Goal: Transaction & Acquisition: Purchase product/service

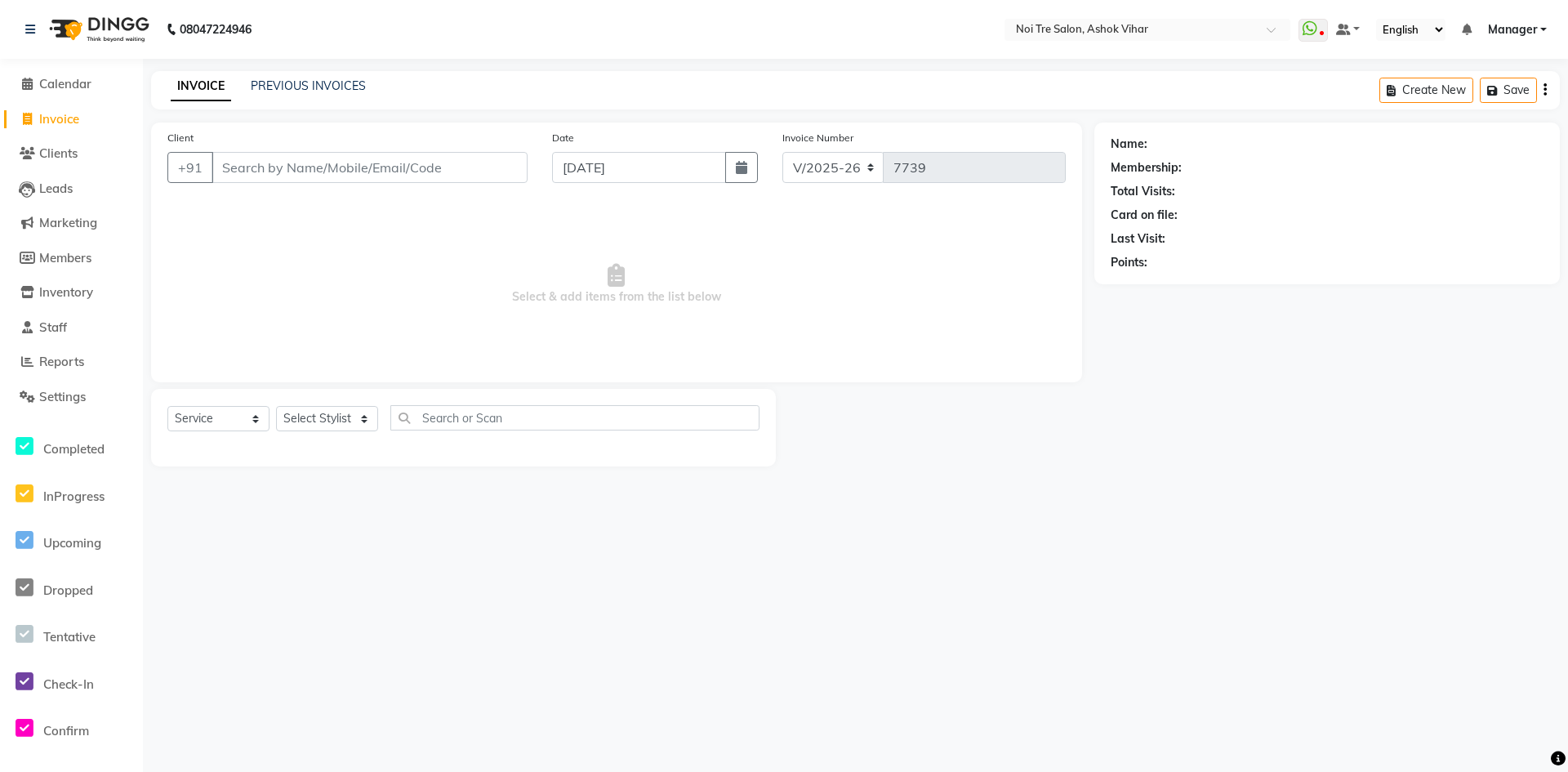
select select "4726"
select select "service"
click at [370, 185] on div "Client +91" at bounding box center [348, 162] width 385 height 67
click at [370, 182] on input "Client" at bounding box center [369, 167] width 316 height 31
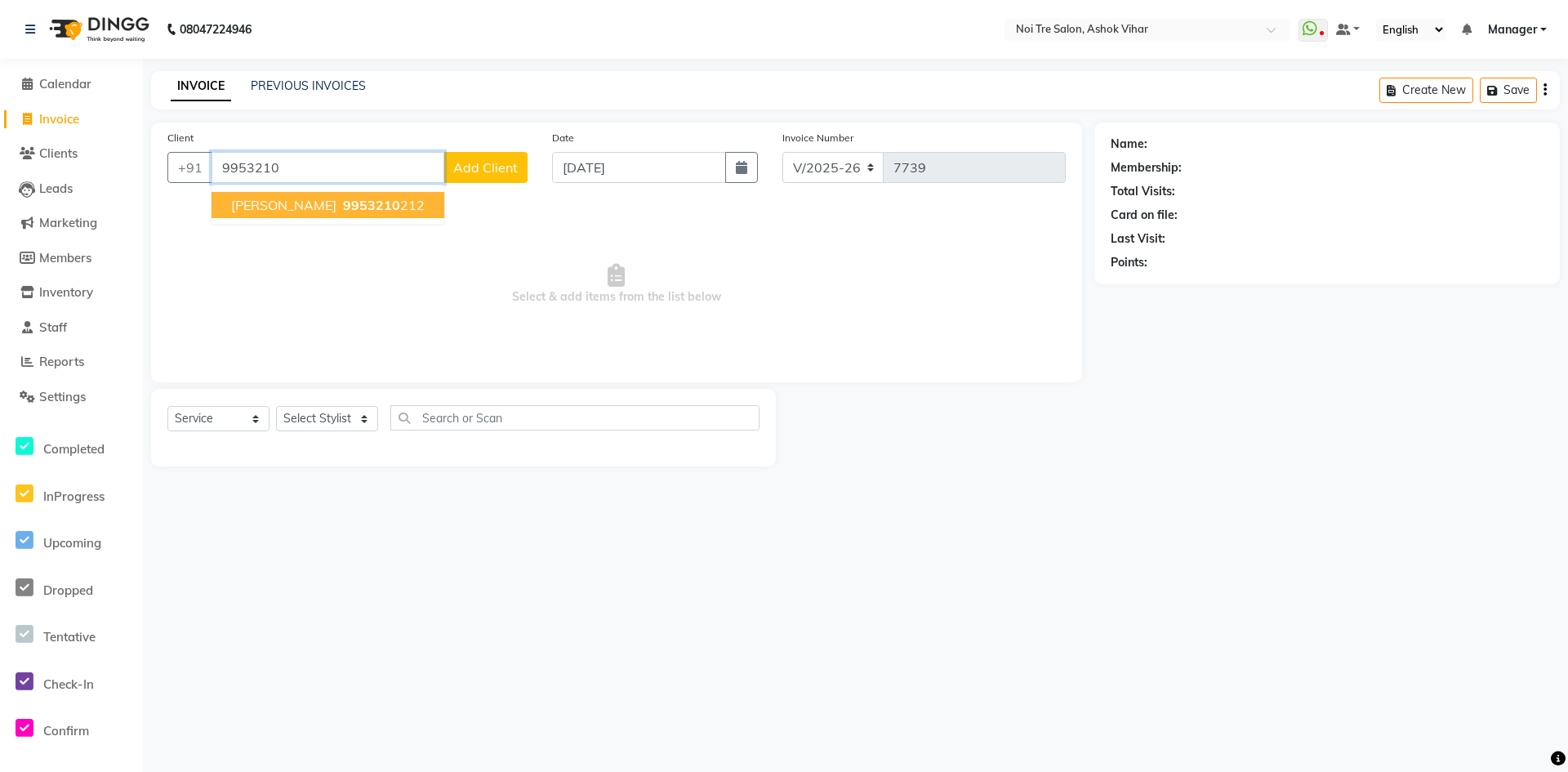
click at [339, 211] on ngb-highlight "9953210 212" at bounding box center [382, 205] width 85 height 16
type input "9953210212"
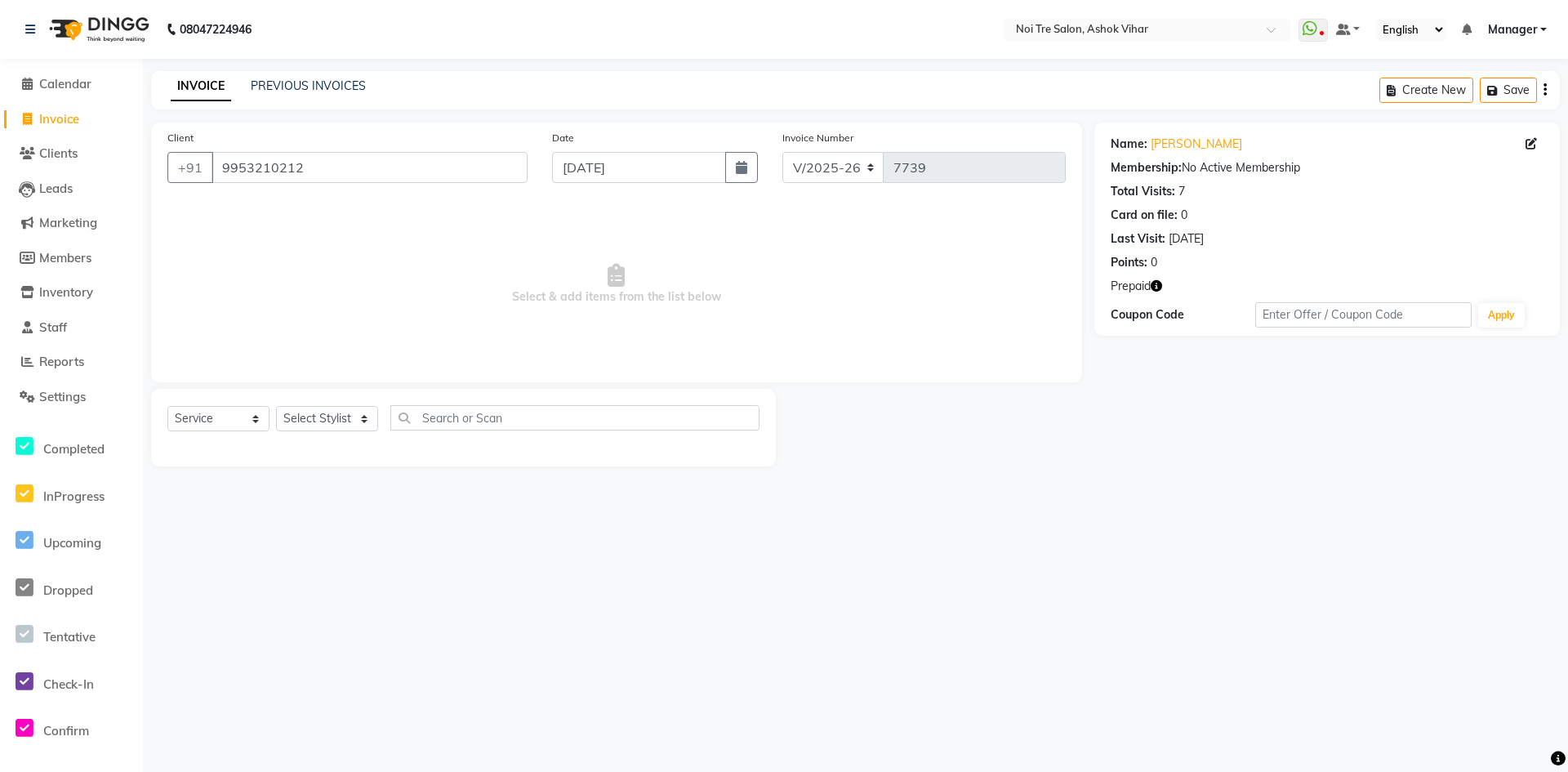
click at [1159, 287] on icon "button" at bounding box center [1157, 286] width 11 height 11
click at [312, 421] on select "Select Stylist Aakash Aalam Aas Admin Ajay Alice Amit Anand Anas Arif ARIF 1 Ar…" at bounding box center [327, 419] width 102 height 25
click at [438, 419] on input "text" at bounding box center [575, 418] width 370 height 25
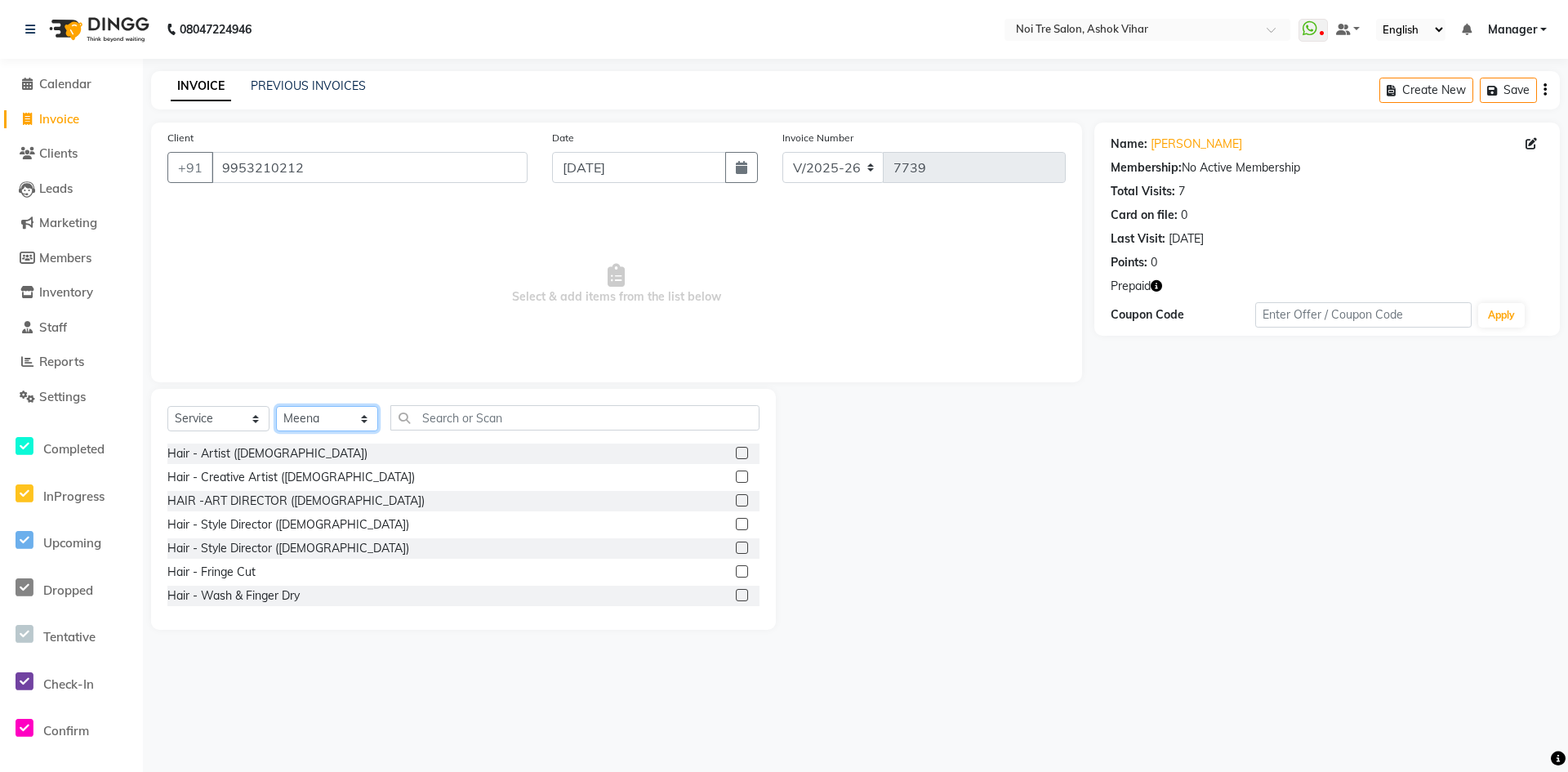
click at [324, 419] on select "Select Stylist Aakash Aalam Aas Admin Ajay Alice Amit Anand Anas Arif ARIF 1 Ar…" at bounding box center [327, 419] width 102 height 25
select select "28268"
click at [431, 415] on input "text" at bounding box center [575, 418] width 370 height 25
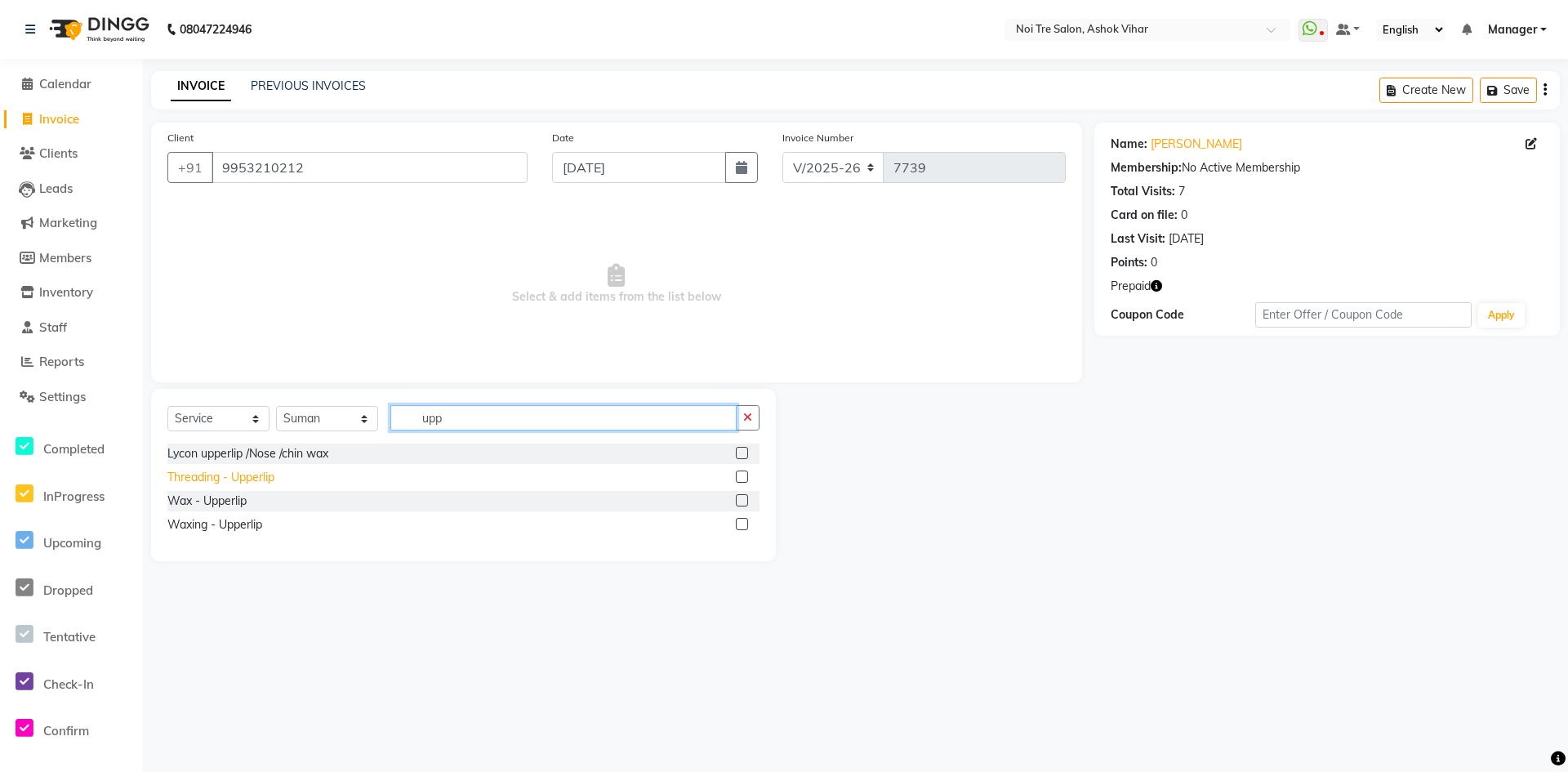
type input "upp"
click at [239, 480] on div "Threading - Upperlip" at bounding box center [221, 477] width 107 height 17
checkbox input "false"
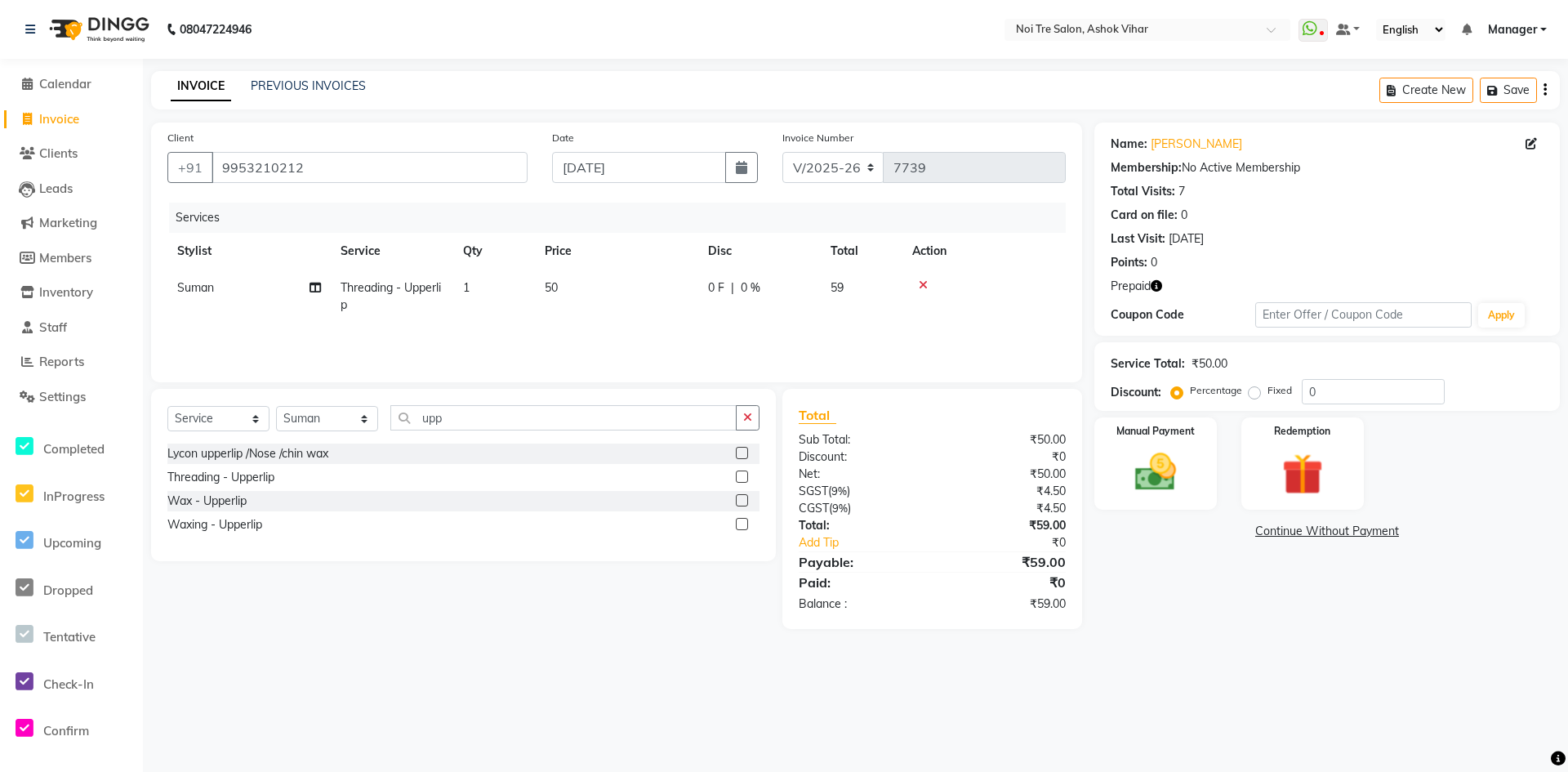
click at [667, 283] on td "50" at bounding box center [616, 296] width 163 height 54
select select "28268"
click at [667, 283] on input "50" at bounding box center [693, 291] width 143 height 25
type input "100"
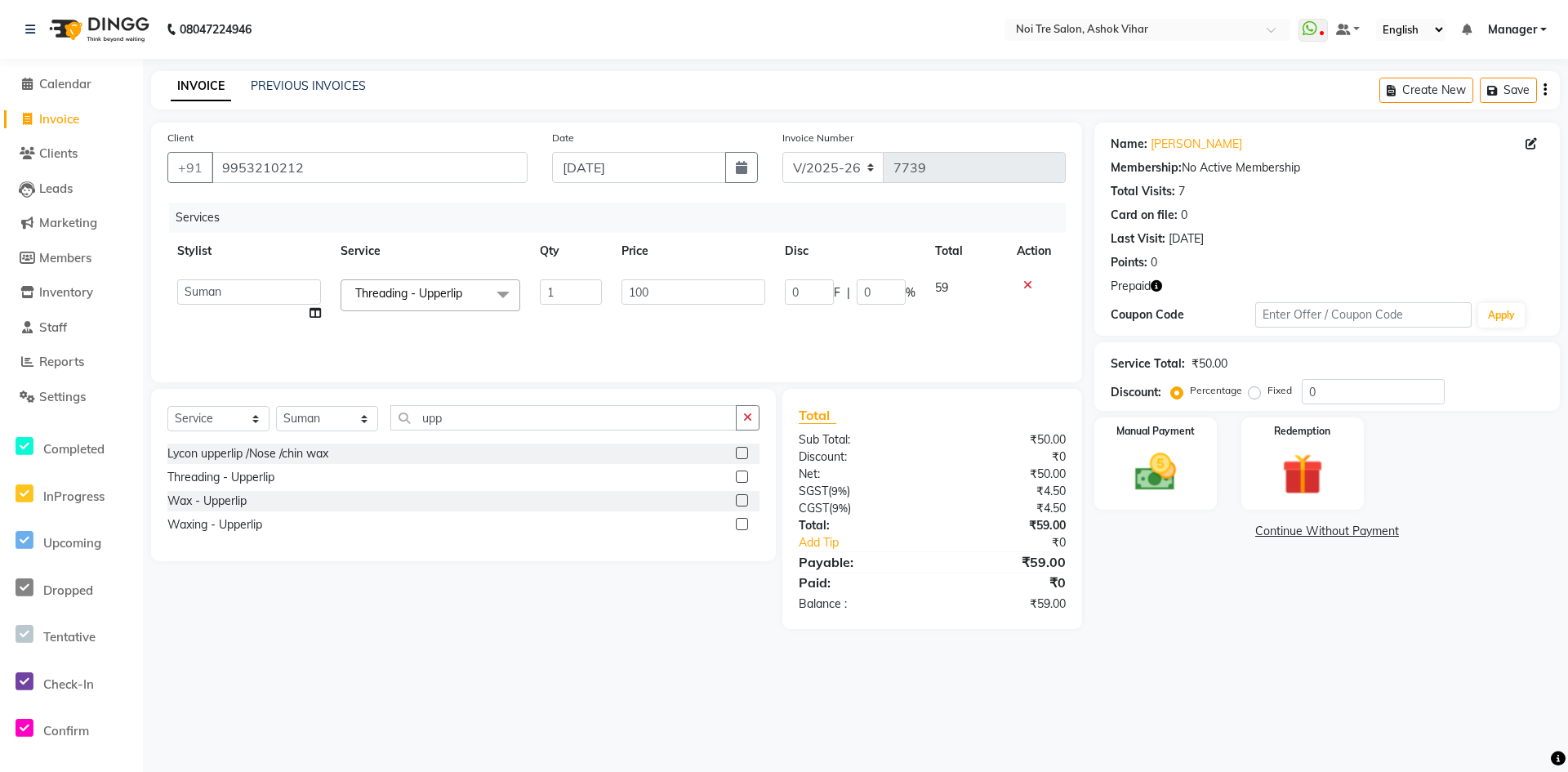
click at [667, 308] on td "100" at bounding box center [693, 301] width 163 height 62
select select "28268"
click at [1498, 94] on icon "button" at bounding box center [1495, 90] width 16 height 11
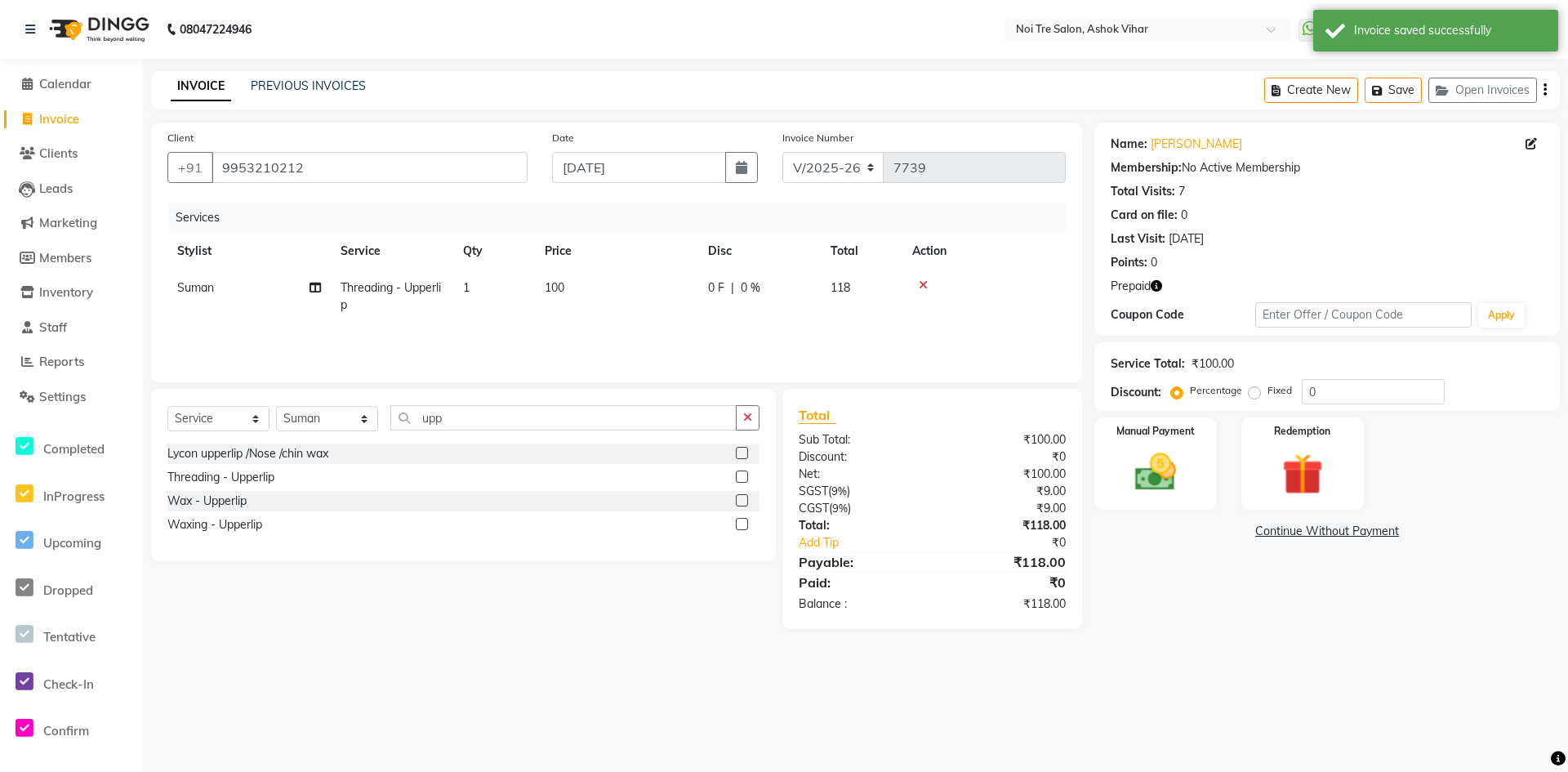
click at [58, 123] on span "Invoice" at bounding box center [59, 119] width 40 height 15
select select "service"
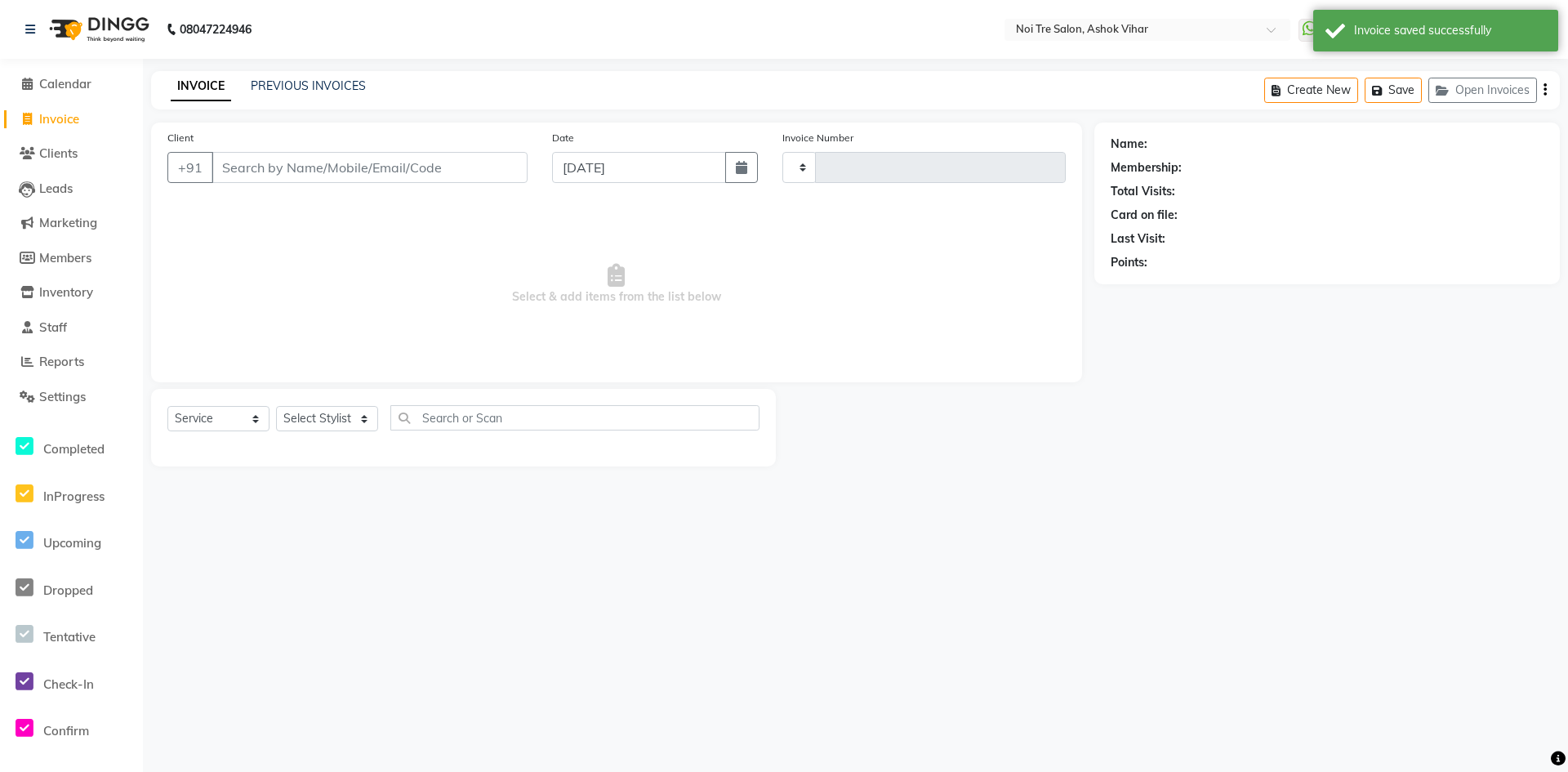
type input "7739"
select select "4726"
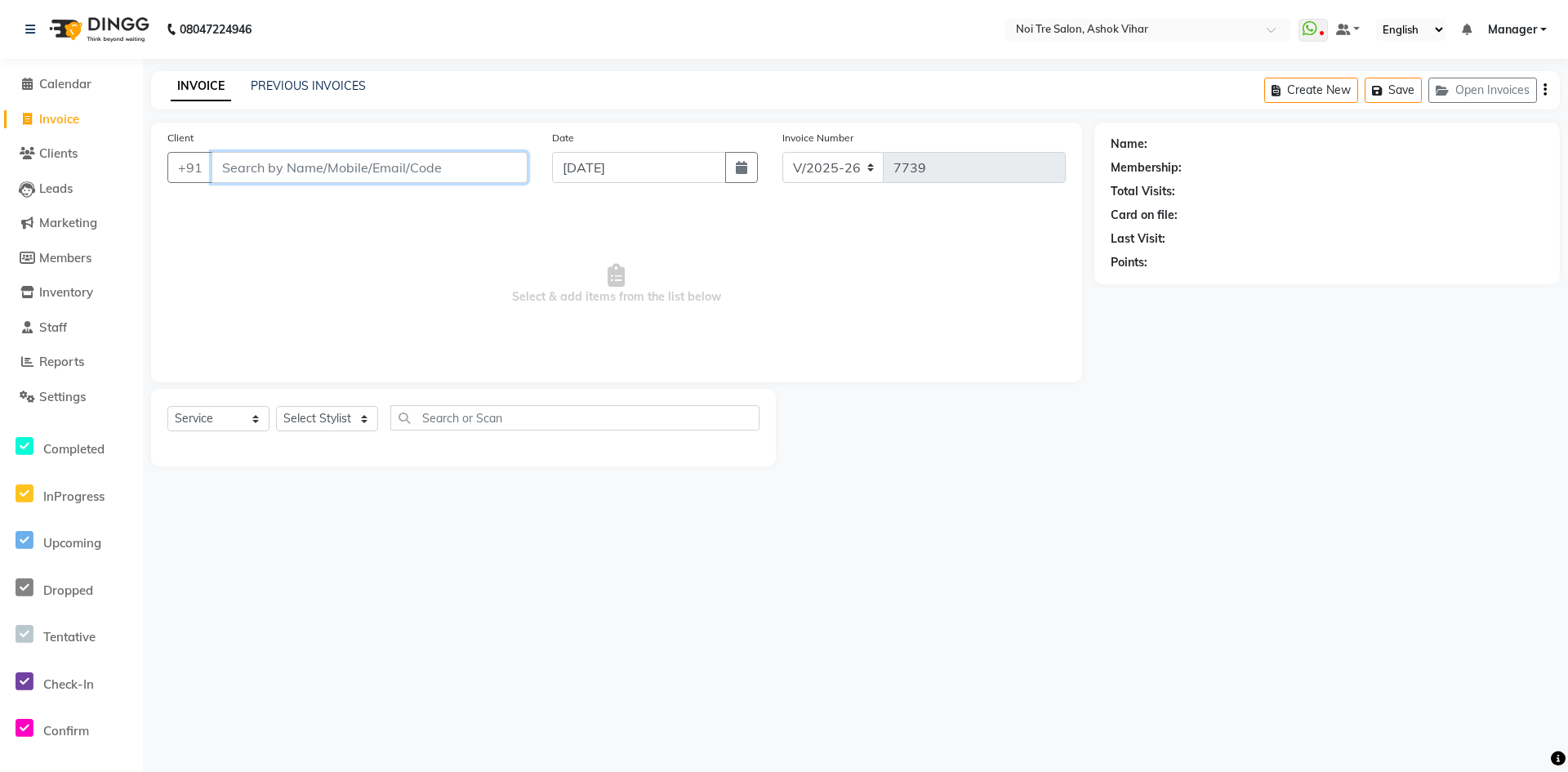
click at [382, 162] on input "Client" at bounding box center [369, 167] width 316 height 31
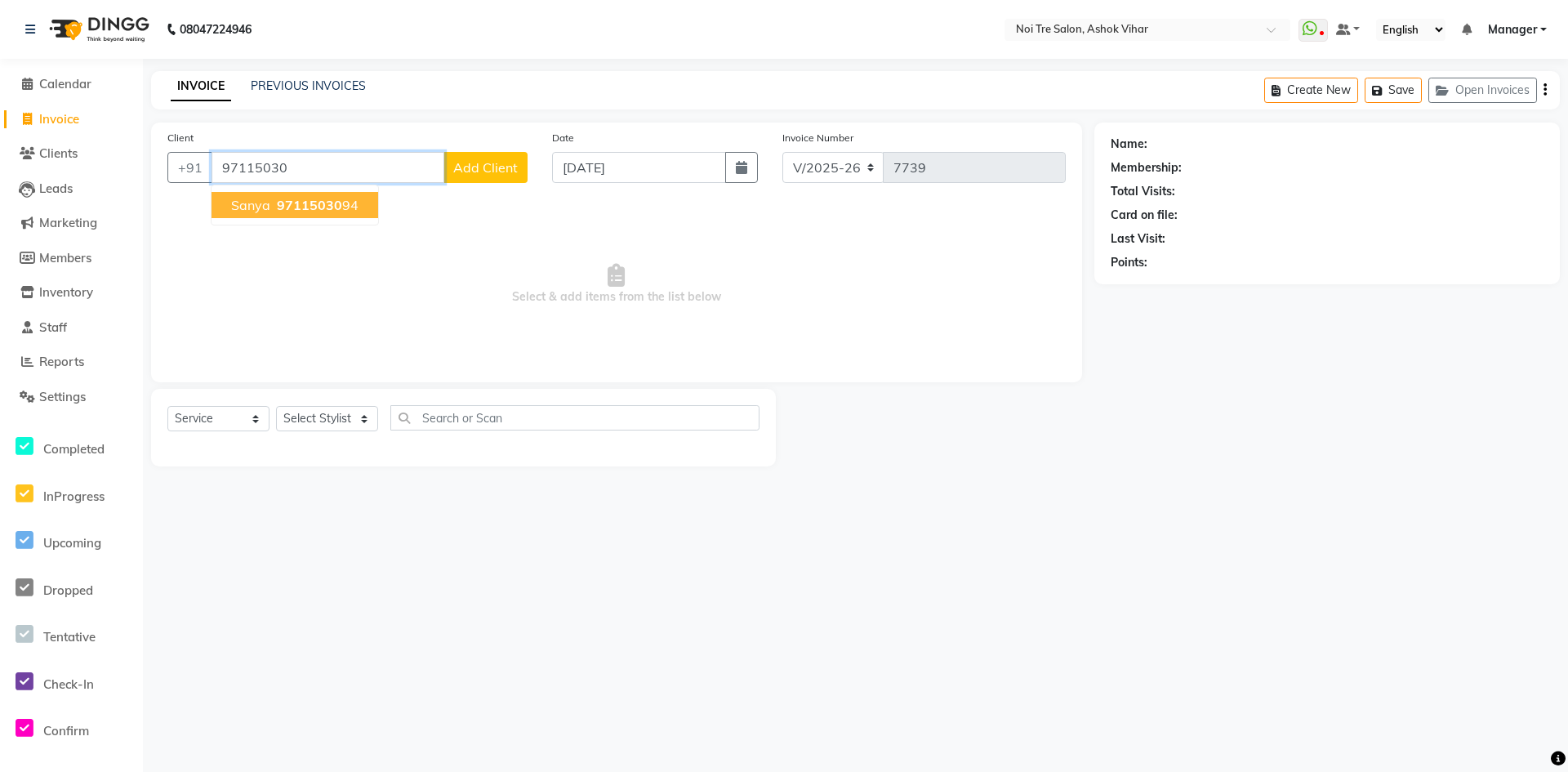
click at [277, 200] on span "97115030" at bounding box center [309, 205] width 65 height 16
type input "9711503094"
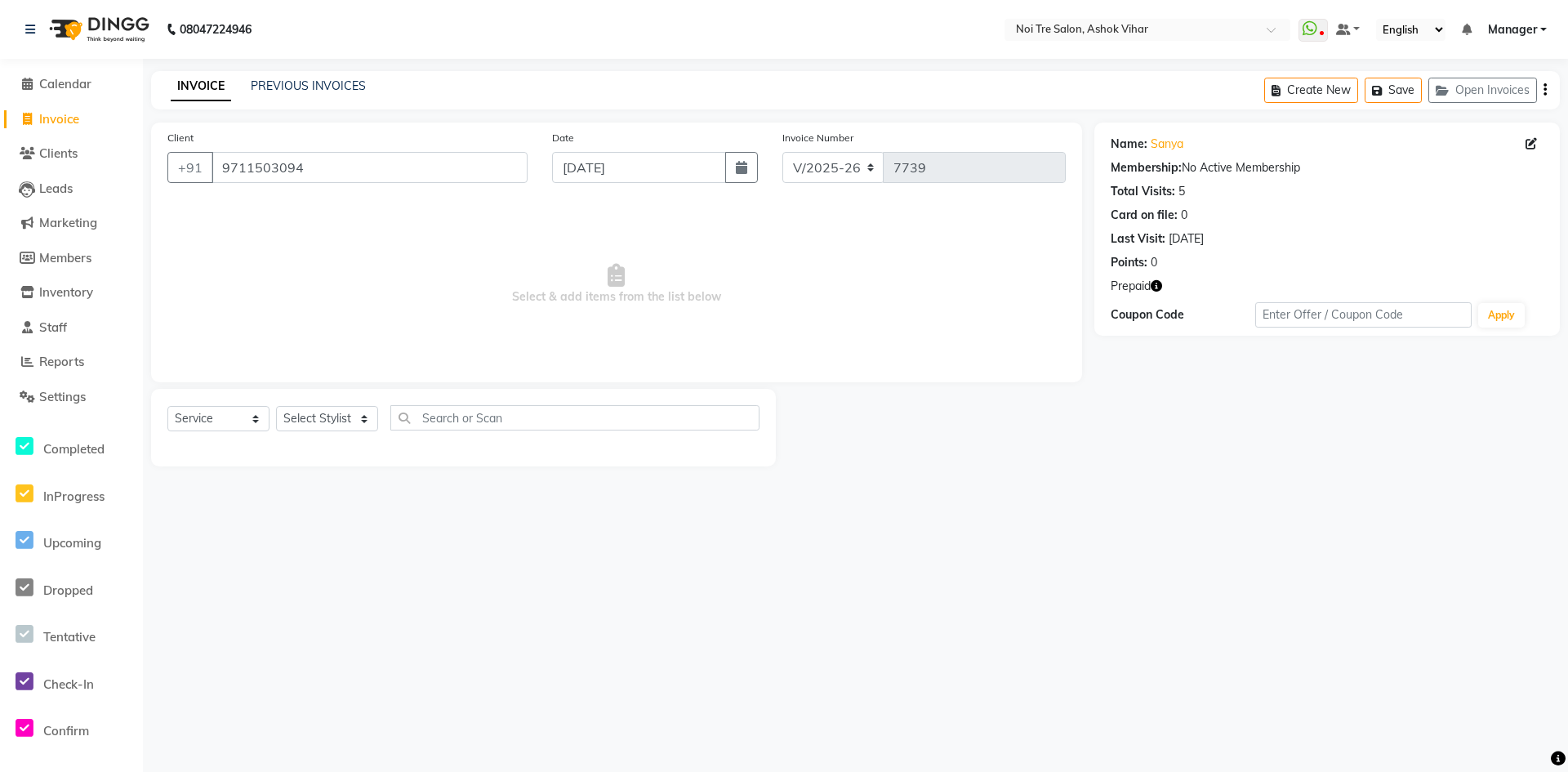
click at [1158, 280] on icon "button" at bounding box center [1157, 286] width 11 height 11
click at [331, 418] on select "Select Stylist Aakash Aalam Aas Admin Ajay Alice Amit Anand Anas Arif ARIF 1 Ar…" at bounding box center [327, 419] width 102 height 25
select select "29077"
click at [443, 423] on input "text" at bounding box center [575, 418] width 370 height 25
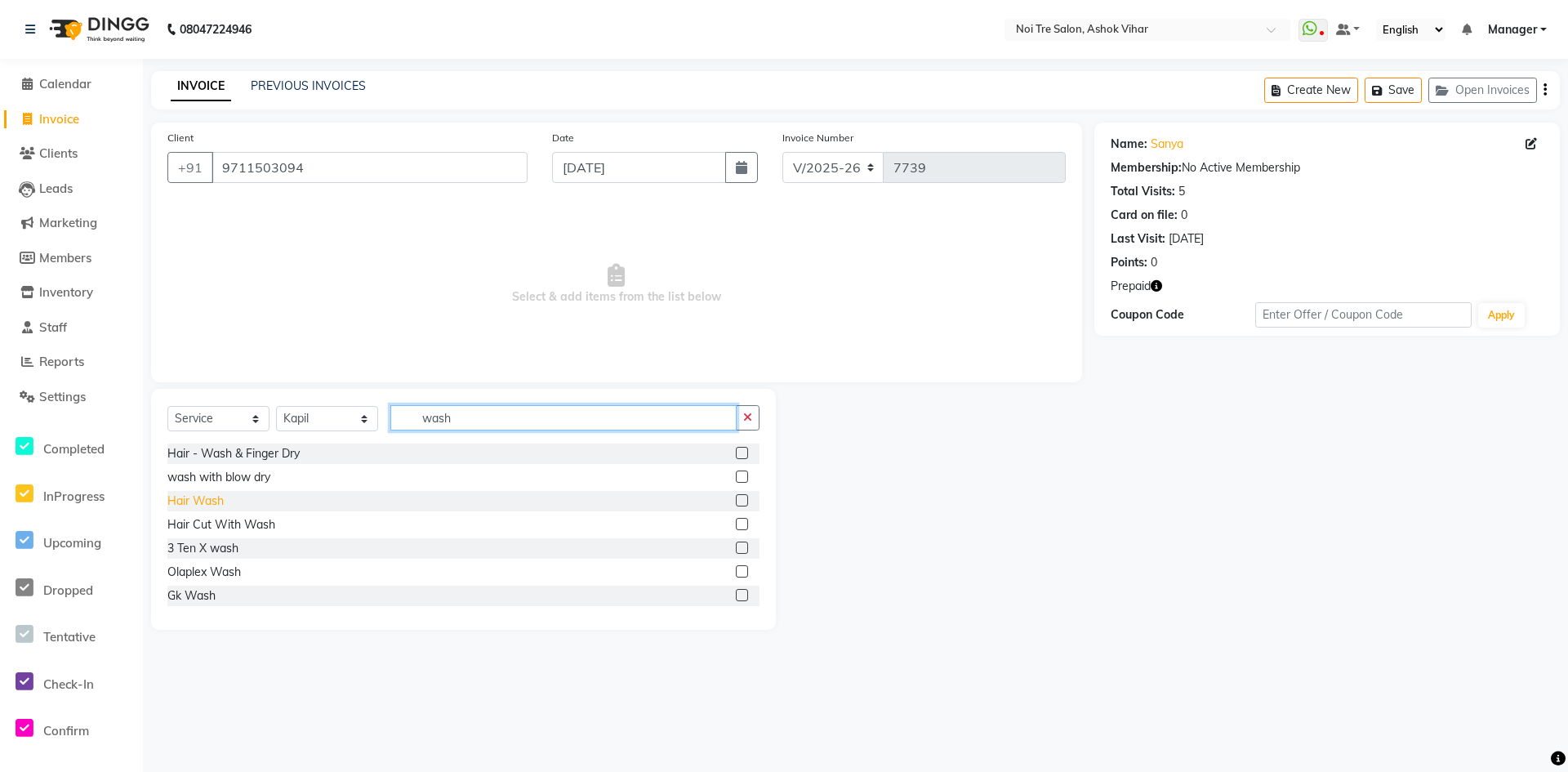
type input "wash"
click at [218, 498] on div "Hair Wash" at bounding box center [196, 501] width 57 height 17
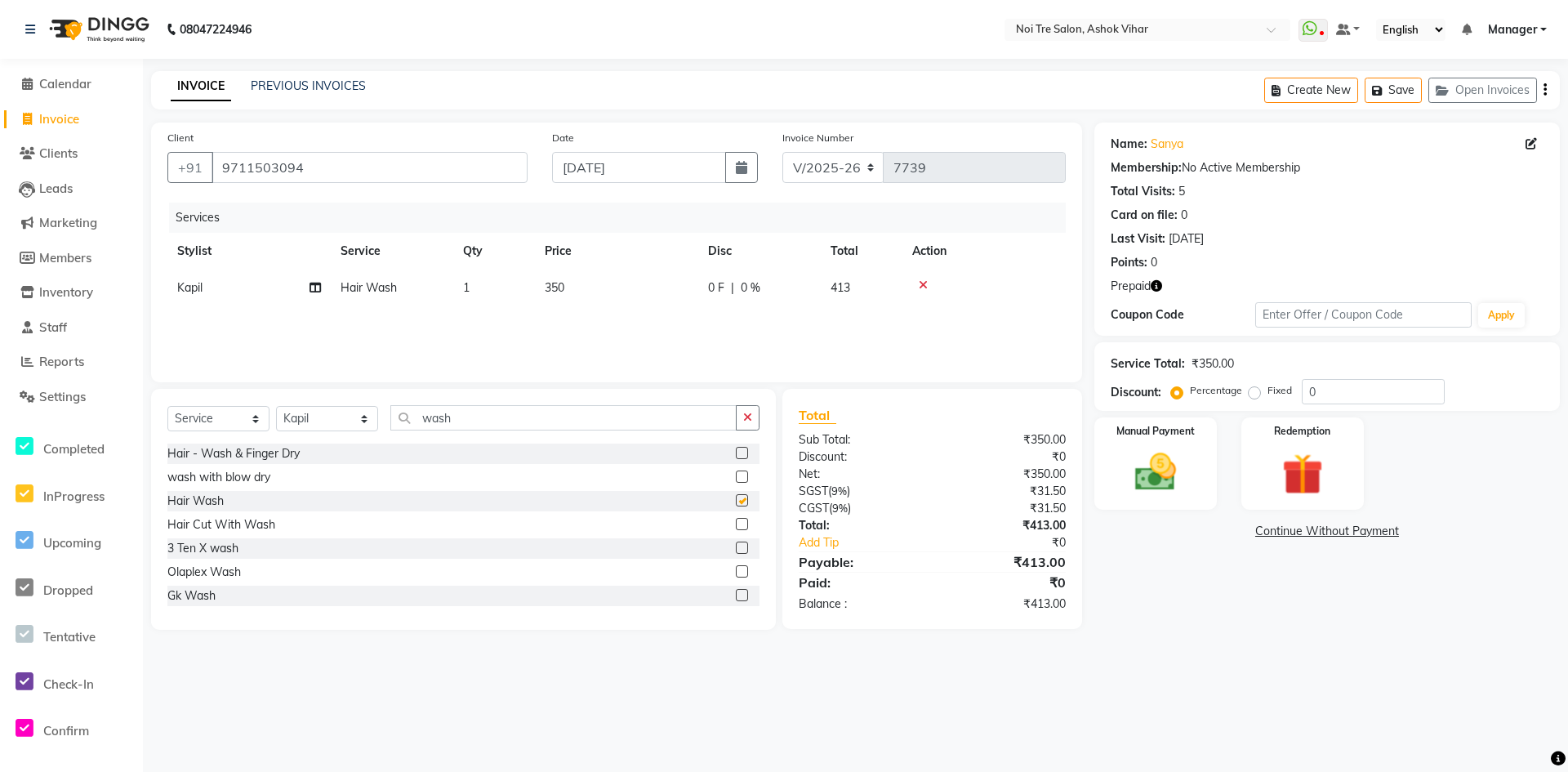
checkbox input "false"
click at [1404, 94] on button "Save" at bounding box center [1394, 90] width 58 height 25
click at [1404, 89] on button "Save" at bounding box center [1394, 90] width 58 height 25
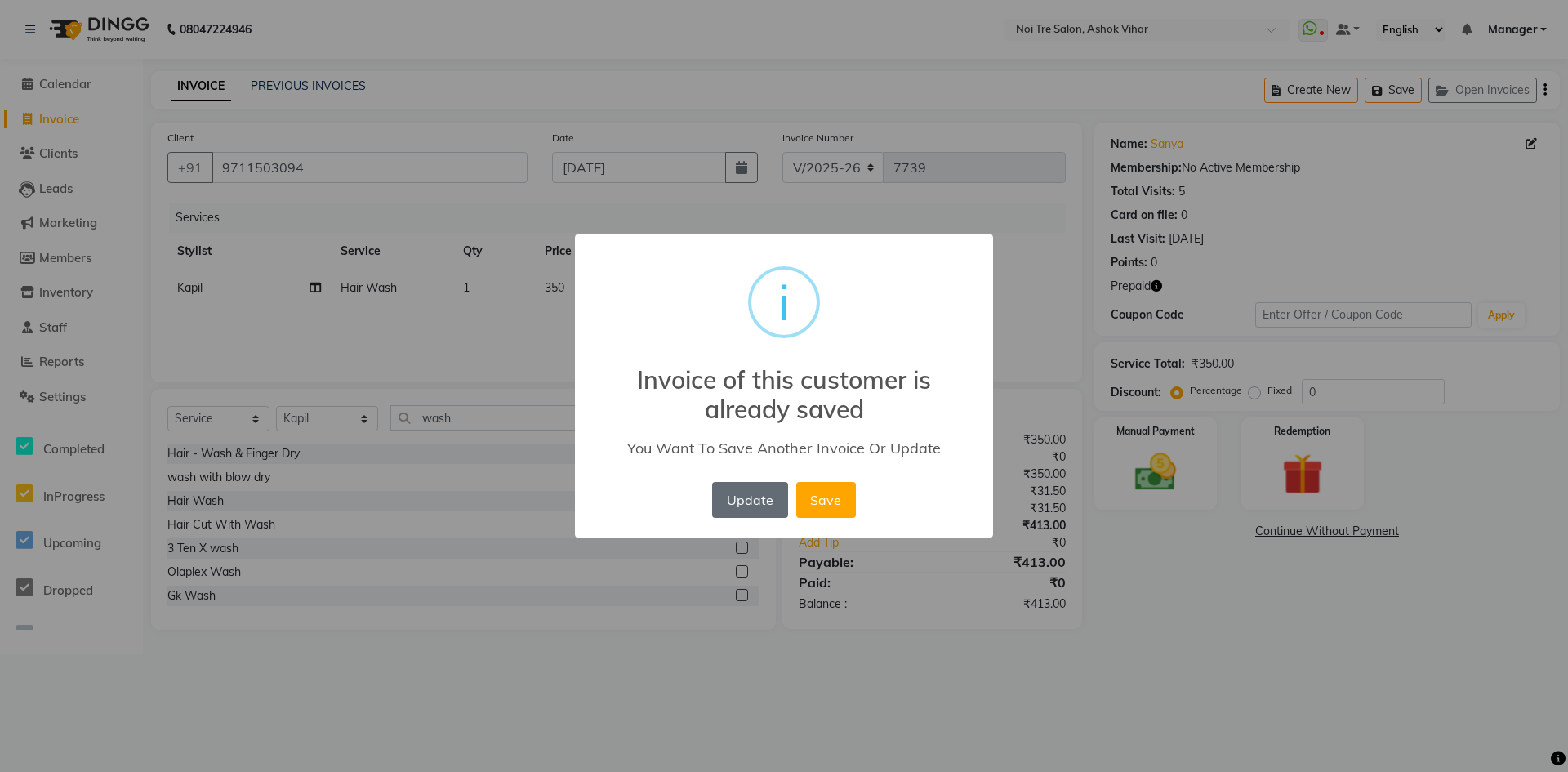
click at [743, 495] on button "Update" at bounding box center [750, 500] width 75 height 36
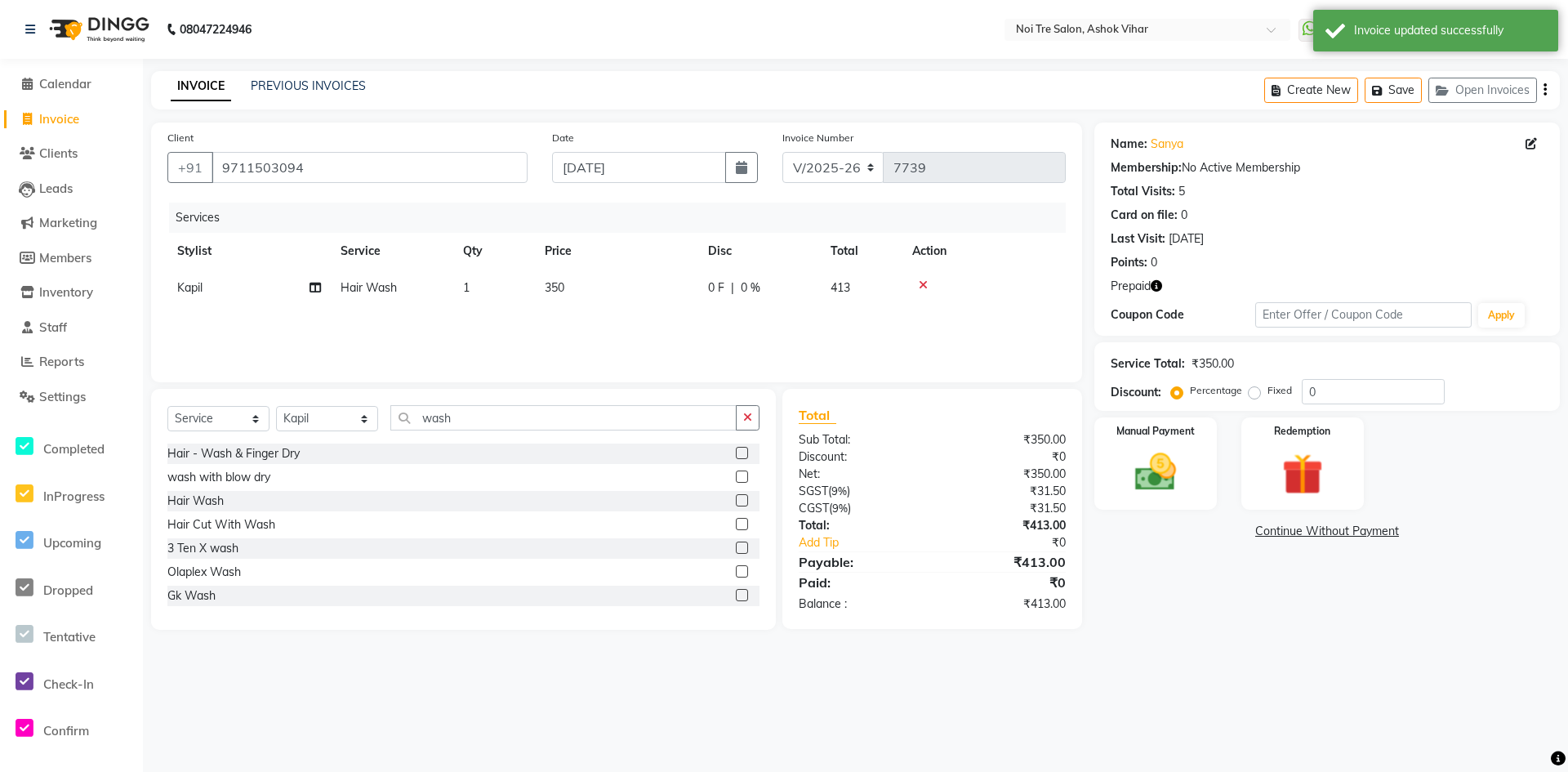
click at [71, 118] on span "Invoice" at bounding box center [59, 119] width 40 height 15
select select "service"
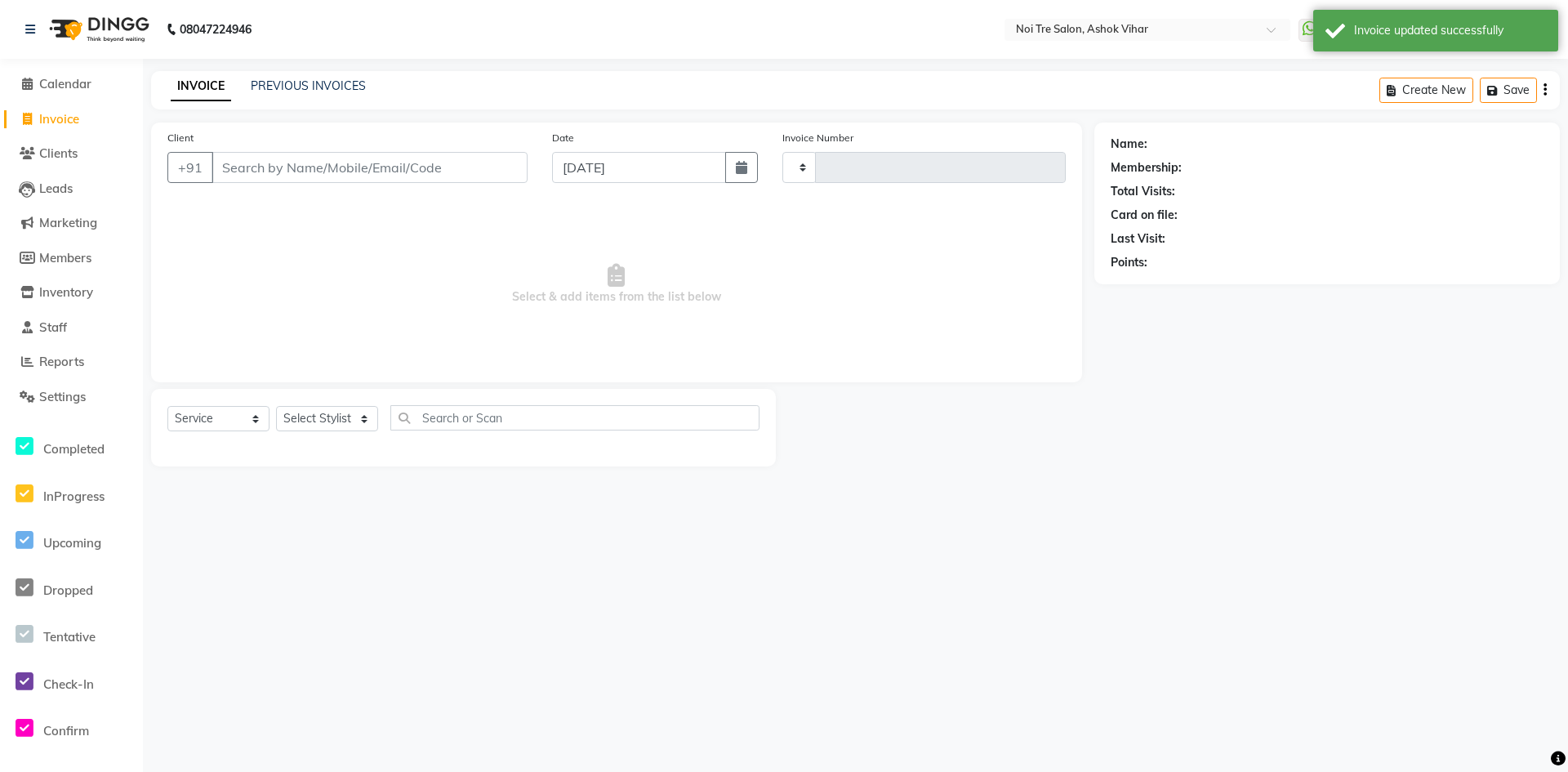
click at [296, 161] on input "Client" at bounding box center [369, 167] width 316 height 31
select select "4726"
type input "7739"
click at [296, 161] on input "Client" at bounding box center [369, 167] width 316 height 31
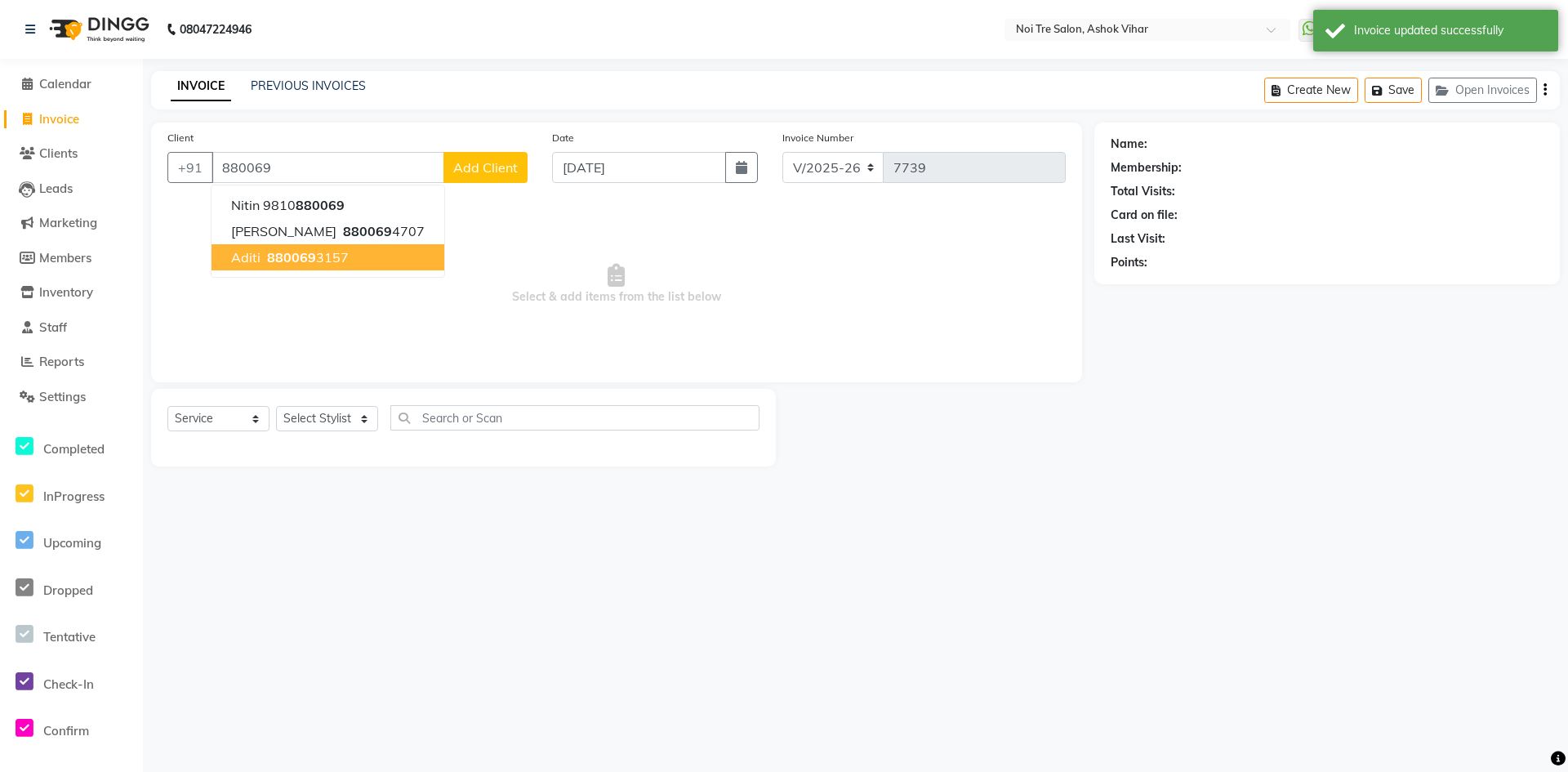
click at [352, 269] on button "Aditi 880069 3157" at bounding box center [327, 257] width 233 height 26
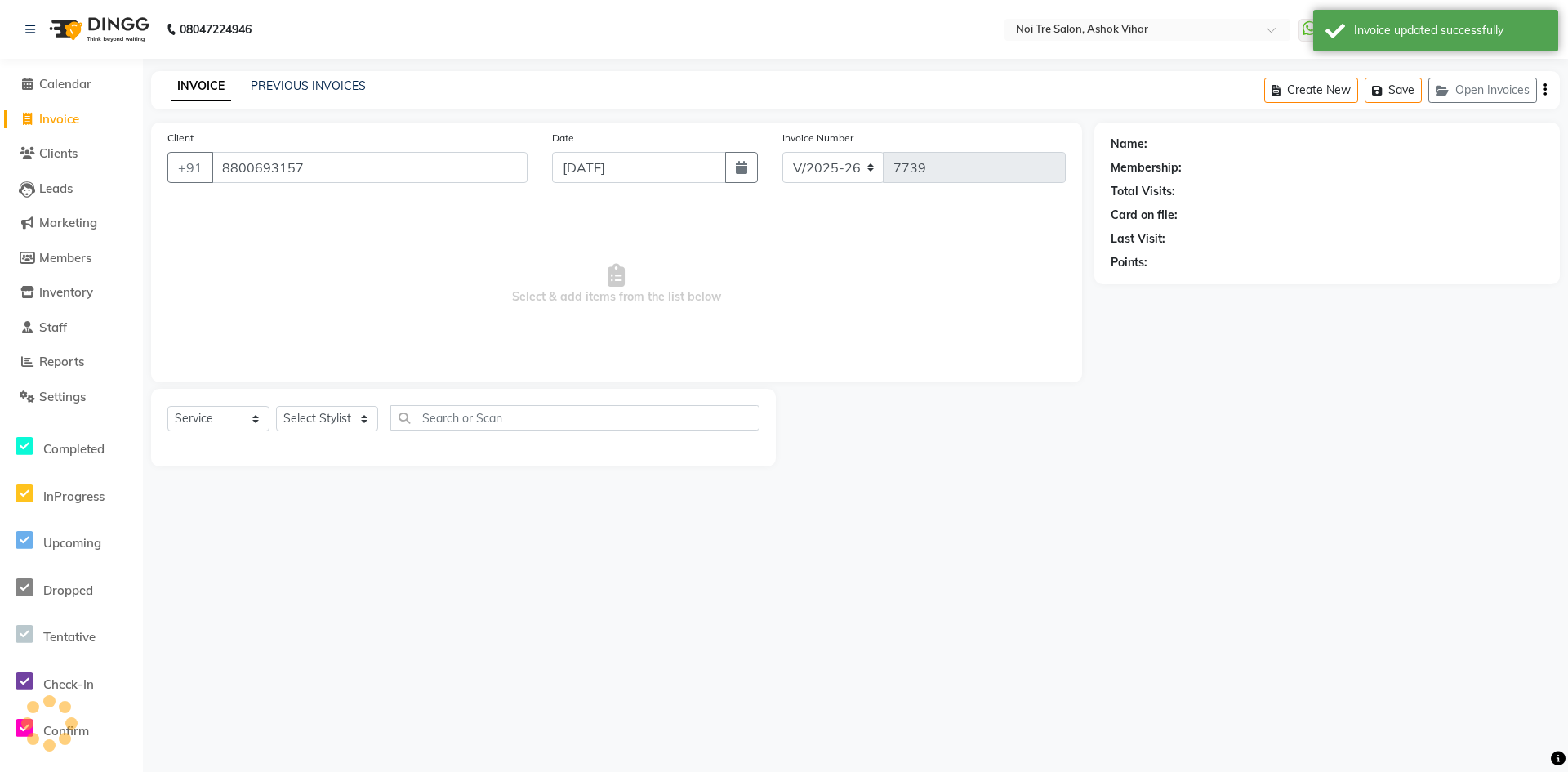
type input "8800693157"
click at [320, 407] on select "Select Stylist Aakash Aalam Aas Admin Ajay Alice Amit Anand Anas Arif ARIF 1 Ar…" at bounding box center [327, 419] width 102 height 25
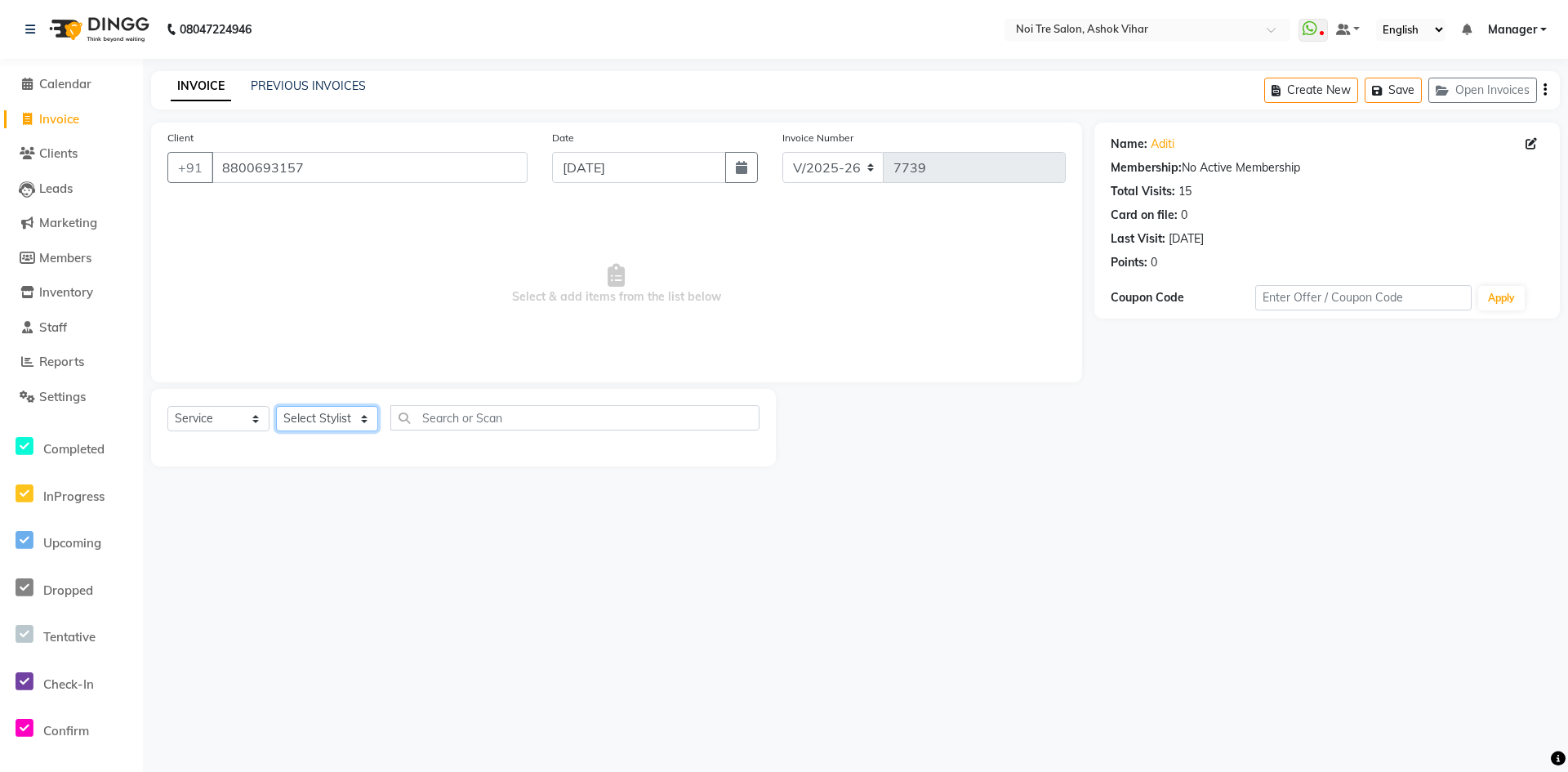
select select "29077"
click at [466, 403] on div "Select Service Product Membership Package Voucher Prepaid Gift Card Select Styl…" at bounding box center [463, 427] width 625 height 77
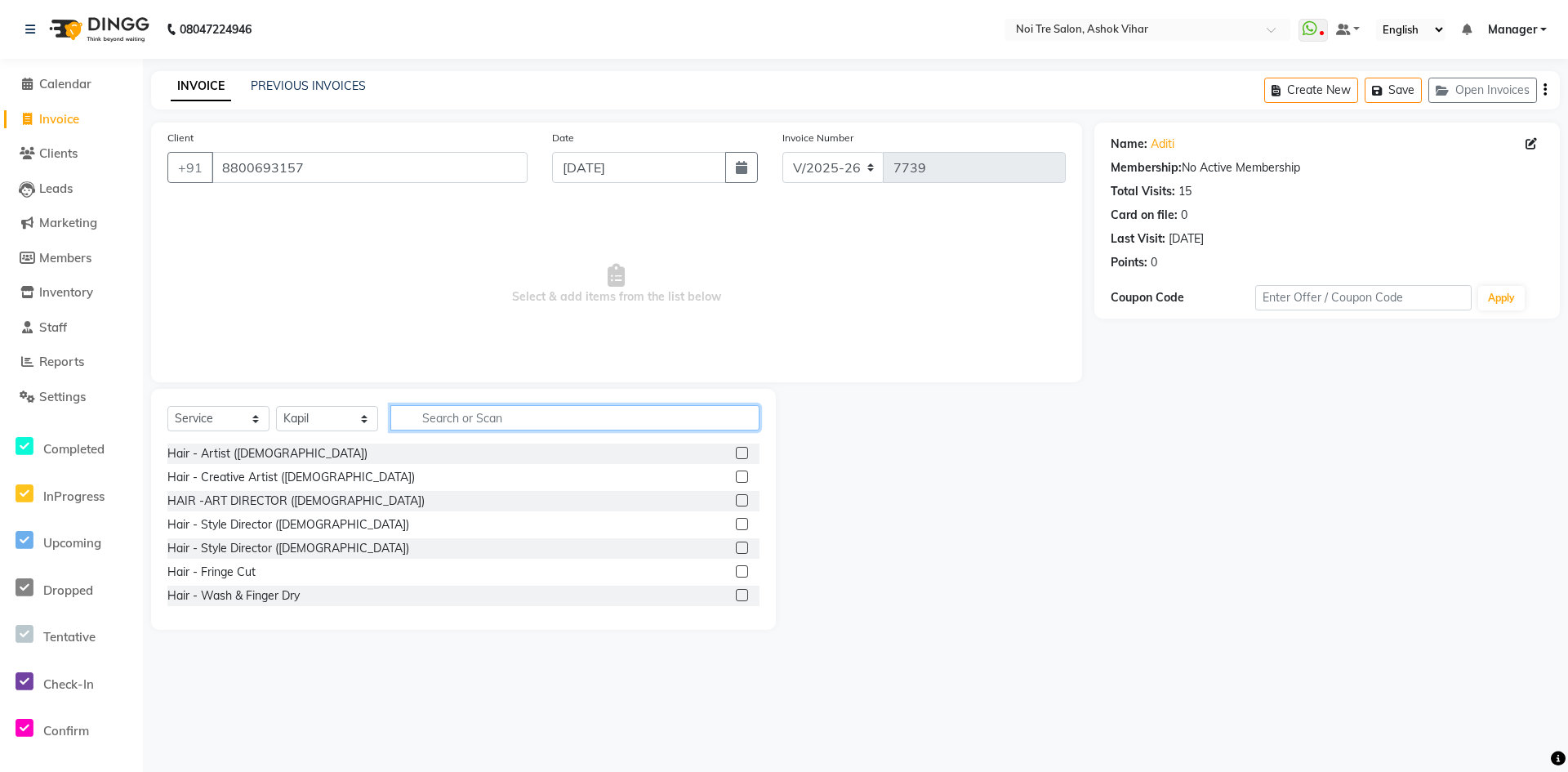
click at [456, 414] on input "text" at bounding box center [575, 418] width 370 height 25
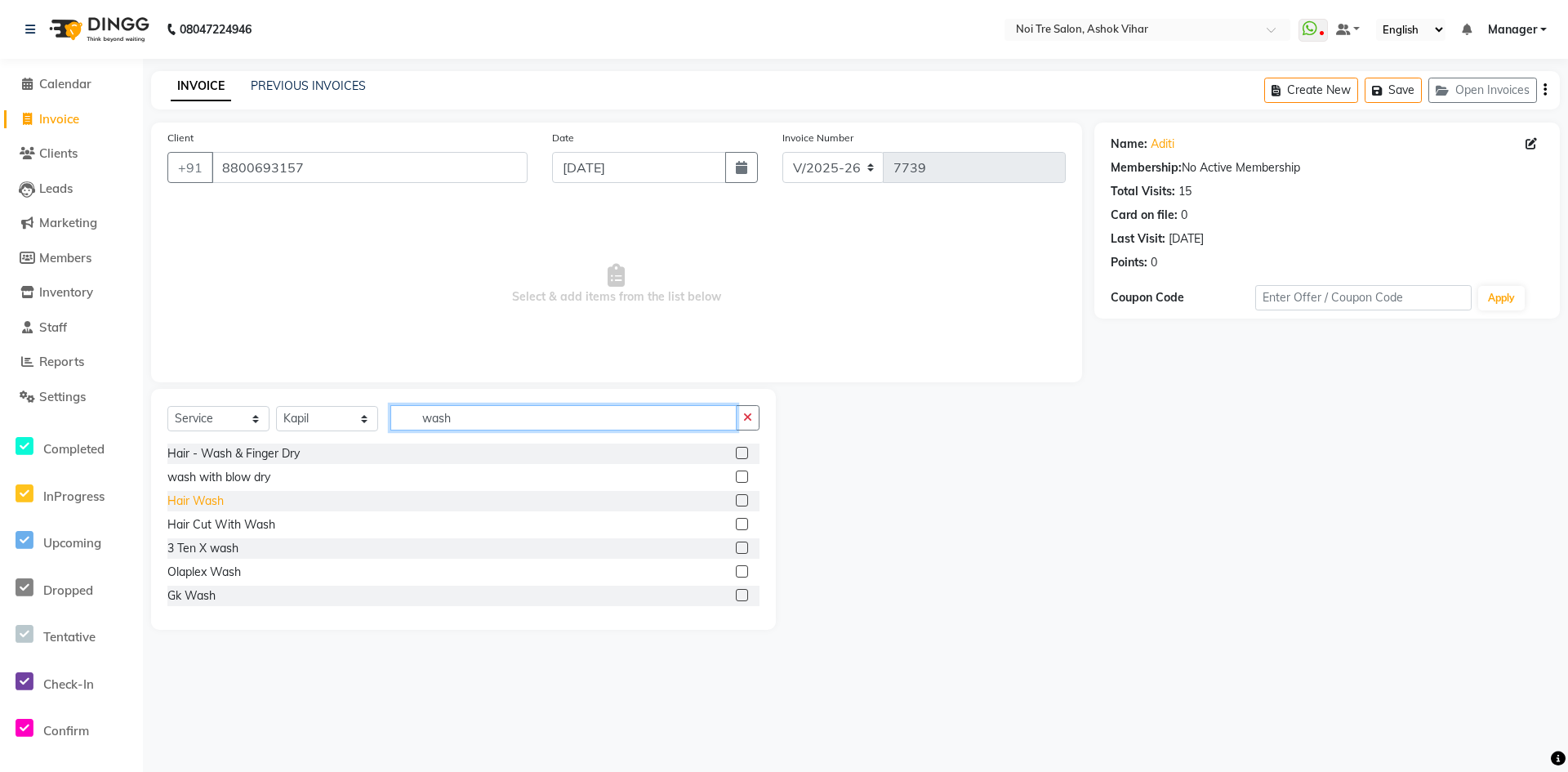
type input "wash"
drag, startPoint x: 202, startPoint y: 498, endPoint x: 229, endPoint y: 493, distance: 27.5
click at [202, 498] on div "Hair Wash" at bounding box center [196, 501] width 57 height 17
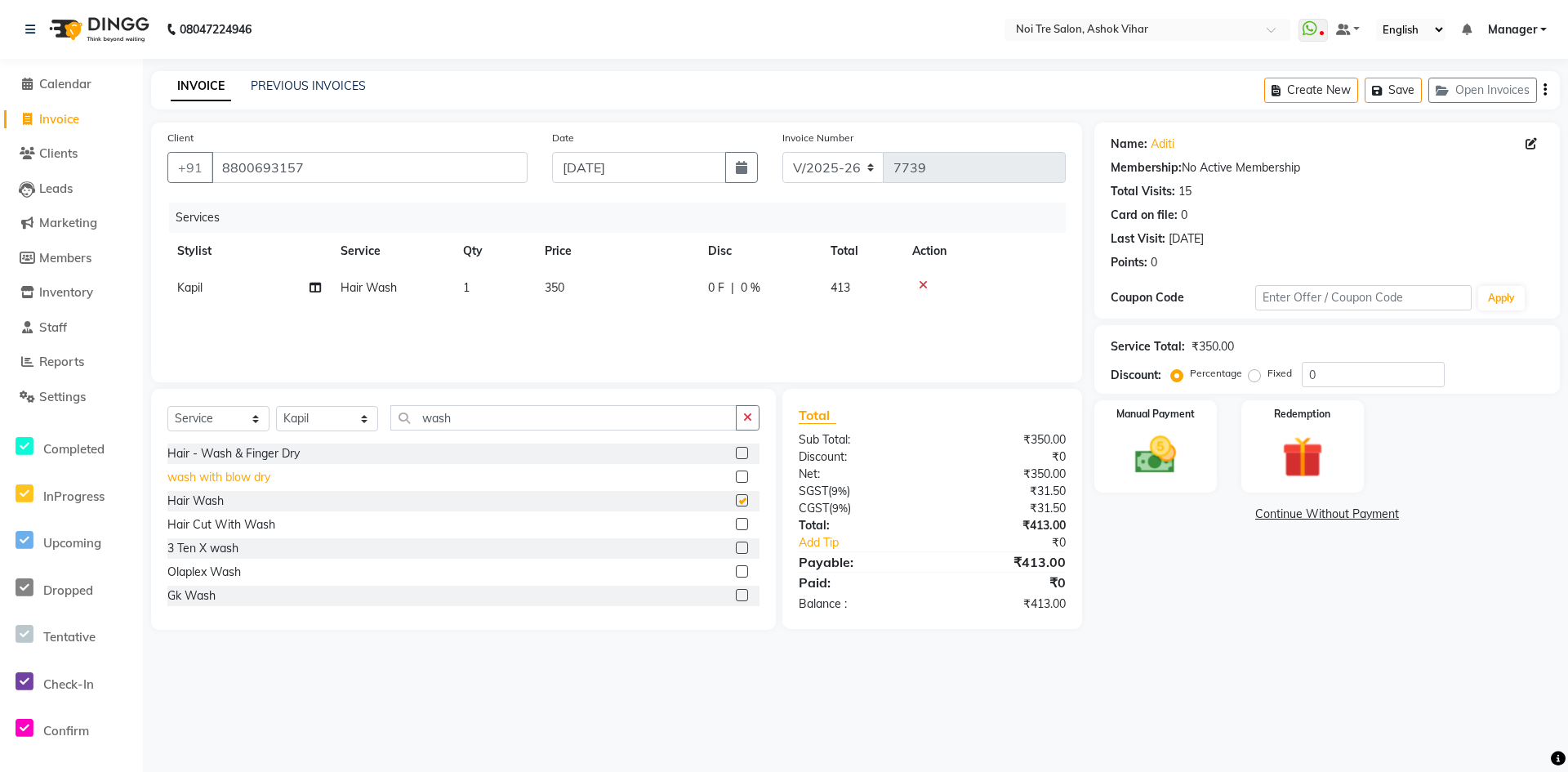
checkbox input "false"
click at [691, 303] on td "350" at bounding box center [616, 287] width 163 height 37
select select "29077"
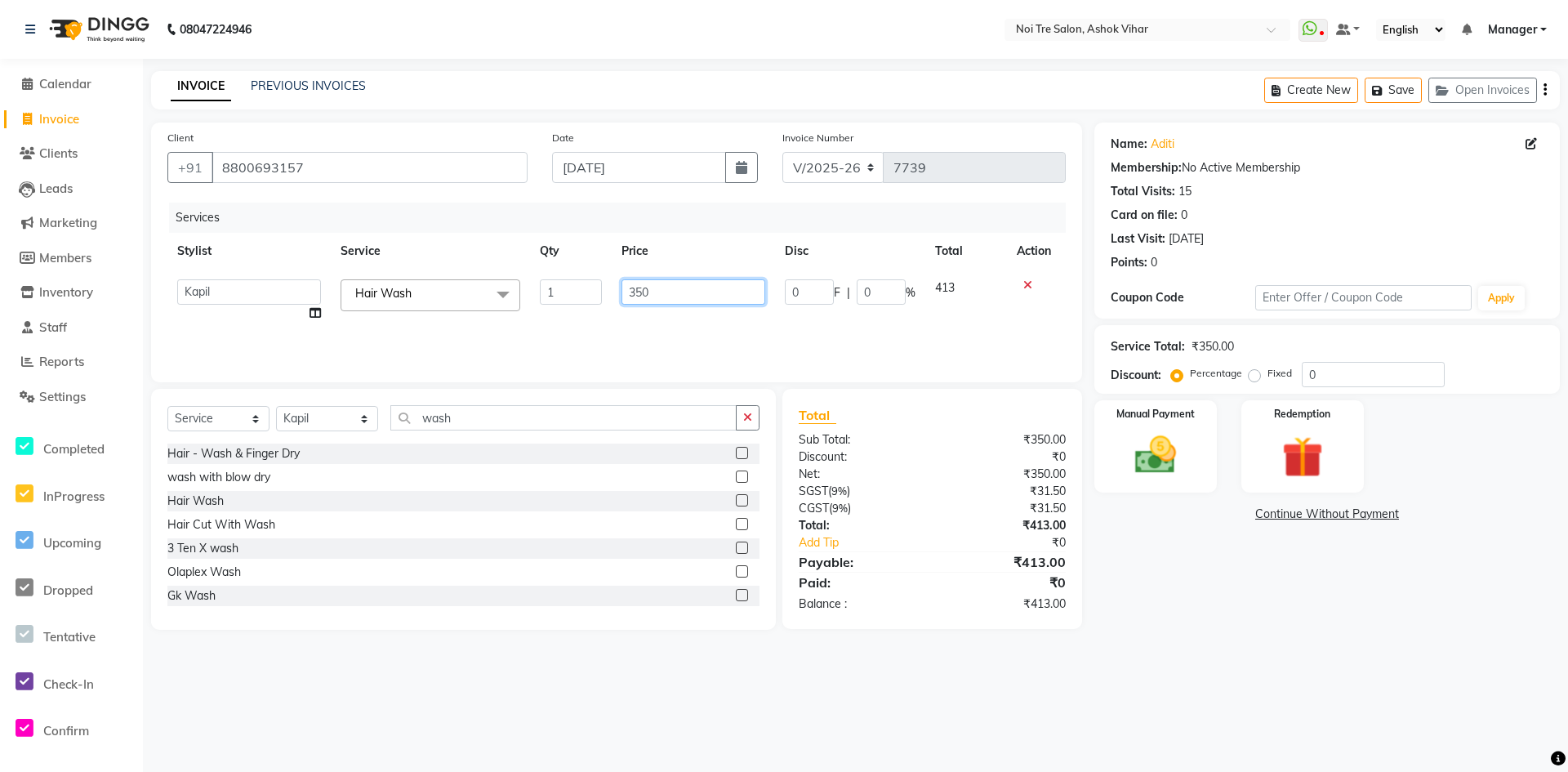
click at [691, 303] on input "350" at bounding box center [693, 291] width 143 height 25
type input "339"
click at [691, 320] on div "Services Stylist Service Qty Price Disc Total Action Aakash Aalam Aas Admin Aja…" at bounding box center [617, 284] width 899 height 163
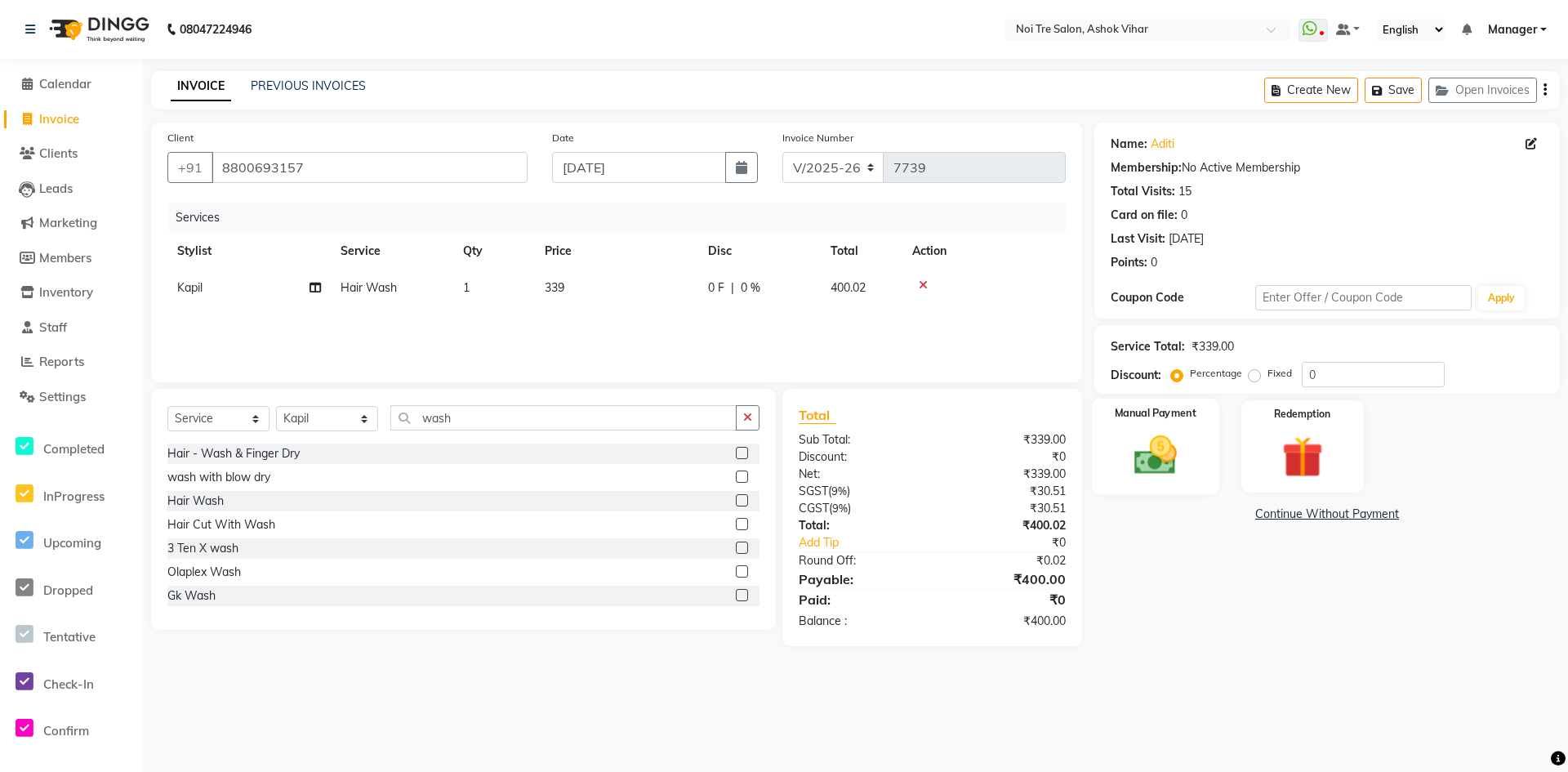
click at [1169, 484] on div "Manual Payment" at bounding box center [1155, 447] width 127 height 96
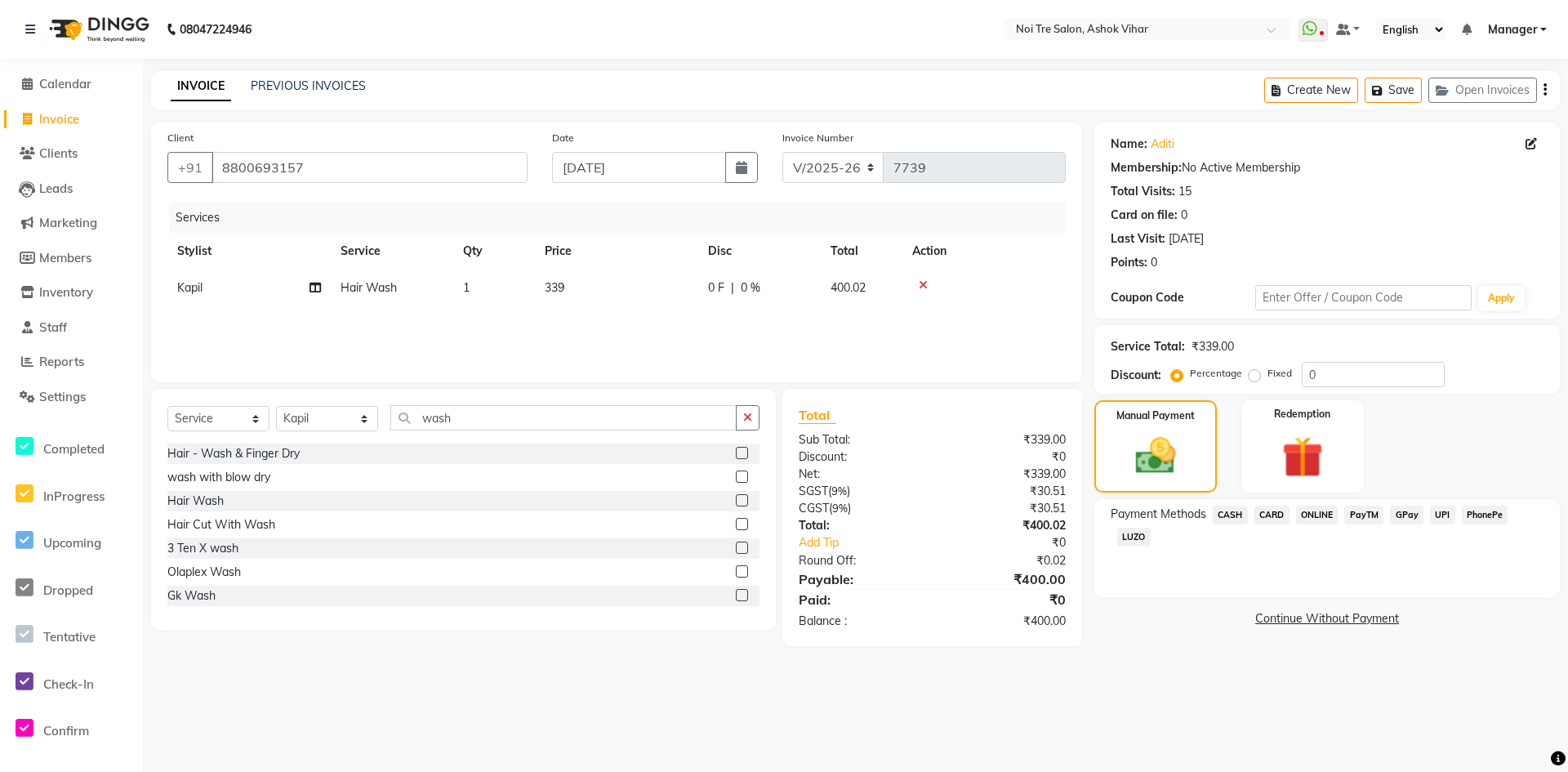
click at [1300, 517] on span "ONLINE" at bounding box center [1317, 515] width 42 height 19
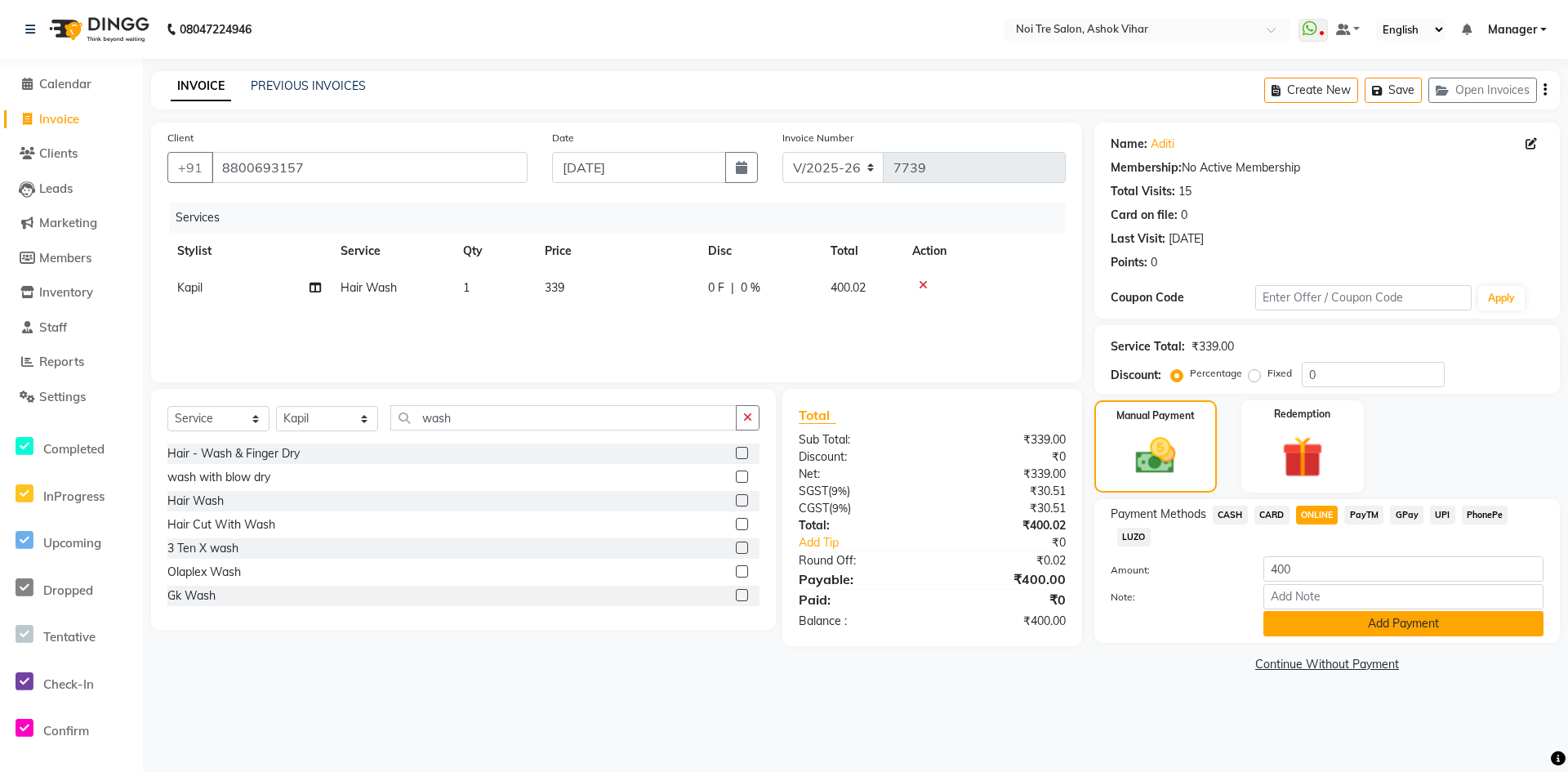
click at [1288, 620] on button "Add Payment" at bounding box center [1403, 623] width 280 height 25
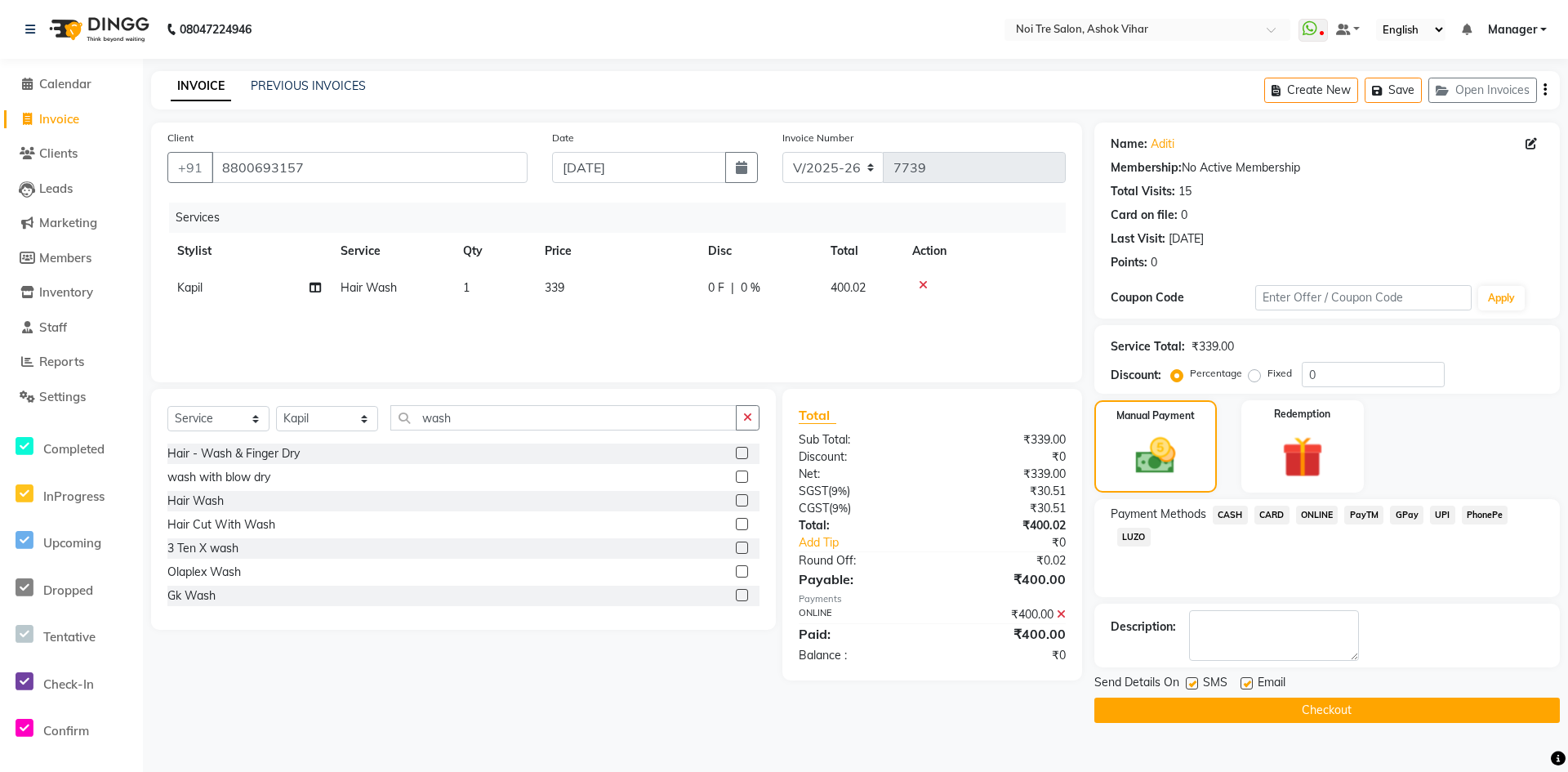
click at [1261, 712] on button "Checkout" at bounding box center [1328, 710] width 466 height 25
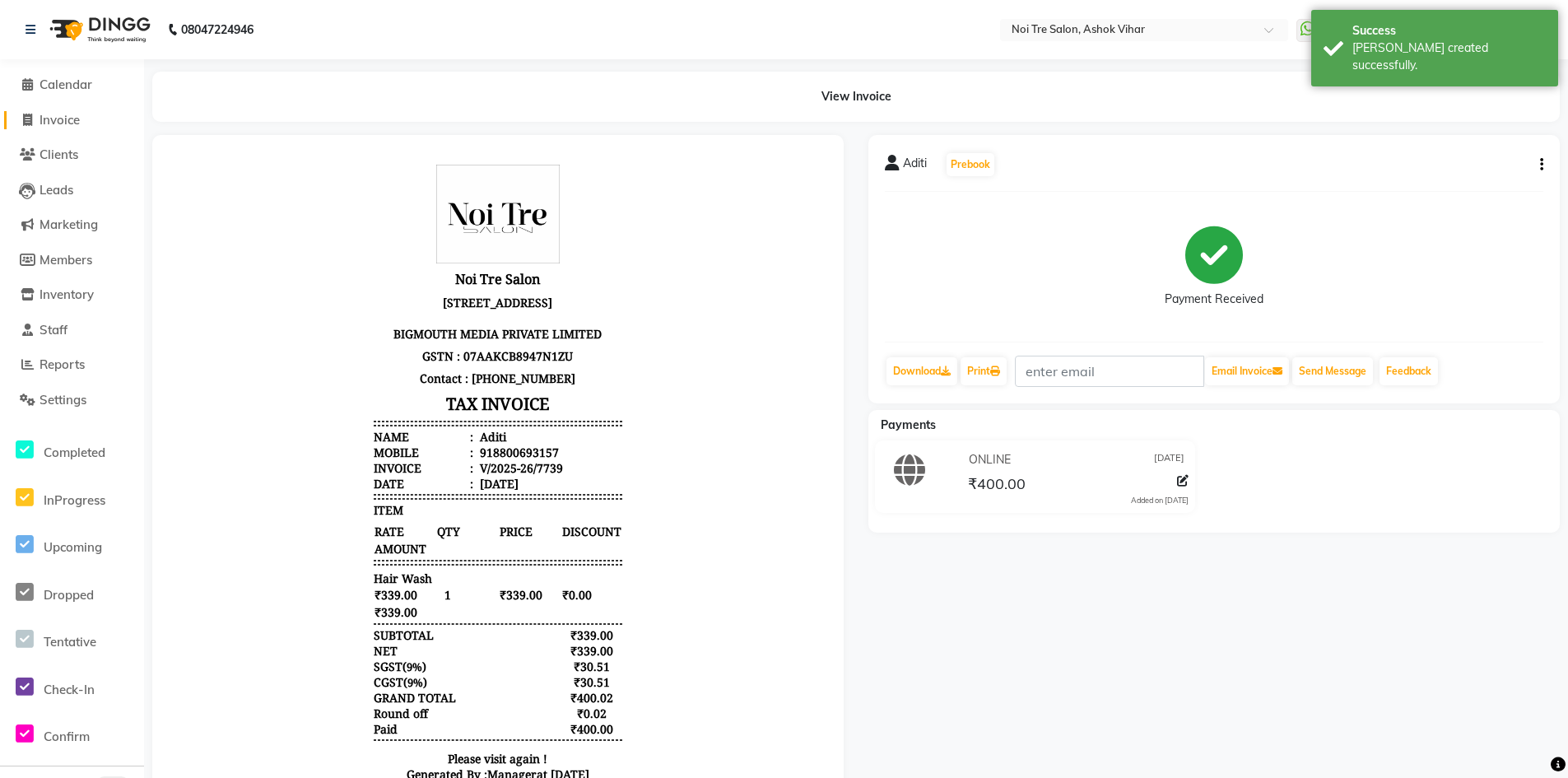
click at [71, 123] on span "Invoice" at bounding box center [60, 120] width 40 height 15
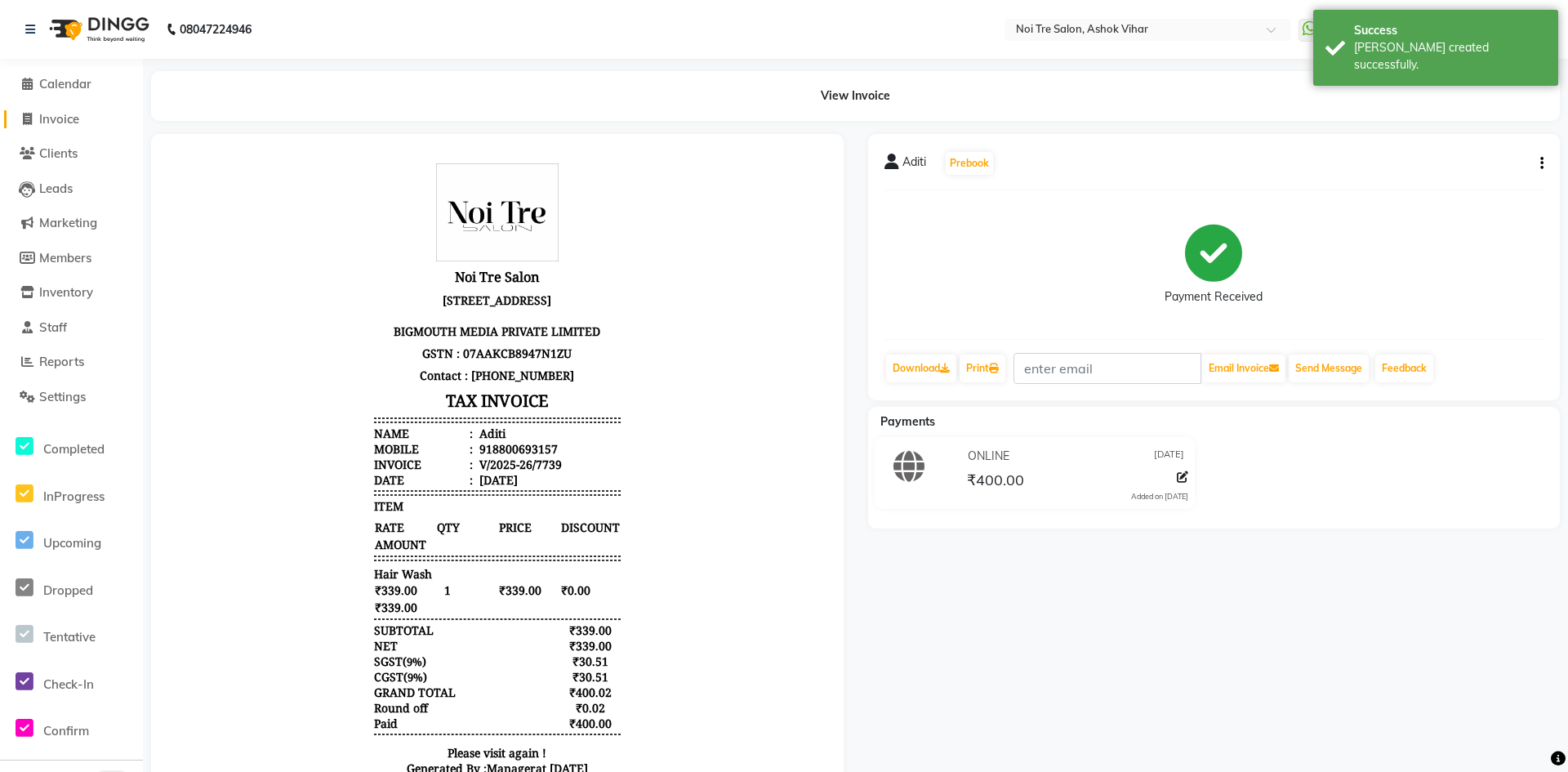
select select "service"
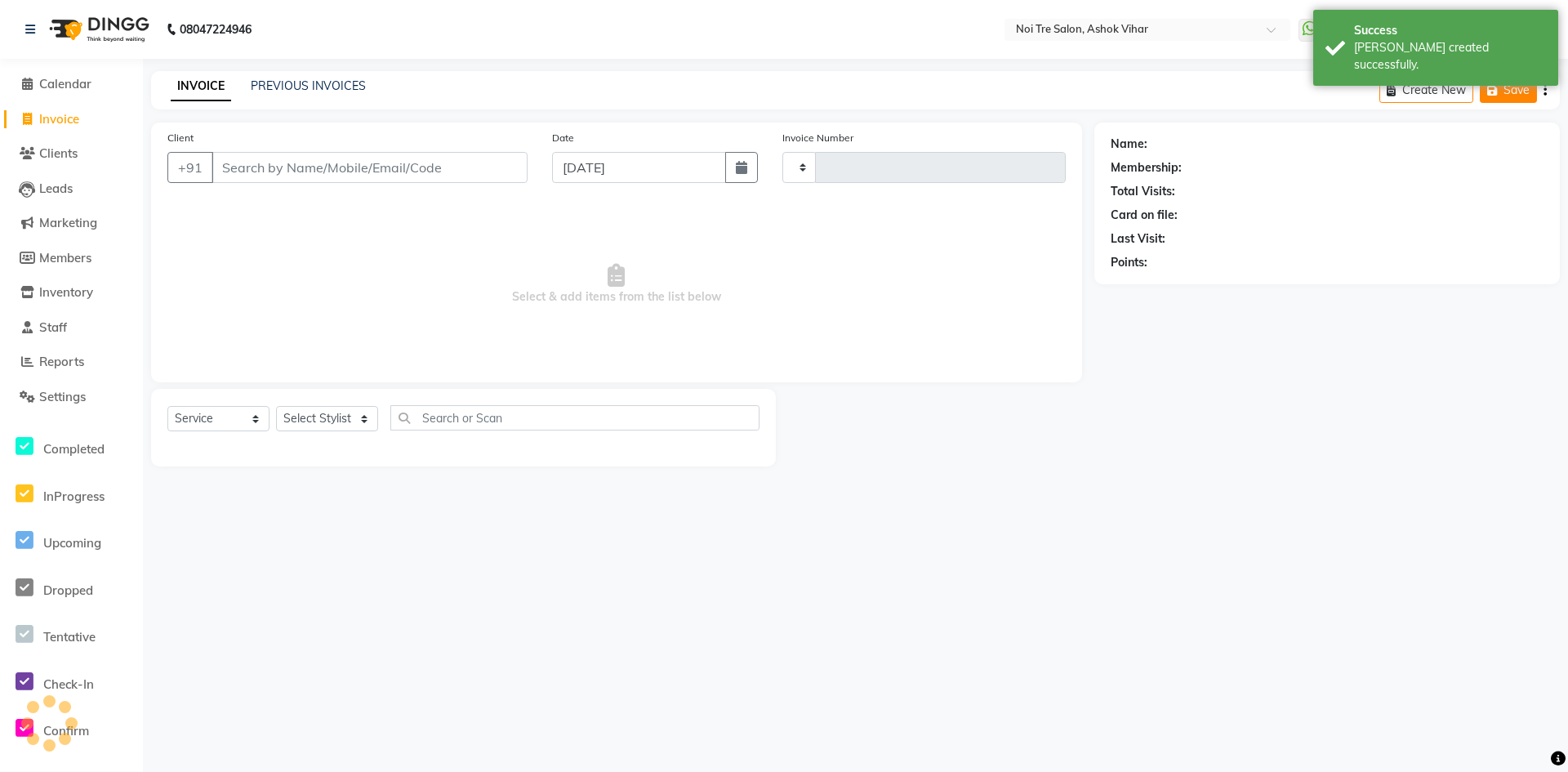
type input "7740"
select select "4726"
click at [1481, 84] on button "Open Invoices" at bounding box center [1482, 90] width 108 height 25
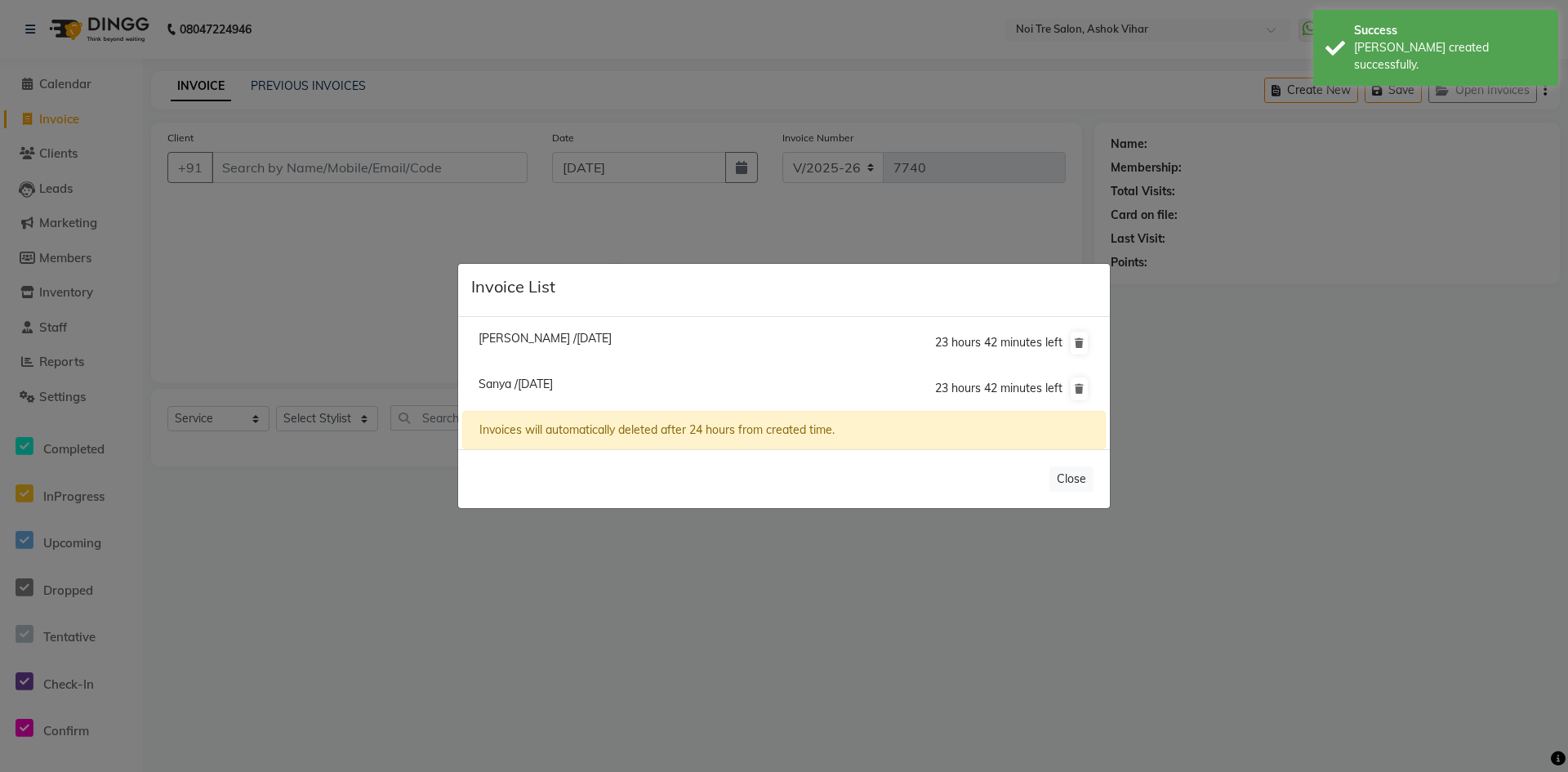
click at [560, 375] on li "Sanya /04 September 2025 23 hours 42 minutes left" at bounding box center [784, 388] width 644 height 46
click at [541, 387] on span "Sanya /04 September 2025" at bounding box center [516, 384] width 74 height 15
type input "9711503094"
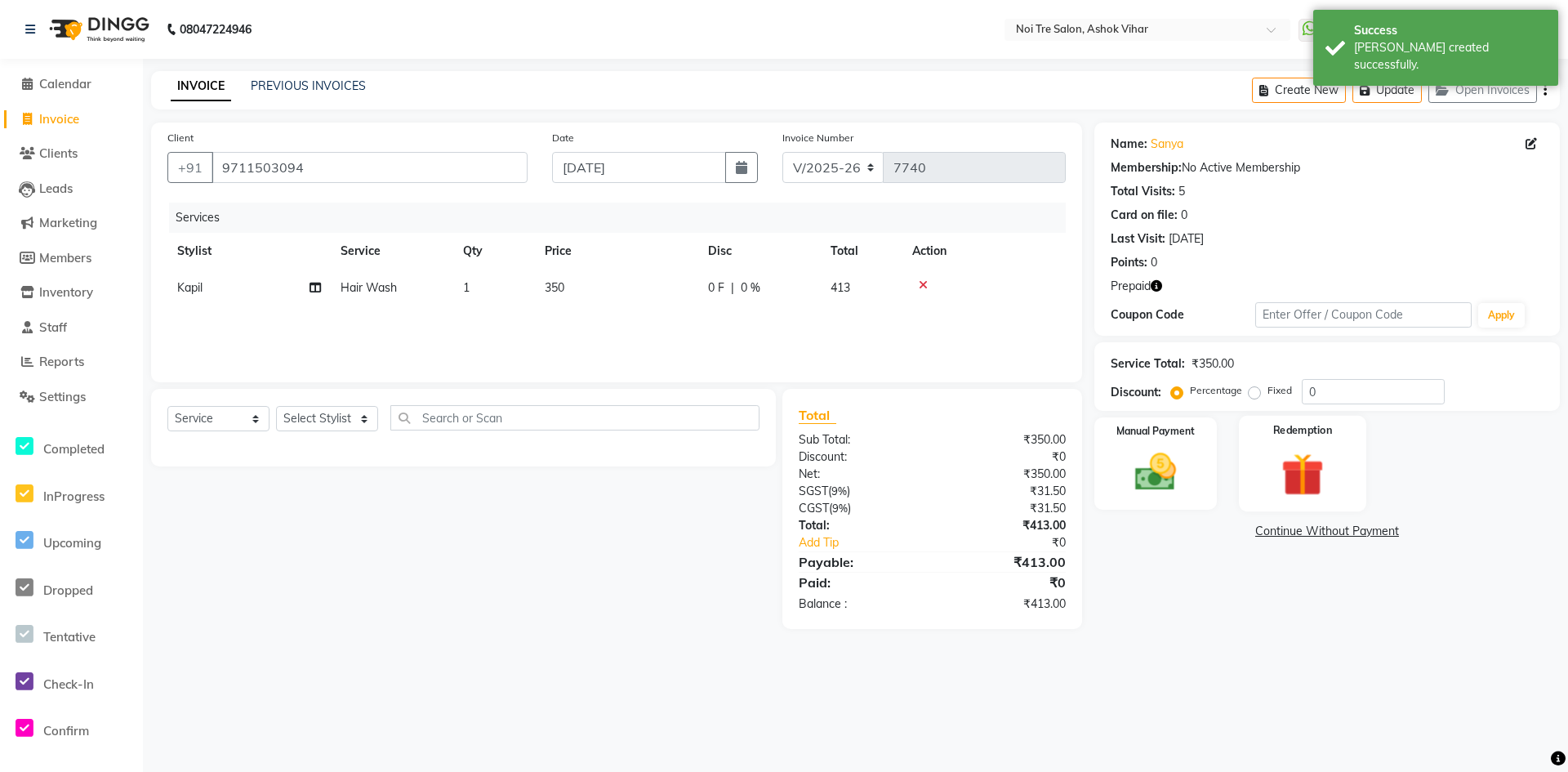
click at [1302, 434] on label "Redemption" at bounding box center [1303, 430] width 58 height 15
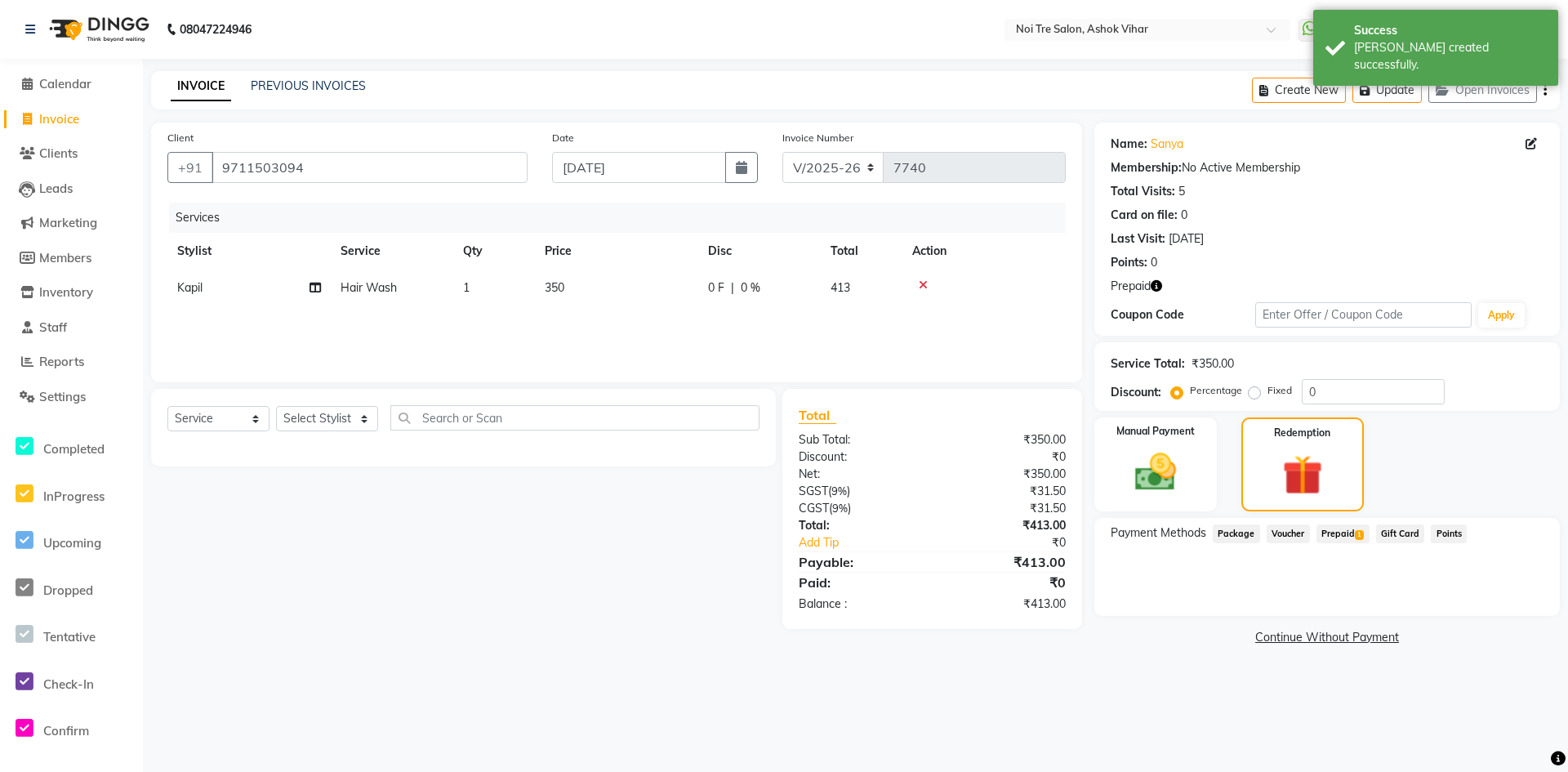
click at [1345, 537] on span "Prepaid 1" at bounding box center [1343, 534] width 53 height 19
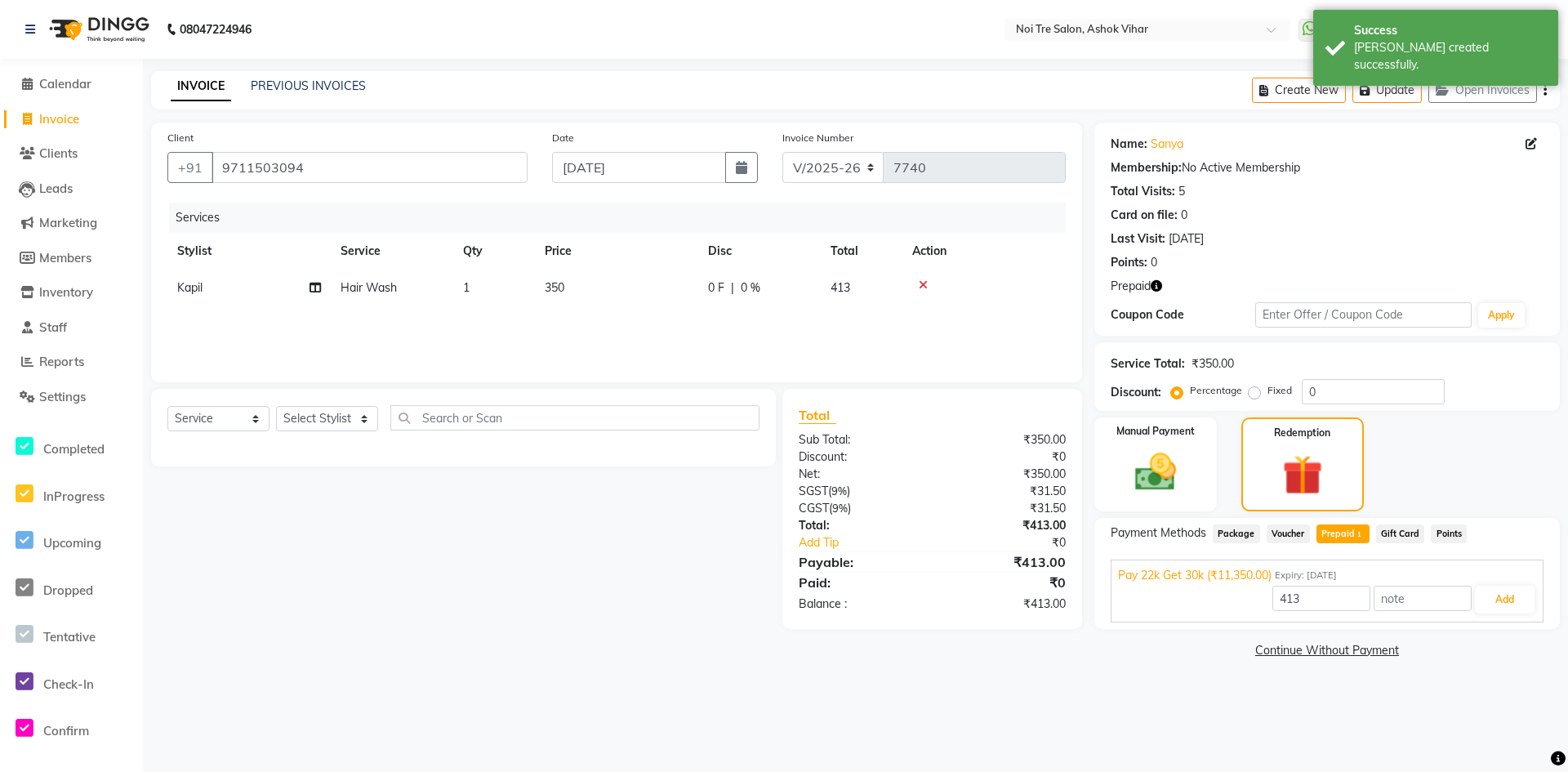
click at [1513, 615] on div "Pay 22k Get 30k (₹11,350.00) Expiry: 06-08-2026 413 Add" at bounding box center [1327, 590] width 433 height 63
click at [1500, 605] on button "Add" at bounding box center [1505, 599] width 59 height 27
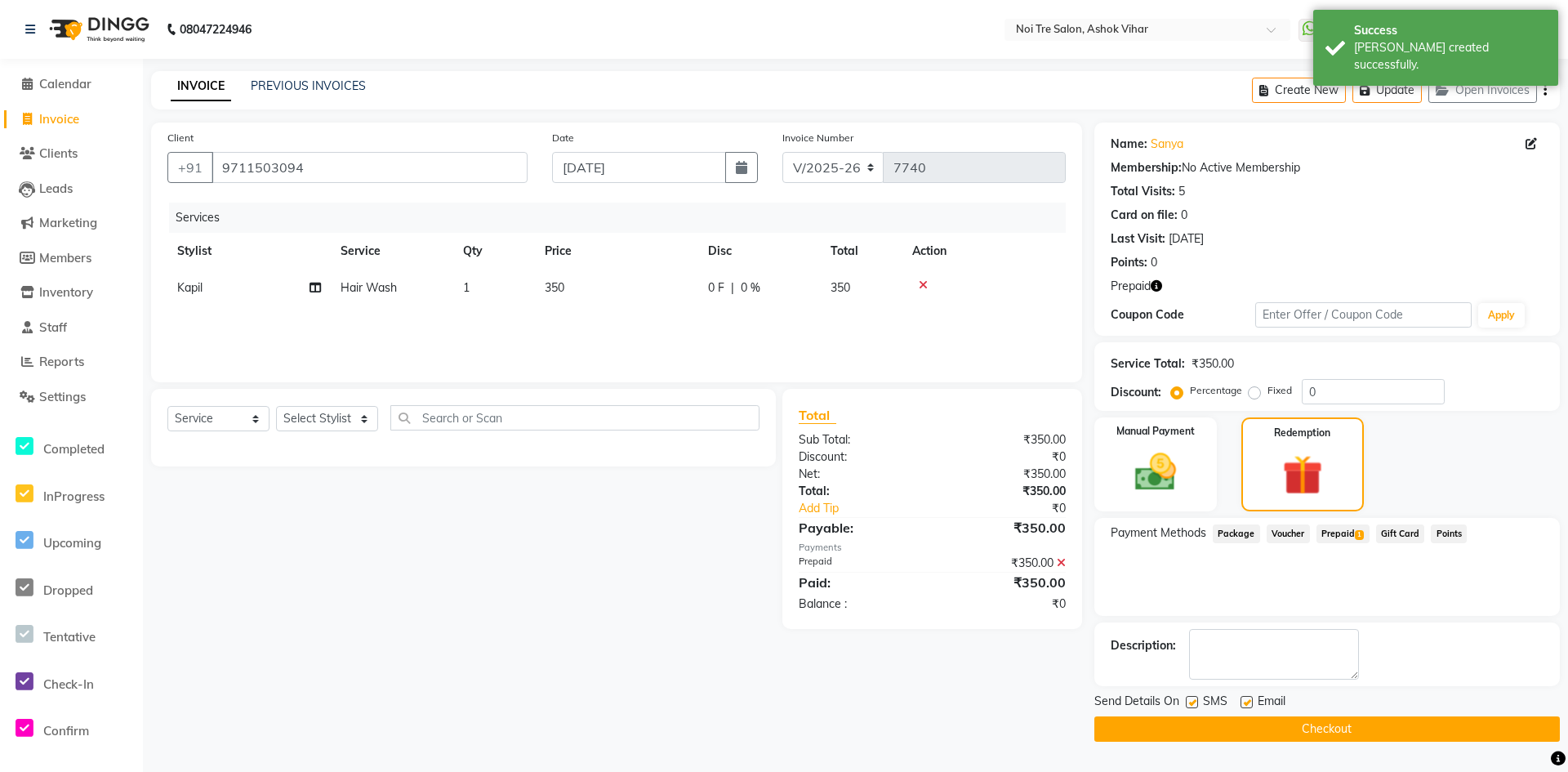
click at [1353, 729] on button "Checkout" at bounding box center [1328, 729] width 466 height 25
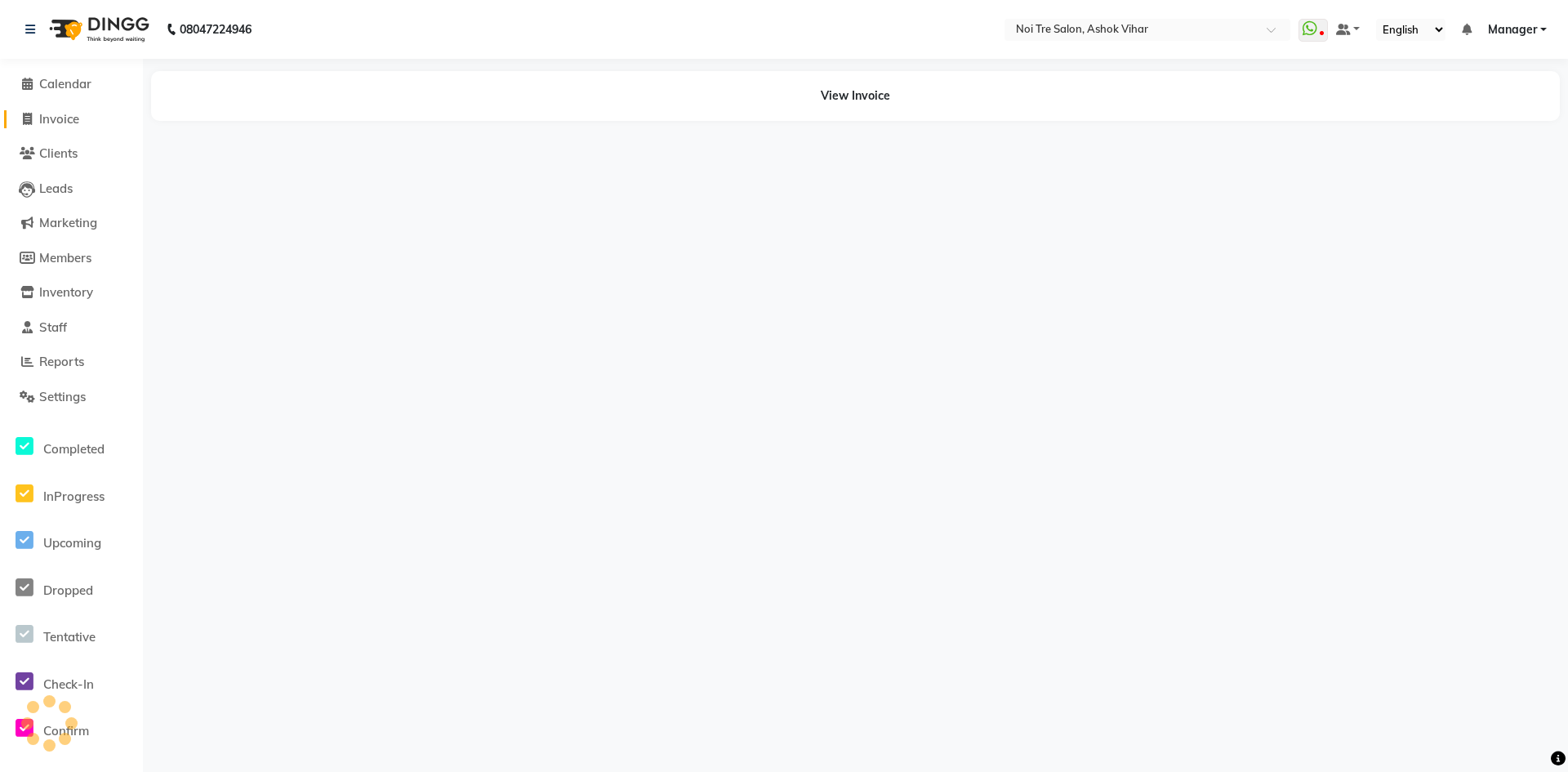
click at [72, 117] on span "Invoice" at bounding box center [59, 119] width 40 height 15
select select "service"
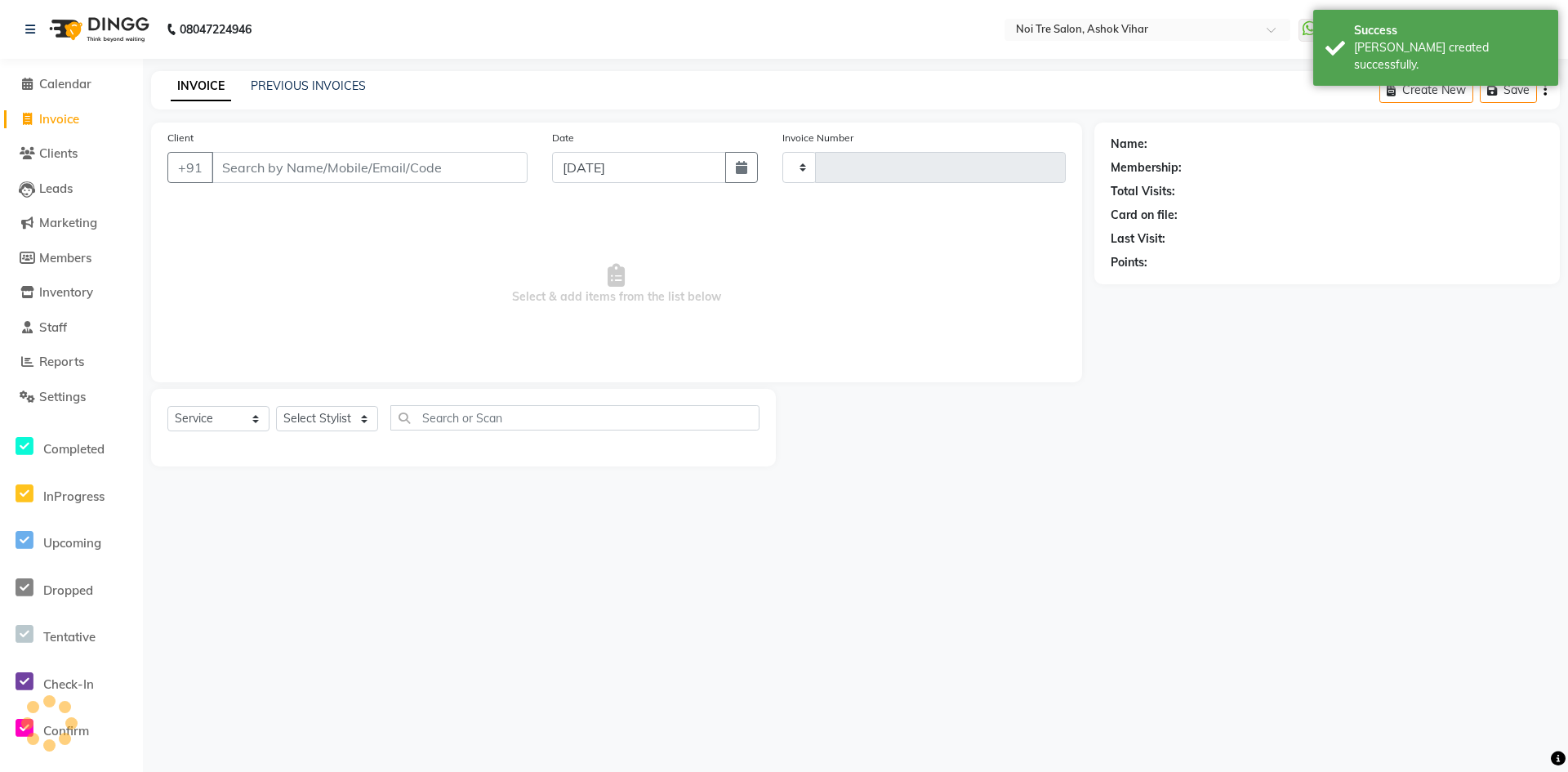
type input "7741"
select select "4726"
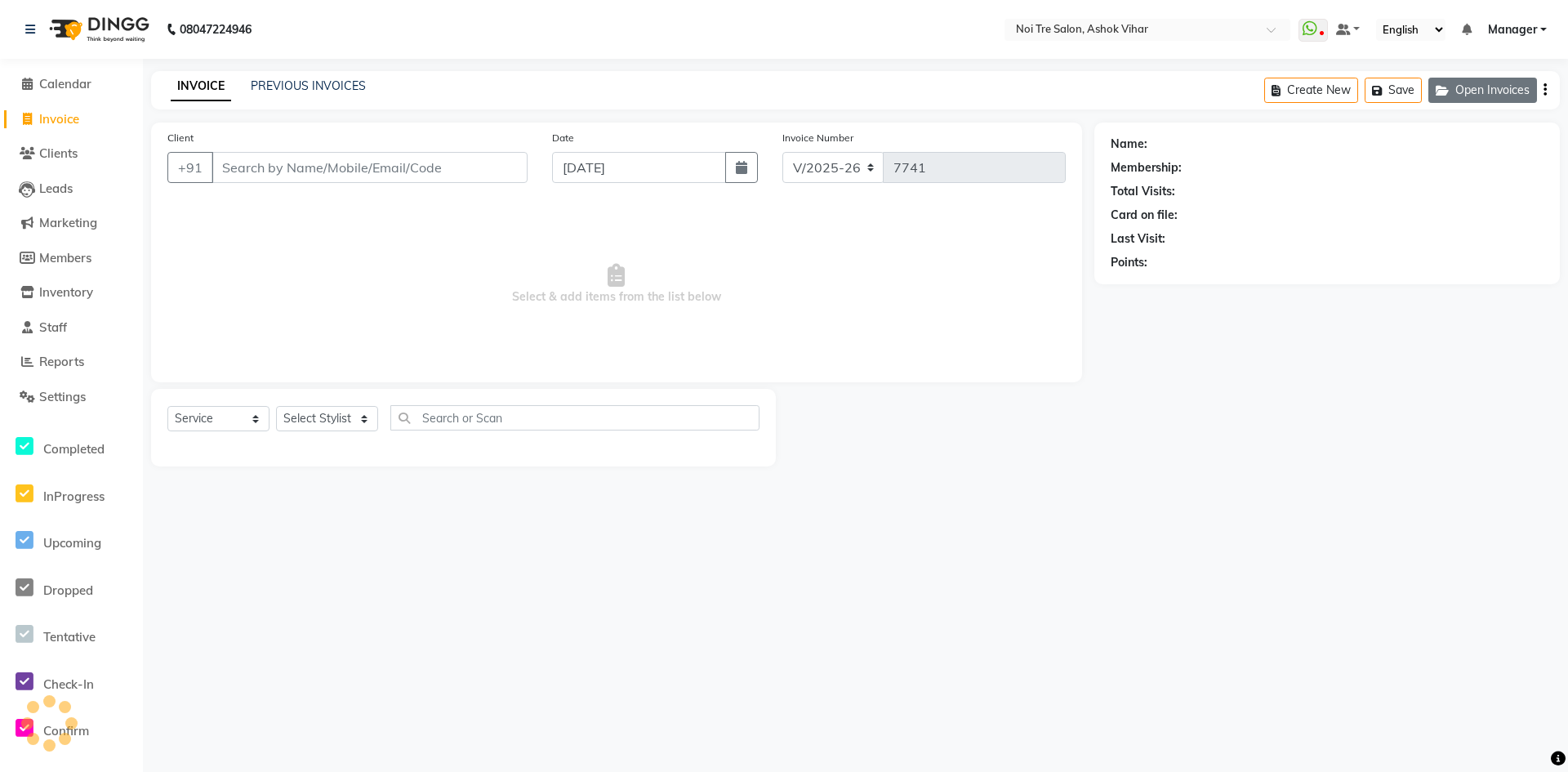
click at [1512, 79] on button "Open Invoices" at bounding box center [1482, 90] width 108 height 25
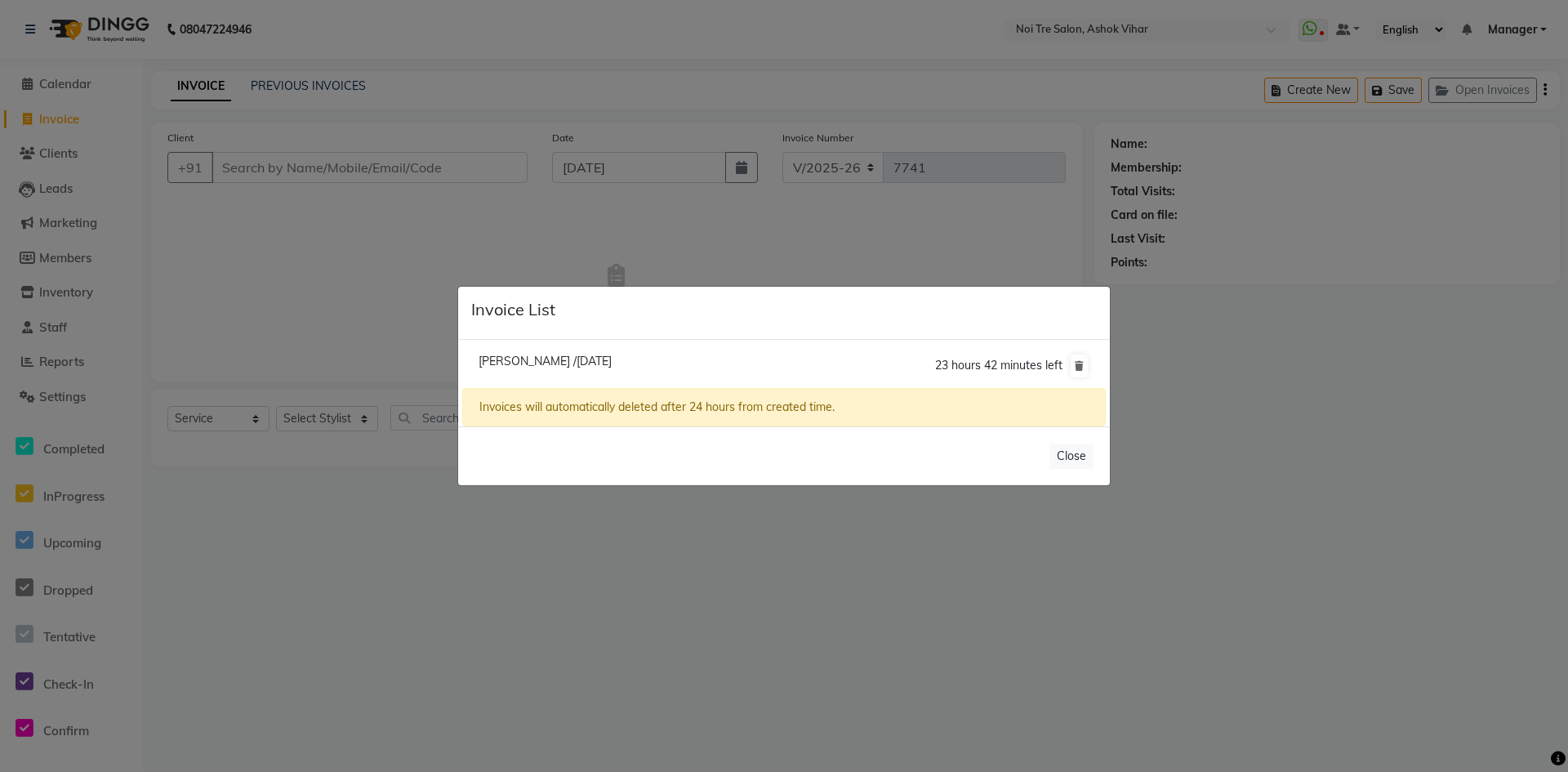
click at [602, 355] on span "Ginni /04 September 2025" at bounding box center [545, 361] width 133 height 15
type input "9953210212"
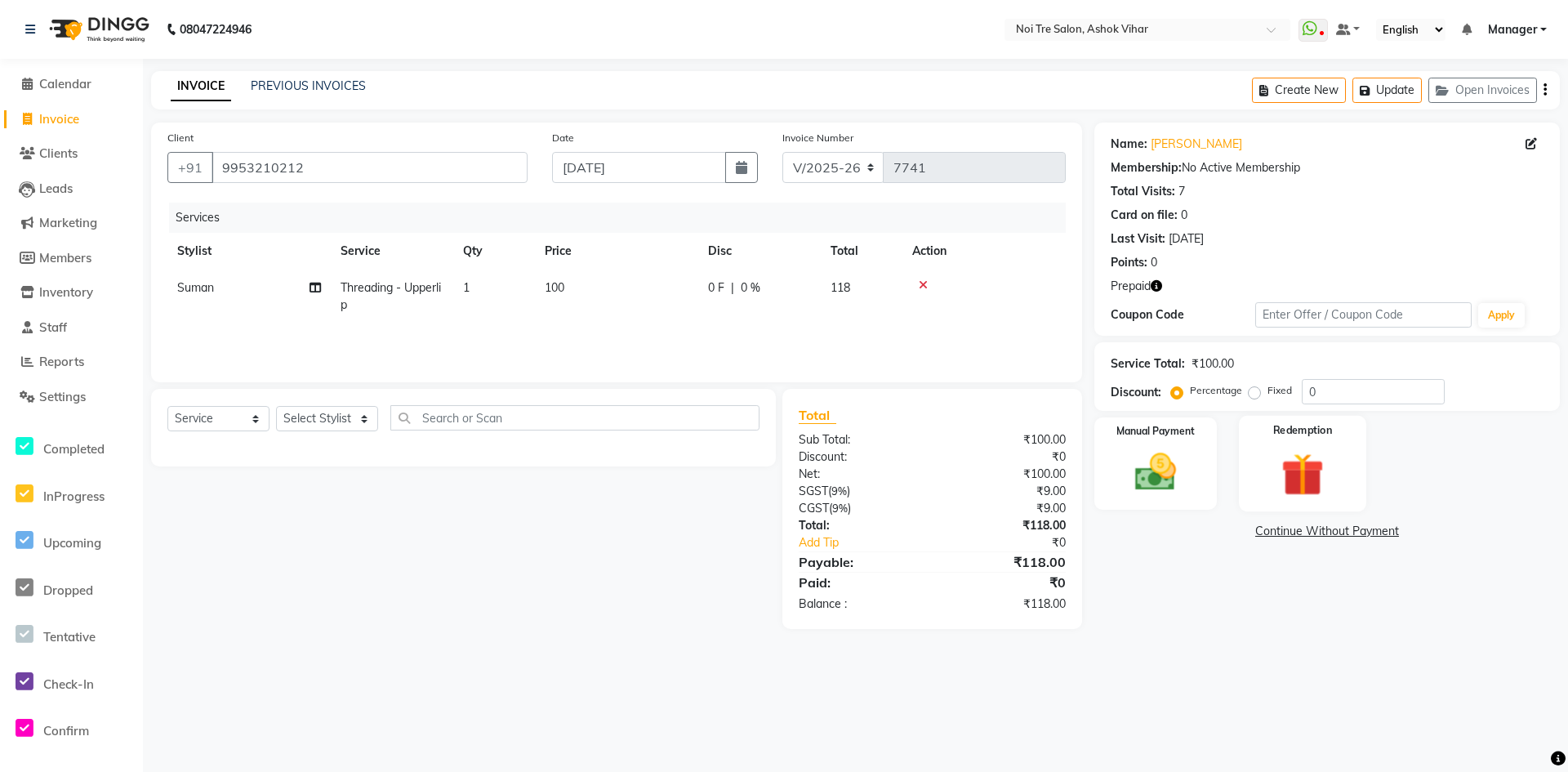
click at [1285, 471] on img at bounding box center [1302, 474] width 71 height 54
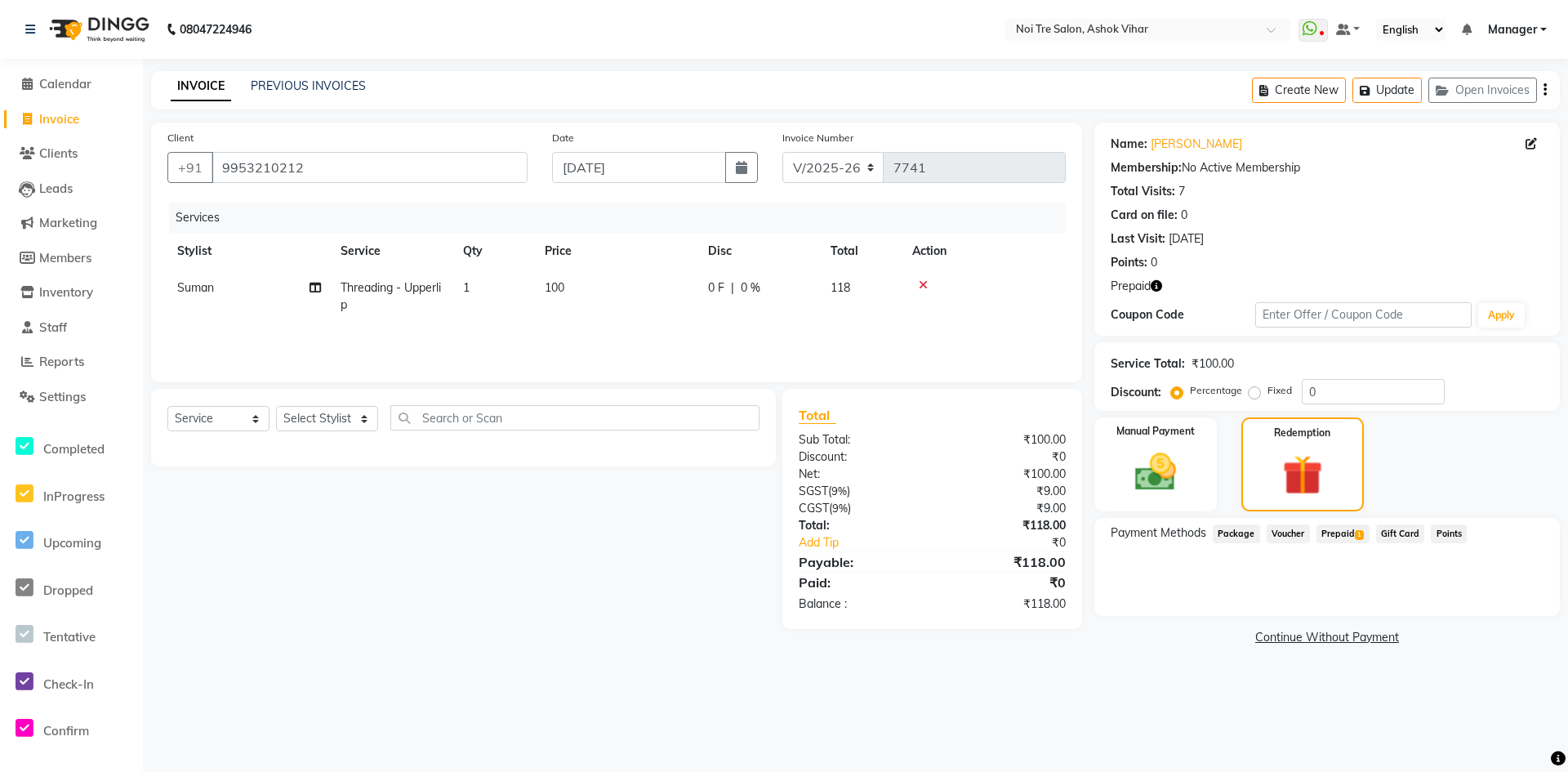
click at [1340, 534] on span "Prepaid 1" at bounding box center [1343, 534] width 53 height 19
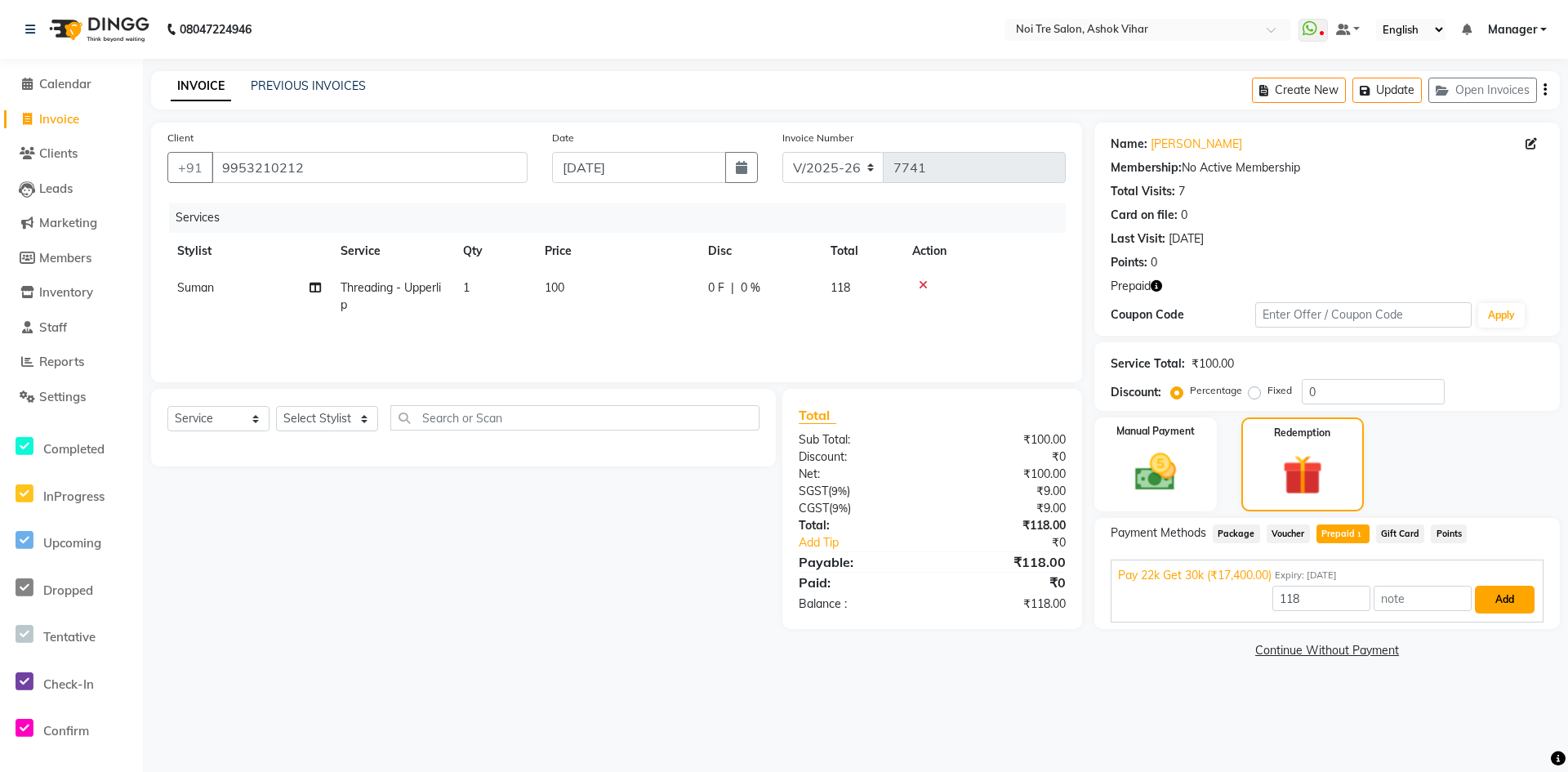
click at [1512, 605] on button "Add" at bounding box center [1505, 599] width 59 height 27
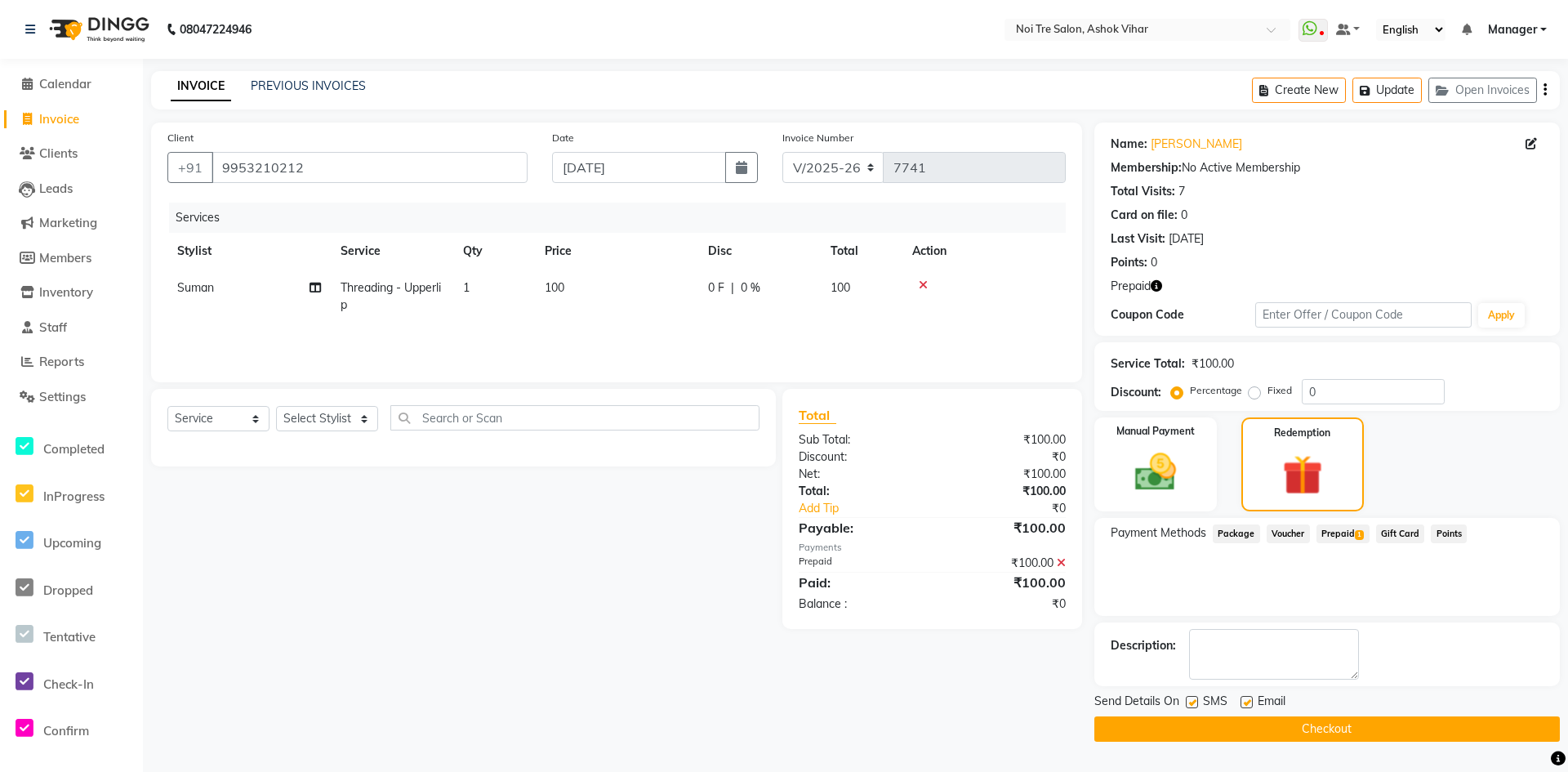
click at [1323, 717] on button "Checkout" at bounding box center [1328, 729] width 466 height 25
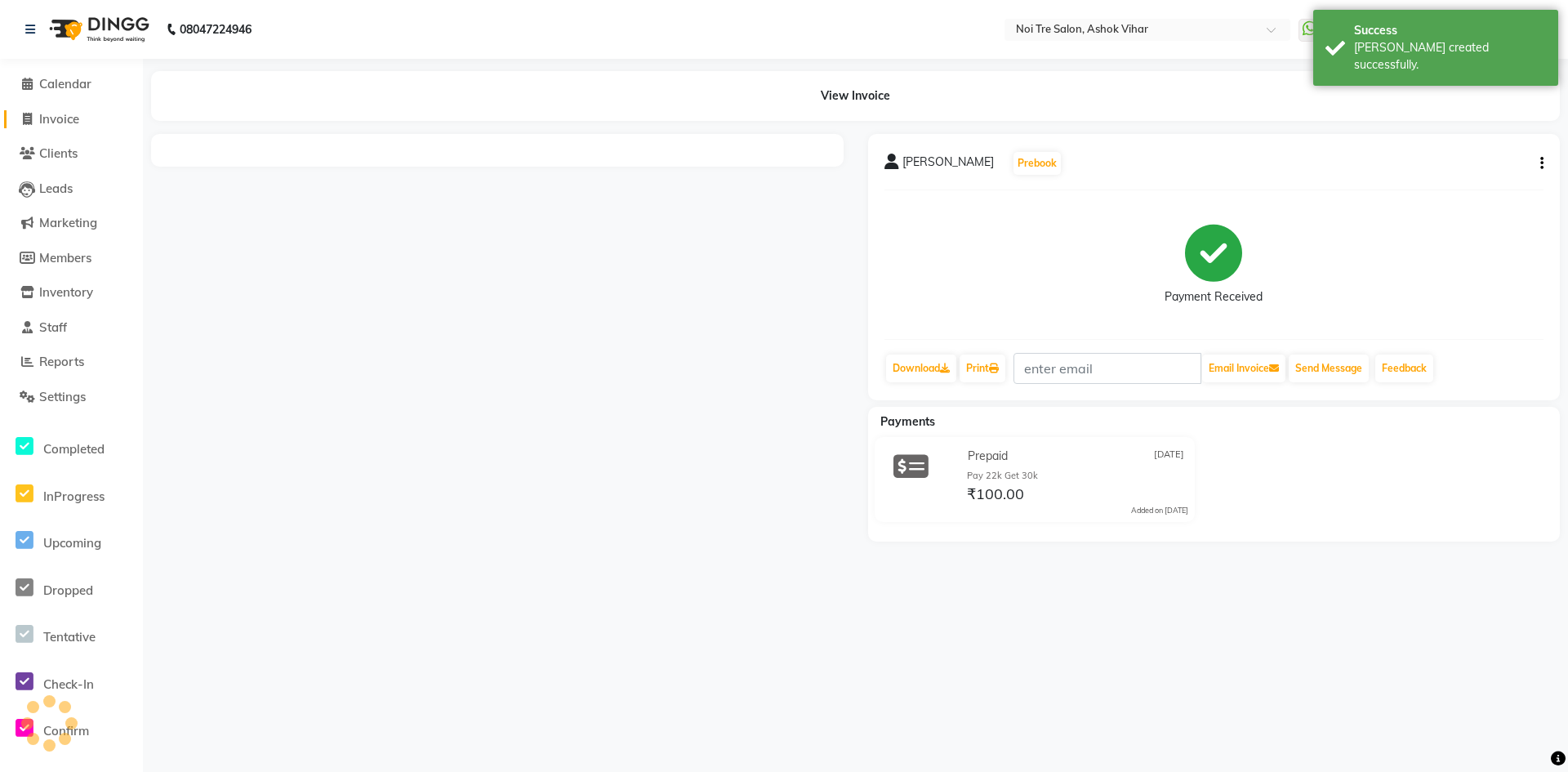
click at [50, 114] on span "Invoice" at bounding box center [59, 119] width 40 height 15
select select "service"
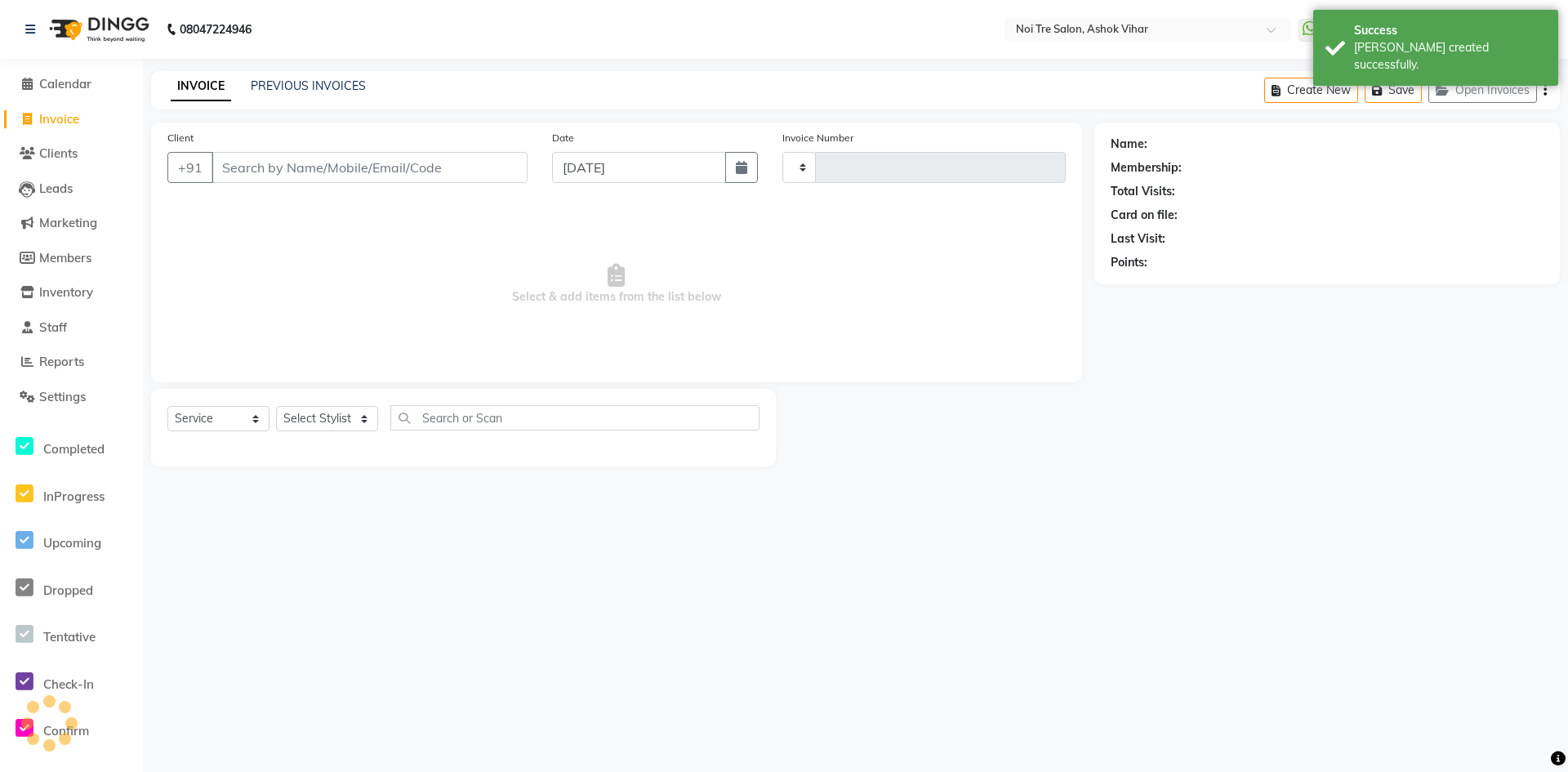
type input "7742"
select select "4726"
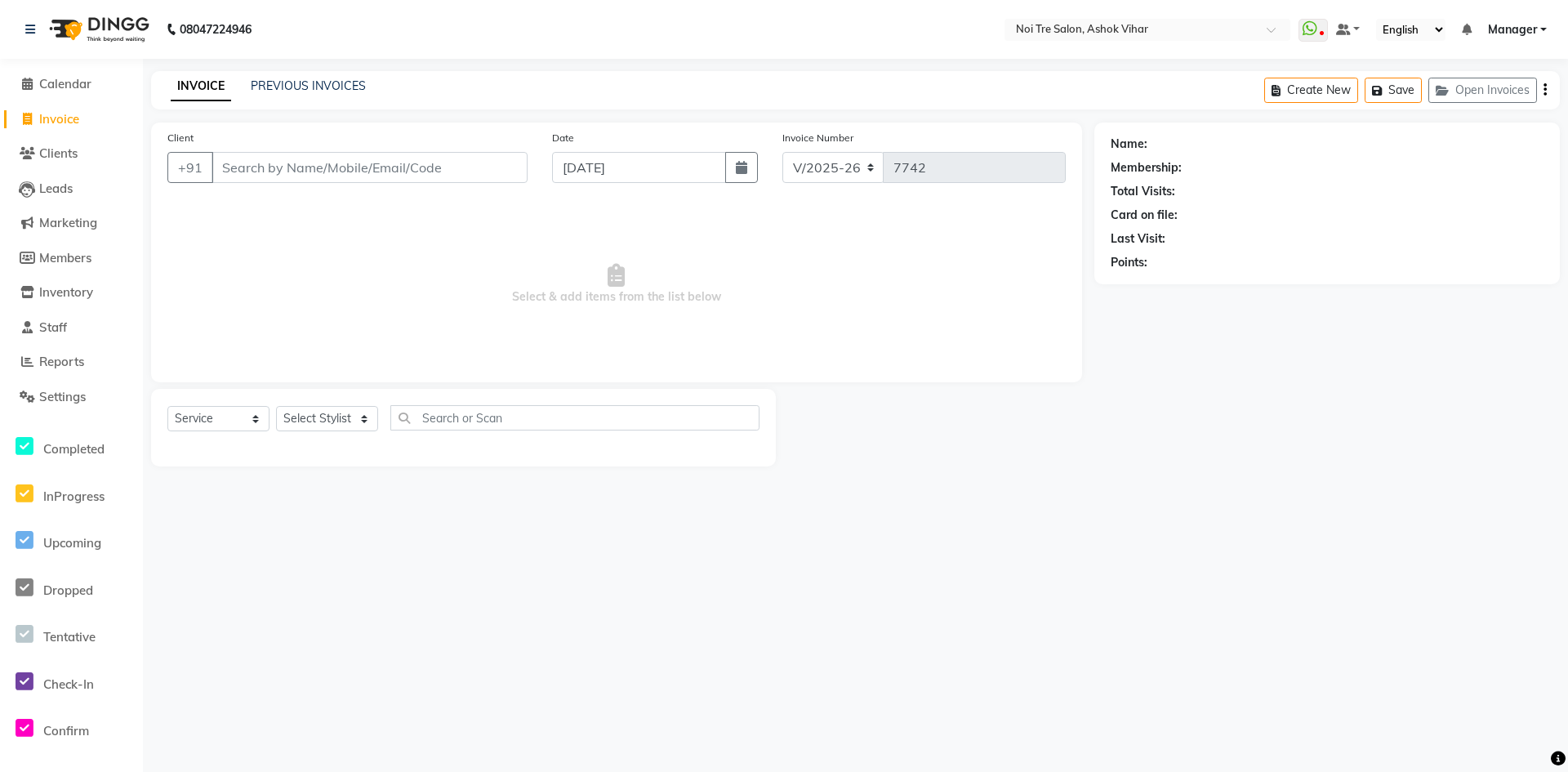
drag, startPoint x: 348, startPoint y: 75, endPoint x: 331, endPoint y: 95, distance: 26.2
click at [343, 83] on div "INVOICE PREVIOUS INVOICES Create New Save Open Invoices" at bounding box center [855, 90] width 1409 height 39
click at [331, 95] on div "INVOICE PREVIOUS INVOICES" at bounding box center [268, 87] width 235 height 19
click at [336, 84] on link "PREVIOUS INVOICES" at bounding box center [308, 86] width 115 height 15
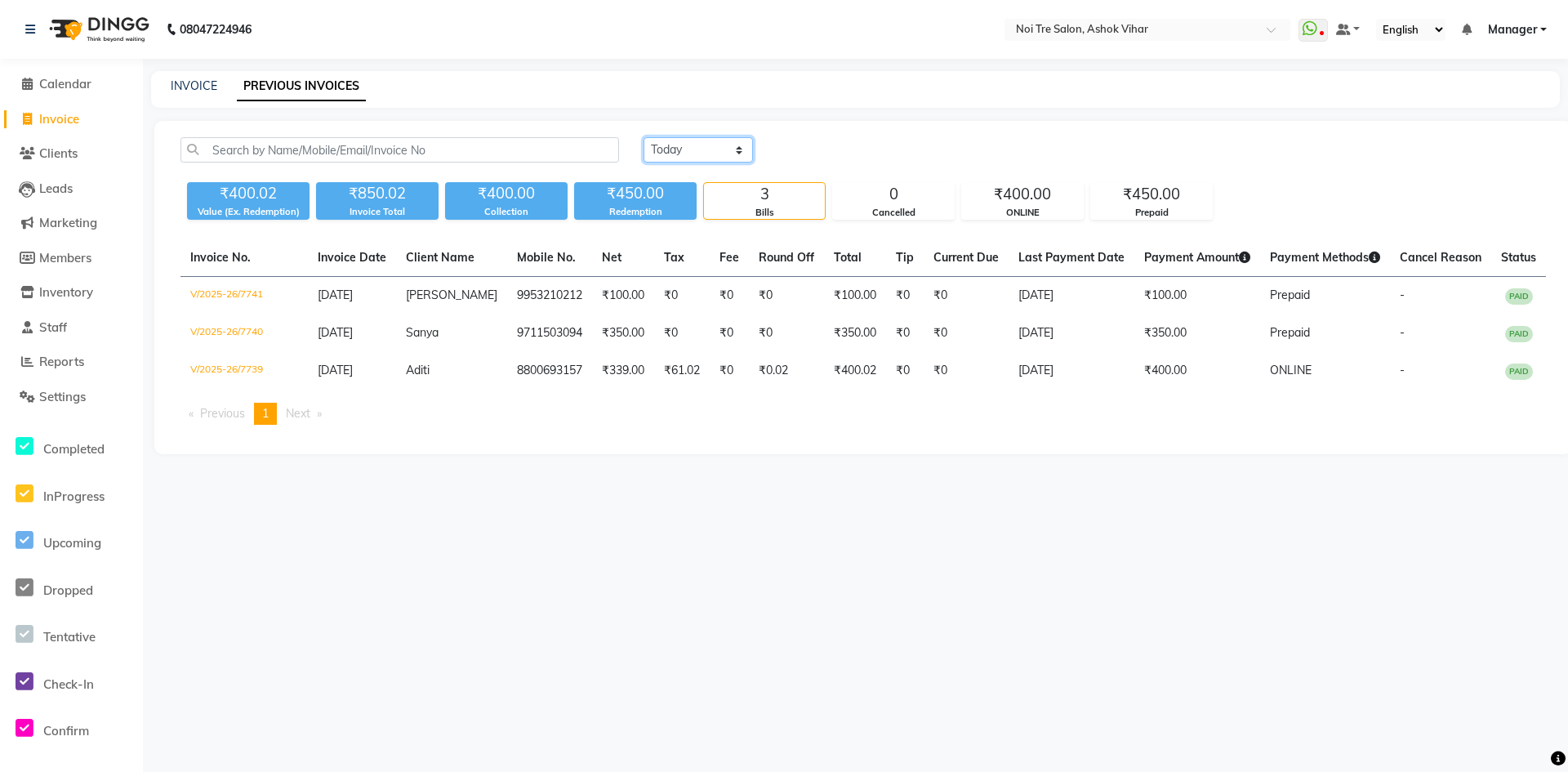
click at [701, 147] on select "Today Yesterday Custom Range" at bounding box center [699, 150] width 109 height 25
select select "yesterday"
click at [644, 138] on select "Today Yesterday Custom Range" at bounding box center [699, 150] width 109 height 25
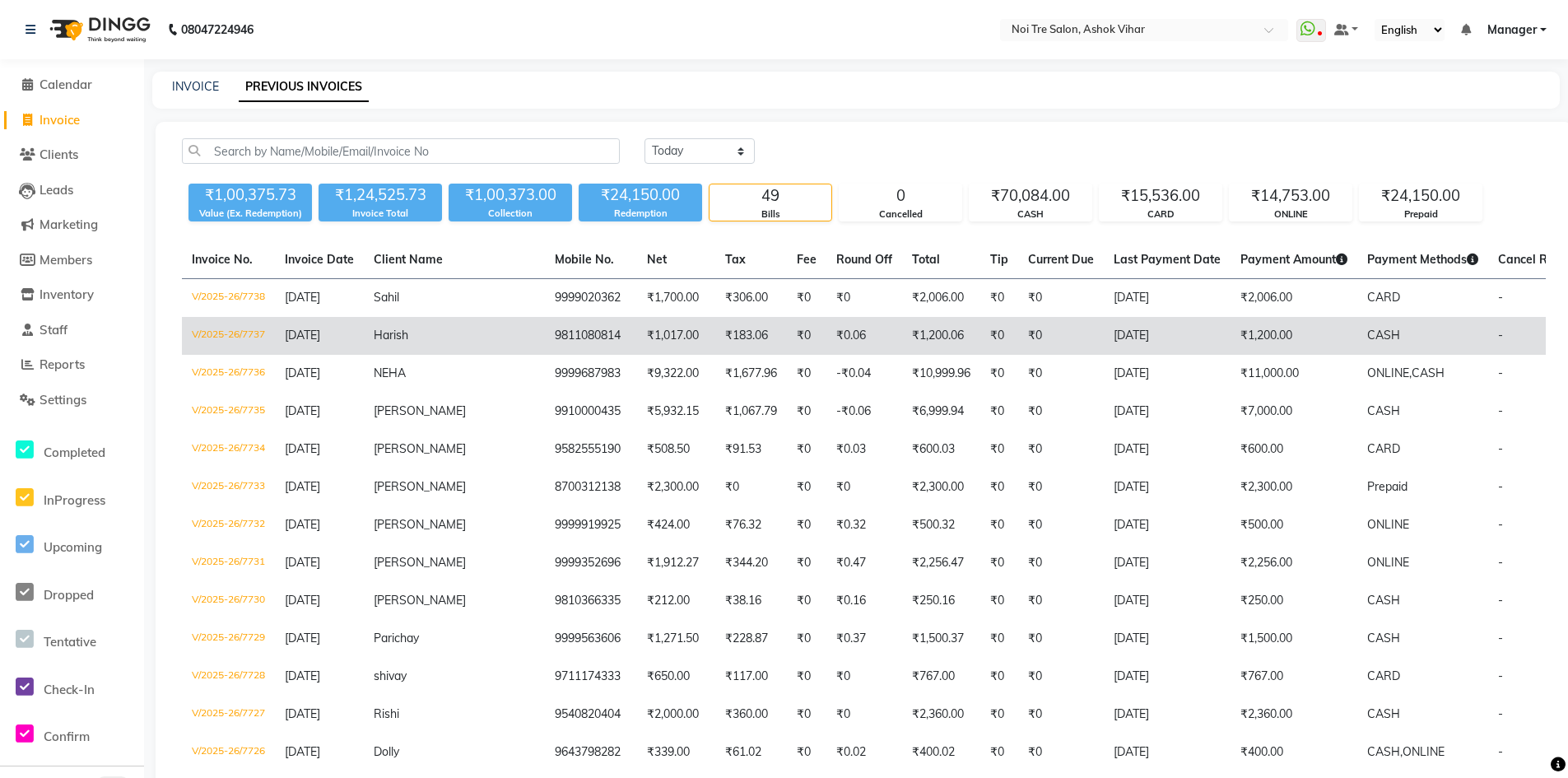
click at [545, 342] on td "9811080814" at bounding box center [590, 336] width 92 height 38
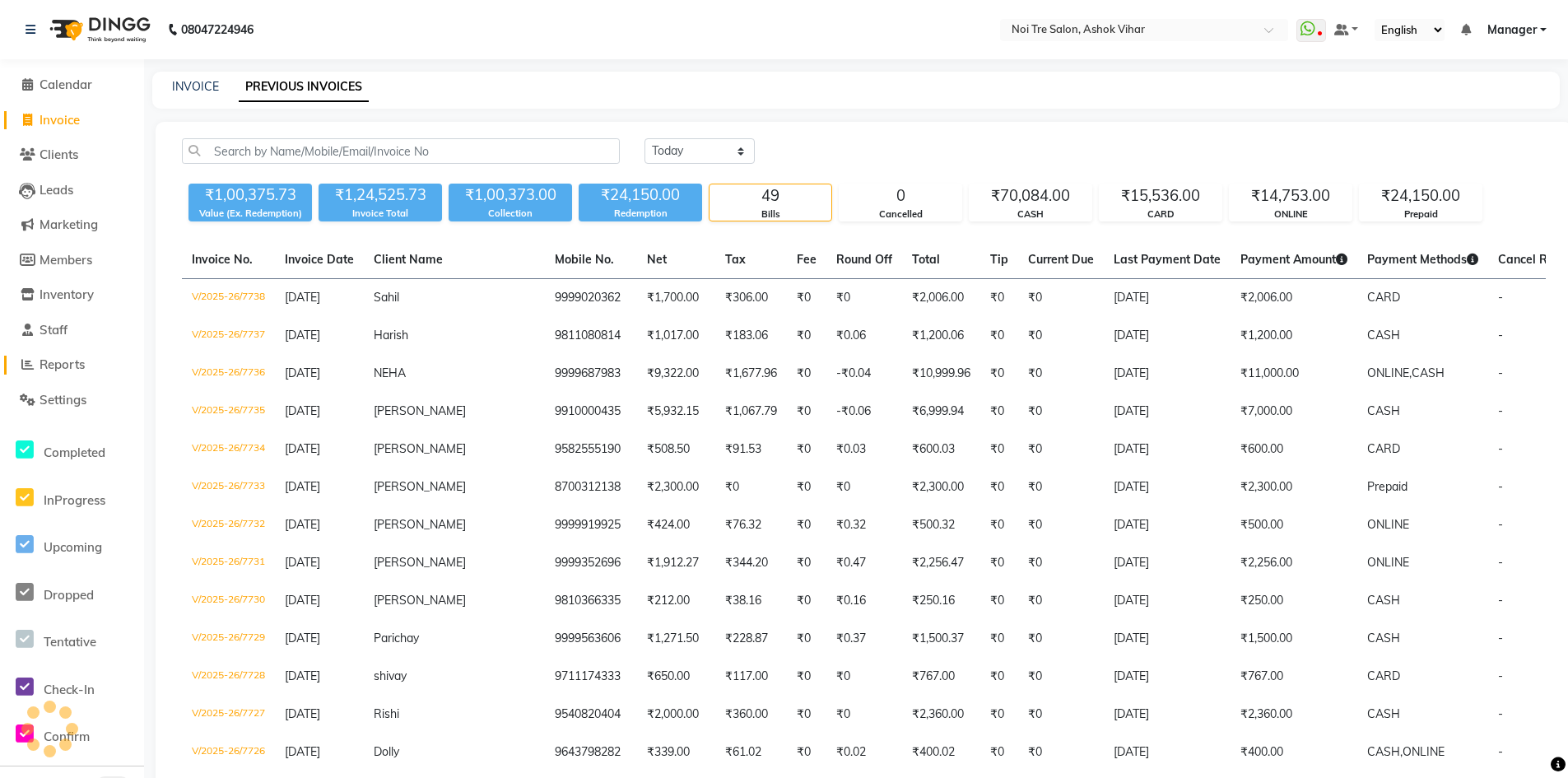
click at [57, 367] on span "Reports" at bounding box center [63, 364] width 46 height 15
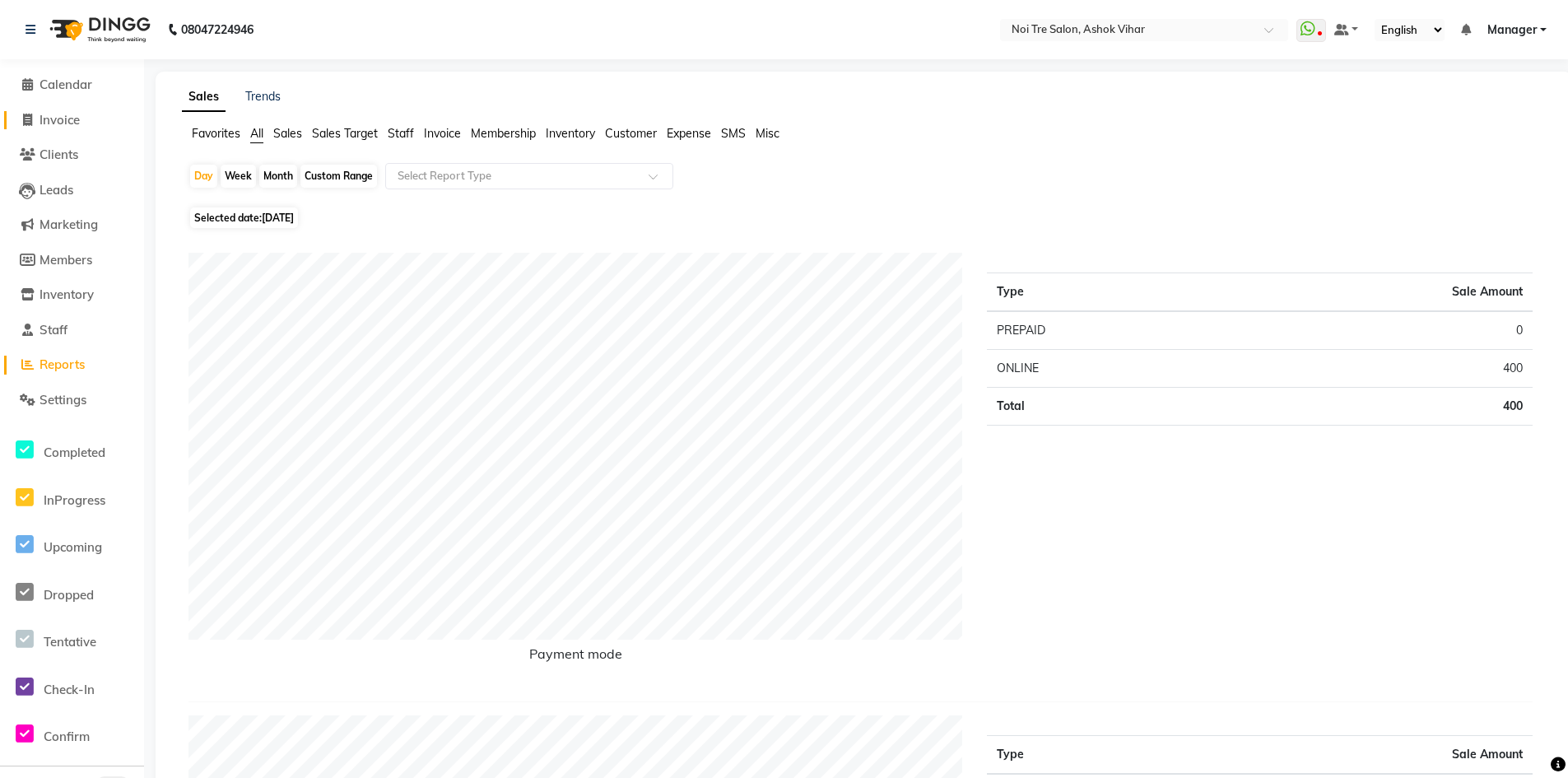
click at [78, 127] on link "Invoice" at bounding box center [71, 121] width 136 height 19
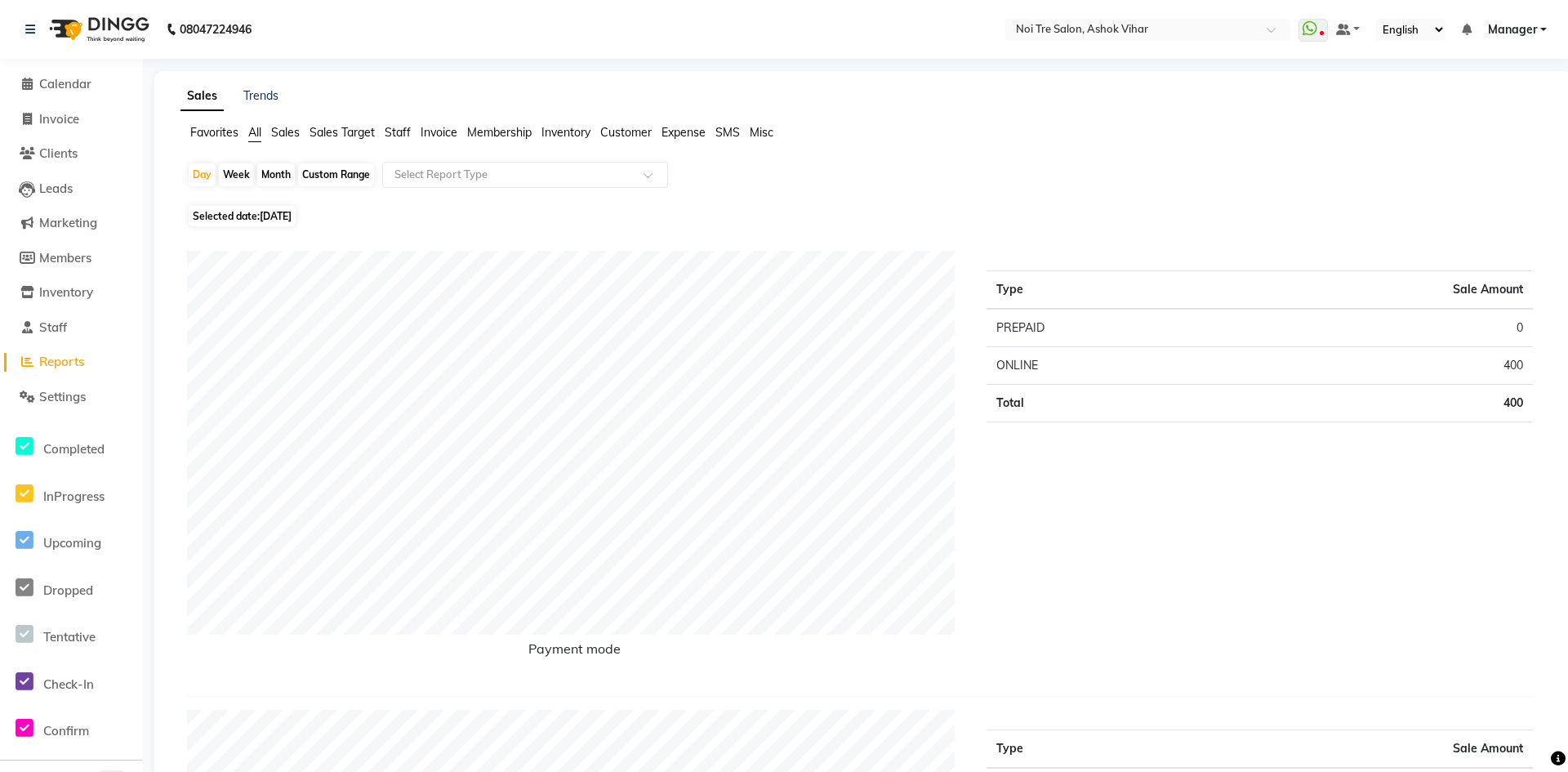
select select "service"
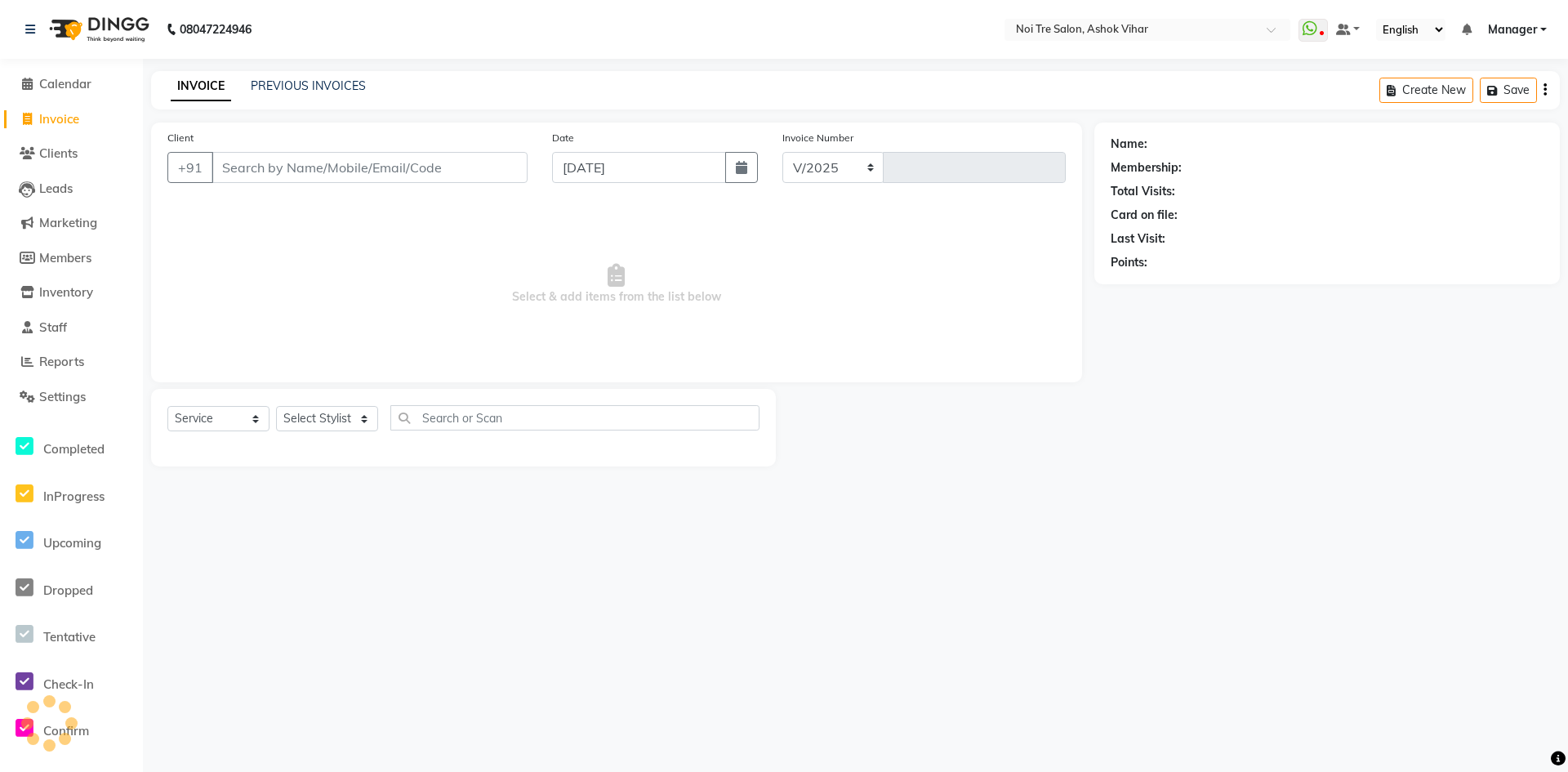
select select "4726"
type input "7742"
click at [429, 170] on input "Client" at bounding box center [369, 167] width 316 height 31
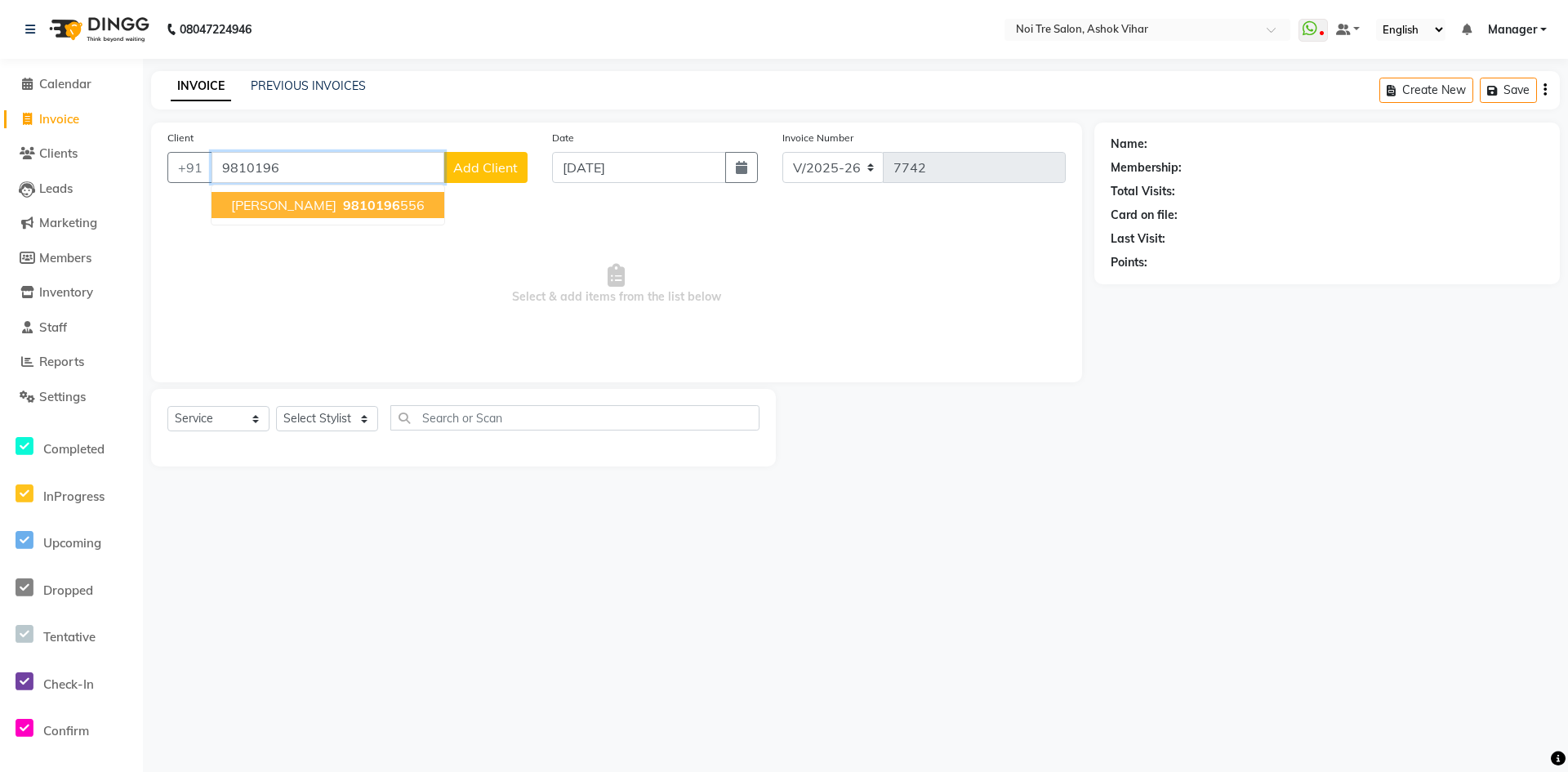
click at [339, 211] on ngb-highlight "9810196 556" at bounding box center [382, 205] width 85 height 16
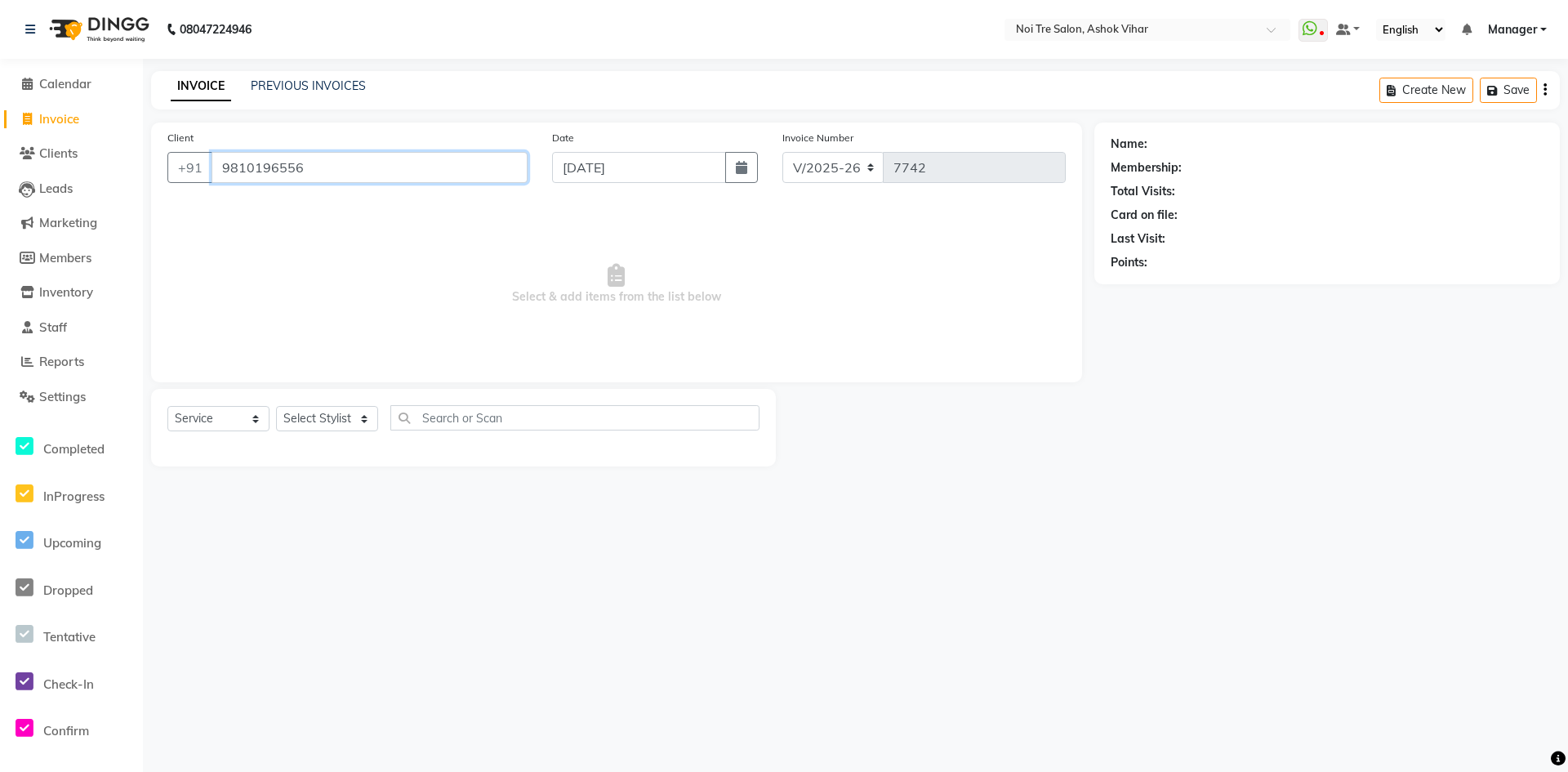
type input "9810196556"
click at [327, 415] on select "Select Stylist Aakash Aalam Aas Admin Ajay Alice Amit Anand Anas Arif ARIF 1 Ar…" at bounding box center [327, 419] width 102 height 25
select select "28263"
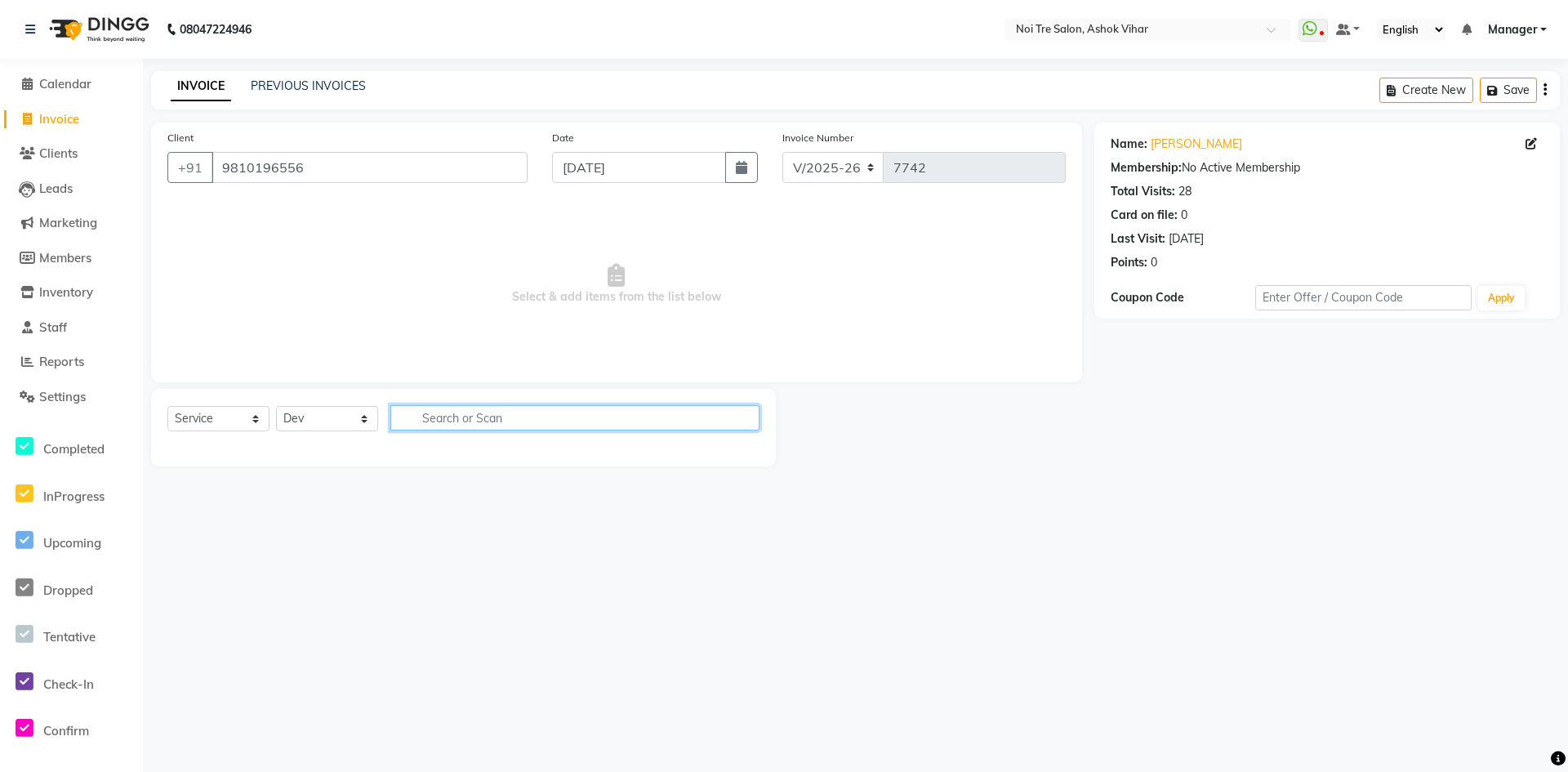
click at [446, 419] on input "text" at bounding box center [575, 418] width 370 height 25
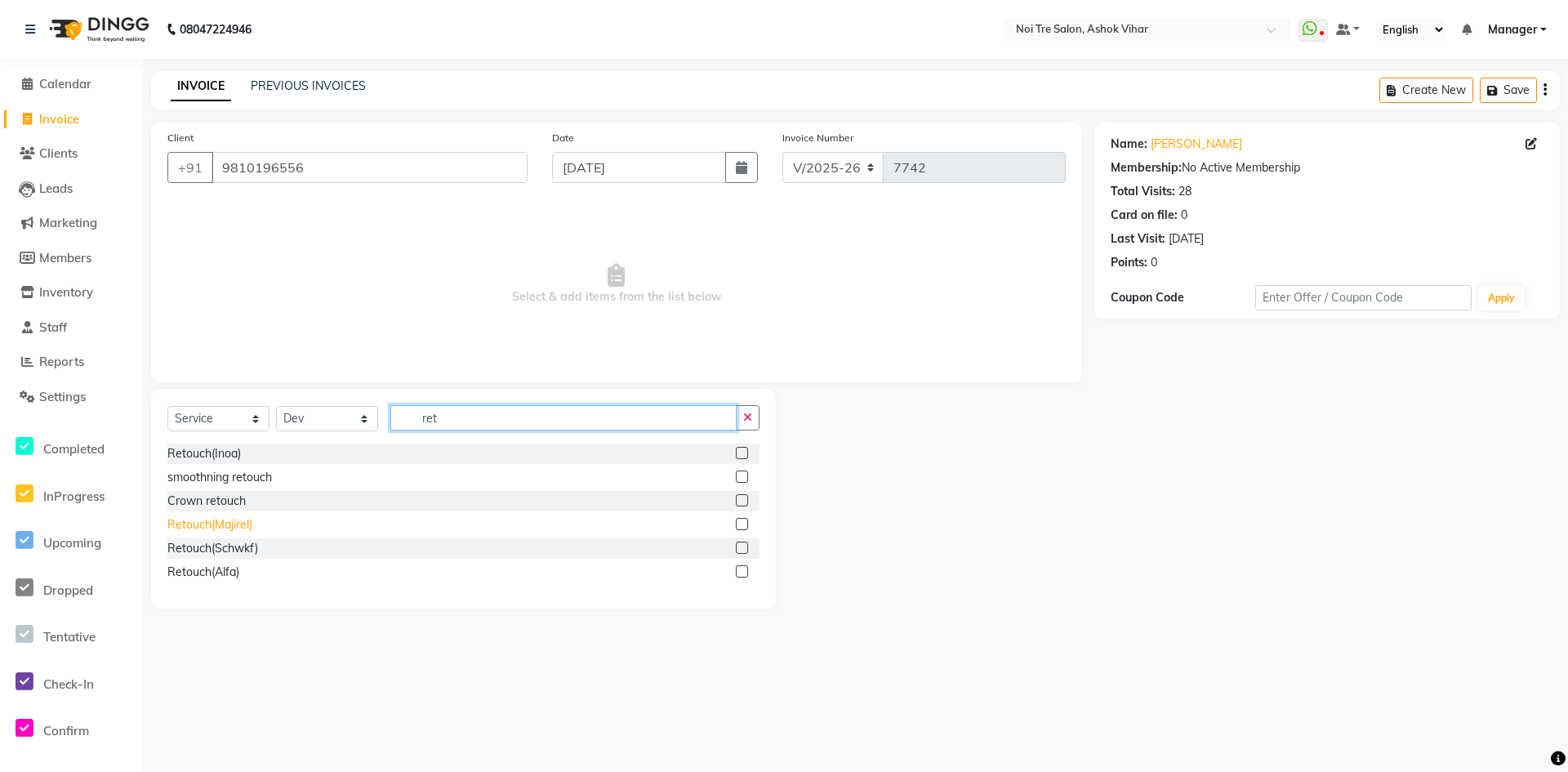
type input "ret"
click at [228, 526] on div "Retouch(Majirel)" at bounding box center [210, 525] width 85 height 17
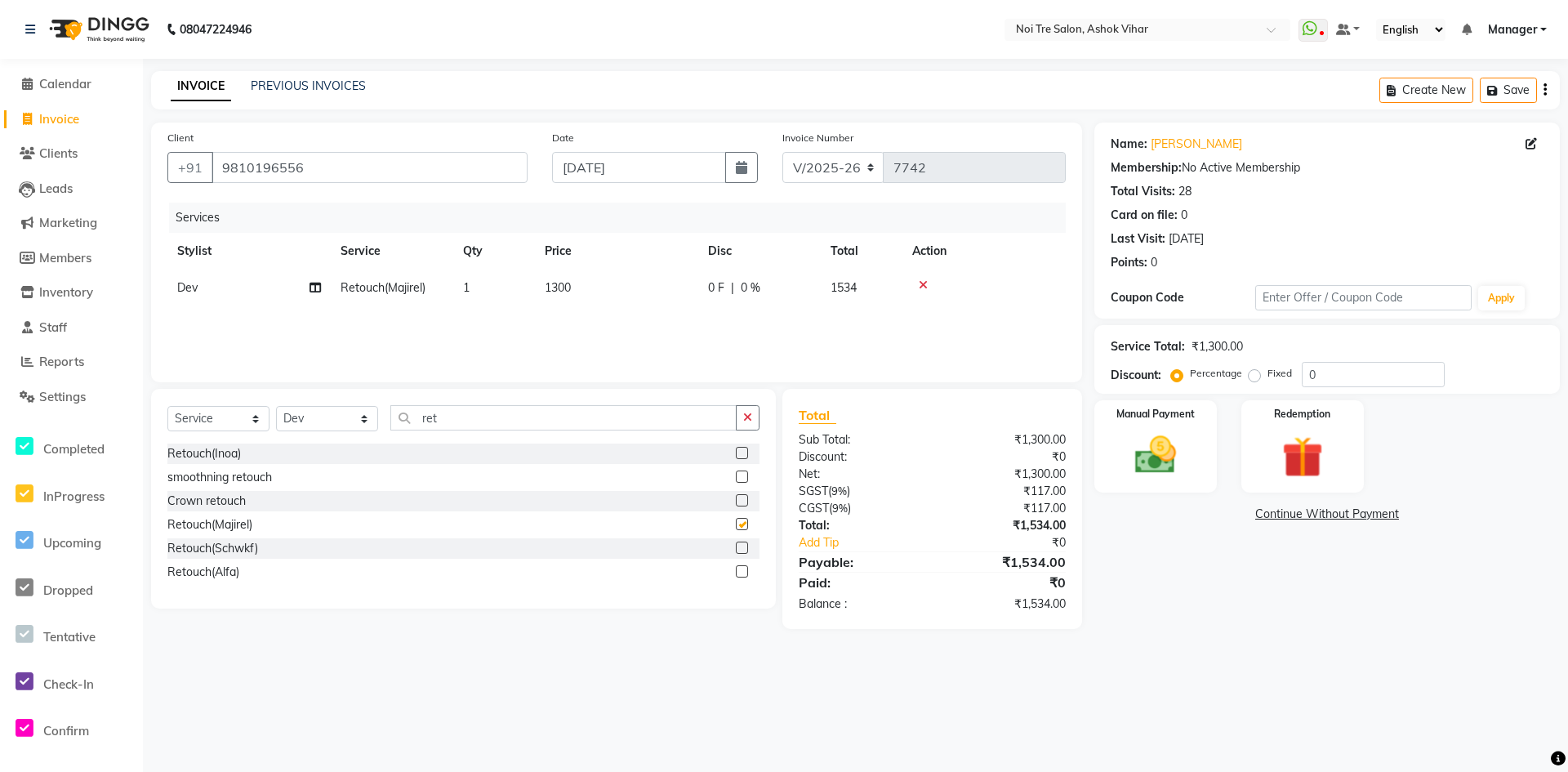
checkbox input "false"
click at [679, 306] on div "Services Stylist Service Qty Price Disc Total Action Dev Retouch(Majirel) 1 130…" at bounding box center [617, 284] width 899 height 163
click at [685, 301] on td "1300" at bounding box center [616, 287] width 163 height 37
select select "28263"
click at [685, 301] on input "1300" at bounding box center [693, 291] width 143 height 25
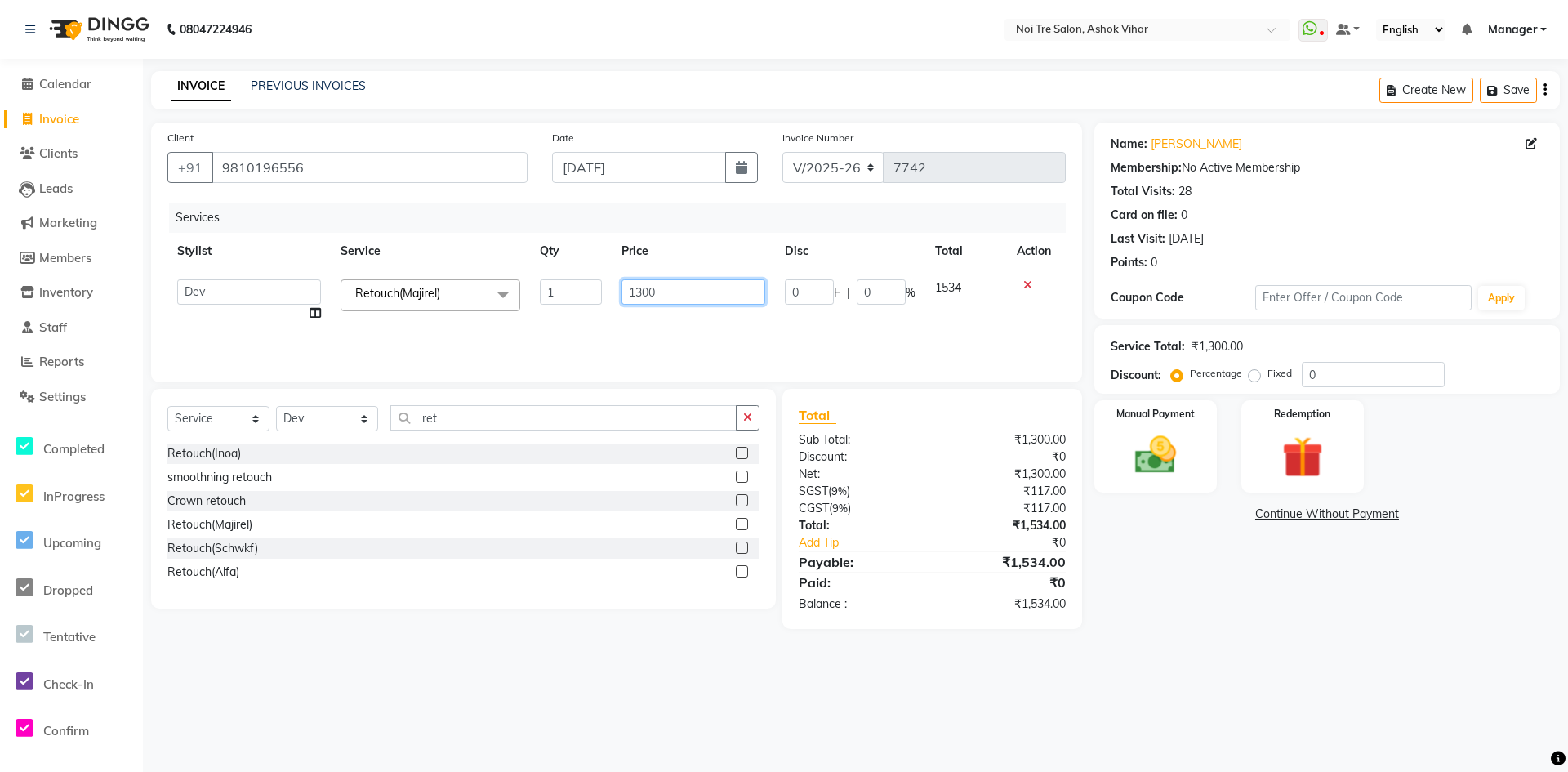
click at [685, 301] on input "1300" at bounding box center [693, 291] width 143 height 25
type input "1102"
click at [689, 316] on div "Services Stylist Service Qty Price Disc Total Action Aakash Aalam Aas Admin Aja…" at bounding box center [617, 284] width 899 height 163
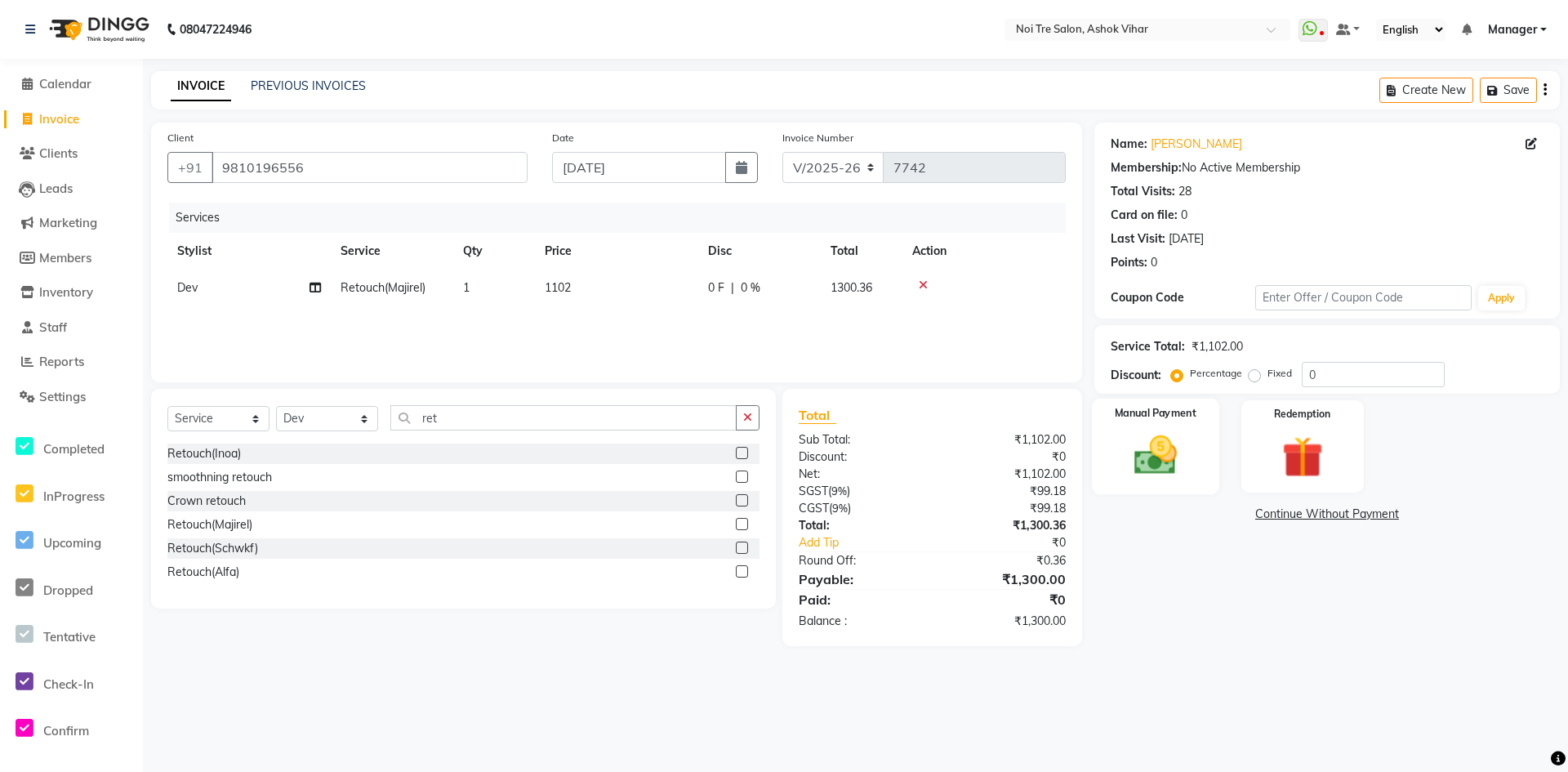
click at [1159, 455] on img at bounding box center [1156, 455] width 71 height 50
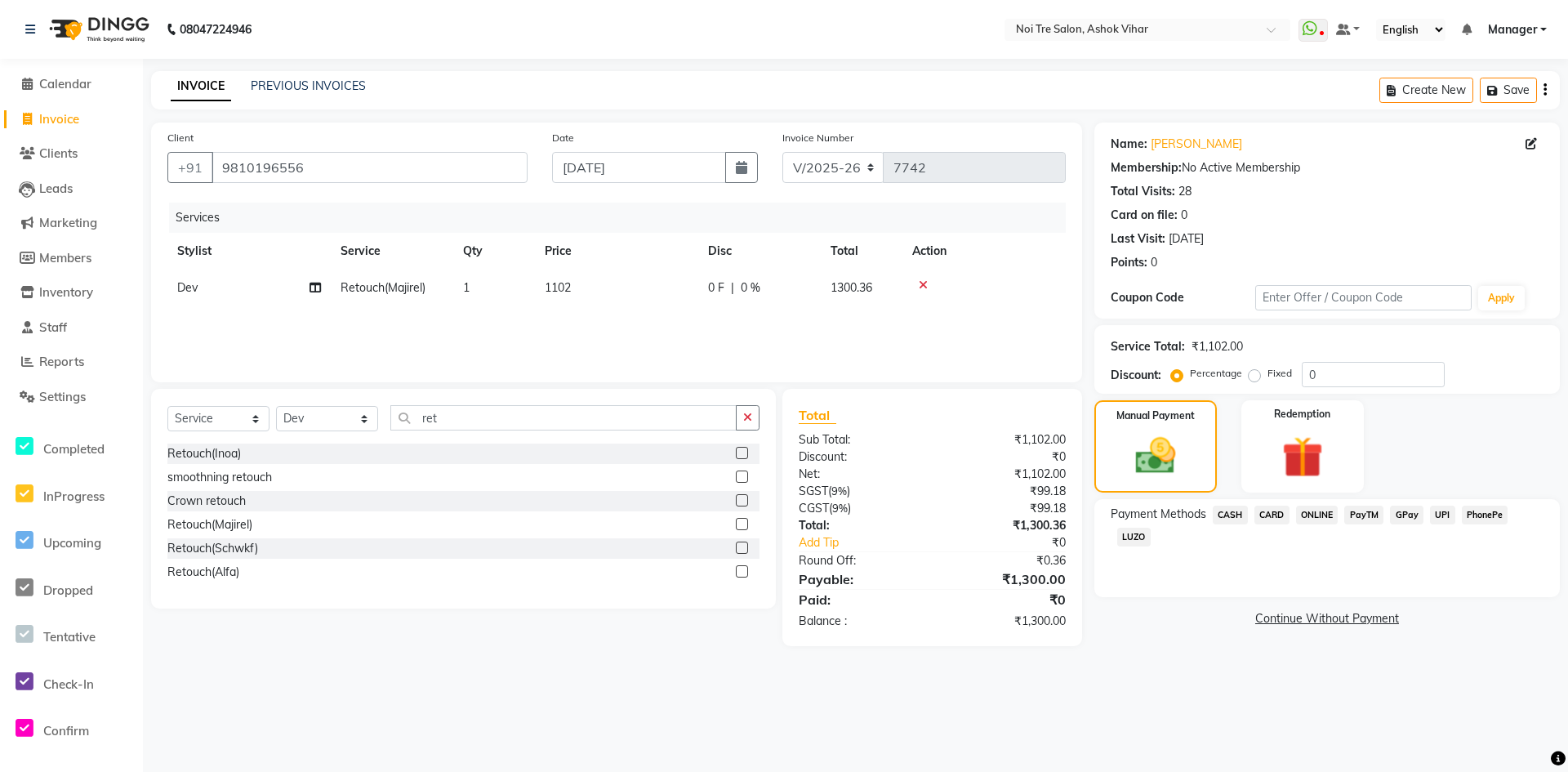
click at [1274, 510] on span "CARD" at bounding box center [1272, 515] width 35 height 19
click at [1295, 619] on button "Add Payment" at bounding box center [1403, 623] width 280 height 25
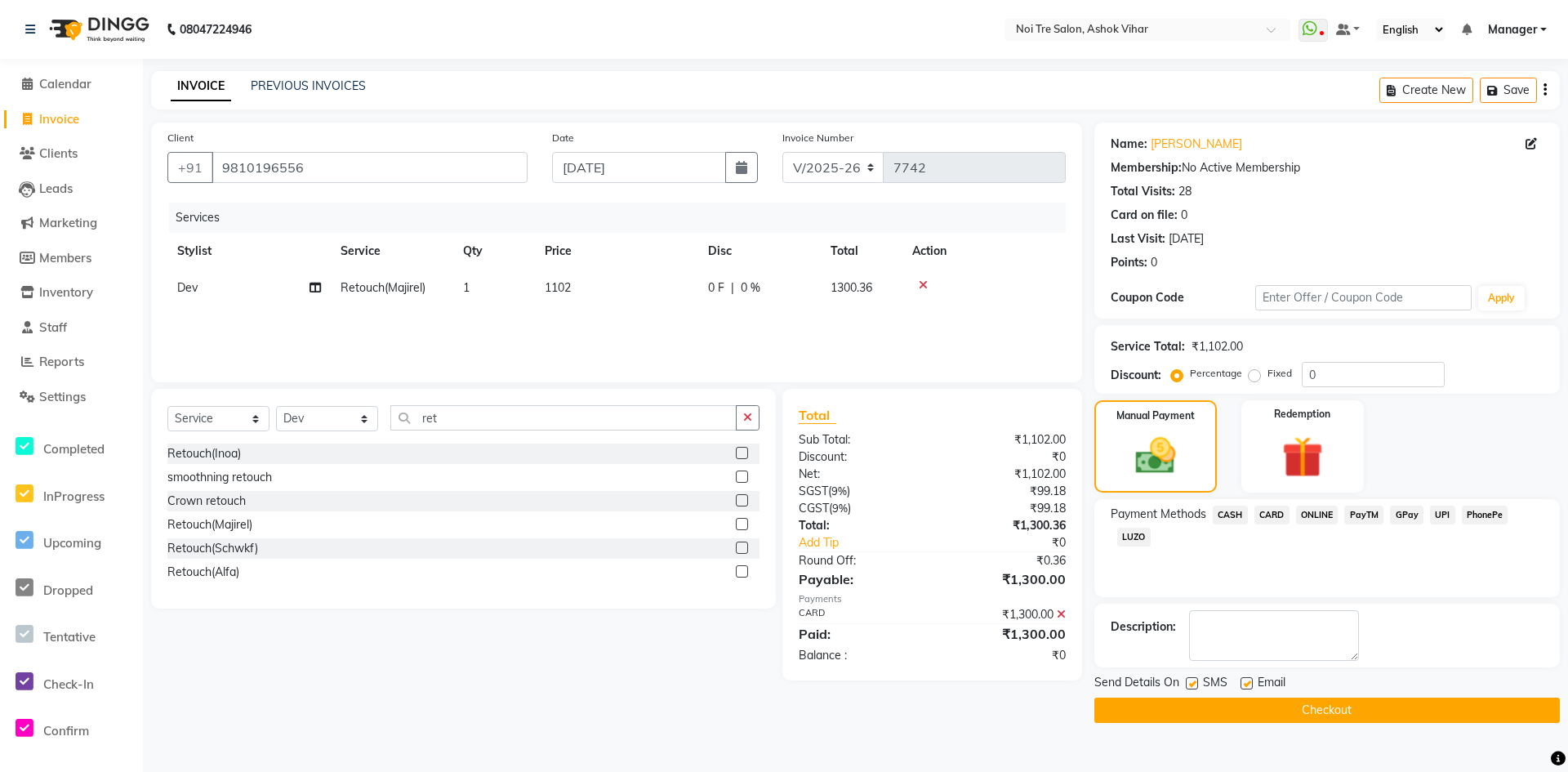
click at [1246, 717] on button "Checkout" at bounding box center [1328, 710] width 466 height 25
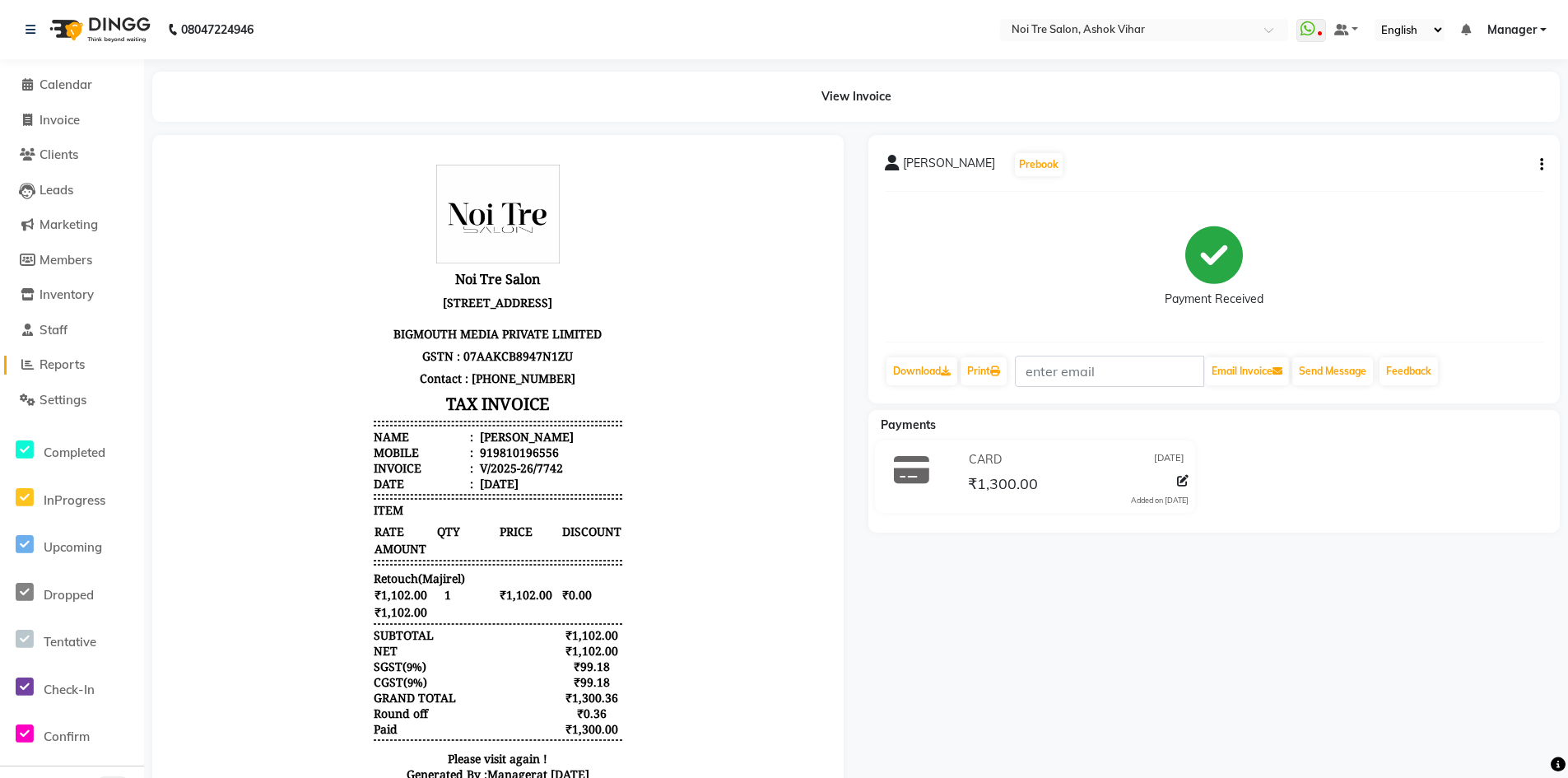
click at [72, 365] on span "Reports" at bounding box center [63, 364] width 46 height 15
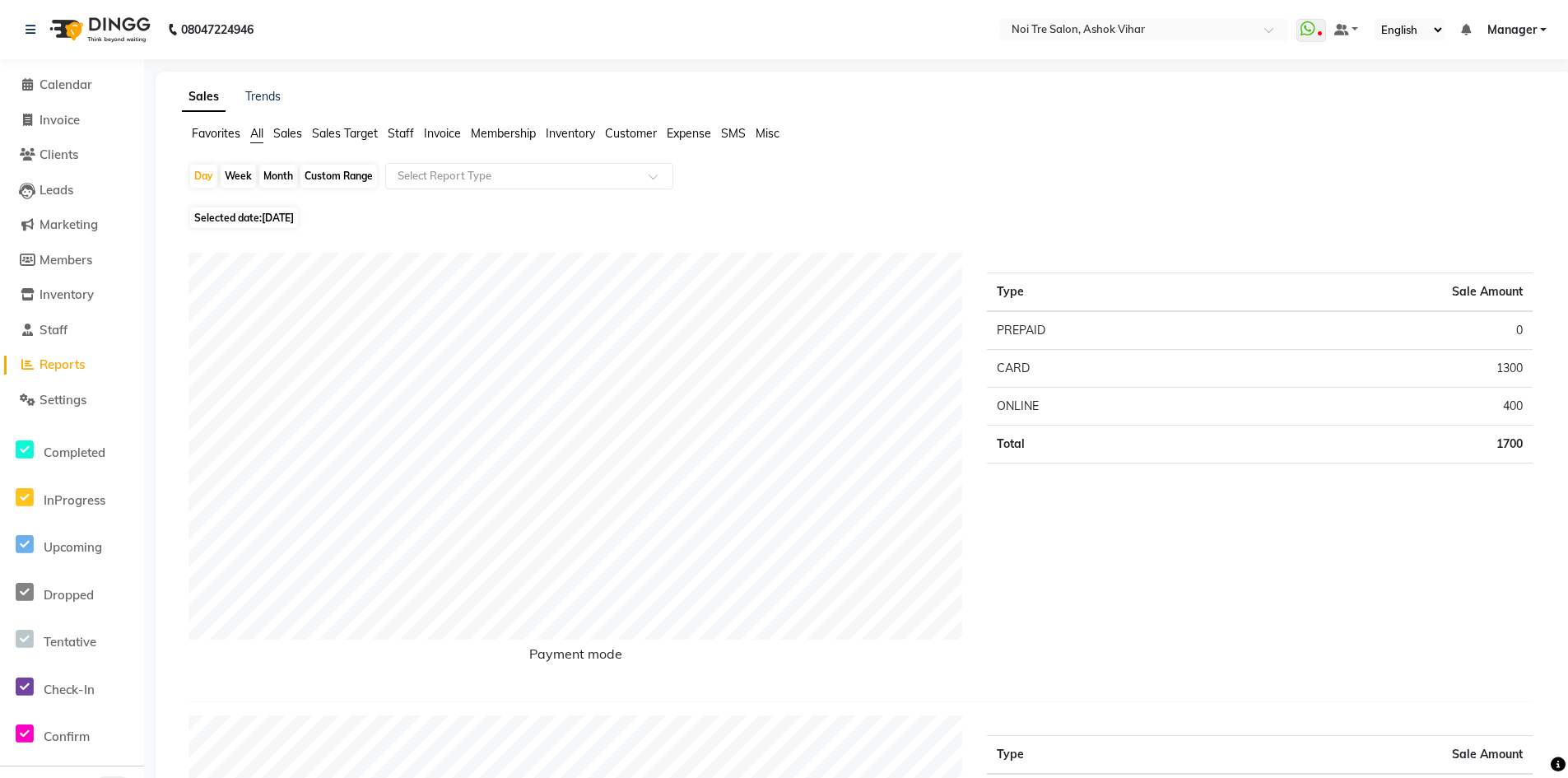
click at [403, 133] on span "Staff" at bounding box center [401, 134] width 27 height 15
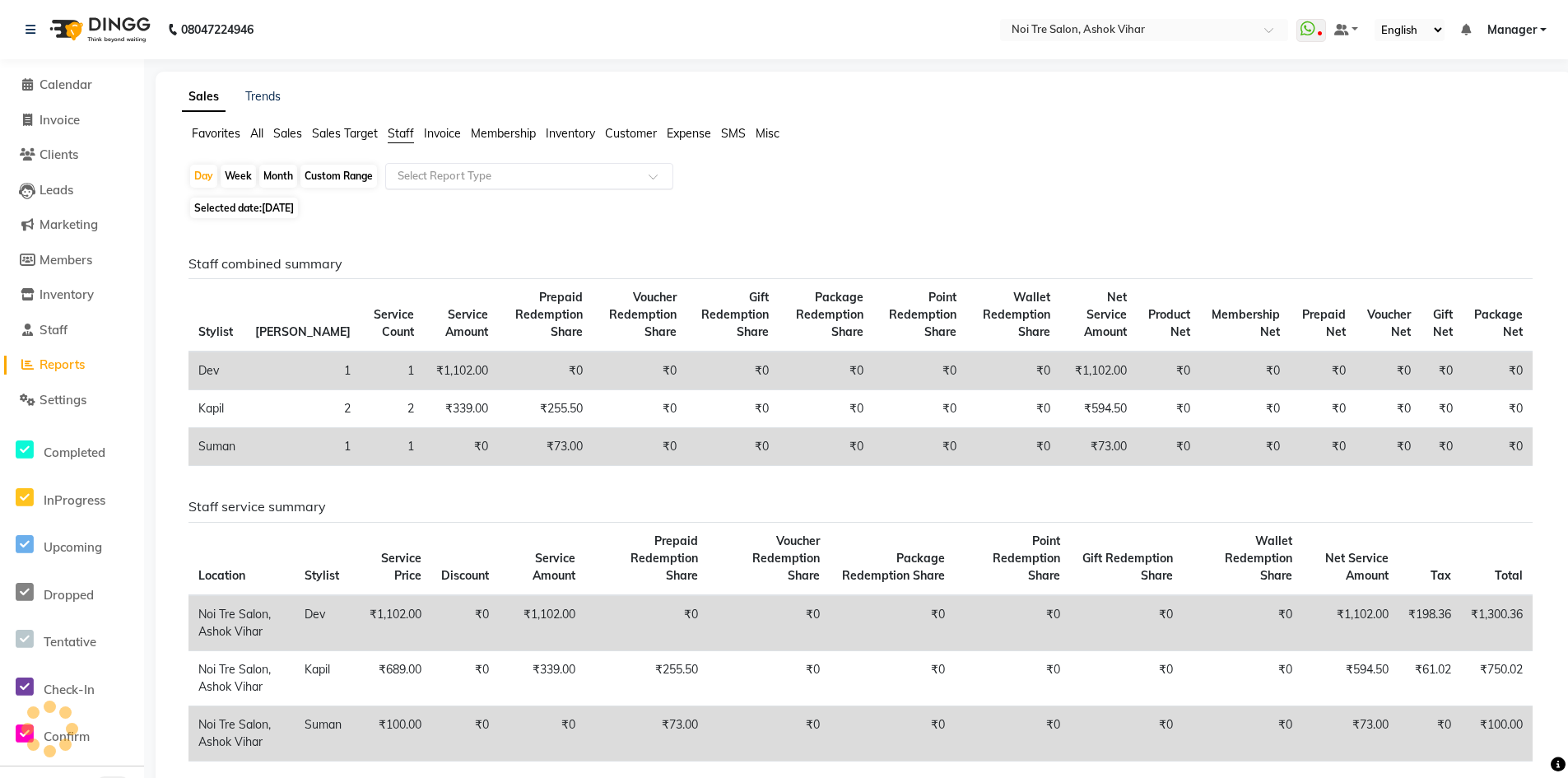
click at [405, 174] on input "text" at bounding box center [512, 176] width 237 height 16
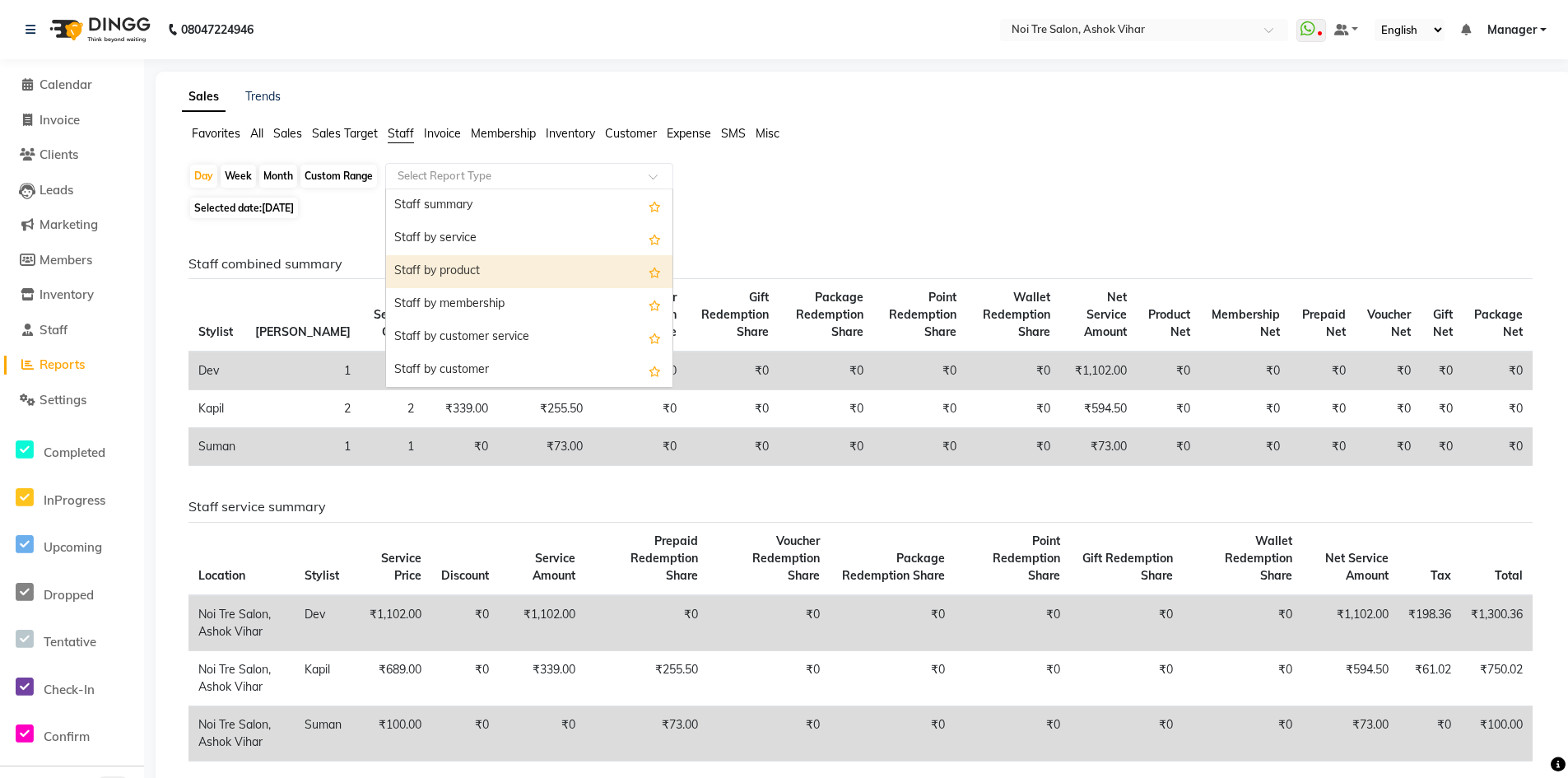
click at [422, 274] on div "Staff by product" at bounding box center [528, 272] width 286 height 33
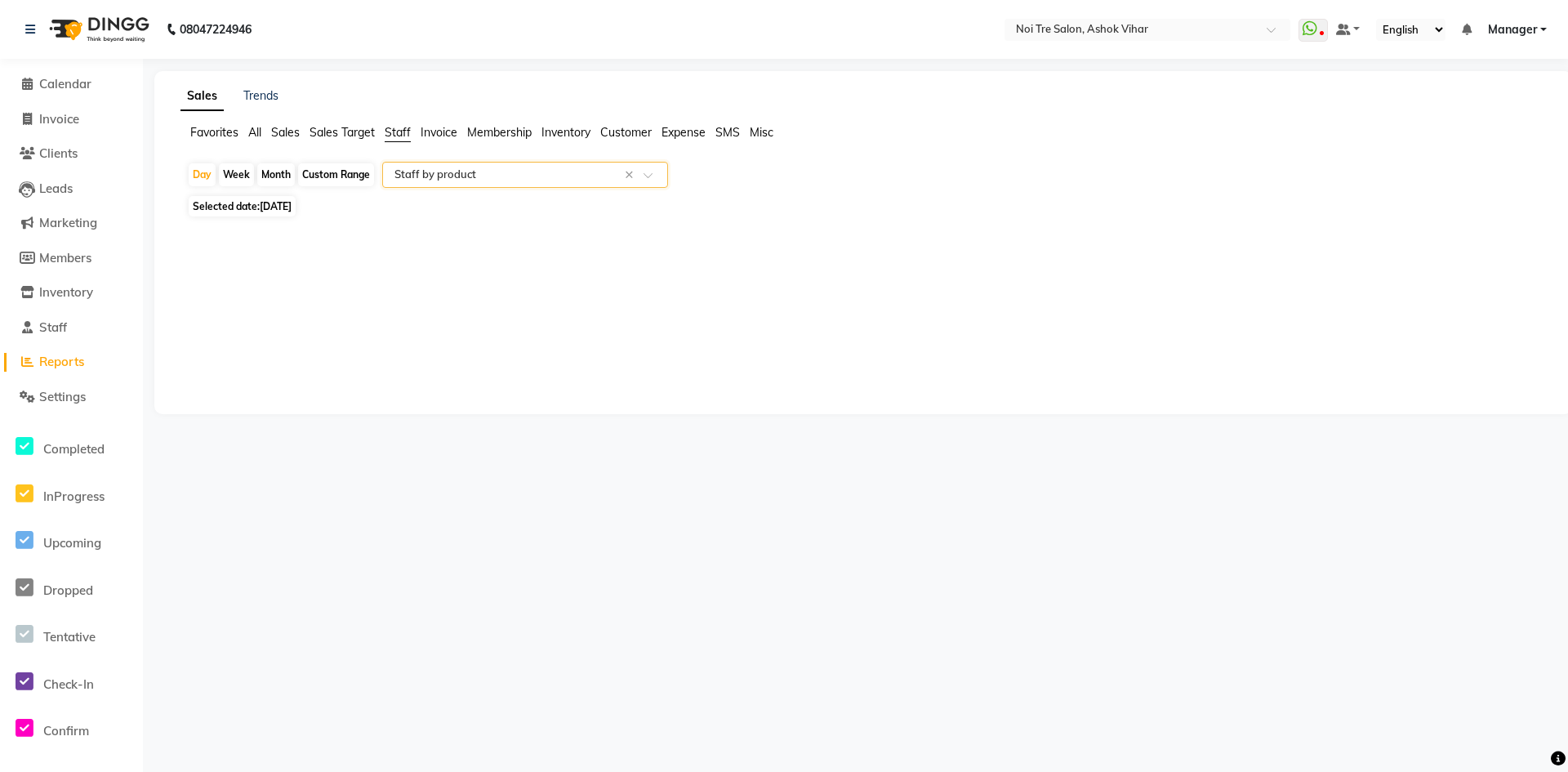
click at [296, 202] on span "Selected date: 04-09-2025" at bounding box center [241, 206] width 107 height 21
select select "9"
select select "2025"
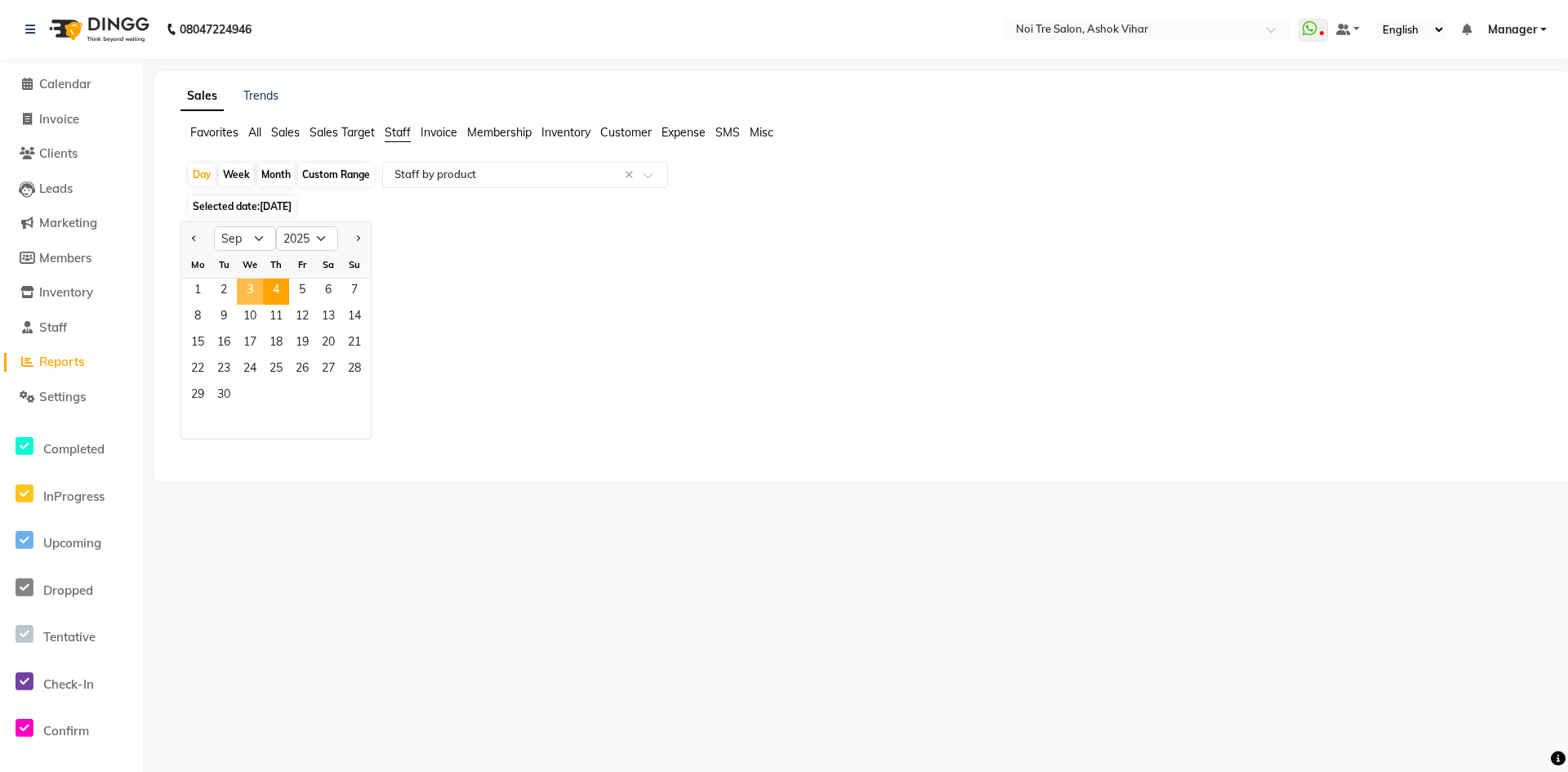
click at [251, 282] on span "3" at bounding box center [250, 291] width 26 height 26
select select "csv"
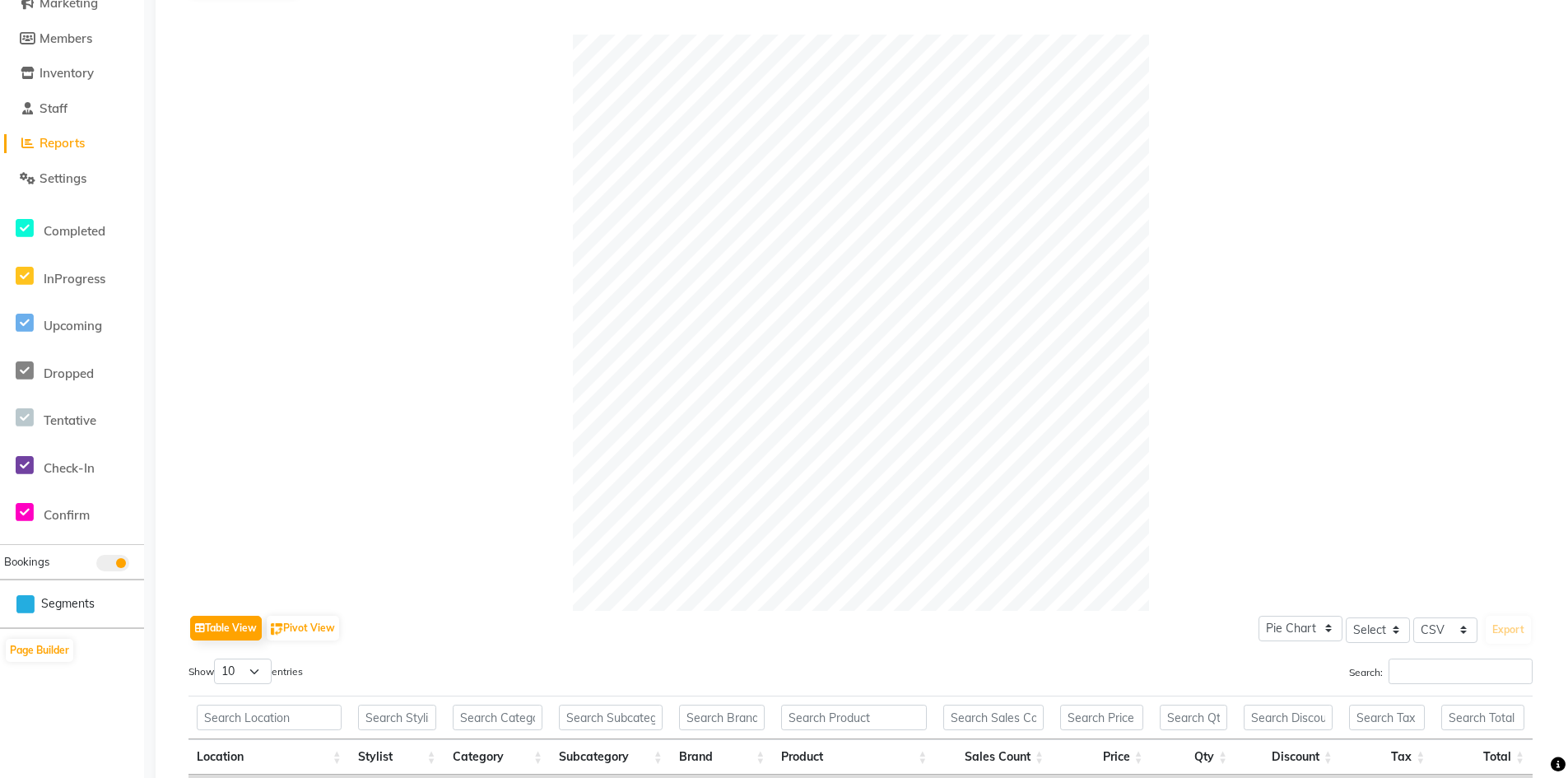
scroll to position [56, 0]
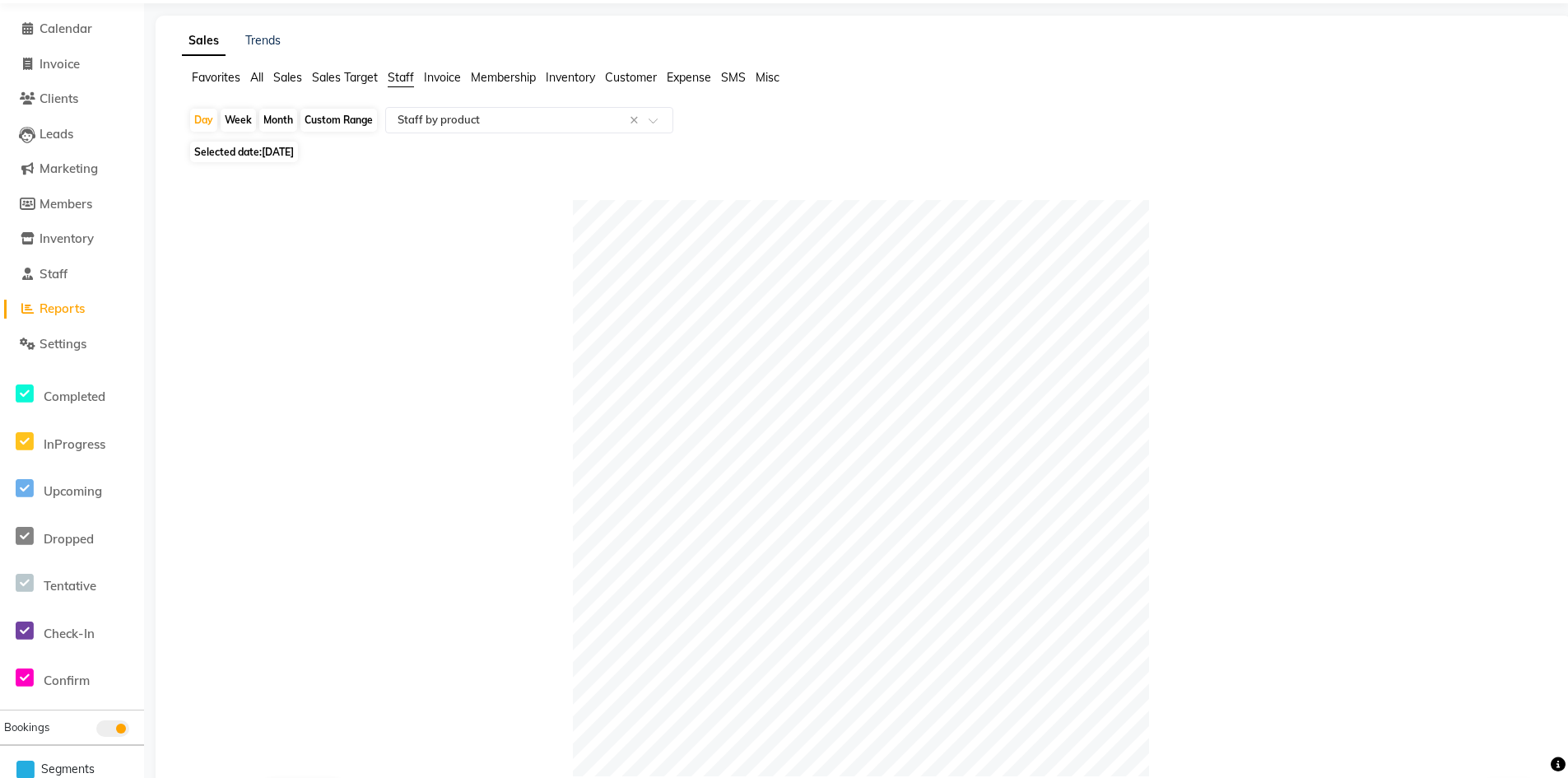
click at [294, 153] on span "[DATE]" at bounding box center [277, 151] width 32 height 12
select select "9"
select select "2025"
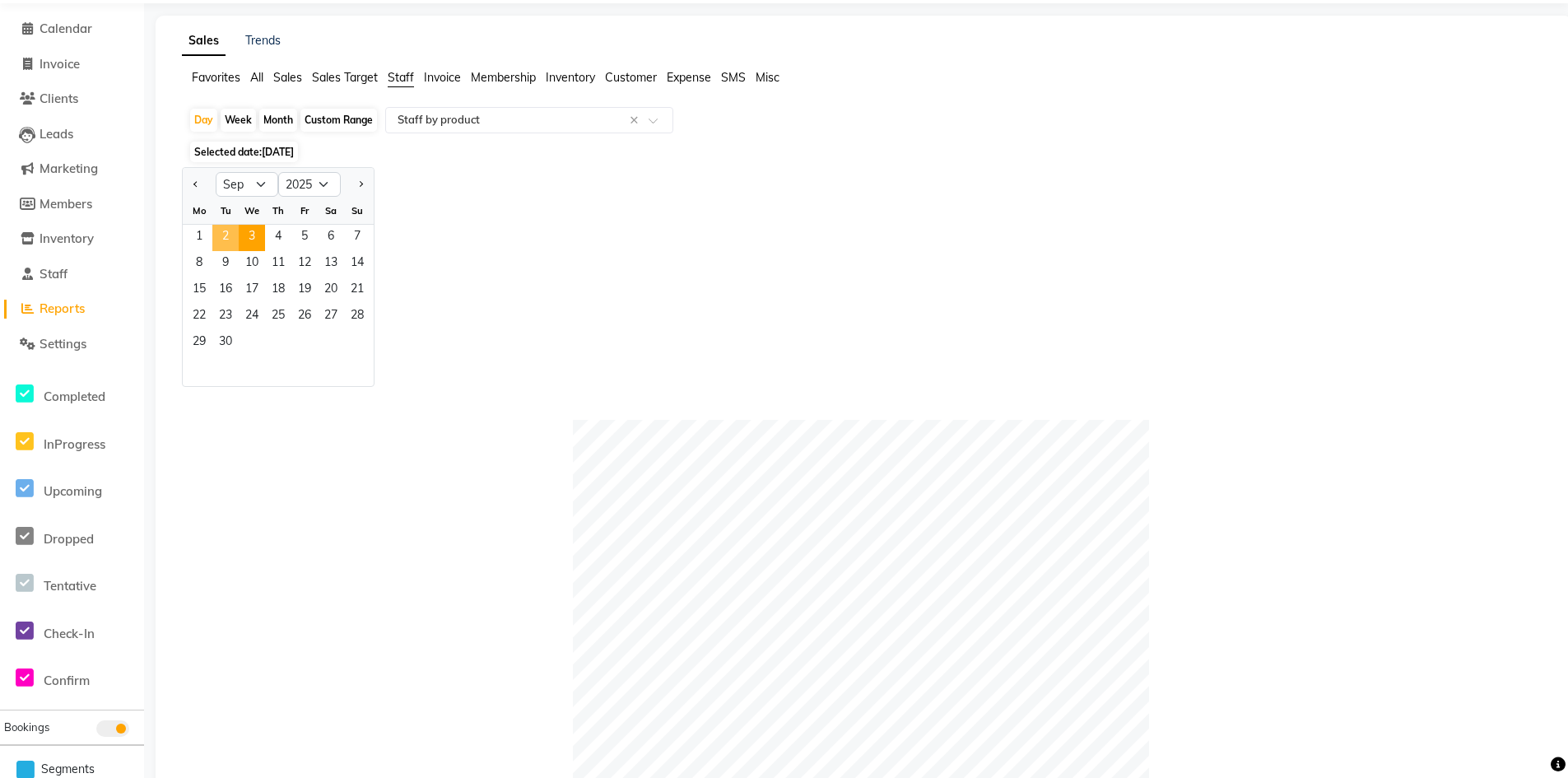
click at [233, 243] on span "2" at bounding box center [226, 237] width 27 height 27
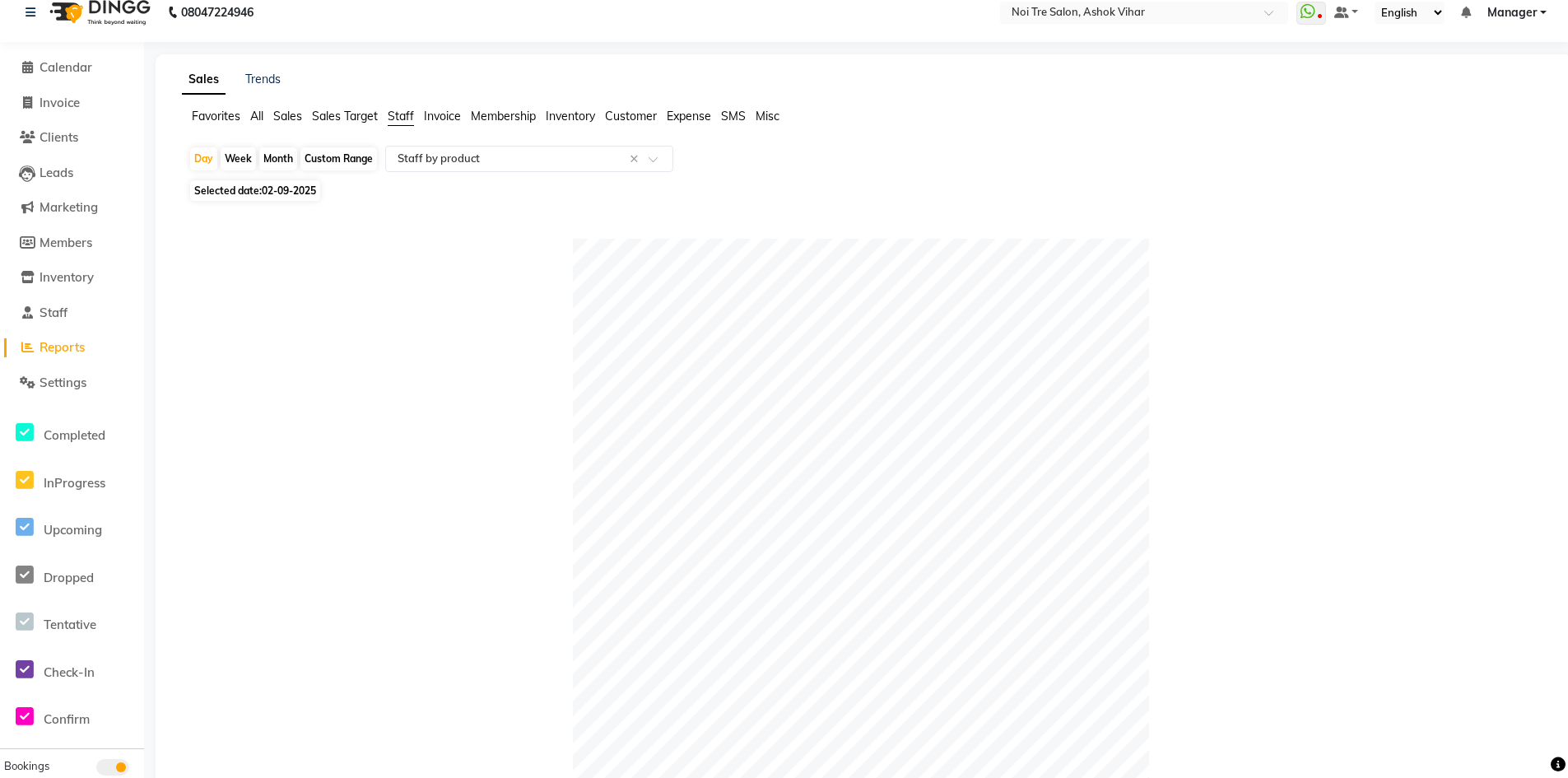
scroll to position [0, 0]
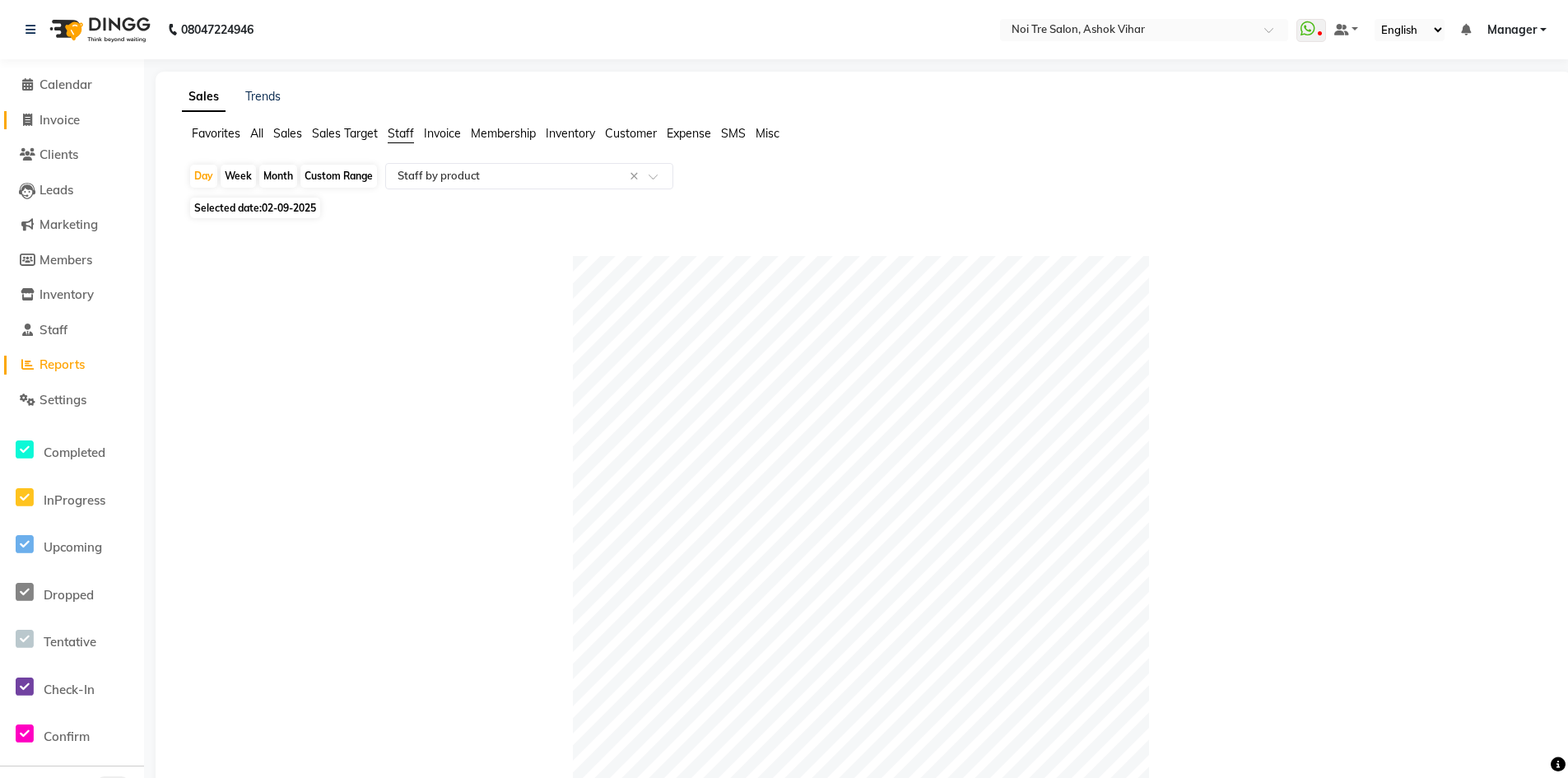
click at [47, 117] on span "Invoice" at bounding box center [60, 120] width 40 height 15
select select "service"
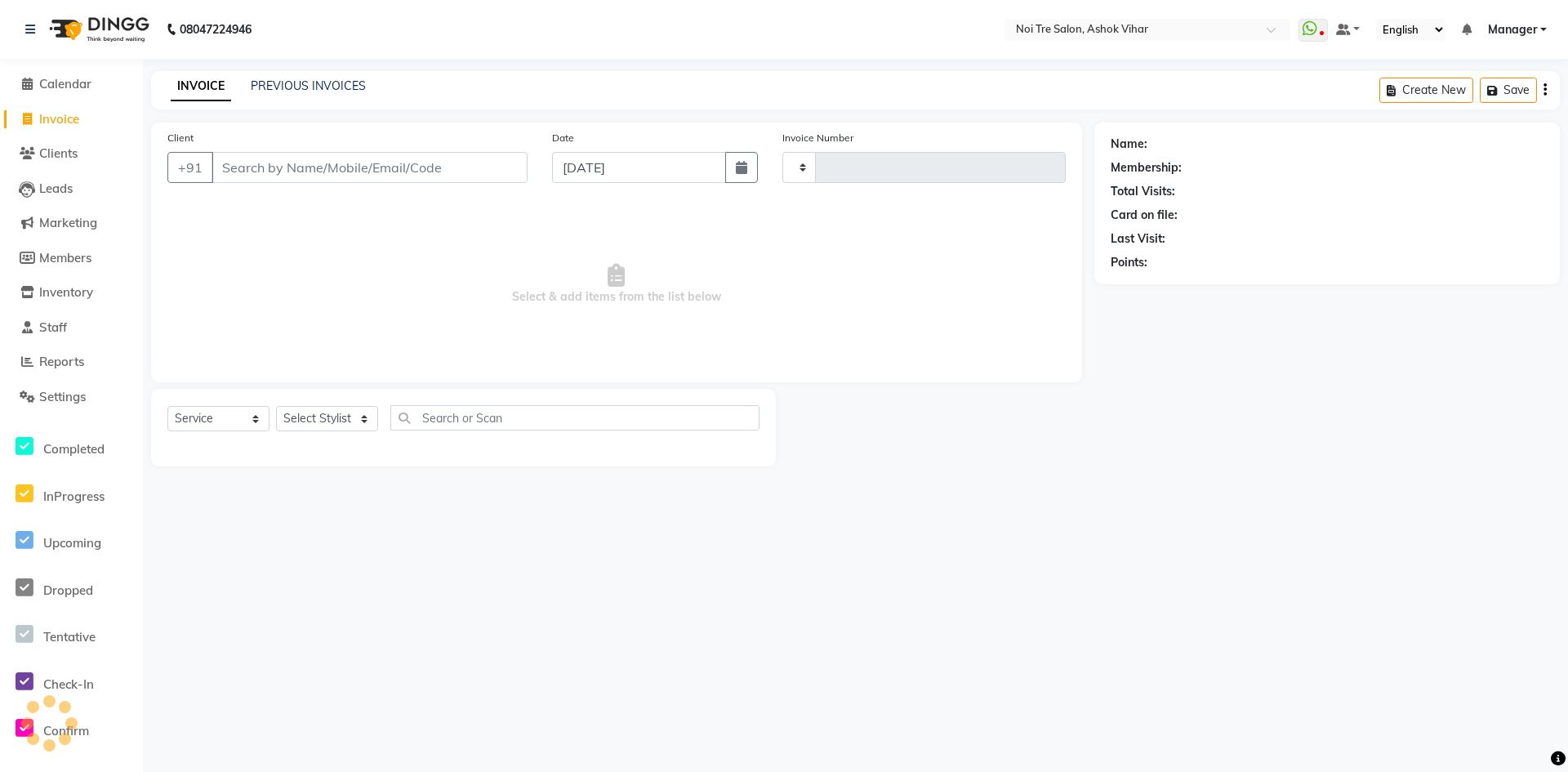
type input "7743"
select select "4726"
click at [316, 417] on select "Select Stylist Aakash Aalam Aas Admin Ajay Alice Amit Anand Anas Arif ARIF 1 Ar…" at bounding box center [327, 419] width 102 height 25
select select "65562"
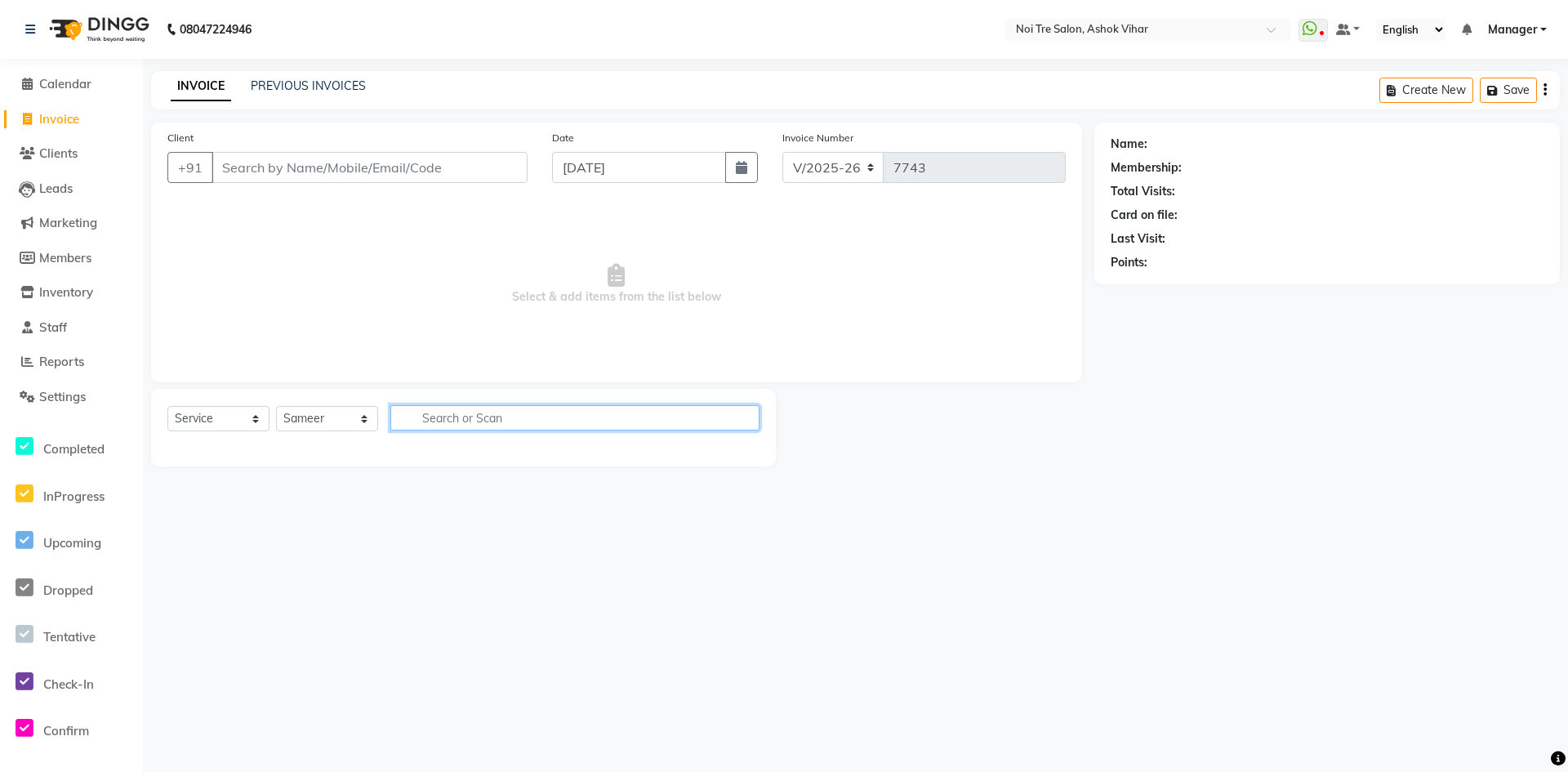
click at [439, 423] on input "text" at bounding box center [575, 418] width 370 height 25
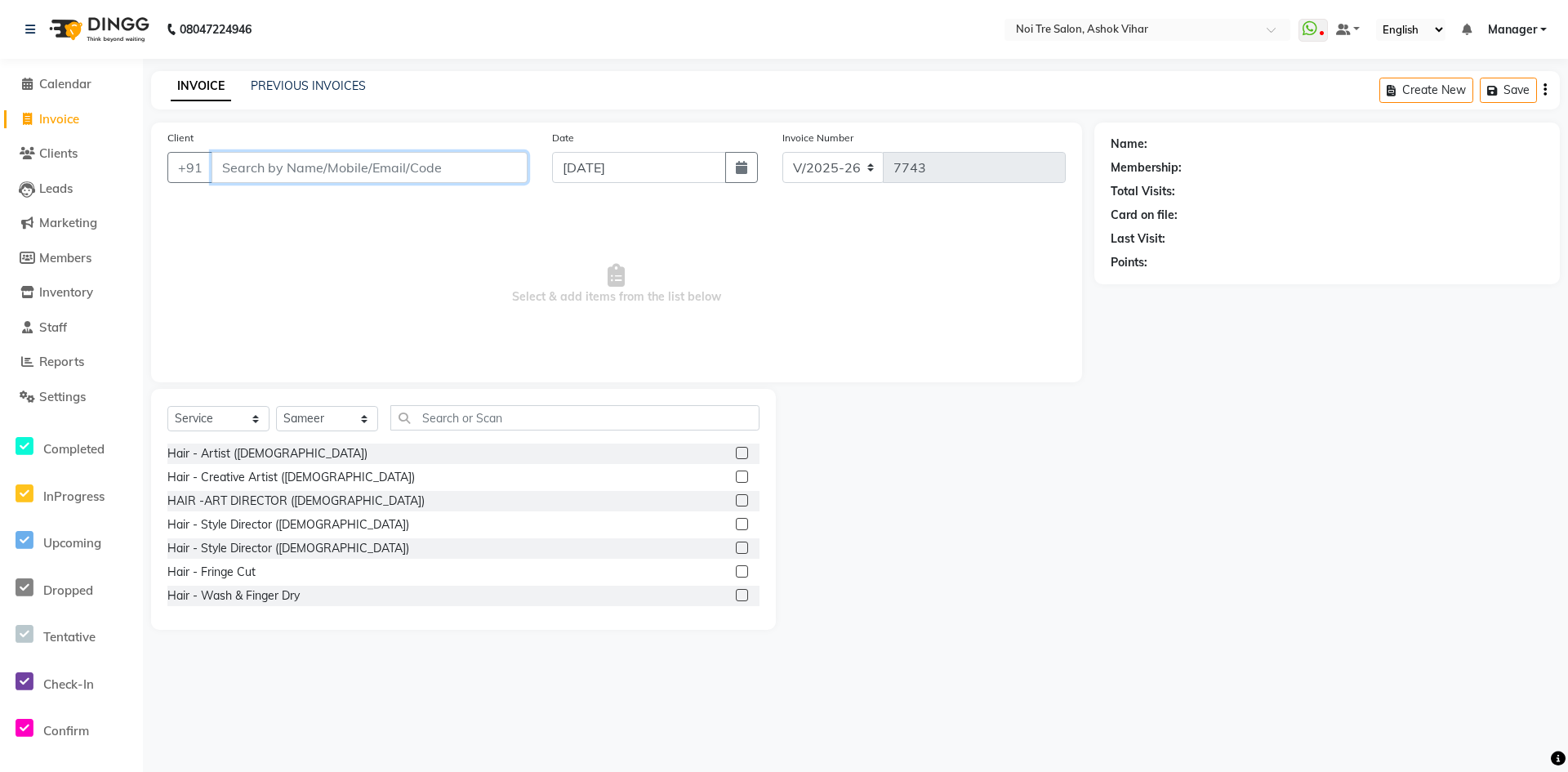
click at [282, 160] on input "Client" at bounding box center [369, 167] width 316 height 31
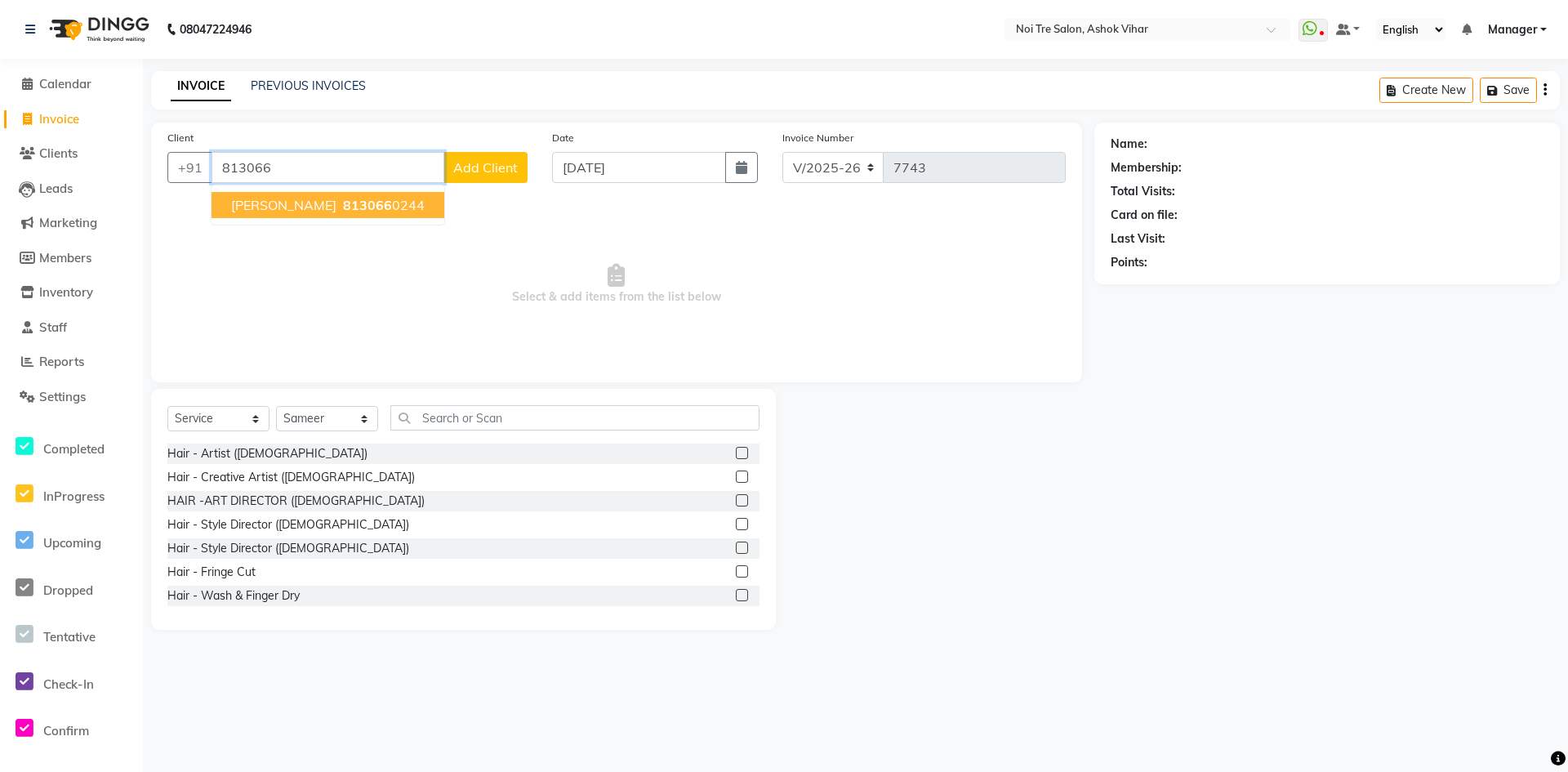
click at [379, 203] on ngb-highlight "813066 0244" at bounding box center [382, 205] width 85 height 16
type input "8130660244"
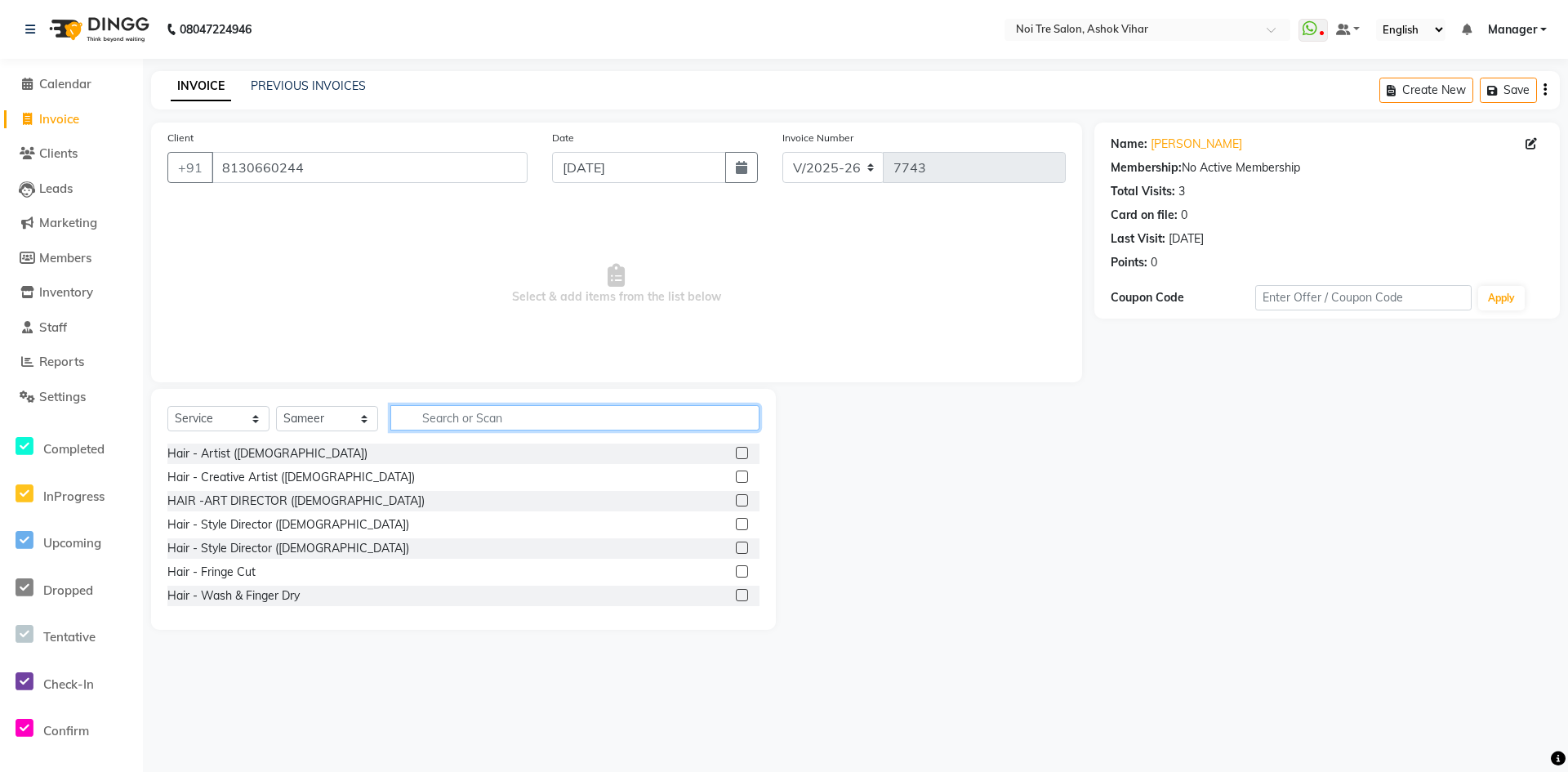
click at [497, 407] on input "text" at bounding box center [575, 418] width 370 height 25
type input "cut"
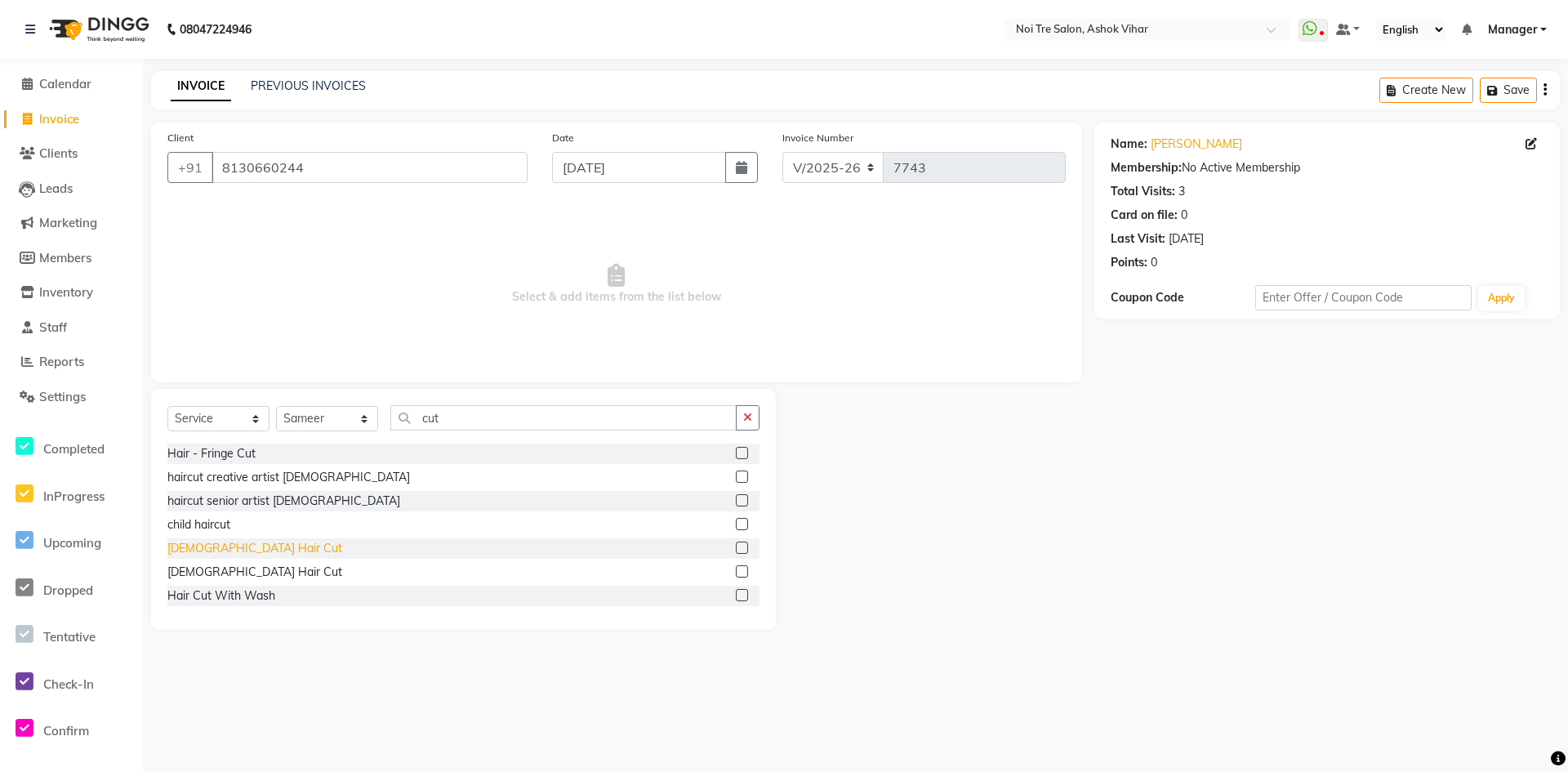
click at [195, 550] on div "Male Hair Cut" at bounding box center [255, 549] width 174 height 17
checkbox input "false"
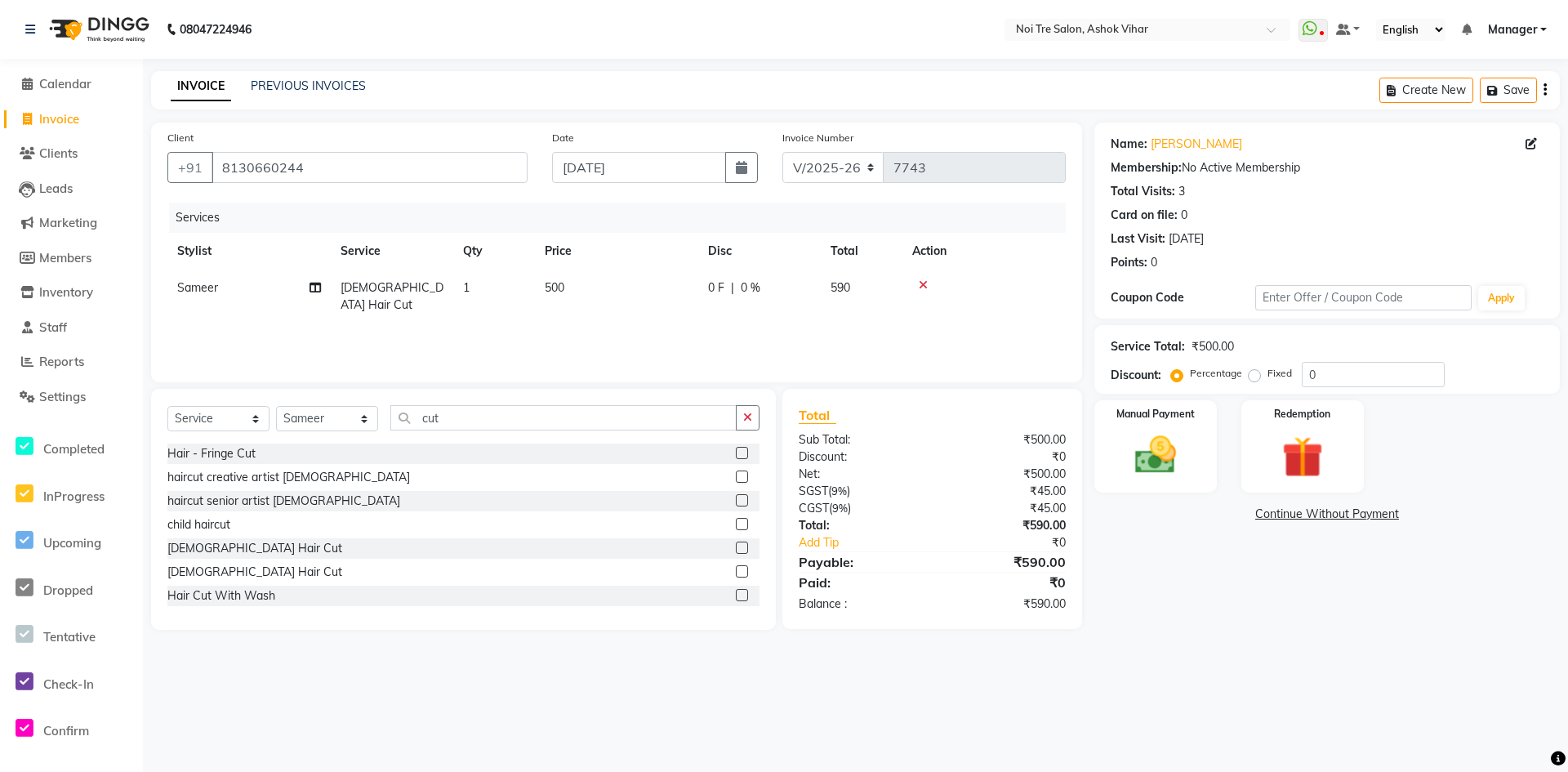
click at [586, 282] on td "500" at bounding box center [616, 296] width 163 height 54
select select "65562"
click at [661, 289] on input "500" at bounding box center [693, 291] width 143 height 25
type input "508"
click at [1134, 535] on div "Name: Naman Bansal Membership: No Active Membership Total Visits: 3 Card on fil…" at bounding box center [1333, 384] width 478 height 523
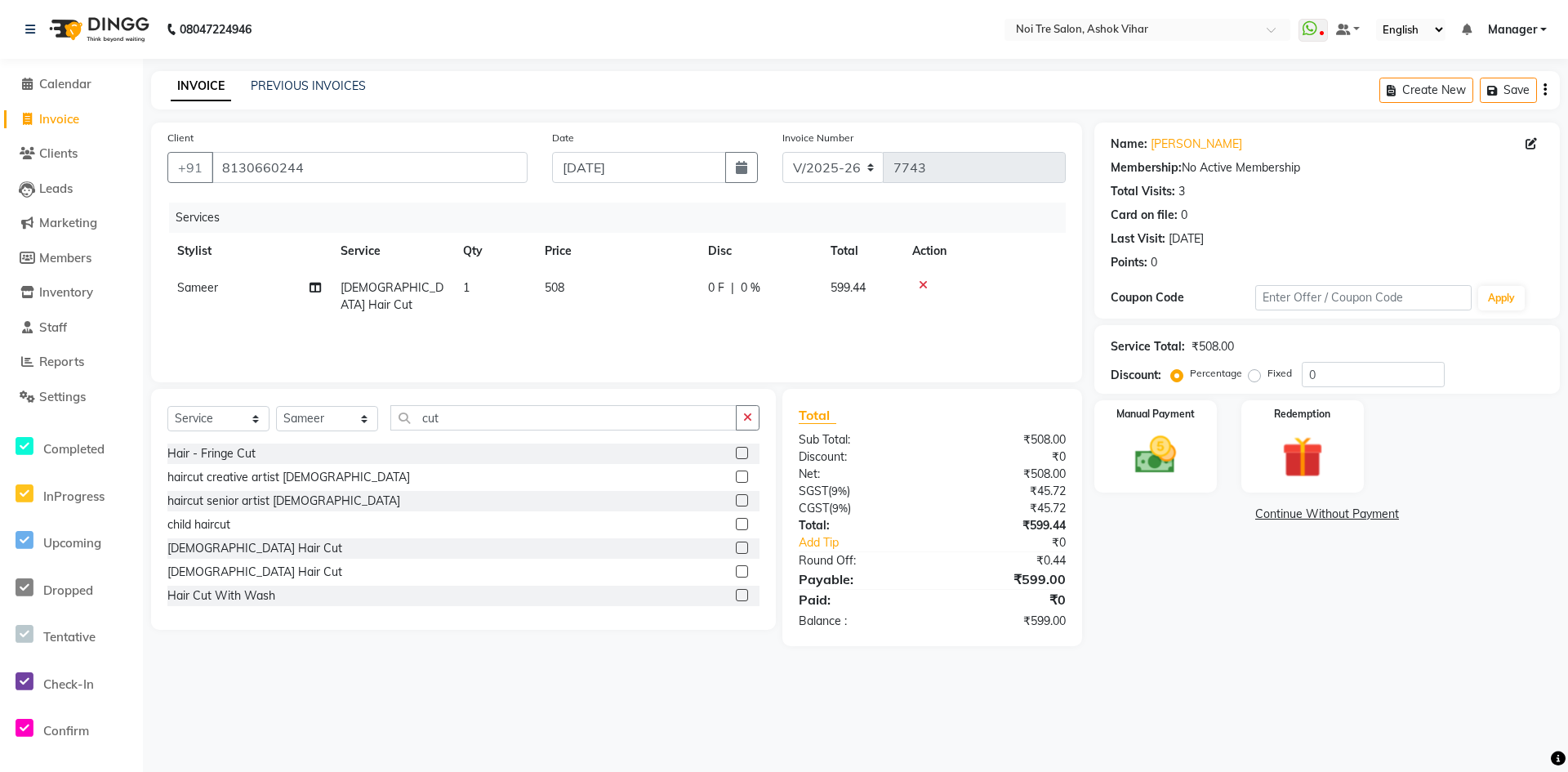
click at [602, 286] on td "508" at bounding box center [616, 296] width 163 height 54
select select "65562"
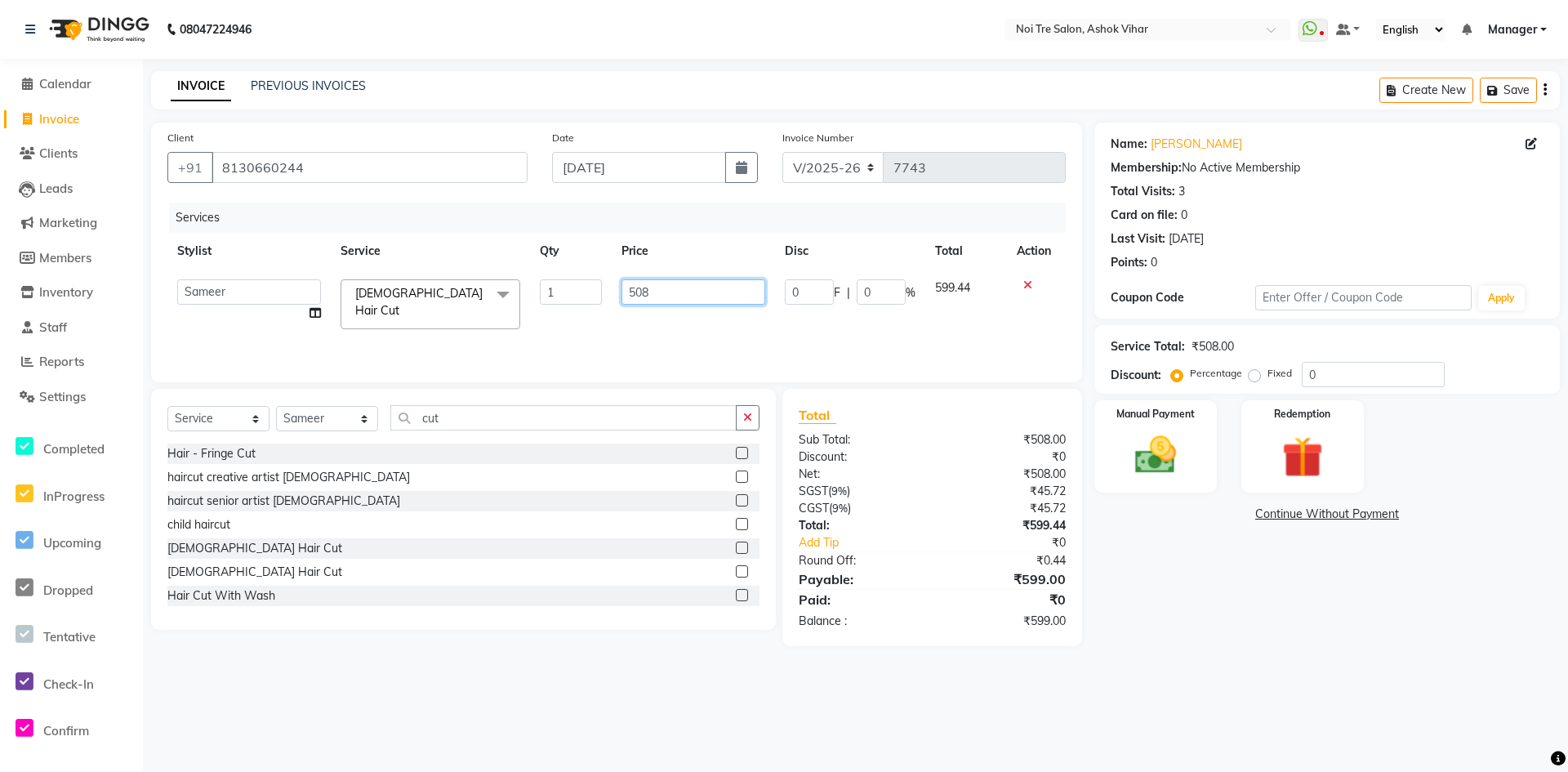
click at [664, 291] on input "508" at bounding box center [693, 291] width 143 height 25
type input "509"
click at [1146, 534] on div "Name: Naman Bansal Membership: No Active Membership Total Visits: 3 Card on fil…" at bounding box center [1333, 384] width 478 height 523
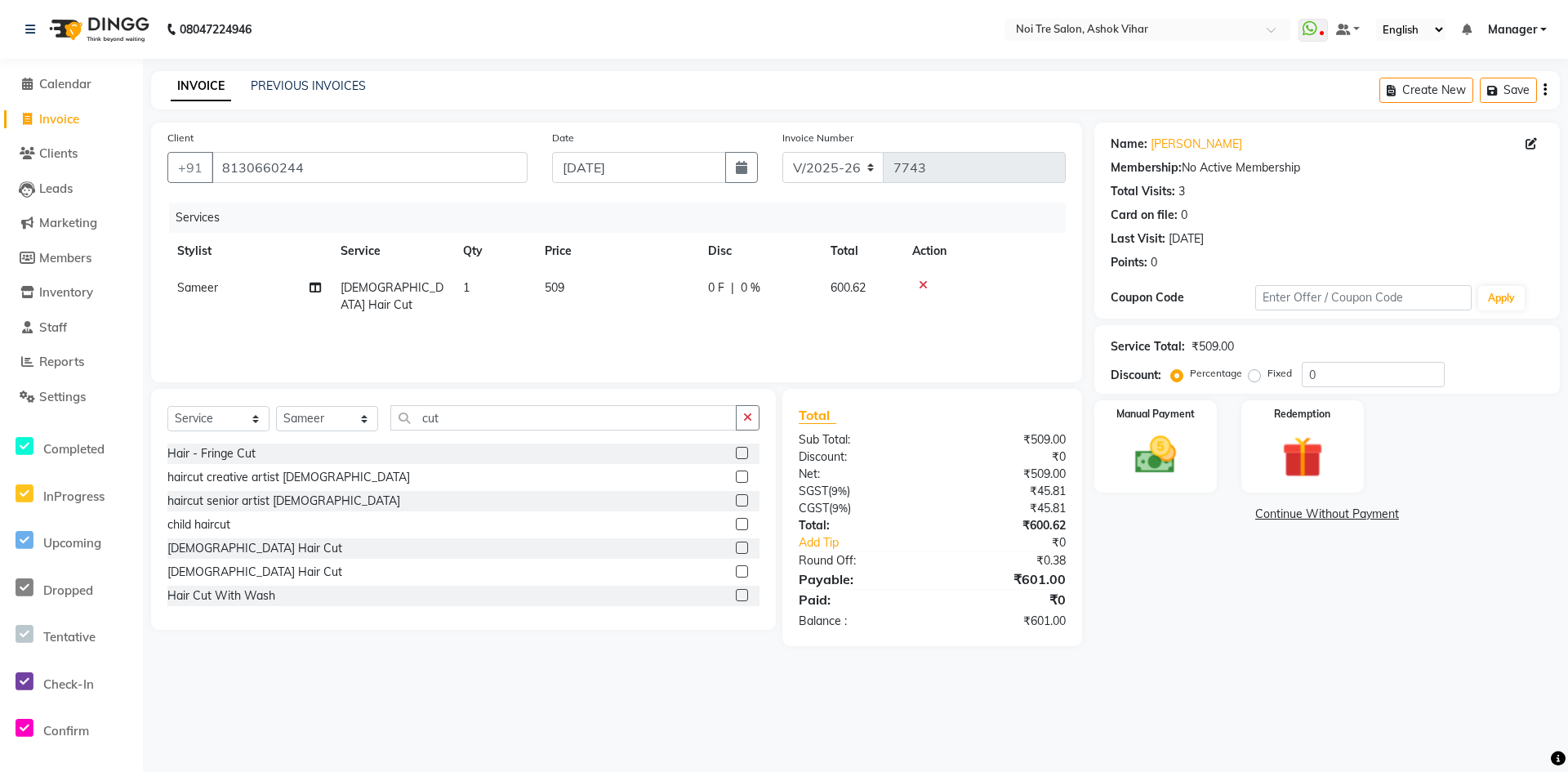
click at [604, 297] on td "509" at bounding box center [616, 296] width 163 height 54
select select "65562"
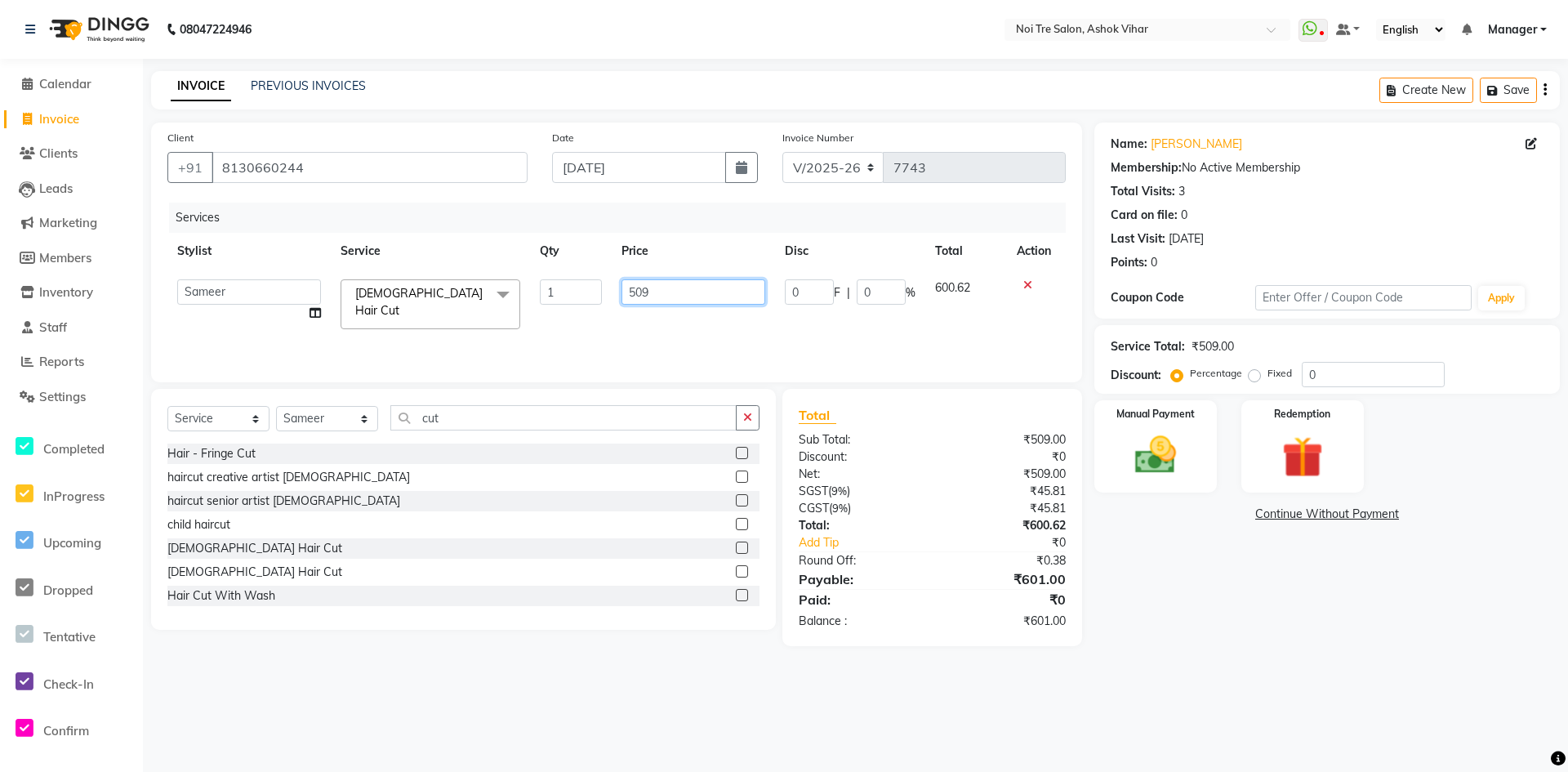
click at [676, 290] on input "509" at bounding box center [693, 291] width 143 height 25
type input "508.1"
click at [1354, 671] on div "08047224946 Select Location × Noi Tre Salon, Ashok Vihar WhatsApp Status ✕ Stat…" at bounding box center [784, 386] width 1568 height 772
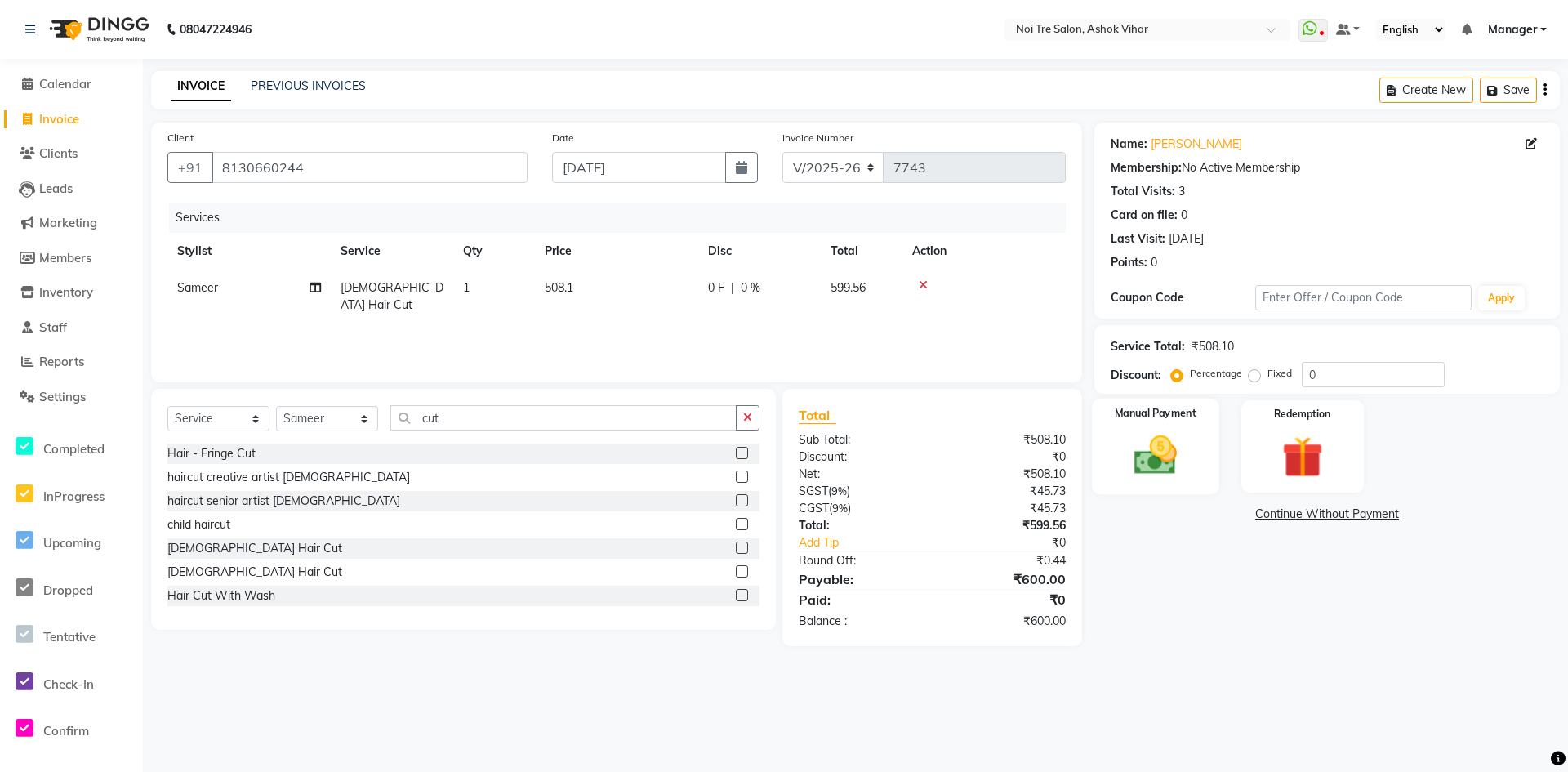
click at [1141, 448] on img at bounding box center [1156, 455] width 71 height 50
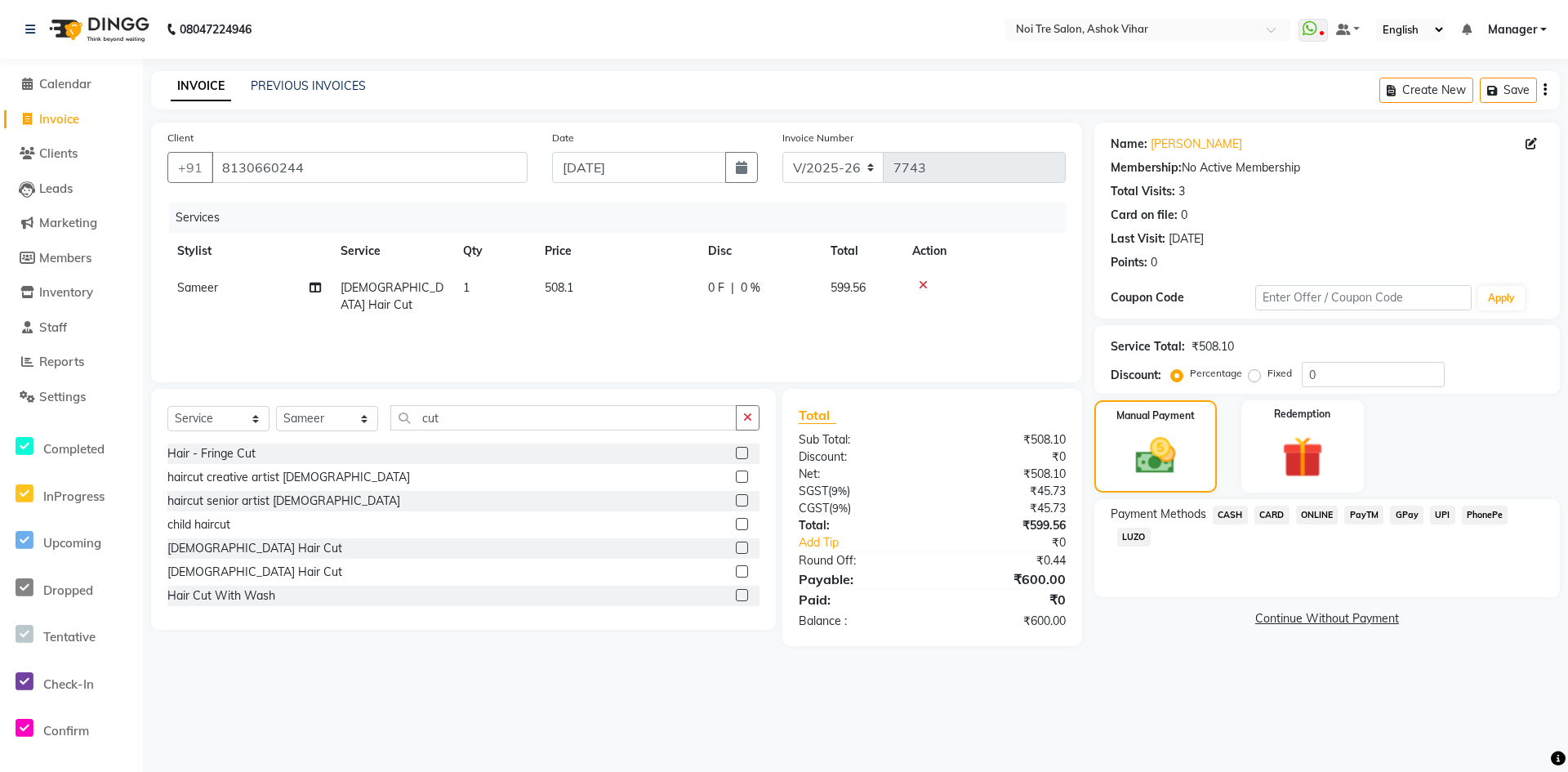
click at [1228, 509] on span "CASH" at bounding box center [1230, 515] width 35 height 19
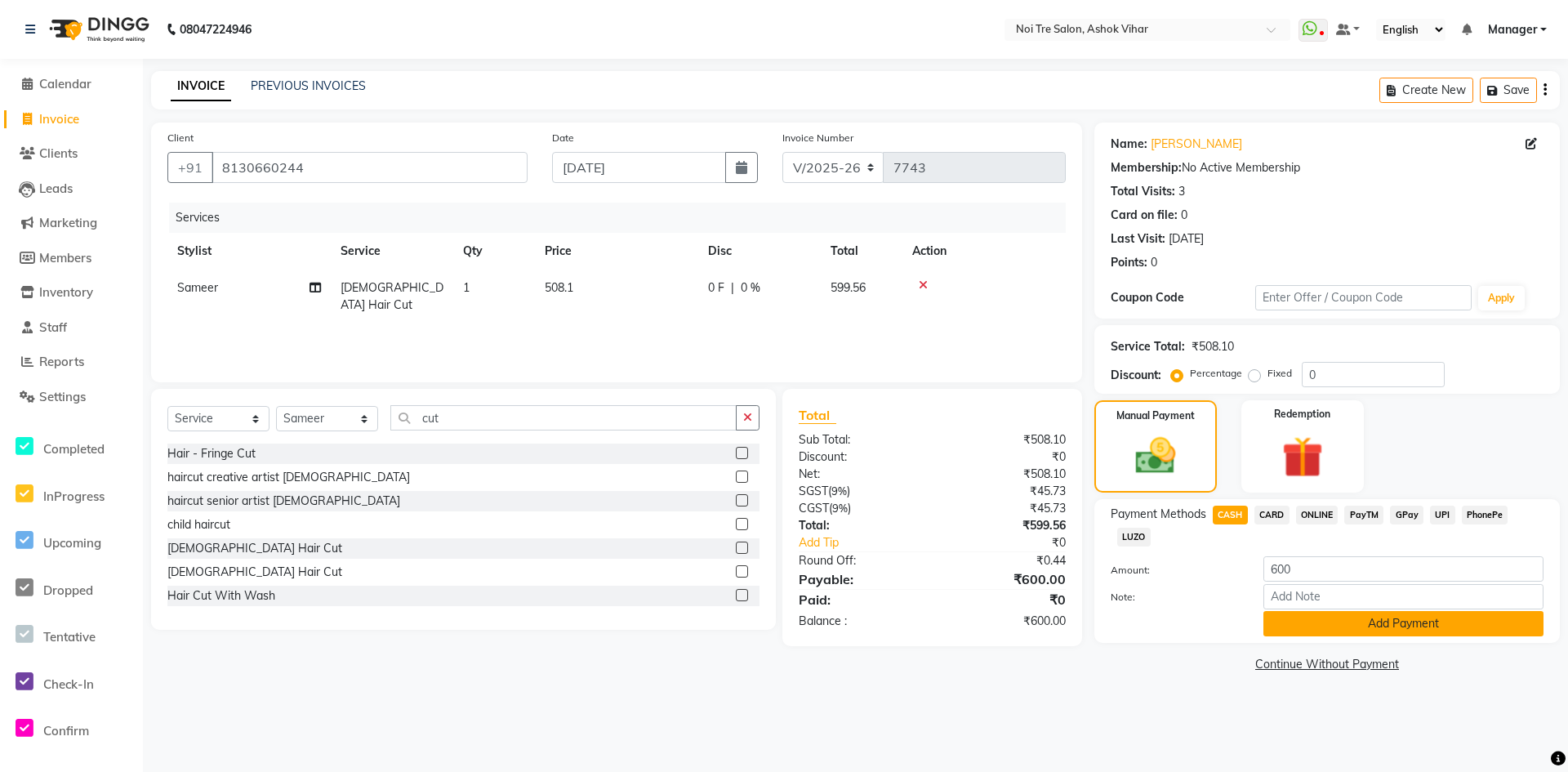
click at [1312, 621] on button "Add Payment" at bounding box center [1403, 623] width 280 height 25
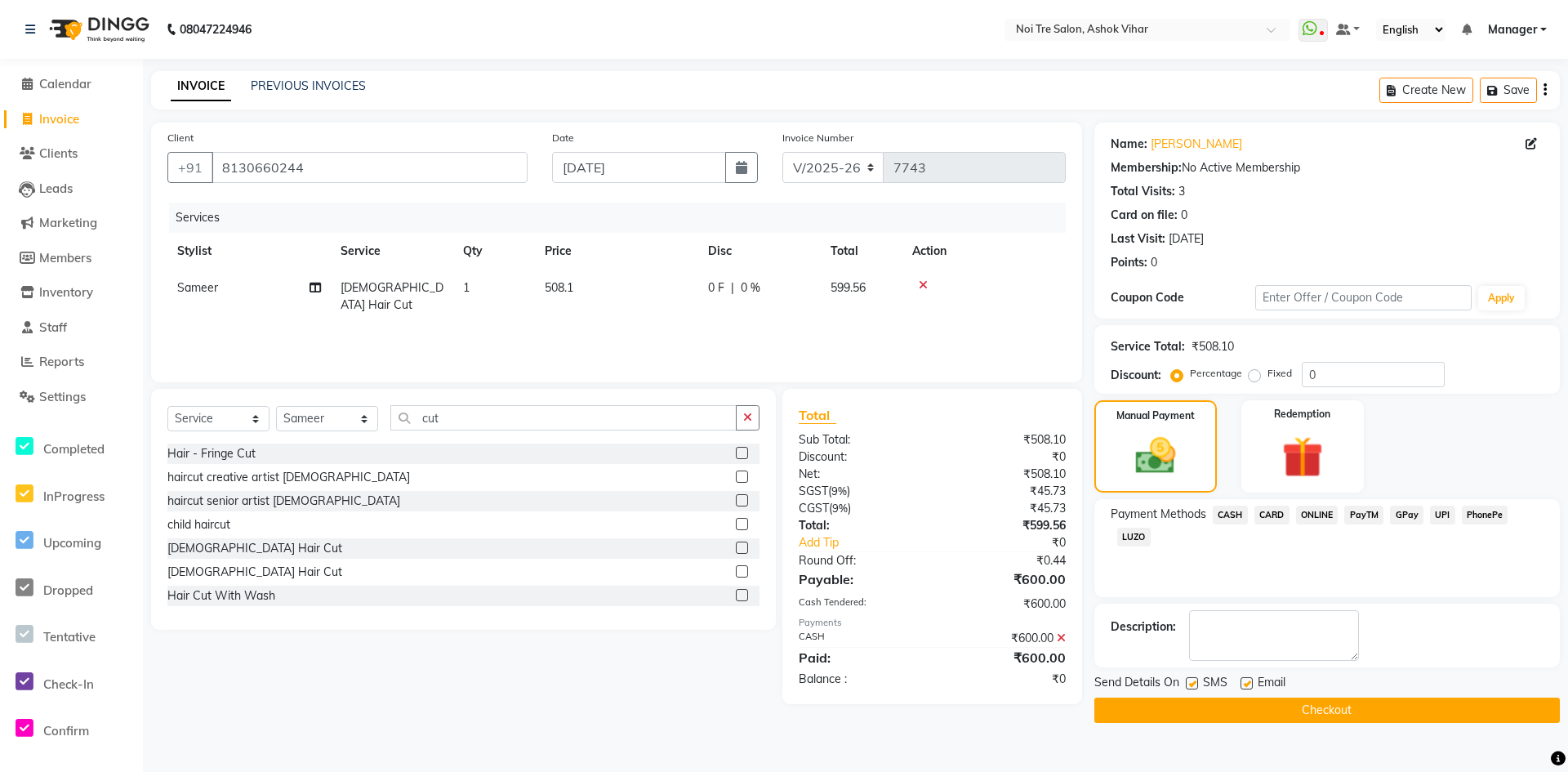
click at [1336, 706] on button "Checkout" at bounding box center [1328, 710] width 466 height 25
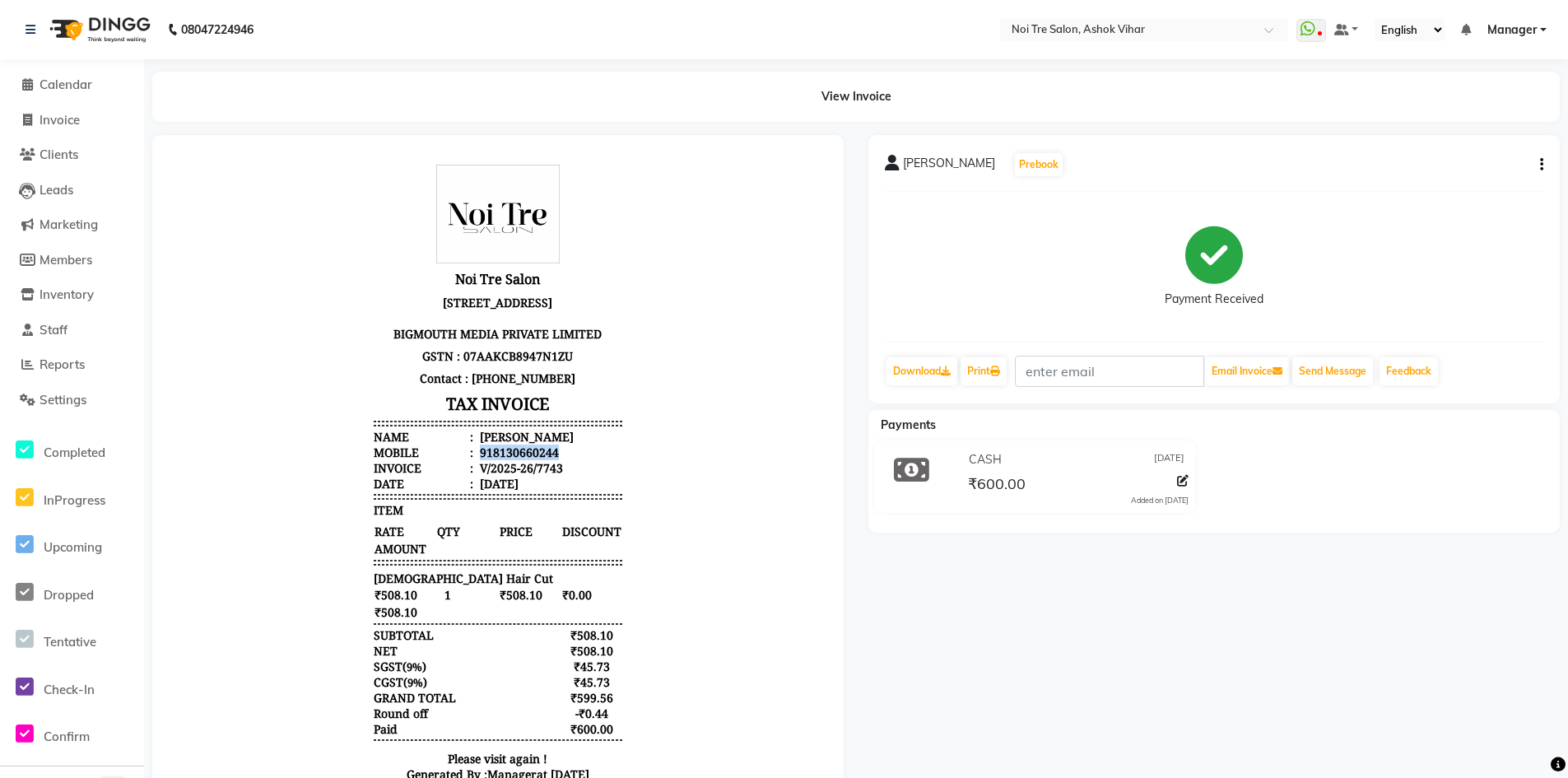
drag, startPoint x: 465, startPoint y: 450, endPoint x: 558, endPoint y: 447, distance: 93.0
click at [558, 447] on li "Mobile : 918130660244" at bounding box center [498, 452] width 249 height 15
copy div "918130660244"
click at [72, 118] on span "Invoice" at bounding box center [60, 120] width 40 height 15
select select "service"
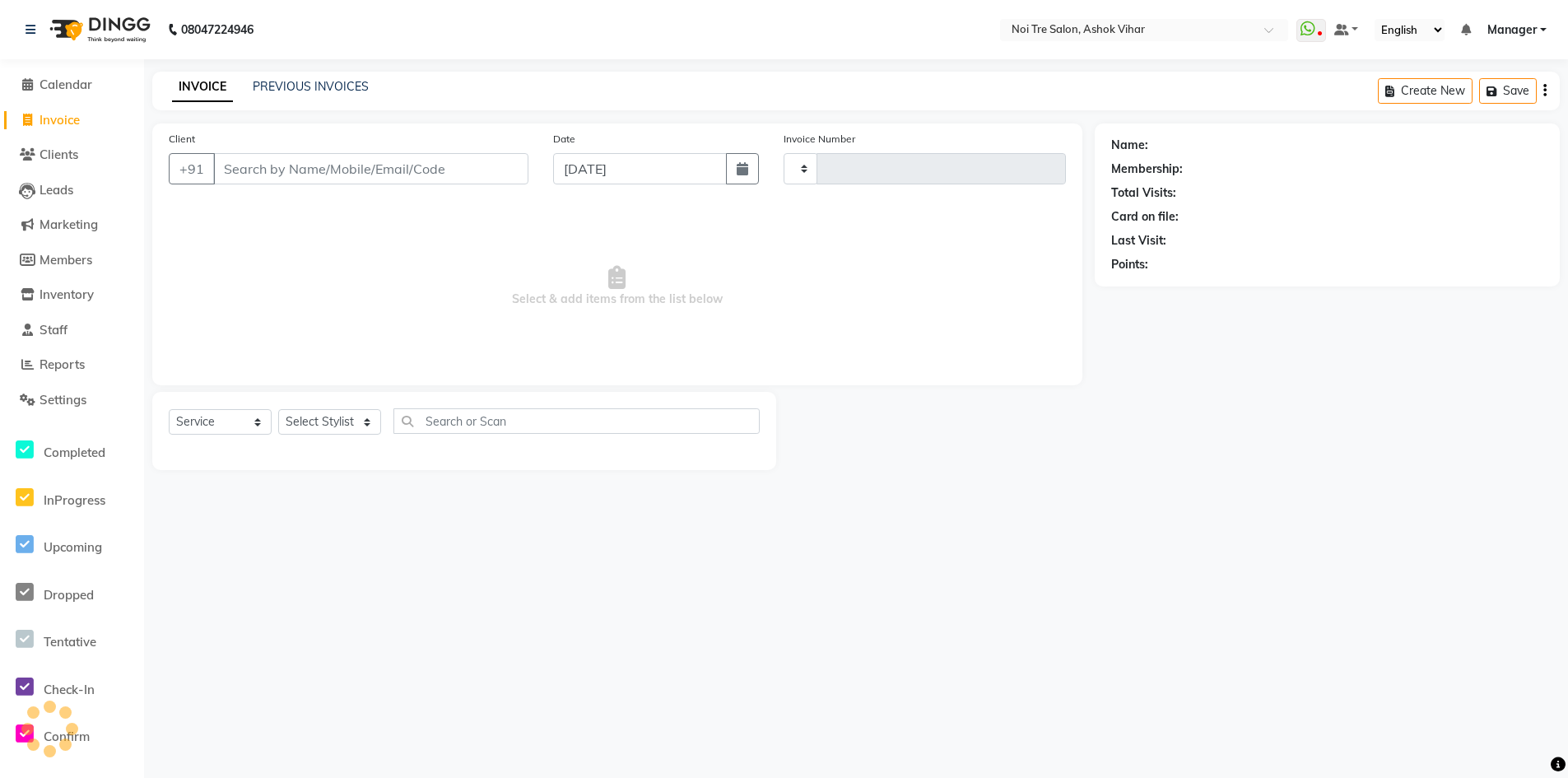
type input "7744"
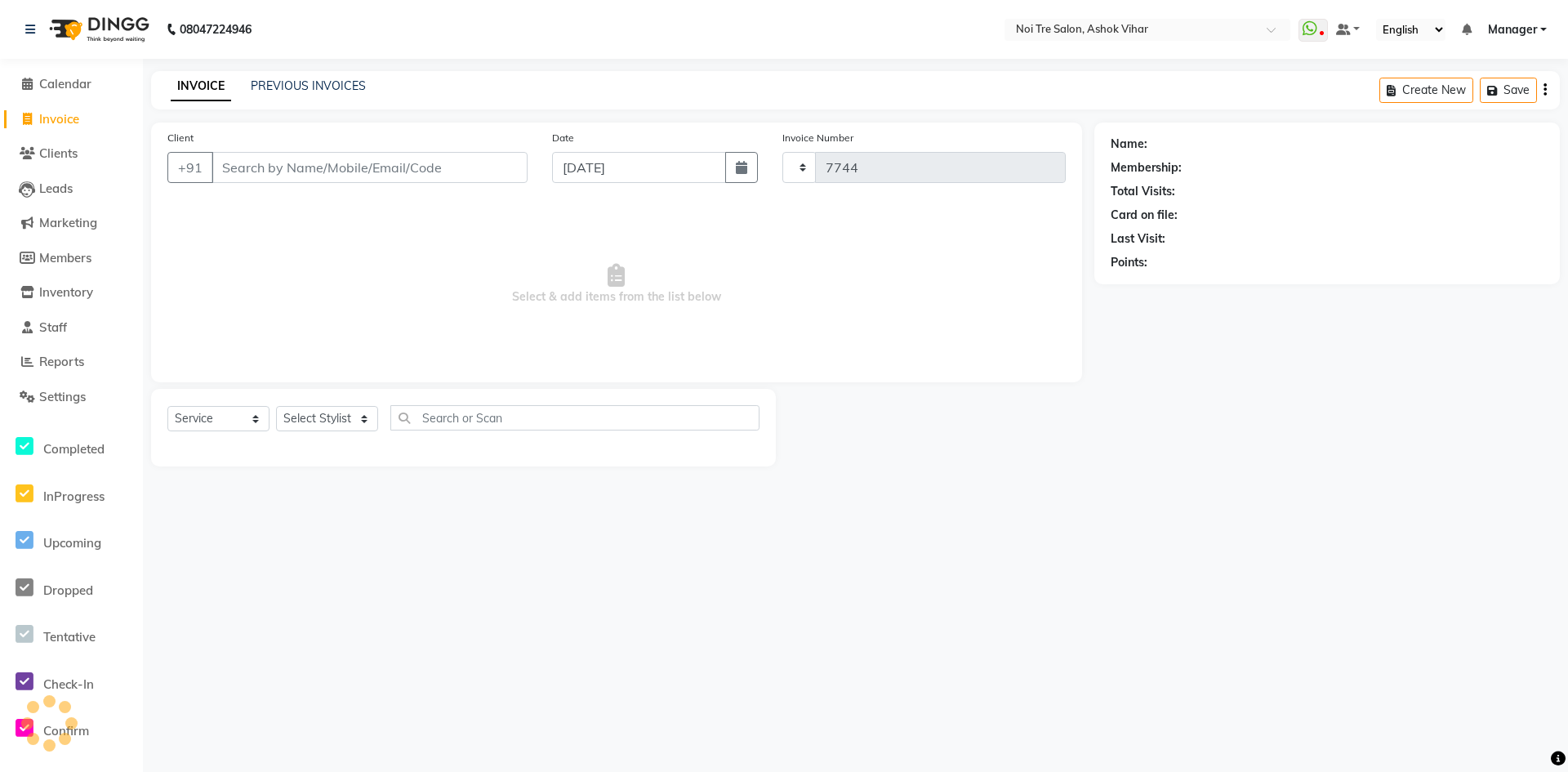
select select "4726"
click at [289, 165] on input "Client" at bounding box center [369, 167] width 316 height 31
type input "918130660244"
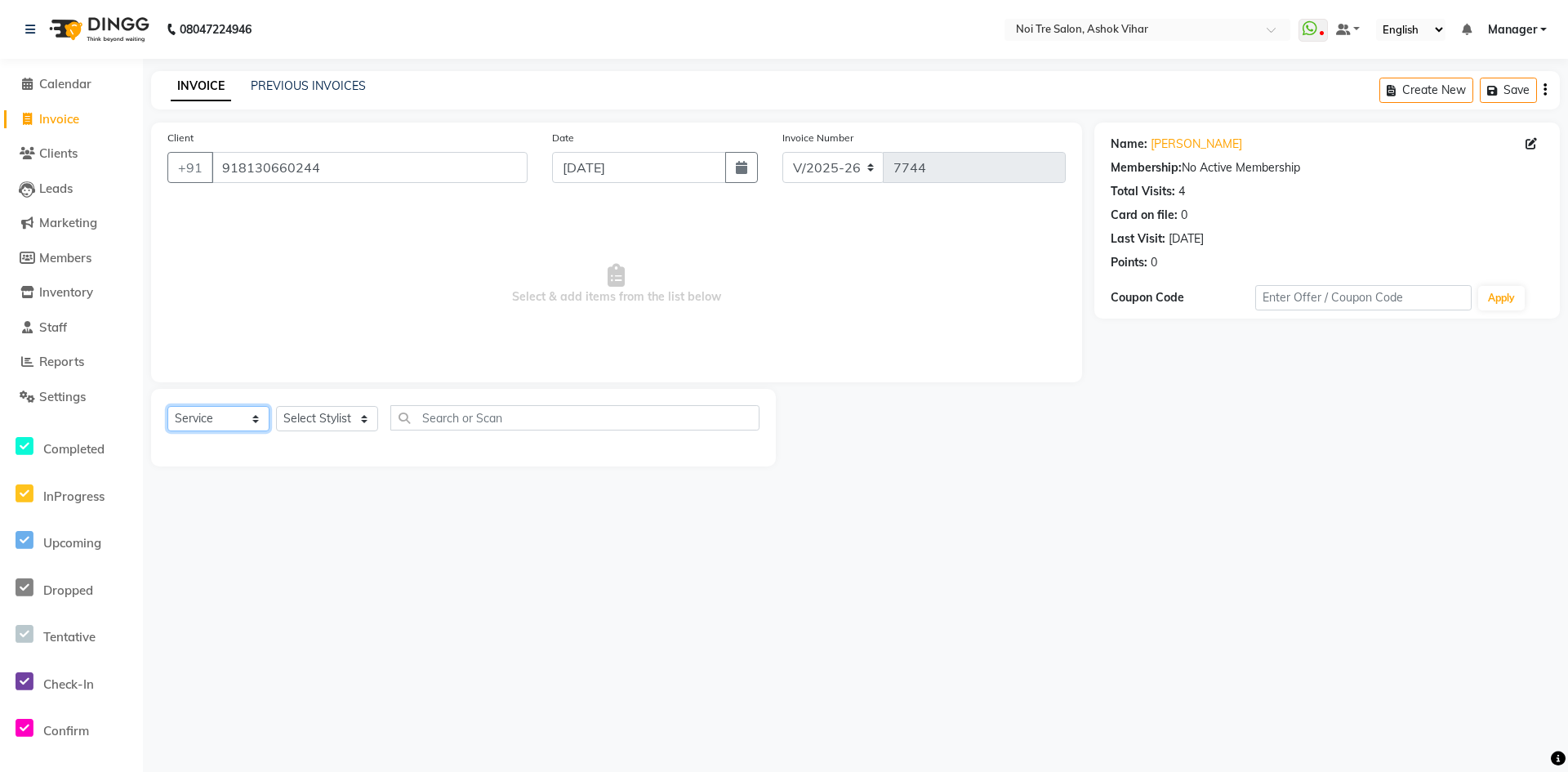
click at [223, 422] on select "Select Service Product Membership Package Voucher Prepaid Gift Card" at bounding box center [219, 419] width 102 height 25
select select "product"
click at [168, 406] on select "Select Service Product Membership Package Voucher Prepaid Gift Card" at bounding box center [219, 419] width 102 height 25
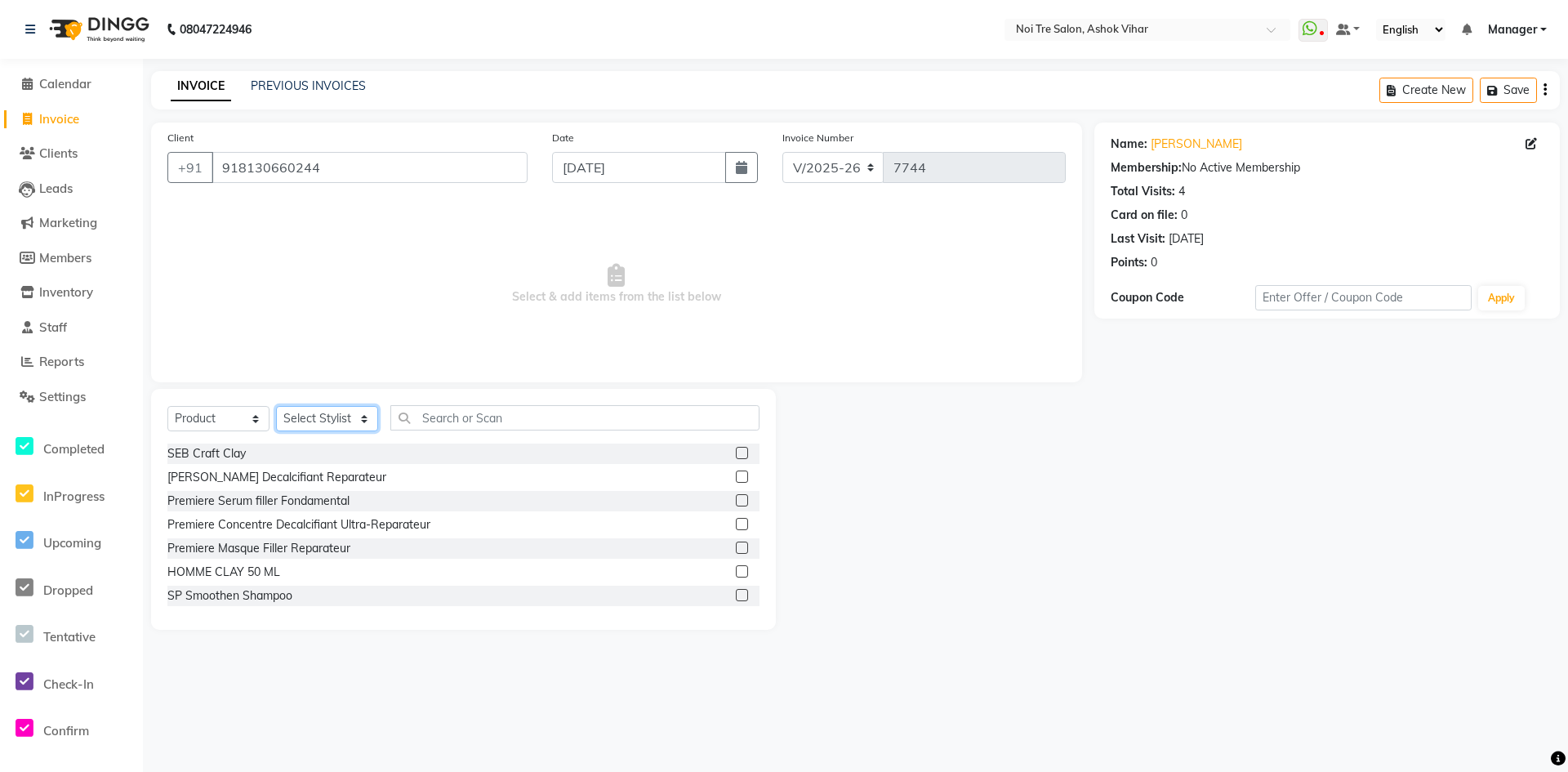
click at [326, 413] on select "Select Stylist Aakash Aalam Aas Admin Ajay Alice Amit Anand Anas Arif ARIF 1 Ar…" at bounding box center [327, 419] width 102 height 25
select select "65562"
click at [276, 406] on select "Select Stylist Aakash Aalam Aas Admin Ajay Alice Amit Anand Anas Arif ARIF 1 Ar…" at bounding box center [327, 419] width 102 height 25
click at [485, 415] on input "text" at bounding box center [575, 418] width 370 height 25
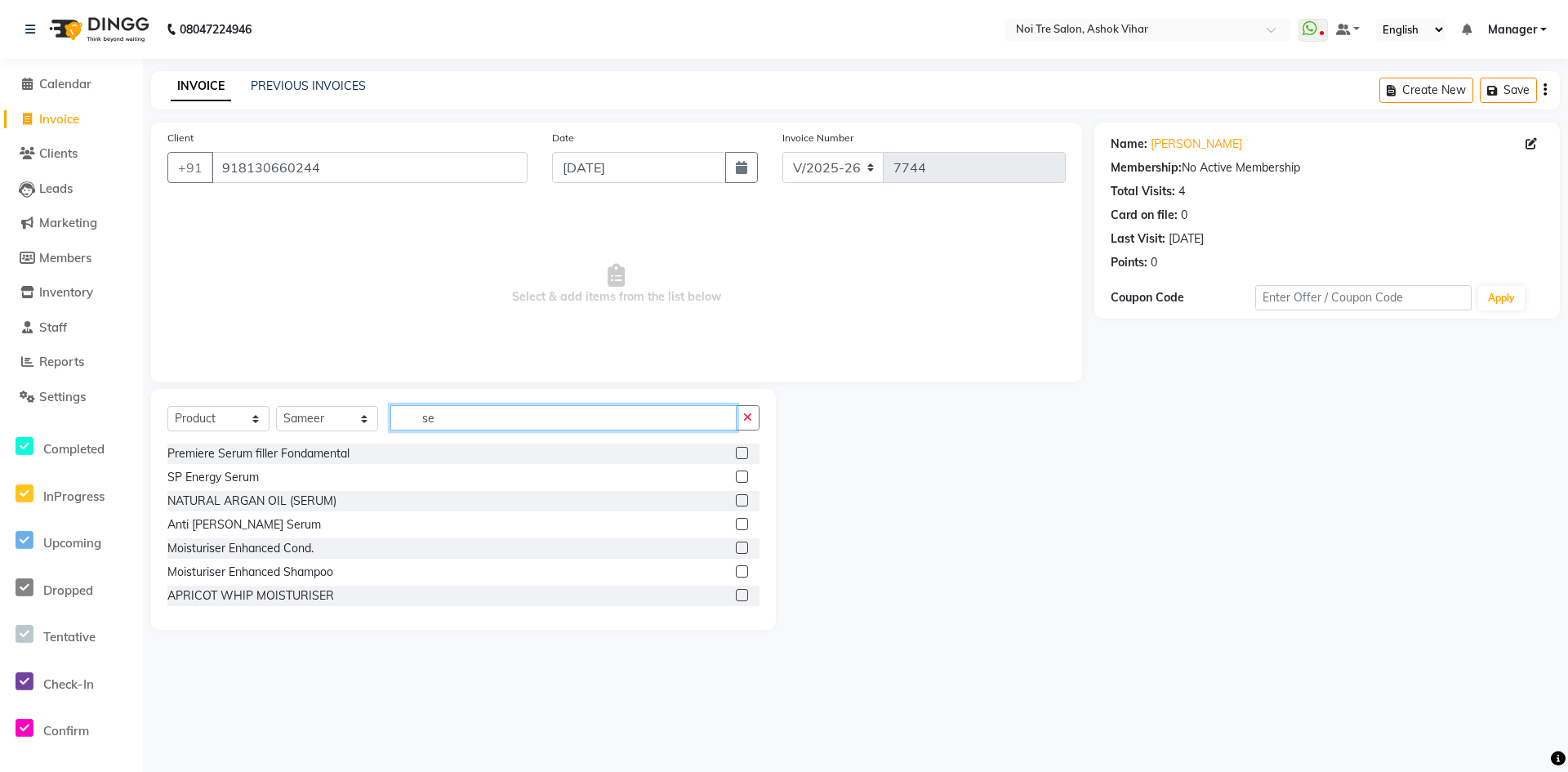
type input "s"
type input "abs"
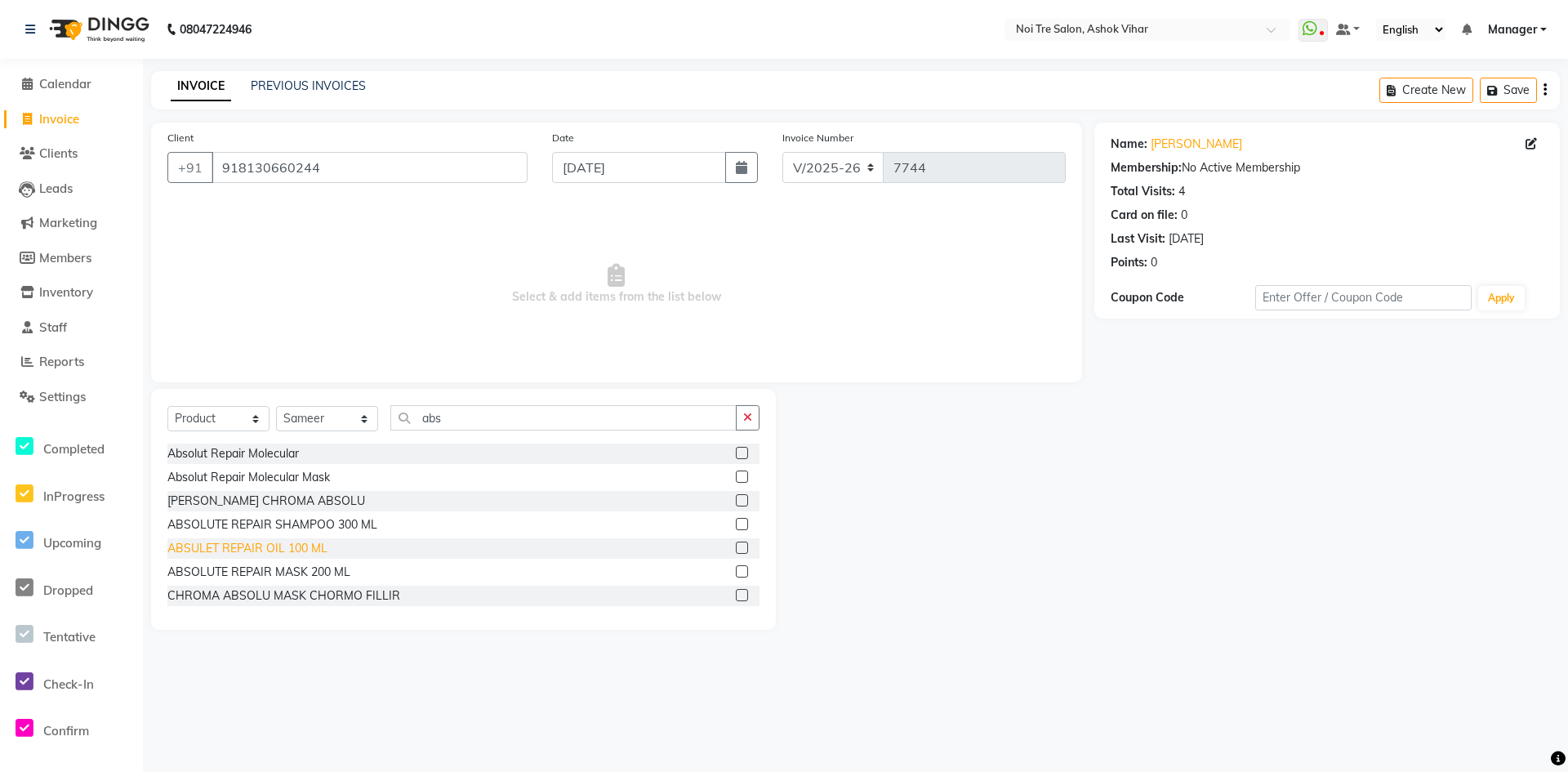
click at [252, 543] on div "ABSULET REPAIR OIL 100 ML" at bounding box center [248, 549] width 160 height 17
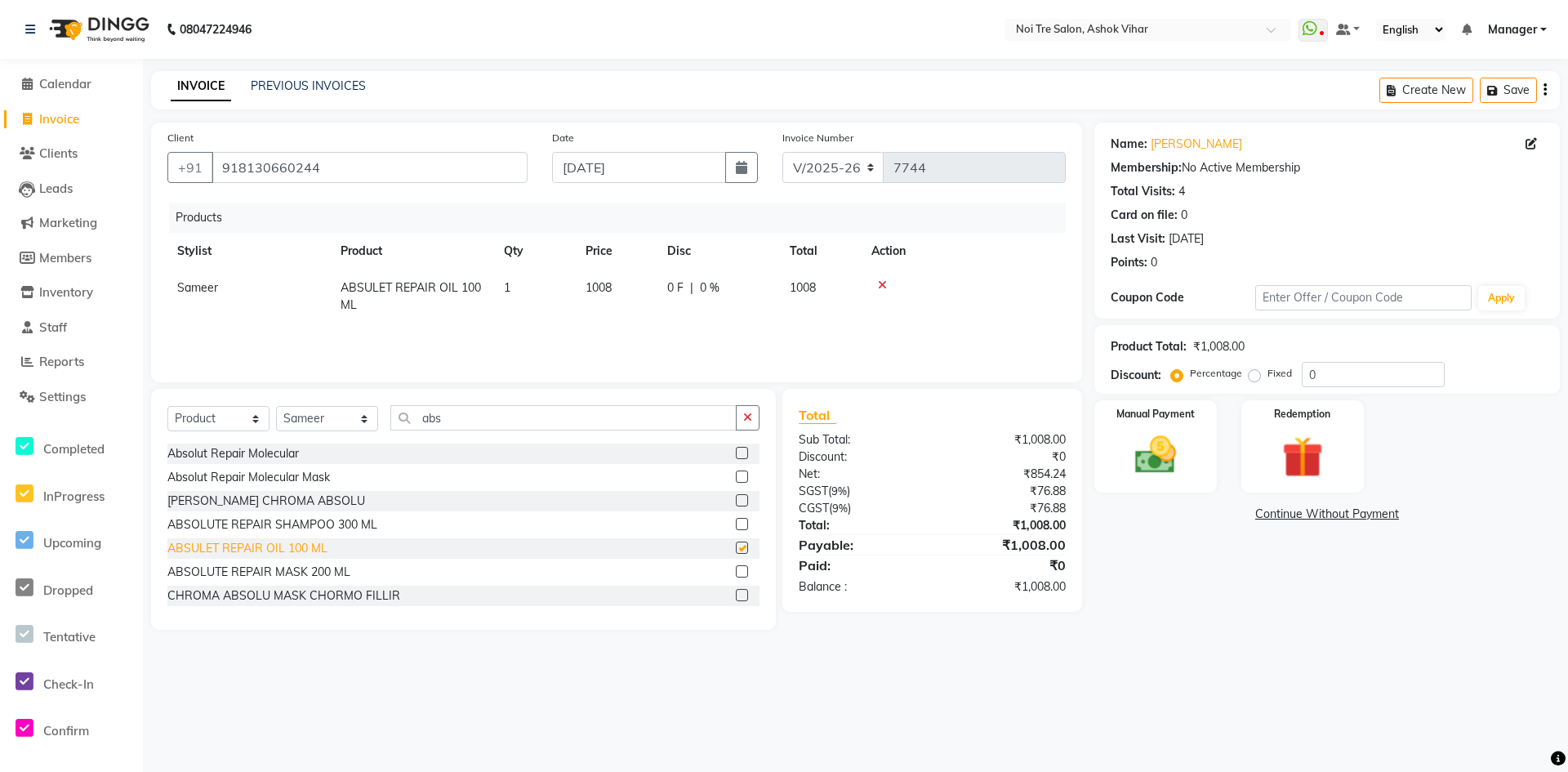
checkbox input "false"
click at [635, 286] on td "1008" at bounding box center [617, 296] width 82 height 54
select select "65562"
drag, startPoint x: 633, startPoint y: 296, endPoint x: 517, endPoint y: 306, distance: 116.4
click at [517, 306] on tr "Aakash Aalam Aas Admin Ajay Alice Amit Anand Anas Arif ARIF 1 Arun Ashu Asif At…" at bounding box center [617, 292] width 899 height 46
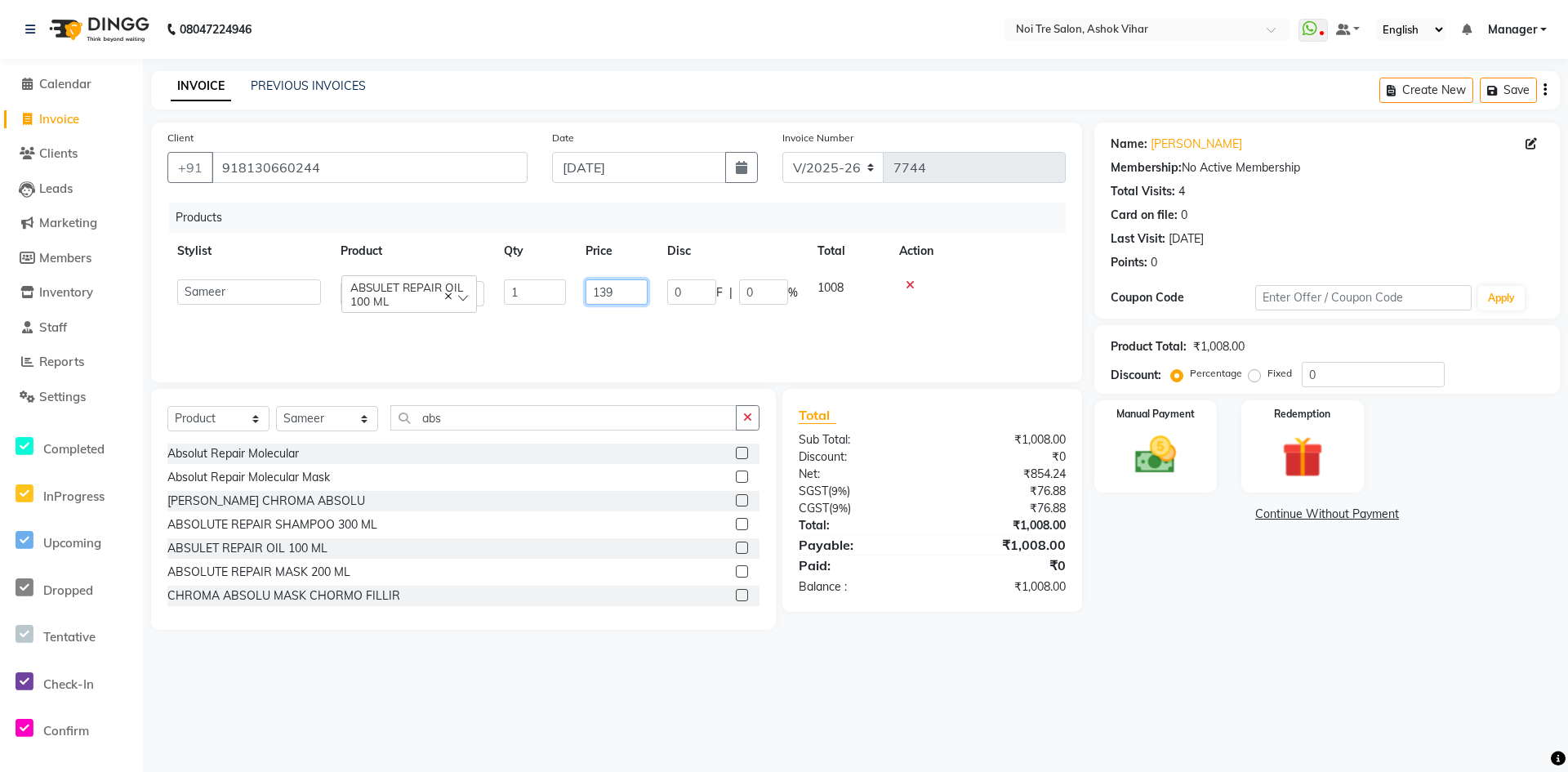
type input "1390"
click at [1093, 659] on div "08047224946 Select Location × Noi Tre Salon, Ashok Vihar WhatsApp Status ✕ Stat…" at bounding box center [784, 386] width 1568 height 772
click at [1156, 450] on img at bounding box center [1156, 455] width 71 height 50
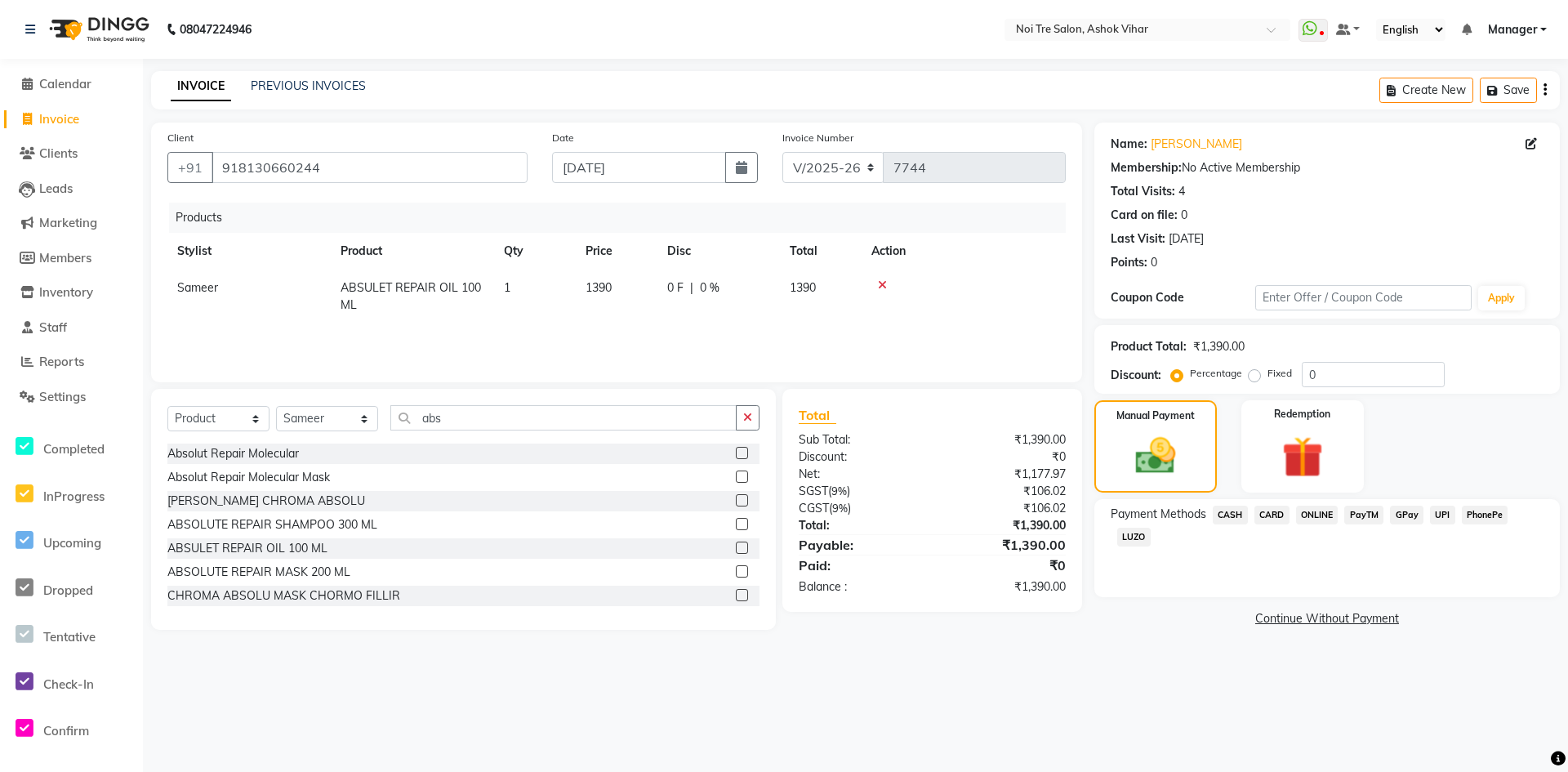
click at [1229, 515] on span "CASH" at bounding box center [1230, 515] width 35 height 19
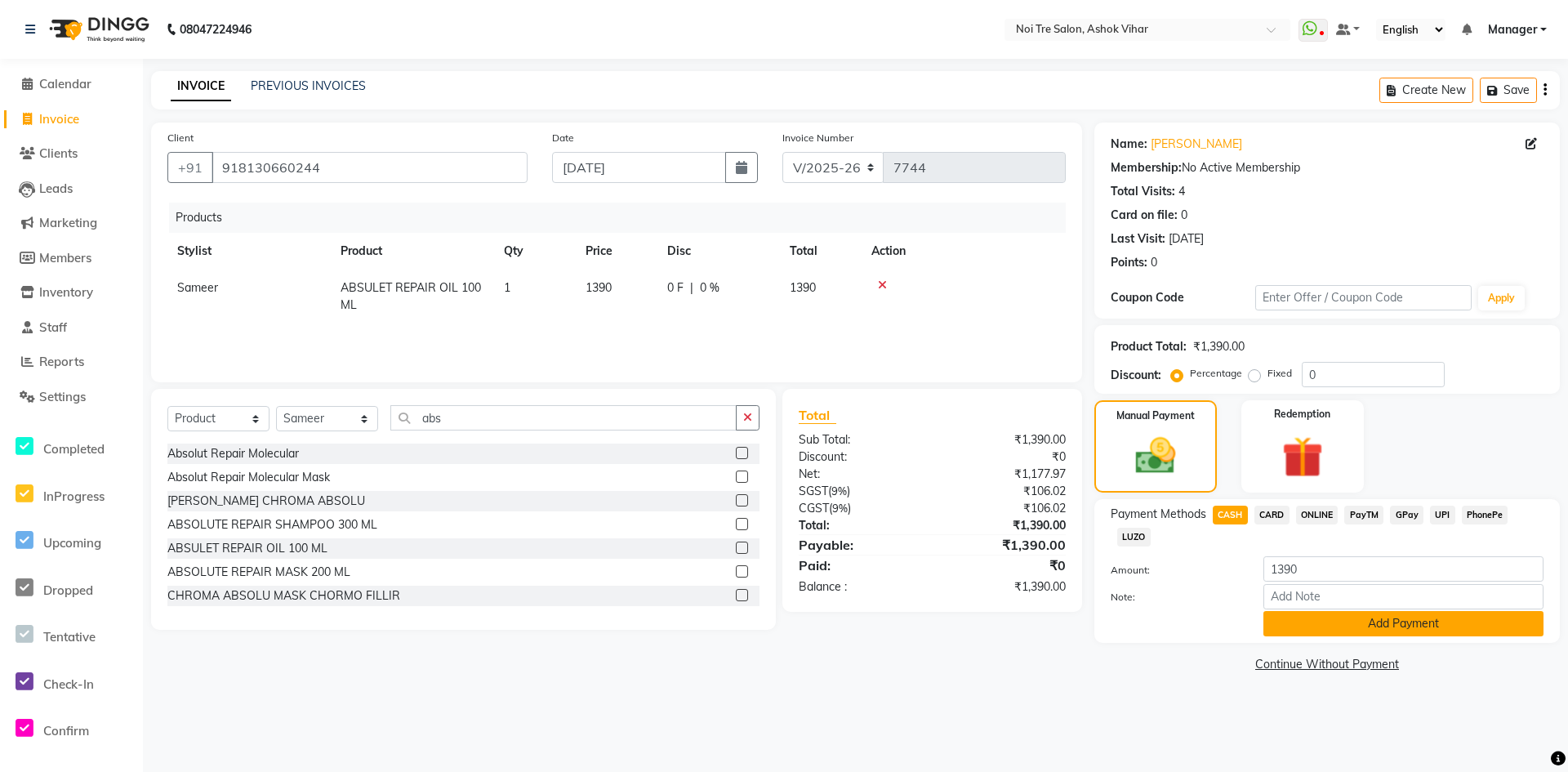
click at [1292, 619] on button "Add Payment" at bounding box center [1403, 623] width 280 height 25
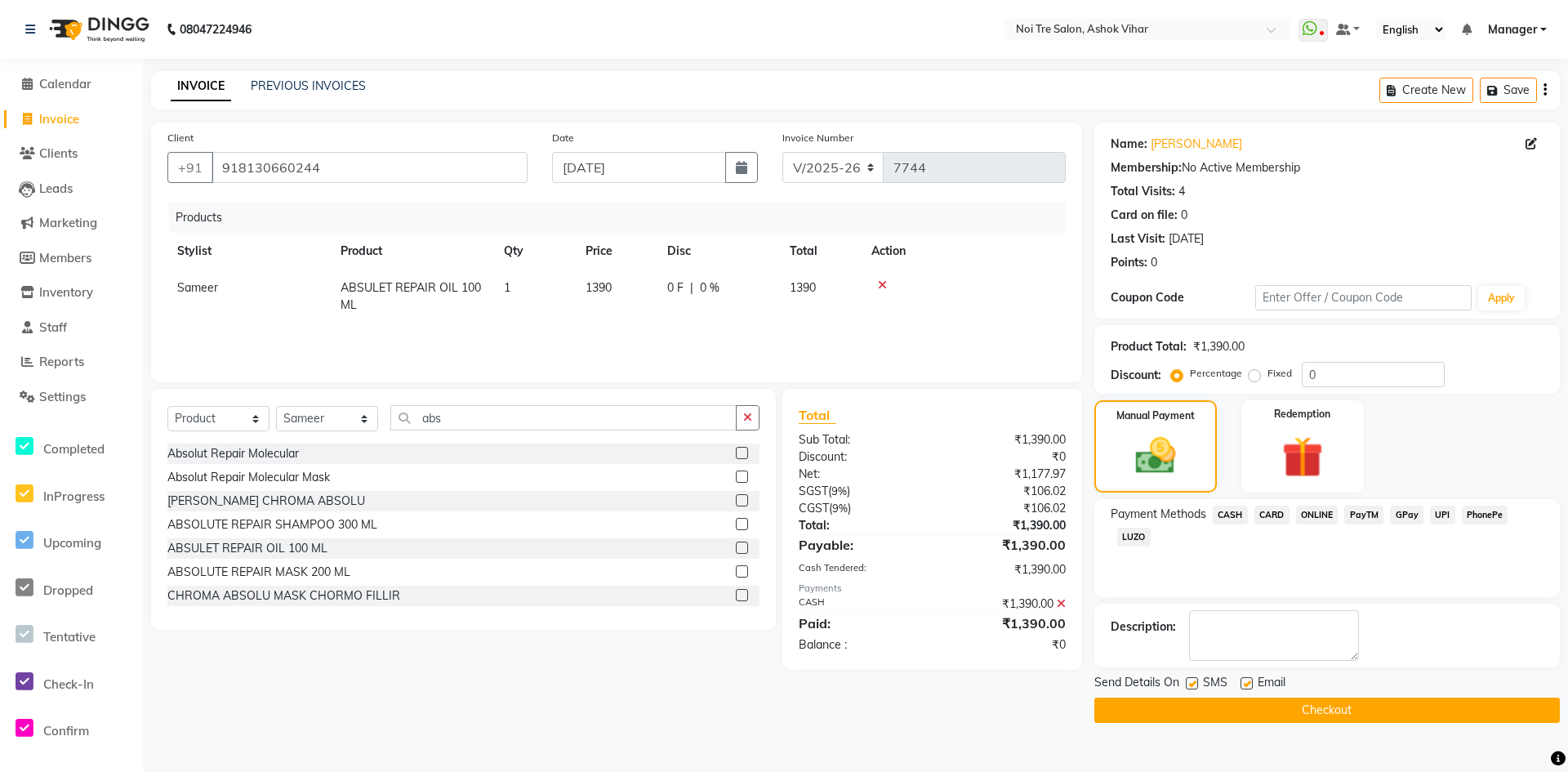
click at [1340, 712] on button "Checkout" at bounding box center [1328, 710] width 466 height 25
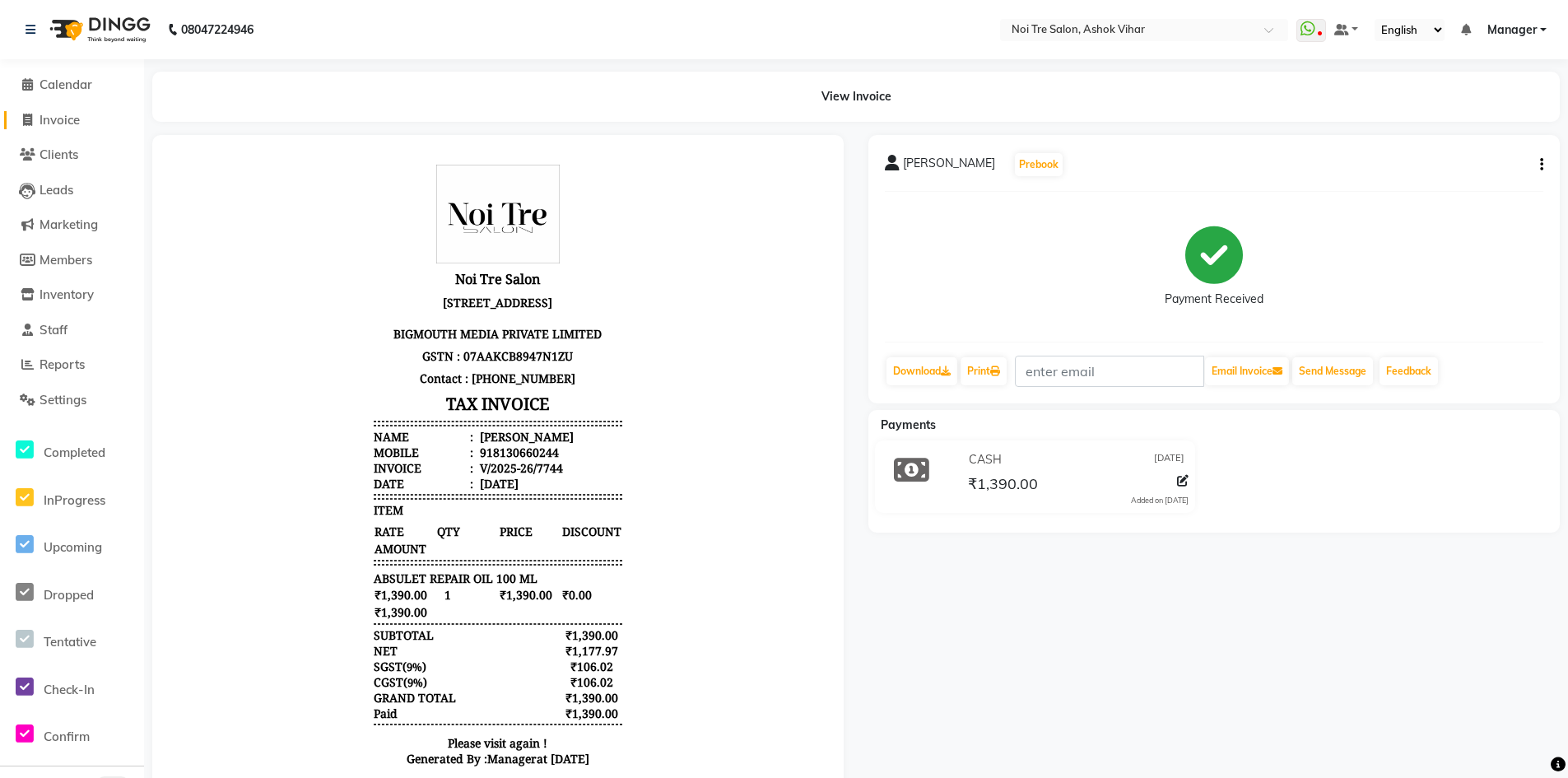
click at [59, 121] on span "Invoice" at bounding box center [60, 120] width 40 height 15
select select "service"
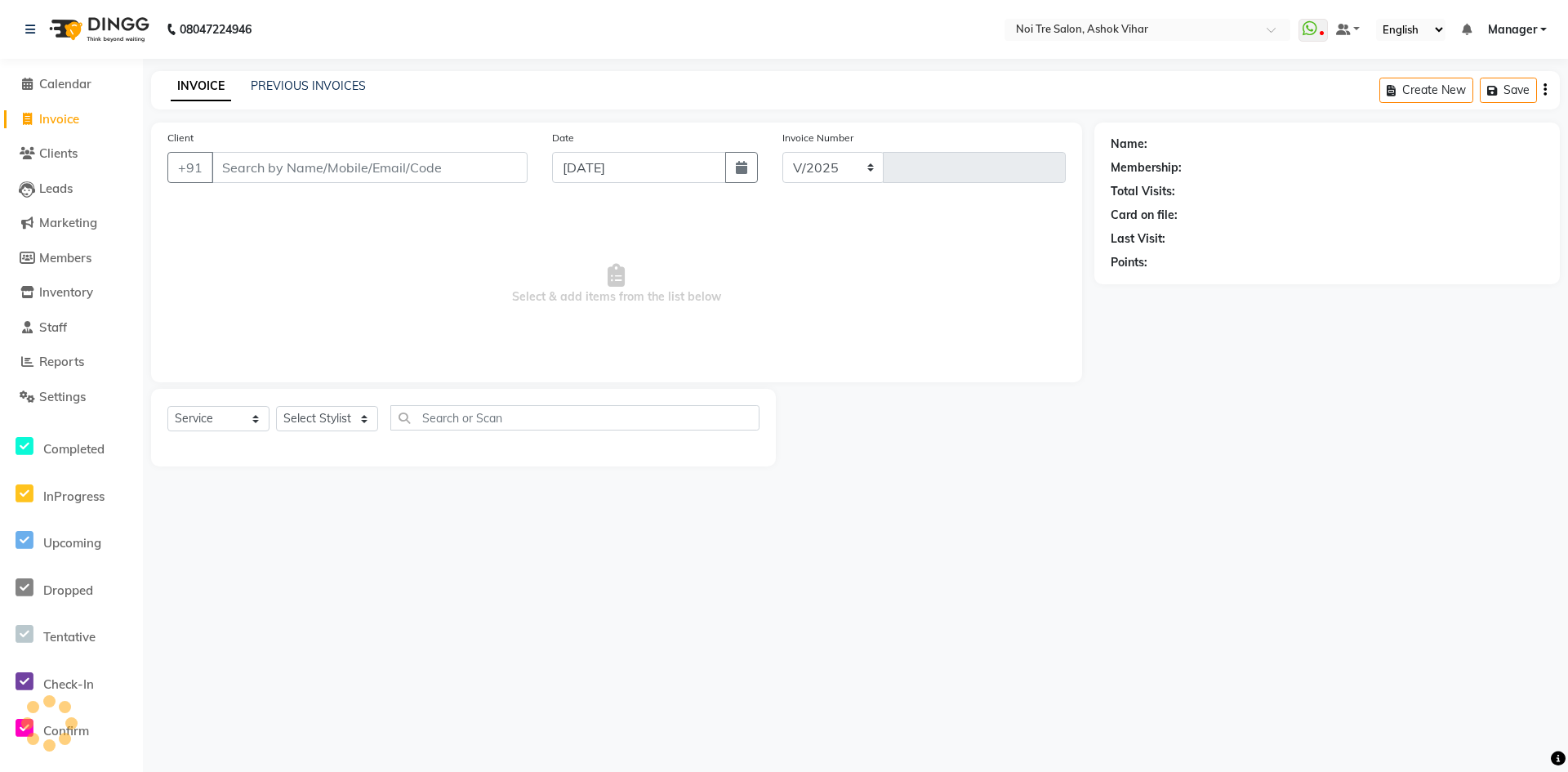
select select "4726"
type input "7745"
click at [63, 366] on span "Reports" at bounding box center [62, 361] width 45 height 15
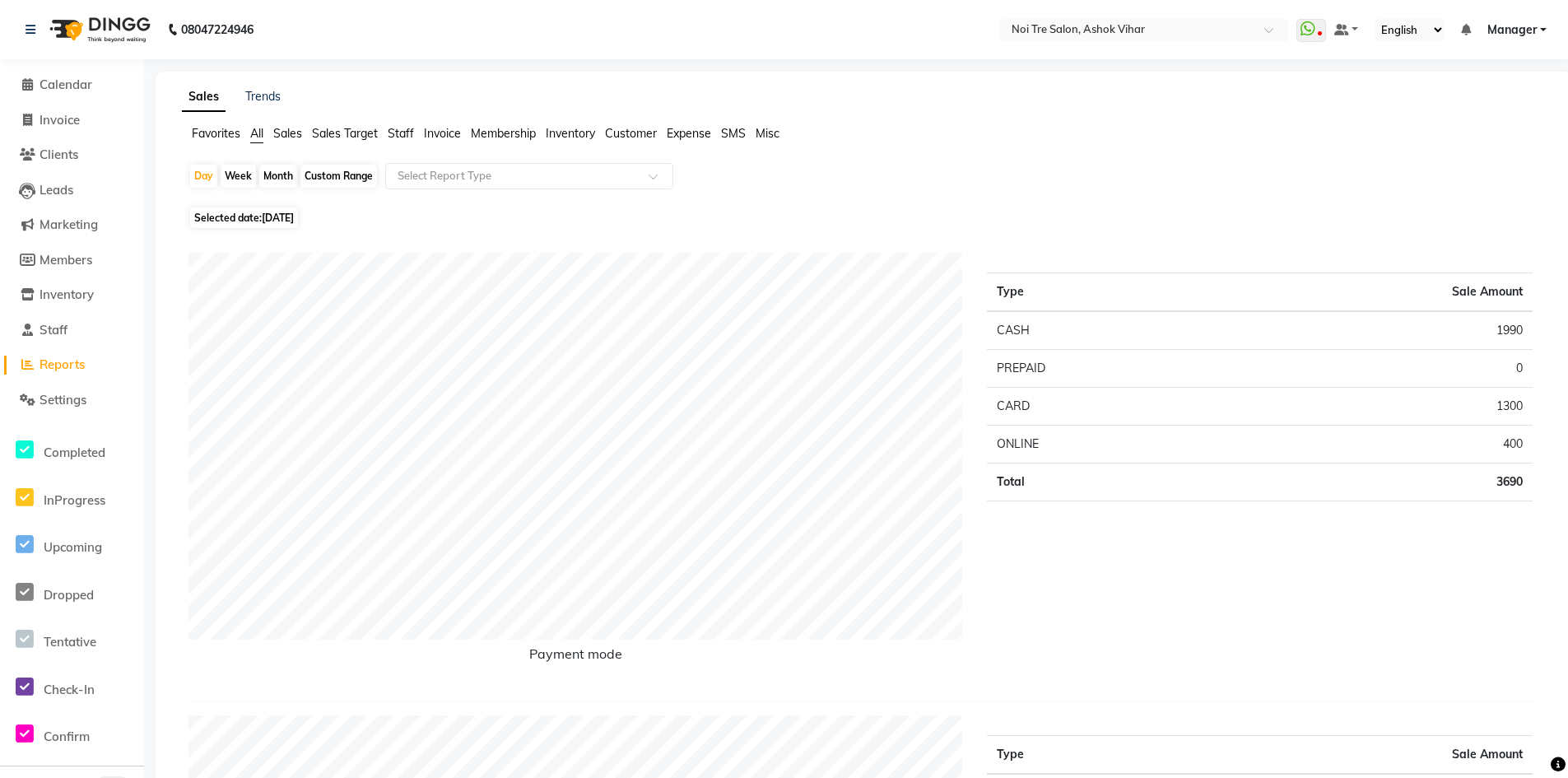
click at [294, 218] on span "04-09-2025" at bounding box center [277, 218] width 32 height 12
select select "9"
select select "2025"
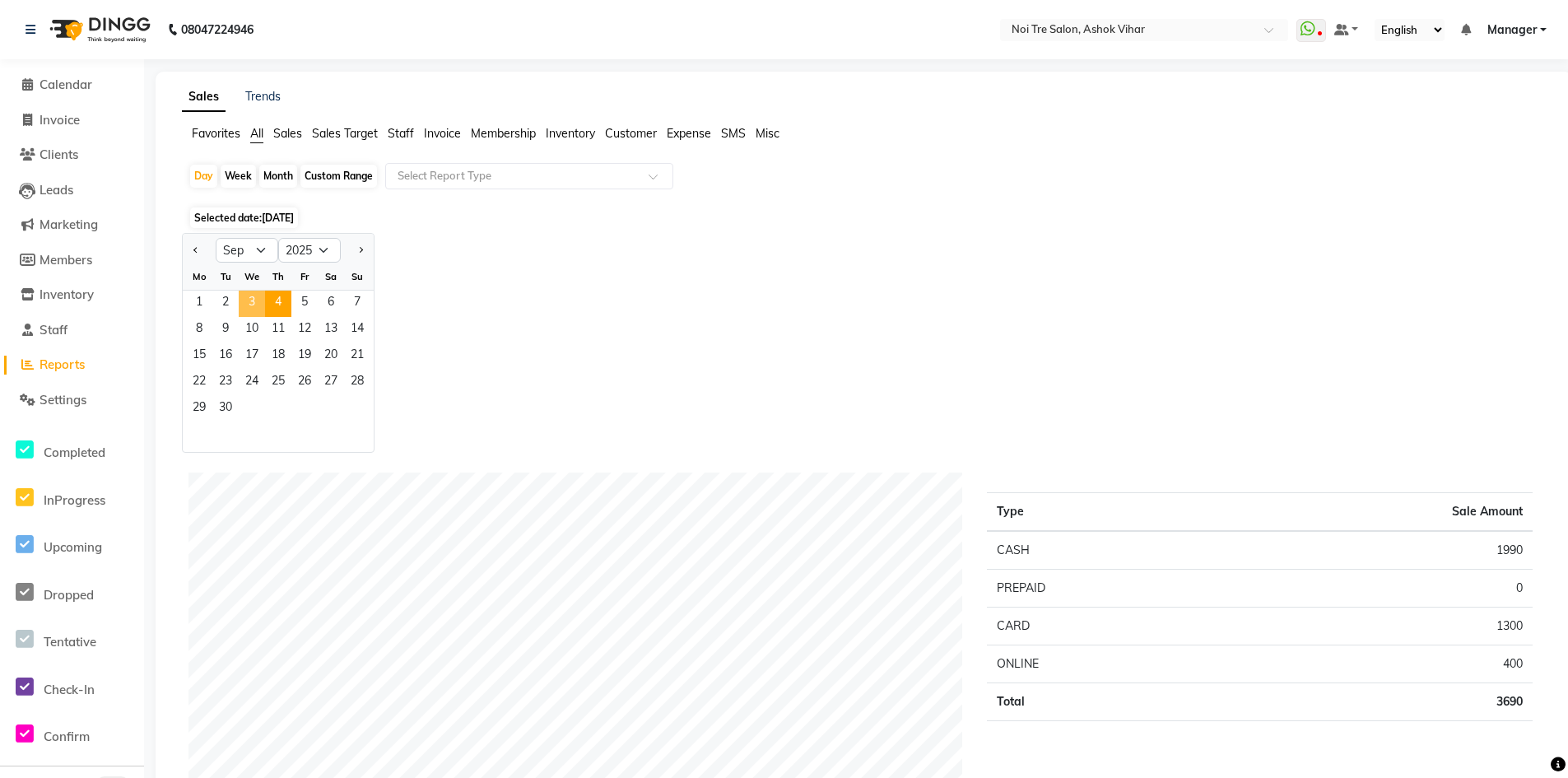
click at [249, 298] on span "3" at bounding box center [252, 304] width 27 height 27
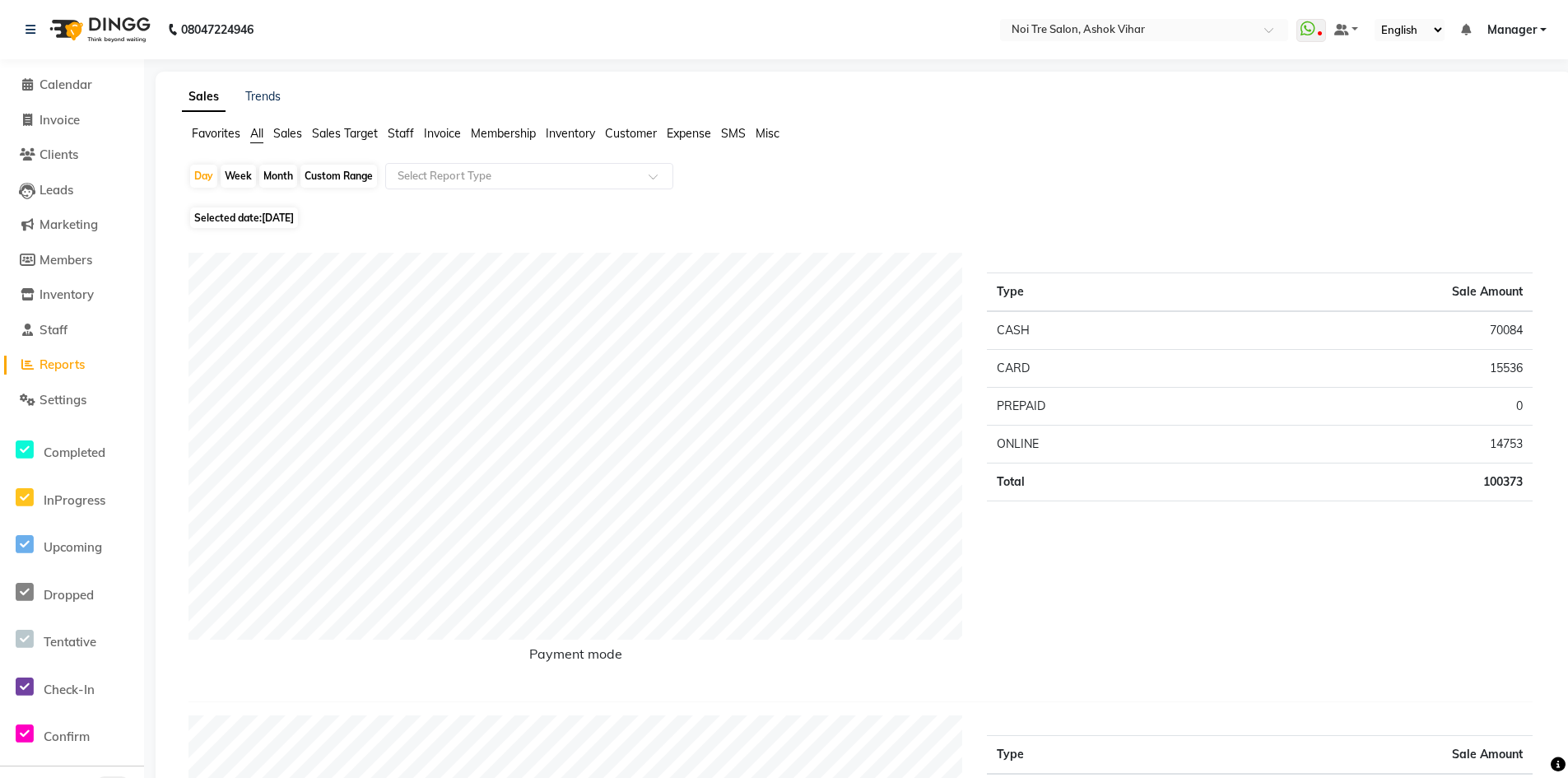
click at [407, 131] on span "Staff" at bounding box center [401, 134] width 27 height 15
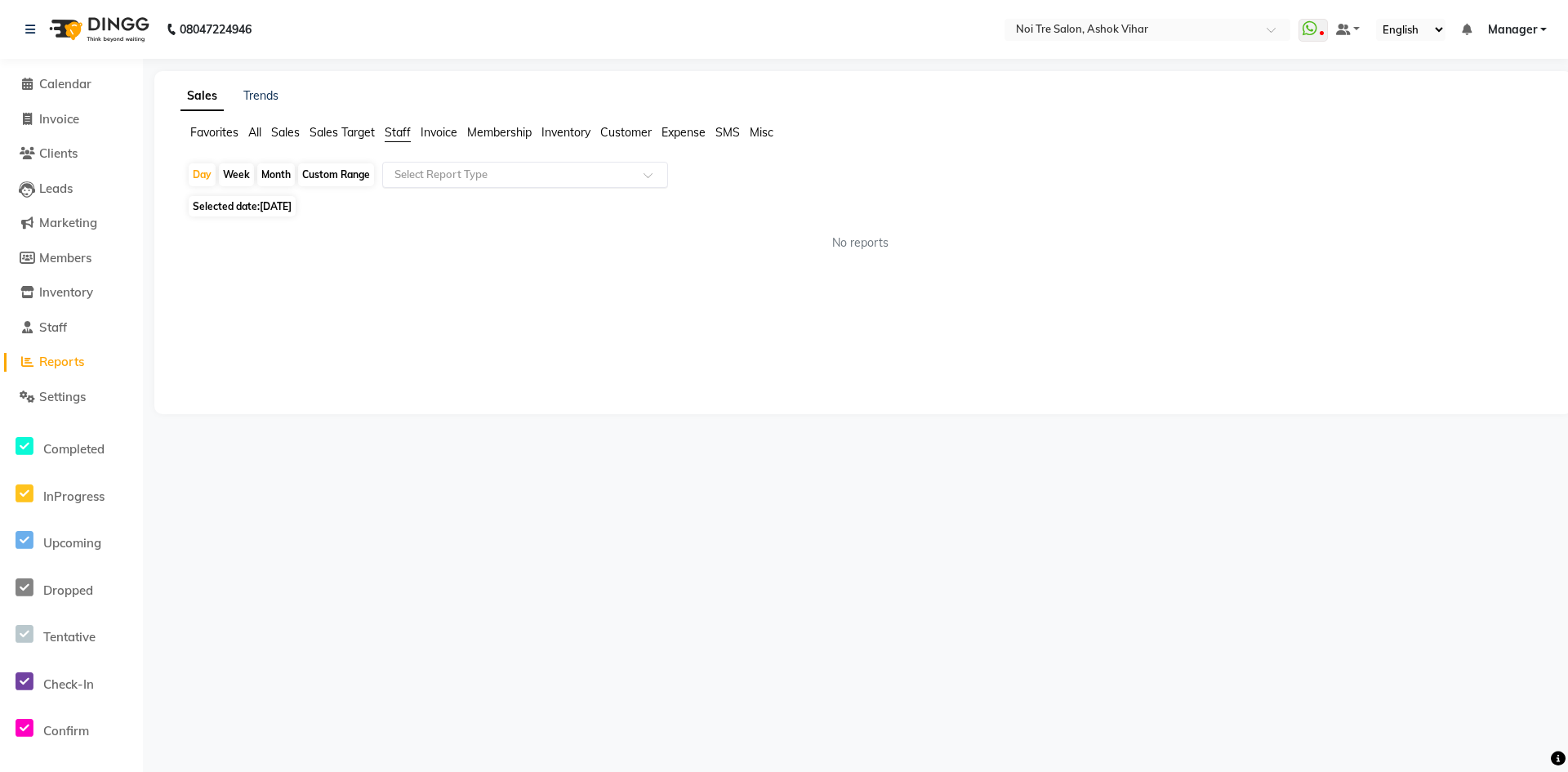
click at [423, 173] on input "text" at bounding box center [508, 174] width 235 height 16
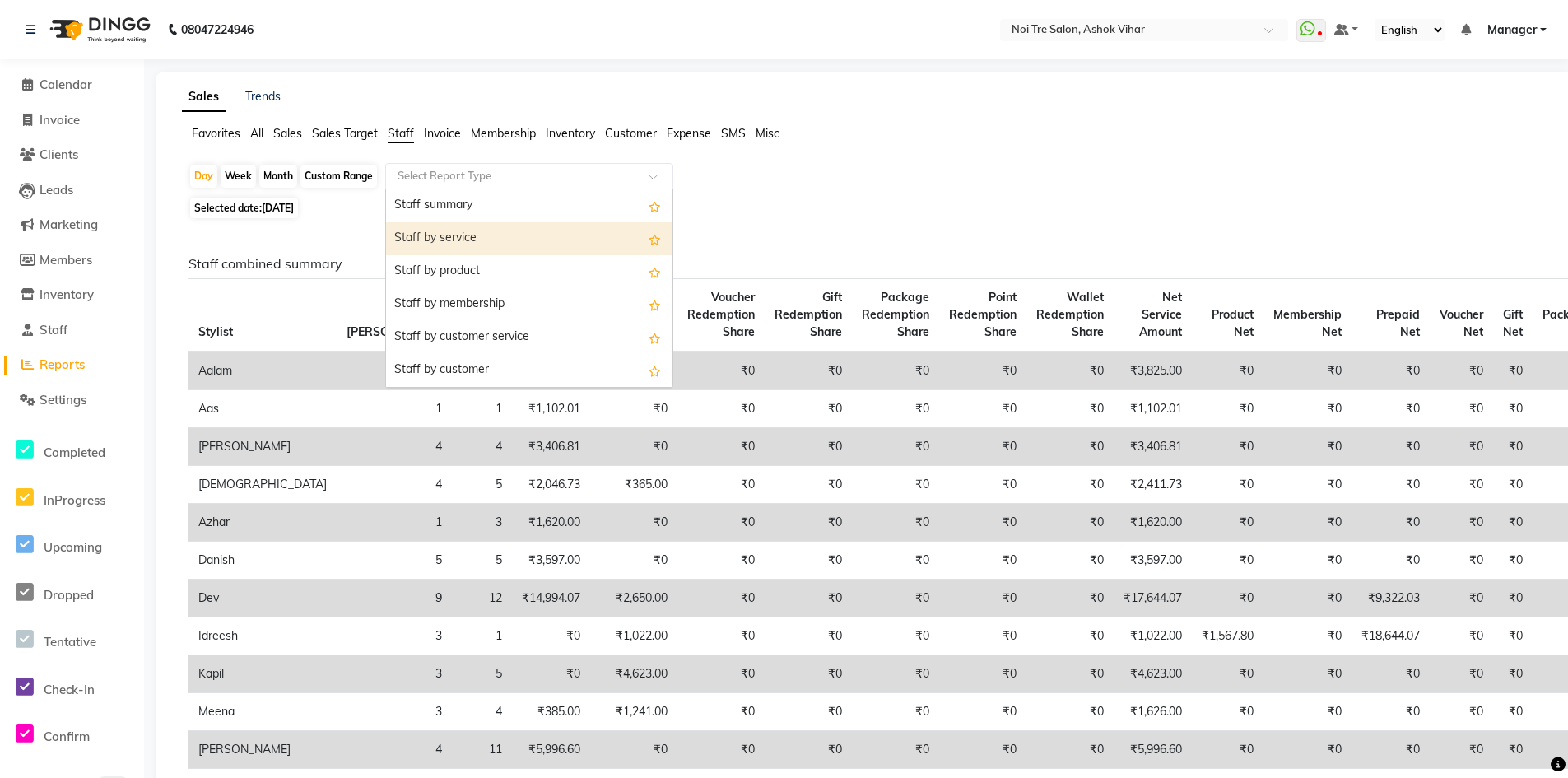
click at [459, 237] on div "Staff by service" at bounding box center [528, 238] width 286 height 33
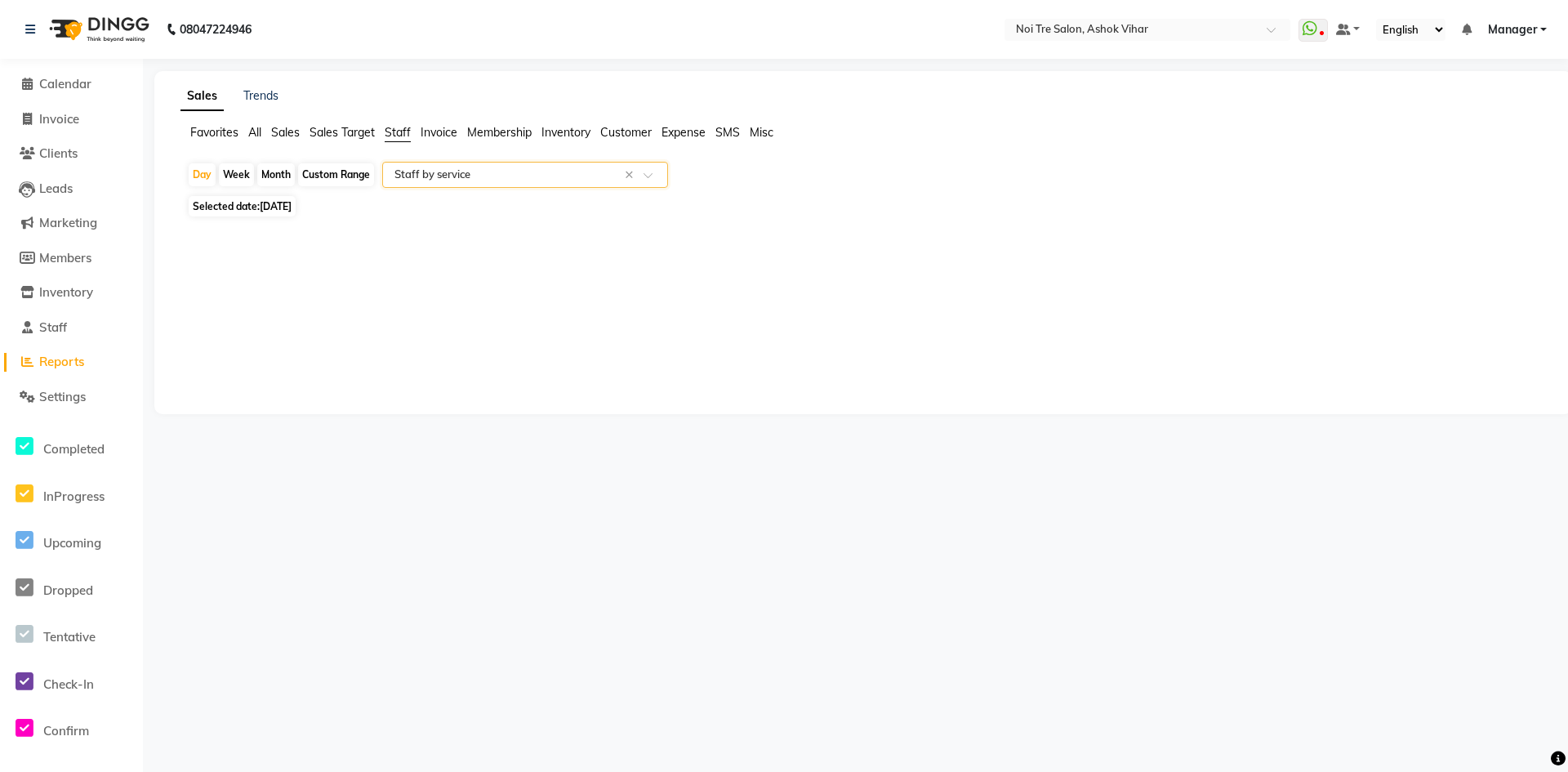
select select "csv"
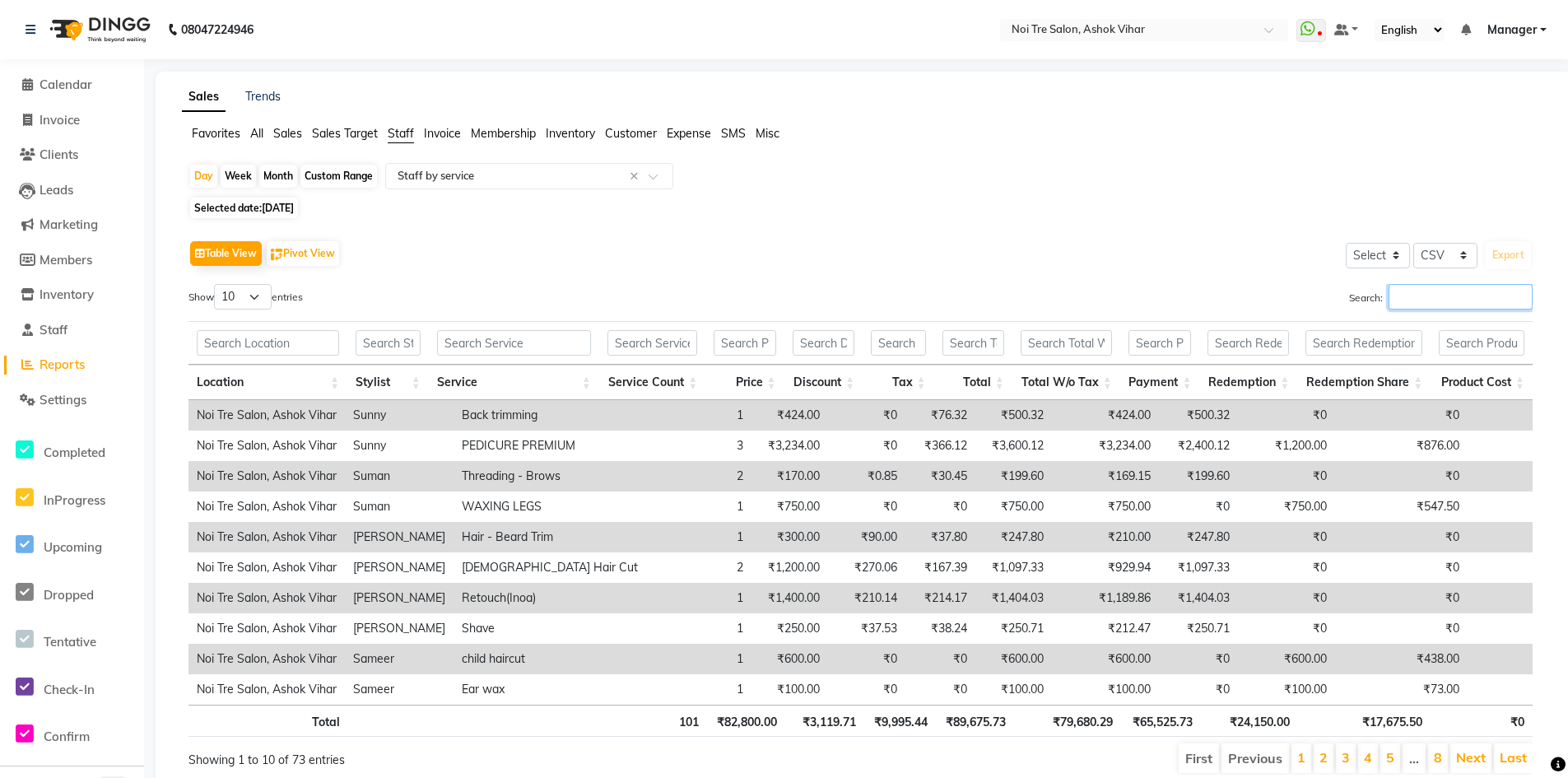
click at [1483, 301] on input "Search:" at bounding box center [1461, 296] width 144 height 26
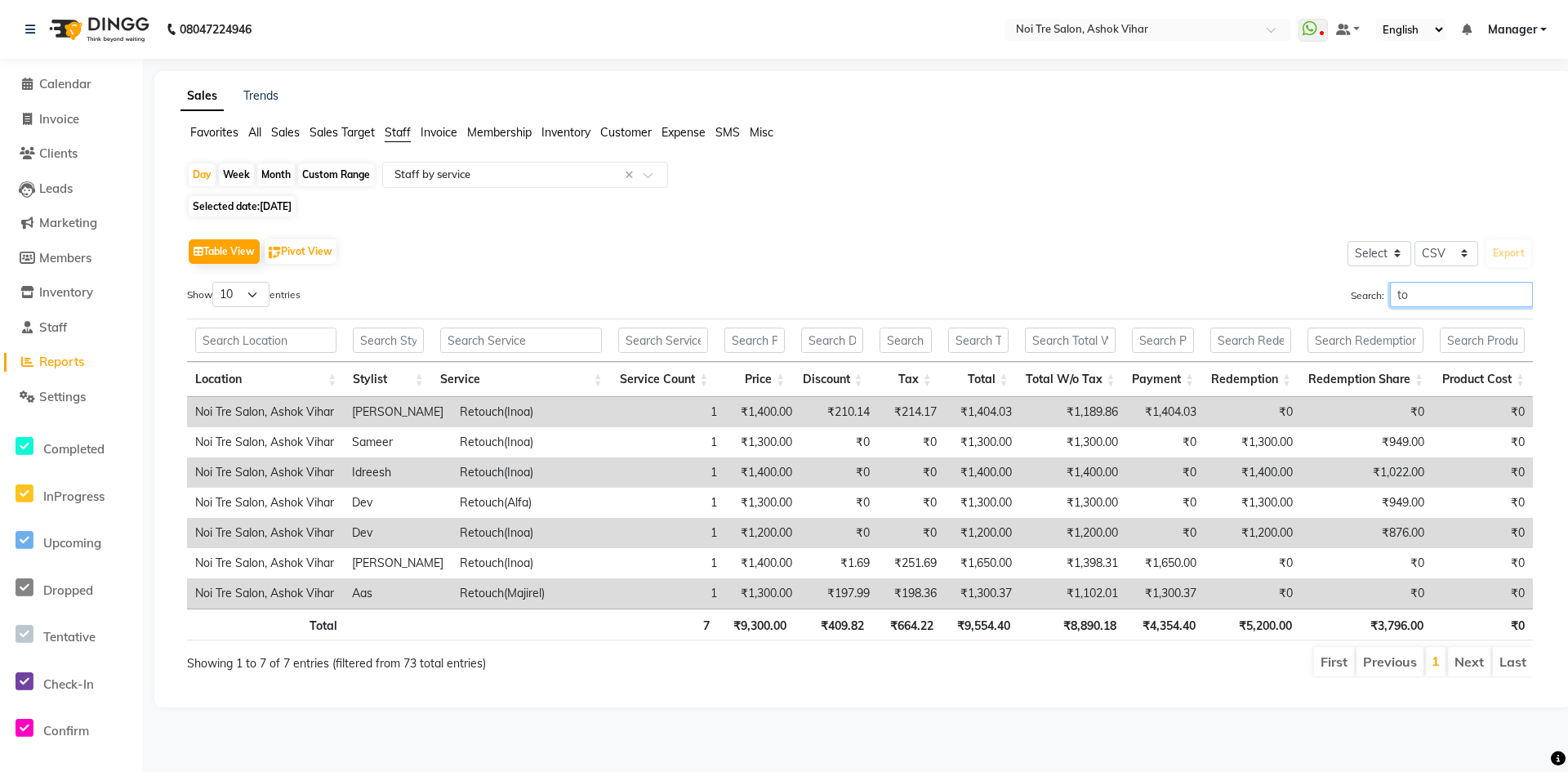
type input "t"
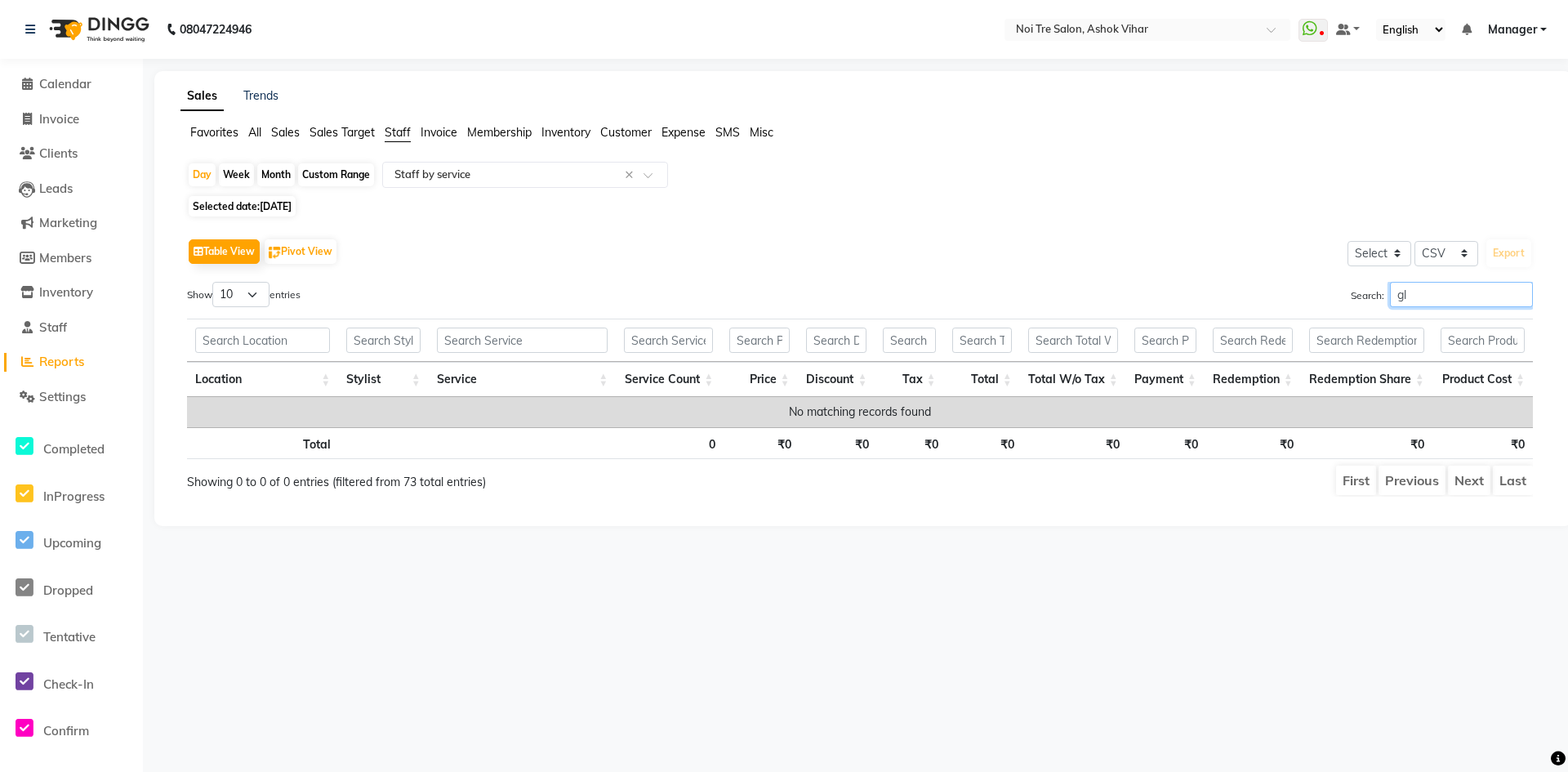
type input "g"
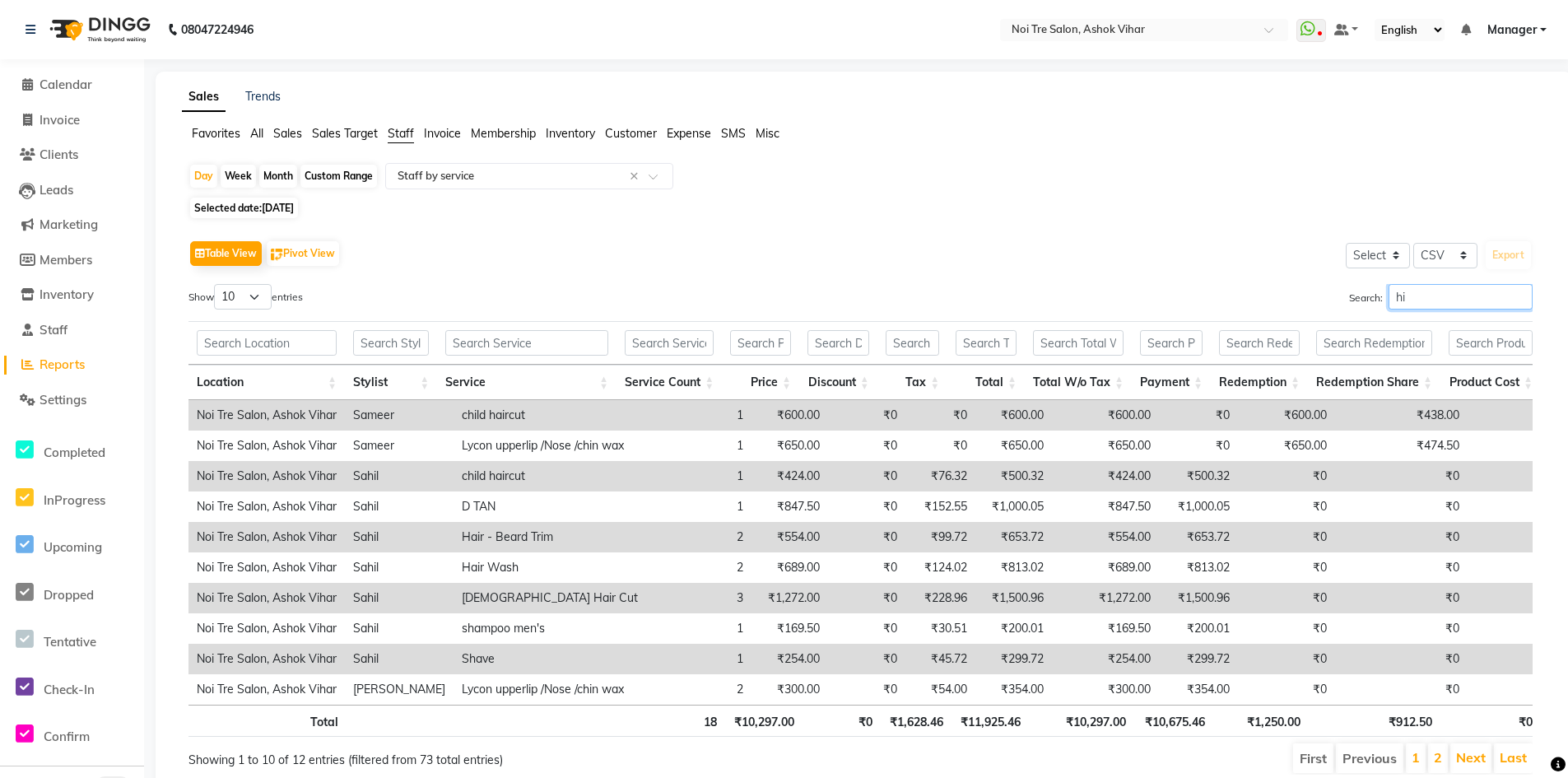
type input "h"
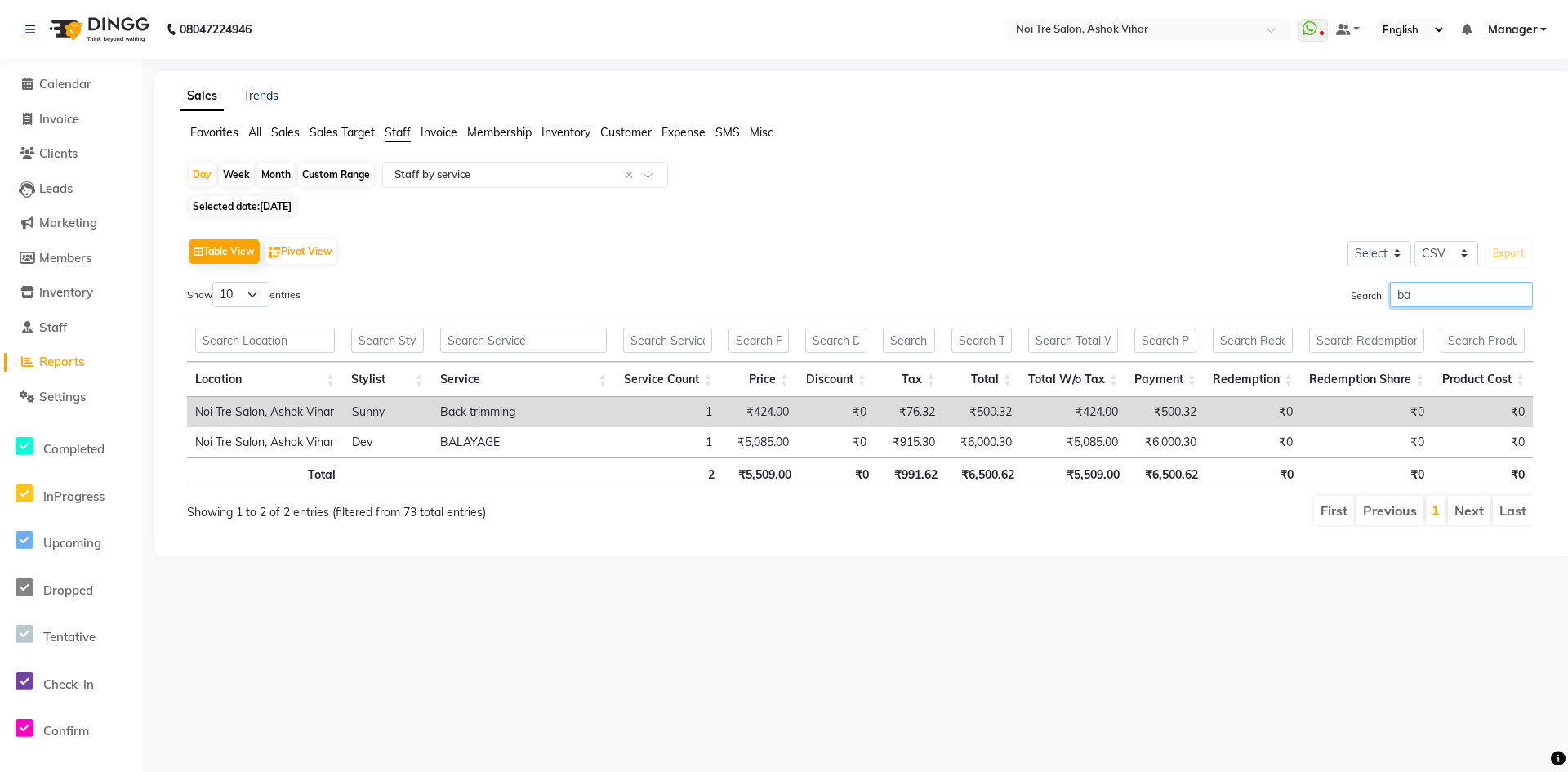
type input "b"
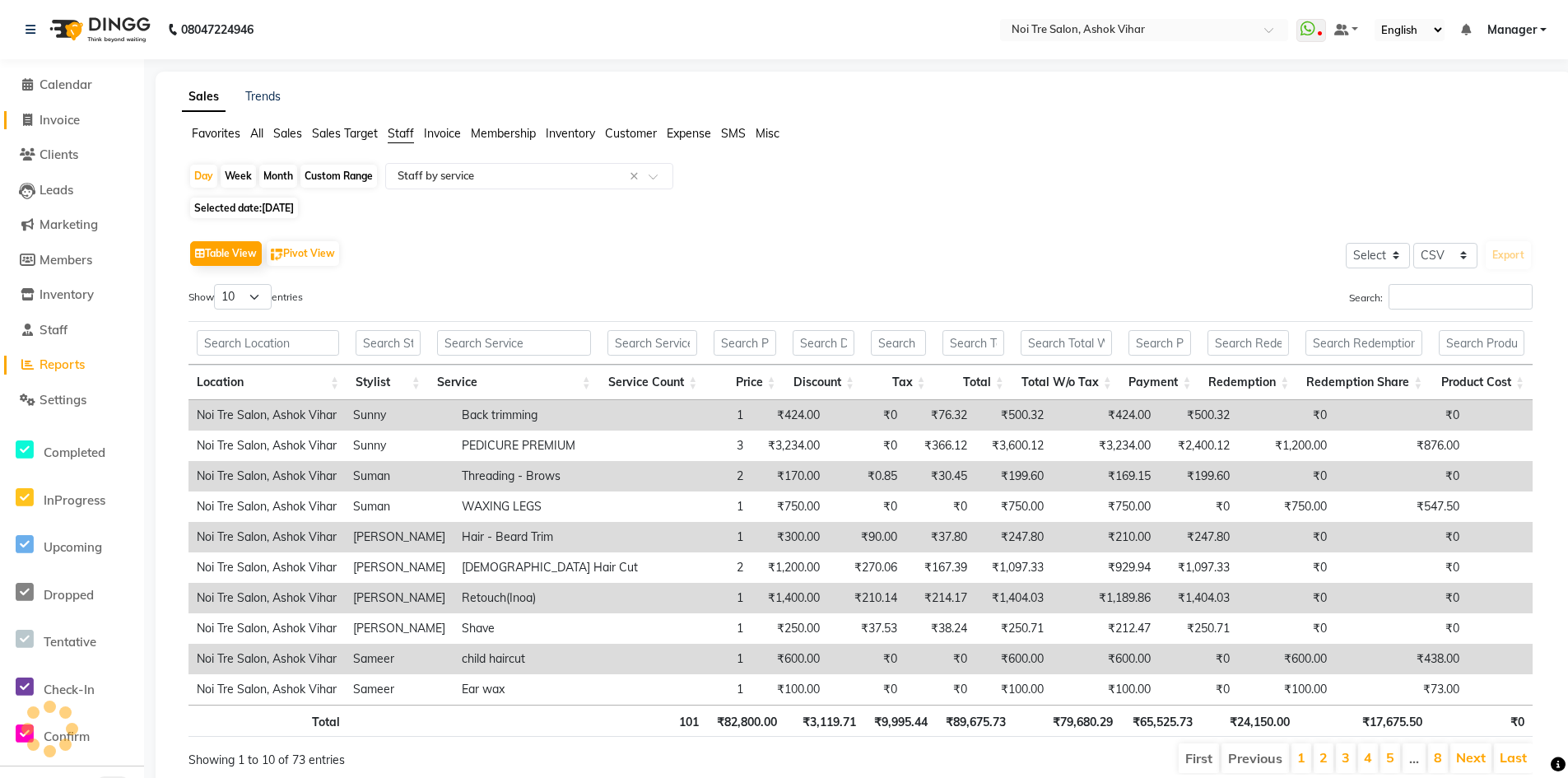
click at [71, 120] on span "Invoice" at bounding box center [60, 120] width 40 height 15
select select "service"
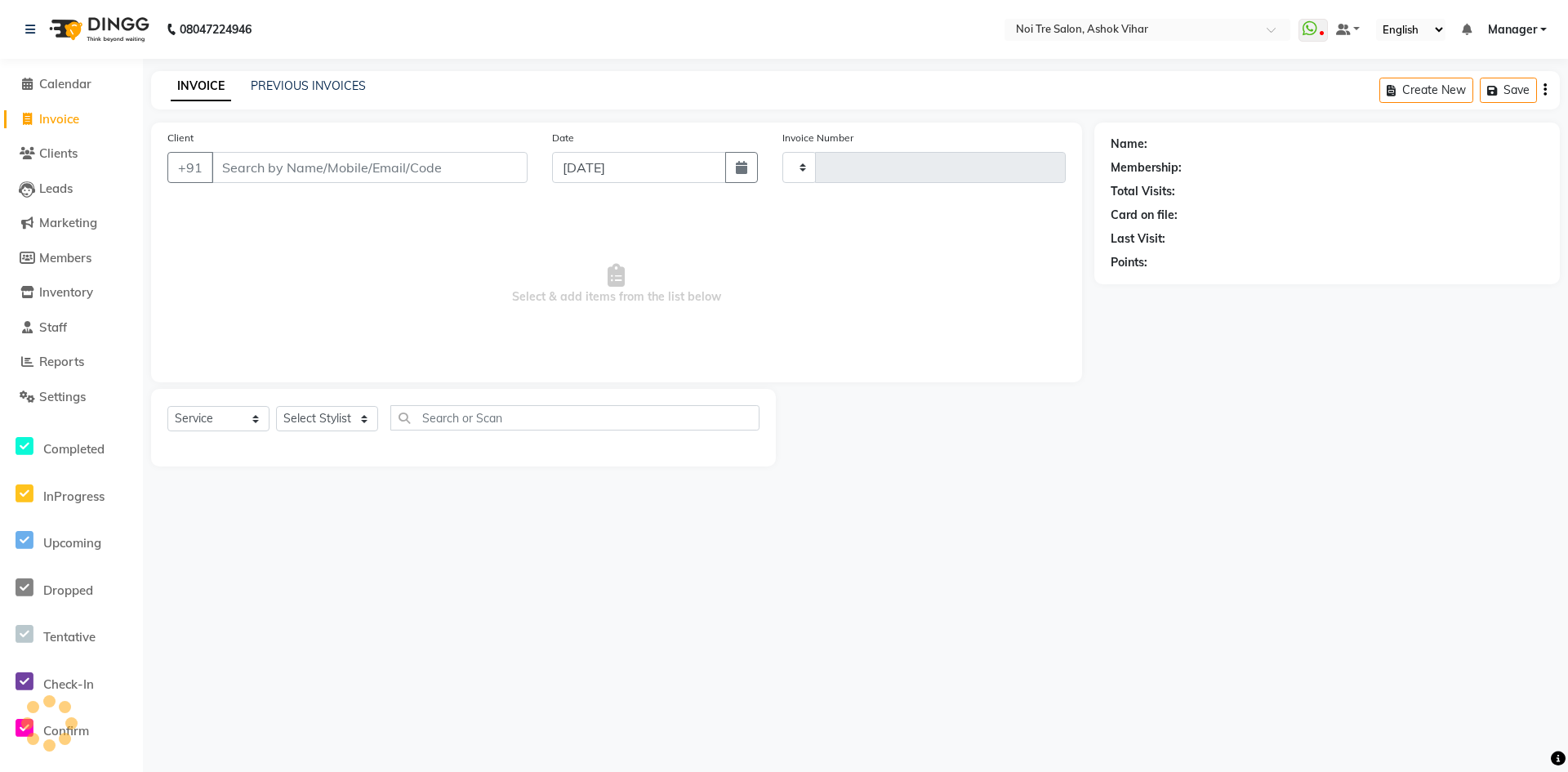
type input "7745"
select select "4726"
click at [293, 169] on input "Client" at bounding box center [369, 167] width 316 height 31
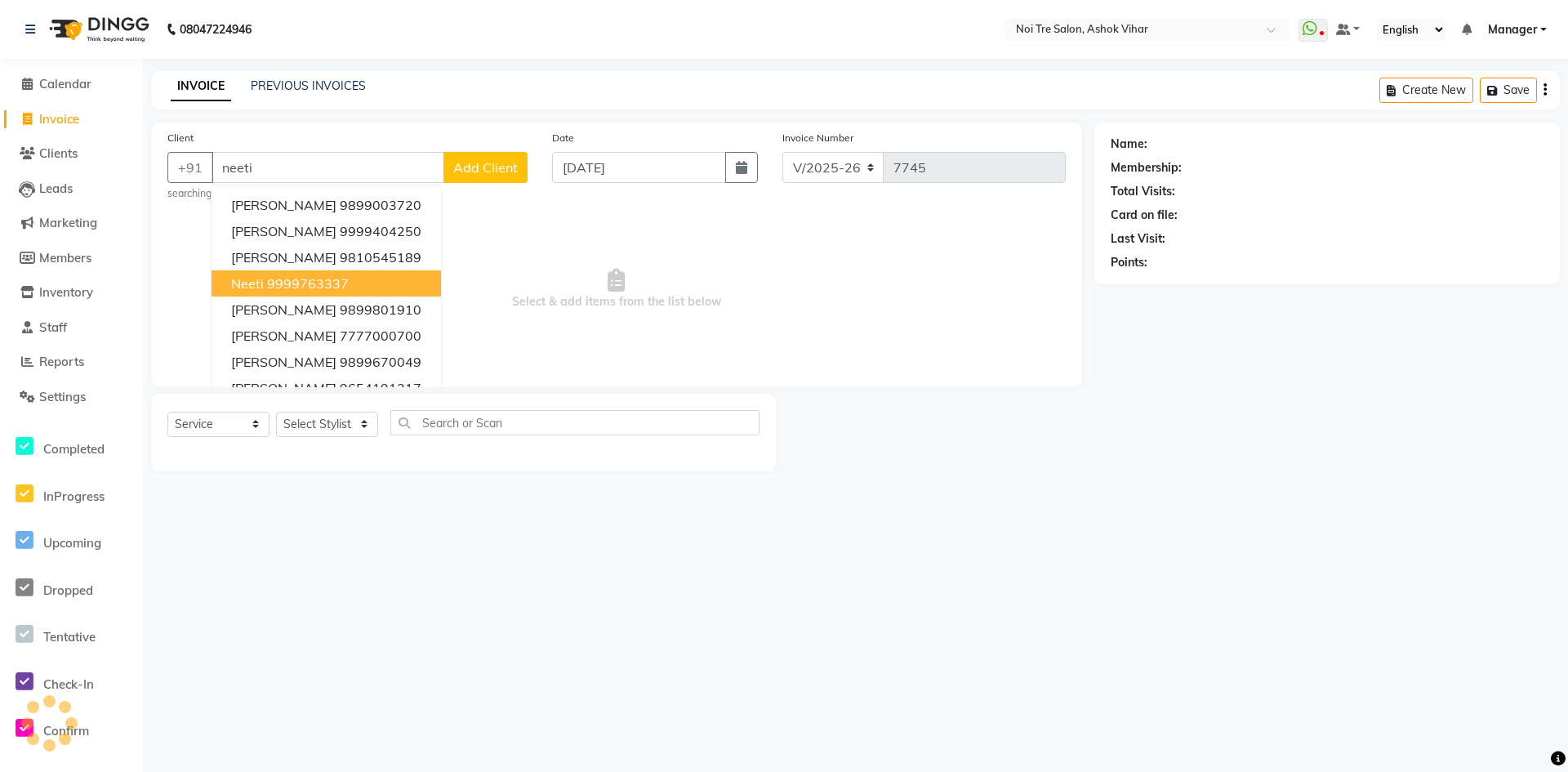
click at [344, 283] on ngb-highlight "9999763337" at bounding box center [307, 283] width 82 height 16
type input "9999763337"
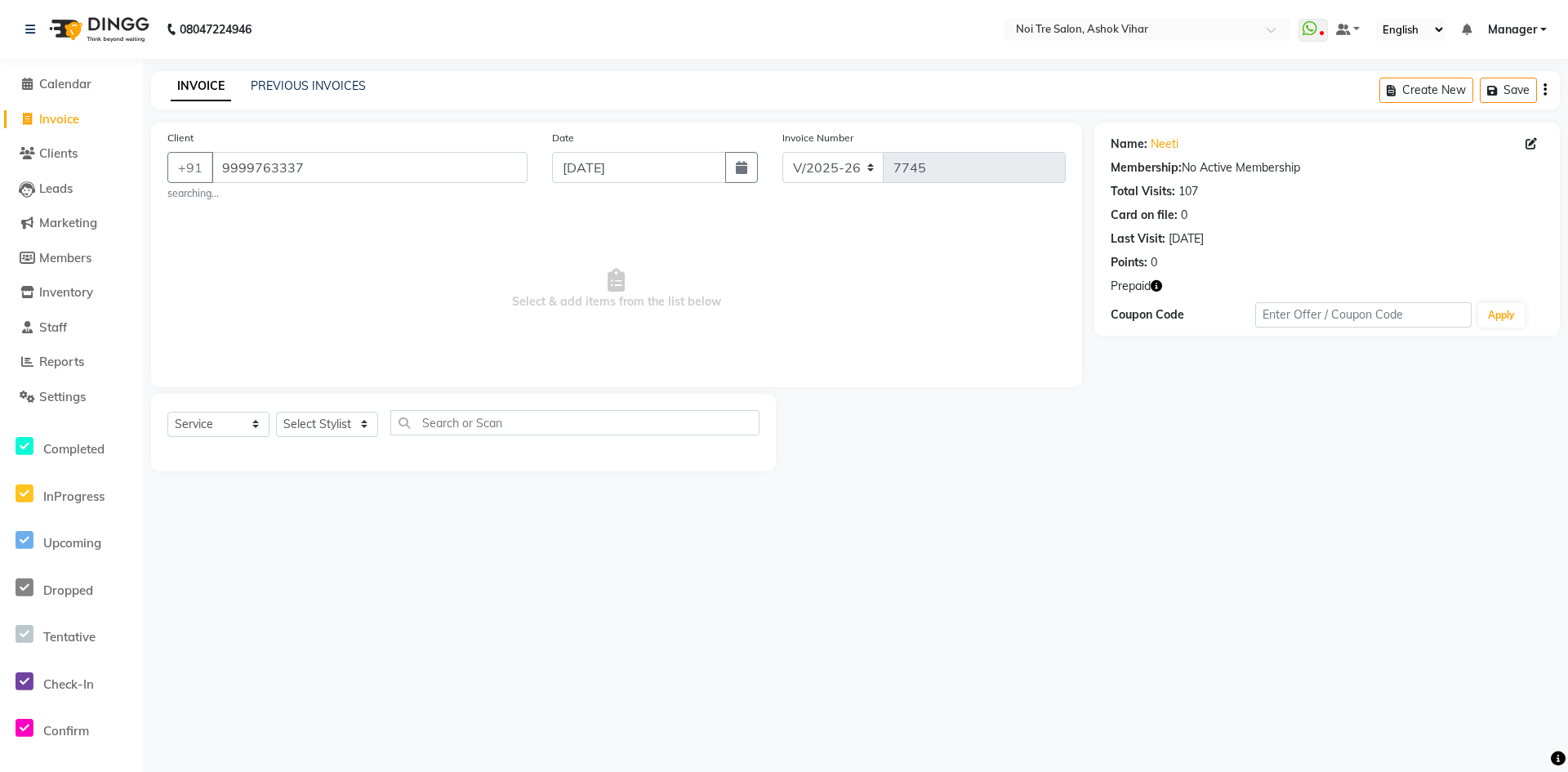
click at [1159, 285] on icon "button" at bounding box center [1157, 286] width 11 height 11
click at [340, 424] on select "Select Stylist Aakash Aalam Aas Admin Ajay Alice Amit Anand Anas Arif ARIF 1 Ar…" at bounding box center [327, 424] width 102 height 25
select select "28263"
click at [473, 423] on input "text" at bounding box center [575, 422] width 370 height 25
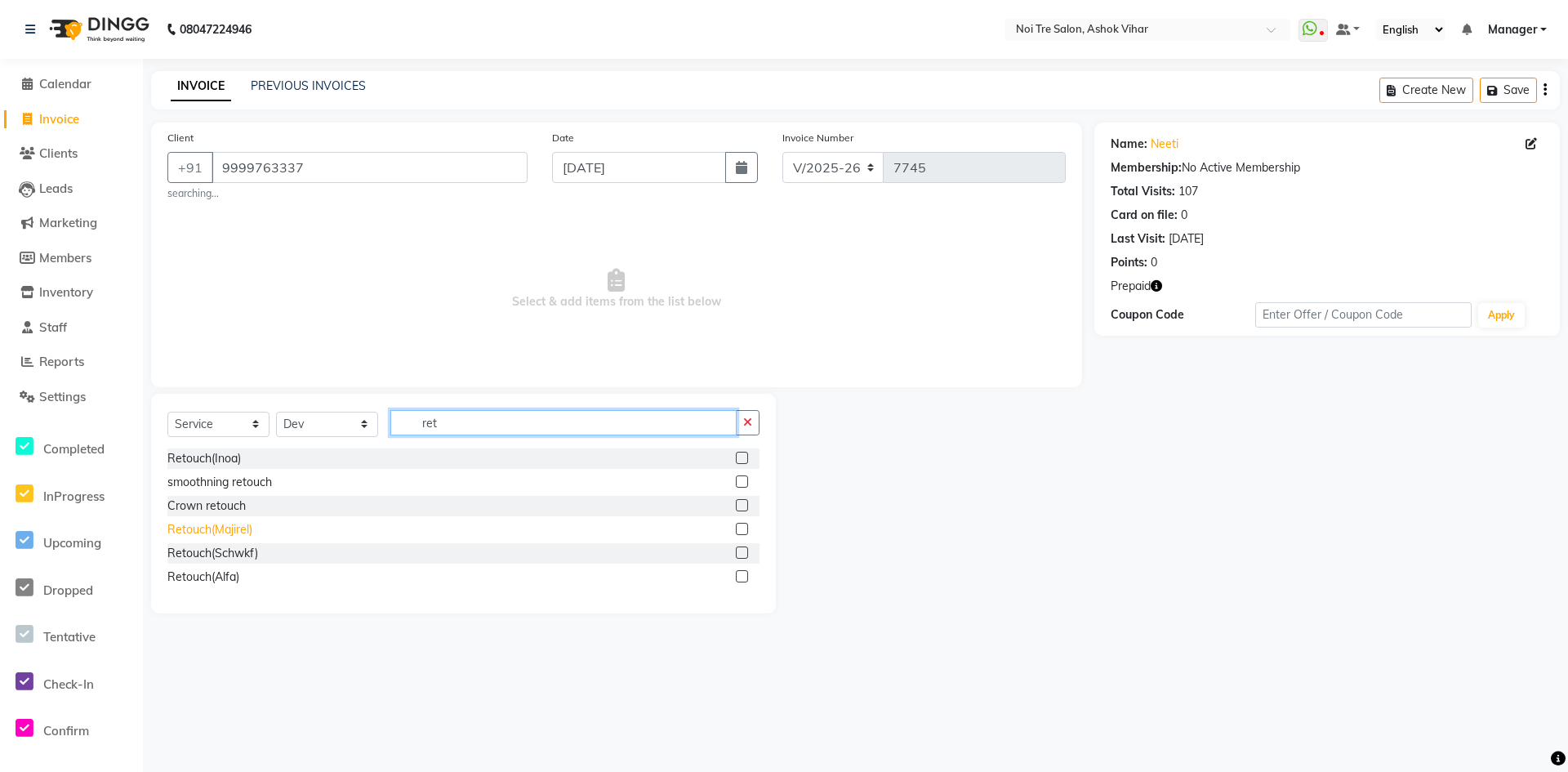
type input "ret"
click at [227, 528] on div "Retouch(Majirel)" at bounding box center [210, 530] width 85 height 17
checkbox input "false"
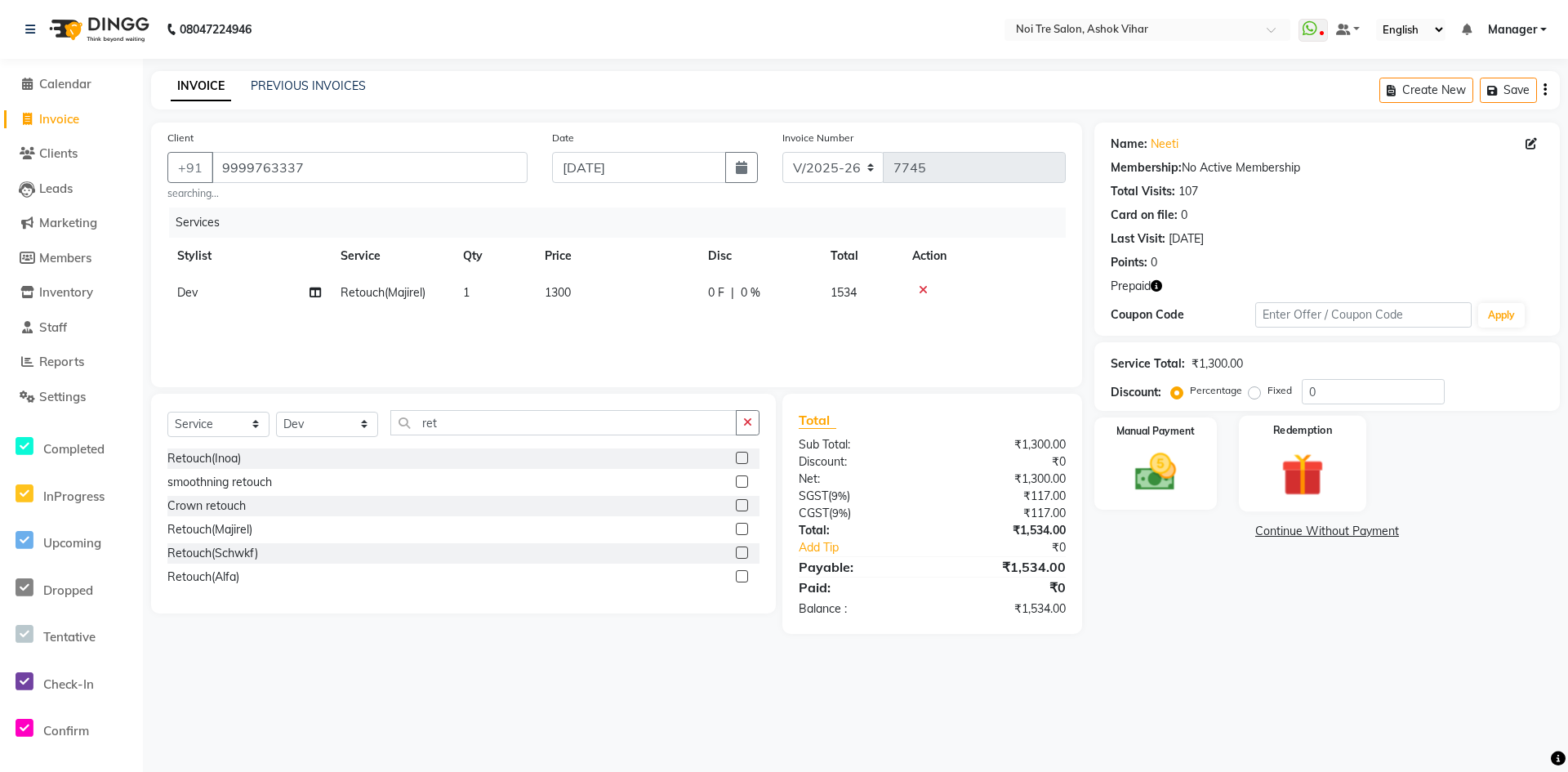
click at [1332, 470] on img at bounding box center [1302, 474] width 71 height 54
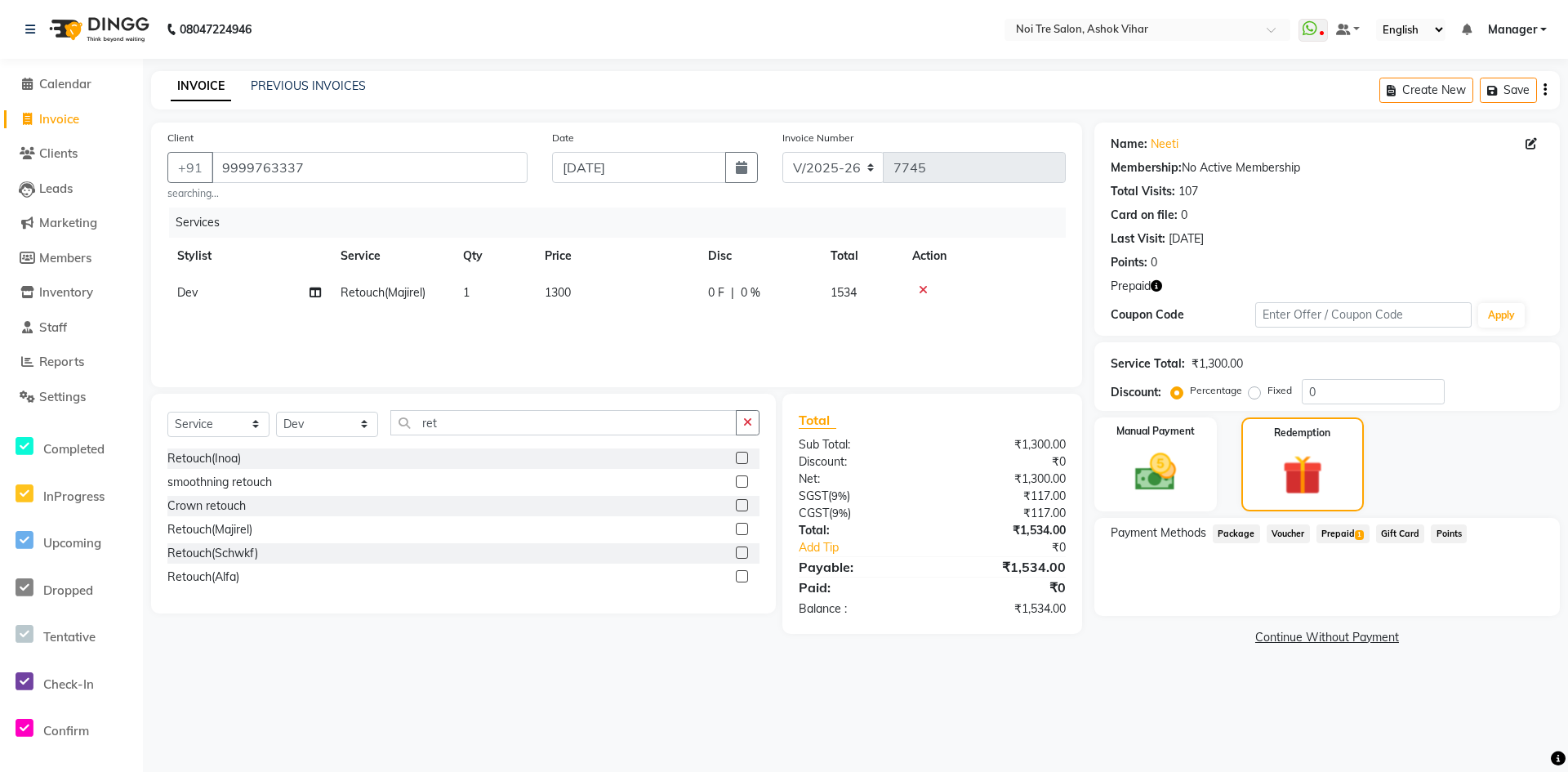
click at [1347, 537] on span "Prepaid 1" at bounding box center [1343, 534] width 53 height 19
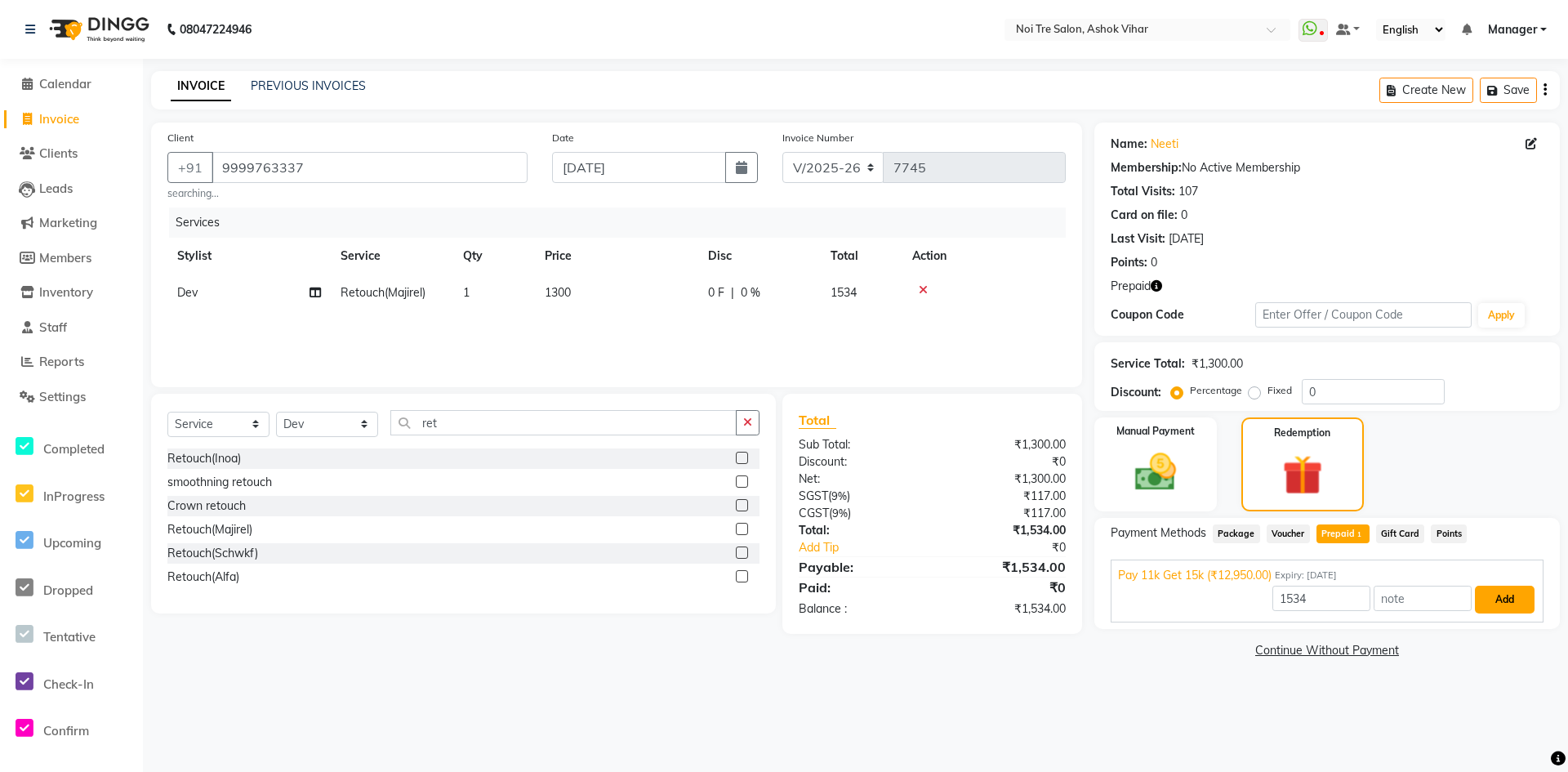
click at [1491, 600] on button "Add" at bounding box center [1505, 599] width 59 height 27
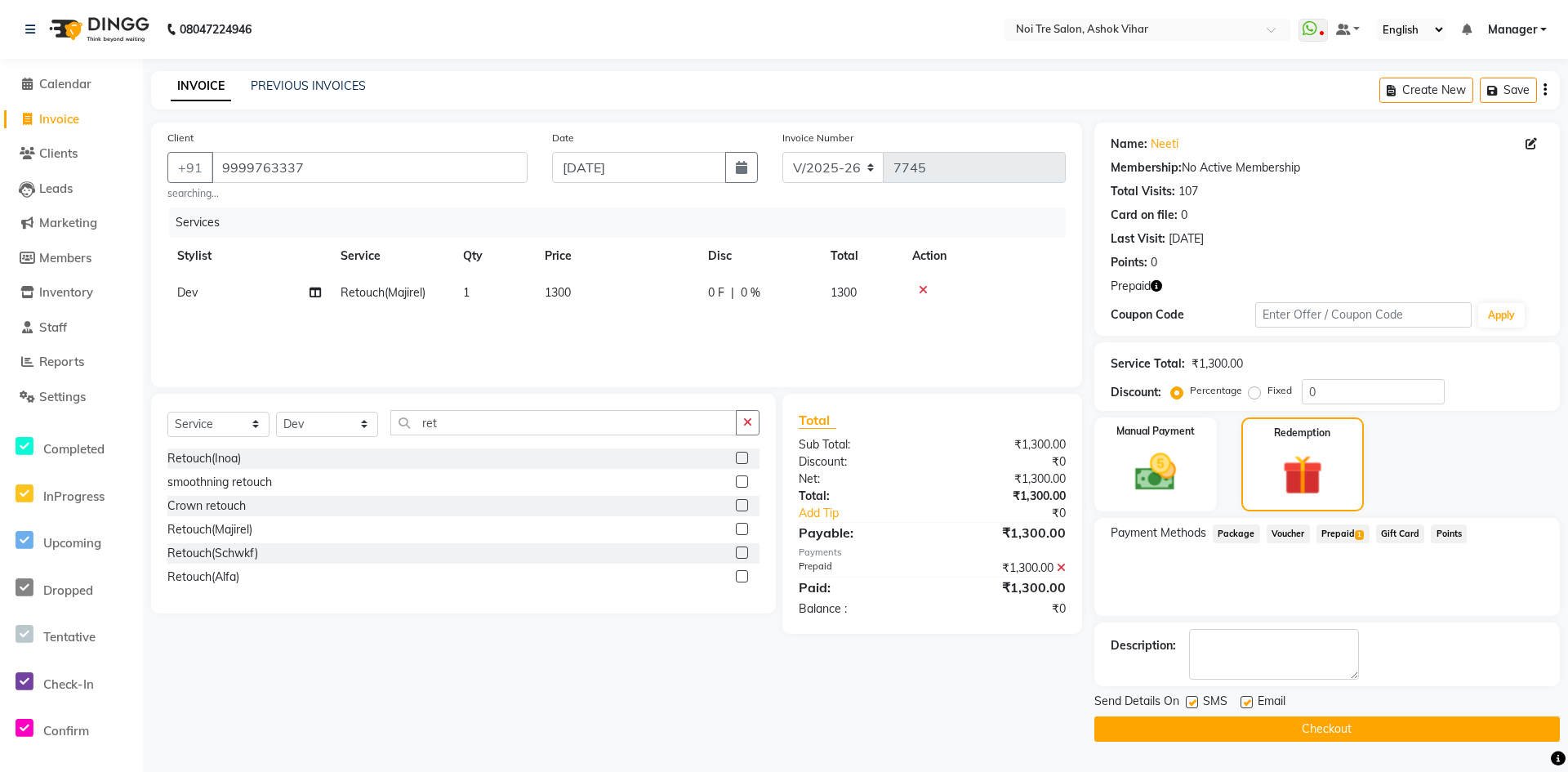
click at [1329, 732] on button "Checkout" at bounding box center [1328, 729] width 466 height 25
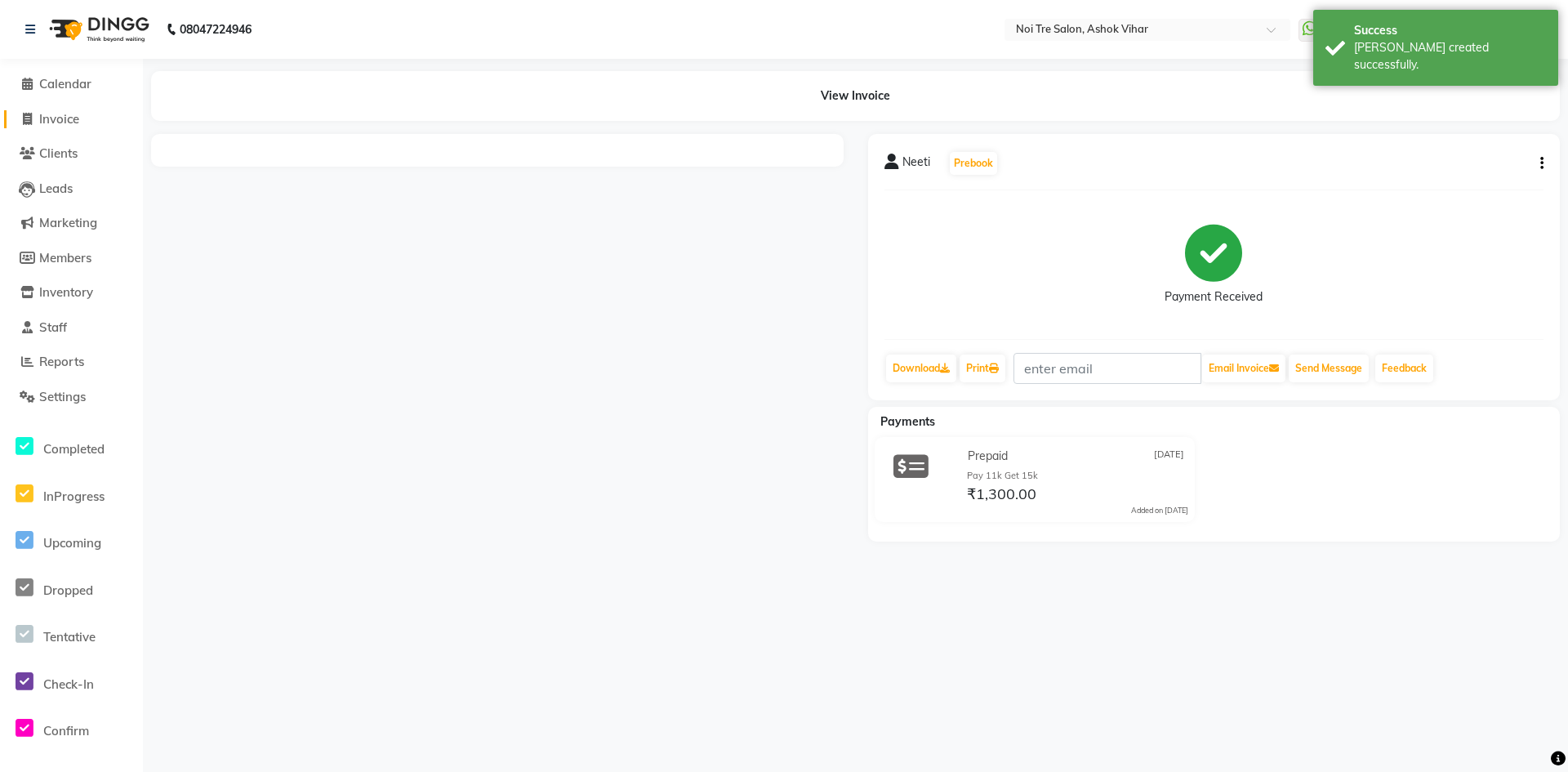
click at [62, 119] on span "Invoice" at bounding box center [59, 119] width 40 height 15
select select "service"
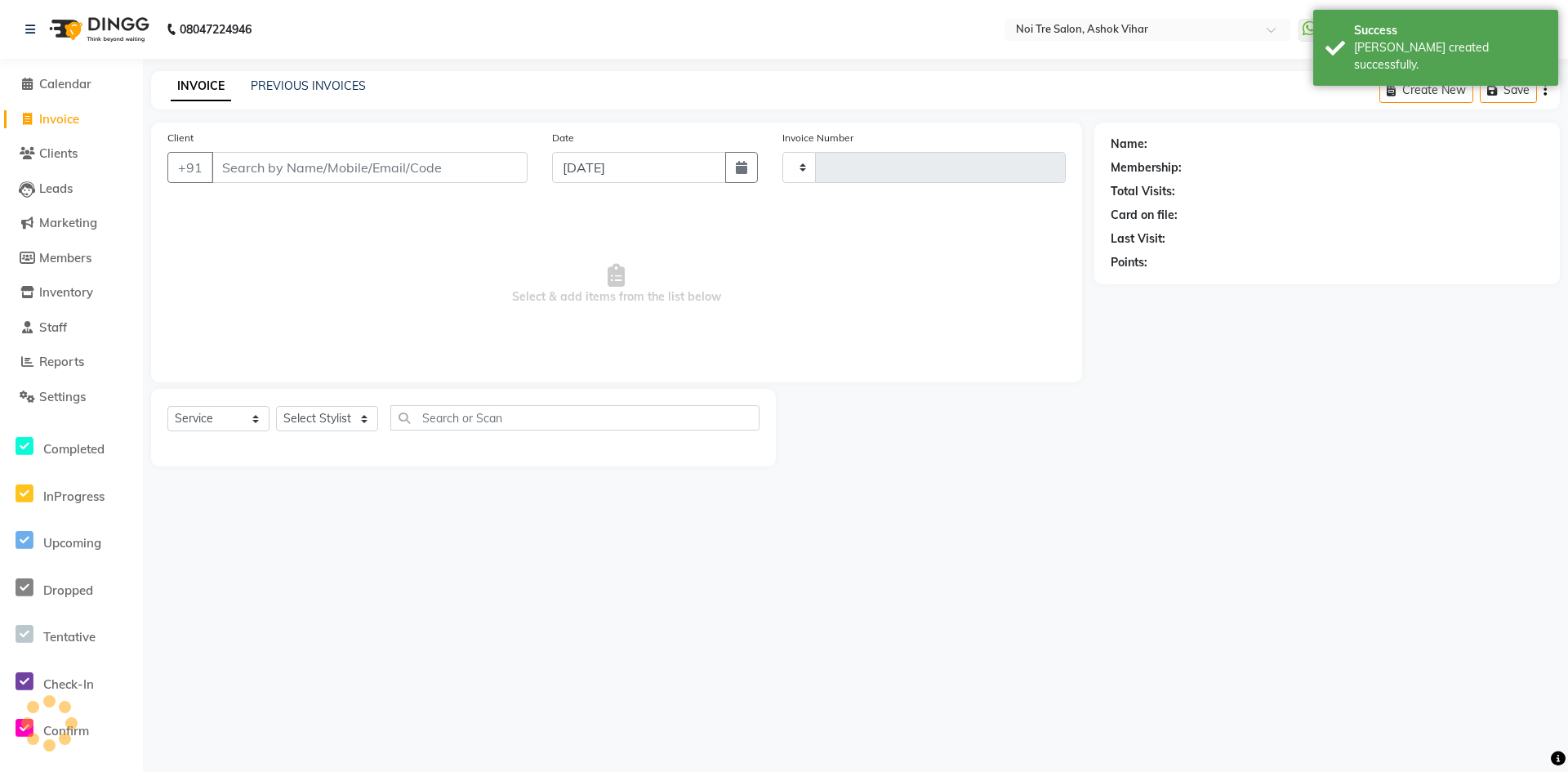
type input "7746"
select select "4726"
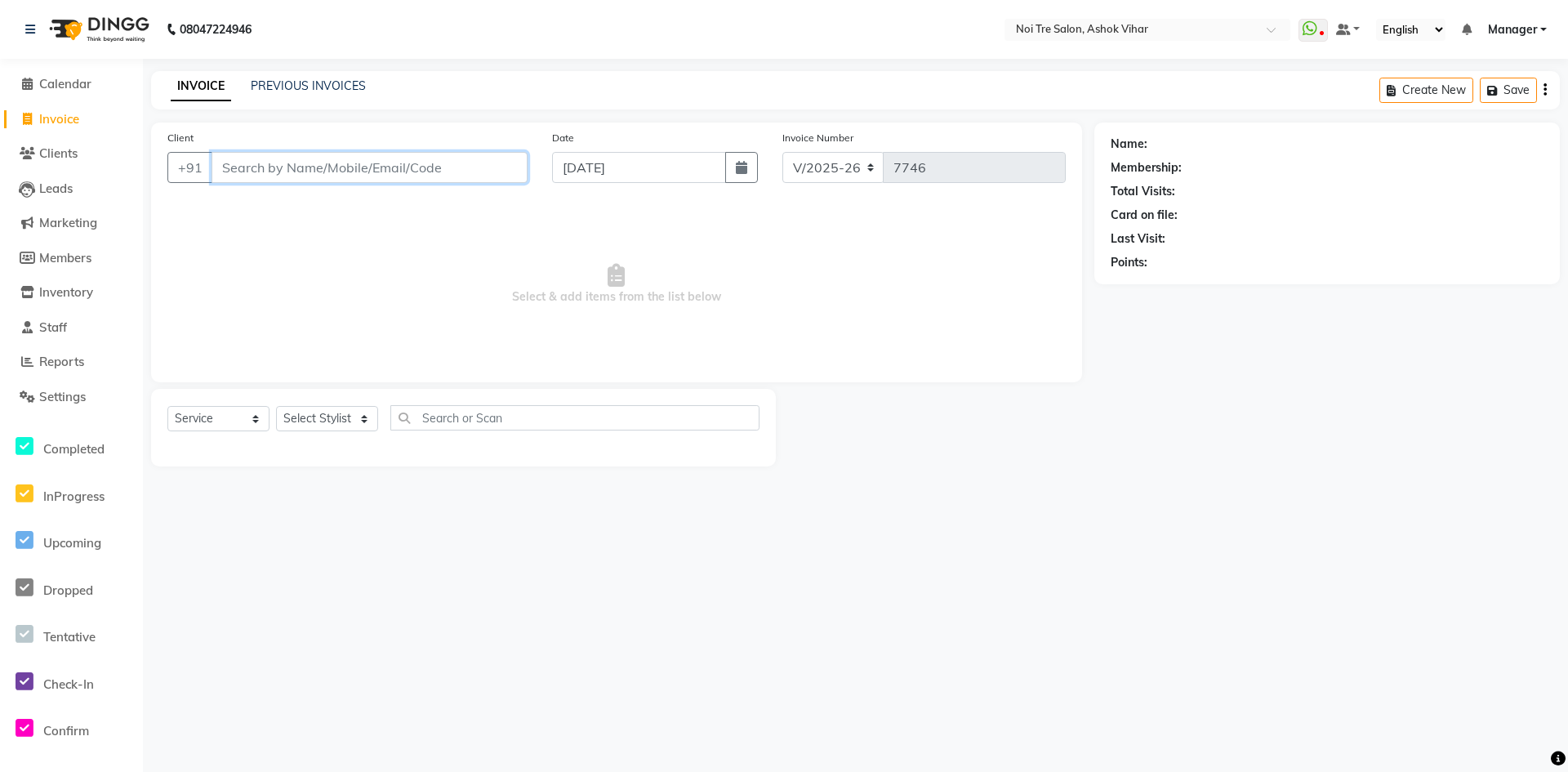
click at [435, 165] on input "Client" at bounding box center [369, 167] width 316 height 31
type input "9811022046"
click at [497, 168] on span "Add Client" at bounding box center [486, 167] width 64 height 16
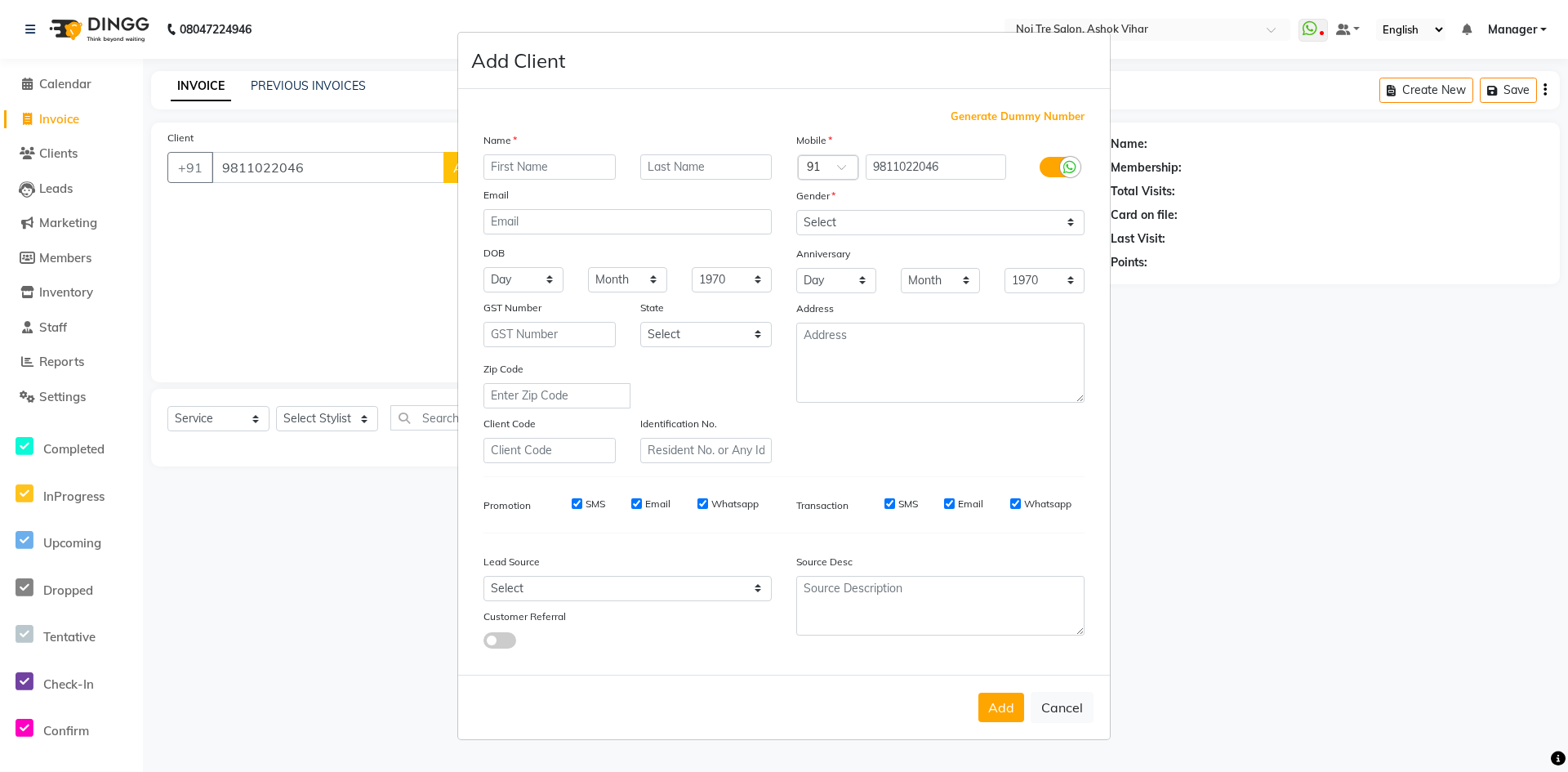
click at [544, 168] on input "text" at bounding box center [550, 167] width 132 height 25
type input "Rajnish"
click at [872, 234] on select "Select Male Female Other Prefer Not To Say" at bounding box center [941, 222] width 289 height 25
select select "male"
click at [797, 210] on select "Select Male Female Other Prefer Not To Say" at bounding box center [941, 222] width 289 height 25
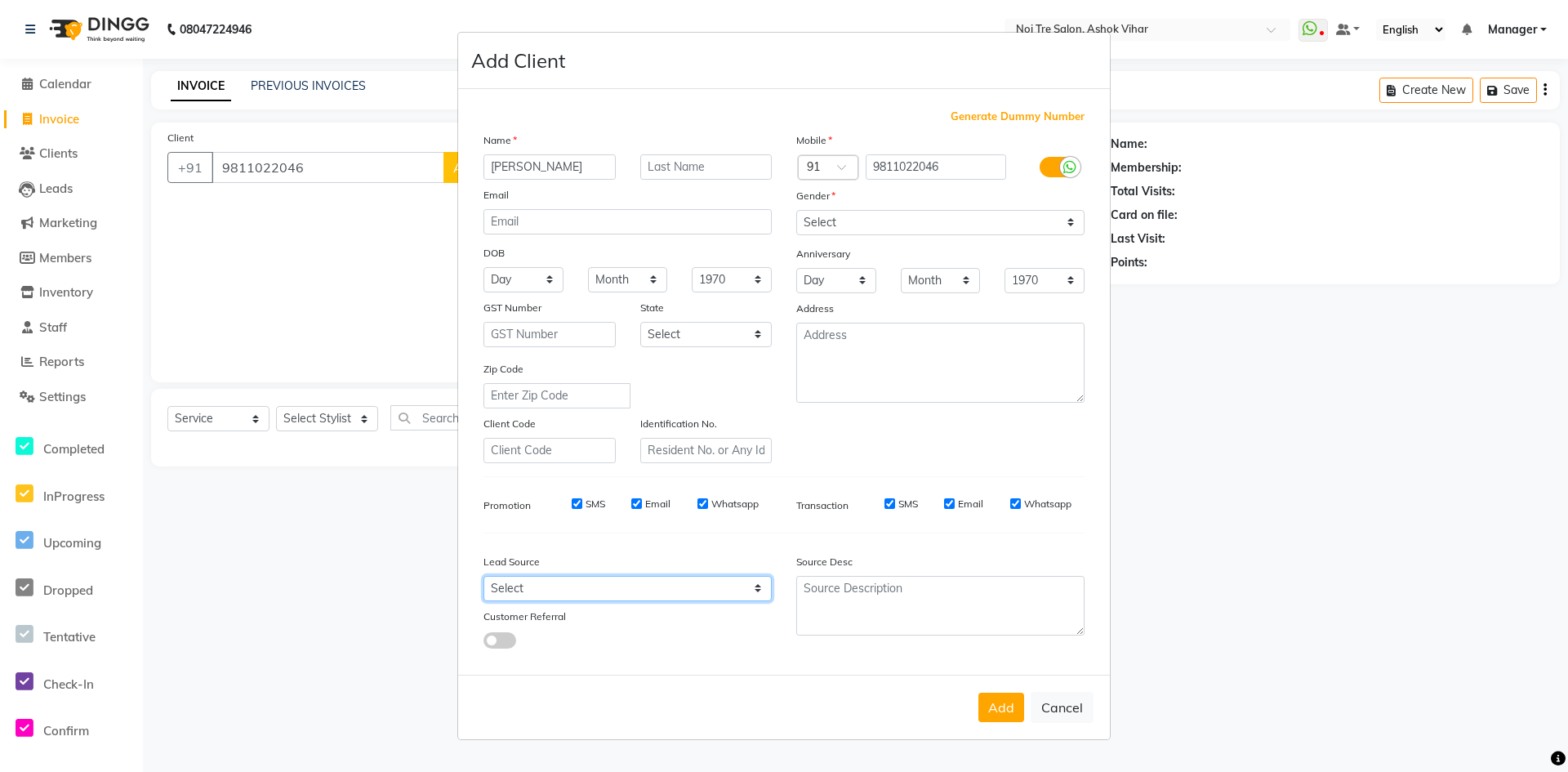
drag, startPoint x: 575, startPoint y: 599, endPoint x: 576, endPoint y: 589, distance: 10.0
click at [575, 599] on select "Select Walk-in Referral Internet Friend Word of Mouth Advertisement Facebook Ju…" at bounding box center [628, 588] width 289 height 25
select select "31837"
click at [484, 576] on select "Select Walk-in Referral Internet Friend Word of Mouth Advertisement Facebook Ju…" at bounding box center [628, 588] width 289 height 25
click at [1000, 704] on button "Add" at bounding box center [1001, 707] width 46 height 29
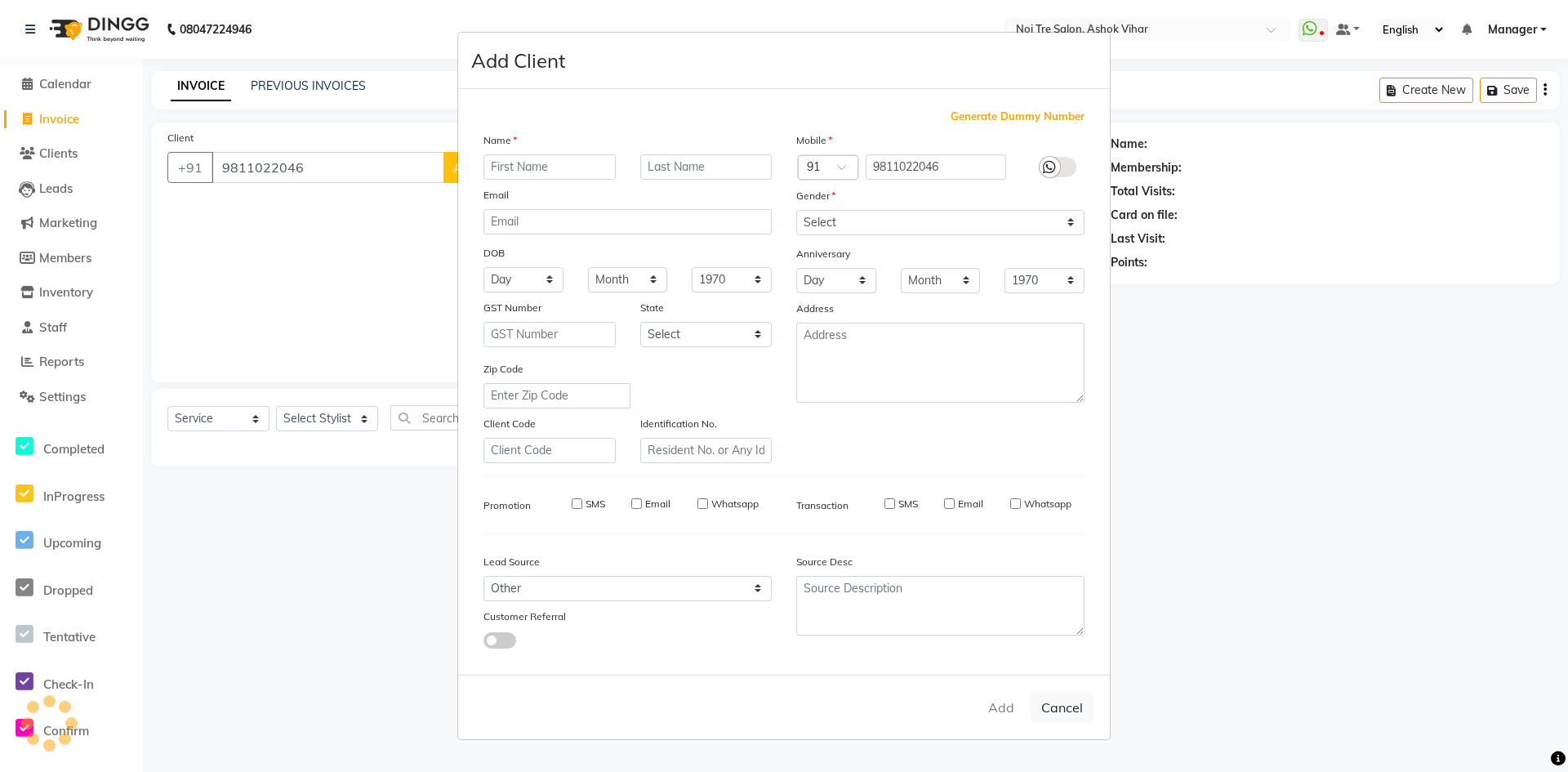
select select
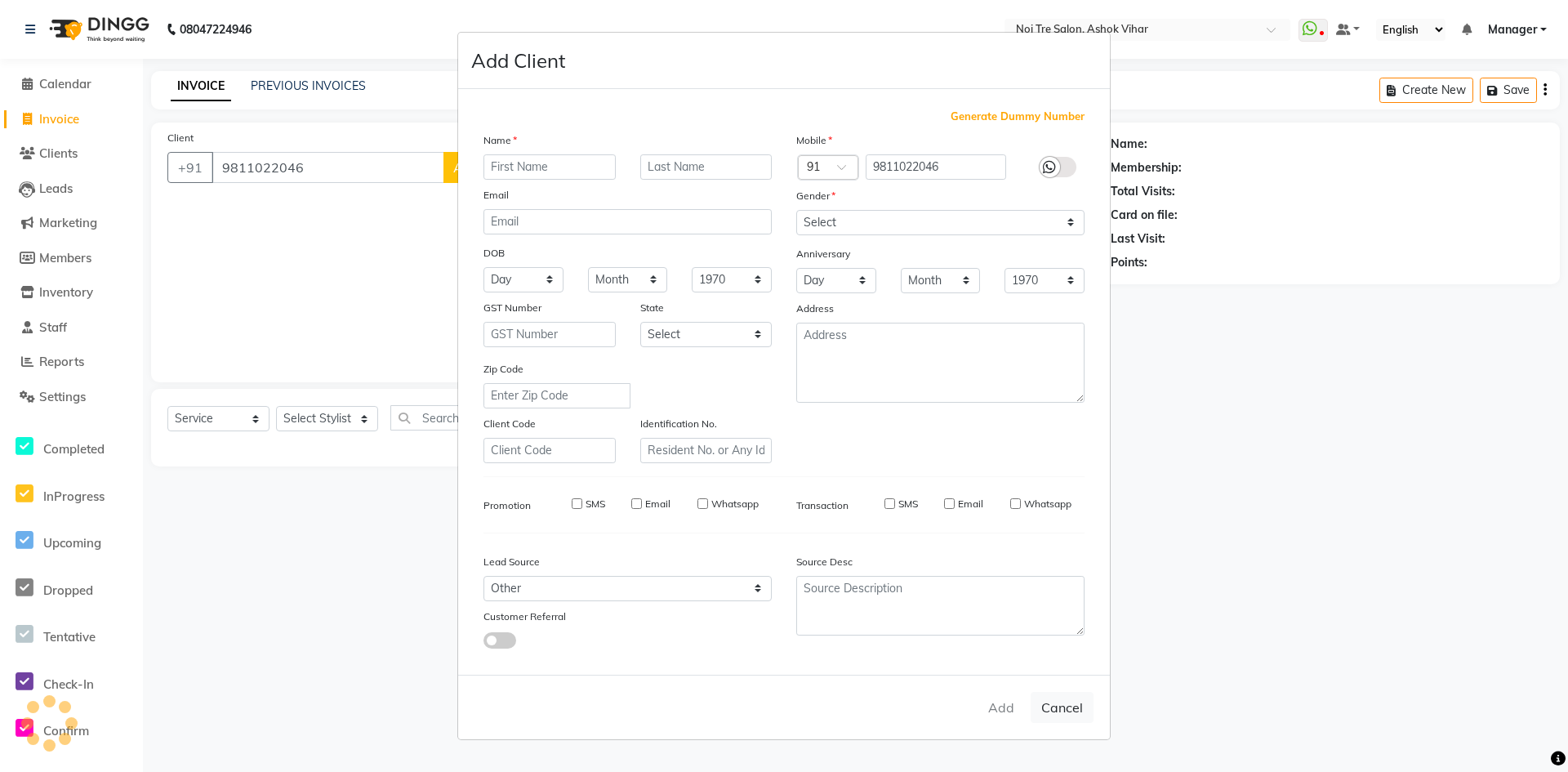
select select
checkbox input "false"
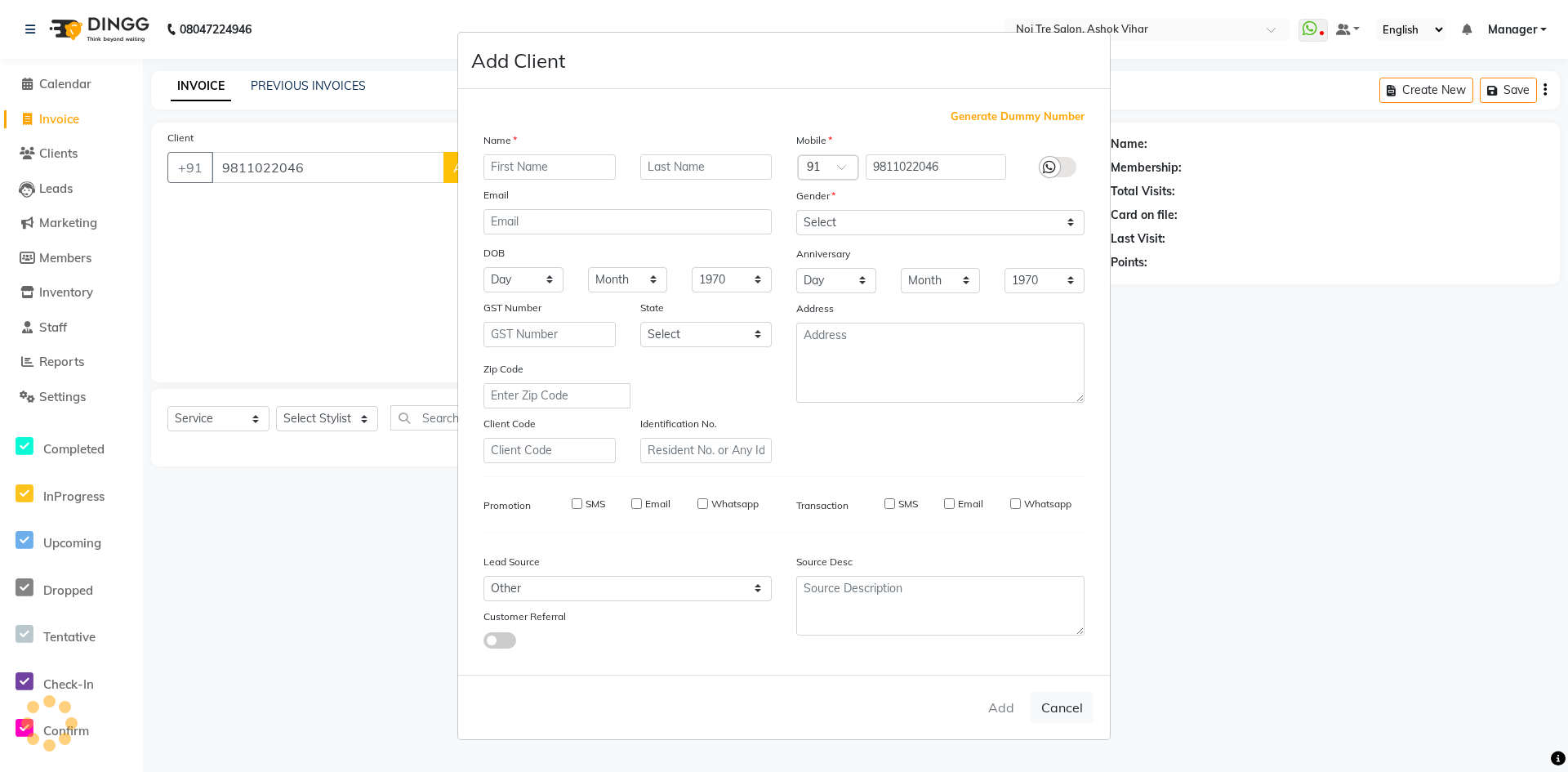
checkbox input "false"
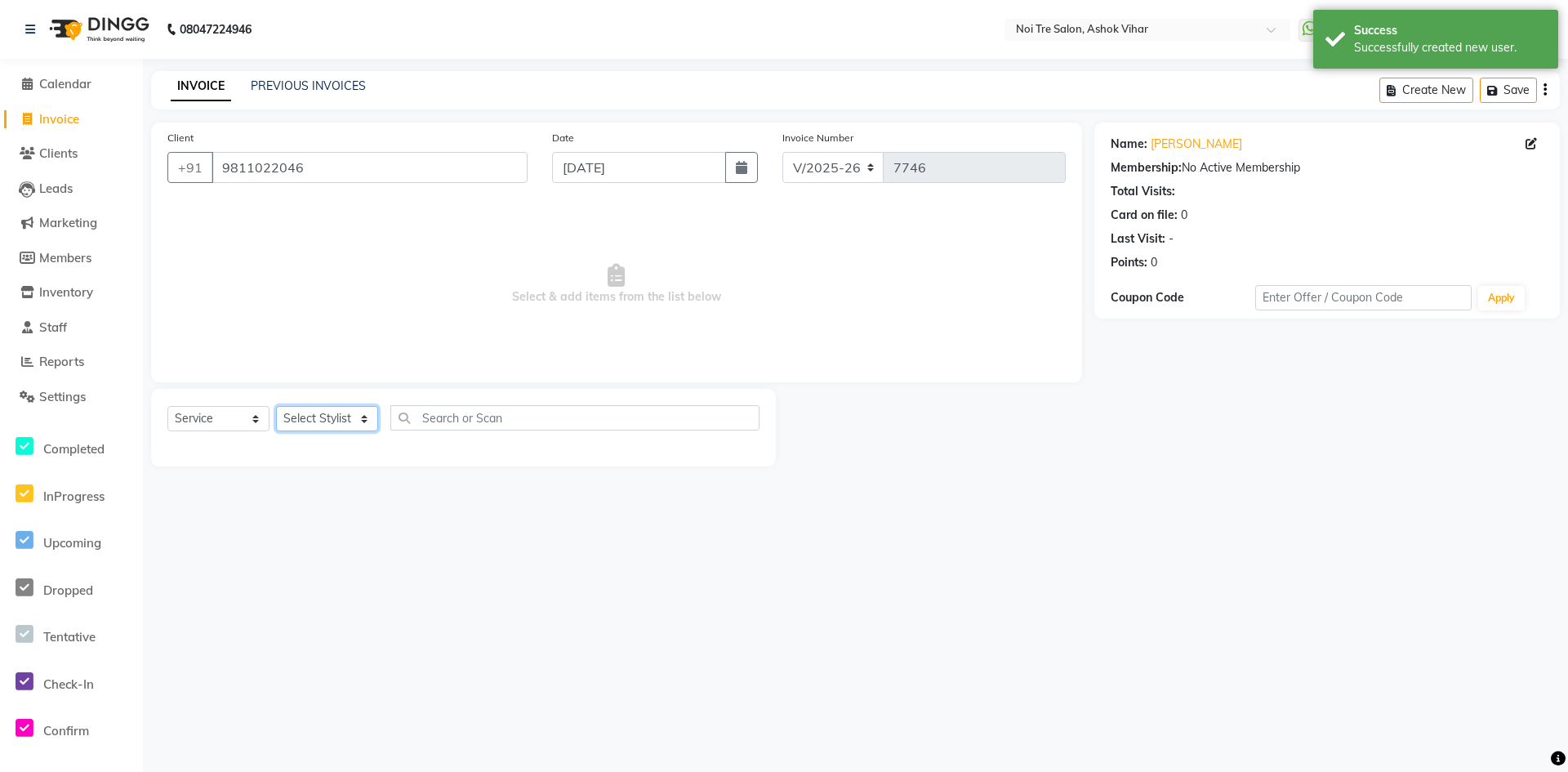
click at [333, 406] on select "Select Stylist Aakash Aalam Aas Admin Ajay Alice Amit Anand Anas Arif ARIF 1 Ar…" at bounding box center [327, 419] width 102 height 25
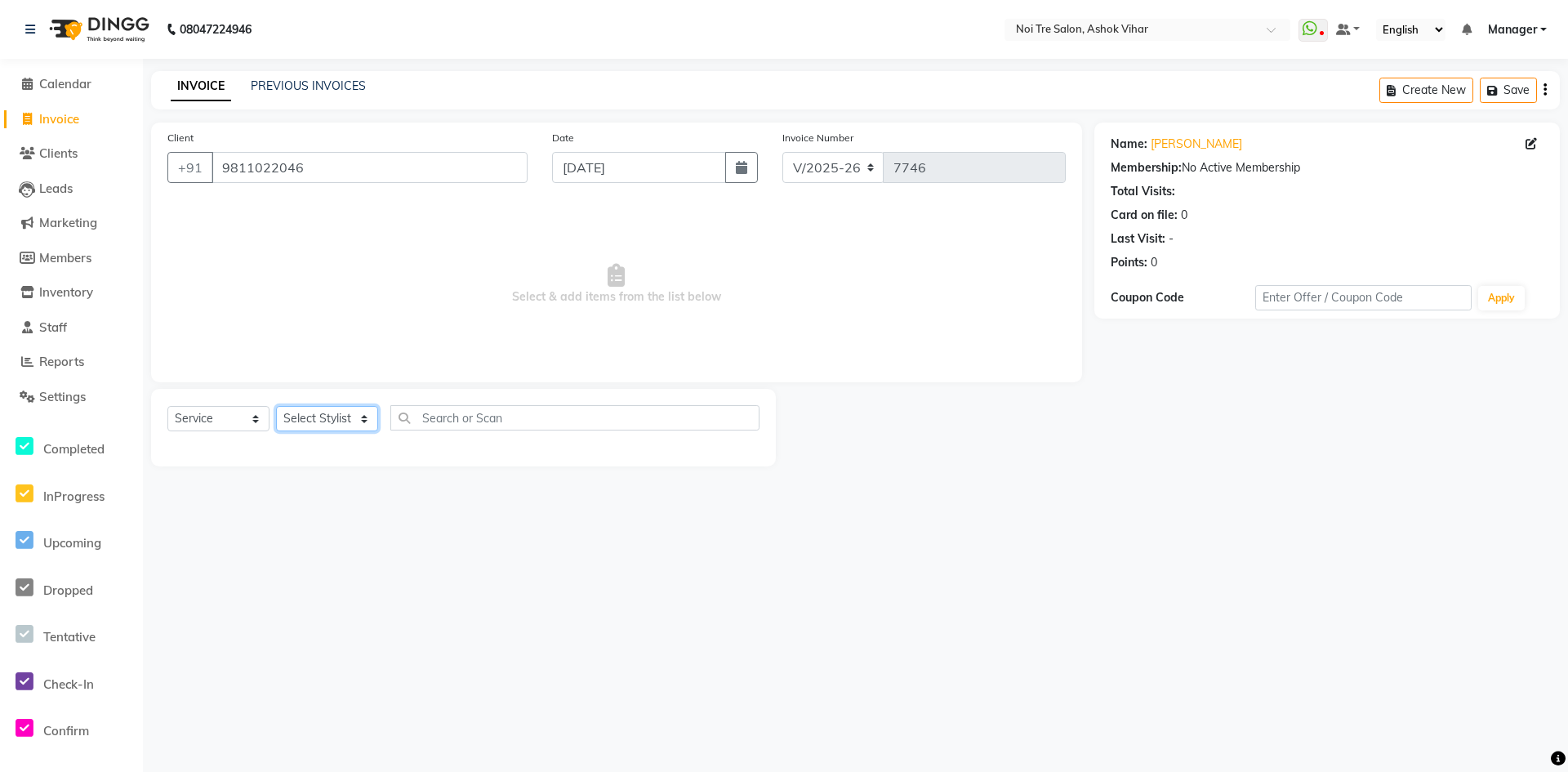
select select "28723"
drag, startPoint x: 447, startPoint y: 406, endPoint x: 445, endPoint y: 442, distance: 36.1
click at [447, 406] on input "text" at bounding box center [575, 418] width 370 height 25
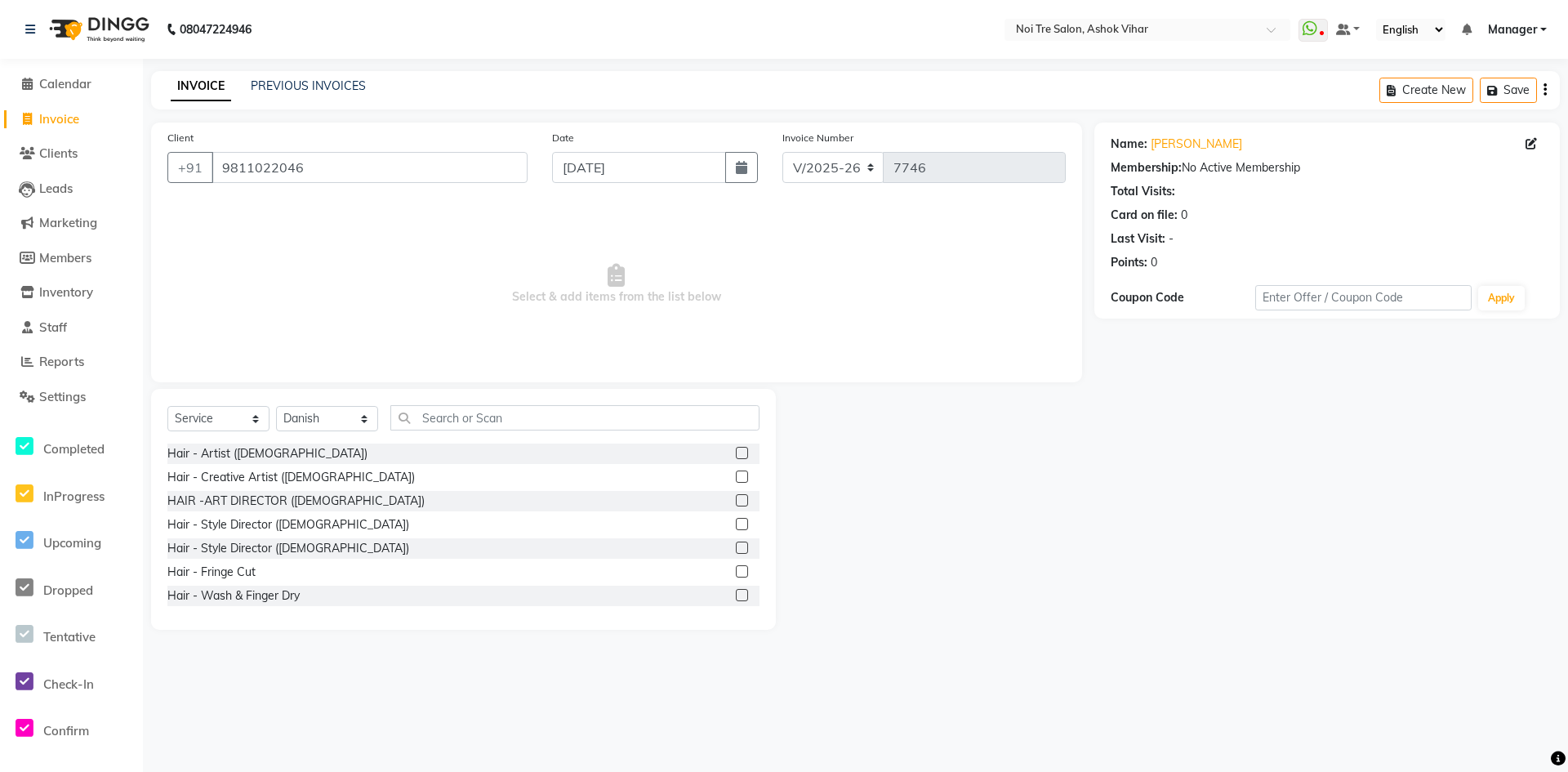
click at [441, 404] on div "Select Service Product Membership Package Voucher Prepaid Gift Card Select Styl…" at bounding box center [463, 509] width 625 height 241
click at [433, 413] on input "text" at bounding box center [575, 418] width 370 height 25
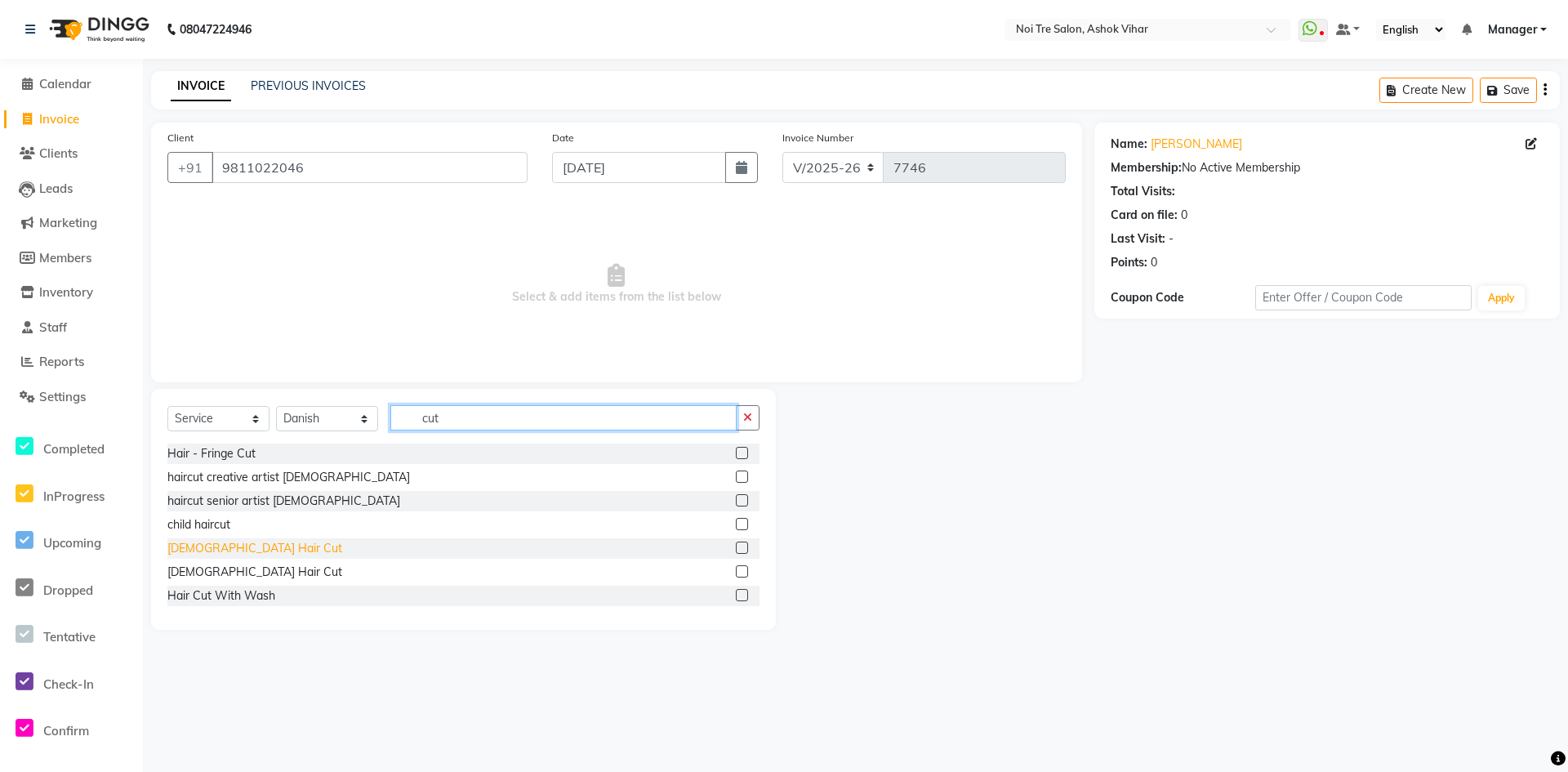
type input "cut"
click at [215, 549] on div "Male Hair Cut" at bounding box center [255, 549] width 174 height 17
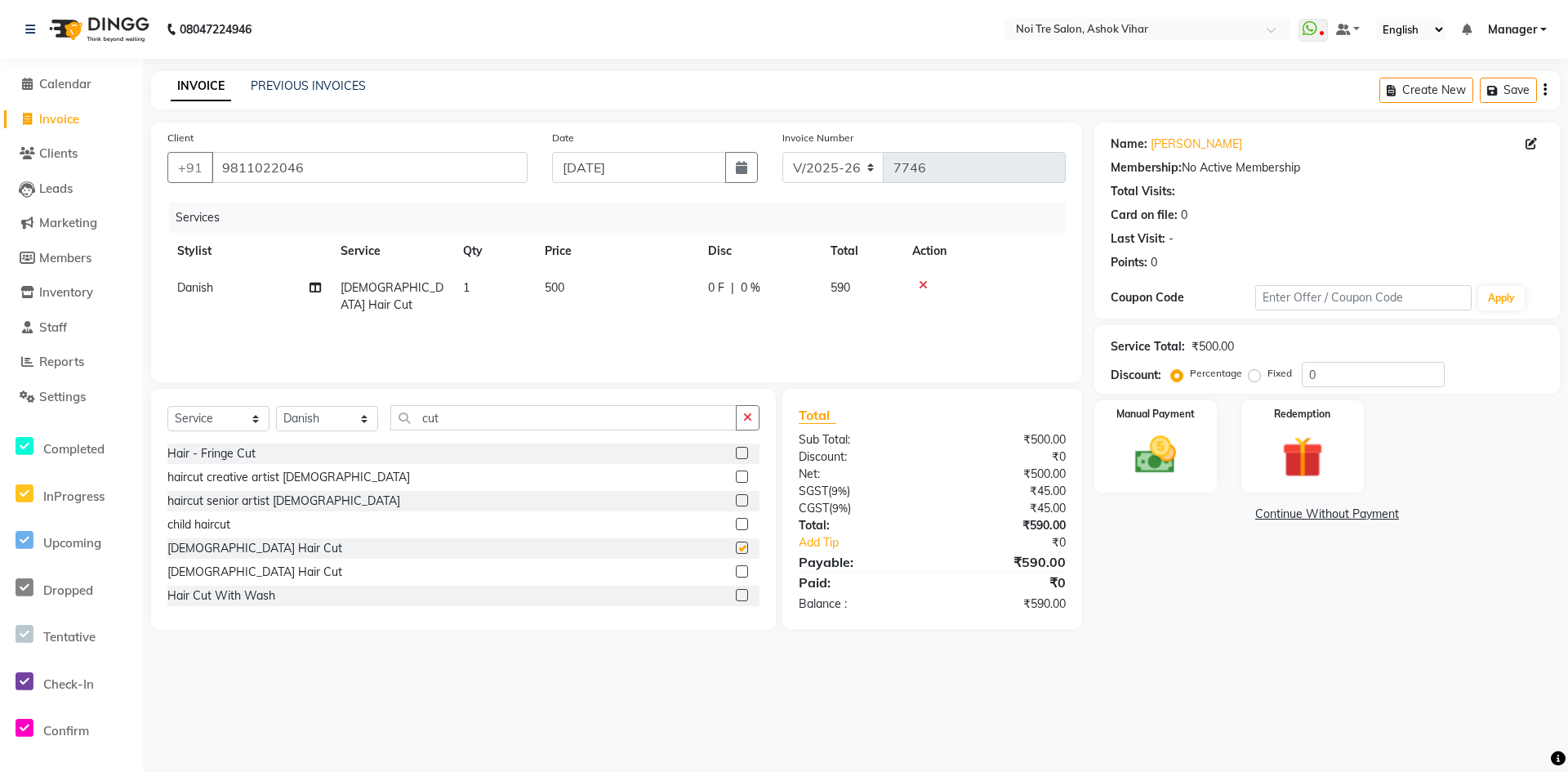
checkbox input "false"
click at [691, 278] on td "500" at bounding box center [616, 296] width 163 height 54
select select "28723"
click at [668, 287] on input "500" at bounding box center [693, 291] width 143 height 25
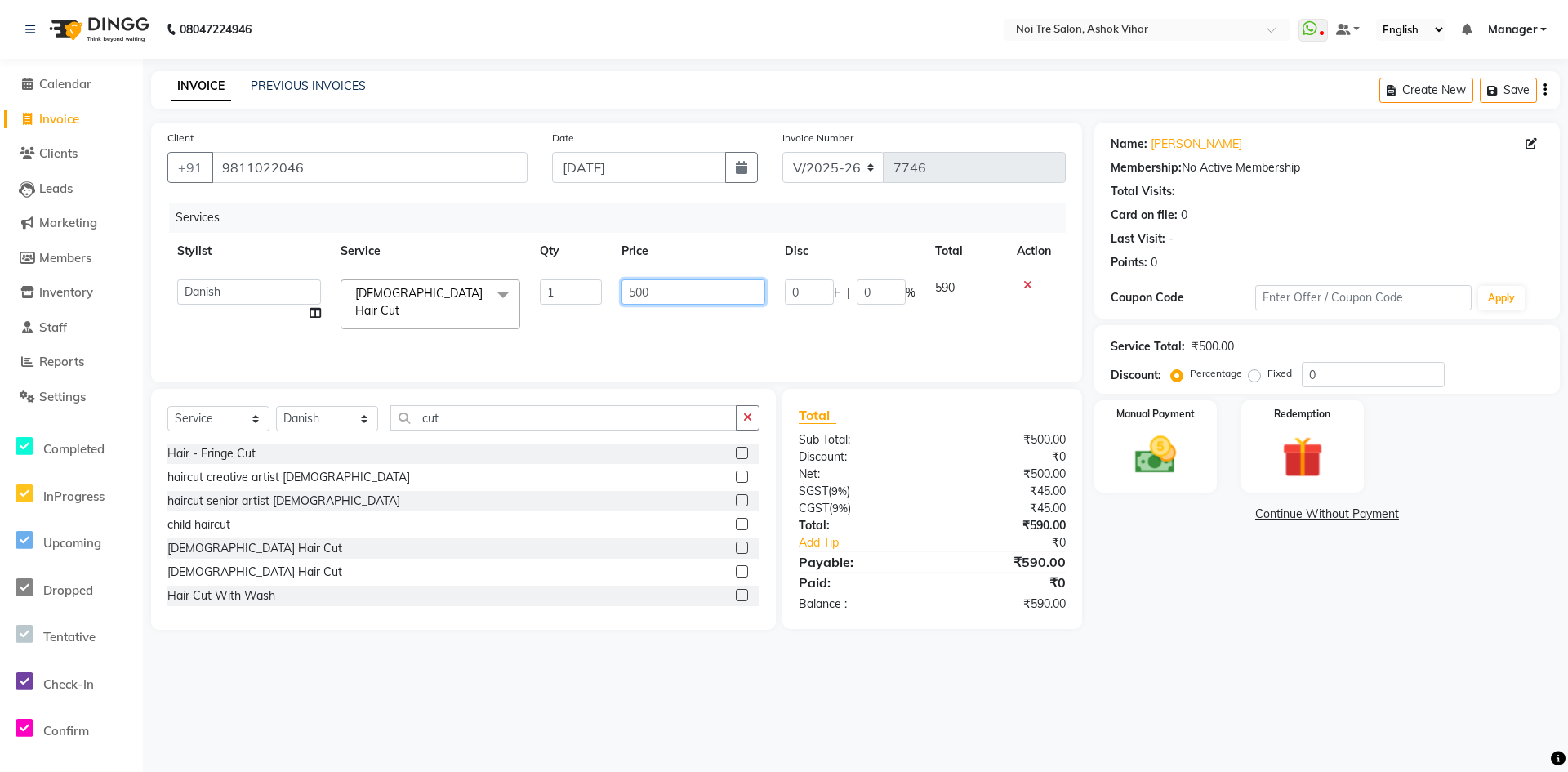
click at [668, 287] on input "500" at bounding box center [693, 291] width 143 height 25
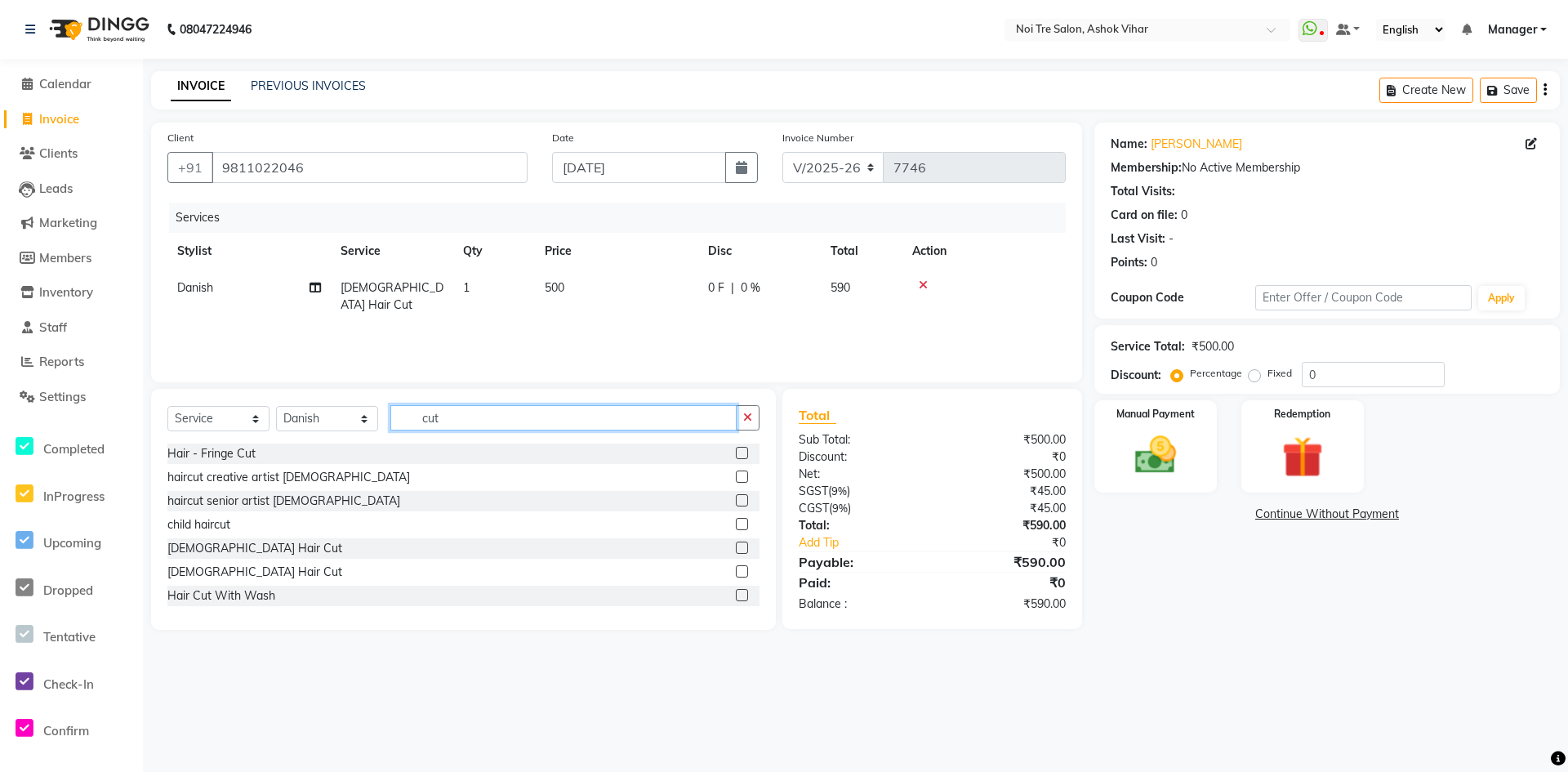
click at [454, 409] on input "cut" at bounding box center [563, 418] width 346 height 25
click at [674, 289] on td "500" at bounding box center [616, 296] width 163 height 54
select select "28723"
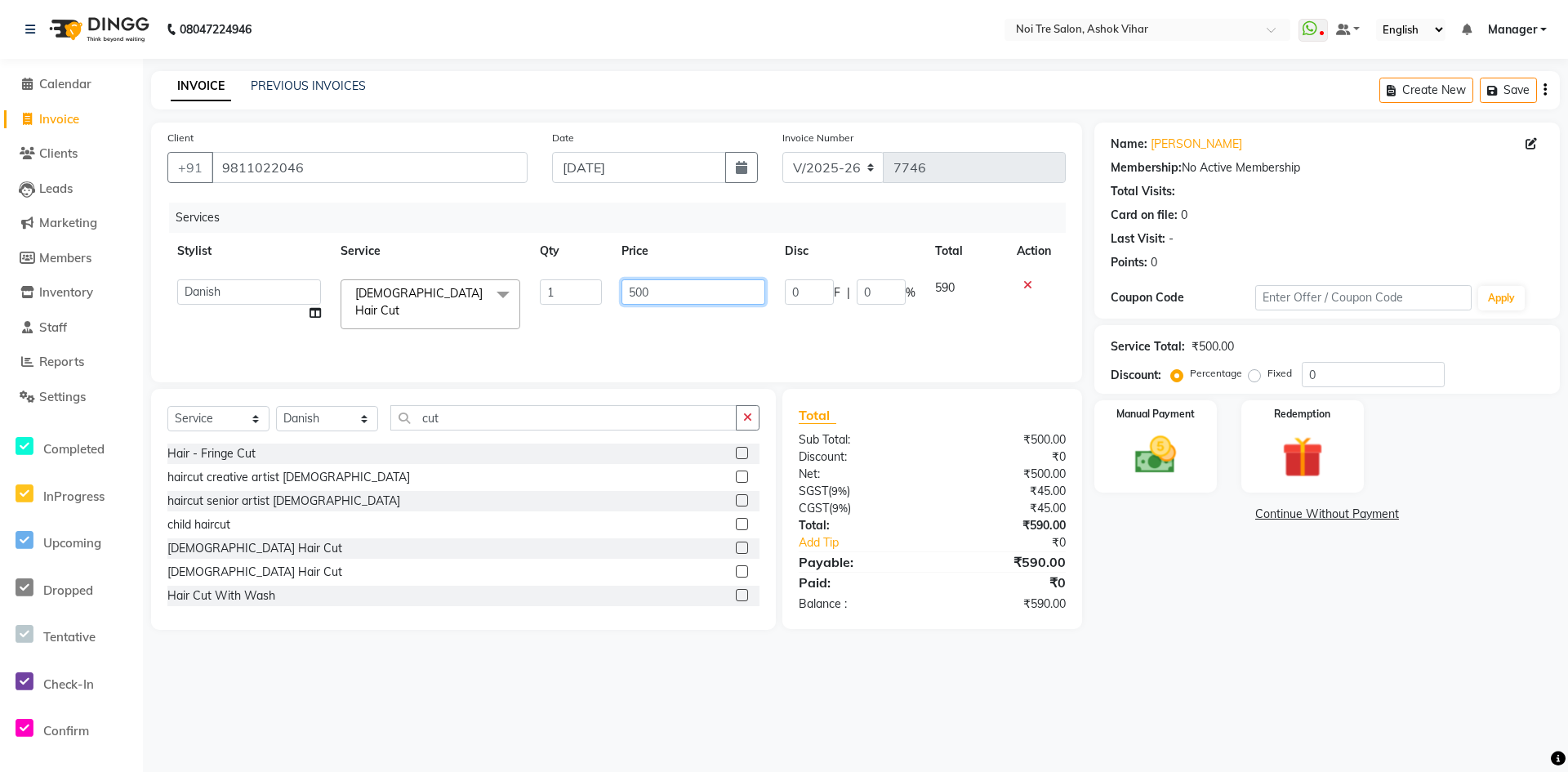
click at [674, 289] on input "500" at bounding box center [693, 291] width 143 height 25
type input "1"
click at [673, 289] on input "2412" at bounding box center [693, 291] width 143 height 25
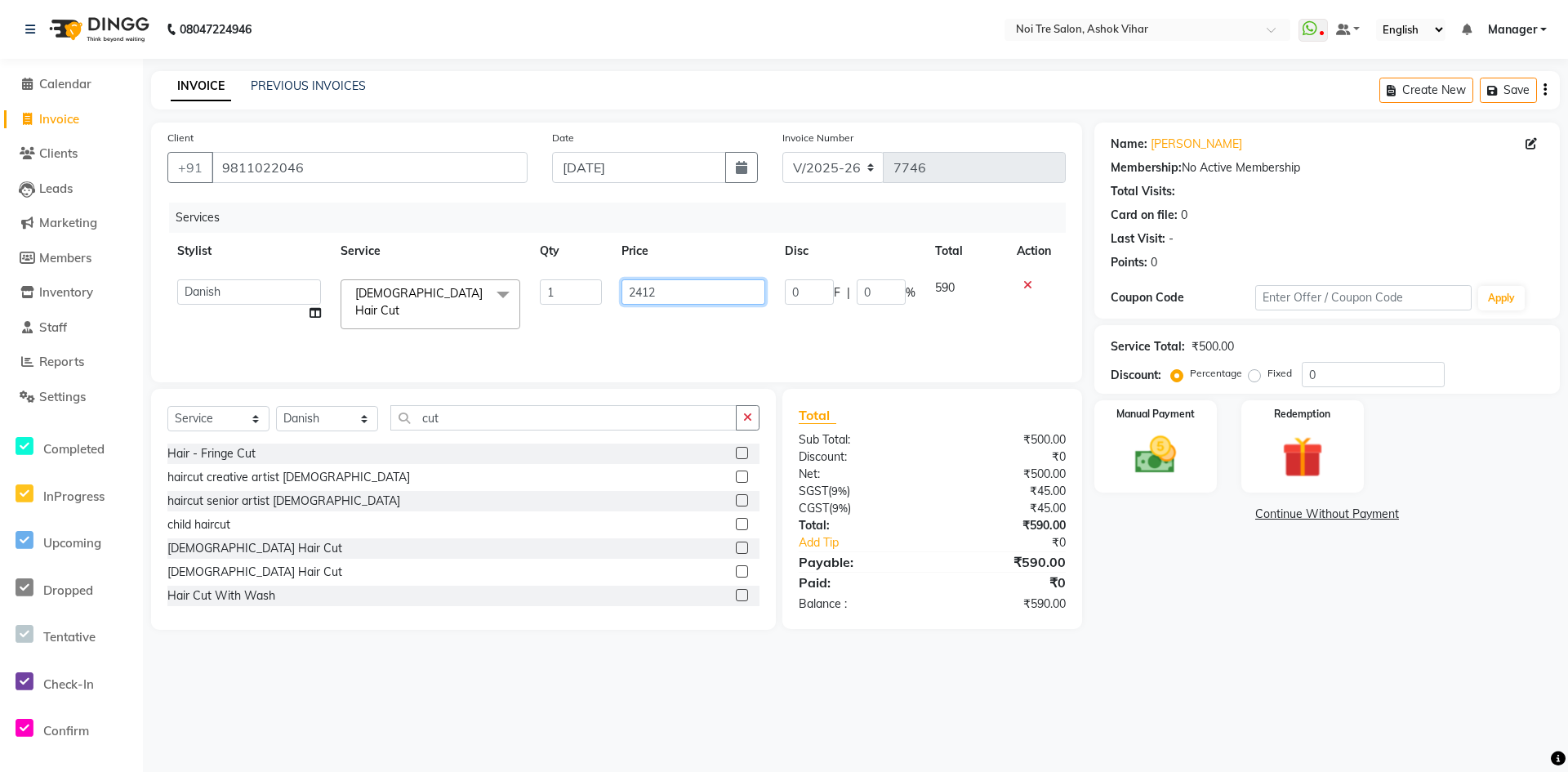
click at [673, 289] on input "2412" at bounding box center [693, 291] width 143 height 25
type input "2113"
click at [765, 341] on div "Services Stylist Service Qty Price Disc Total Action Aakash Aalam Aas Admin Aja…" at bounding box center [617, 284] width 899 height 163
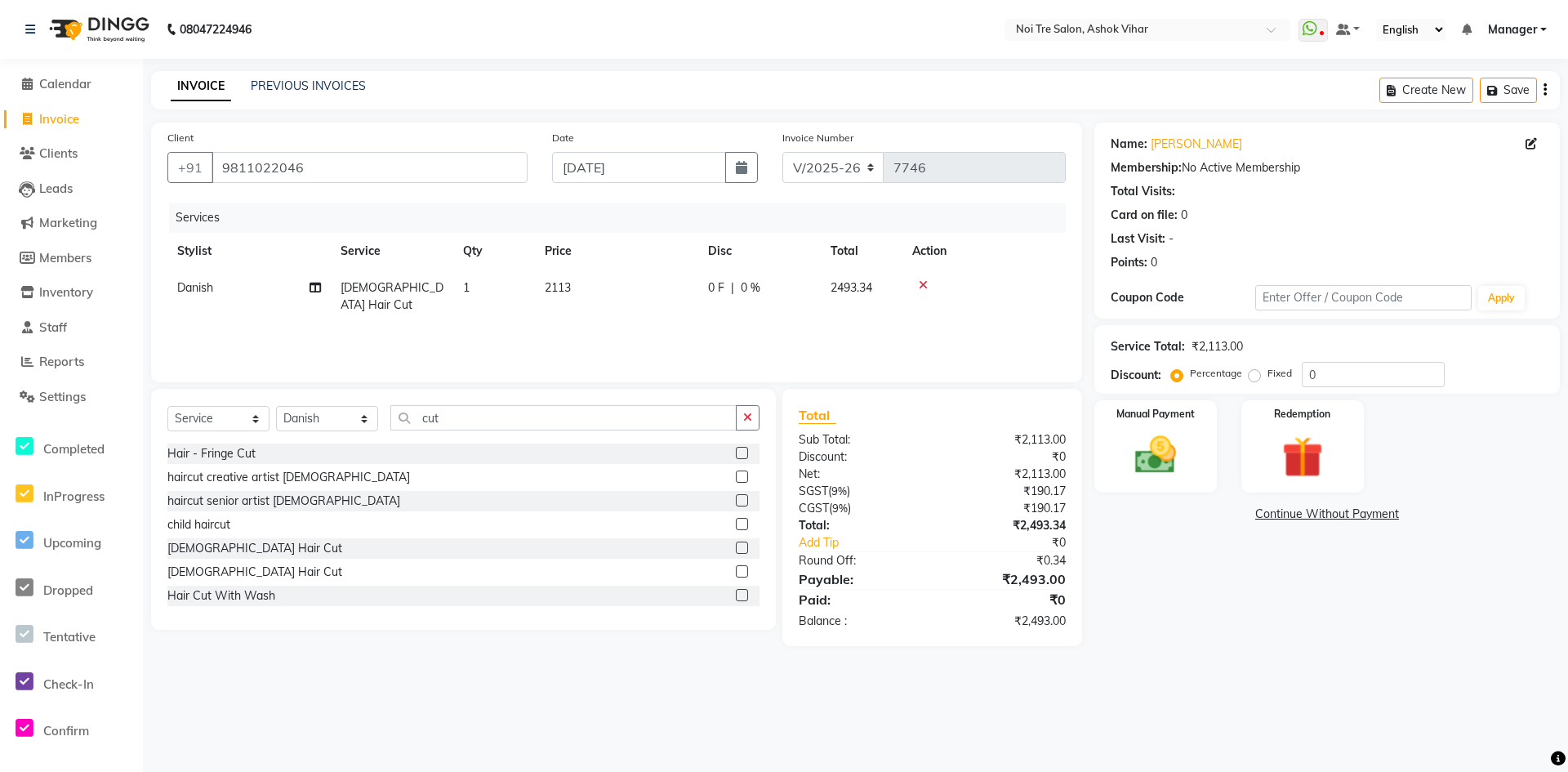
click at [717, 307] on div "Services Stylist Service Qty Price Disc Total Action Danish Male Hair Cut 1 211…" at bounding box center [617, 284] width 899 height 163
click at [704, 291] on td "0 F | 0 %" at bounding box center [760, 296] width 123 height 54
select select "28723"
click at [704, 291] on input "2113" at bounding box center [693, 291] width 143 height 25
type input "2119"
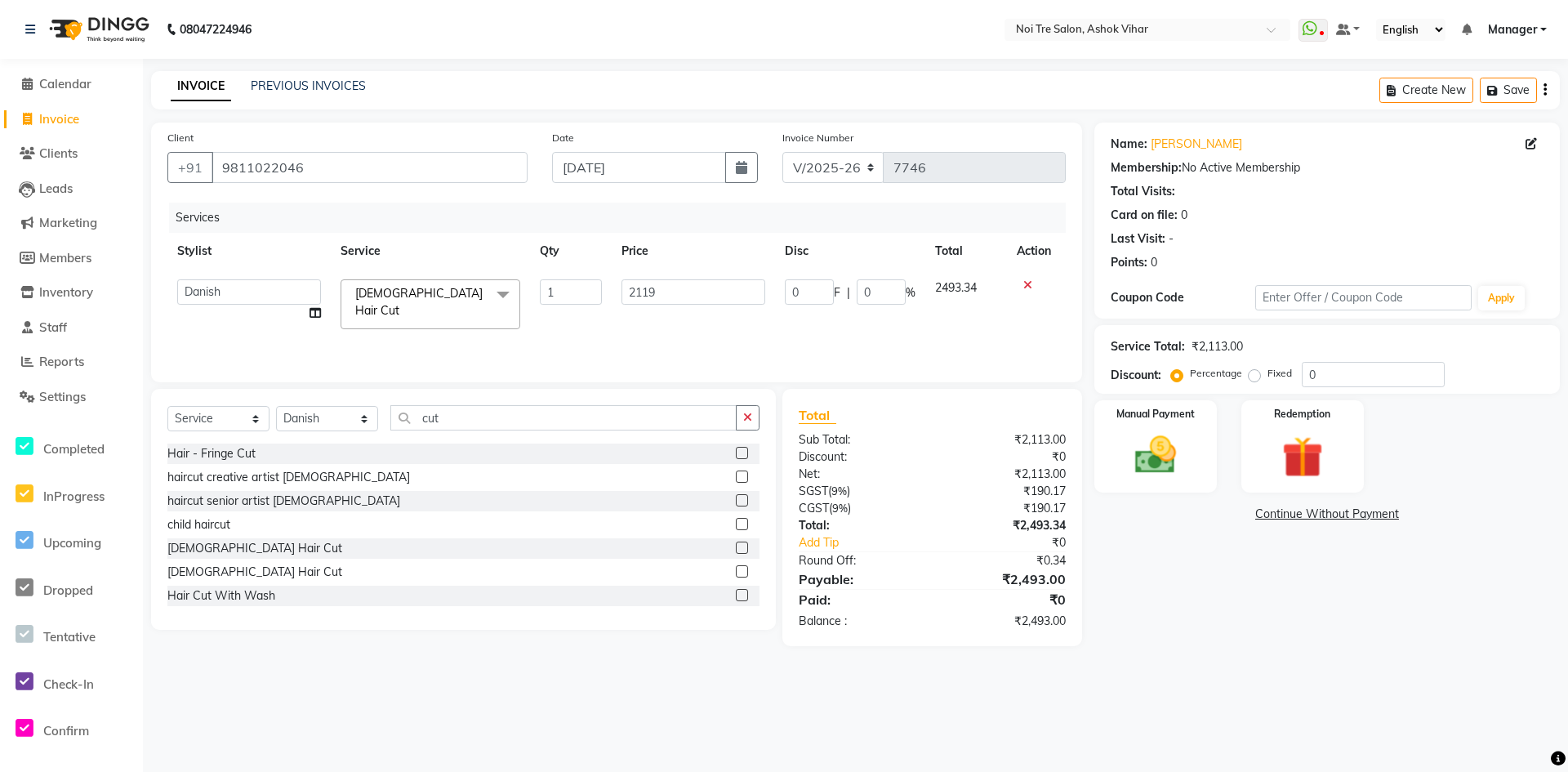
click at [722, 333] on div "Services Stylist Service Qty Price Disc Total Action Aakash Aalam Aas Admin Aja…" at bounding box center [617, 284] width 899 height 163
click at [1205, 465] on div "Manual Payment" at bounding box center [1155, 447] width 127 height 96
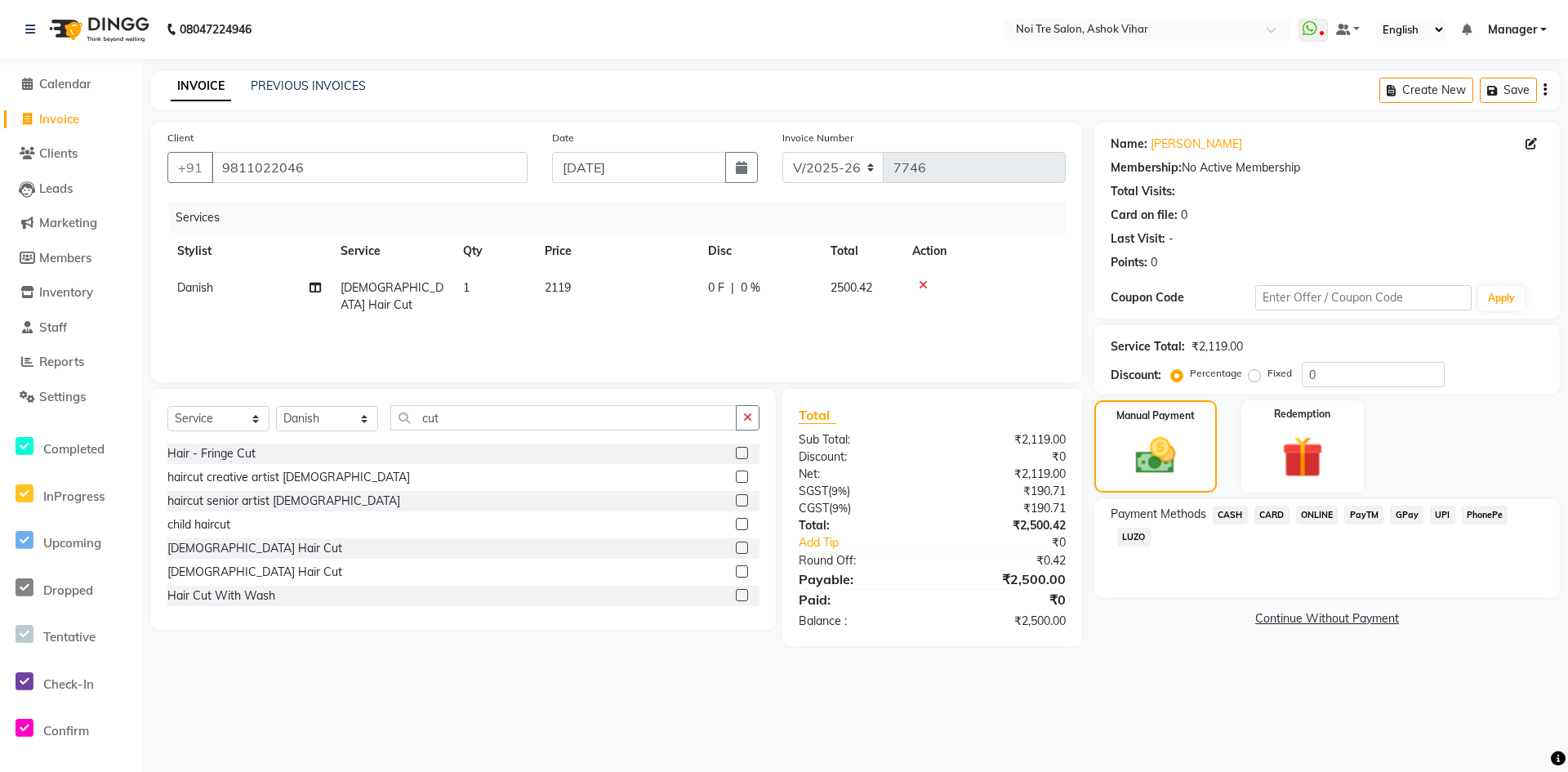
click at [1277, 519] on span "CARD" at bounding box center [1272, 515] width 35 height 19
click at [1270, 633] on button "Add Payment" at bounding box center [1403, 623] width 280 height 25
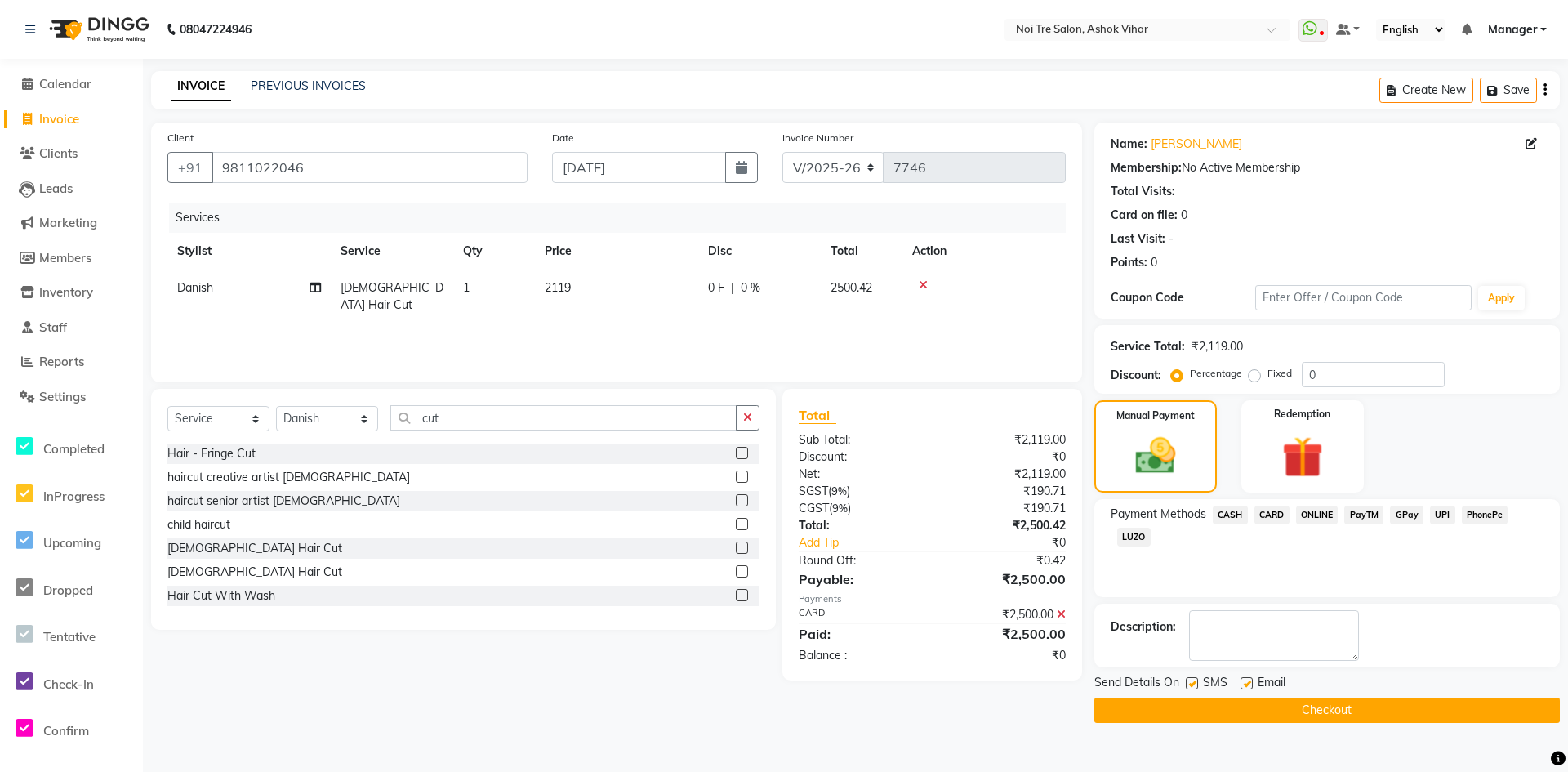
click at [1254, 712] on button "Checkout" at bounding box center [1328, 710] width 466 height 25
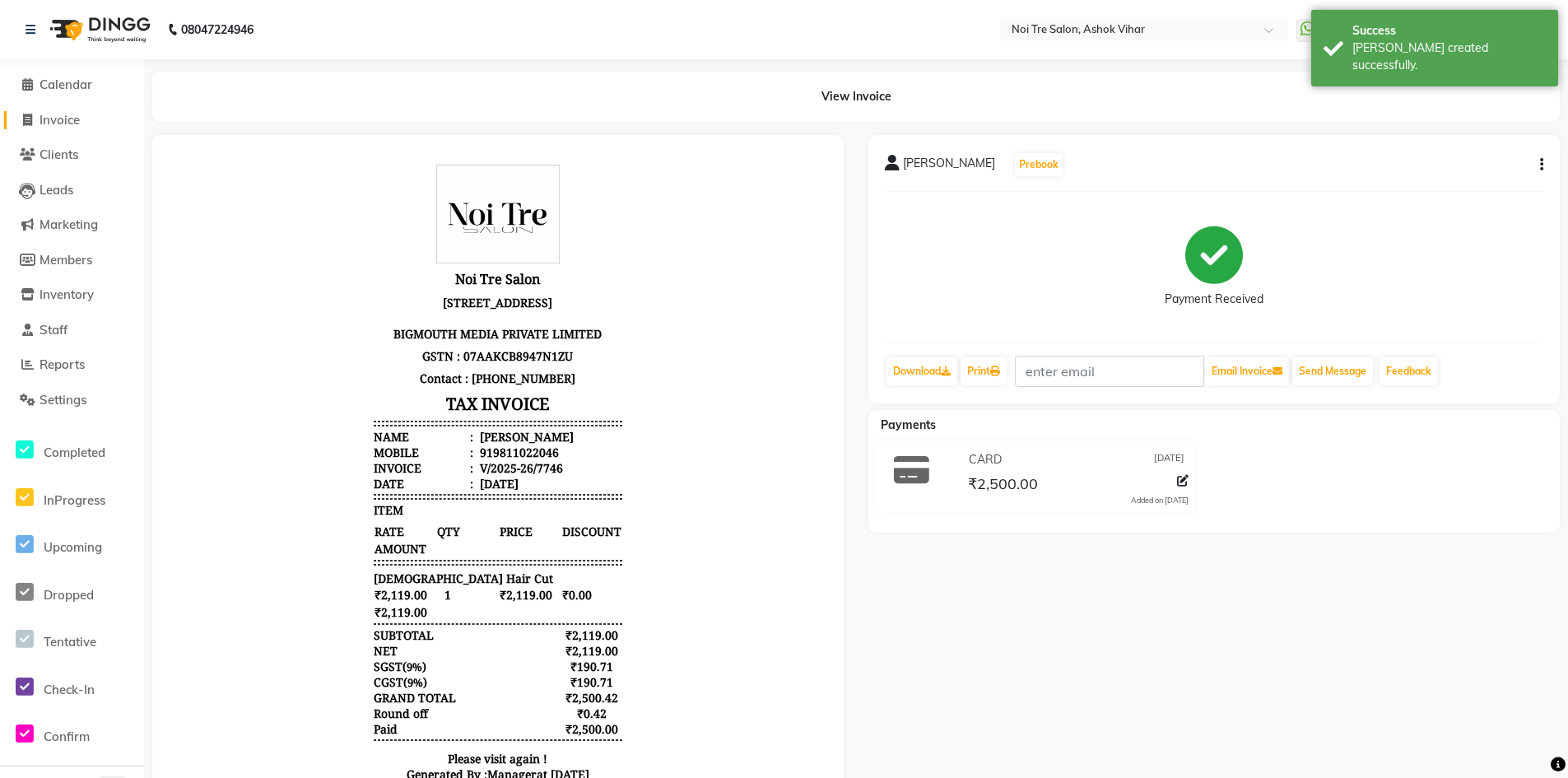
click at [60, 121] on span "Invoice" at bounding box center [60, 120] width 40 height 15
select select "service"
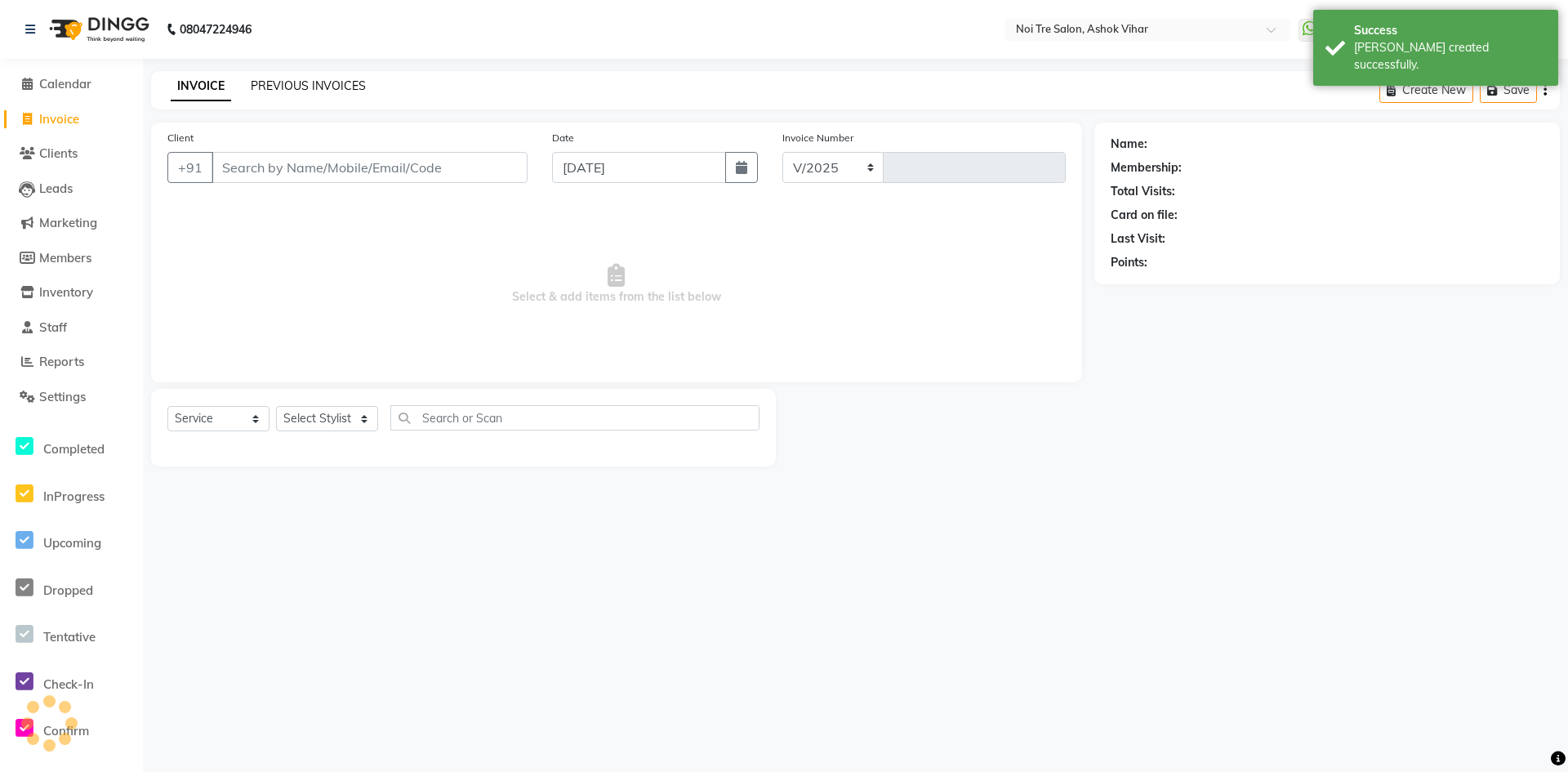
select select "4726"
type input "7747"
click at [296, 86] on link "PREVIOUS INVOICES" at bounding box center [308, 86] width 115 height 15
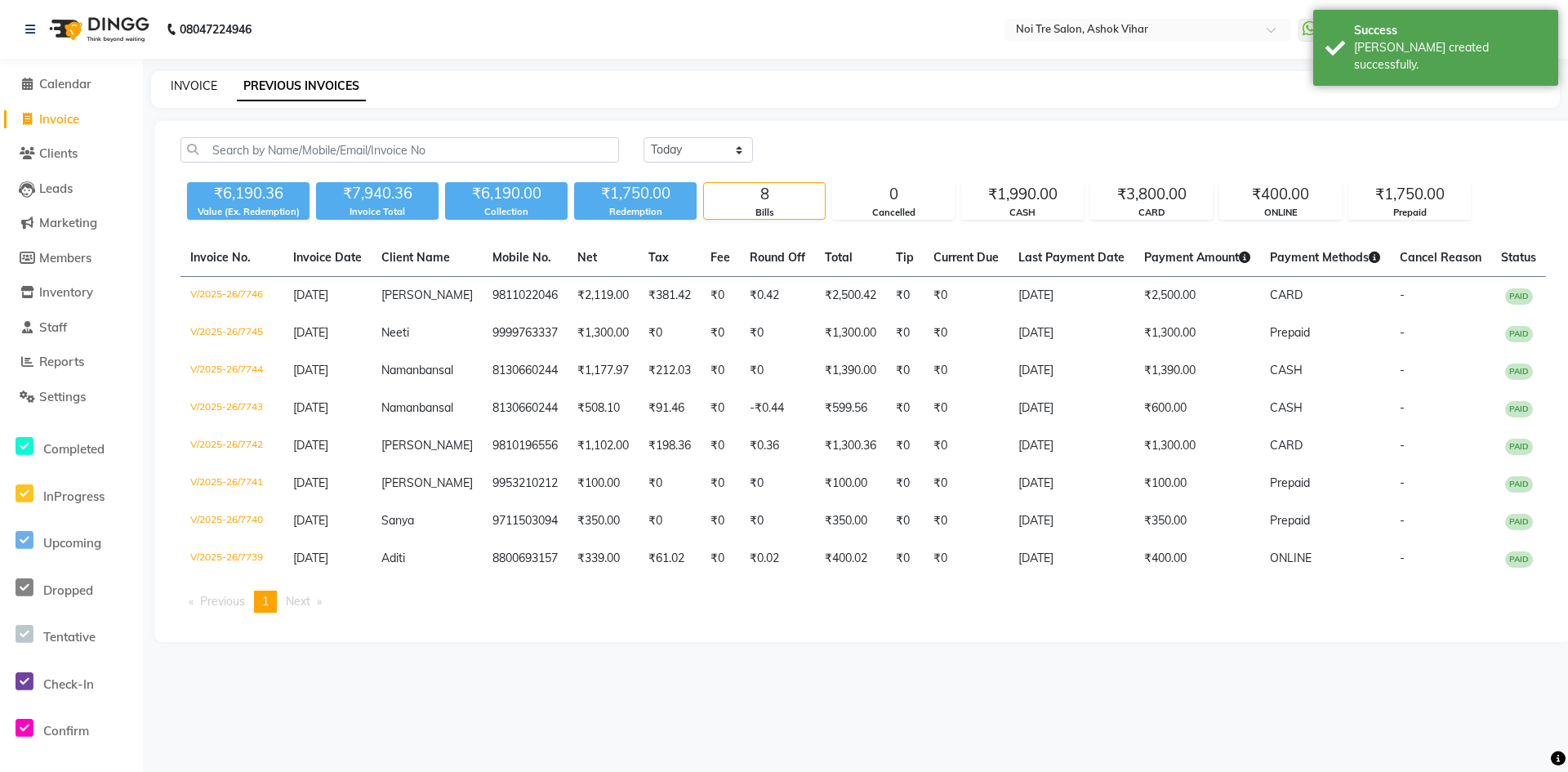
click at [180, 89] on link "INVOICE" at bounding box center [193, 86] width 46 height 15
select select "4726"
select select "service"
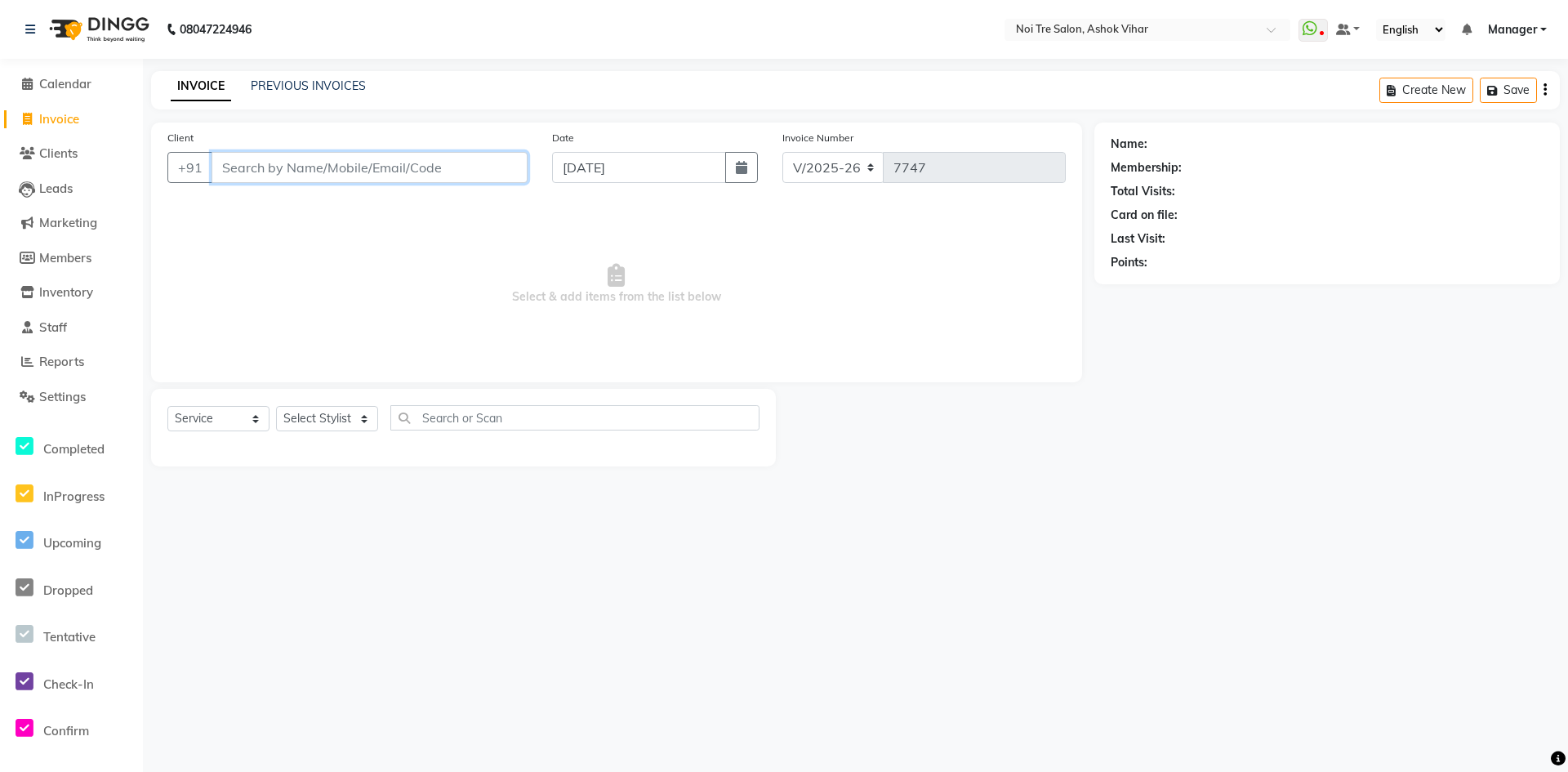
click at [491, 161] on input "Client" at bounding box center [369, 167] width 316 height 31
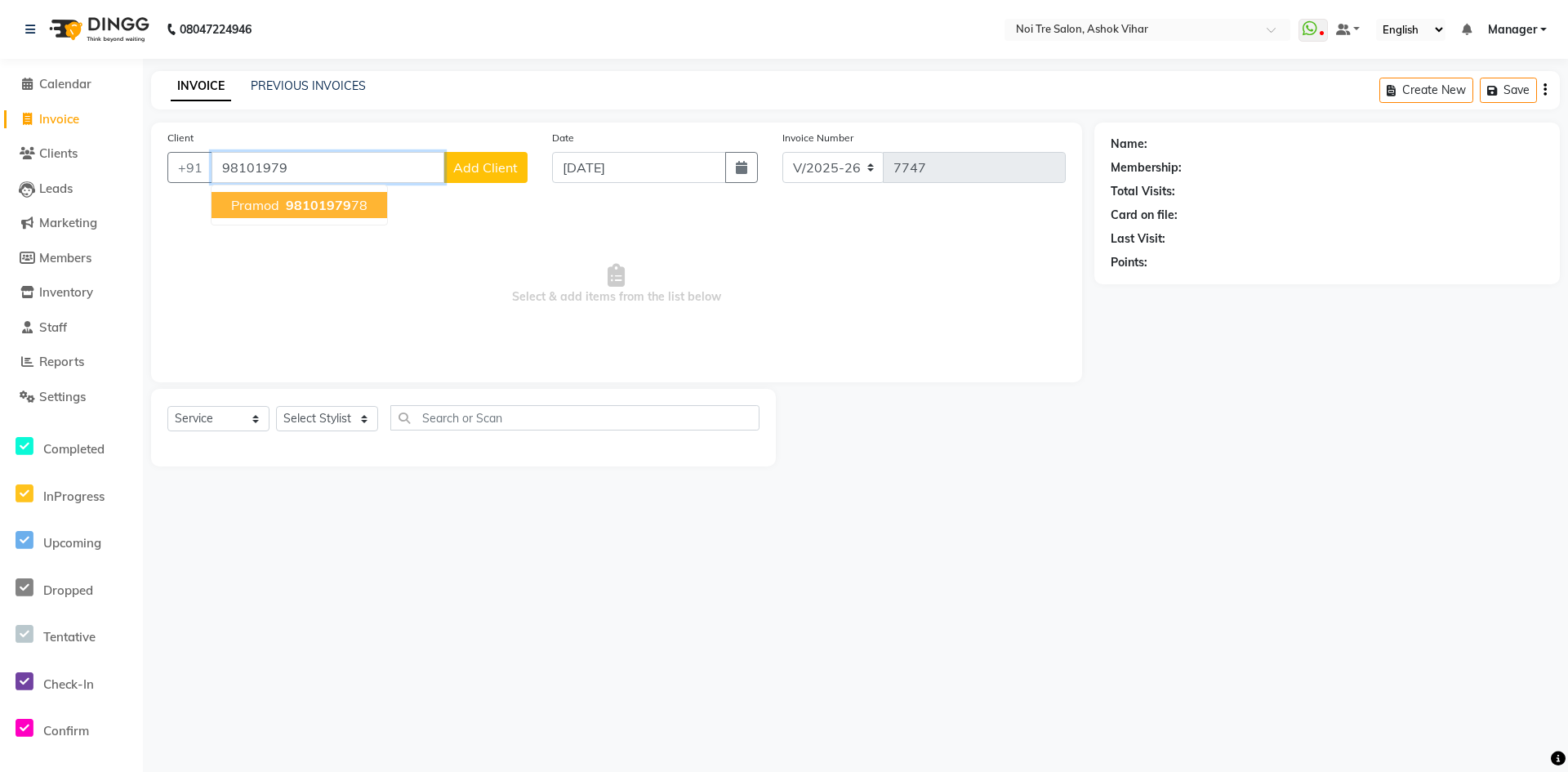
click at [308, 200] on span "98101979" at bounding box center [318, 205] width 65 height 16
type input "9810197978"
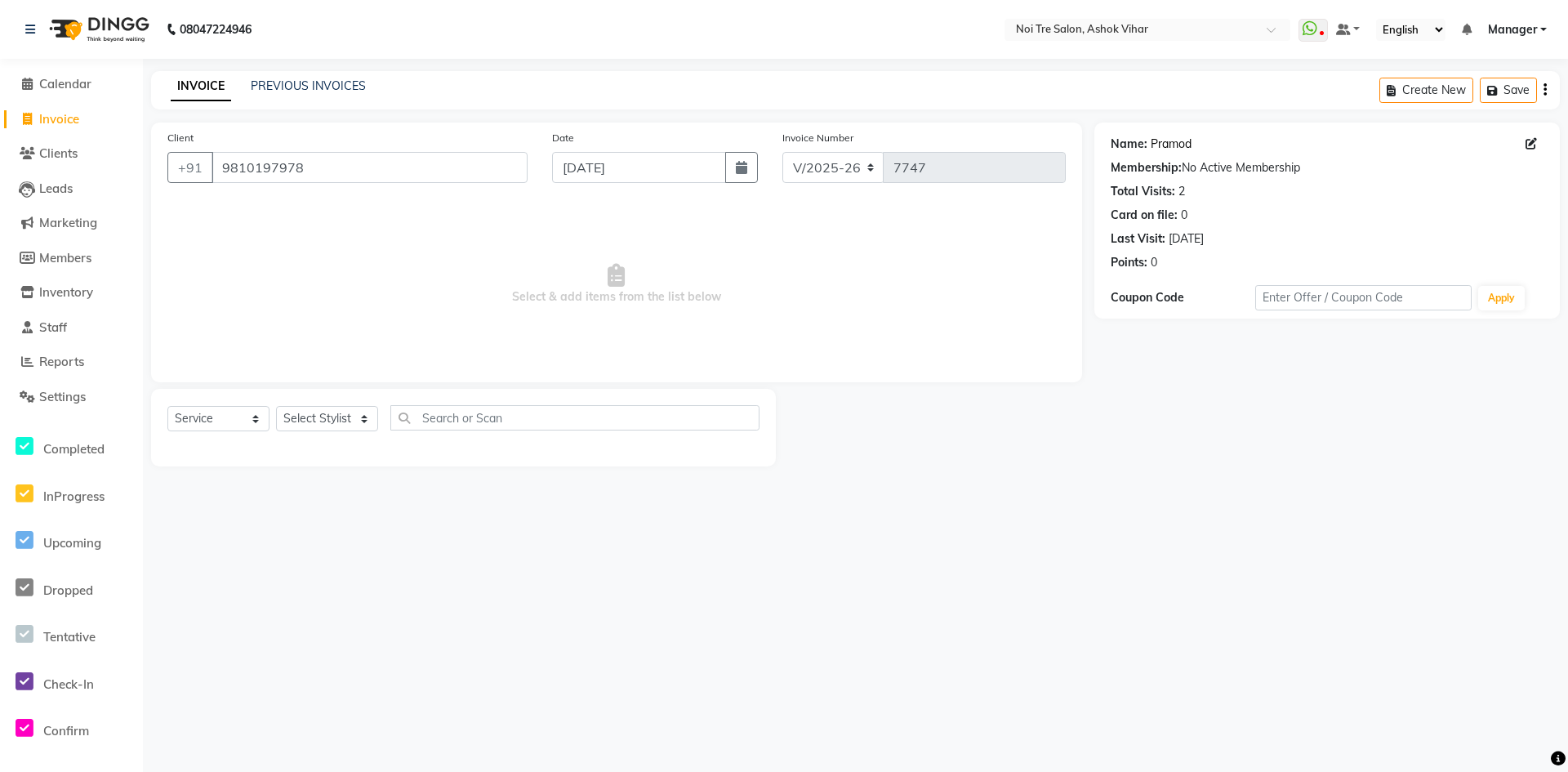
click at [1157, 141] on link "Pramod" at bounding box center [1171, 144] width 41 height 17
click at [1159, 141] on link "Pramod" at bounding box center [1171, 144] width 41 height 17
click at [322, 422] on select "Select Stylist Aakash Aalam Aas Admin Ajay Alice Amit Anand Anas Arif ARIF 1 Ar…" at bounding box center [327, 419] width 102 height 25
select select "28256"
click at [441, 421] on input "text" at bounding box center [575, 418] width 370 height 25
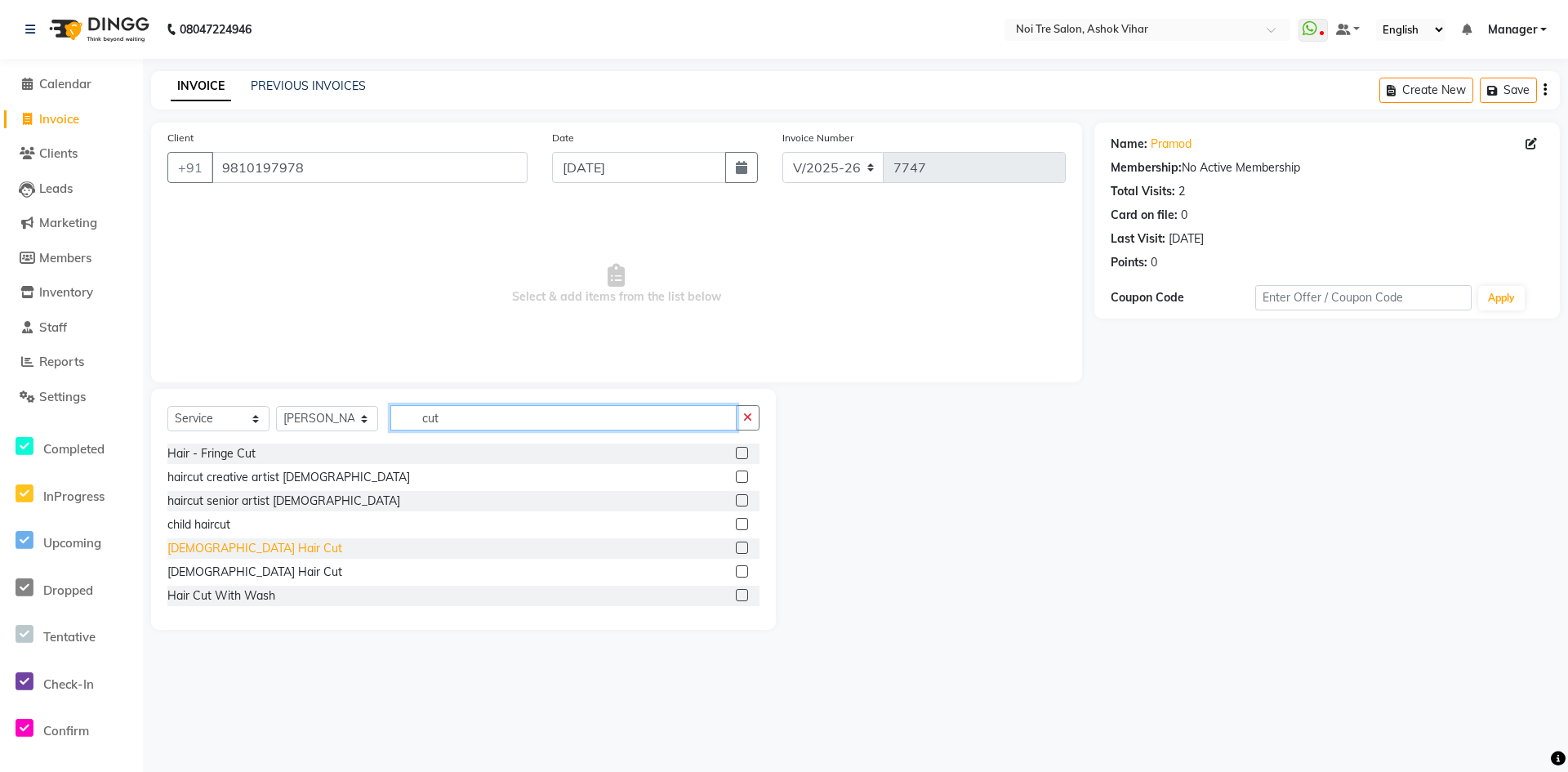
type input "cut"
click at [200, 543] on div "Male Hair Cut" at bounding box center [255, 549] width 174 height 17
checkbox input "false"
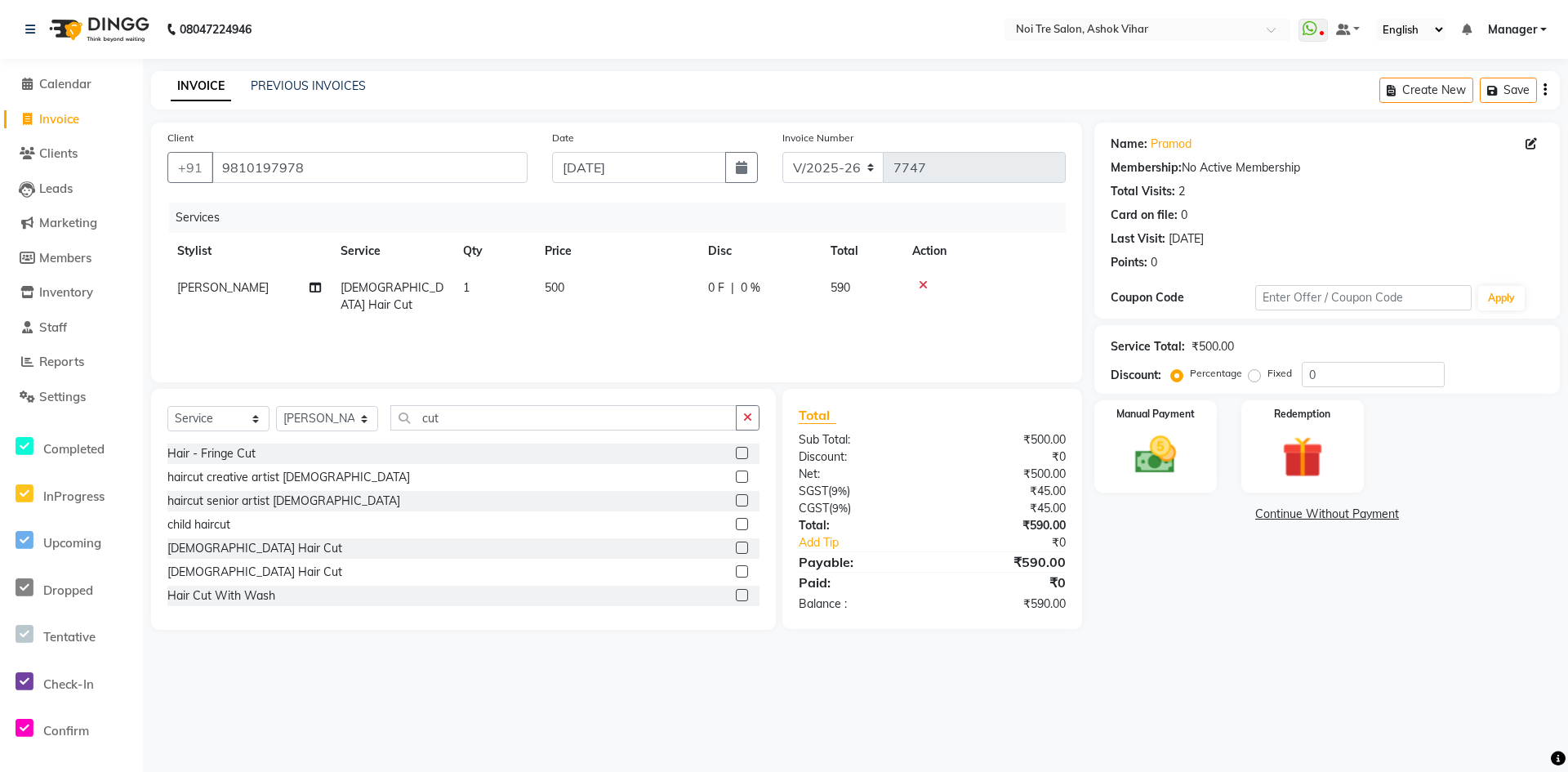
click at [705, 304] on td "0 F | 0 %" at bounding box center [760, 296] width 123 height 54
select select "28256"
click at [705, 304] on input "500" at bounding box center [693, 291] width 143 height 25
type input "600"
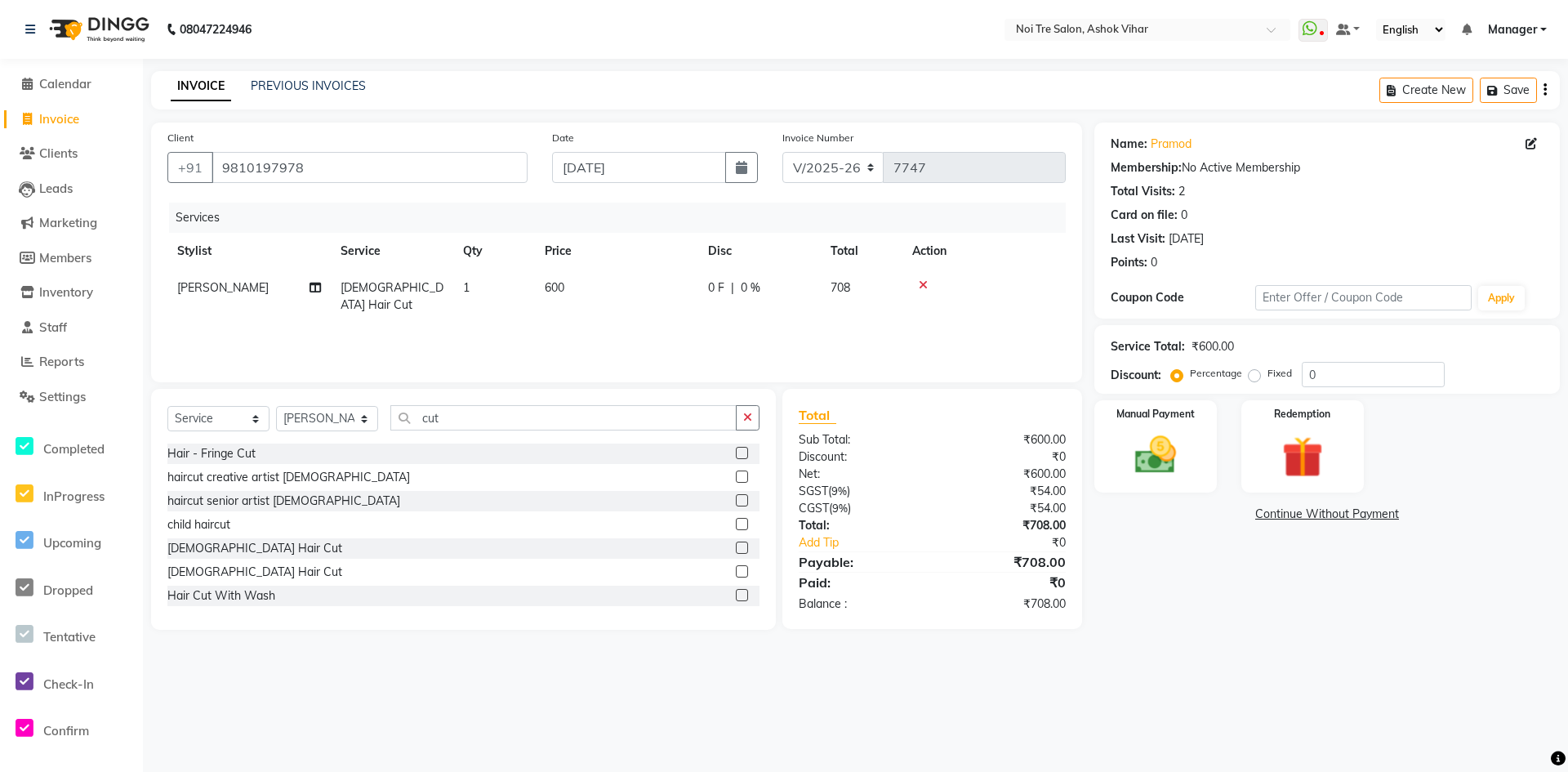
click at [697, 327] on div "Services Stylist Service Qty Price Disc Total Action Sonu Male Hair Cut 1 600 0…" at bounding box center [617, 284] width 899 height 163
click at [1494, 80] on button "Save" at bounding box center [1509, 90] width 58 height 25
click at [55, 116] on span "Invoice" at bounding box center [59, 119] width 40 height 15
select select "service"
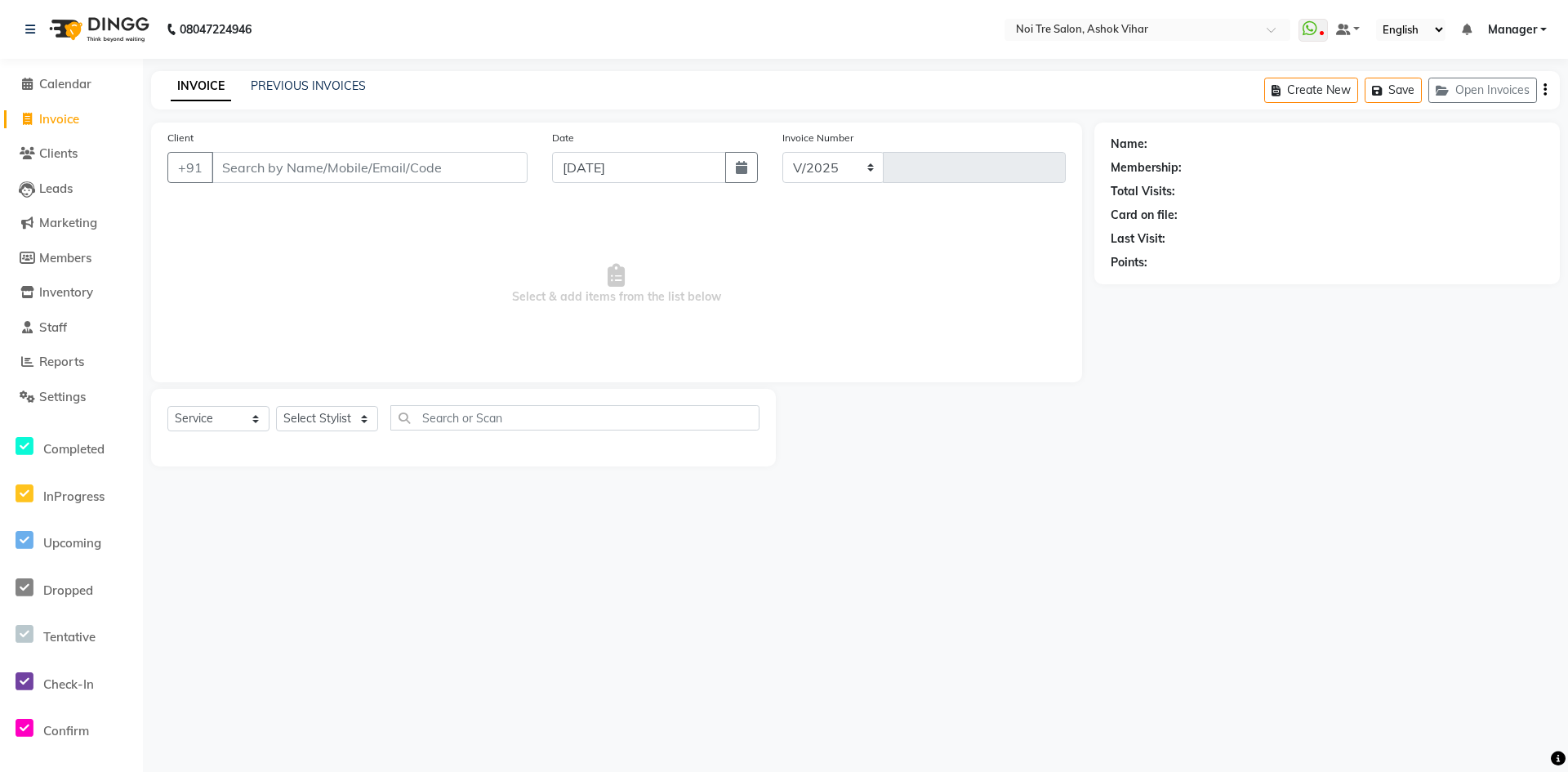
select select "4726"
type input "7747"
click at [352, 424] on select "Select Stylist Aakash Aalam Aas Admin Ajay Alice Amit Anand Anas Arif ARIF 1 Ar…" at bounding box center [327, 419] width 102 height 25
select select "69837"
click at [413, 426] on input "text" at bounding box center [575, 418] width 370 height 25
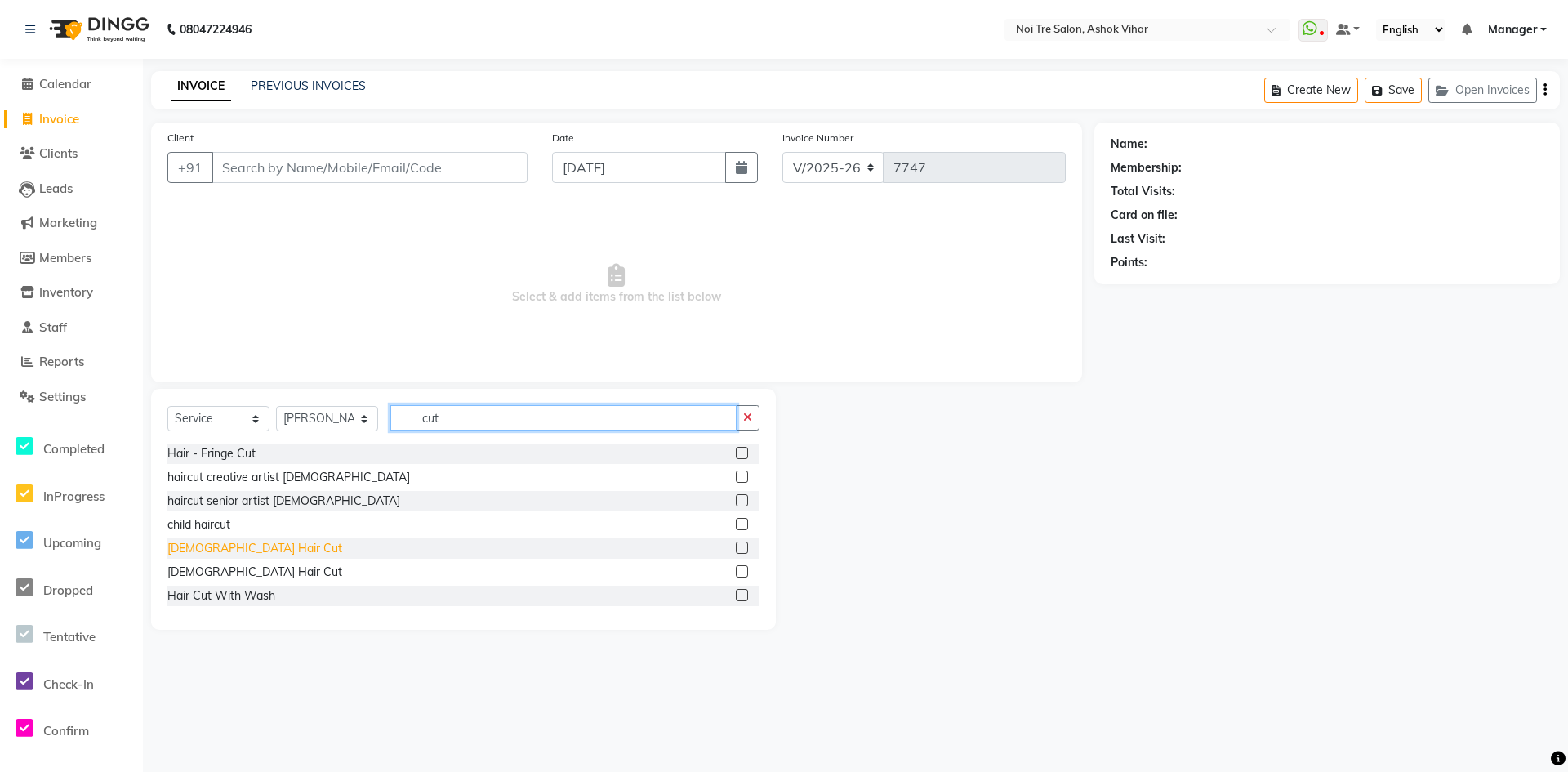
type input "cut"
drag, startPoint x: 217, startPoint y: 547, endPoint x: 404, endPoint y: 458, distance: 207.1
click at [218, 547] on div "Male Hair Cut" at bounding box center [255, 549] width 174 height 17
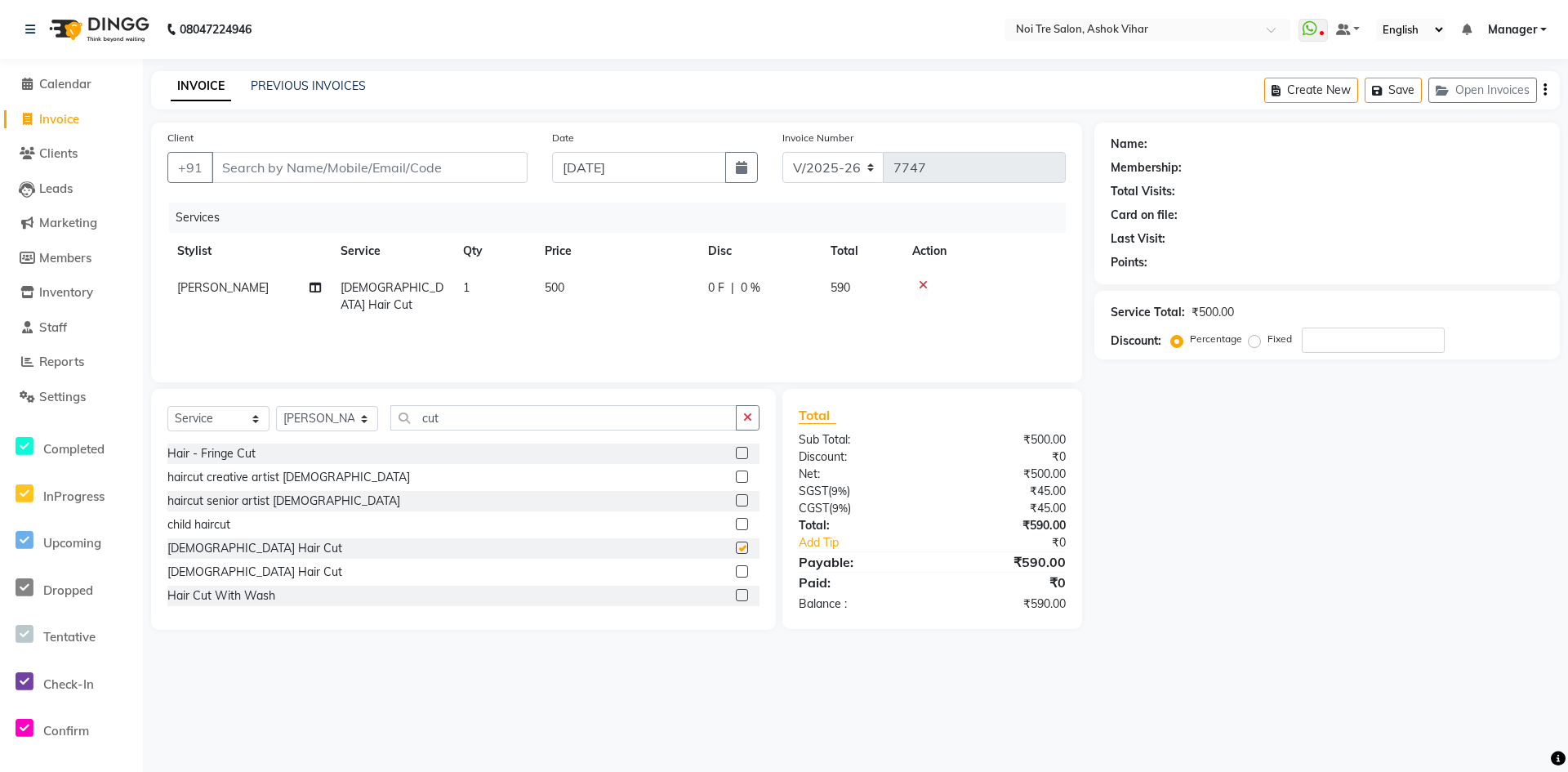
checkbox input "false"
click at [470, 419] on input "cut" at bounding box center [563, 418] width 346 height 25
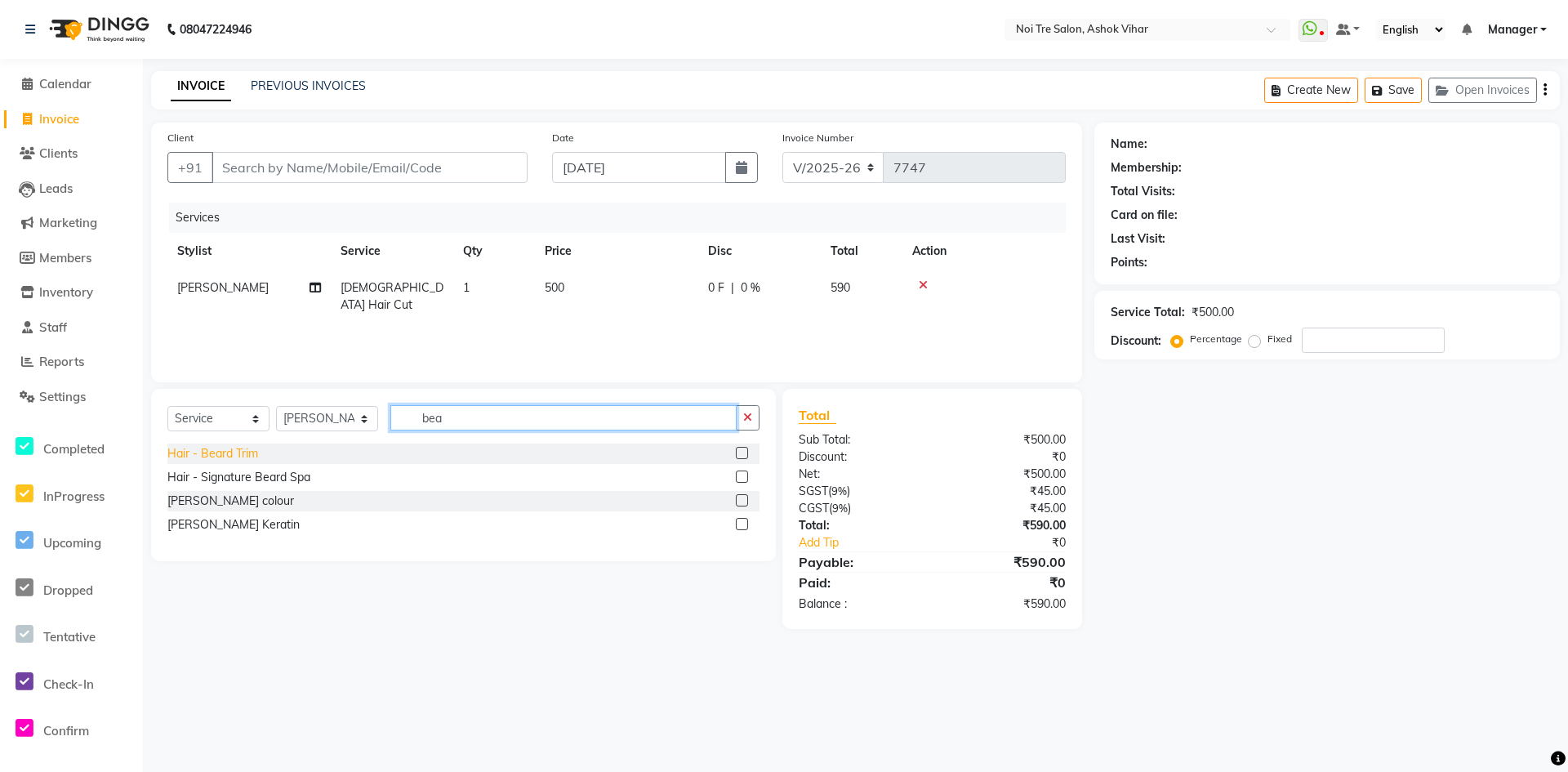
type input "bea"
click at [199, 456] on div "Hair - Beard Trim" at bounding box center [213, 453] width 91 height 17
checkbox input "false"
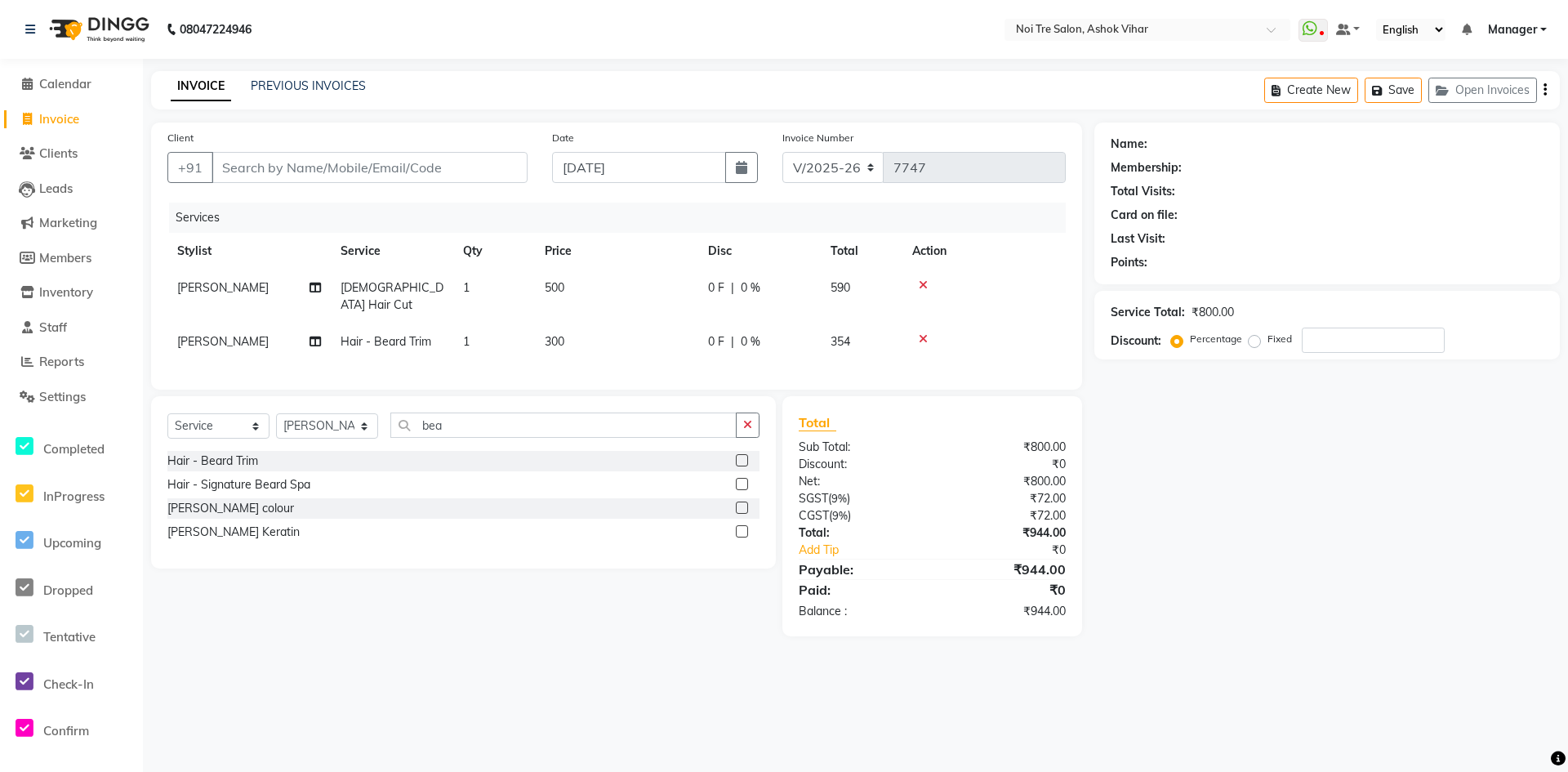
click at [668, 287] on td "500" at bounding box center [616, 296] width 163 height 54
select select "69837"
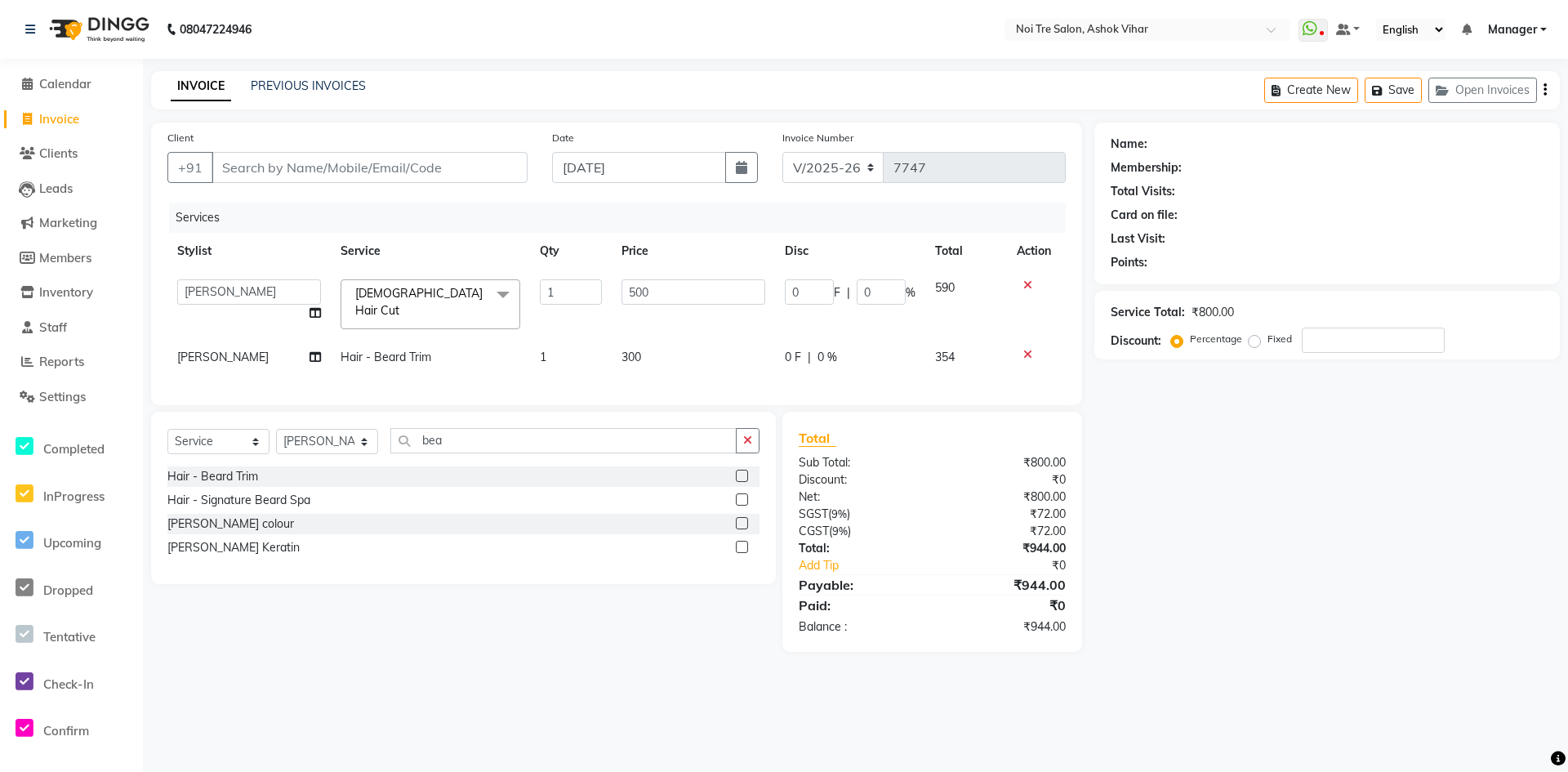
click at [668, 287] on input "500" at bounding box center [693, 291] width 143 height 25
type input "1000"
click at [678, 331] on tbody "Aakash Aalam Aas Admin Ajay Alice Amit Anand Anas Arif ARIF 1 Arun Ashu Asif At…" at bounding box center [617, 322] width 899 height 107
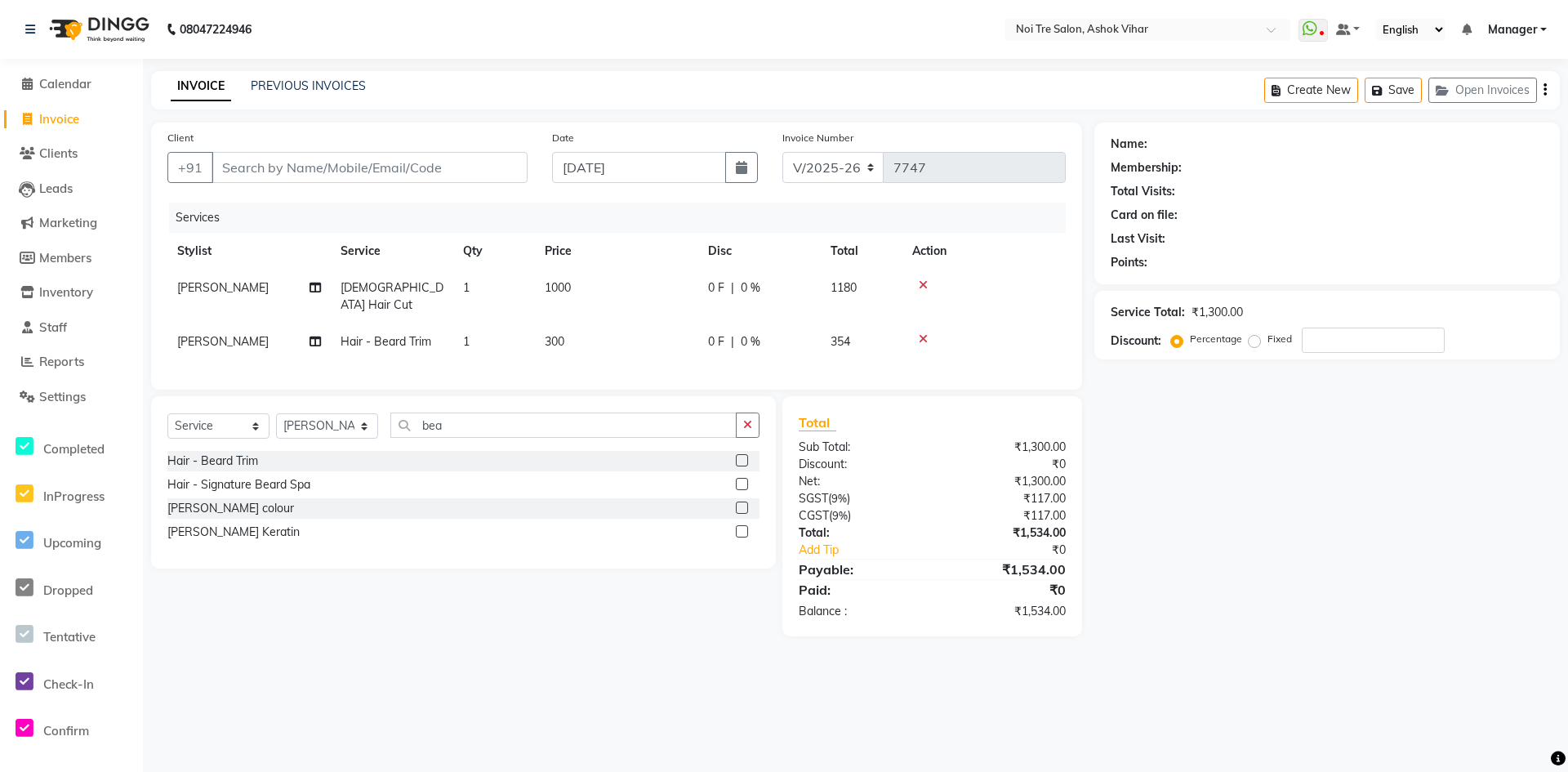
click at [678, 331] on td "300" at bounding box center [616, 341] width 163 height 37
select select "69837"
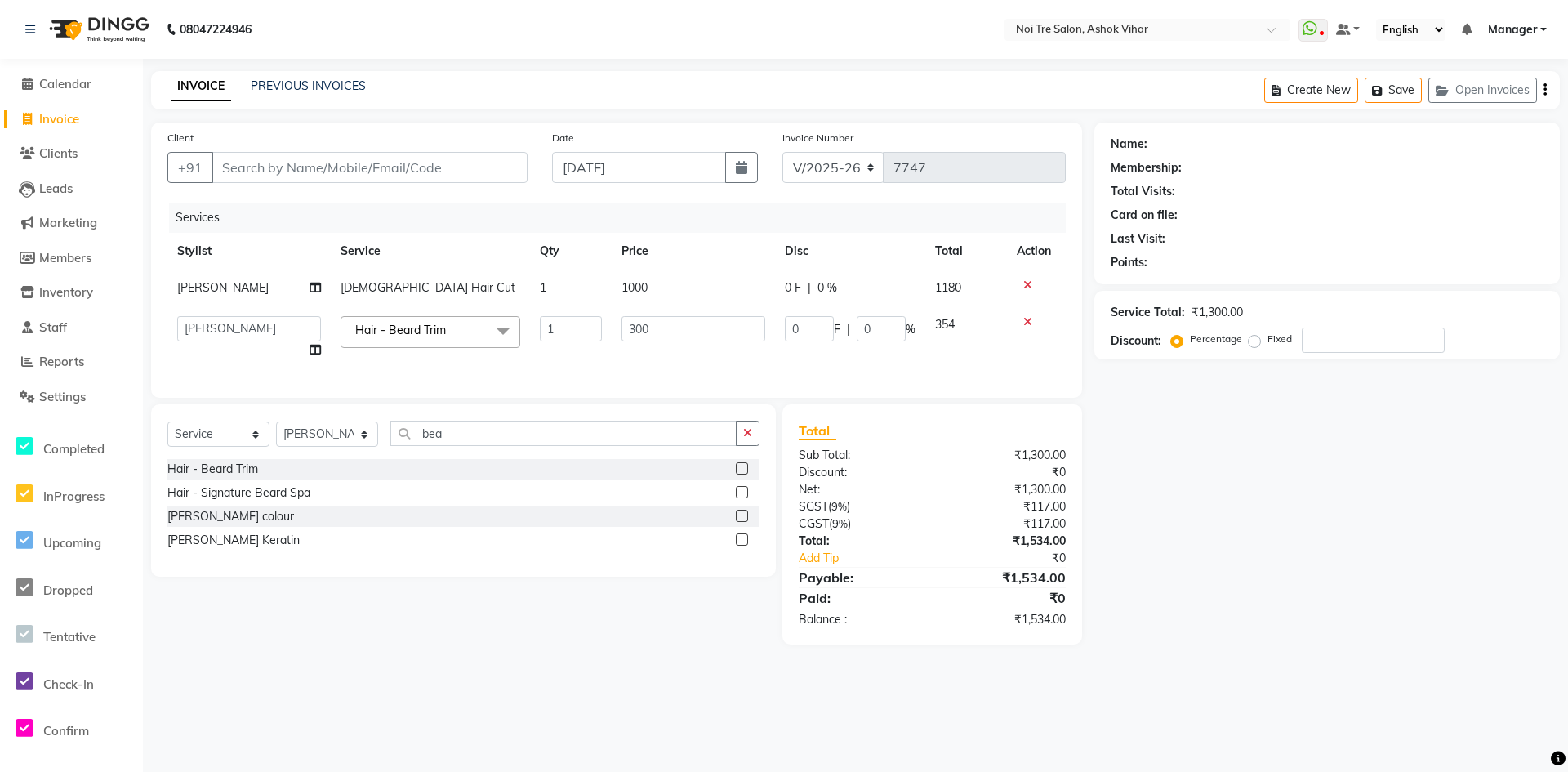
click at [678, 331] on input "300" at bounding box center [693, 328] width 143 height 25
type input "500"
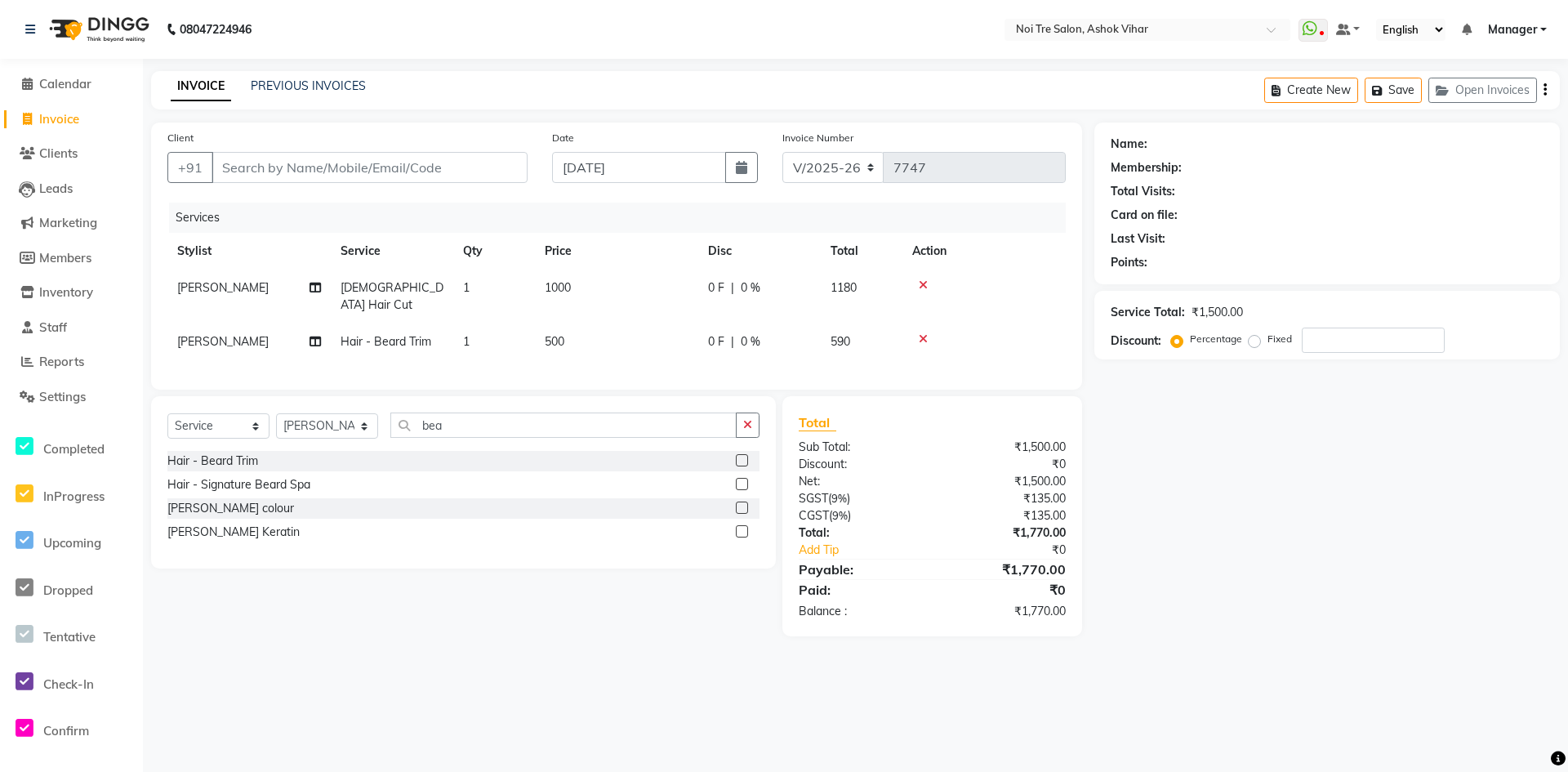
click at [657, 357] on div "Services Stylist Service Qty Price Disc Total Action Mohd Salmani Male Hair Cut…" at bounding box center [617, 287] width 899 height 171
click at [443, 417] on input "bea" at bounding box center [563, 424] width 346 height 25
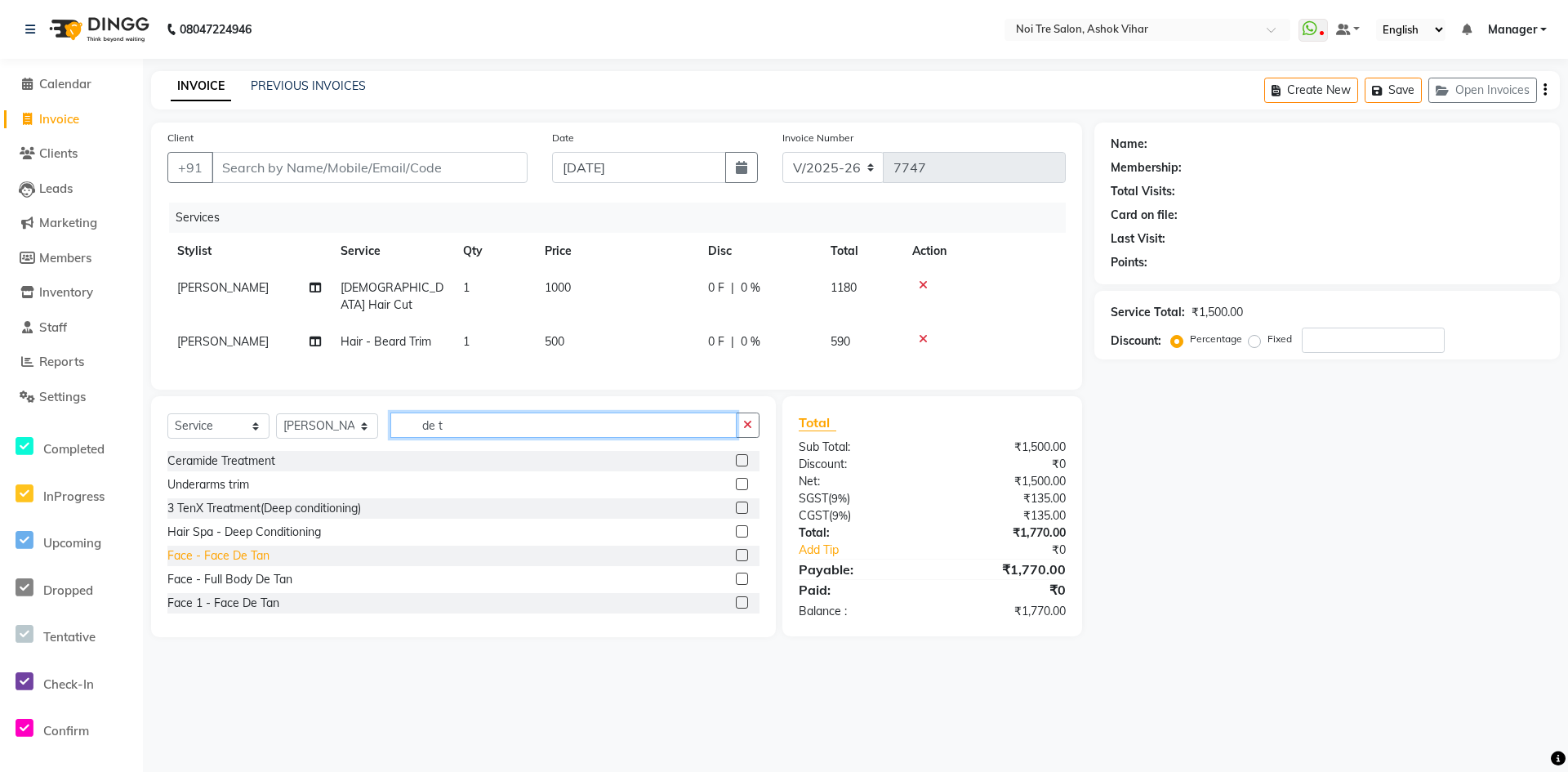
type input "de t"
click at [233, 550] on div "Face - Face De Tan" at bounding box center [219, 555] width 102 height 17
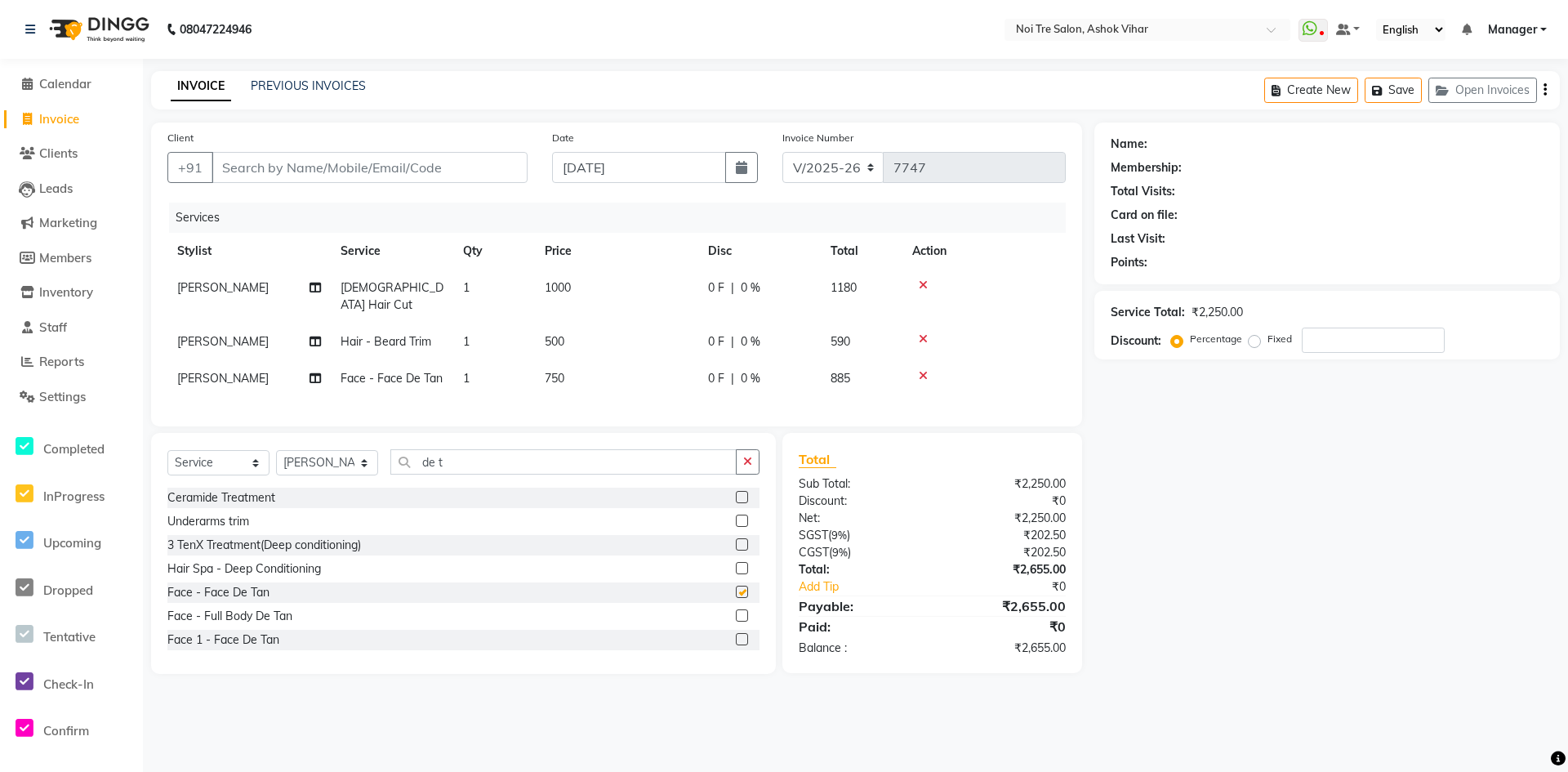
checkbox input "false"
click at [628, 360] on td "750" at bounding box center [616, 378] width 163 height 37
select select "69837"
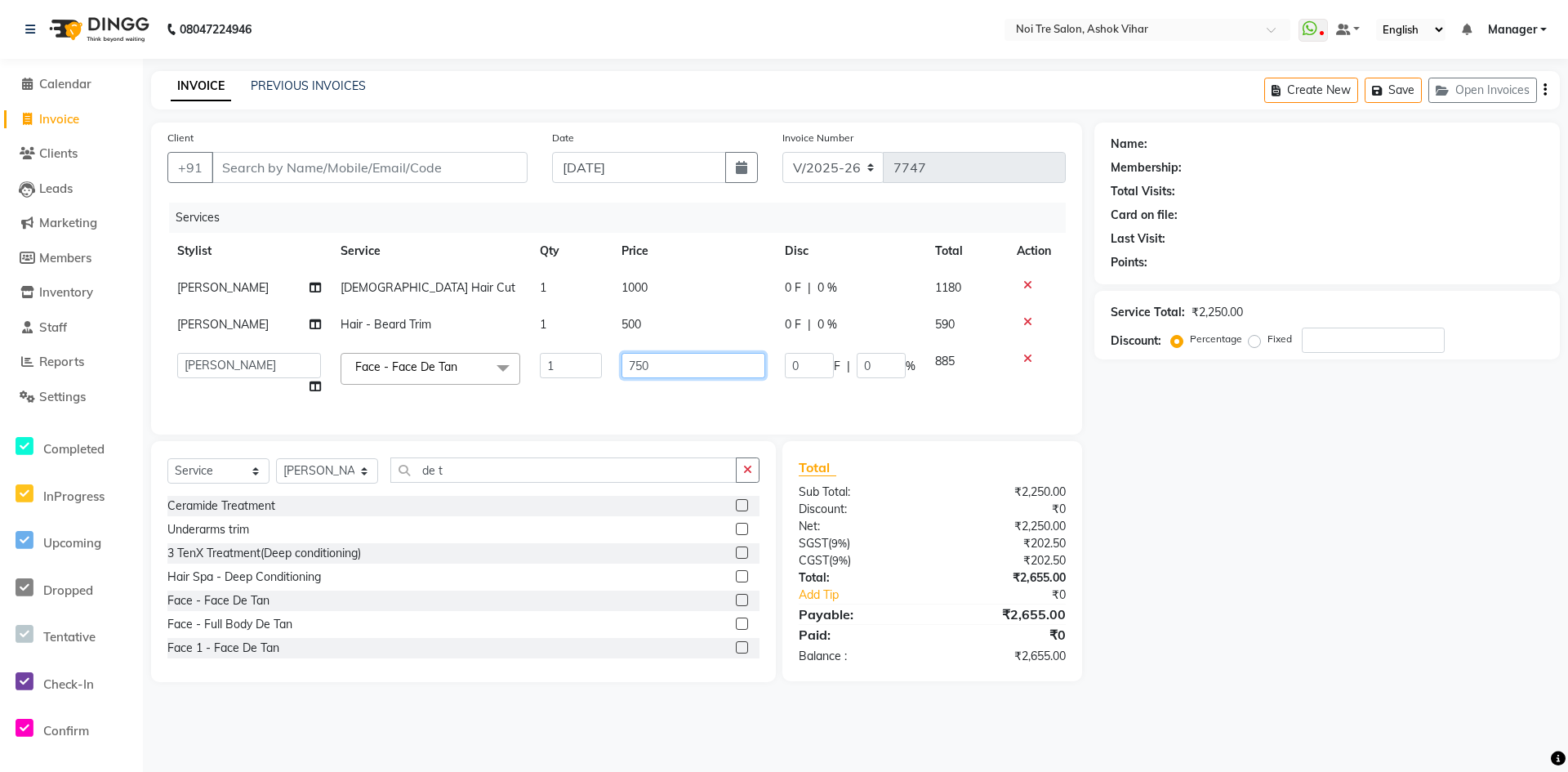
click at [628, 357] on input "750" at bounding box center [693, 365] width 143 height 25
type input "1000"
click at [633, 385] on div "Services Stylist Service Qty Price Disc Total Action Mohd Salmani Male Hair Cut…" at bounding box center [617, 310] width 899 height 216
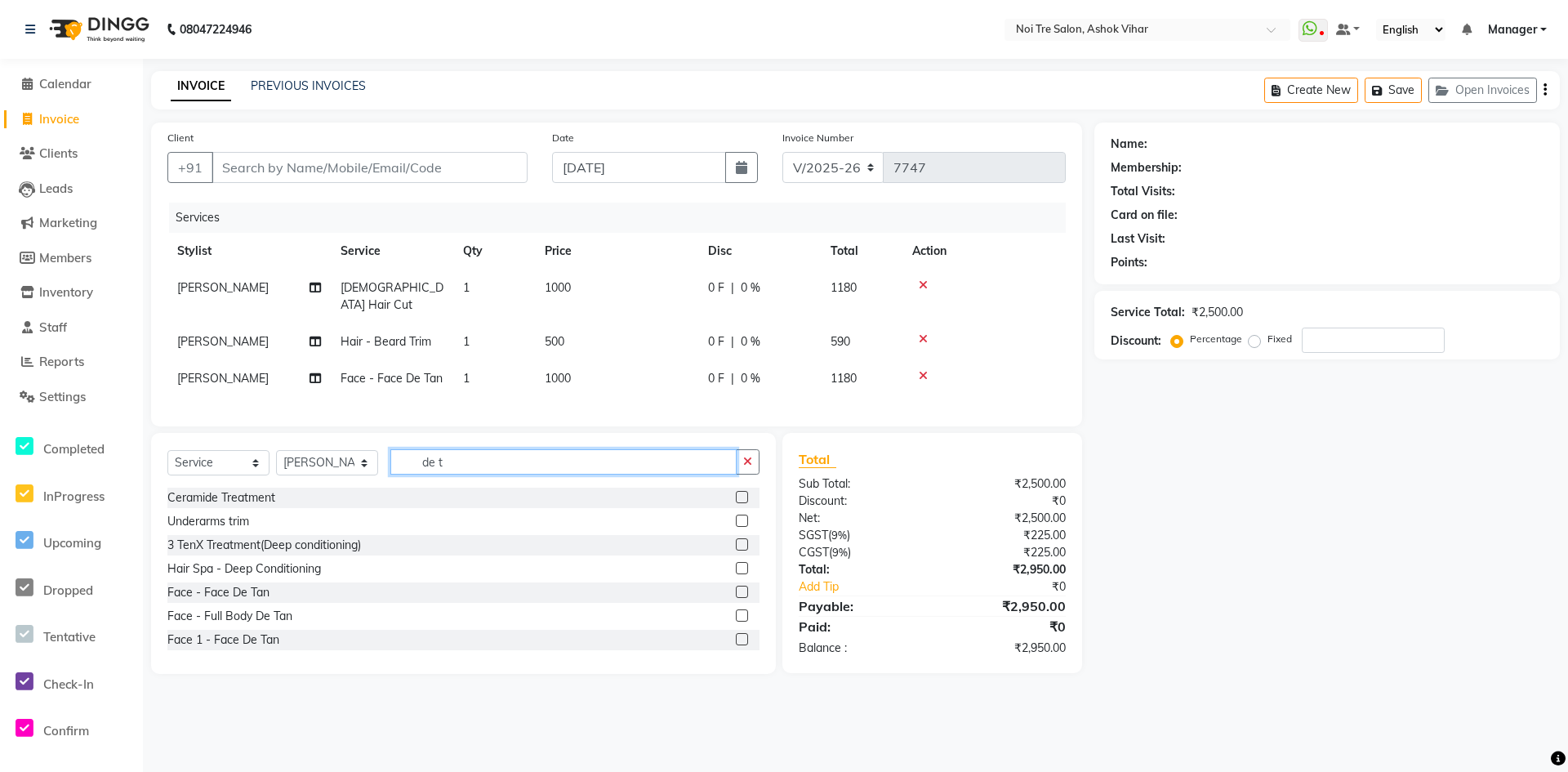
click at [458, 457] on input "de t" at bounding box center [563, 461] width 346 height 25
click at [458, 457] on input "sh" at bounding box center [563, 461] width 346 height 25
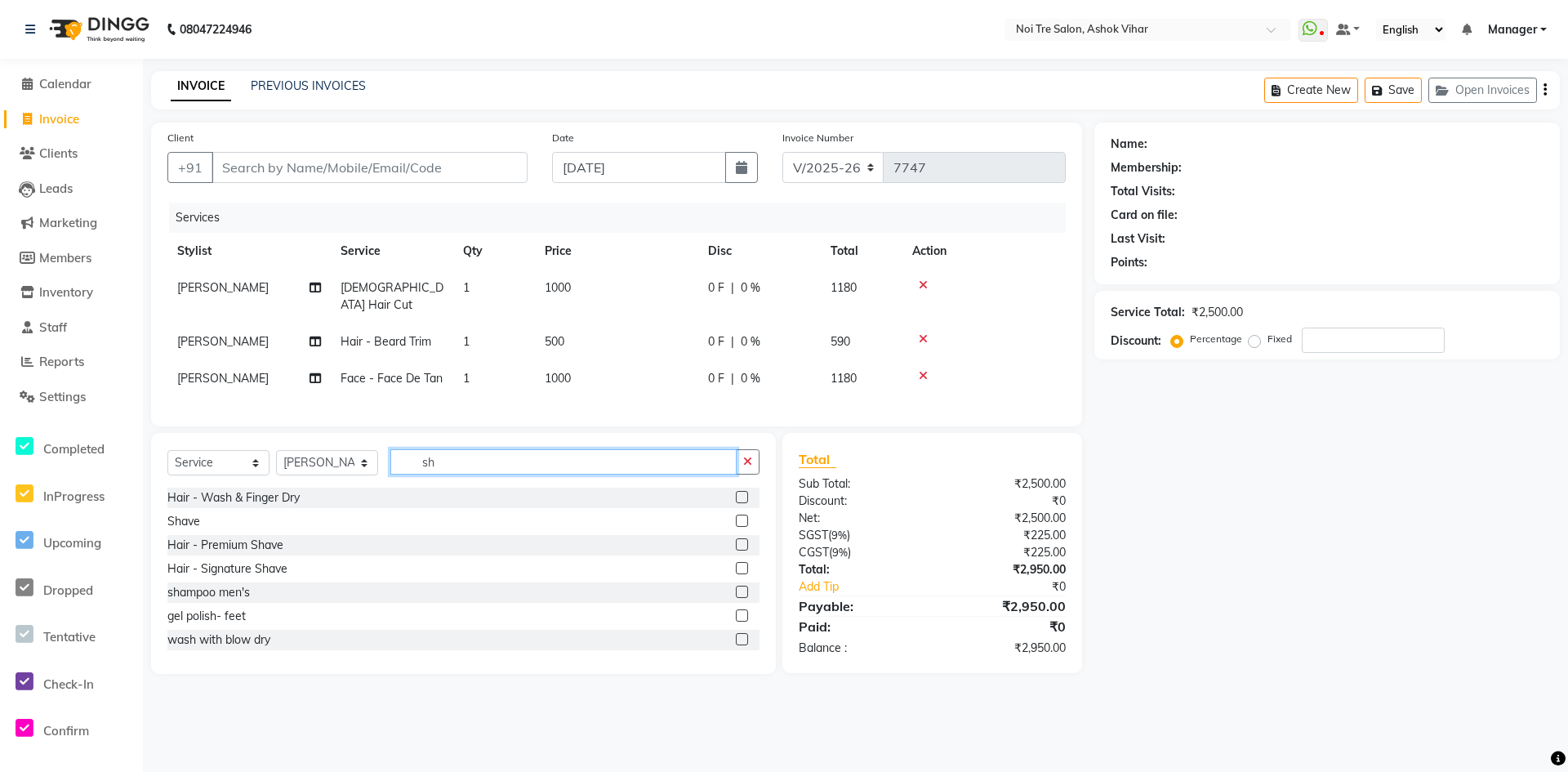
click at [458, 457] on input "sh" at bounding box center [563, 461] width 346 height 25
type input "wash"
click at [214, 545] on div "Hair Wash" at bounding box center [196, 545] width 57 height 17
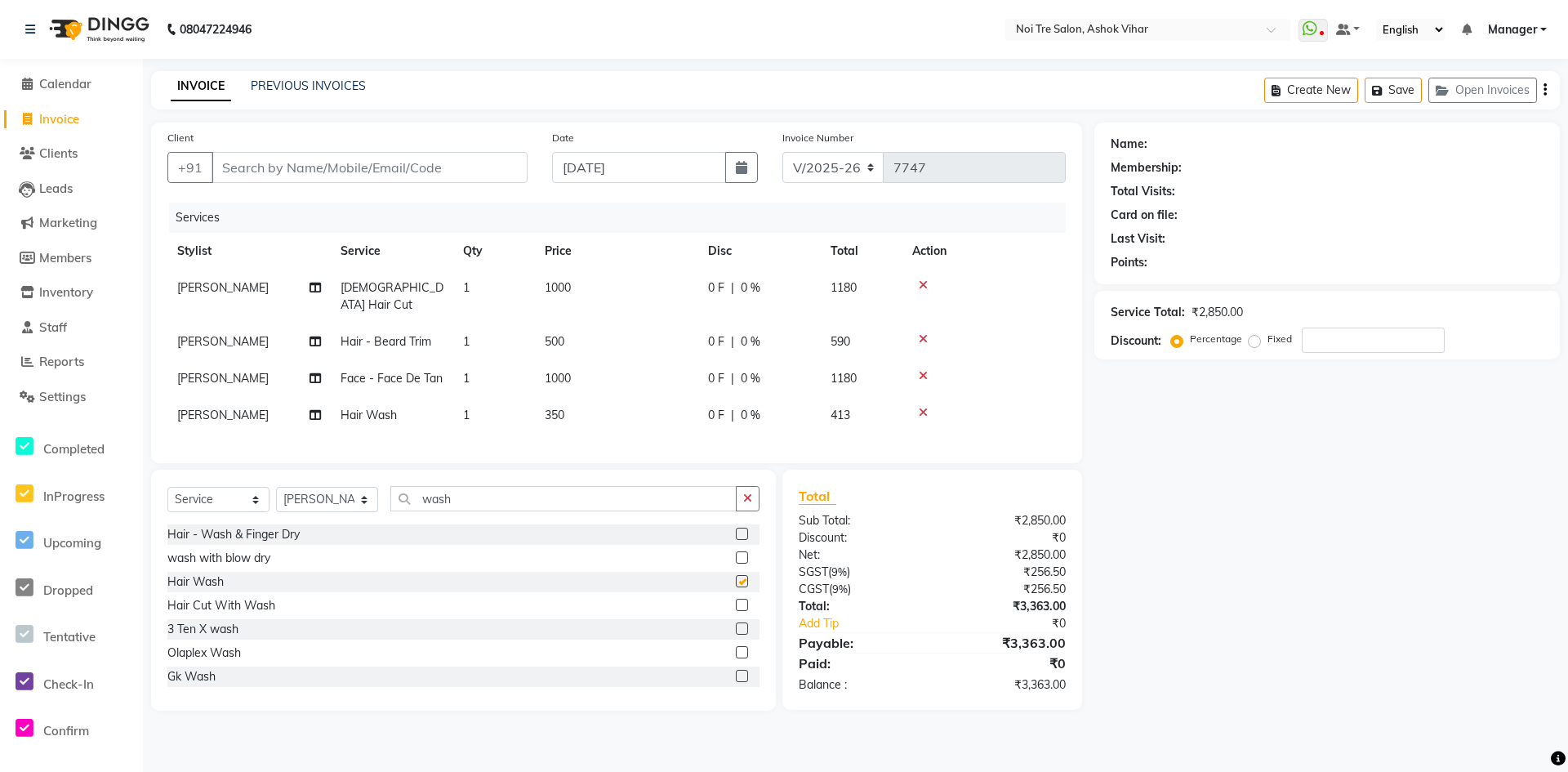
checkbox input "false"
click at [673, 397] on td "350" at bounding box center [616, 415] width 163 height 37
select select "69837"
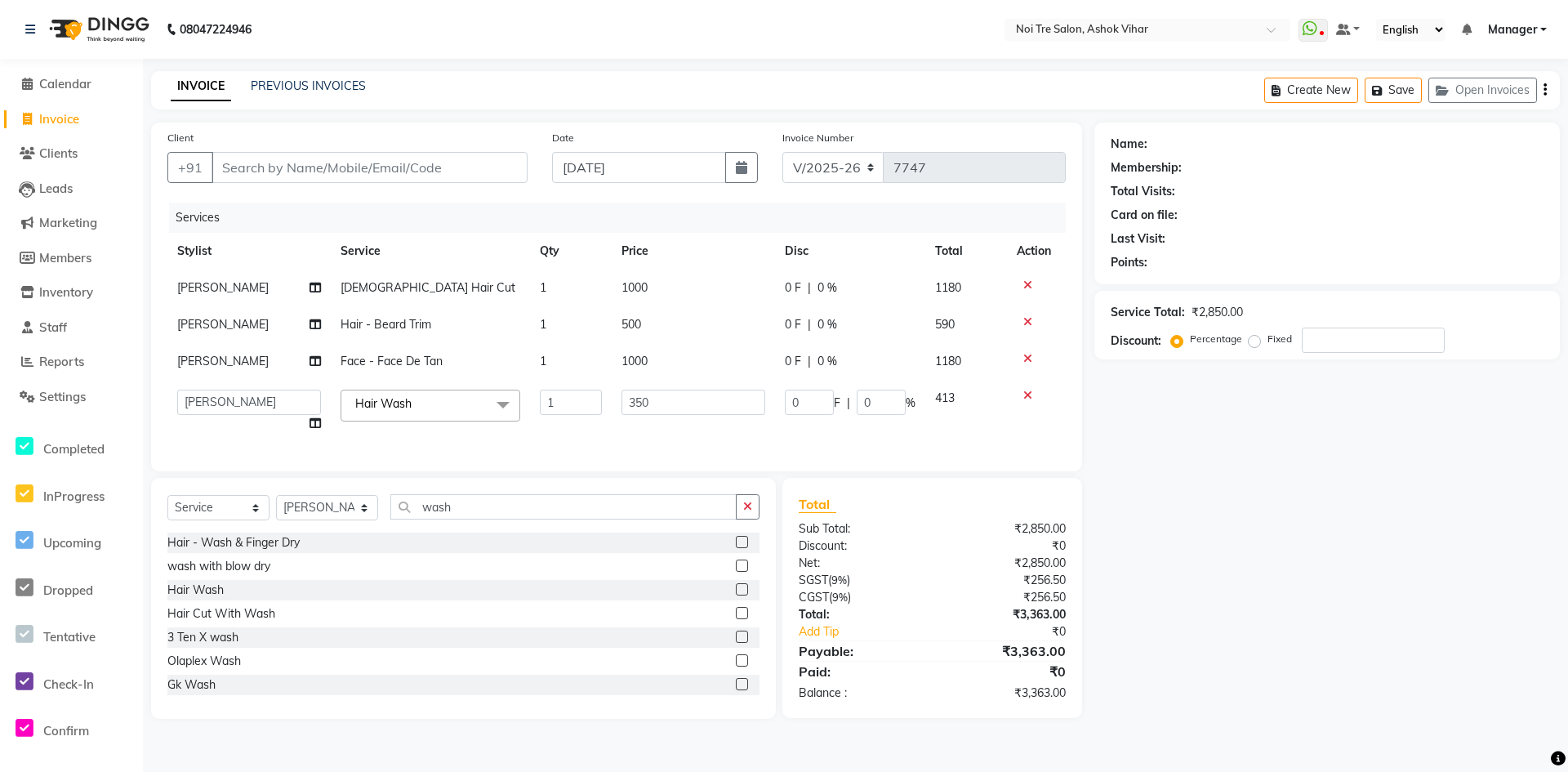
click at [673, 394] on input "350" at bounding box center [693, 402] width 143 height 25
type input "300"
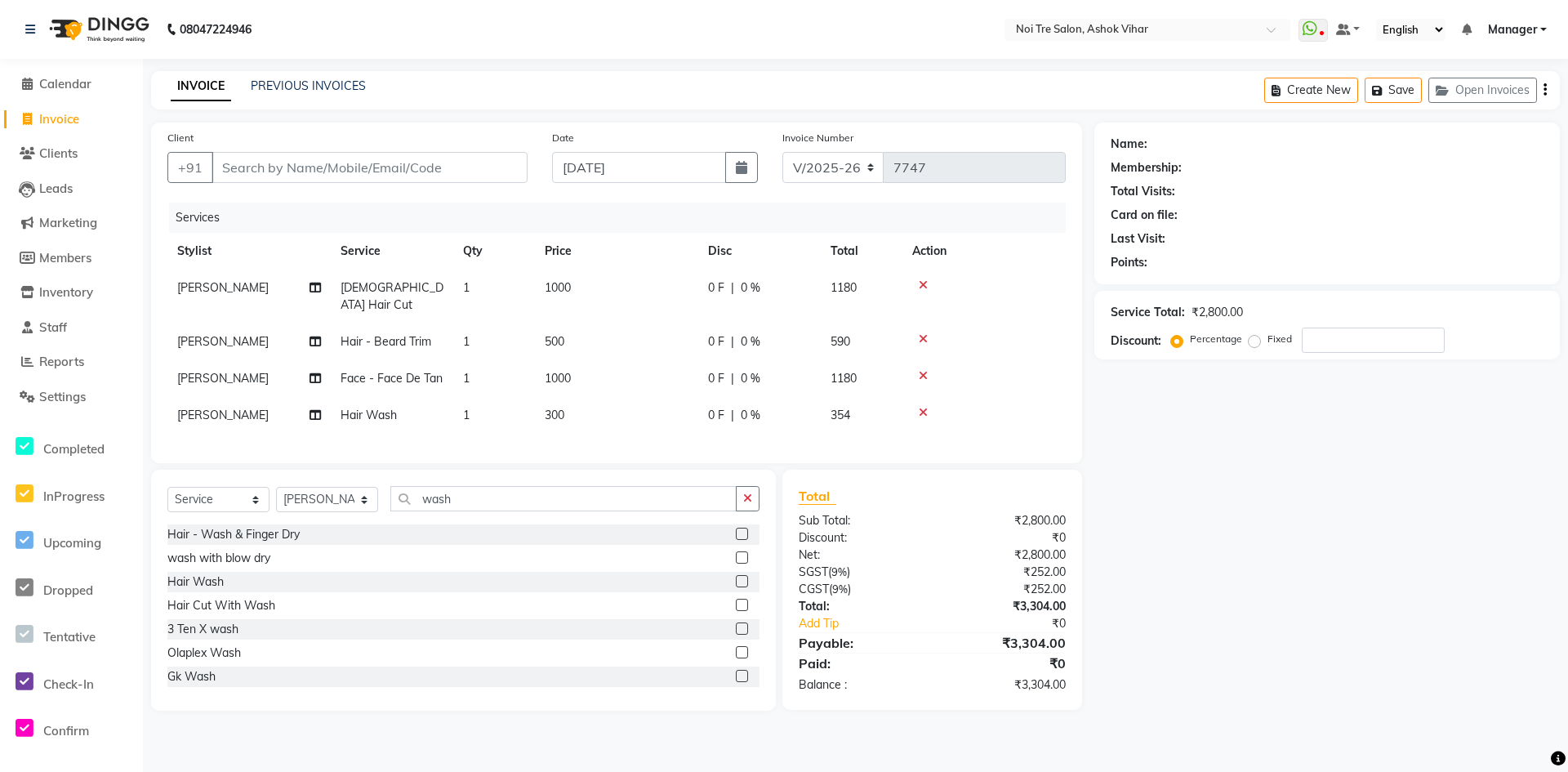
click at [681, 421] on div "Services Stylist Service Qty Price Disc Total Action Mohd Salmani Male Hair Cut…" at bounding box center [617, 324] width 899 height 244
click at [442, 150] on div "Client +91" at bounding box center [348, 162] width 385 height 67
click at [476, 182] on input "Client" at bounding box center [369, 167] width 316 height 31
type input "9"
type input "0"
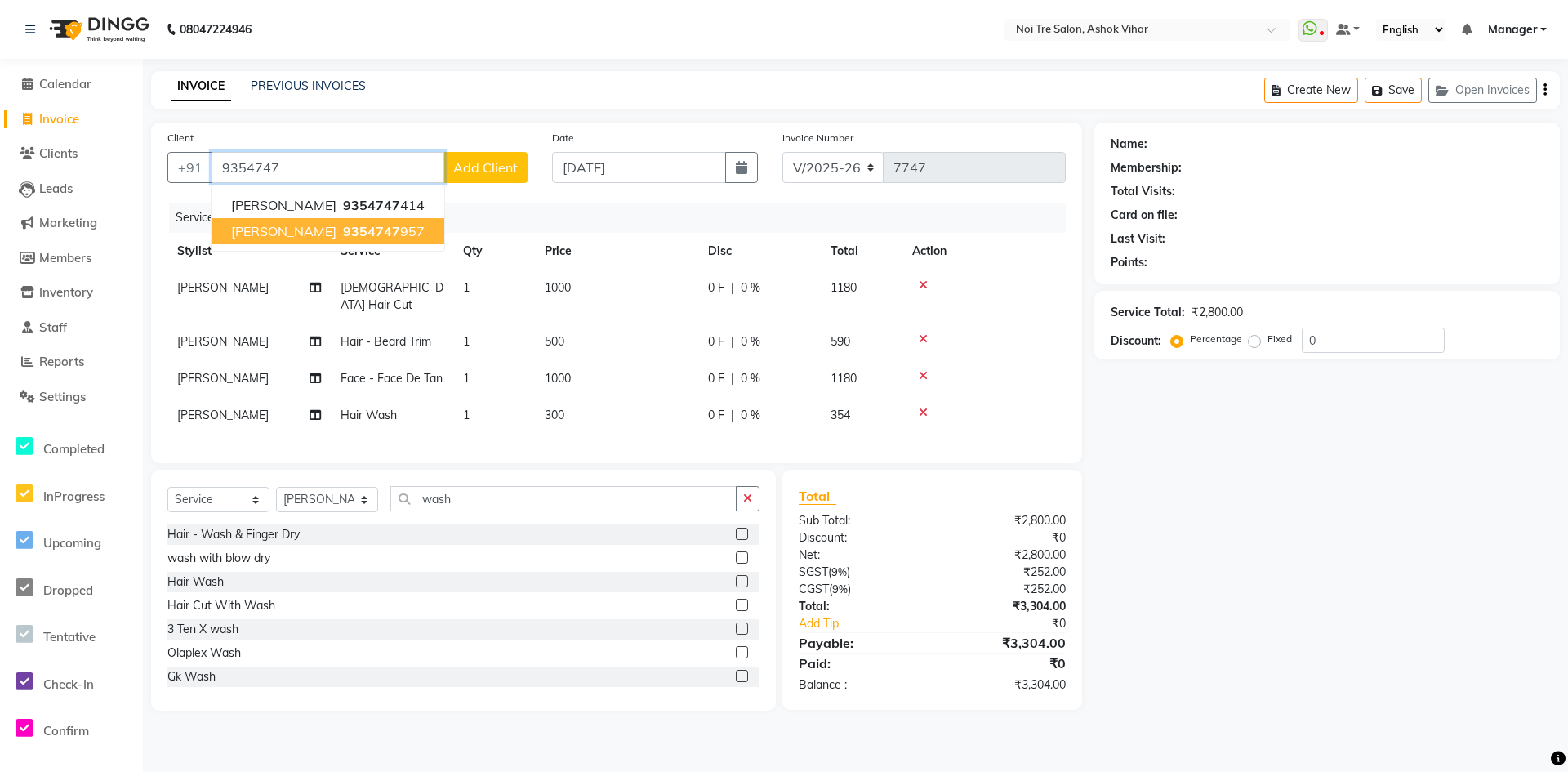
click at [339, 242] on button "Hritik 9354747 957" at bounding box center [327, 231] width 233 height 26
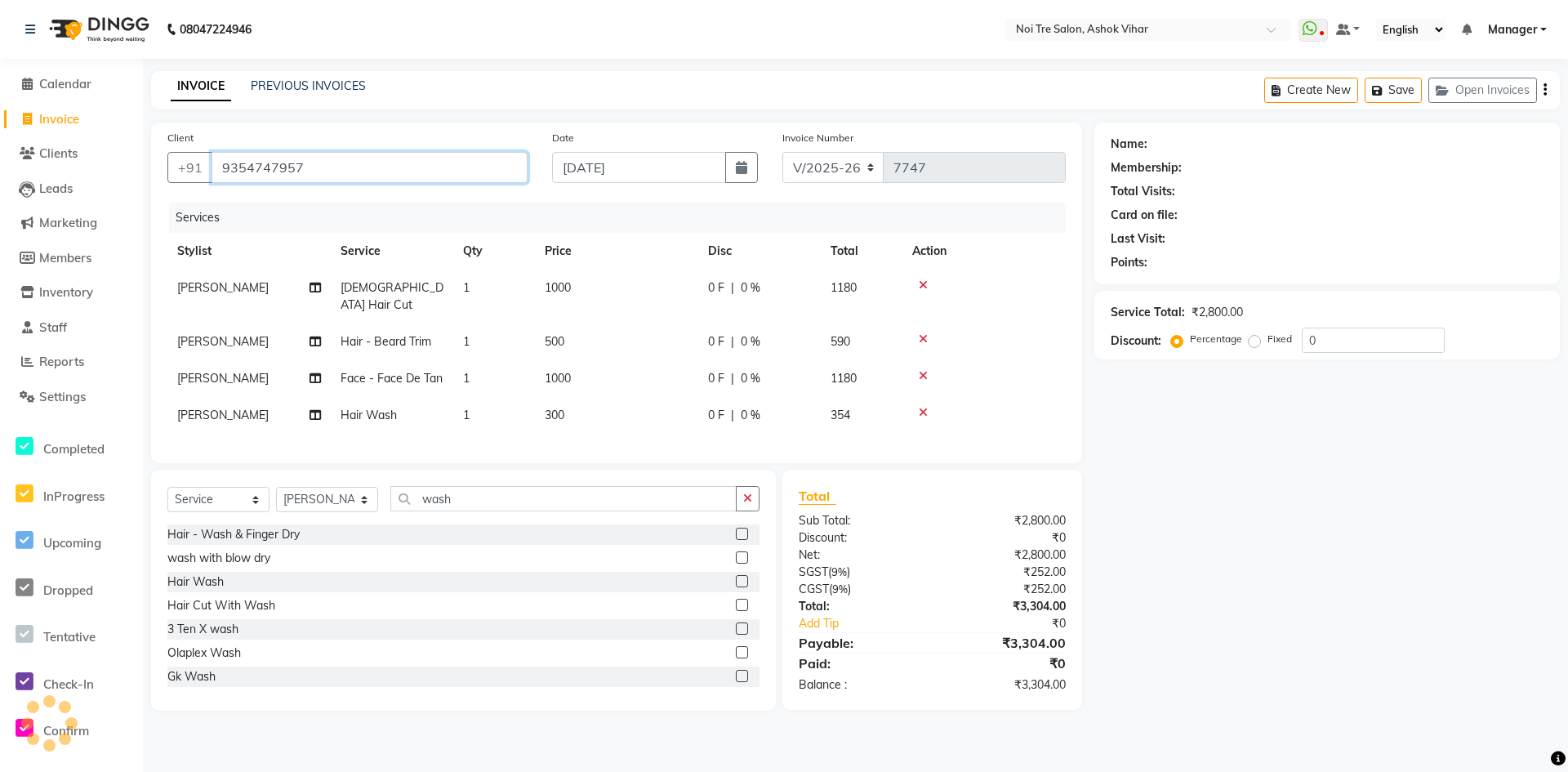
type input "9354747957"
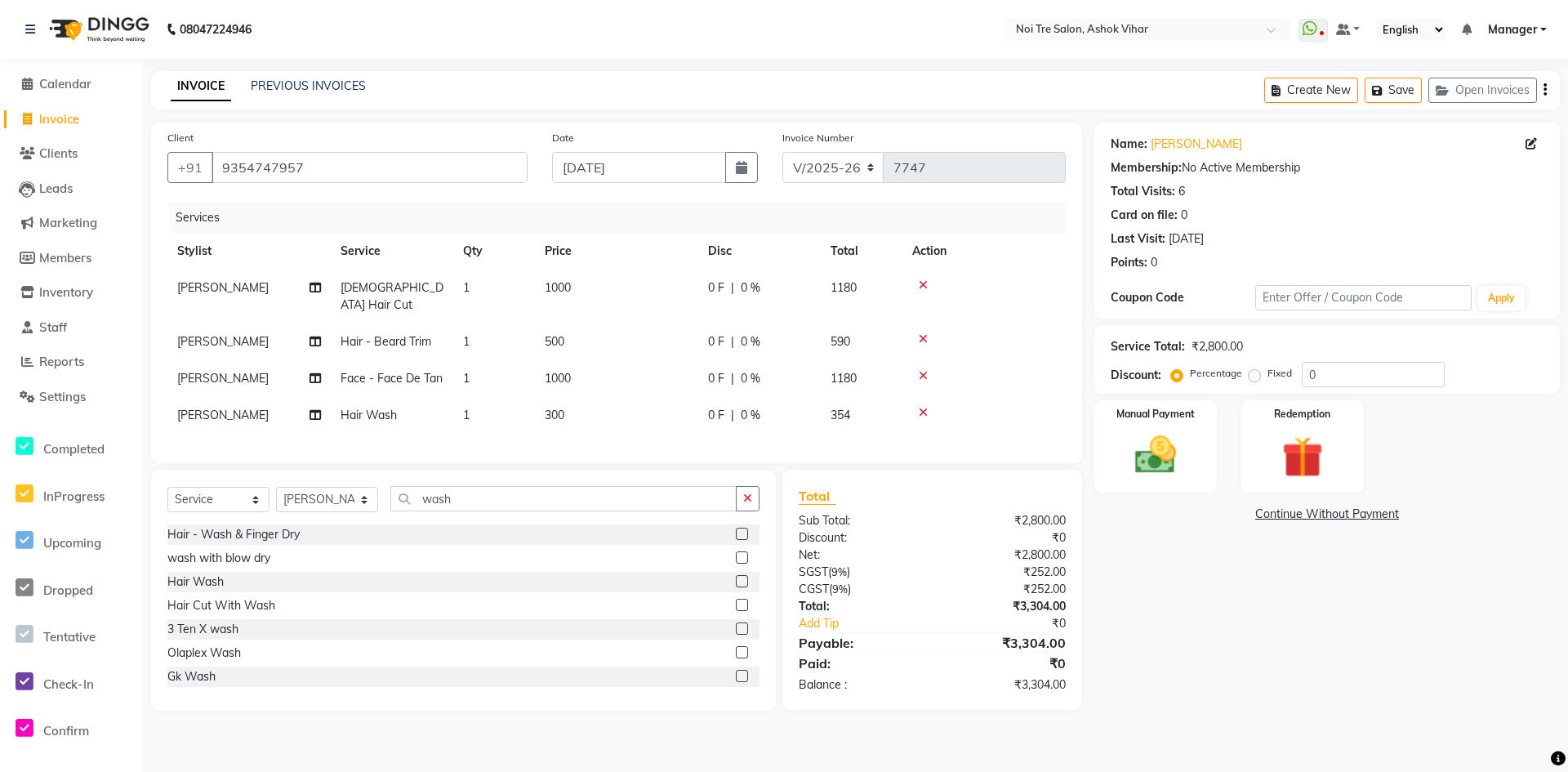
drag, startPoint x: 1250, startPoint y: 375, endPoint x: 1288, endPoint y: 379, distance: 38.2
click at [1267, 376] on label "Fixed" at bounding box center [1279, 373] width 25 height 15
click at [1252, 376] on input "Fixed" at bounding box center [1258, 373] width 11 height 11
radio input "true"
click at [1295, 376] on div "Percentage Fixed" at bounding box center [1238, 374] width 127 height 22
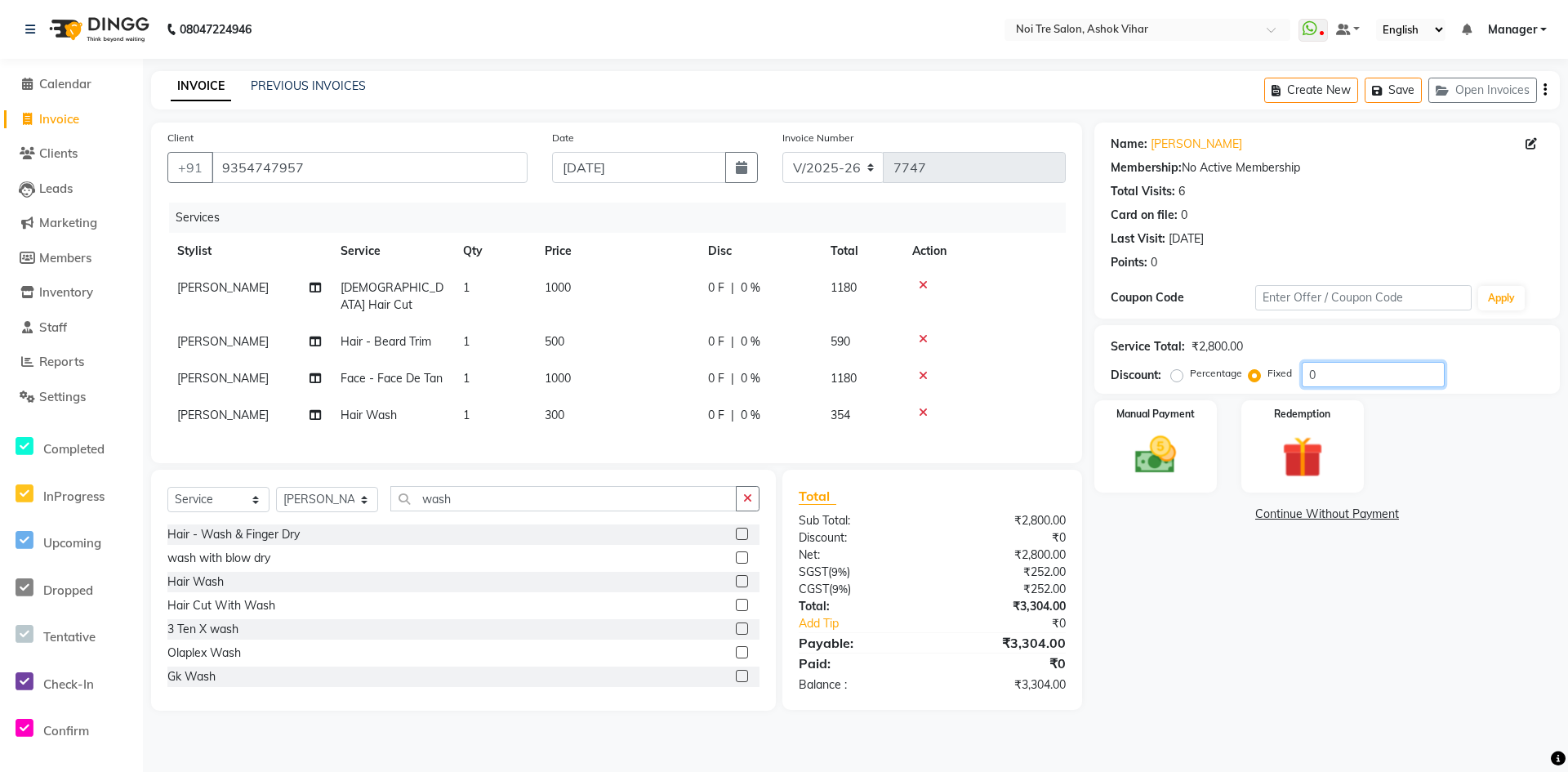
drag, startPoint x: 1312, startPoint y: 377, endPoint x: 1300, endPoint y: 376, distance: 12.0
click at [1302, 376] on input "0" at bounding box center [1374, 374] width 143 height 25
type input "4"
click at [1208, 443] on div "Manual Payment" at bounding box center [1155, 447] width 127 height 96
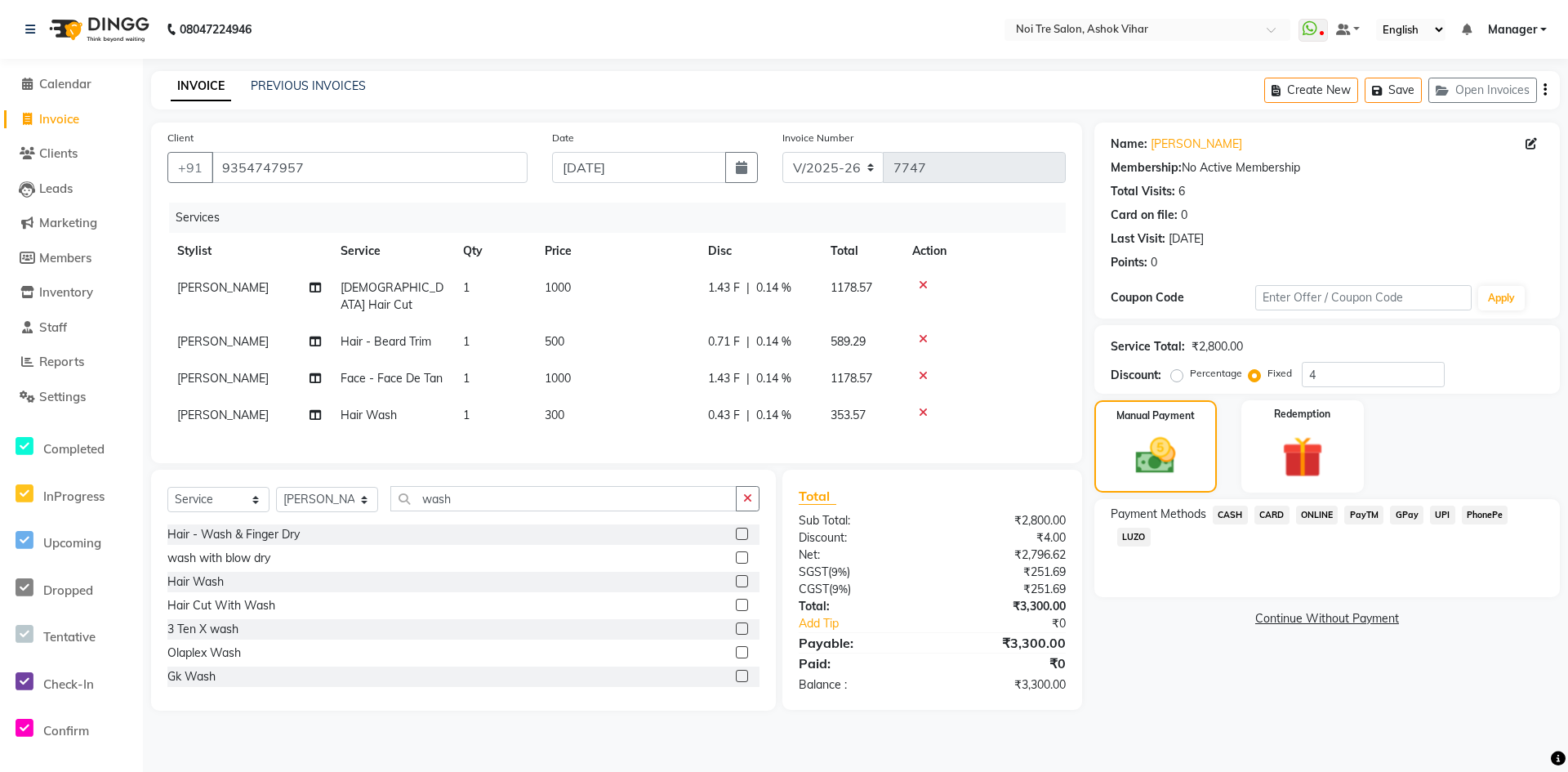
click at [1230, 523] on span "CASH" at bounding box center [1230, 515] width 35 height 19
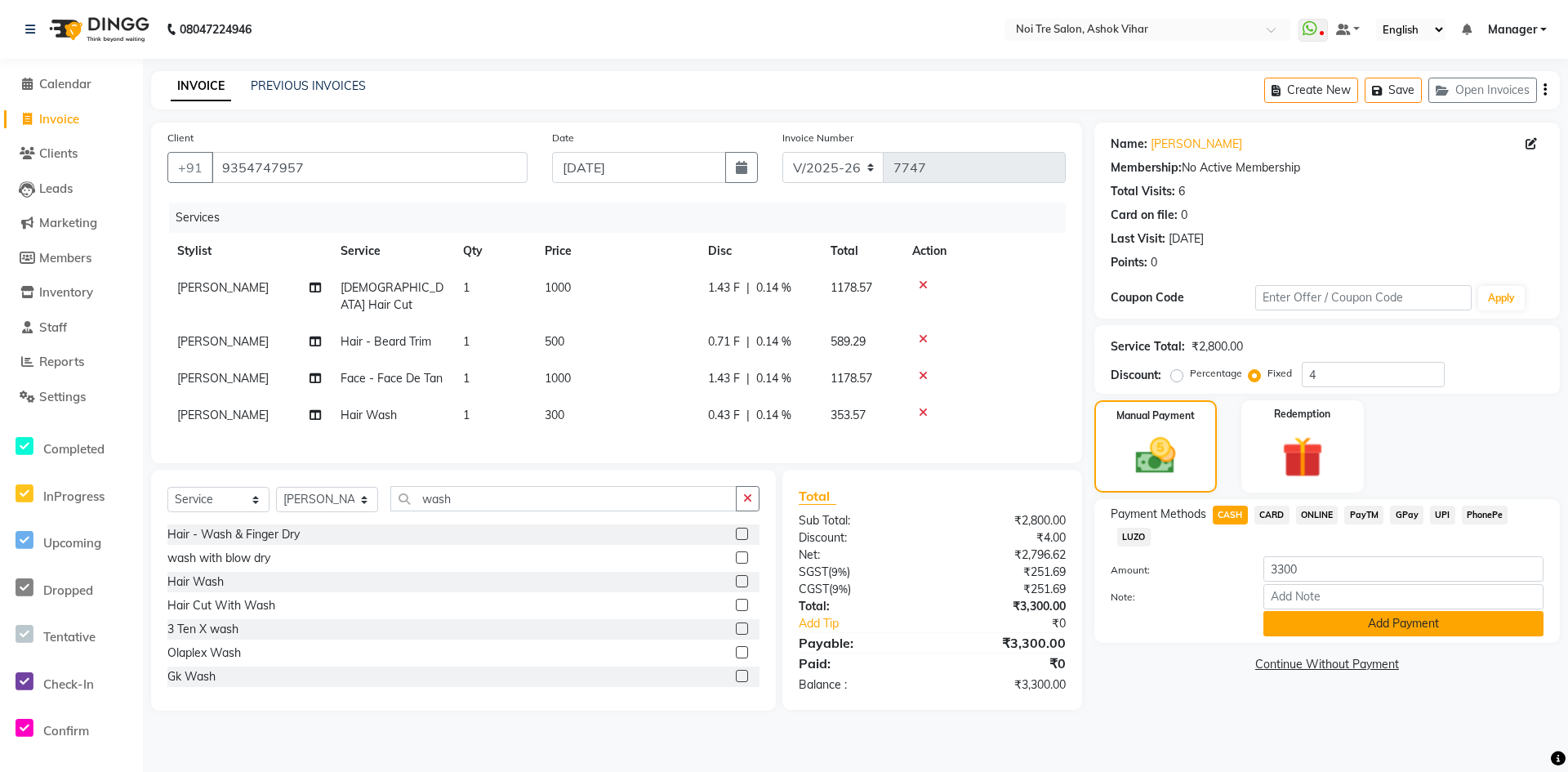
click at [1284, 623] on button "Add Payment" at bounding box center [1403, 623] width 280 height 25
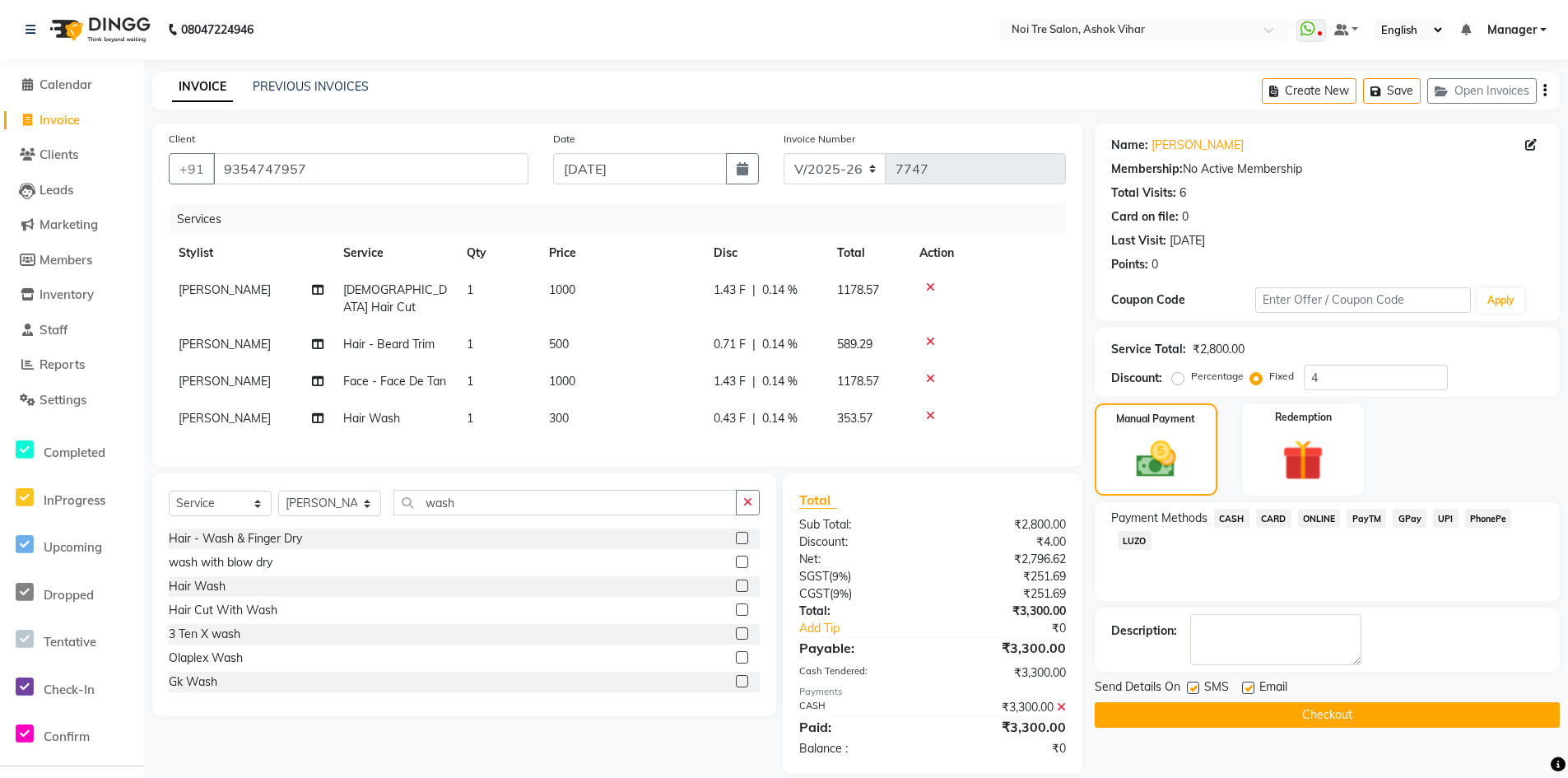
click at [1261, 710] on button "Checkout" at bounding box center [1327, 714] width 465 height 26
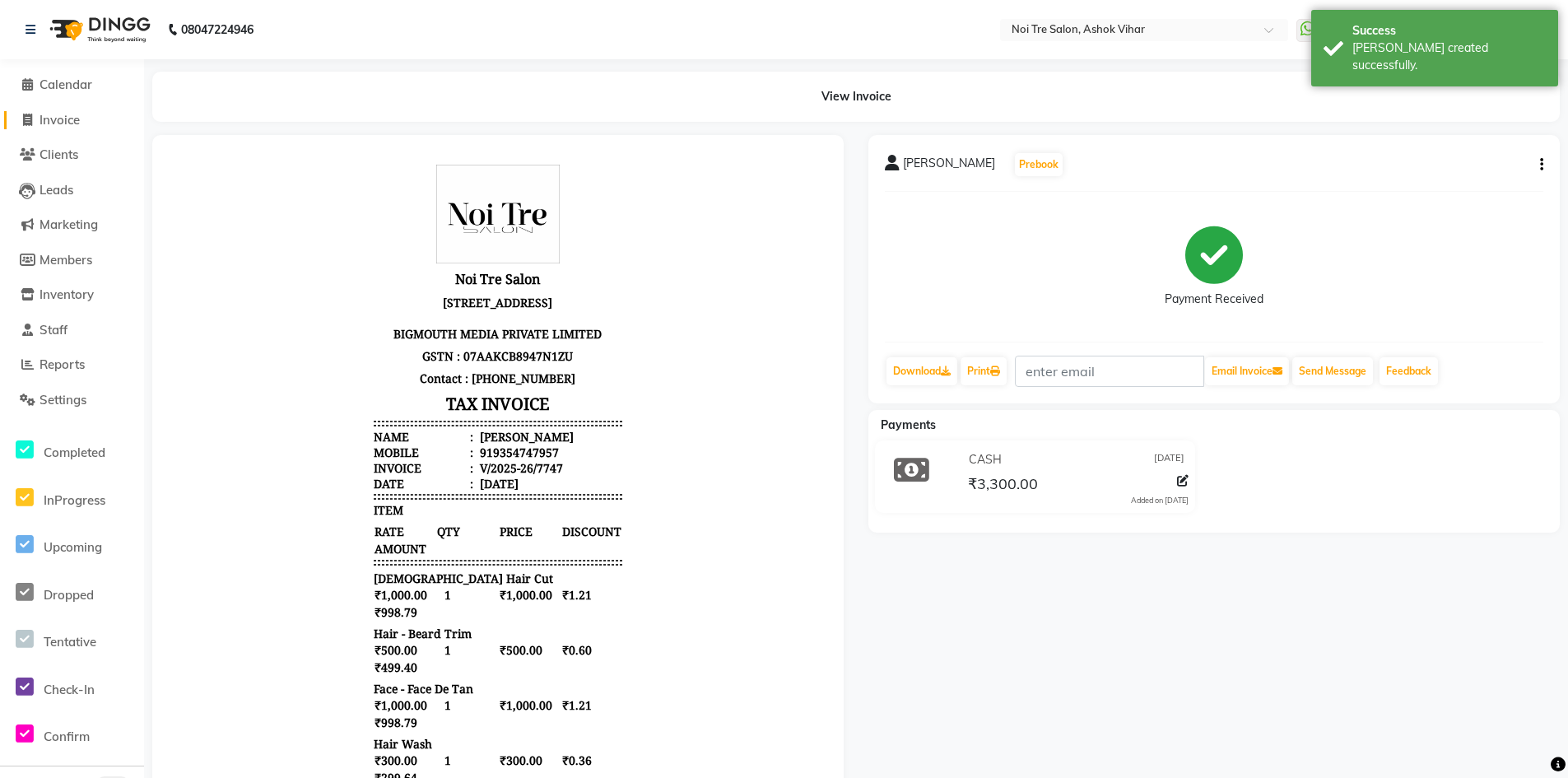
drag, startPoint x: 65, startPoint y: 113, endPoint x: 951, endPoint y: 774, distance: 1105.4
click at [65, 113] on span "Invoice" at bounding box center [60, 120] width 40 height 15
select select "service"
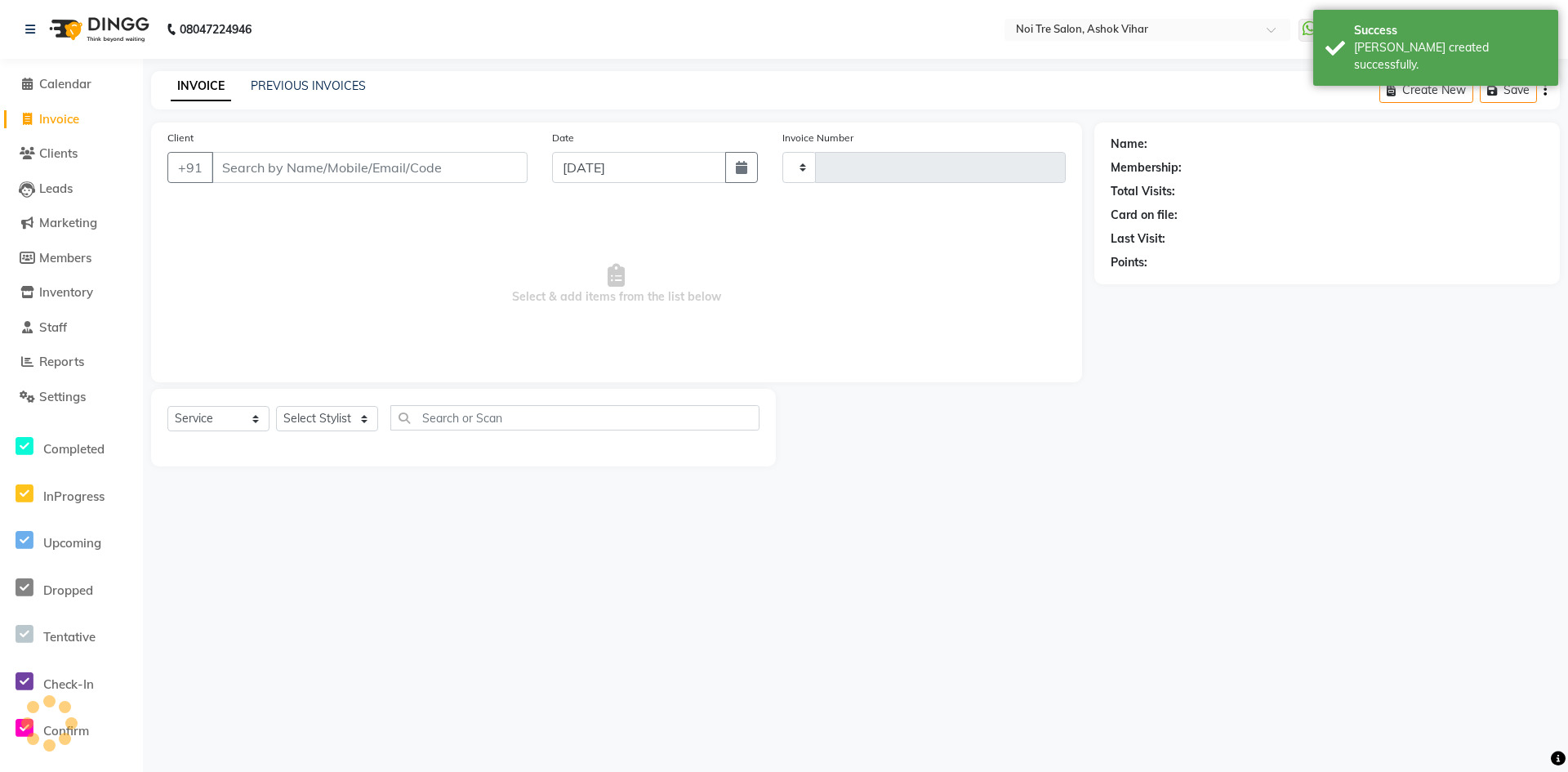
type input "7748"
select select "4726"
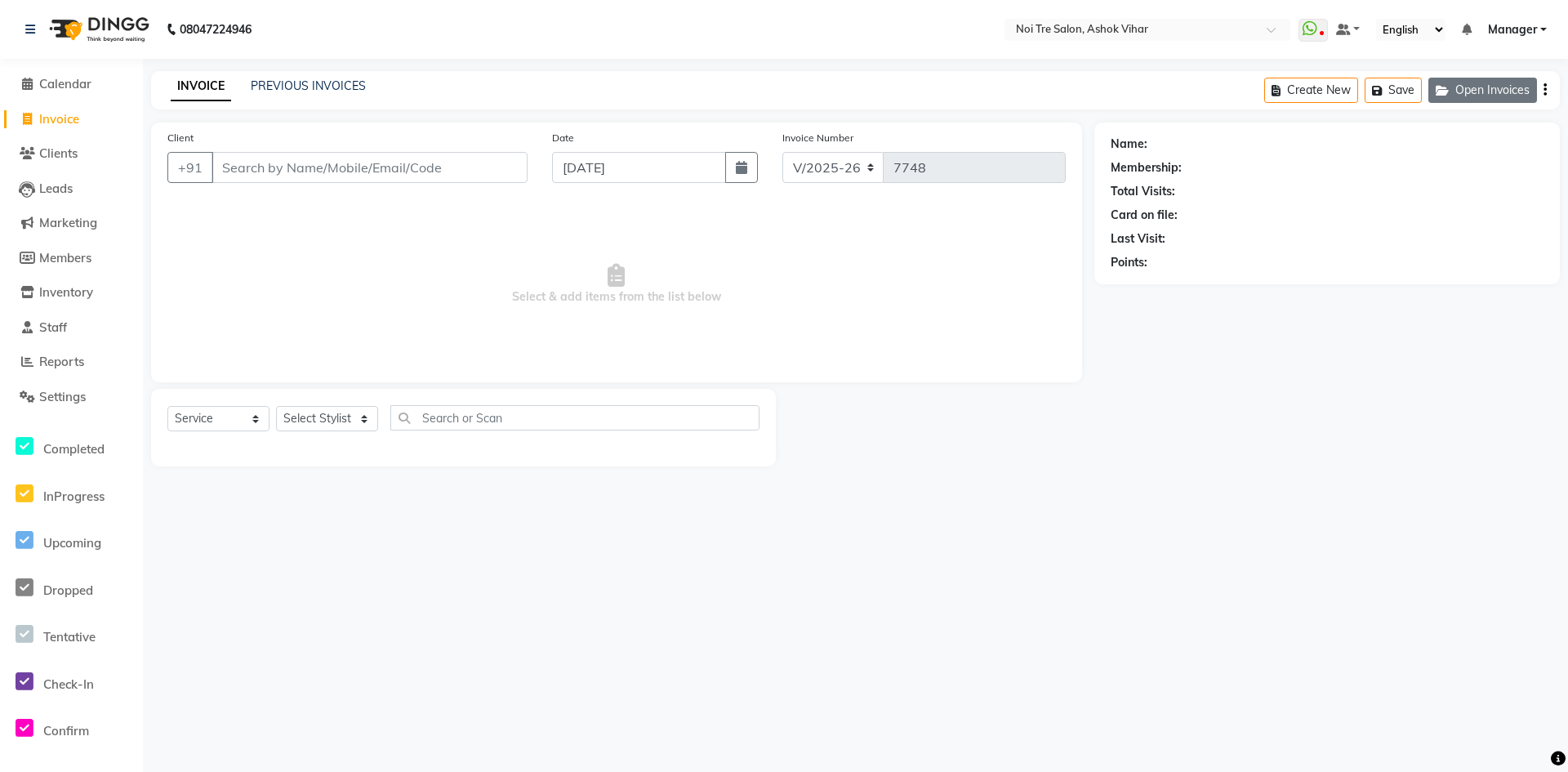
click at [1459, 94] on button "Open Invoices" at bounding box center [1482, 90] width 108 height 25
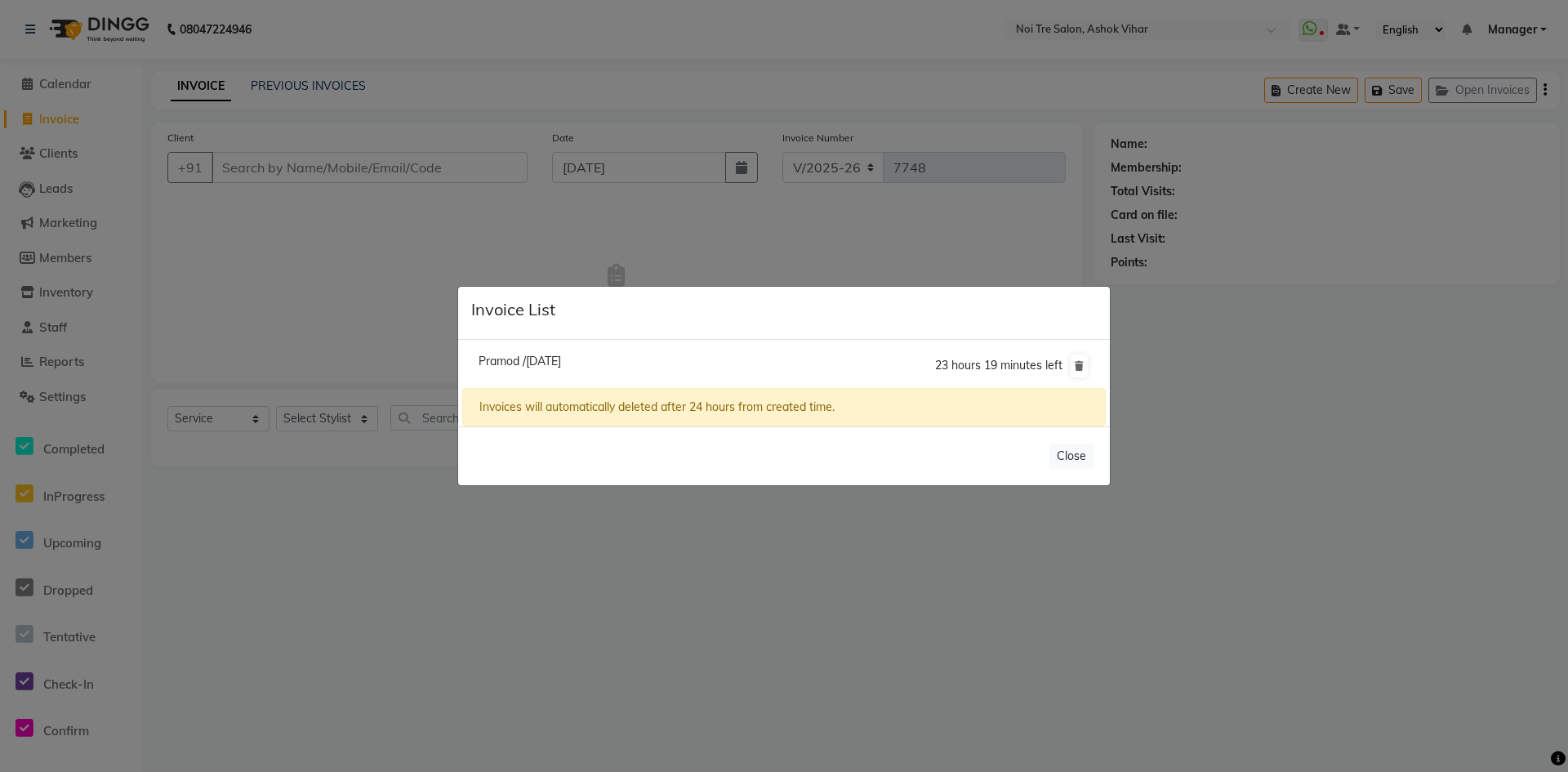
click at [561, 362] on span "Pramod /04 September 2025" at bounding box center [520, 361] width 82 height 15
type input "9810197978"
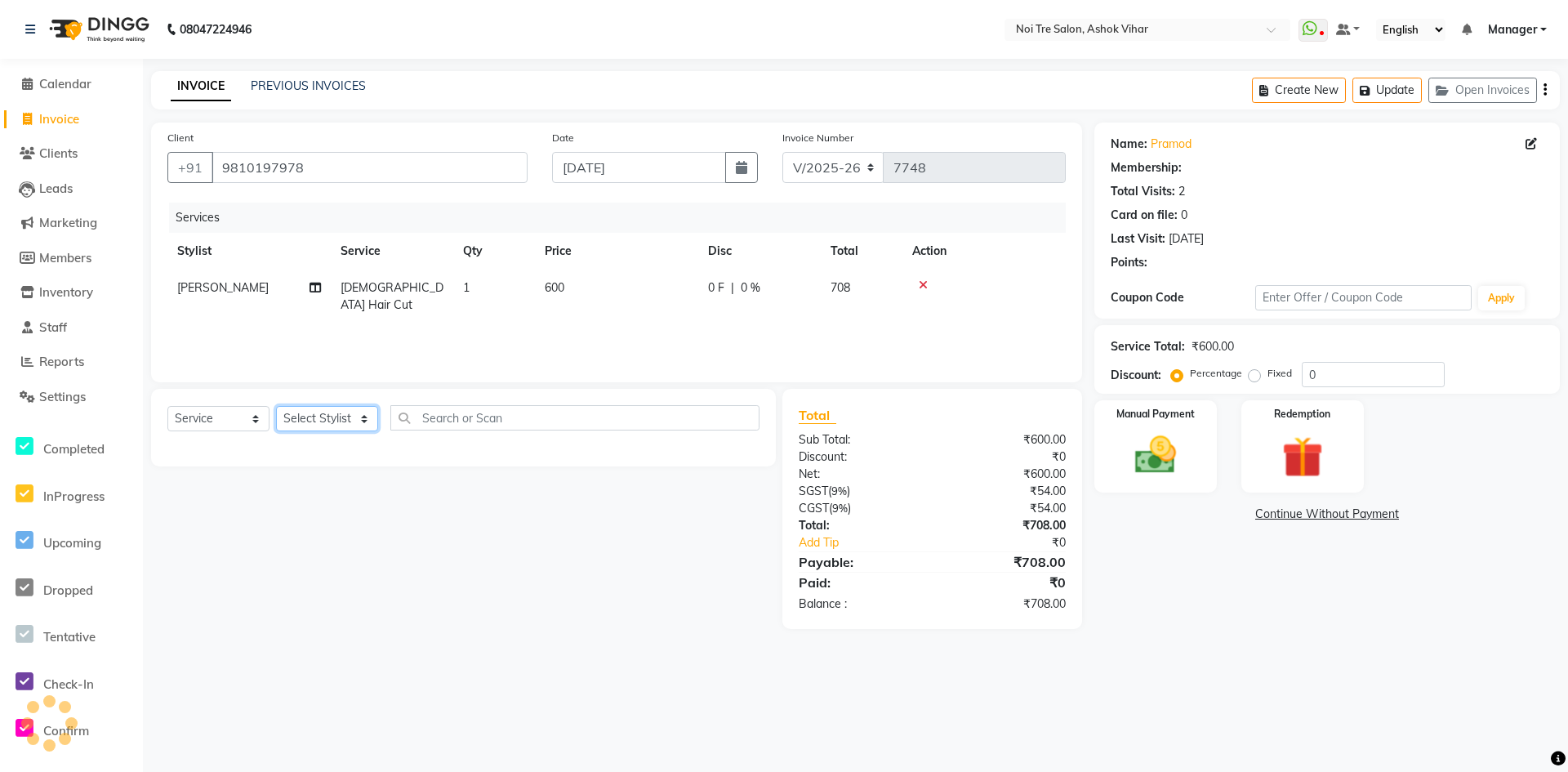
click at [321, 417] on select "Select Stylist Aakash Aalam Aas Admin Ajay Alice Amit Anand Anas Arif ARIF 1 Ar…" at bounding box center [327, 419] width 102 height 25
select select "46564"
click at [411, 404] on div "Select Service Product Membership Package Voucher Prepaid Gift Card Select Styl…" at bounding box center [463, 427] width 625 height 77
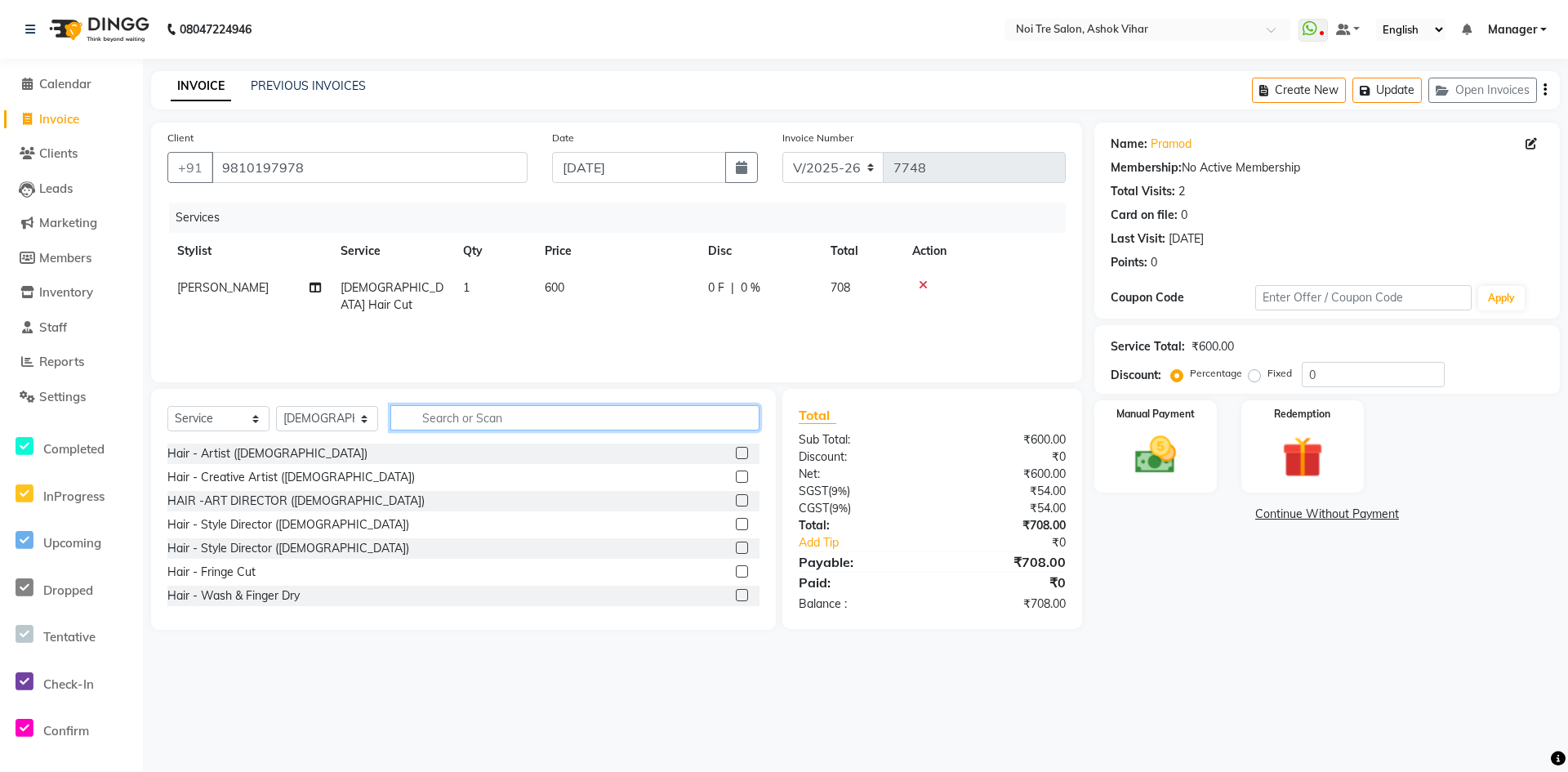
click at [435, 420] on input "text" at bounding box center [575, 418] width 370 height 25
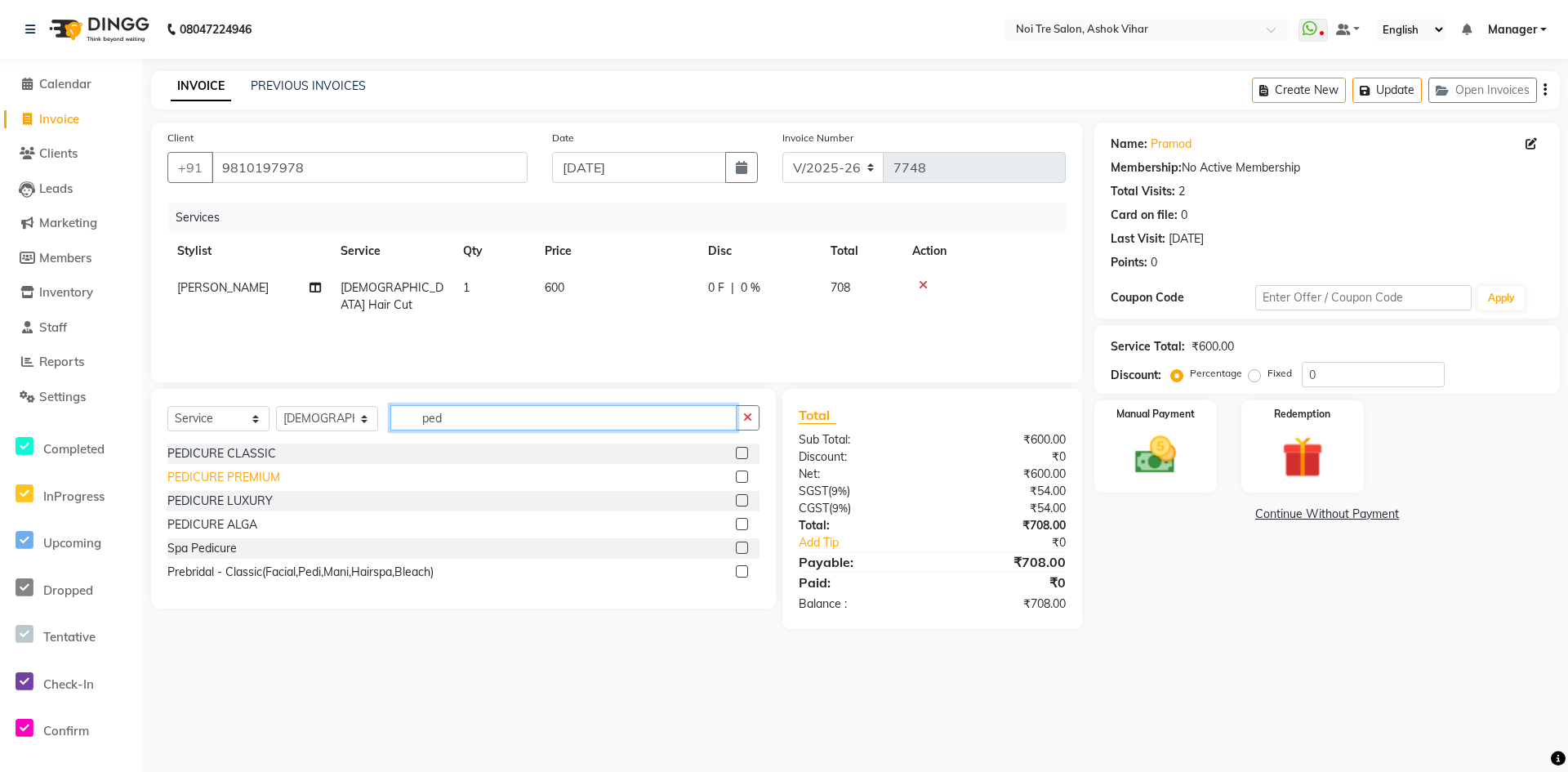
type input "ped"
click at [275, 479] on div "PEDICURE PREMIUM" at bounding box center [224, 477] width 113 height 17
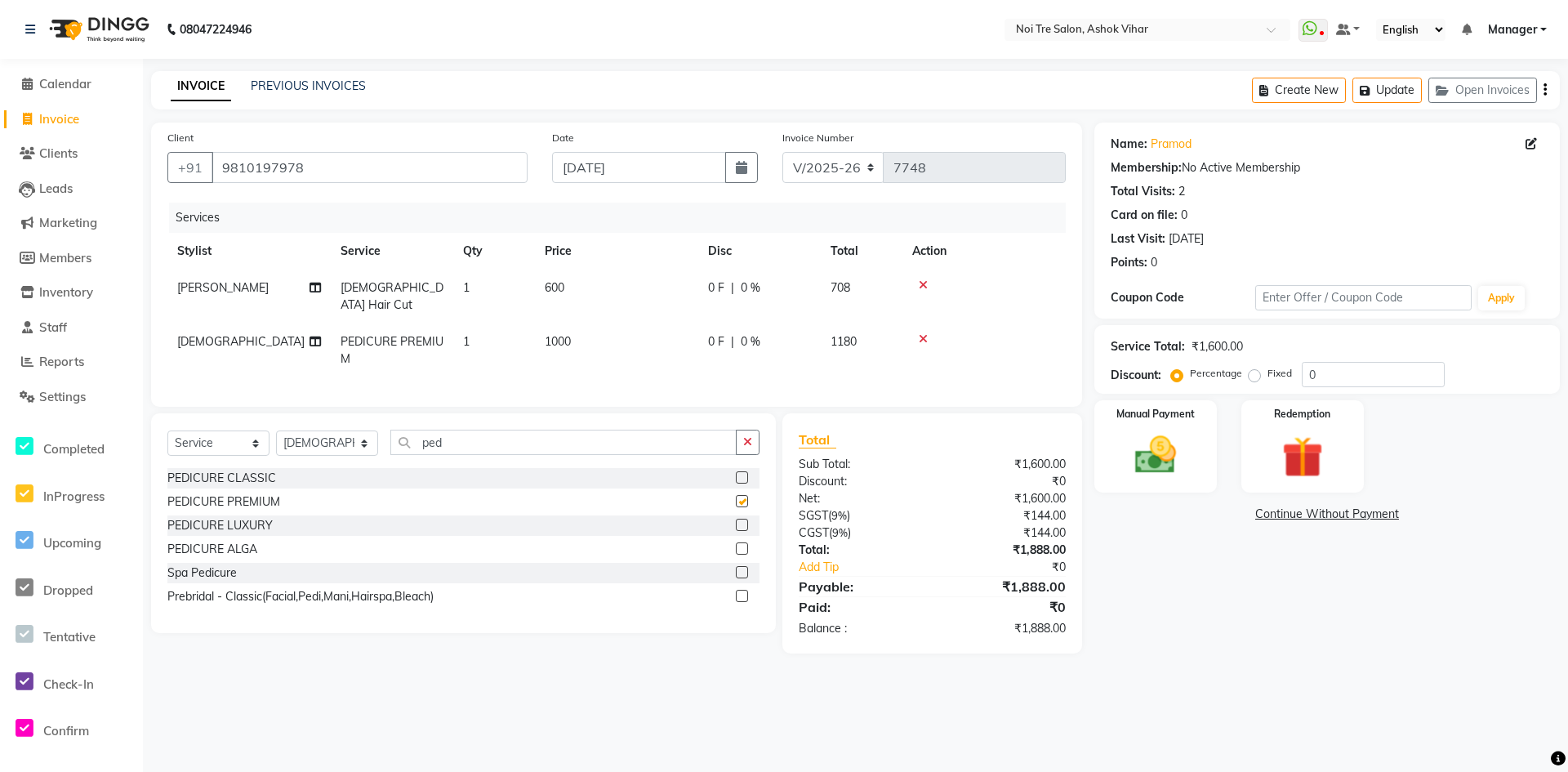
checkbox input "false"
drag, startPoint x: 1343, startPoint y: 371, endPoint x: 1249, endPoint y: 389, distance: 95.7
click at [1249, 389] on div "Service Total: ₹1,600.00 Discount: Percentage Fixed 0" at bounding box center [1328, 359] width 466 height 69
type input "50"
click at [1179, 442] on img at bounding box center [1156, 455] width 71 height 50
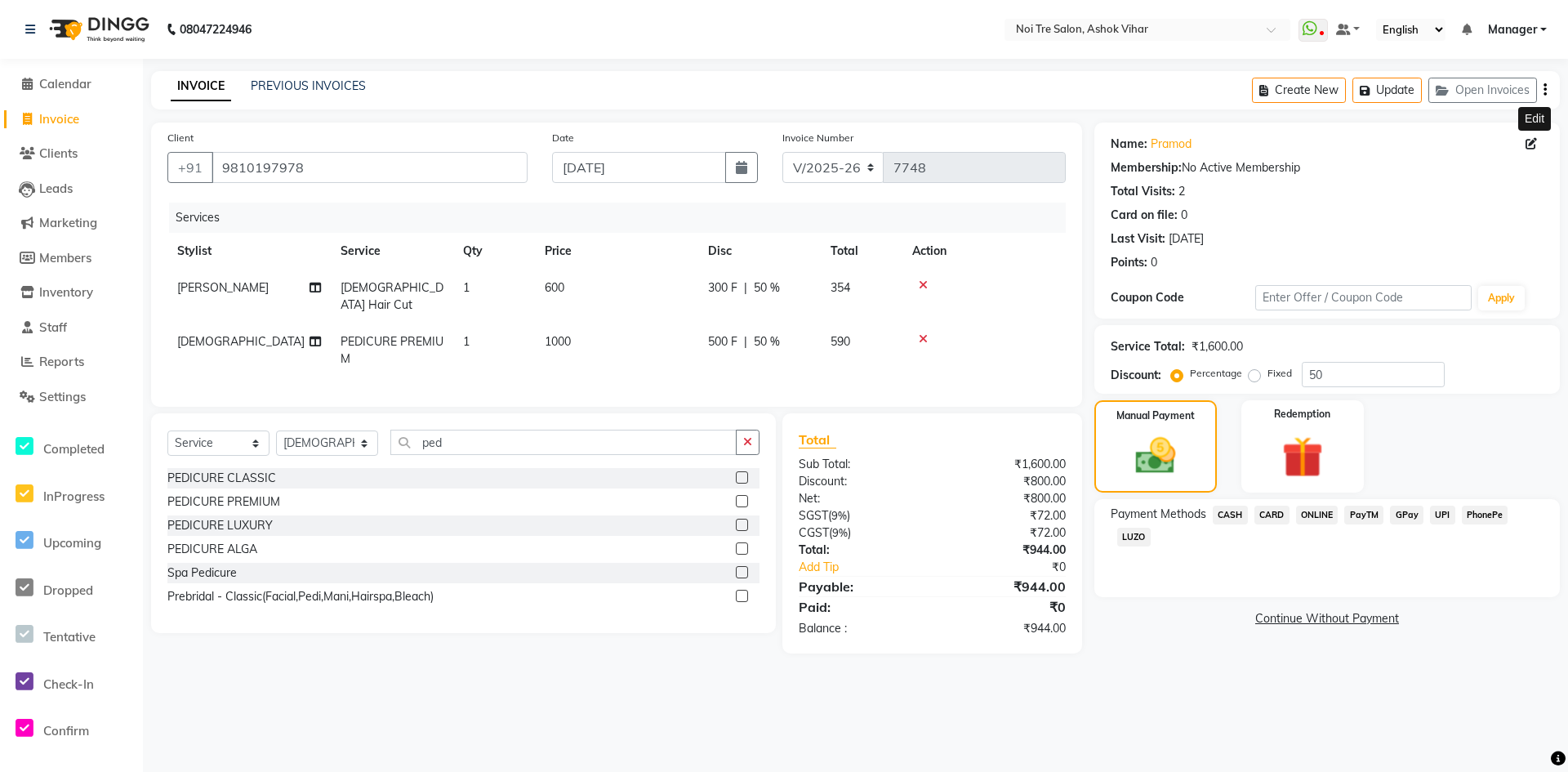
click at [1531, 143] on icon at bounding box center [1531, 143] width 11 height 11
select select "male"
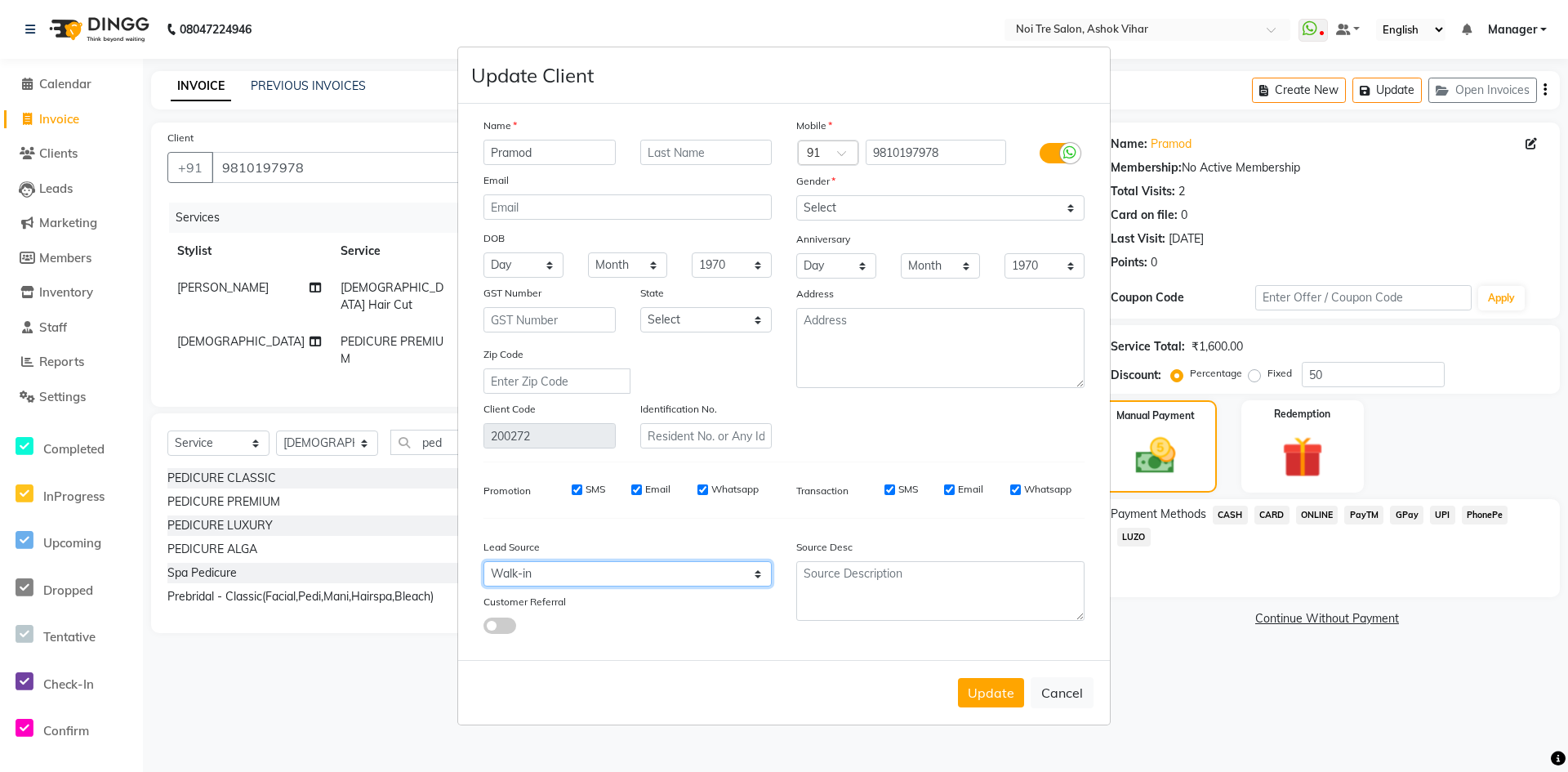
click at [536, 572] on select "Select Walk-in Referral Internet Friend Word of Mouth Advertisement Facebook Ju…" at bounding box center [628, 573] width 289 height 25
select select "31831"
click at [484, 561] on select "Select Walk-in Referral Internet Friend Word of Mouth Advertisement Facebook Ju…" at bounding box center [628, 573] width 289 height 25
click at [973, 681] on button "Update" at bounding box center [991, 692] width 66 height 29
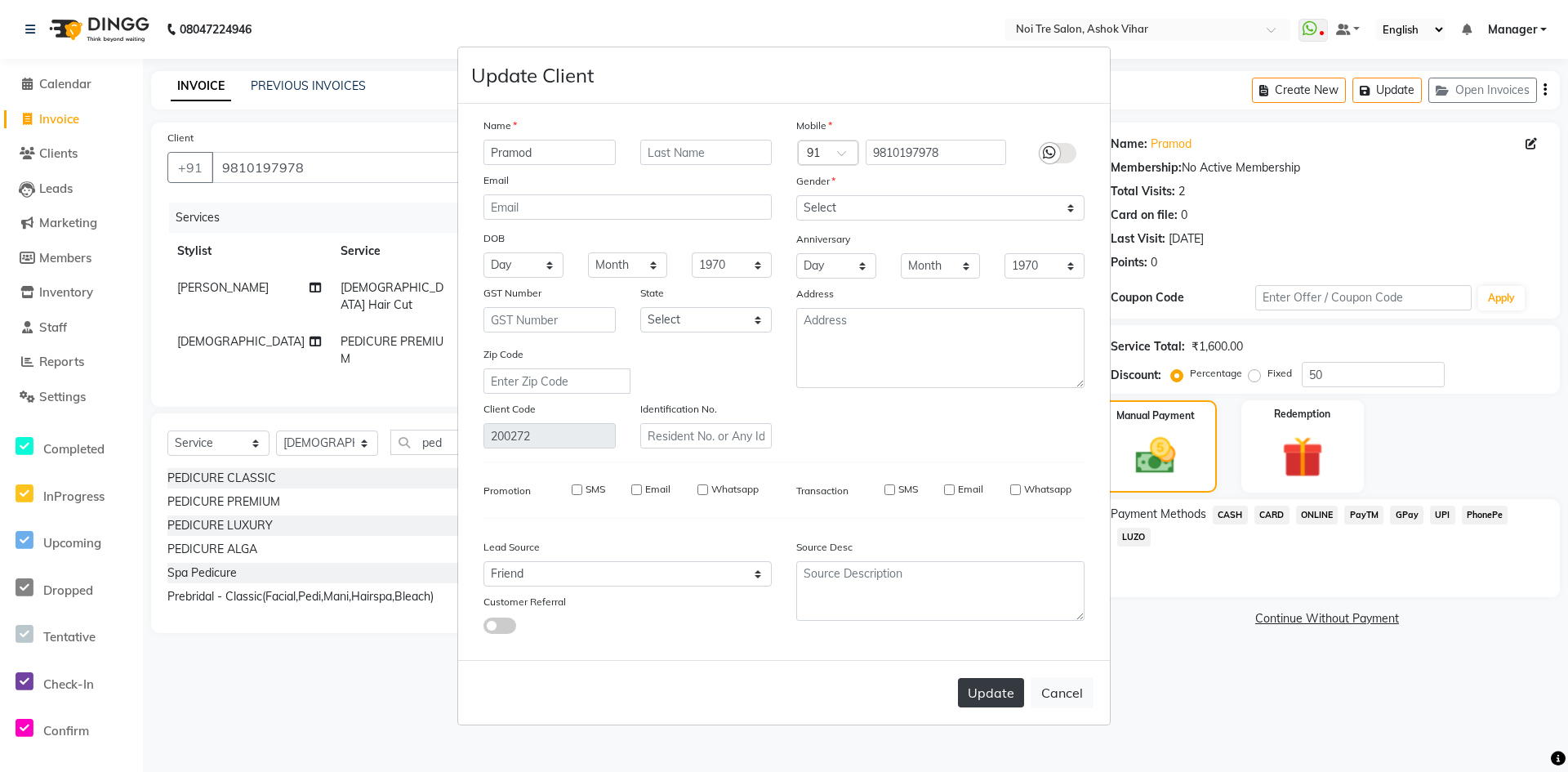
select select
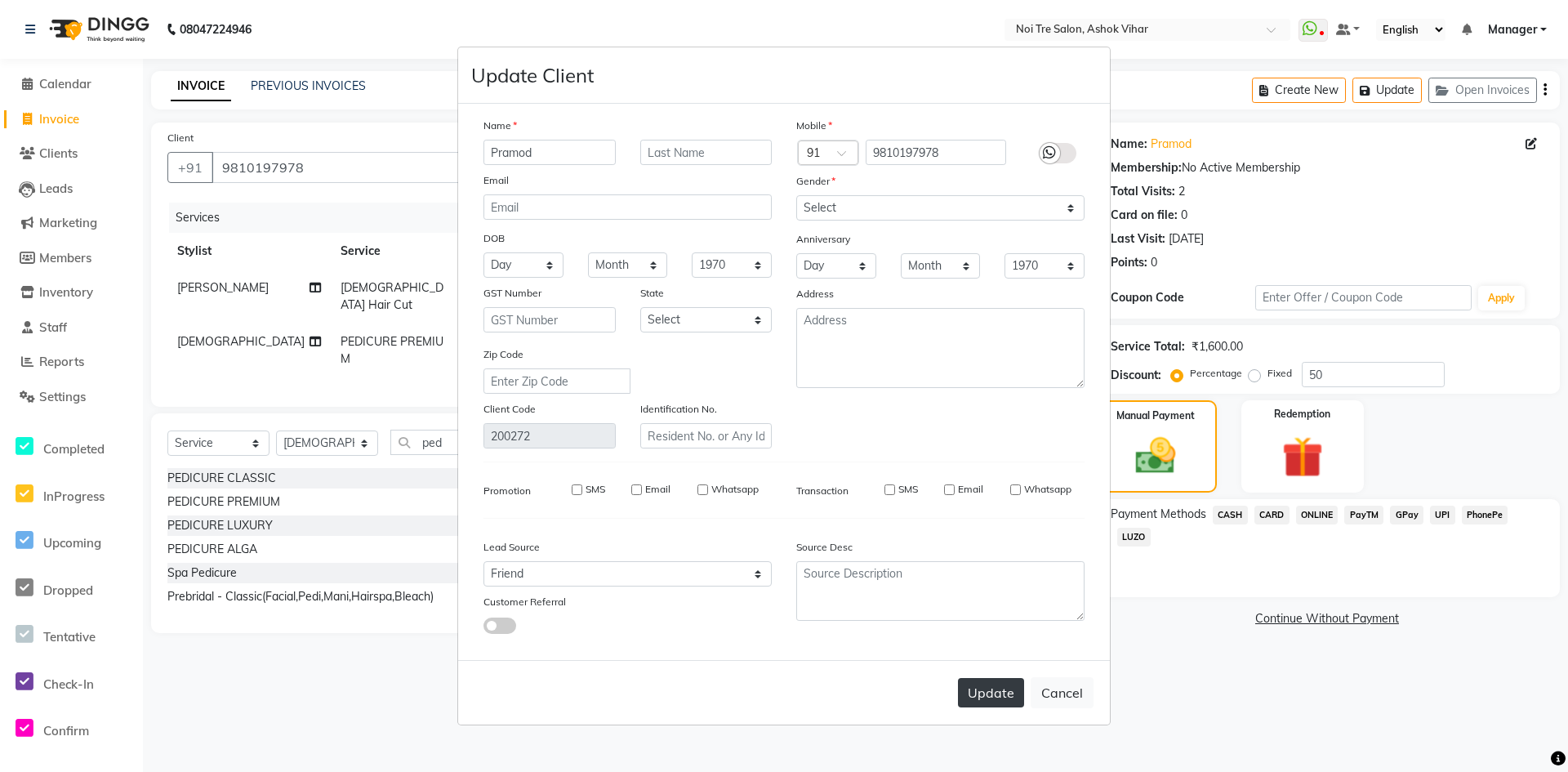
select select
checkbox input "false"
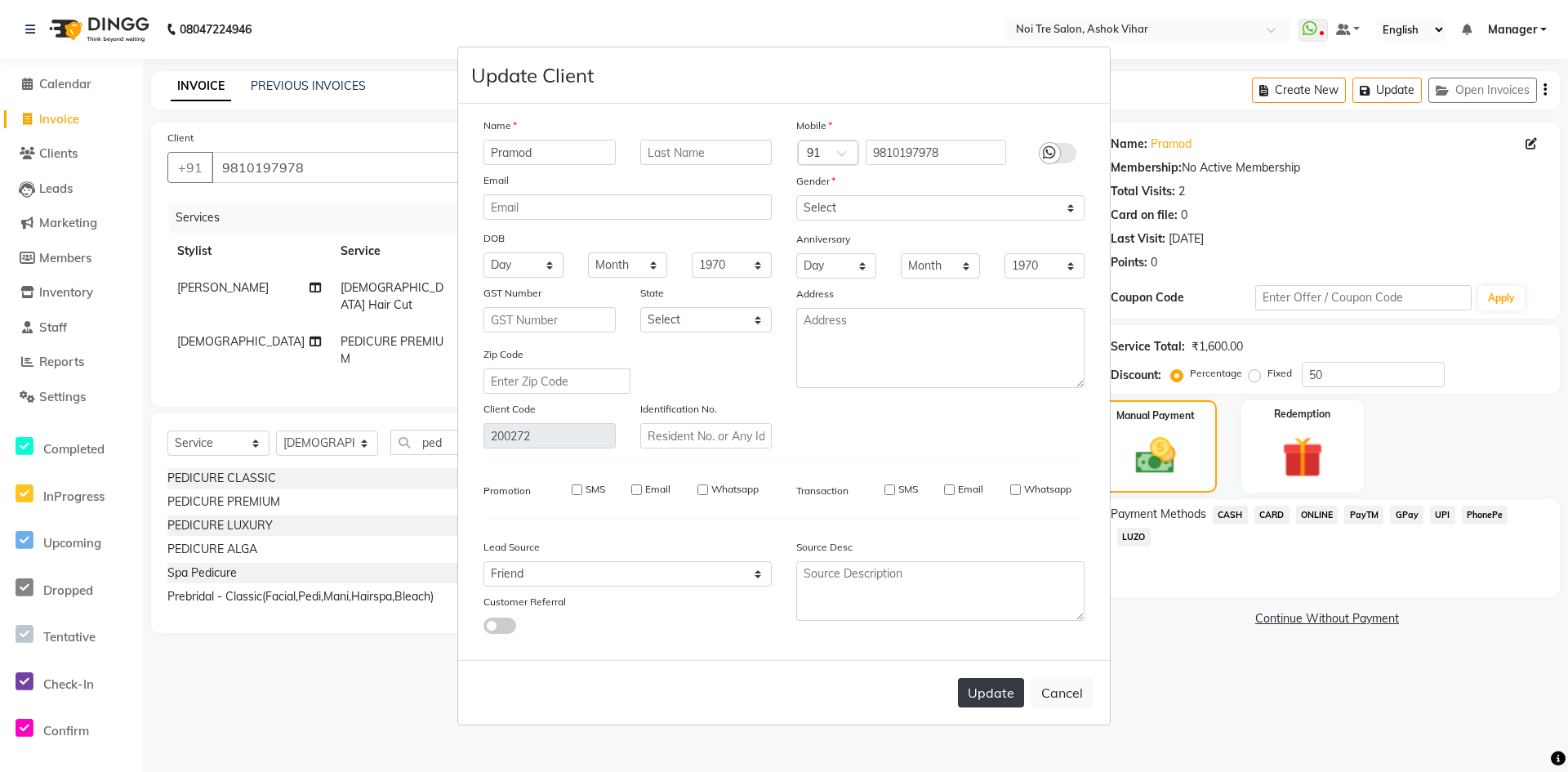
checkbox input "false"
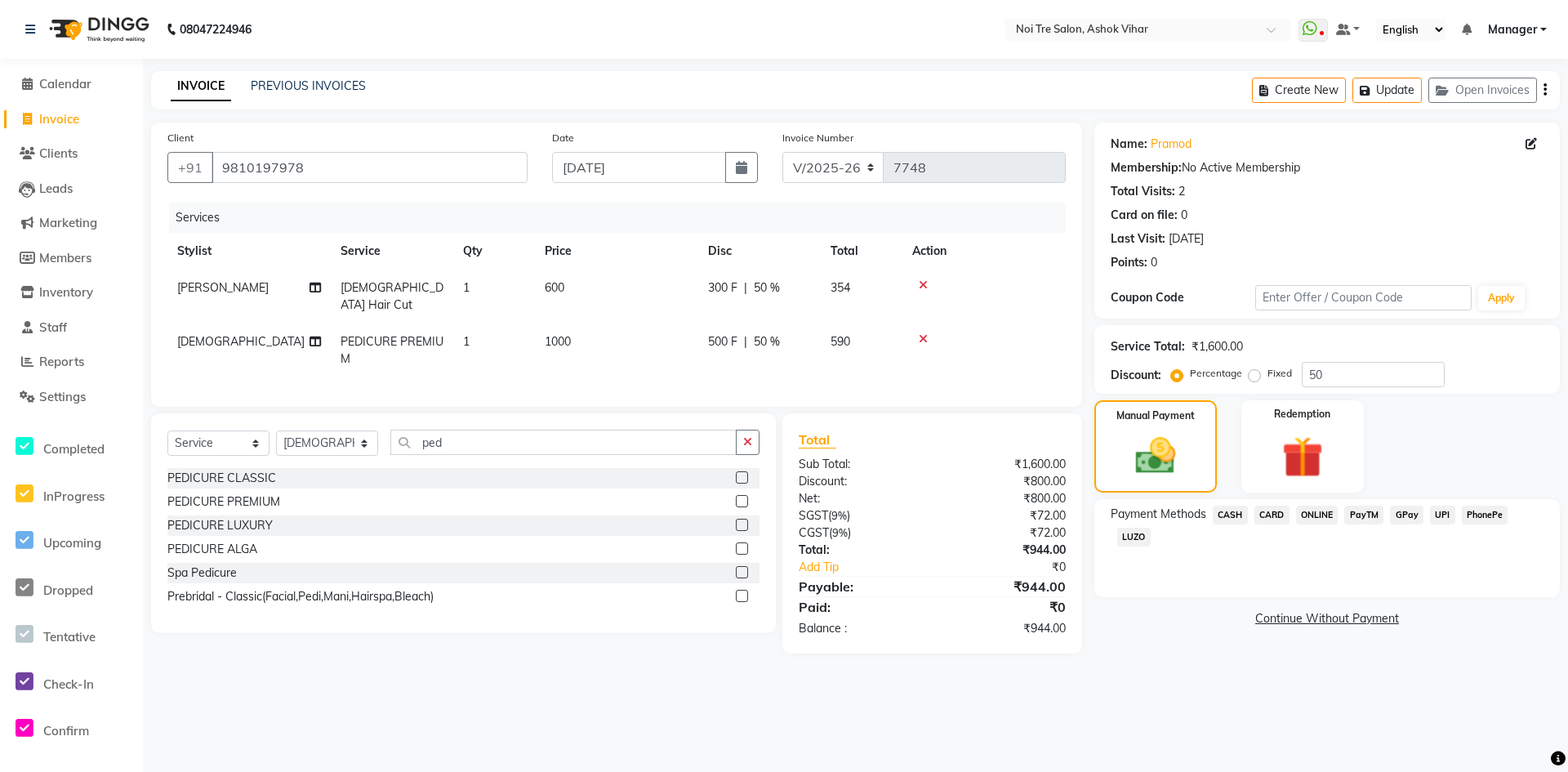
click at [1229, 517] on span "CASH" at bounding box center [1230, 515] width 35 height 19
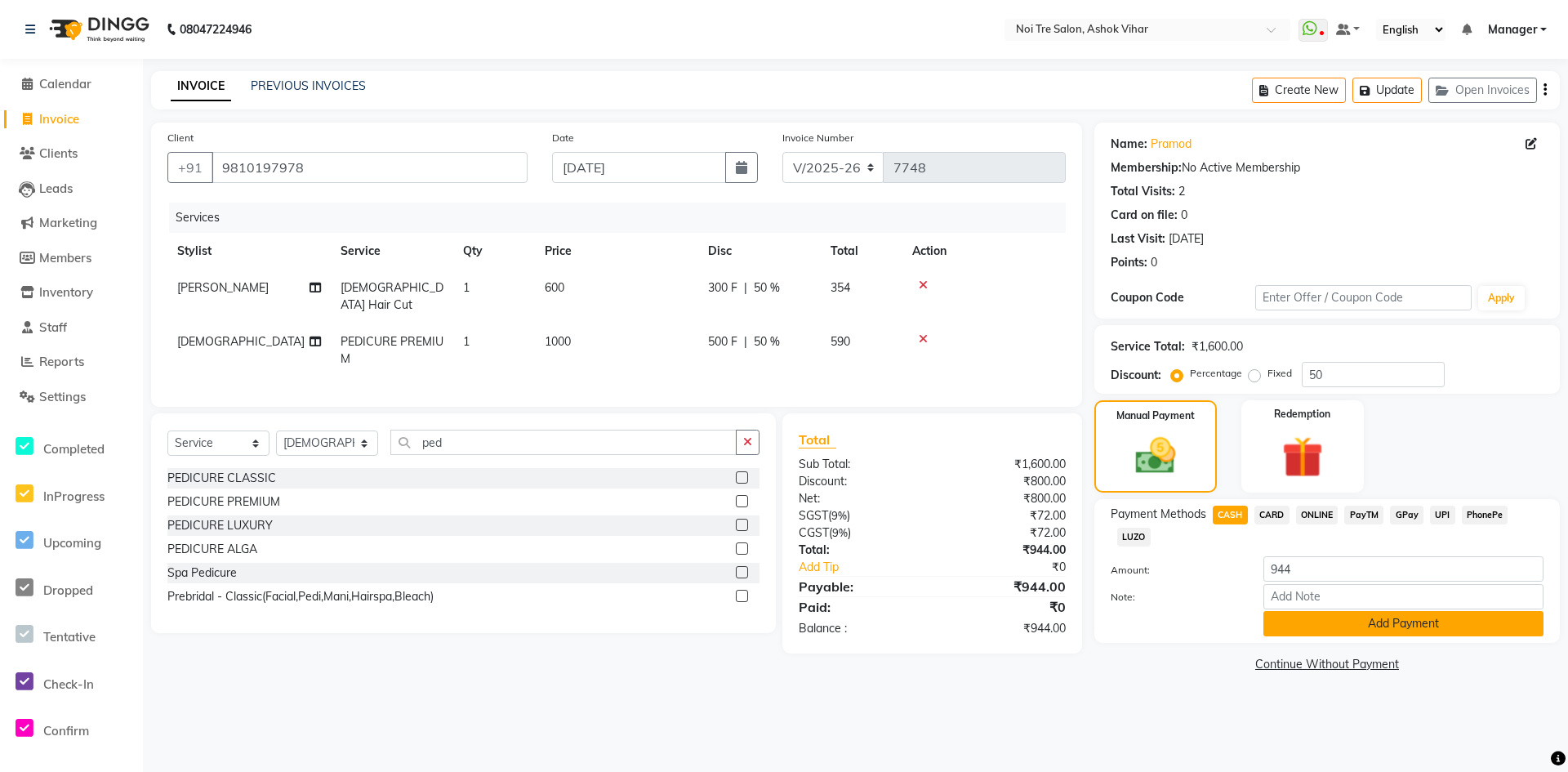
click at [1286, 618] on button "Add Payment" at bounding box center [1403, 623] width 280 height 25
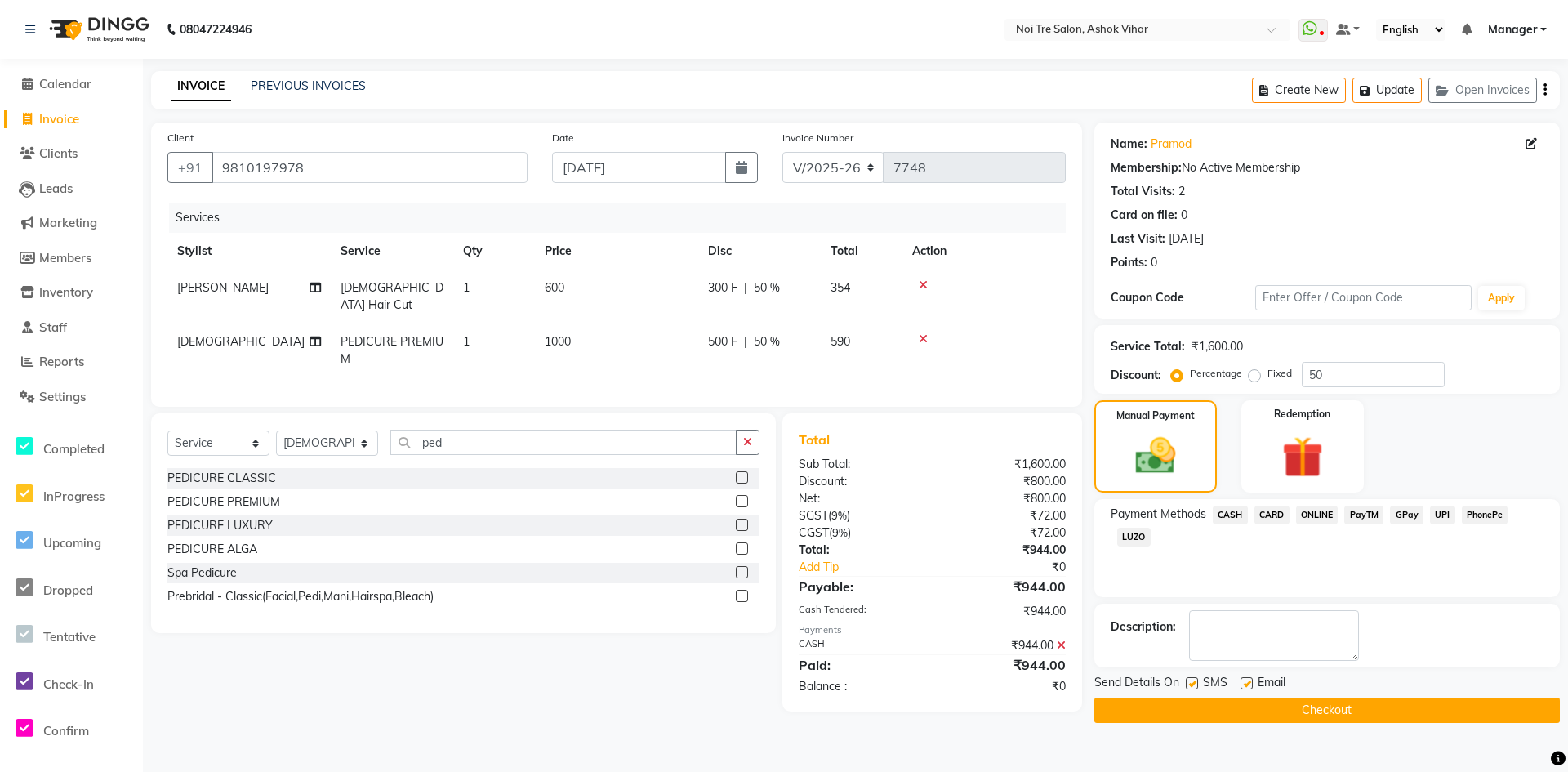
click at [1275, 703] on button "Checkout" at bounding box center [1328, 710] width 466 height 25
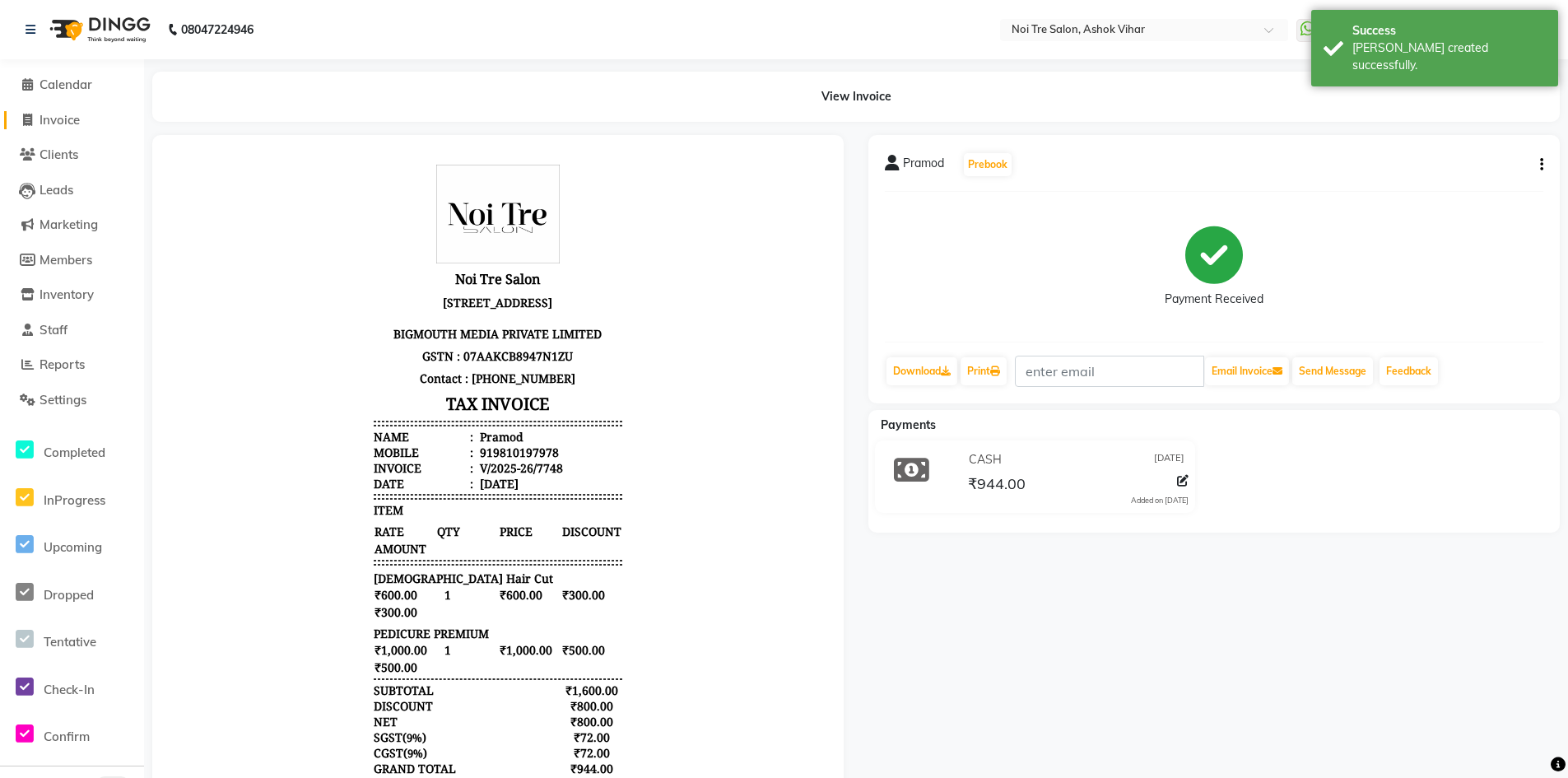
click at [80, 121] on span "Invoice" at bounding box center [60, 120] width 40 height 15
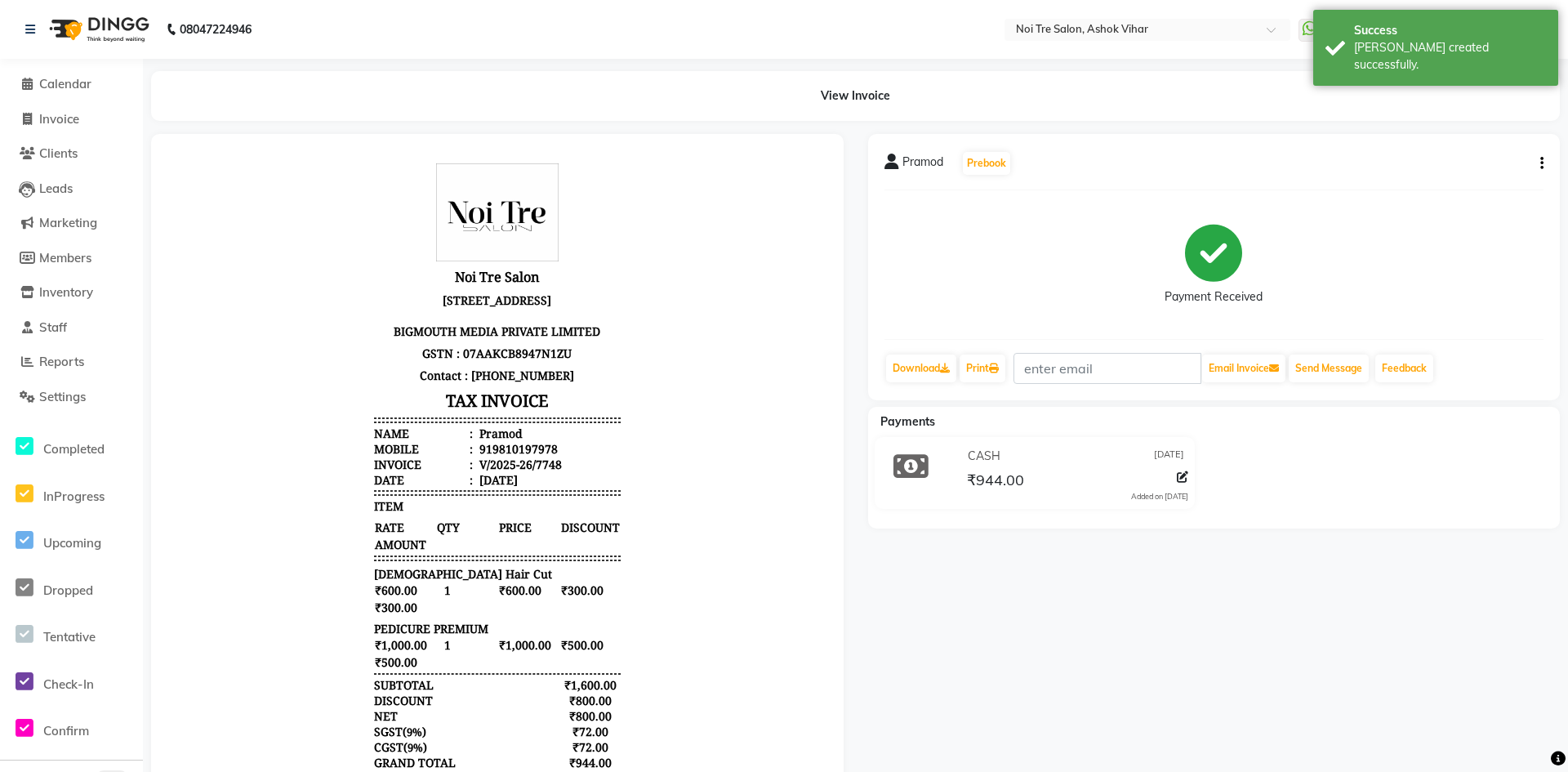
select select "service"
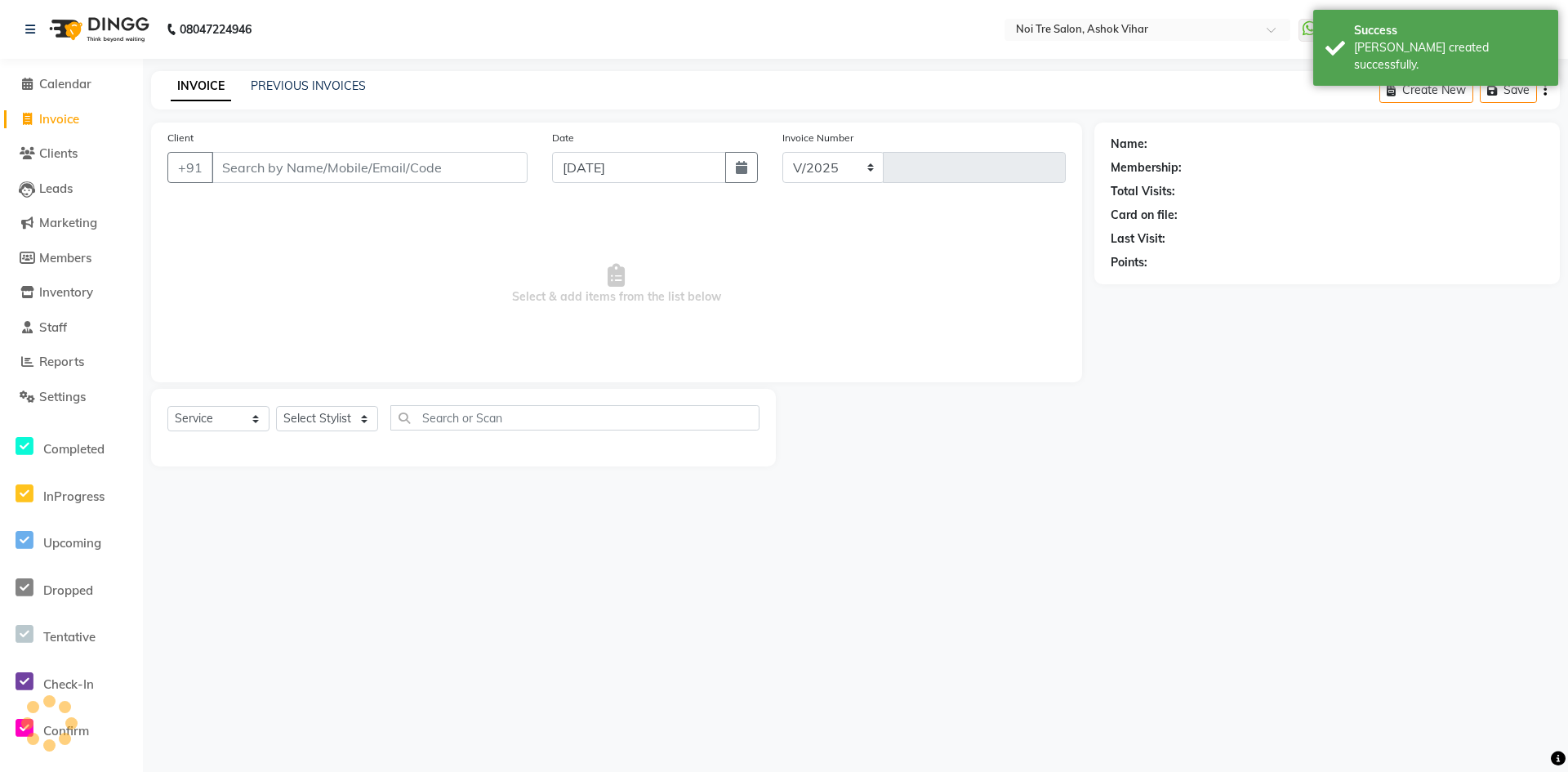
select select "4726"
type input "7749"
click at [302, 82] on link "PREVIOUS INVOICES" at bounding box center [308, 86] width 115 height 15
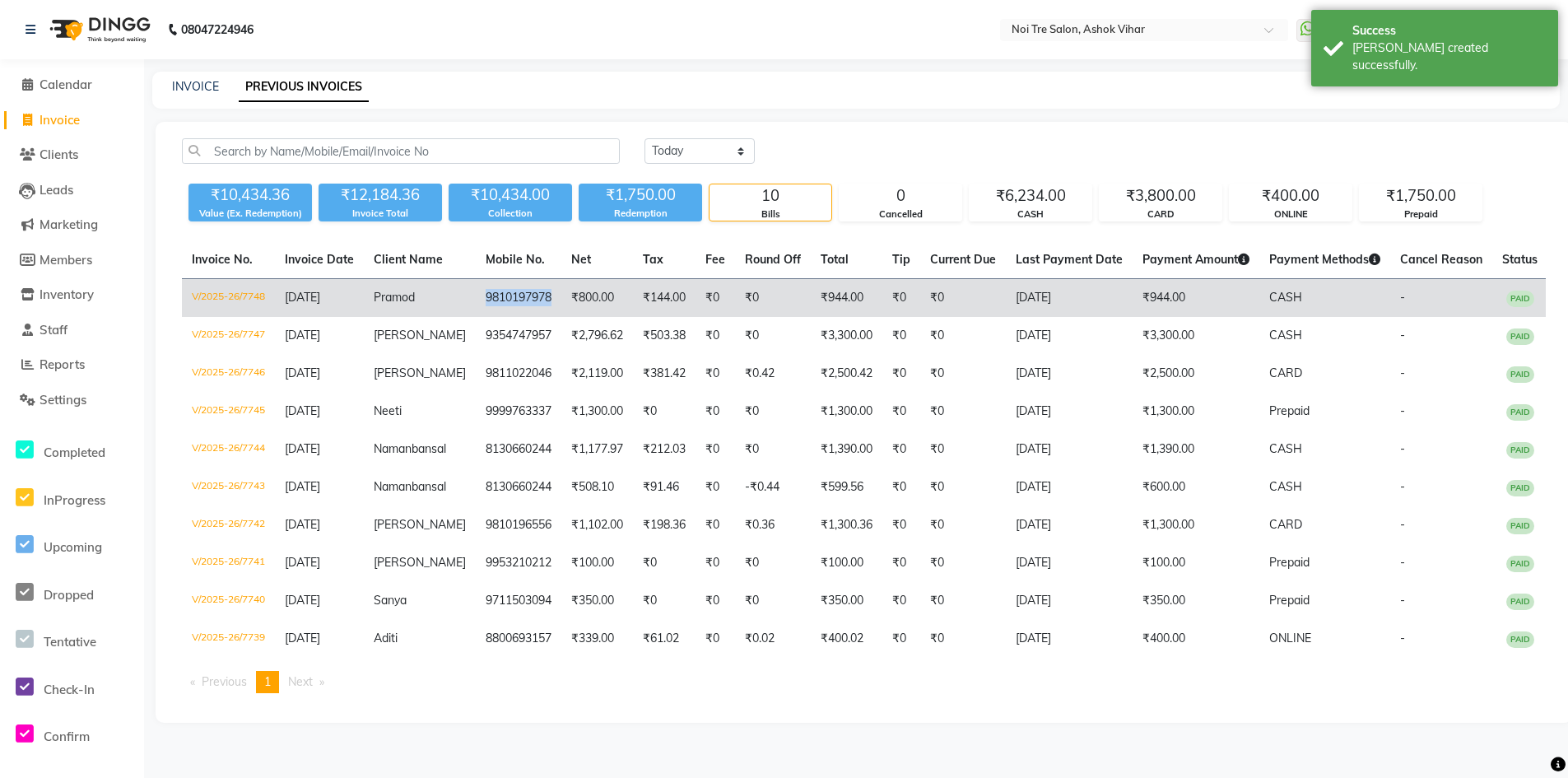
copy tr "9810197978"
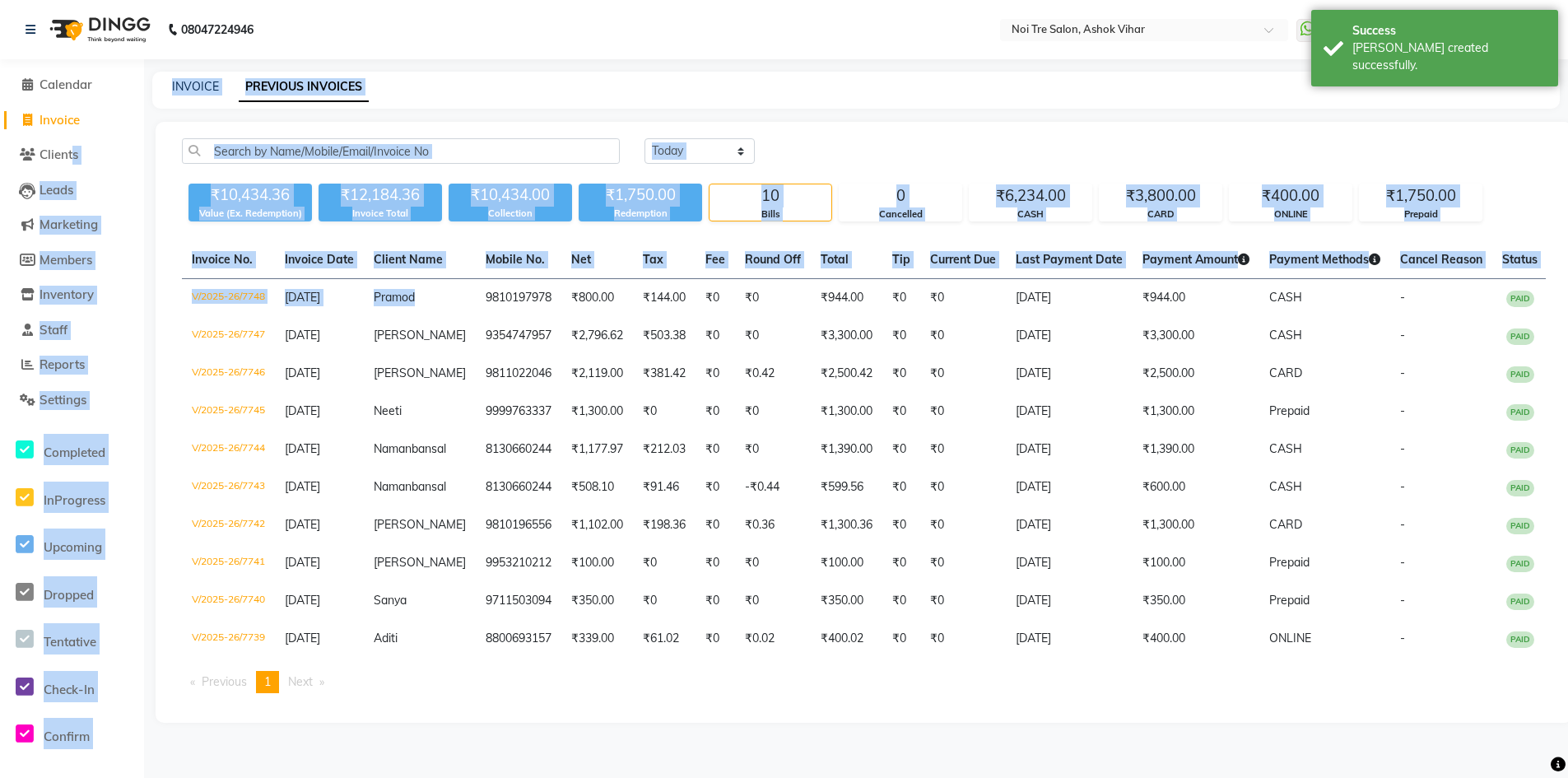
drag, startPoint x: 456, startPoint y: 298, endPoint x: 69, endPoint y: 134, distance: 420.3
click at [69, 135] on app-home "08047224946 Select Location × Noi Tre Salon, Ashok Vihar WhatsApp Status ✕ Stat…" at bounding box center [784, 373] width 1568 height 748
click at [71, 121] on span "Invoice" at bounding box center [60, 120] width 40 height 15
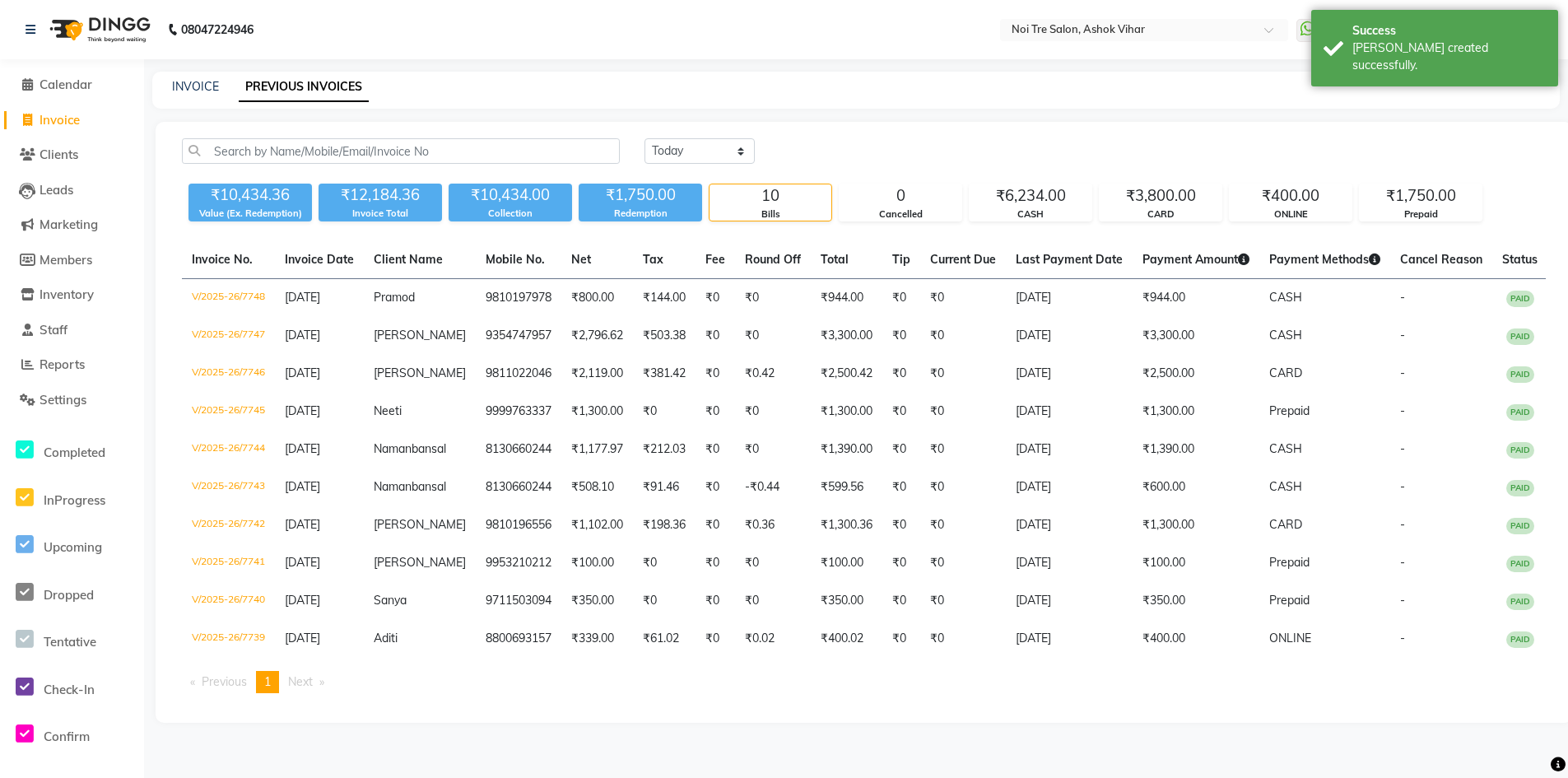
select select "service"
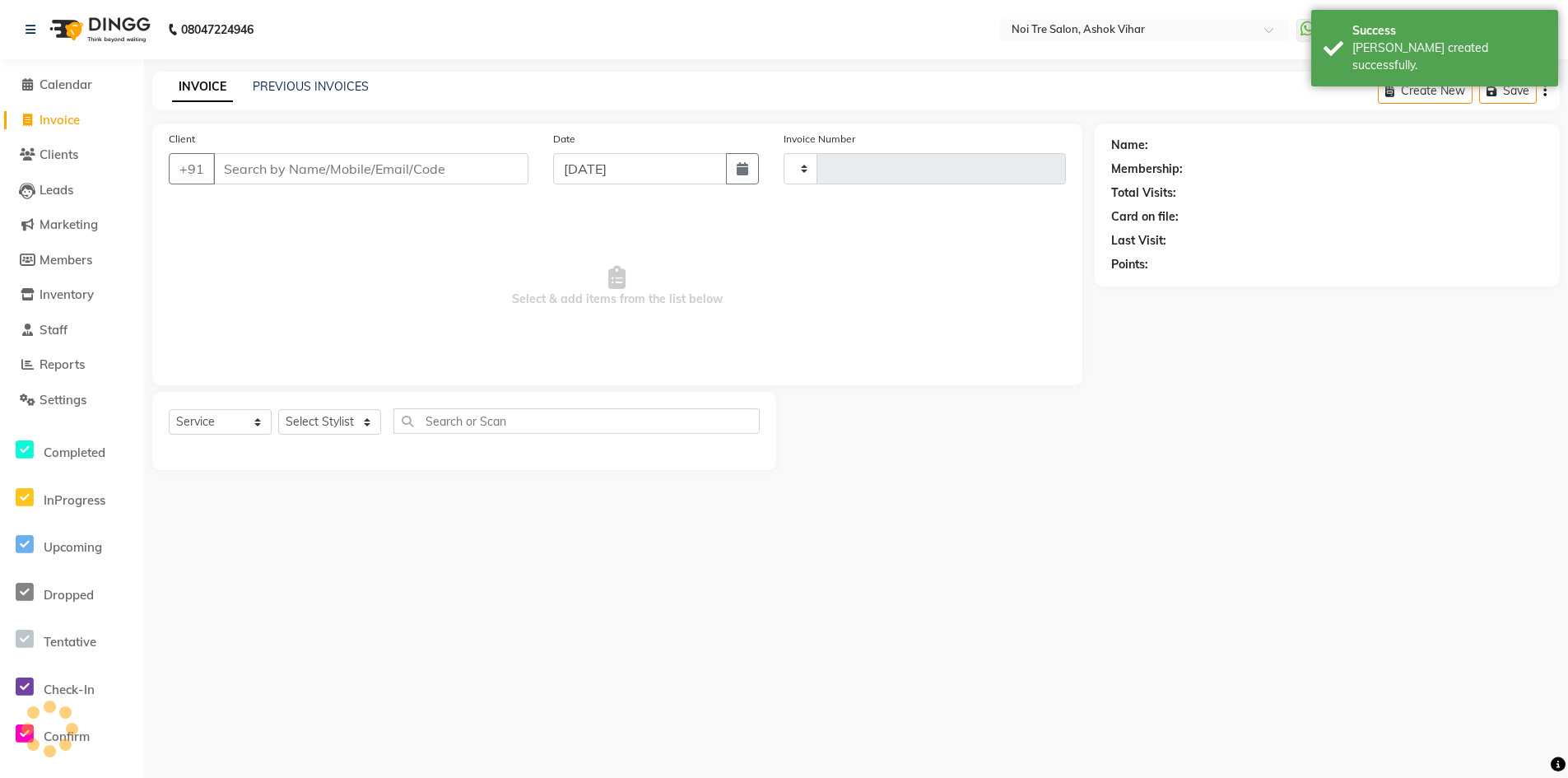
type input "7749"
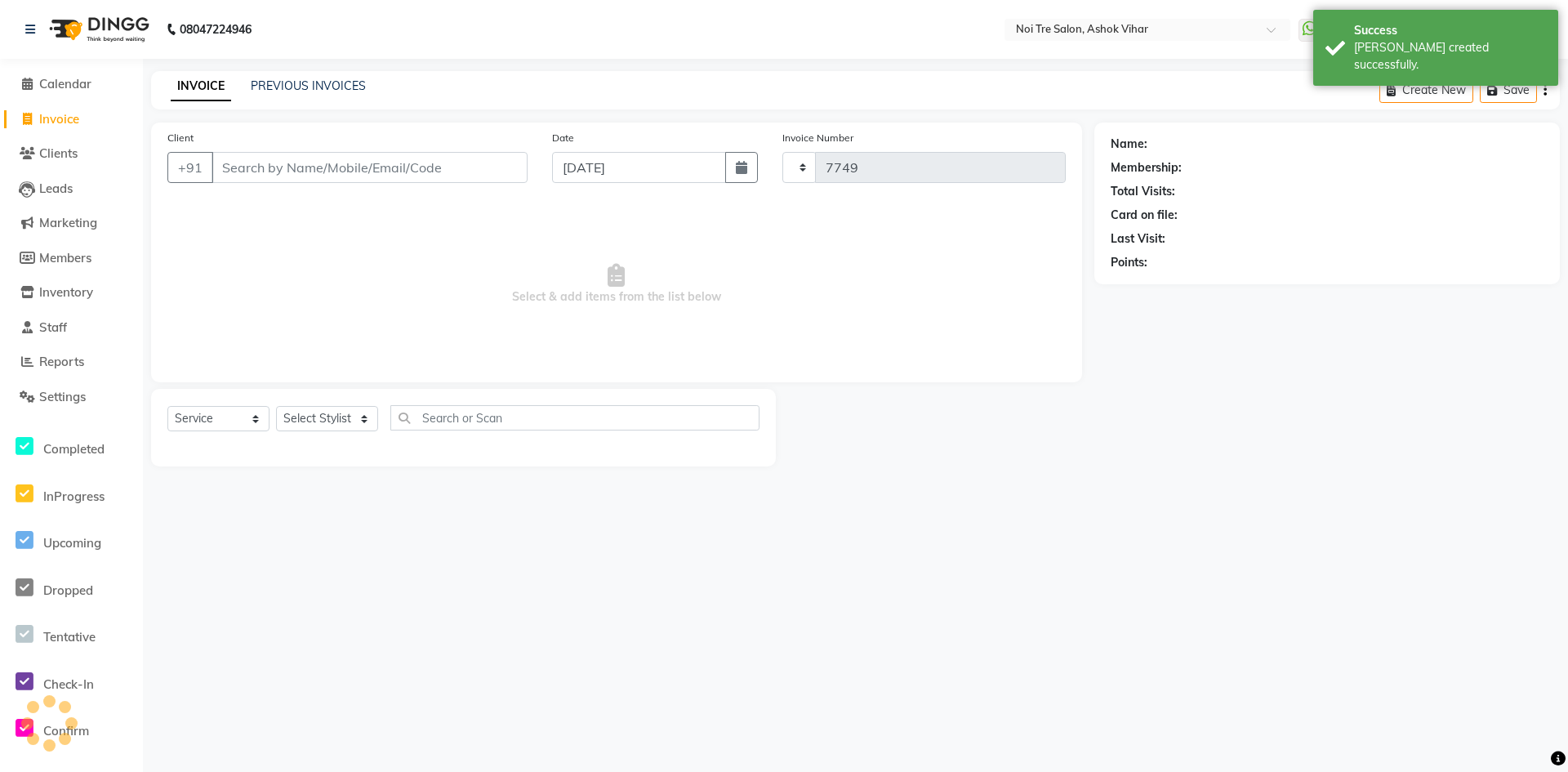
select select "4726"
click at [497, 172] on input "Client" at bounding box center [369, 167] width 316 height 31
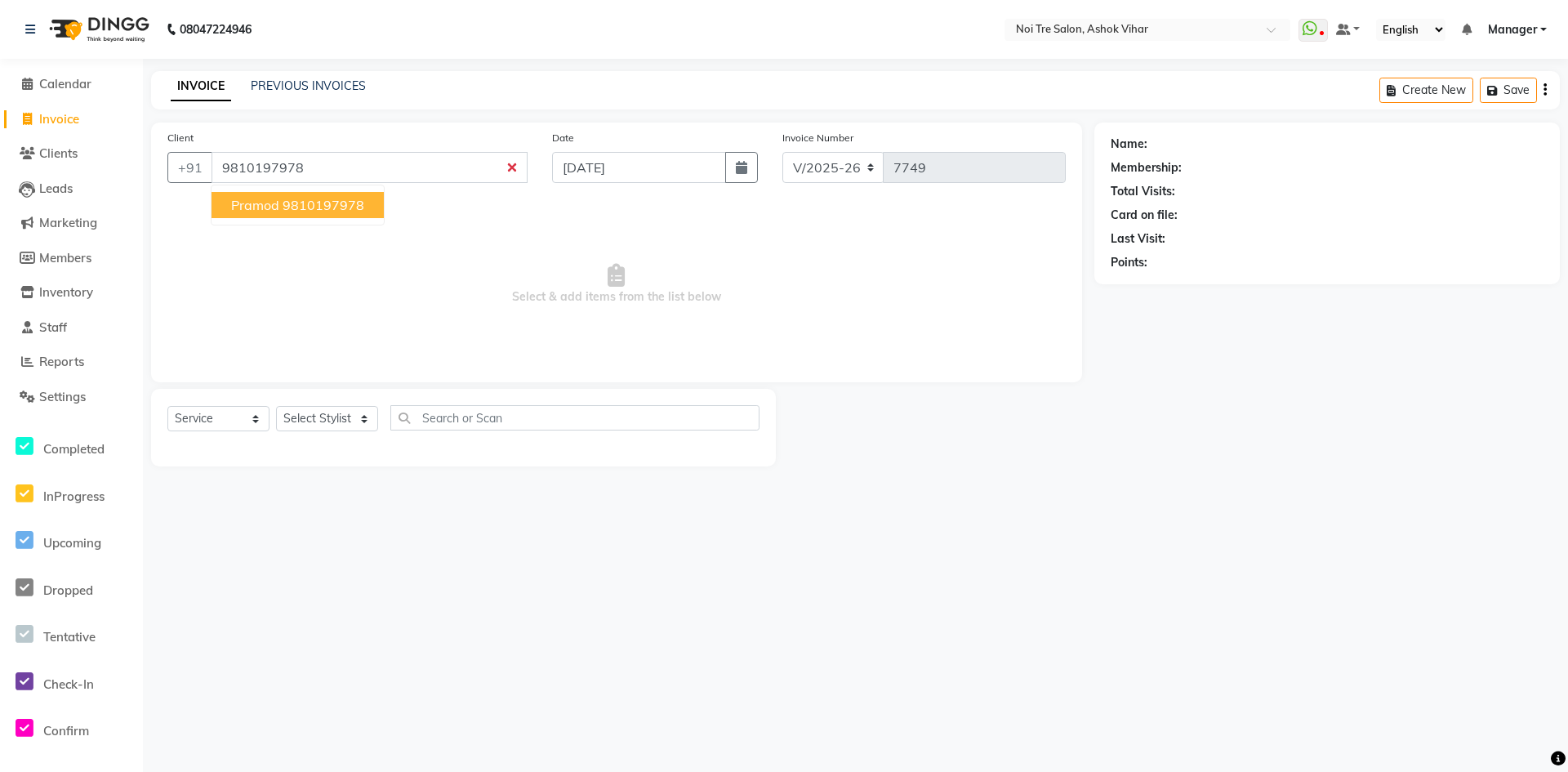
click at [298, 200] on ngb-highlight "9810197978" at bounding box center [323, 205] width 82 height 16
type input "9810197978"
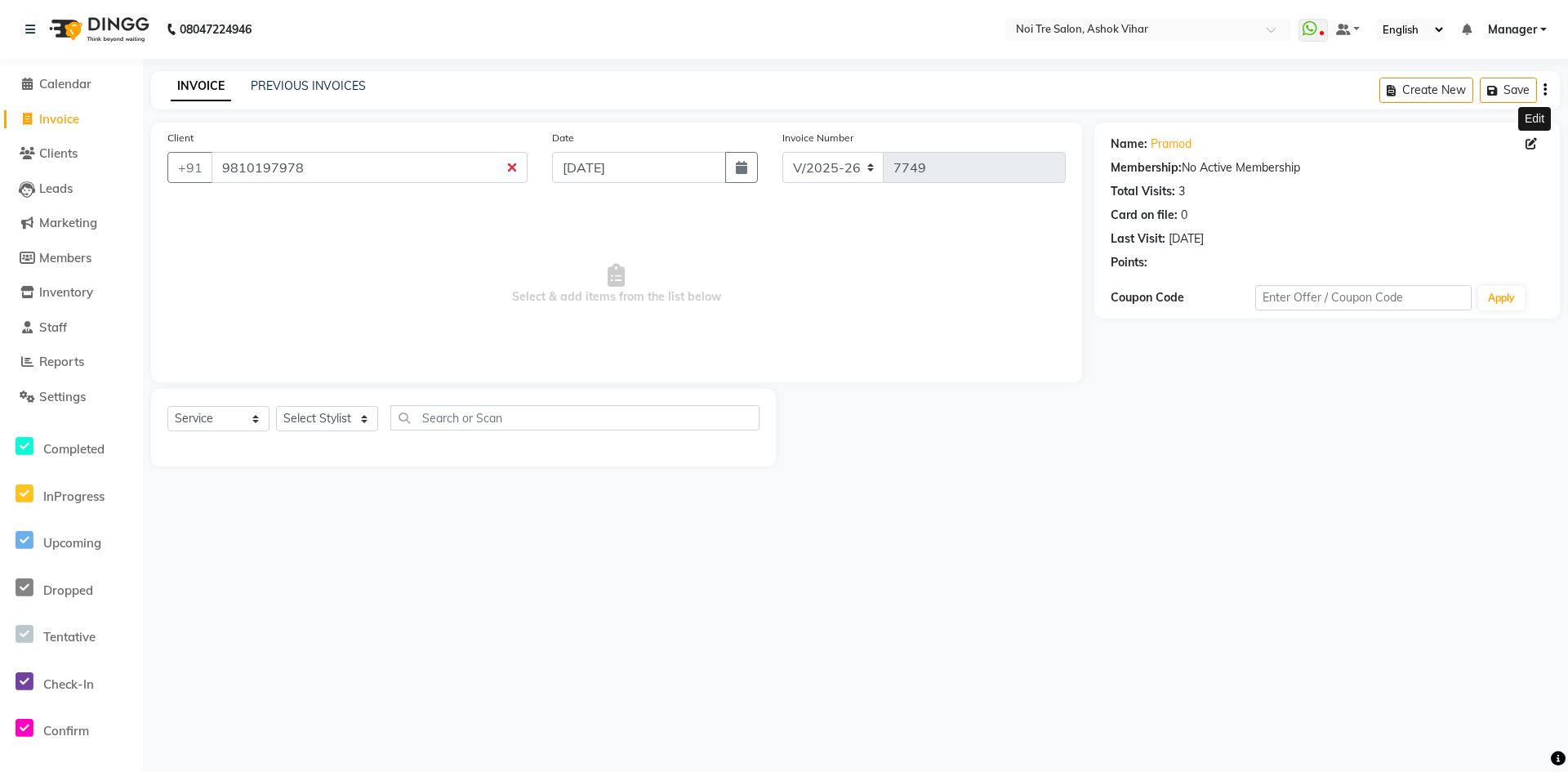
click at [1530, 142] on icon at bounding box center [1531, 143] width 11 height 11
select select "male"
select select "31831"
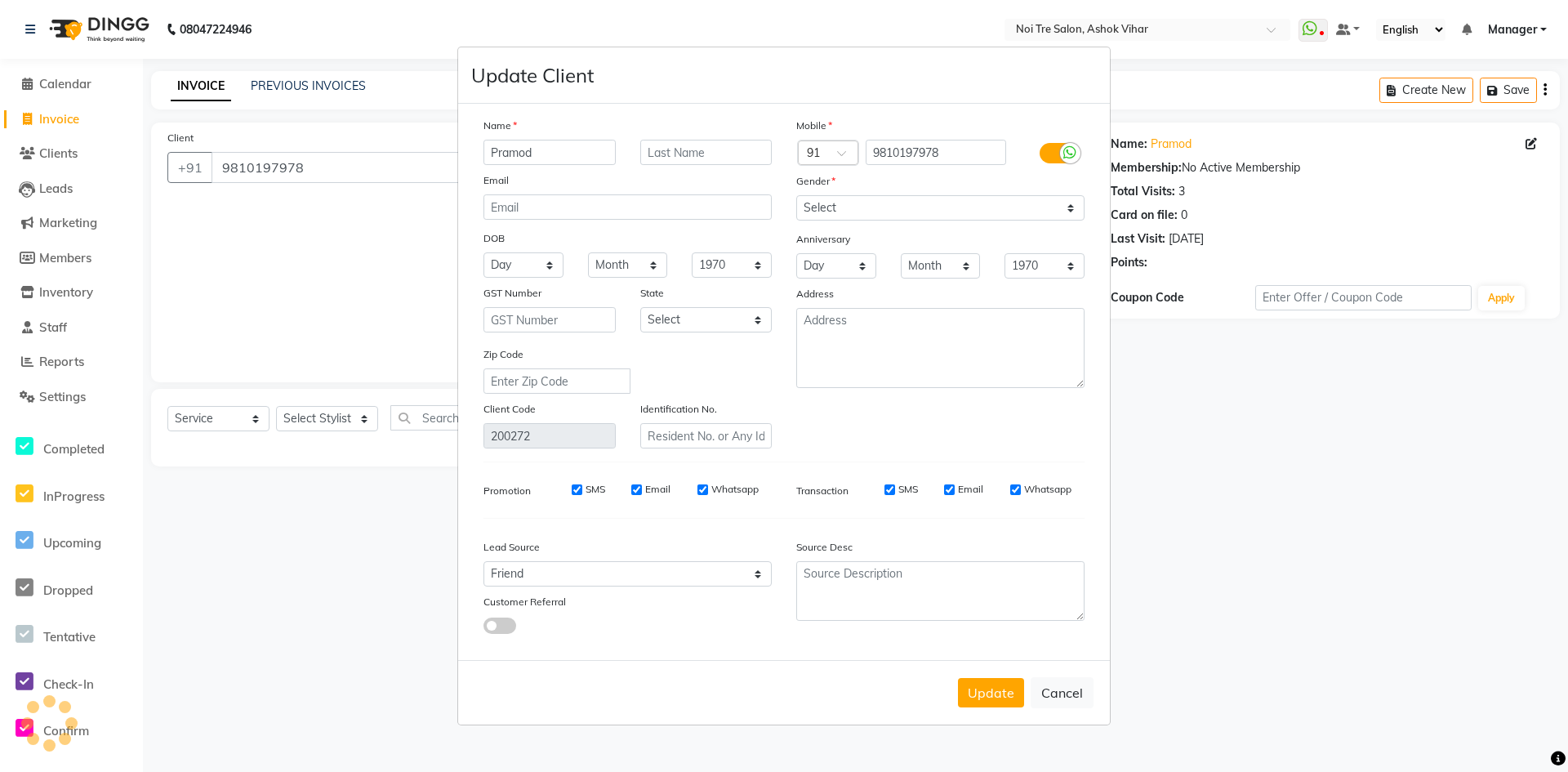
click at [522, 156] on input "Pramod" at bounding box center [550, 152] width 132 height 25
type input "Mr."
type input "Pramod"
drag, startPoint x: 977, startPoint y: 700, endPoint x: 991, endPoint y: 698, distance: 14.1
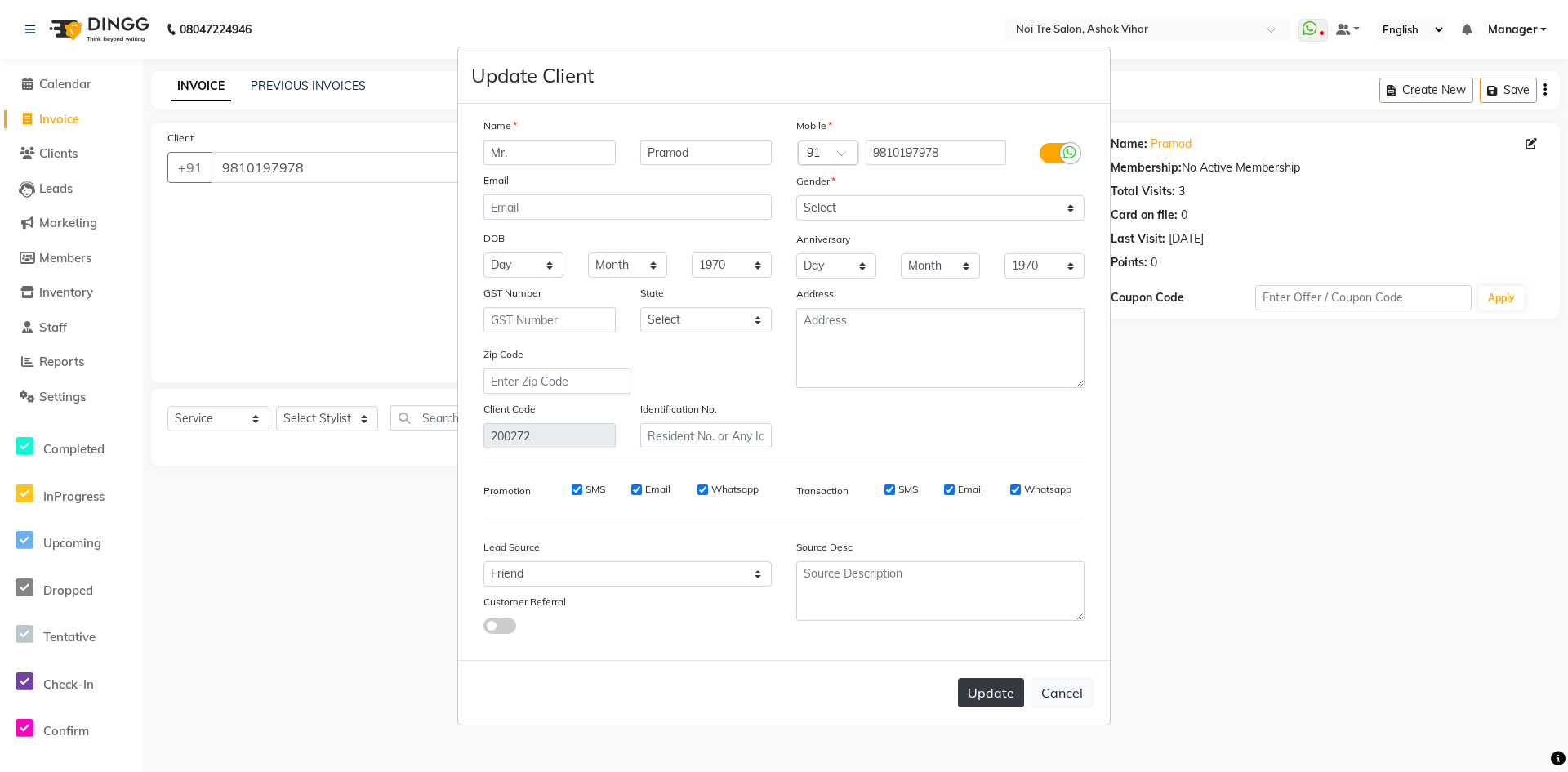
click at [977, 701] on button "Update" at bounding box center [991, 692] width 66 height 29
select select
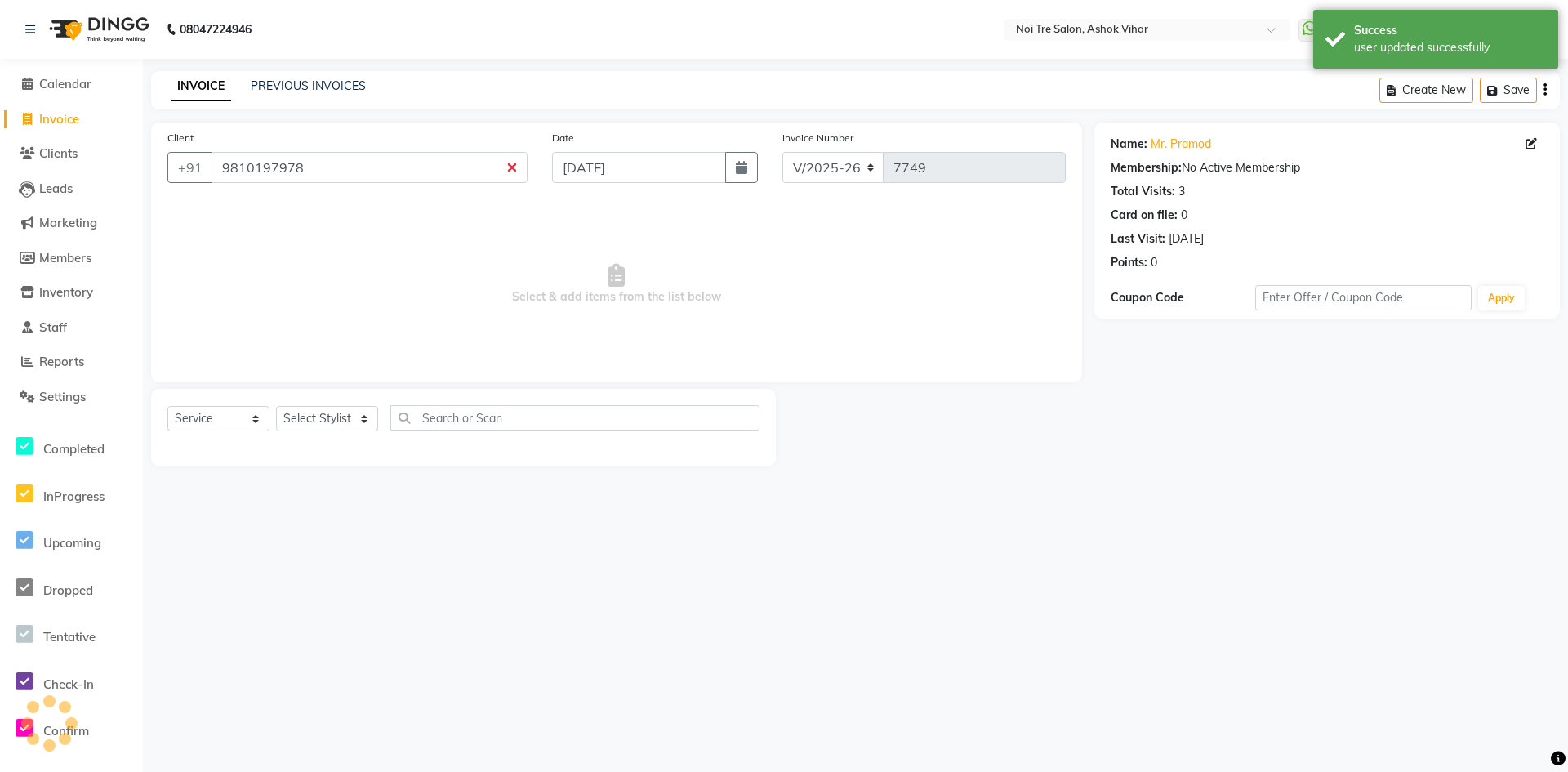
click at [1384, 461] on div "Name: Mr. Pramod Edit Membership: No Active Membership Total Visits: 3 Card on …" at bounding box center [1333, 294] width 478 height 344
click at [57, 114] on span "Invoice" at bounding box center [59, 119] width 40 height 15
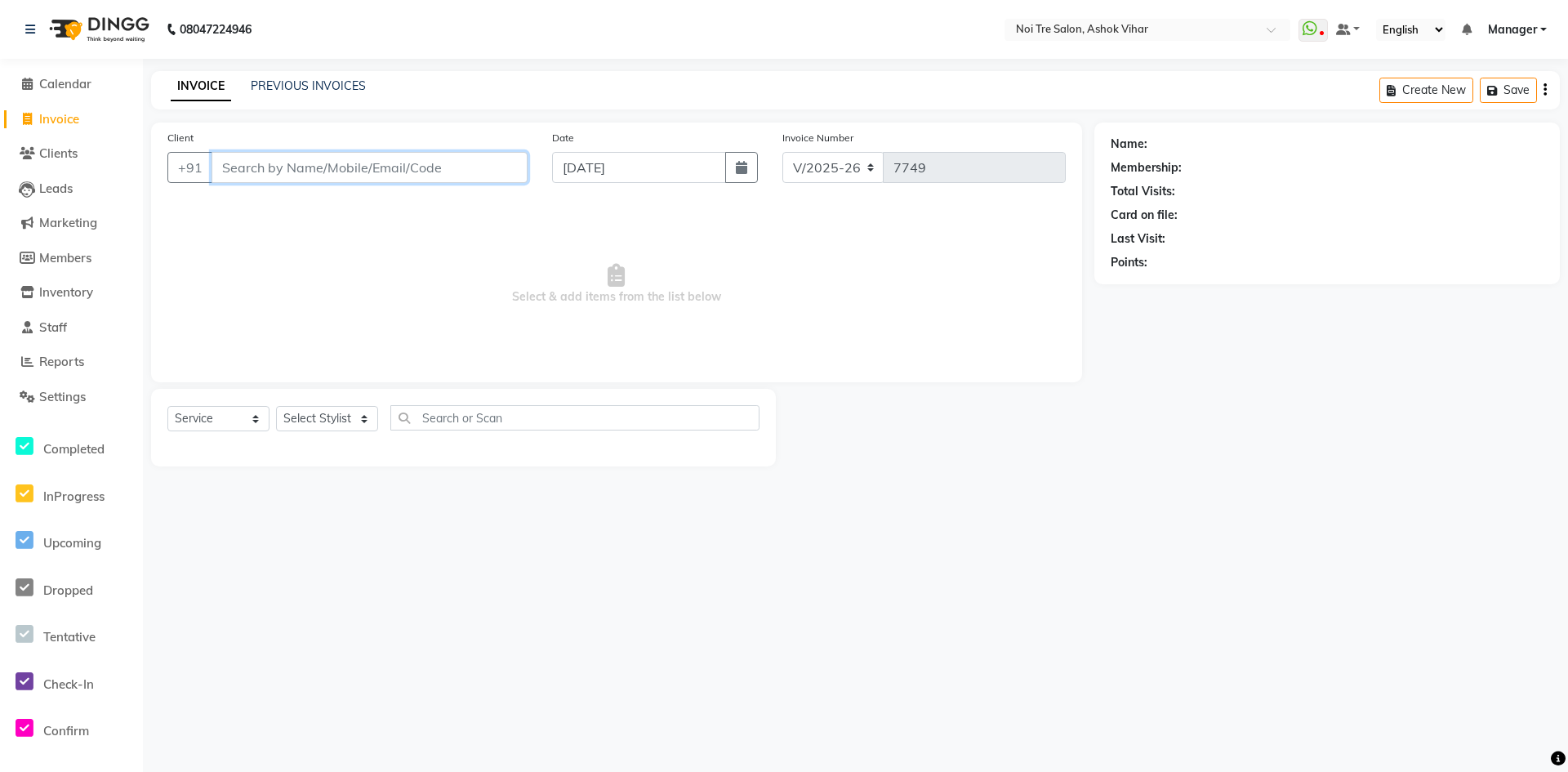
click at [426, 177] on input "Client" at bounding box center [369, 167] width 316 height 31
click at [473, 169] on span "Add Client" at bounding box center [486, 167] width 64 height 16
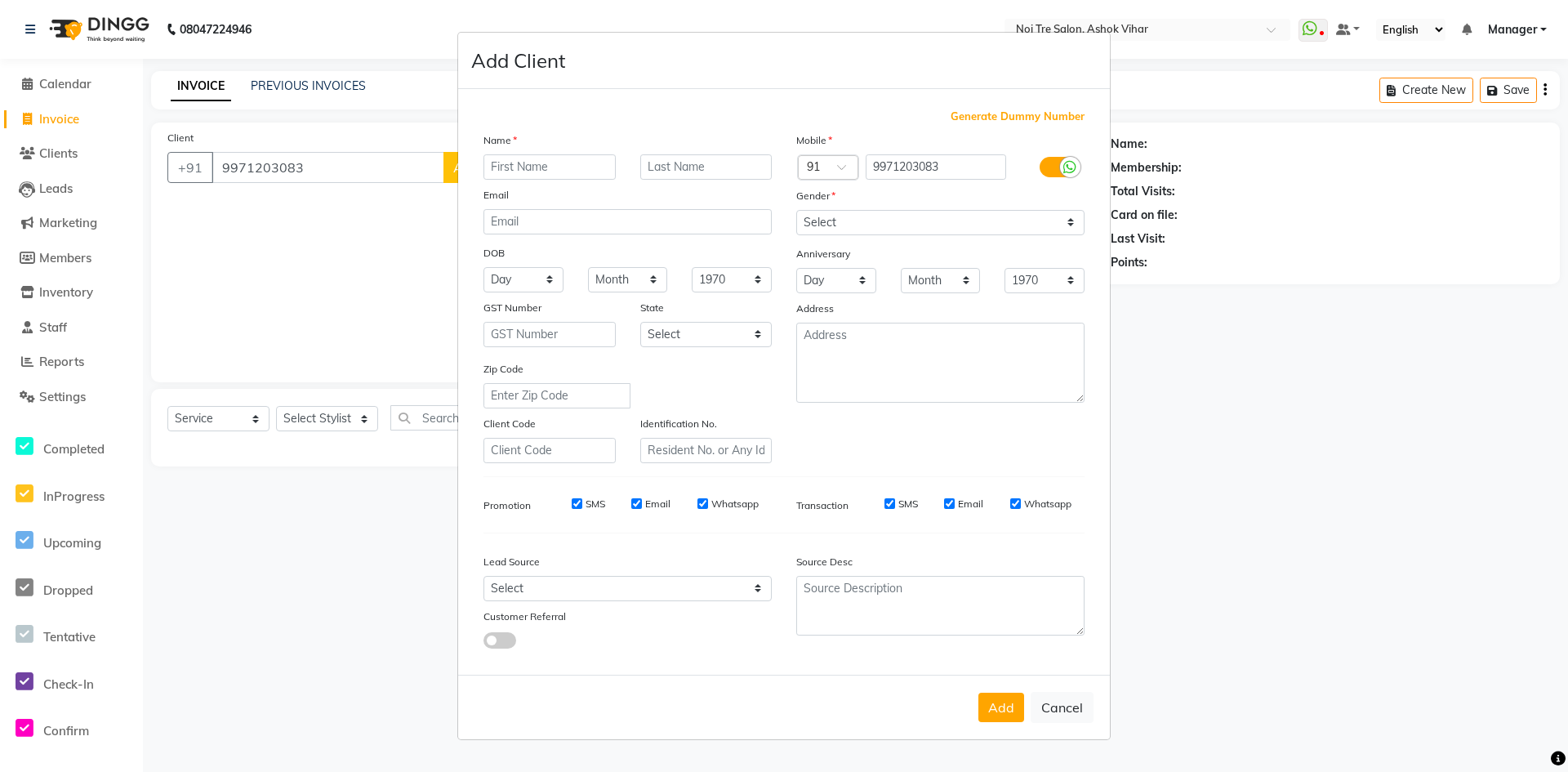
click at [606, 162] on input "text" at bounding box center [550, 167] width 132 height 25
click at [1060, 712] on button "Cancel" at bounding box center [1062, 707] width 63 height 31
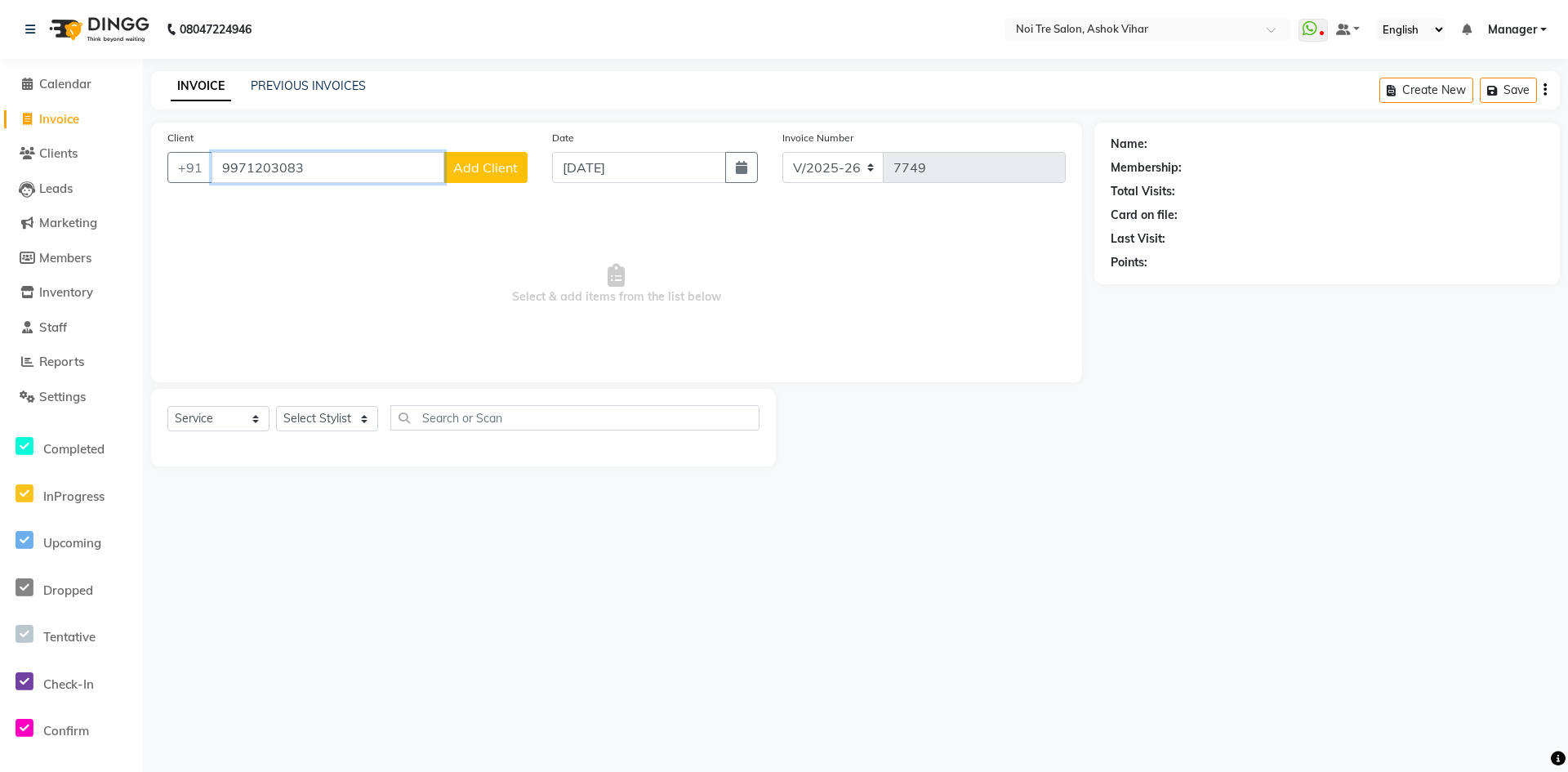
click at [384, 156] on input "9971203083" at bounding box center [327, 167] width 233 height 31
click at [502, 172] on span "Add Client" at bounding box center [486, 167] width 64 height 16
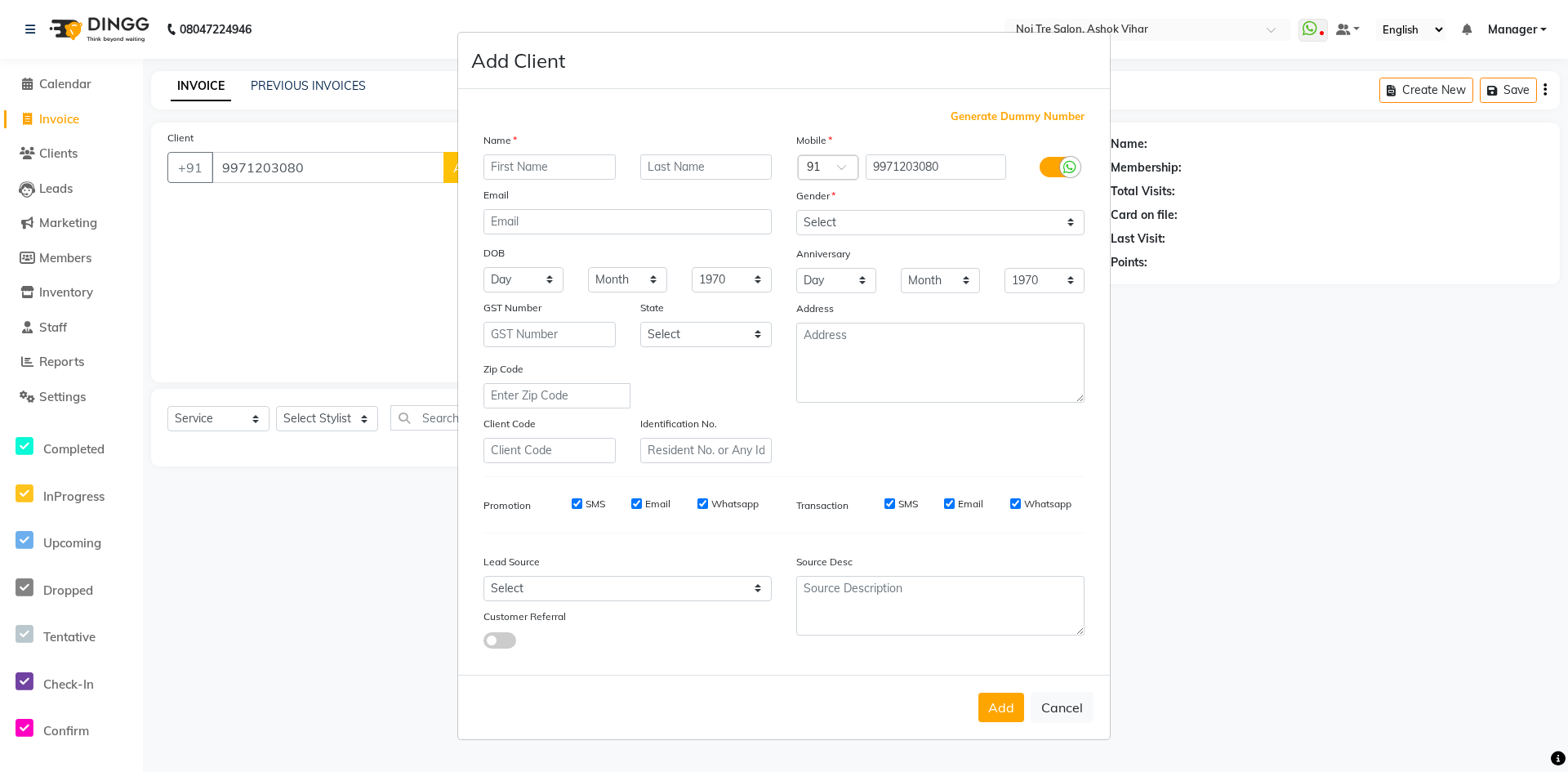
click at [547, 169] on input "text" at bounding box center [550, 167] width 132 height 25
click at [840, 230] on select "Select Male Female Other Prefer Not To Say" at bounding box center [941, 222] width 289 height 25
click at [797, 210] on select "Select Male Female Other Prefer Not To Say" at bounding box center [941, 222] width 289 height 25
drag, startPoint x: 589, startPoint y: 587, endPoint x: 591, endPoint y: 576, distance: 11.2
click at [589, 587] on select "Select Walk-in Referral Internet Friend Word of Mouth Advertisement Facebook Ju…" at bounding box center [628, 588] width 289 height 25
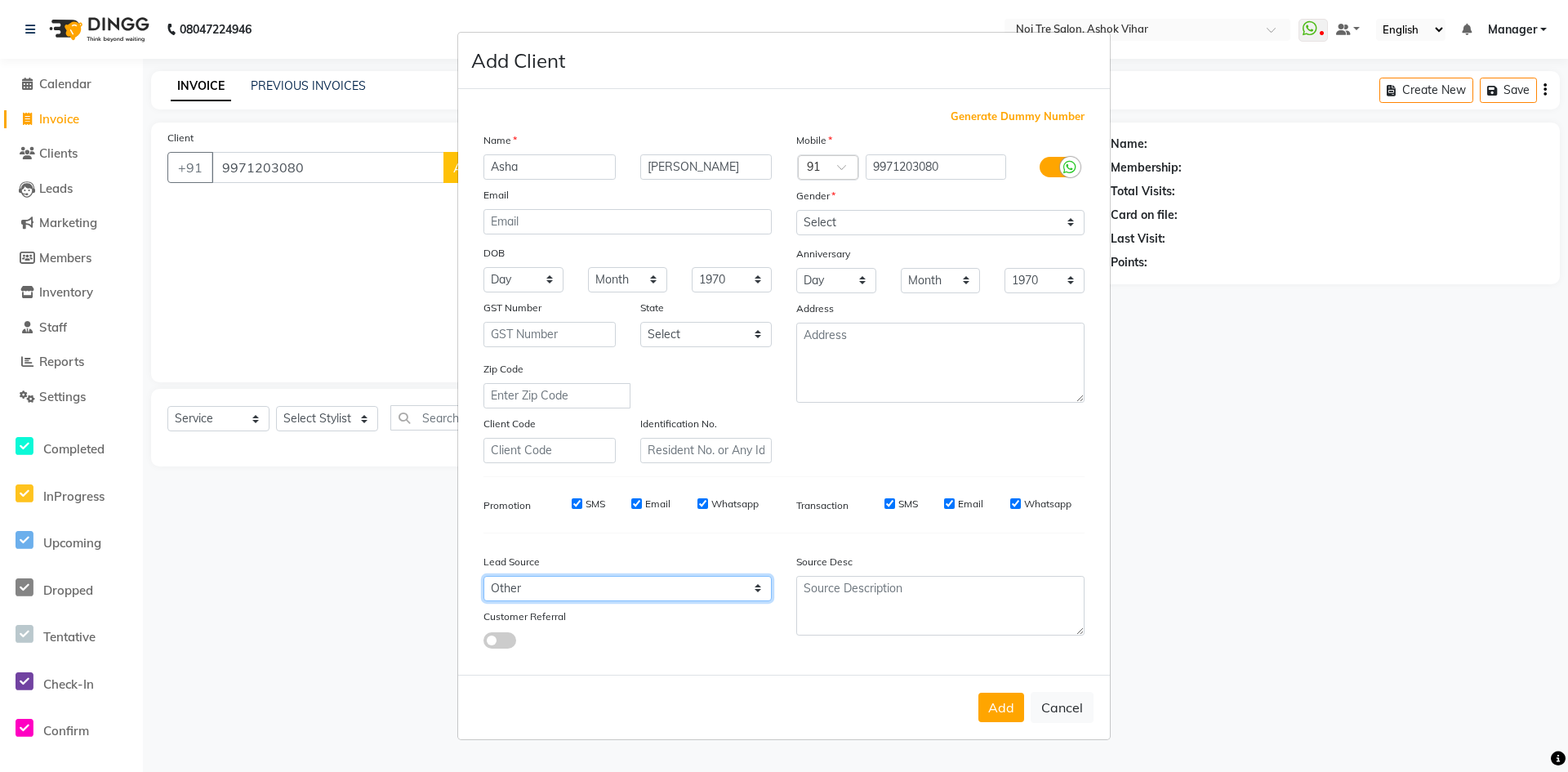
click at [484, 576] on select "Select Walk-in Referral Internet Friend Word of Mouth Advertisement Facebook Ju…" at bounding box center [628, 588] width 289 height 25
click at [996, 706] on button "Add" at bounding box center [1001, 707] width 46 height 29
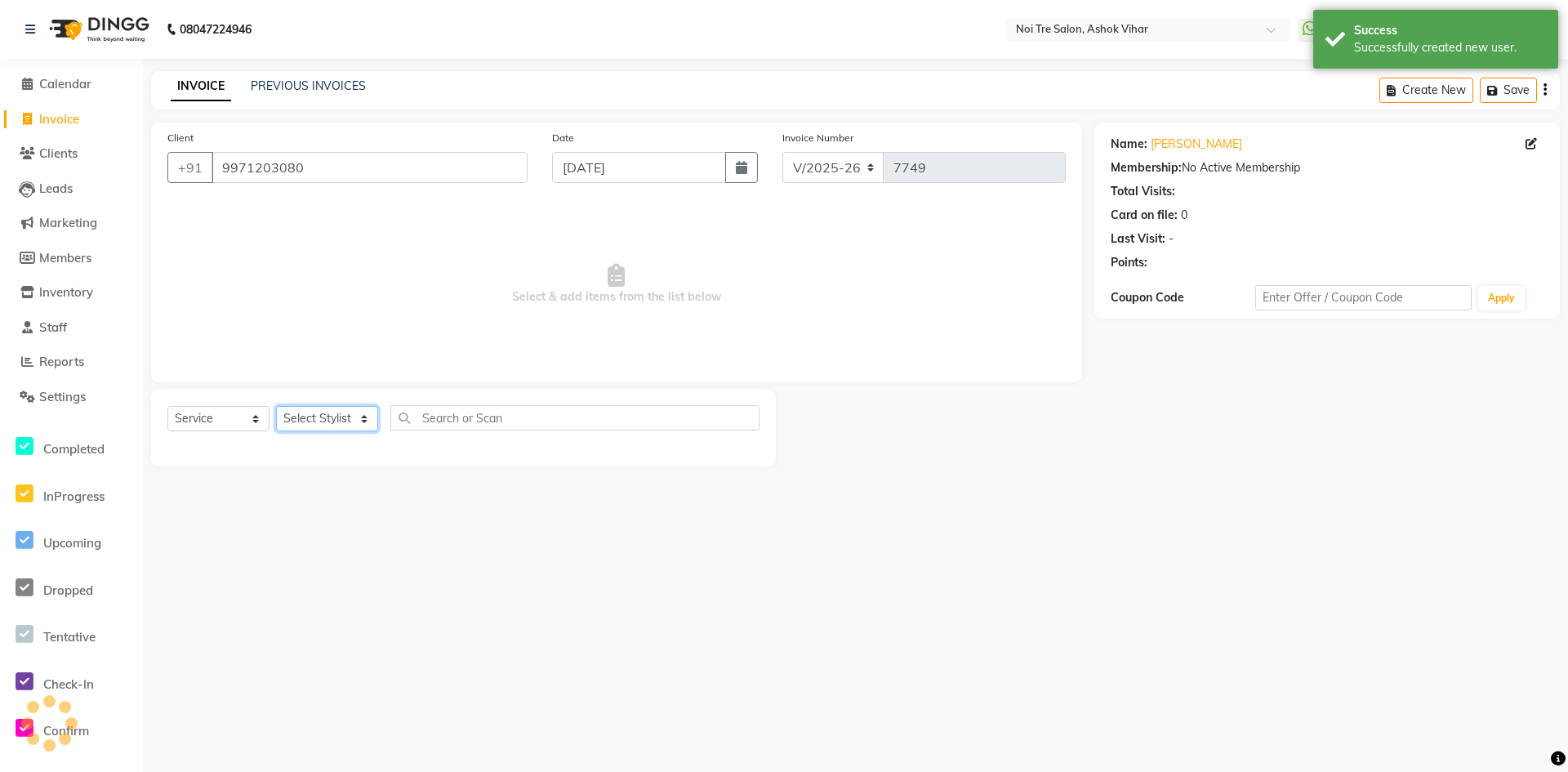
click at [344, 419] on select "Select Stylist Aakash Aalam Aas Admin Ajay Alice Amit Anand Anas Arif ARIF 1 Ar…" at bounding box center [327, 419] width 102 height 25
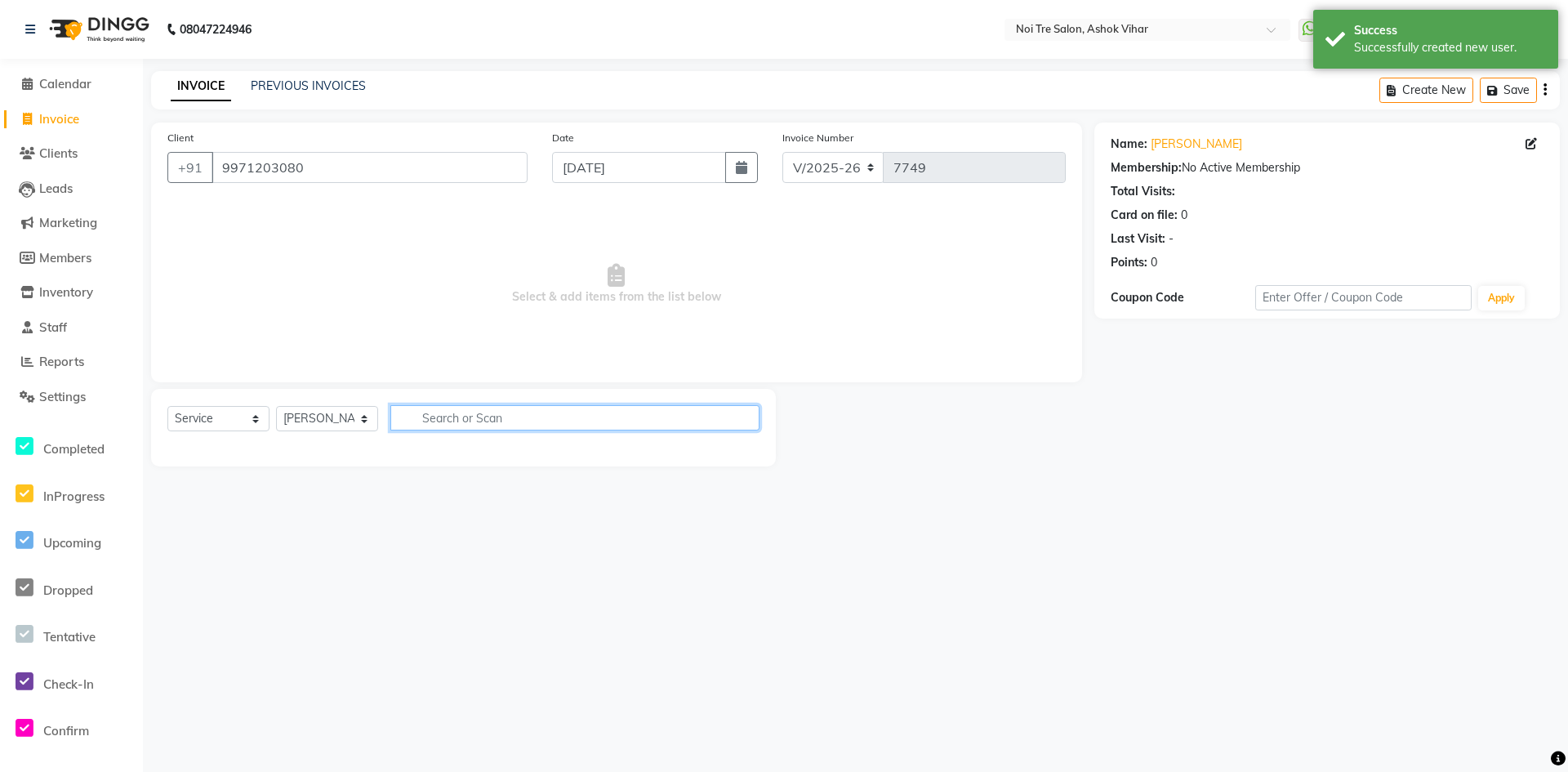
click at [433, 417] on input "text" at bounding box center [575, 418] width 370 height 25
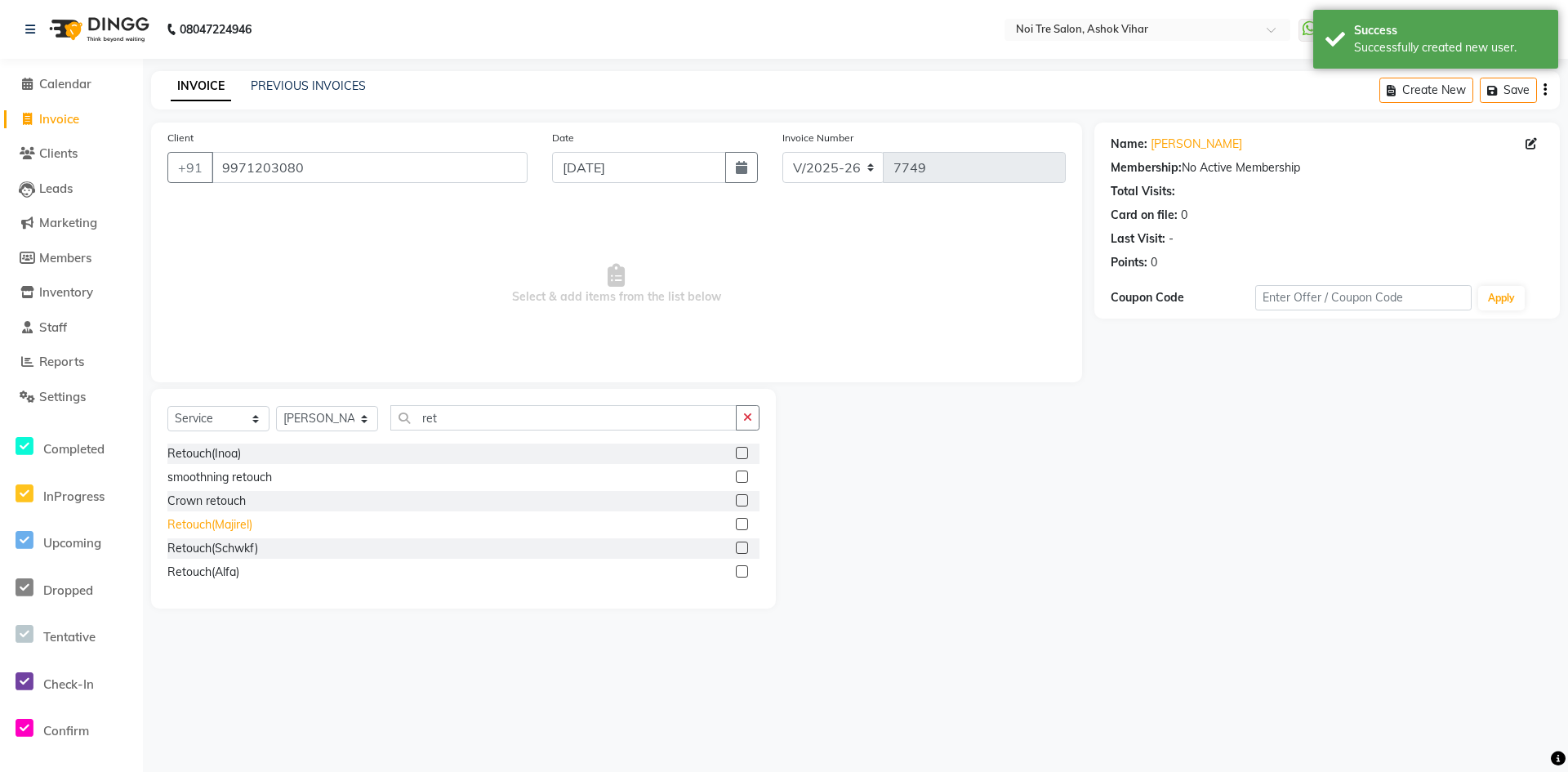
click at [229, 528] on div "Retouch(Majirel)" at bounding box center [210, 525] width 85 height 17
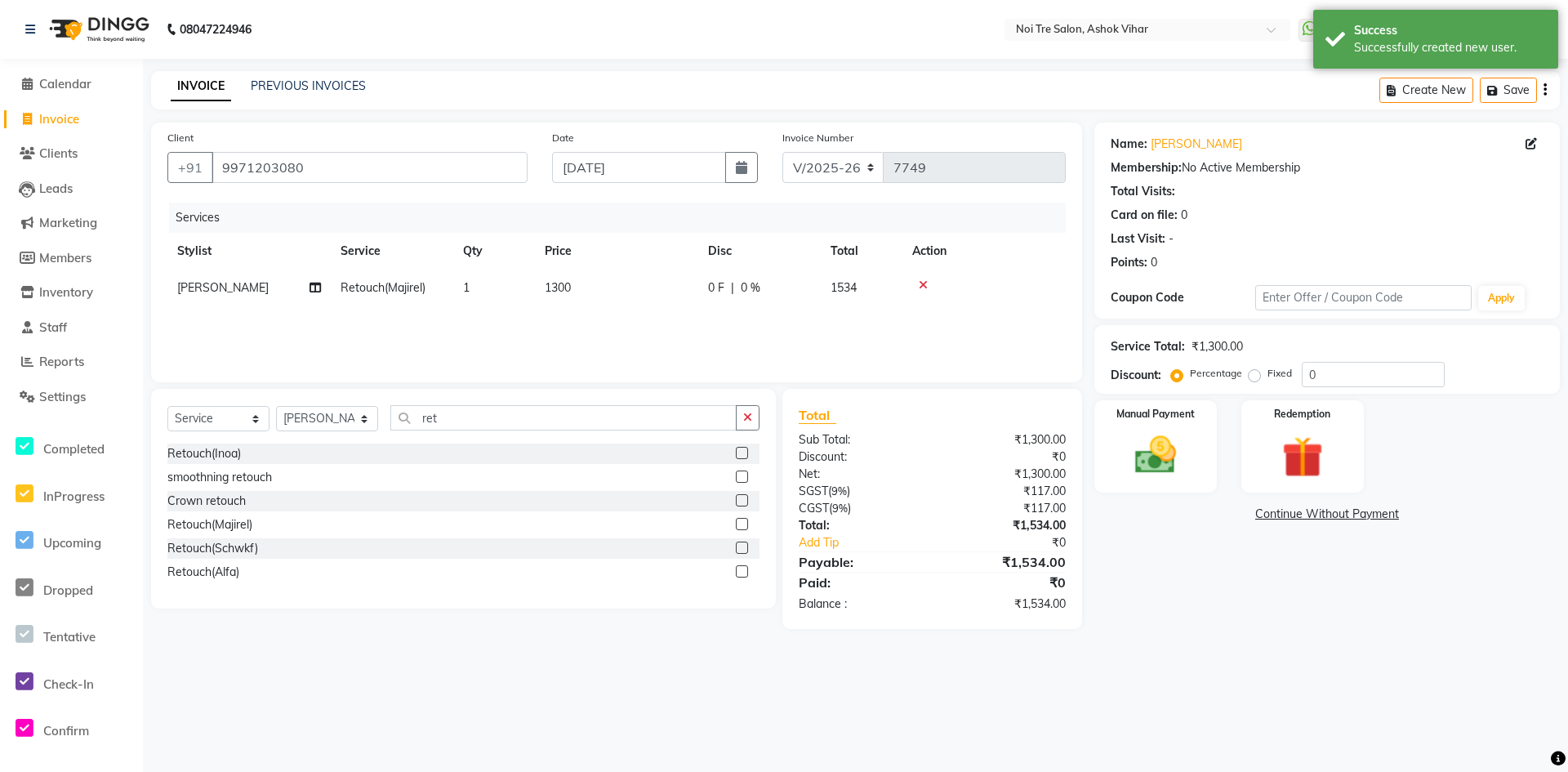
click at [1218, 451] on div "Manual Payment Redemption" at bounding box center [1328, 446] width 490 height 92
click at [1262, 376] on div "Fixed" at bounding box center [1272, 373] width 40 height 20
click at [1259, 374] on div "Fixed" at bounding box center [1272, 373] width 40 height 20
drag, startPoint x: 1256, startPoint y: 374, endPoint x: 1267, endPoint y: 376, distance: 11.2
click at [1267, 374] on label "Fixed" at bounding box center [1279, 373] width 25 height 15
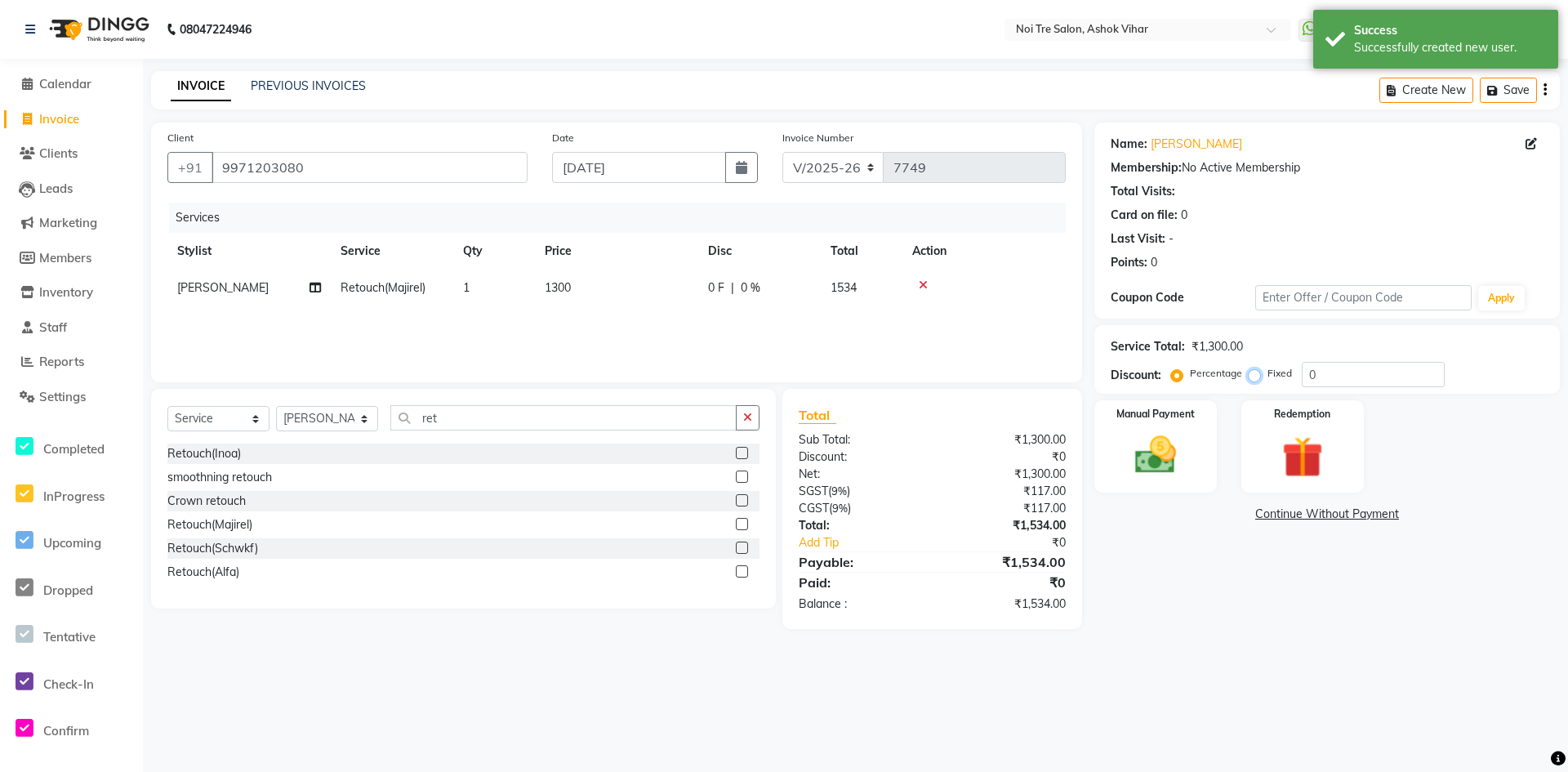
click at [1258, 374] on input "Fixed" at bounding box center [1258, 373] width 11 height 11
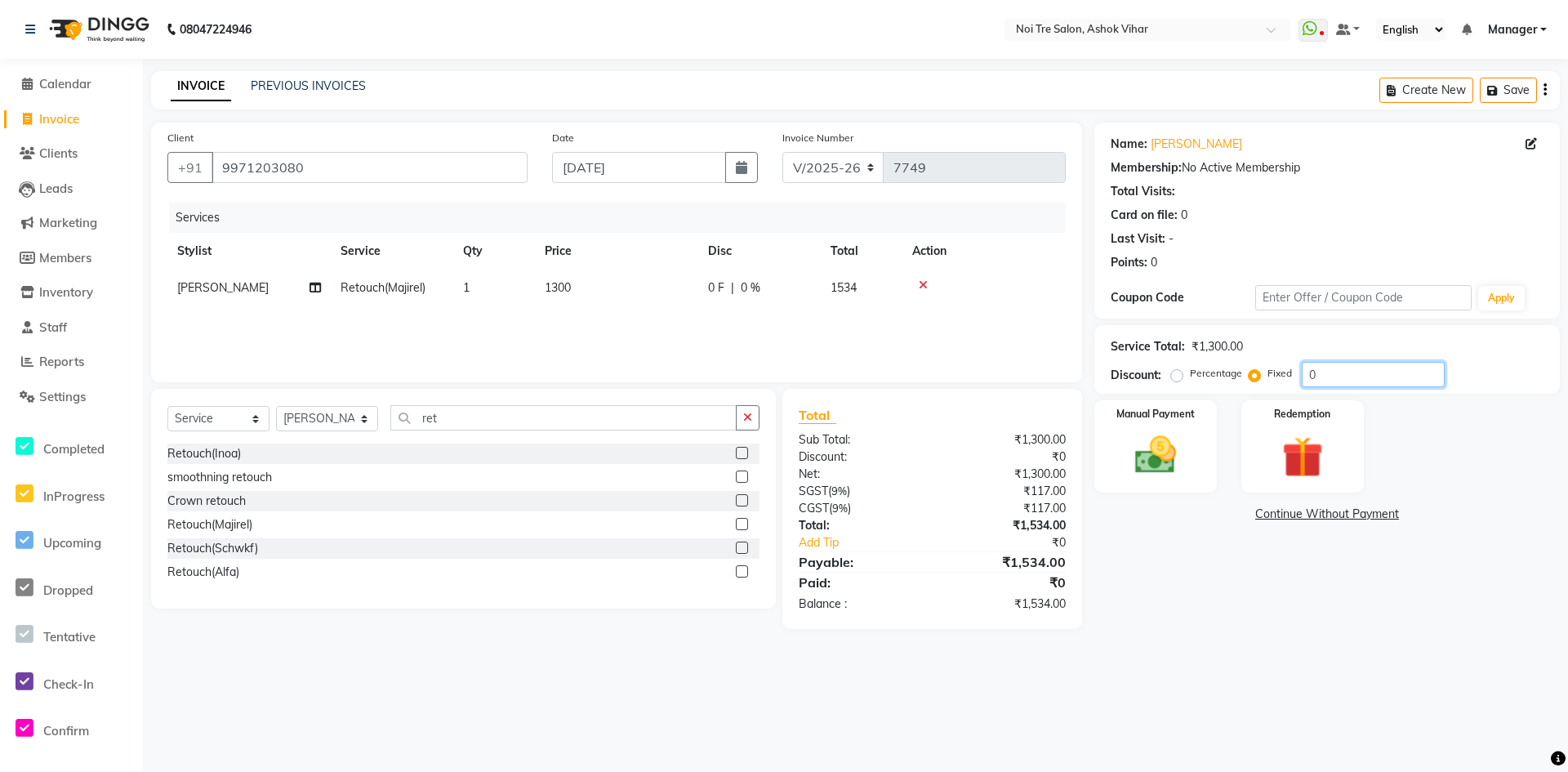
drag, startPoint x: 1319, startPoint y: 374, endPoint x: 1298, endPoint y: 376, distance: 21.1
click at [1298, 376] on div "Percentage Fixed 0" at bounding box center [1310, 374] width 271 height 25
click at [1197, 474] on div "Manual Payment" at bounding box center [1155, 447] width 127 height 96
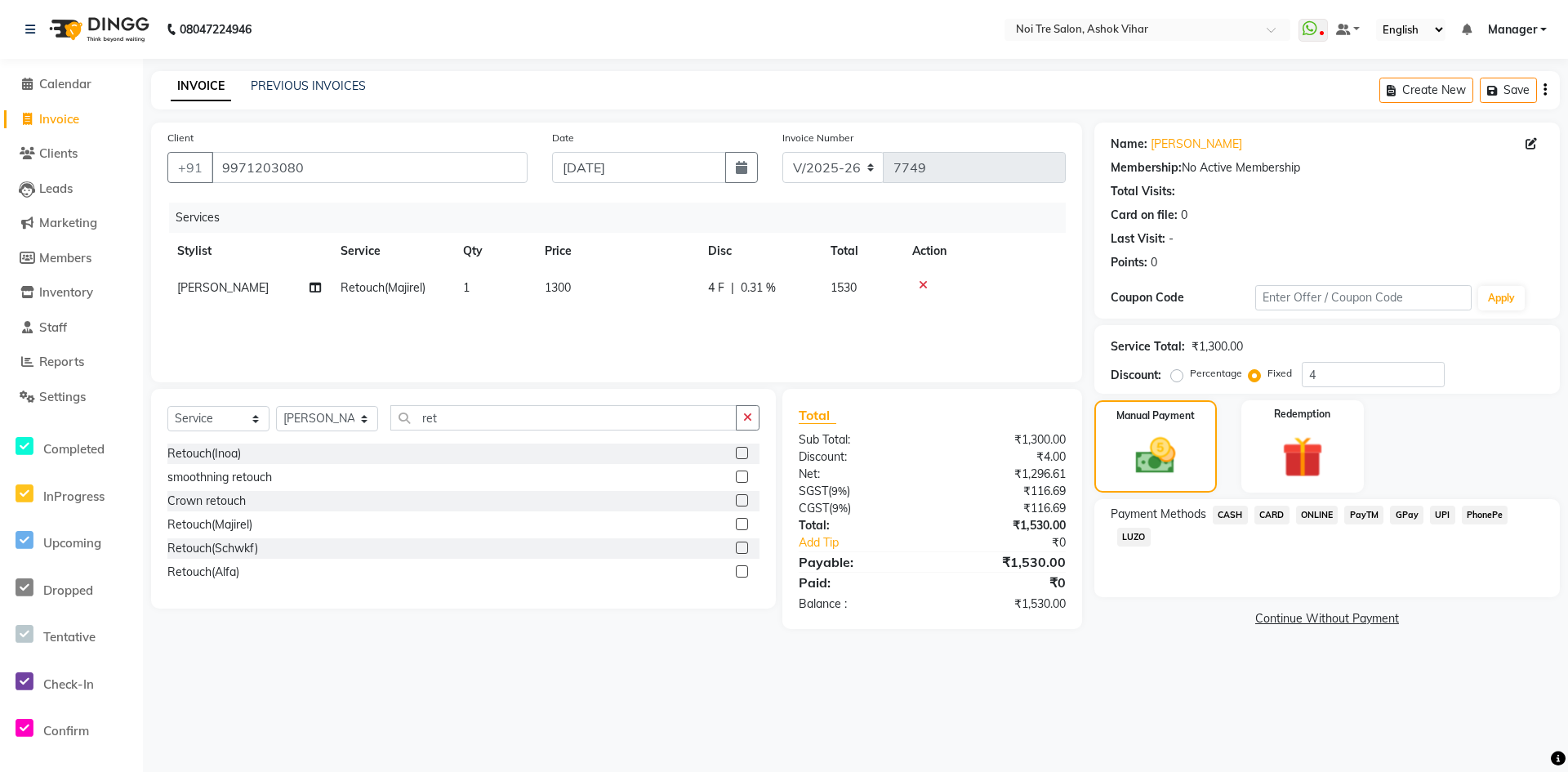
click at [1241, 517] on span "CASH" at bounding box center [1230, 515] width 35 height 19
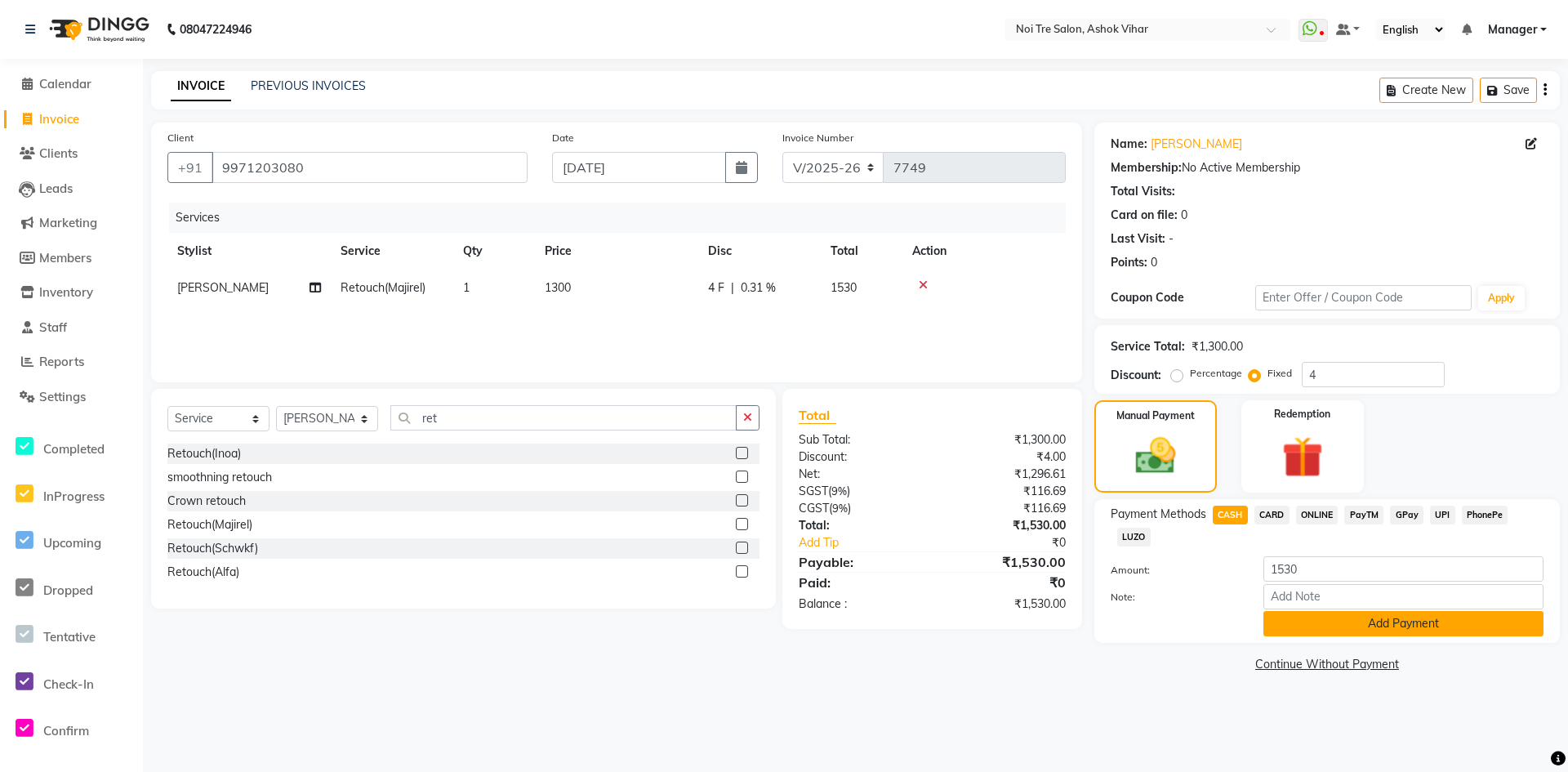
click at [1274, 618] on button "Add Payment" at bounding box center [1403, 623] width 280 height 25
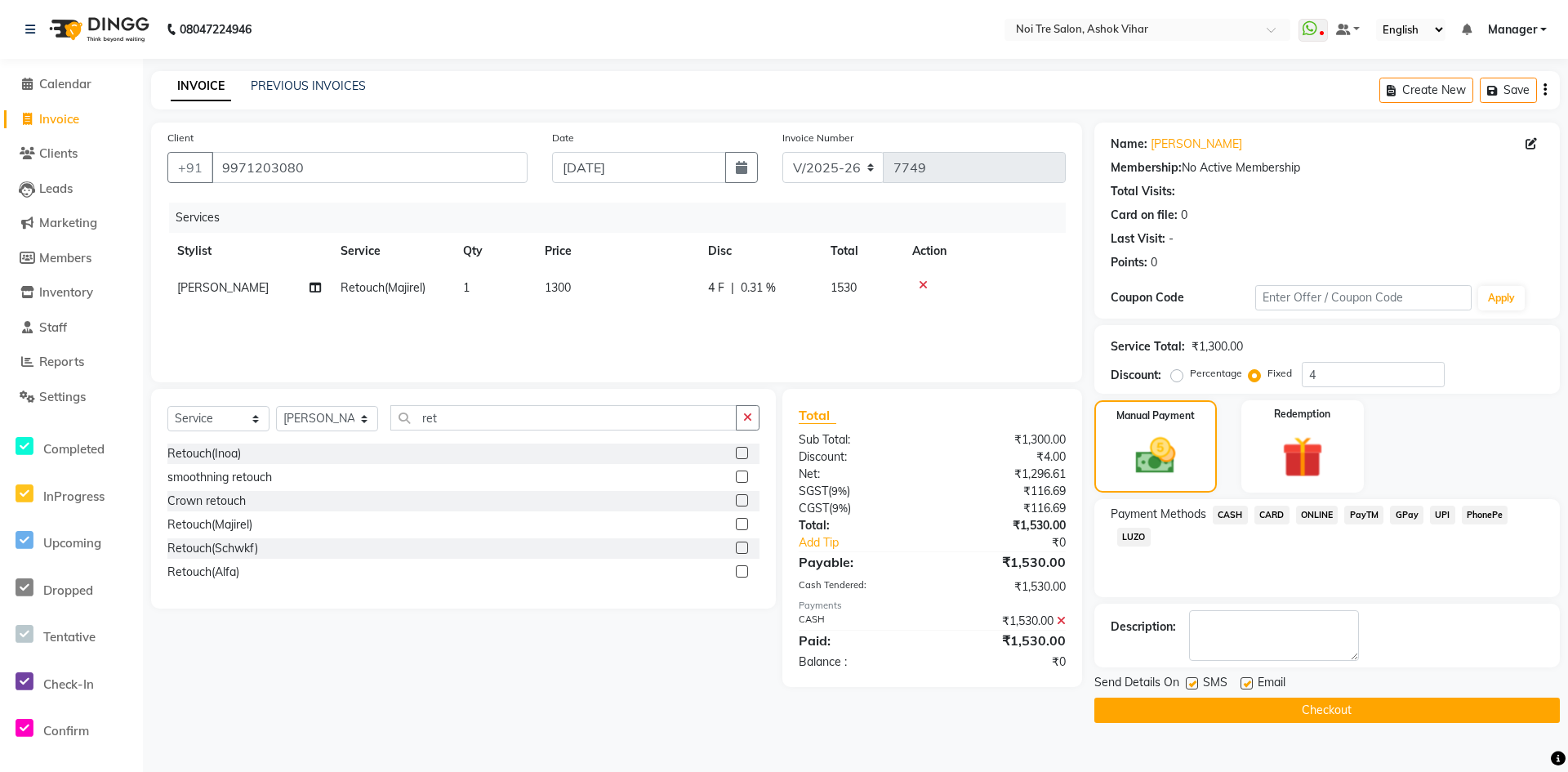
click at [1188, 721] on button "Checkout" at bounding box center [1328, 710] width 466 height 25
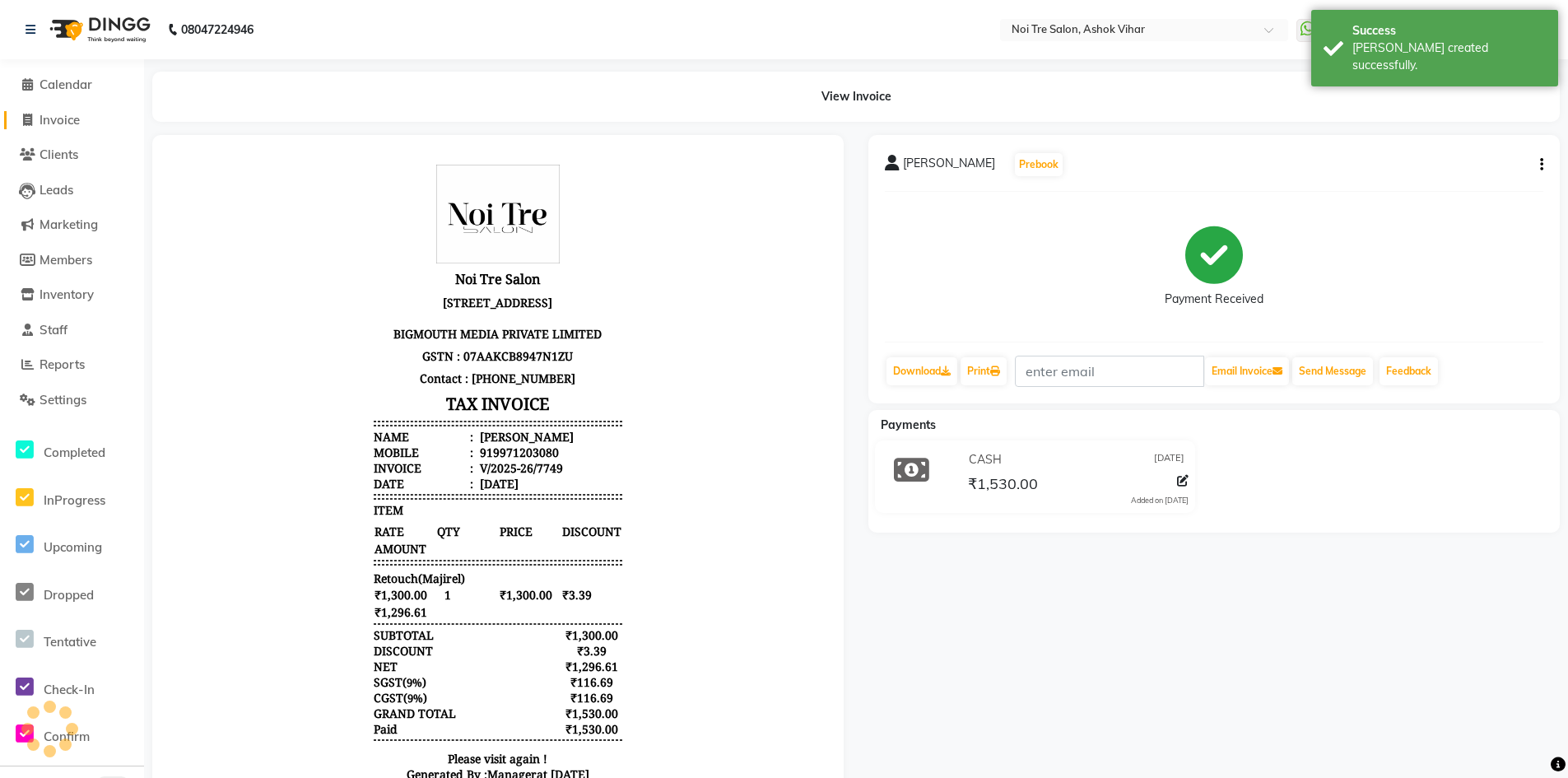
drag, startPoint x: 67, startPoint y: 126, endPoint x: 165, endPoint y: 8, distance: 153.4
click at [67, 126] on span "Invoice" at bounding box center [60, 120] width 40 height 15
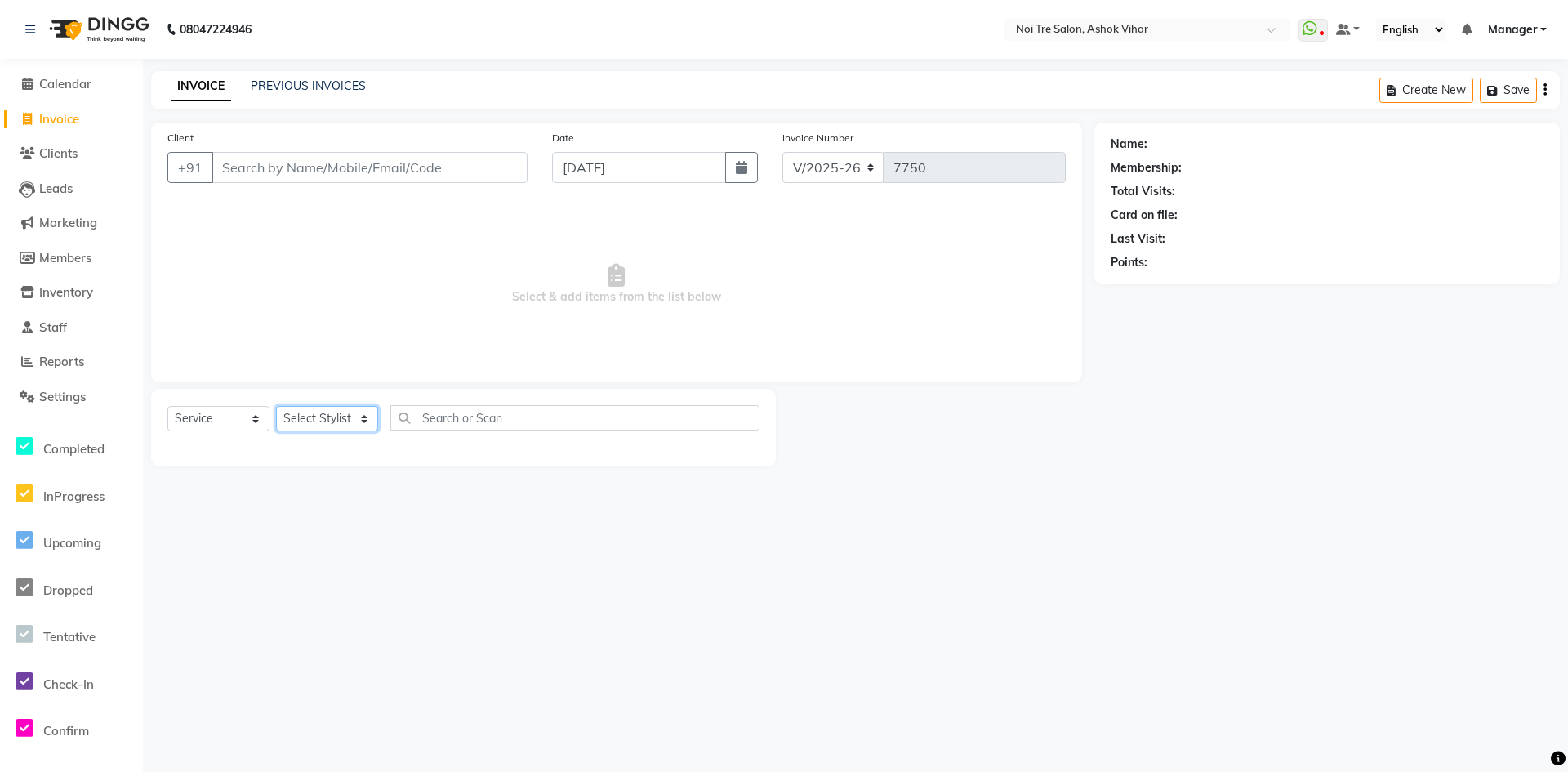
click at [324, 419] on select "Select Stylist Aakash Aalam Aas Admin Ajay Alice Amit Anand Anas Arif ARIF 1 Ar…" at bounding box center [327, 419] width 102 height 25
click at [449, 408] on input "text" at bounding box center [575, 418] width 370 height 25
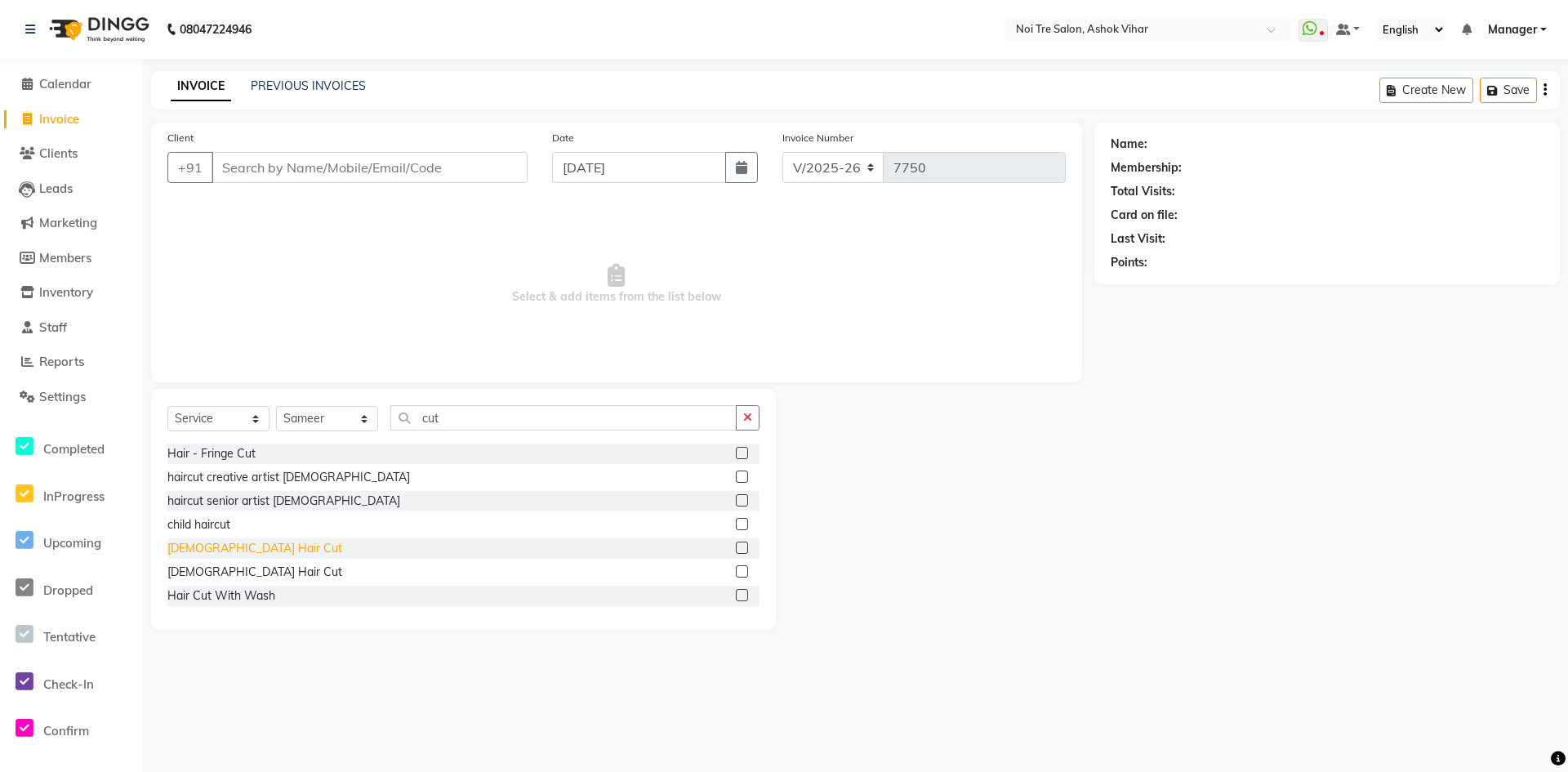
click at [222, 547] on div "Male Hair Cut" at bounding box center [255, 549] width 174 height 17
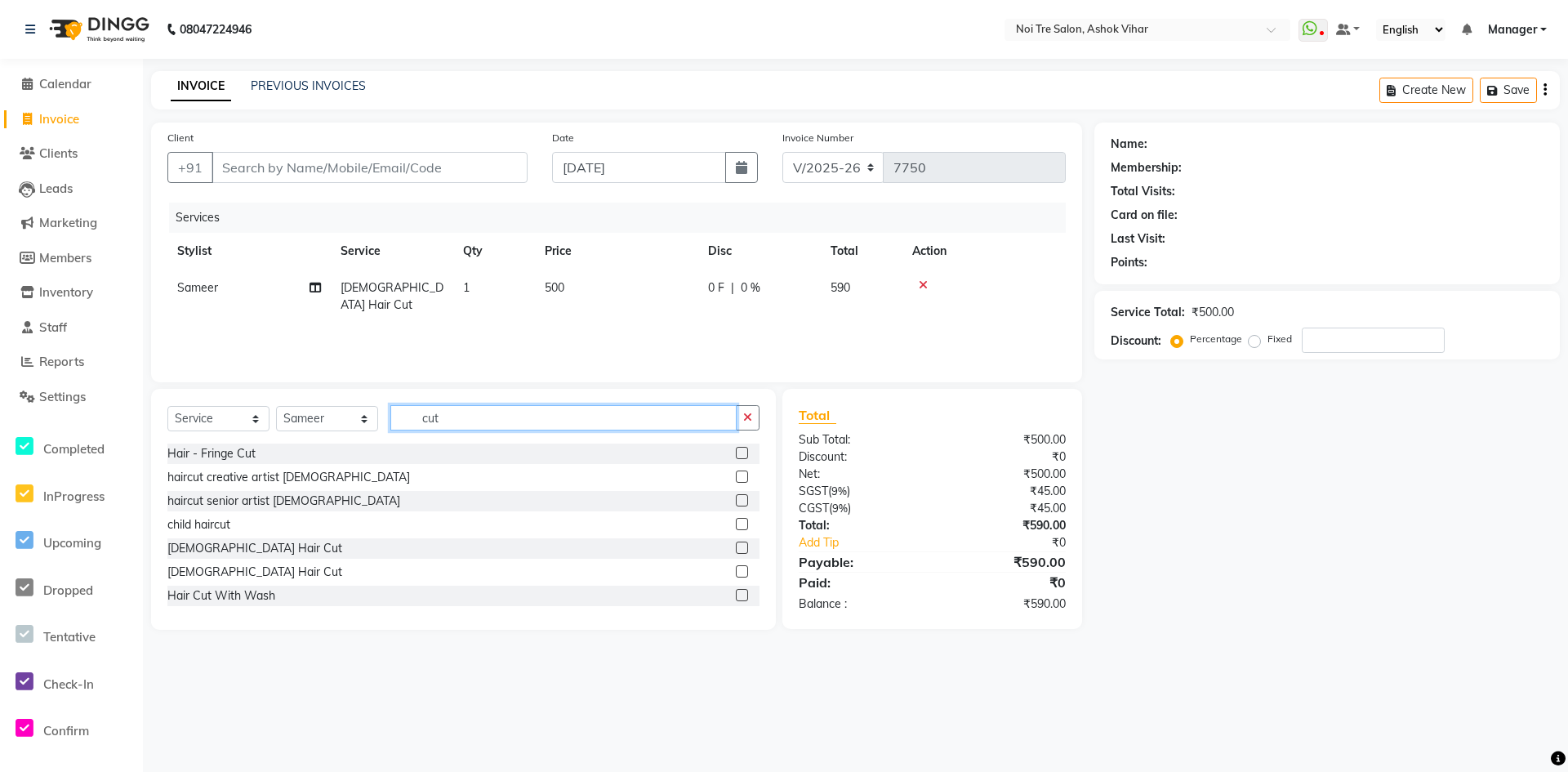
click at [437, 429] on input "cut" at bounding box center [563, 418] width 346 height 25
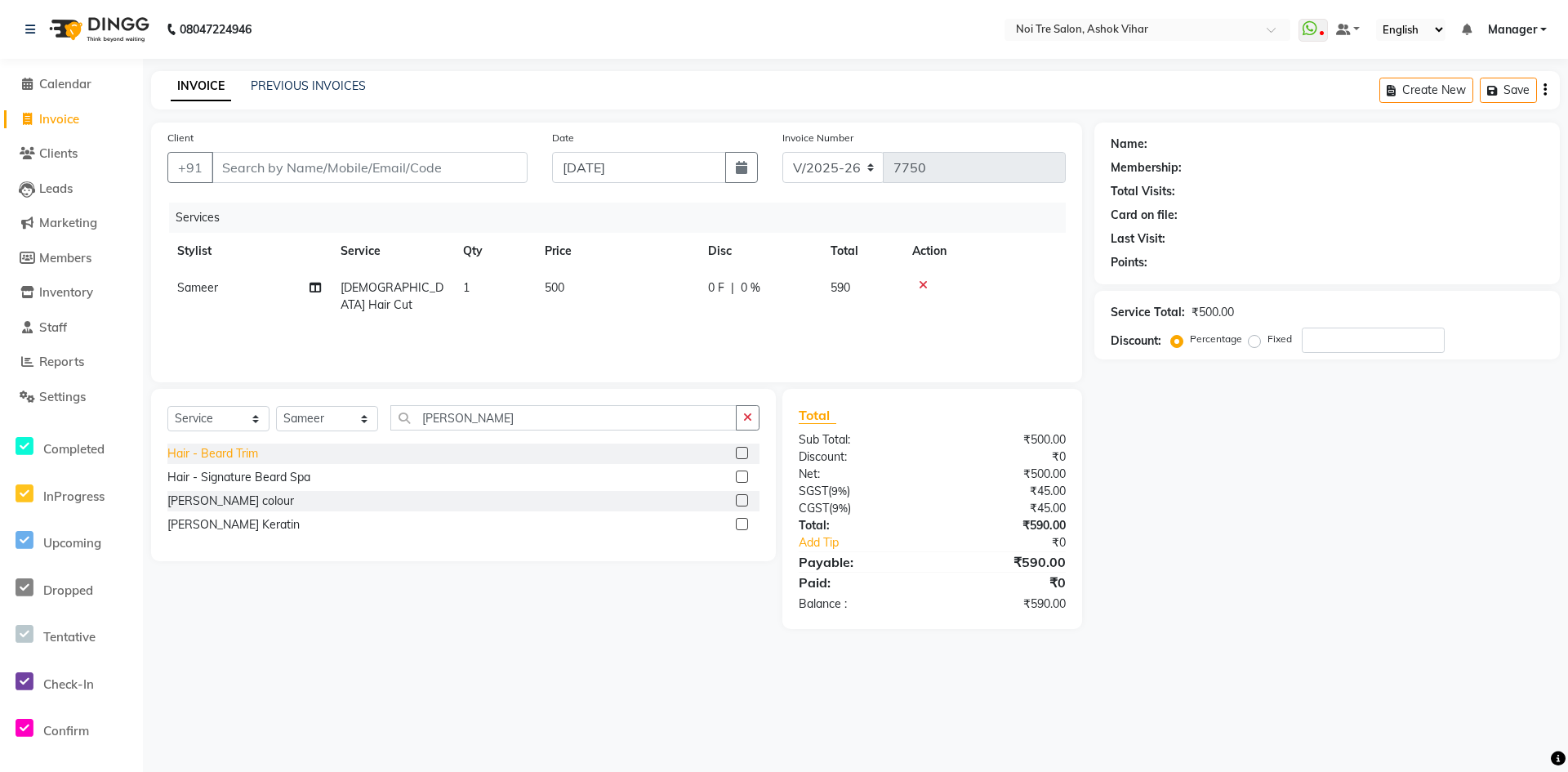
click at [215, 447] on div "Hair - Beard Trim" at bounding box center [213, 453] width 91 height 17
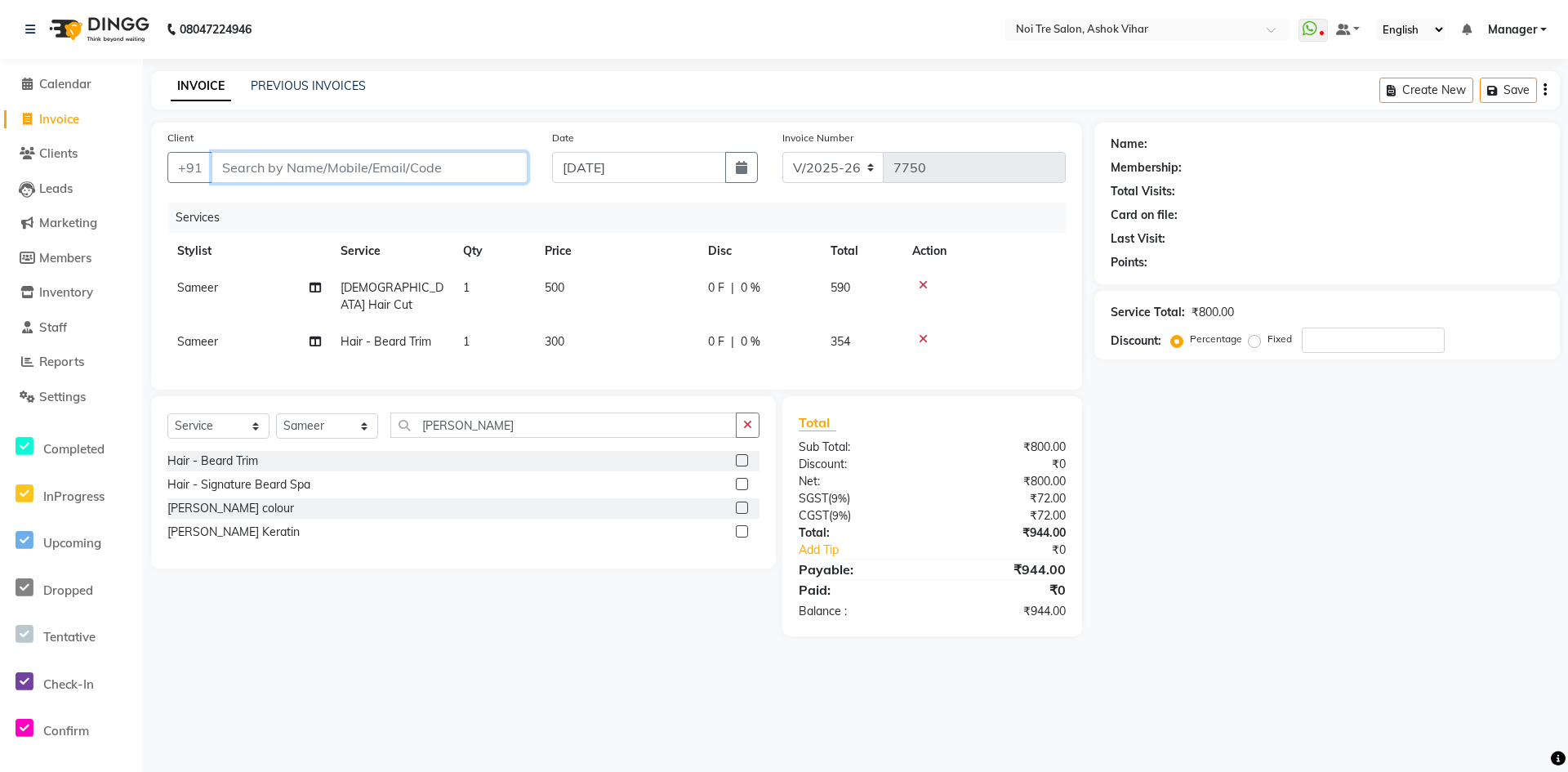
click at [268, 161] on input "Client" at bounding box center [369, 167] width 316 height 31
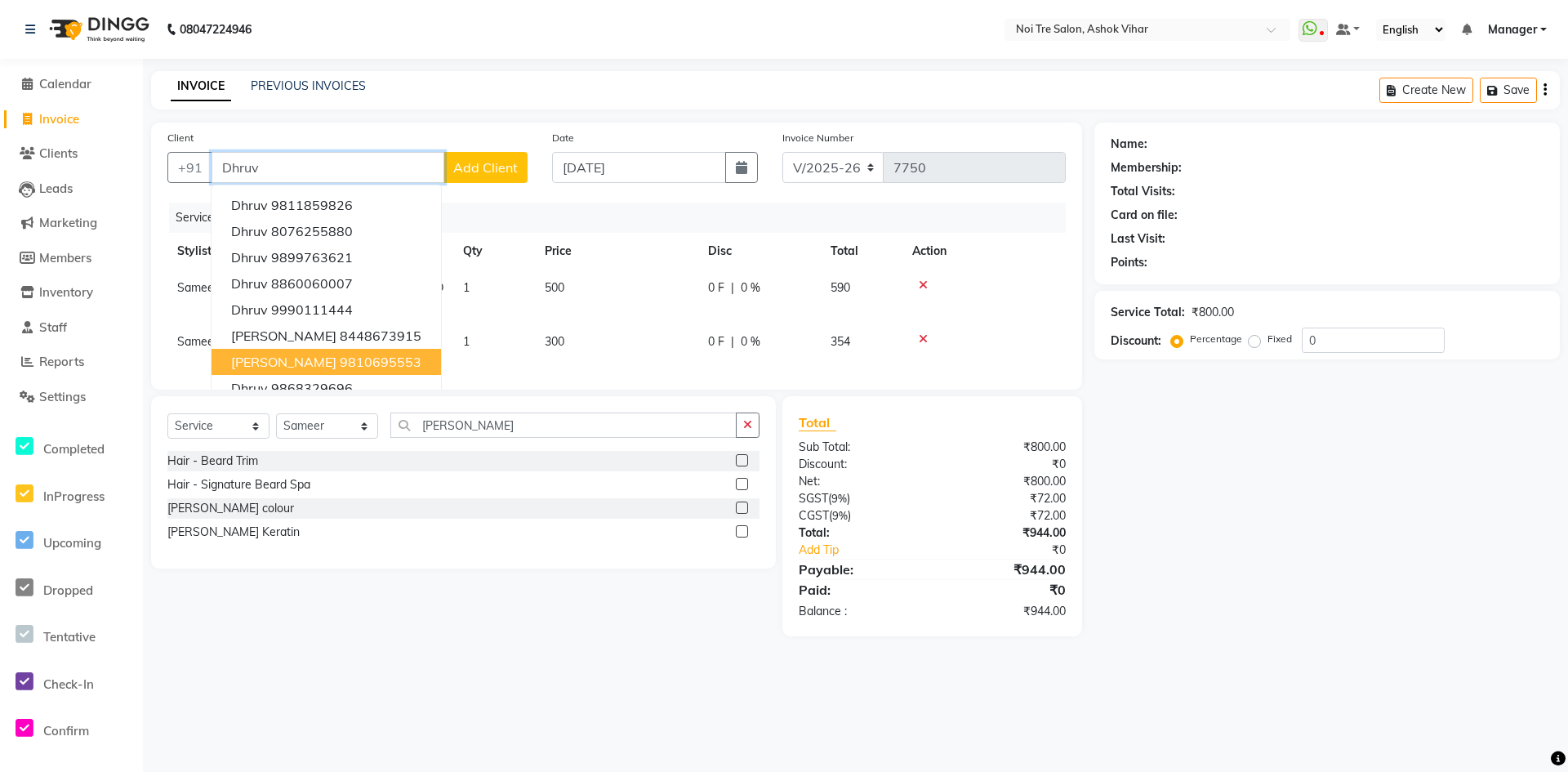
click at [339, 353] on ngb-highlight "9810695553" at bounding box center [380, 361] width 82 height 16
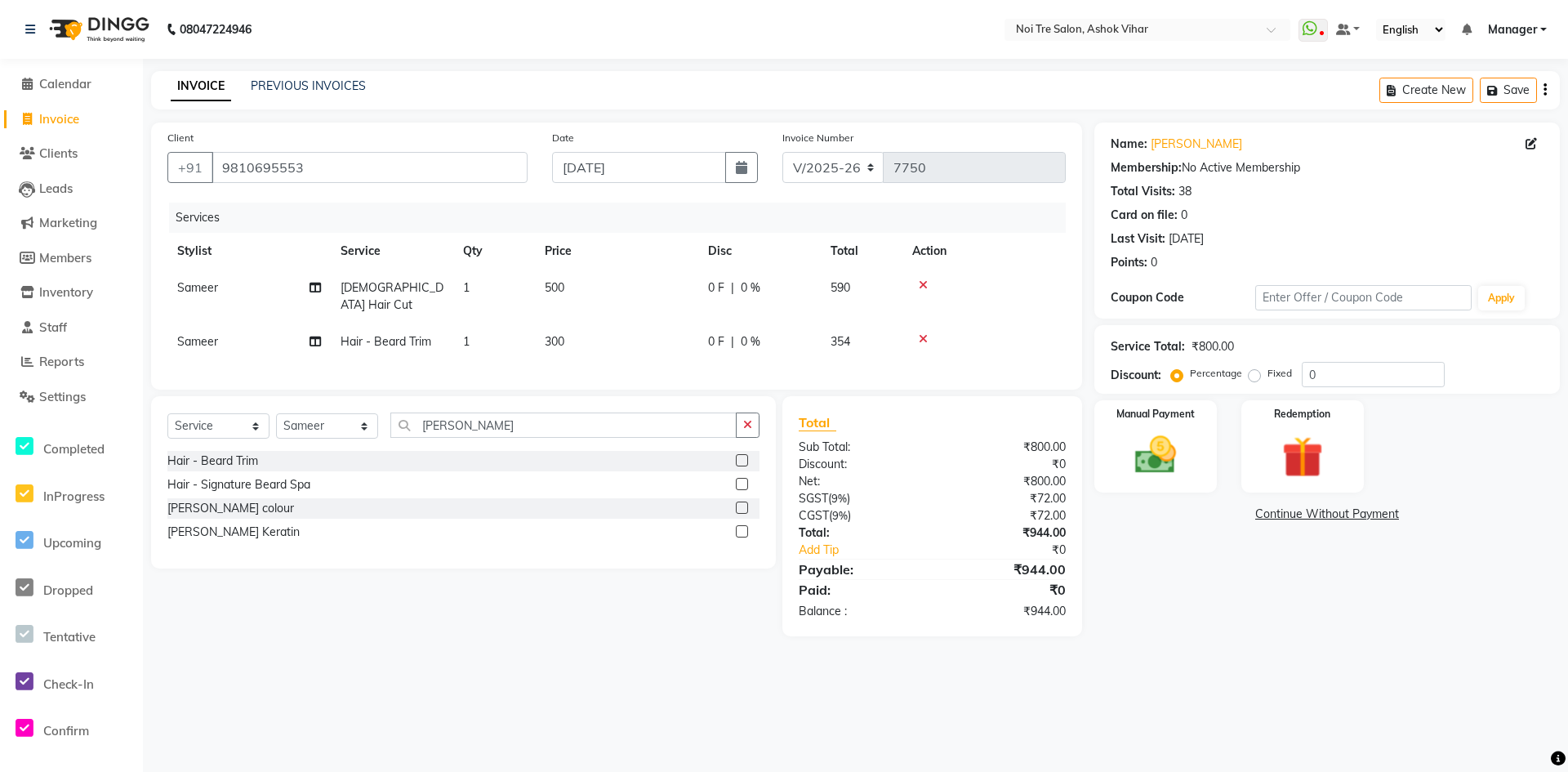
click at [926, 286] on icon at bounding box center [924, 285] width 9 height 11
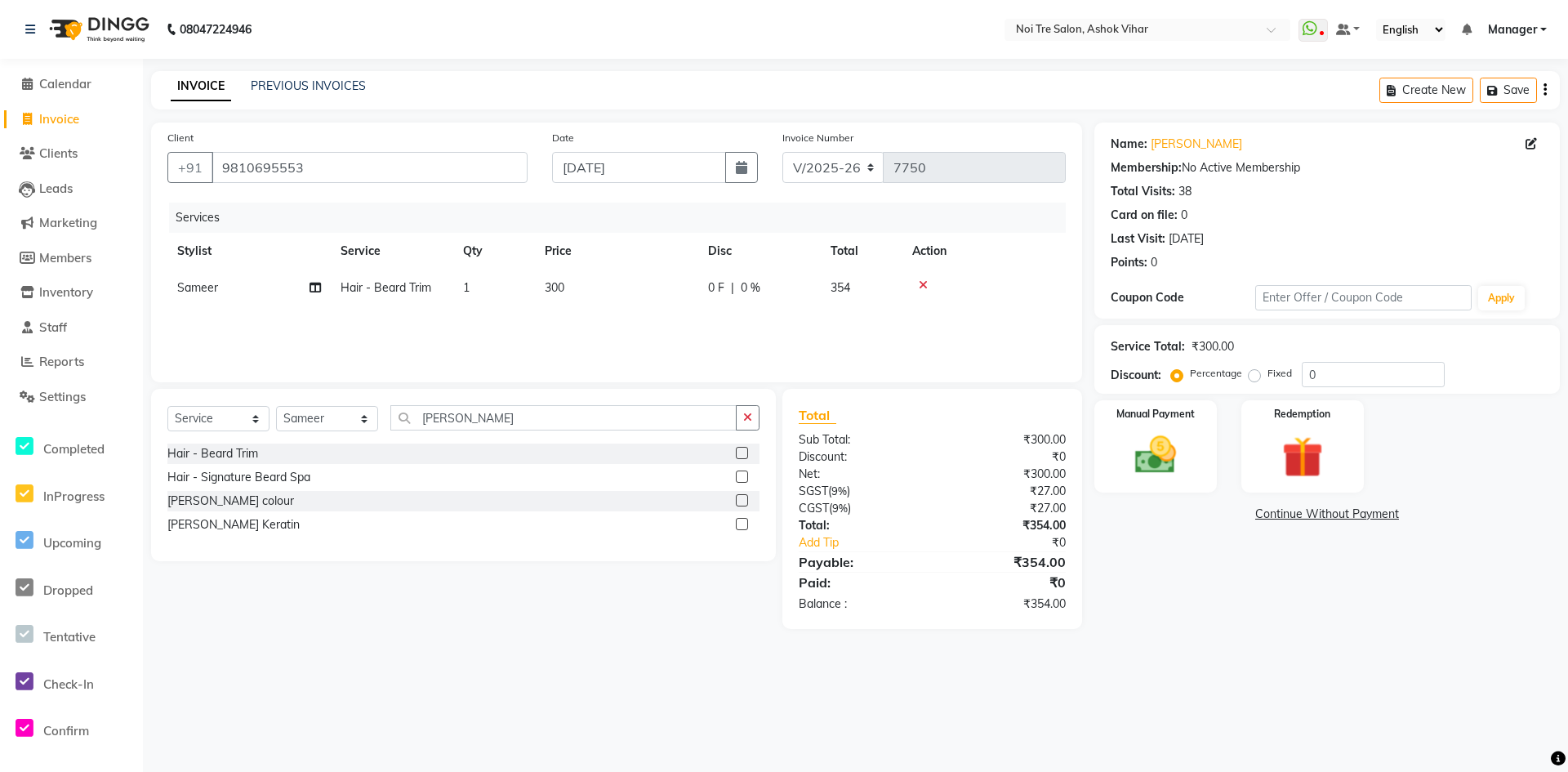
click at [926, 286] on icon at bounding box center [924, 285] width 9 height 11
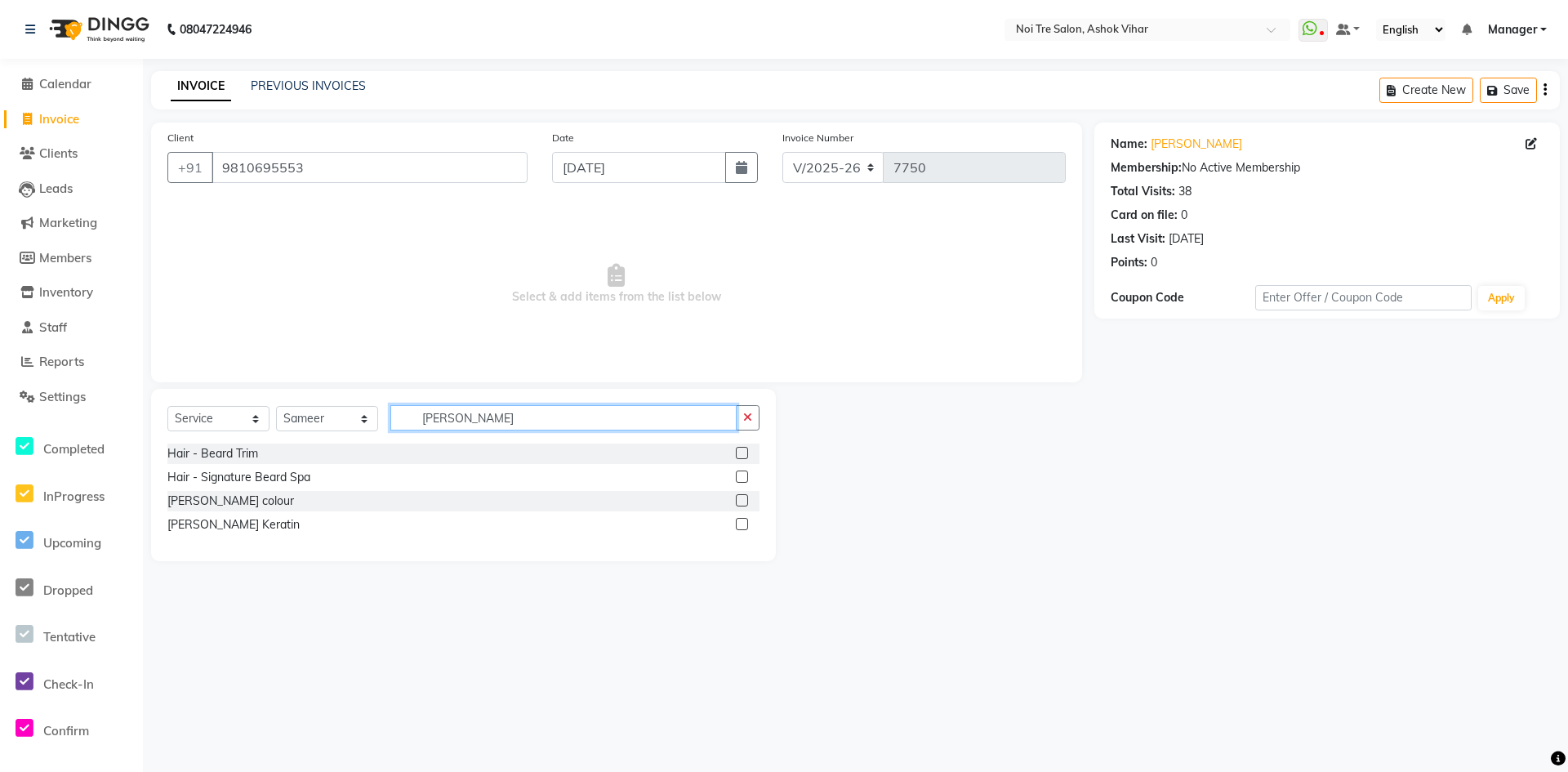
click at [447, 426] on input "beard" at bounding box center [563, 418] width 346 height 25
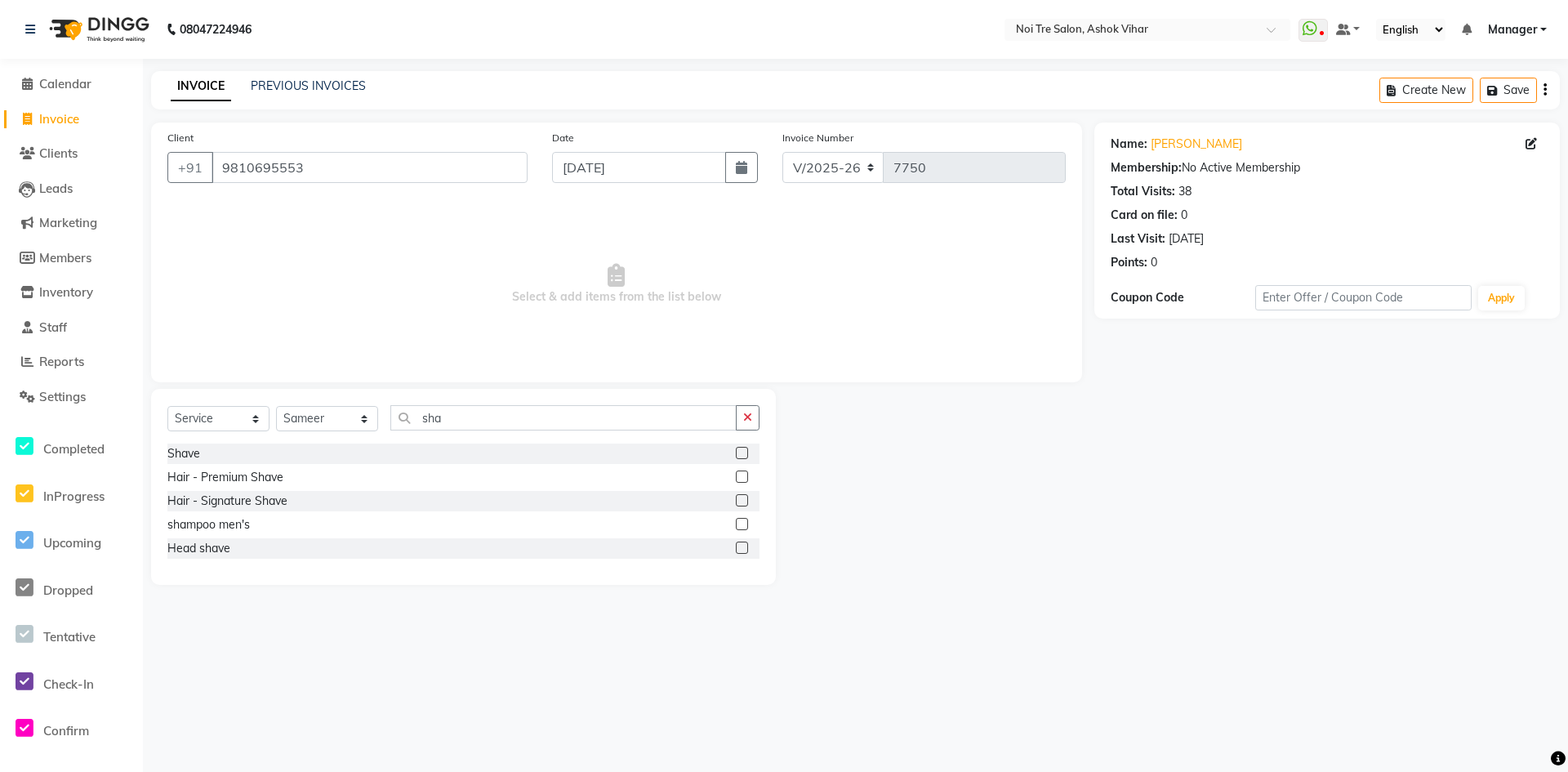
drag, startPoint x: 185, startPoint y: 455, endPoint x: 241, endPoint y: 436, distance: 59.1
click at [187, 455] on div "Shave" at bounding box center [184, 453] width 33 height 17
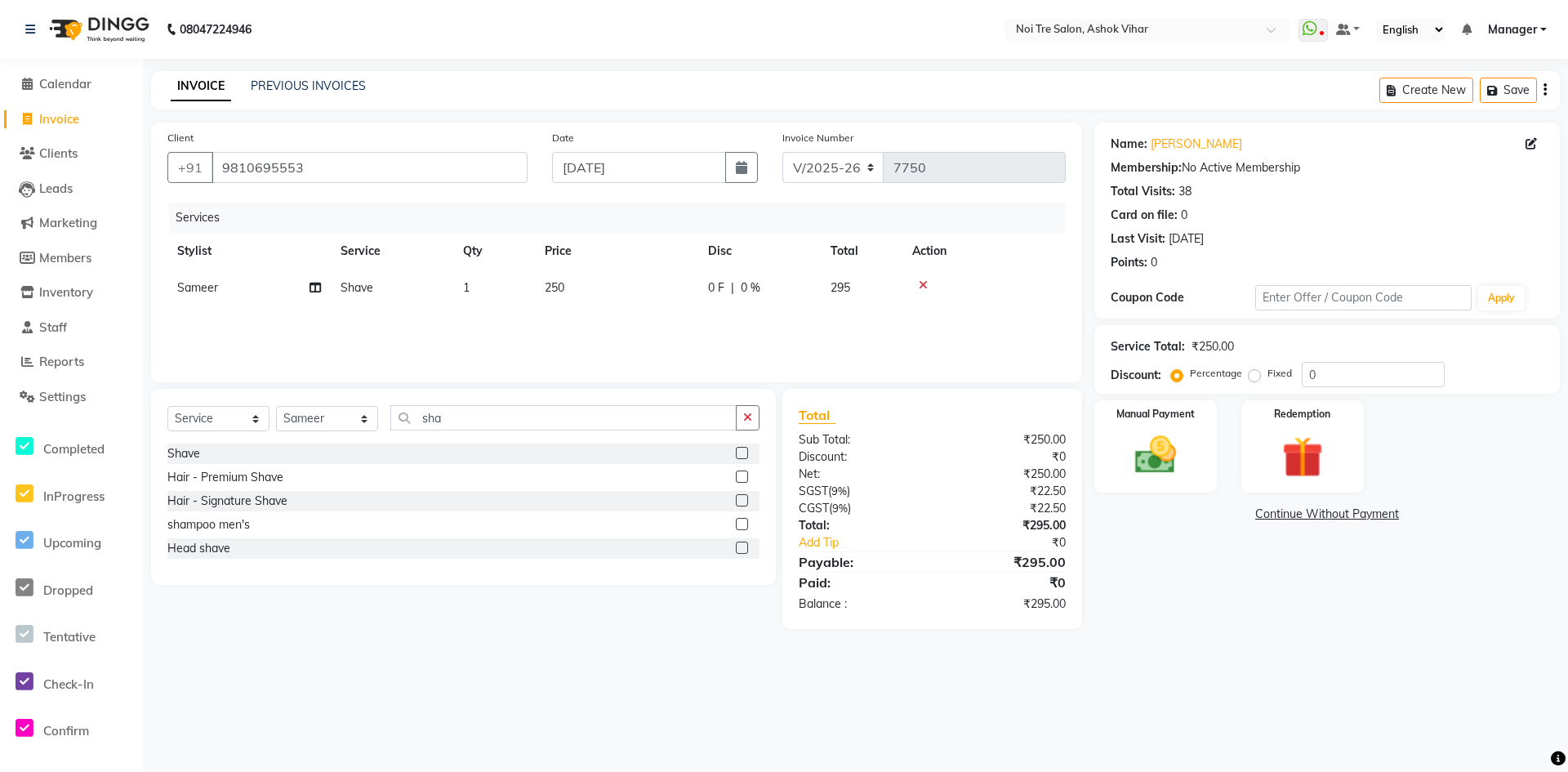
click at [686, 303] on td "250" at bounding box center [616, 287] width 163 height 37
click at [686, 303] on input "250" at bounding box center [693, 291] width 143 height 25
click at [686, 317] on div "Services Stylist Service Qty Price Disc Total Action Sameer Shave 1 212 0 F | 0…" at bounding box center [617, 284] width 899 height 163
click at [1153, 476] on img at bounding box center [1156, 455] width 71 height 50
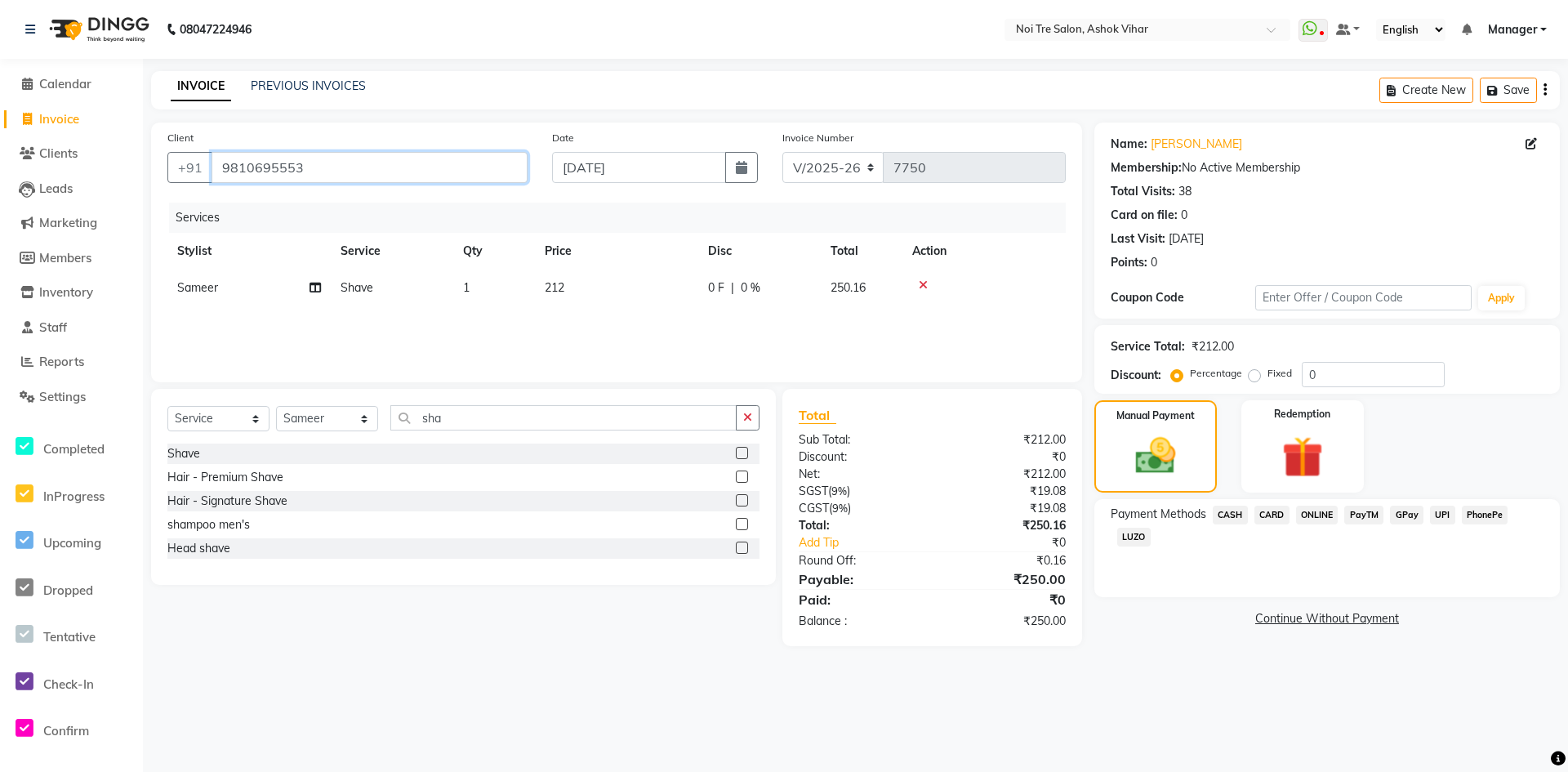
click at [308, 178] on input "9810695553" at bounding box center [369, 167] width 316 height 31
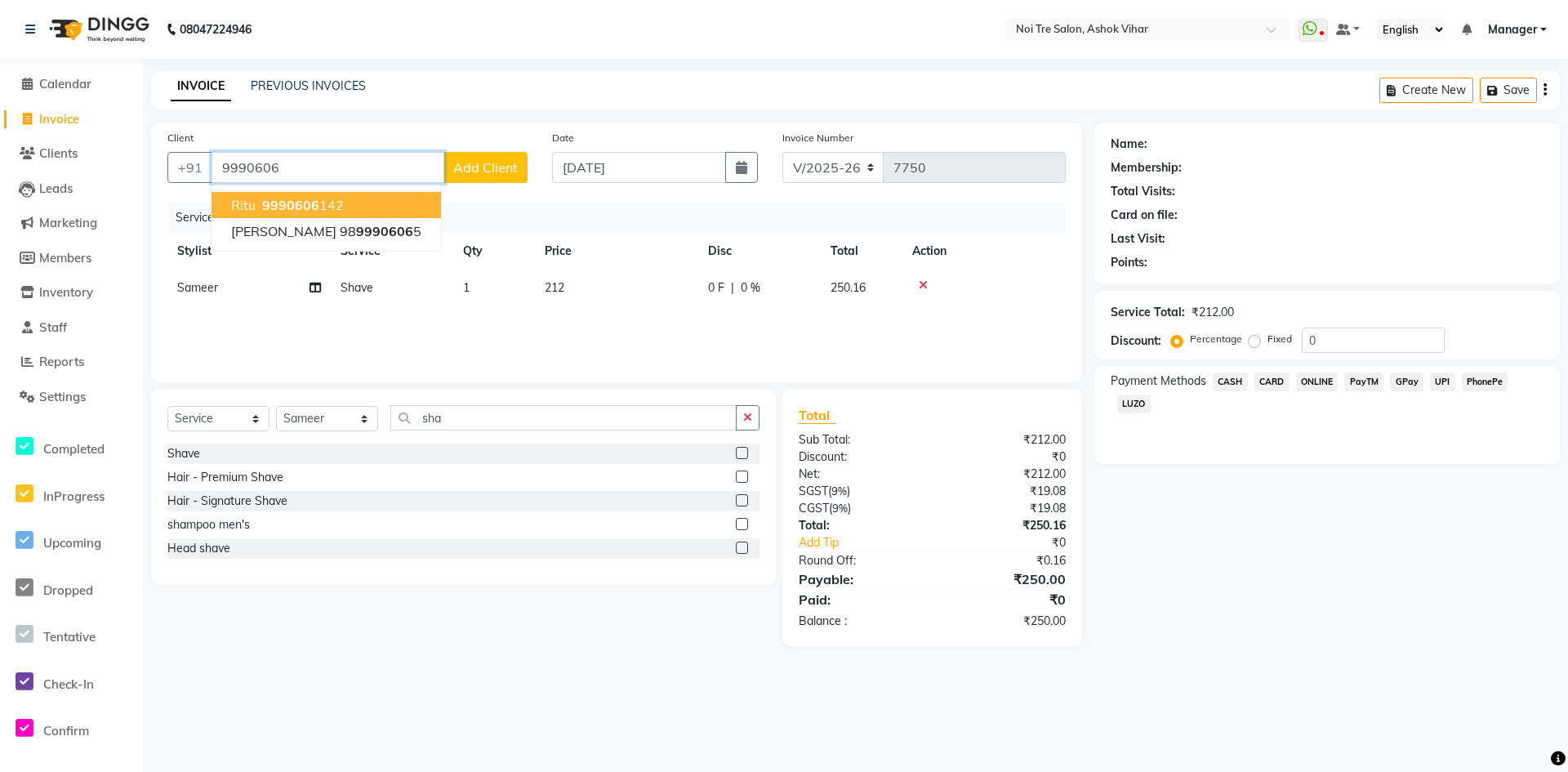
click at [324, 206] on ngb-highlight "9990606 142" at bounding box center [302, 205] width 85 height 16
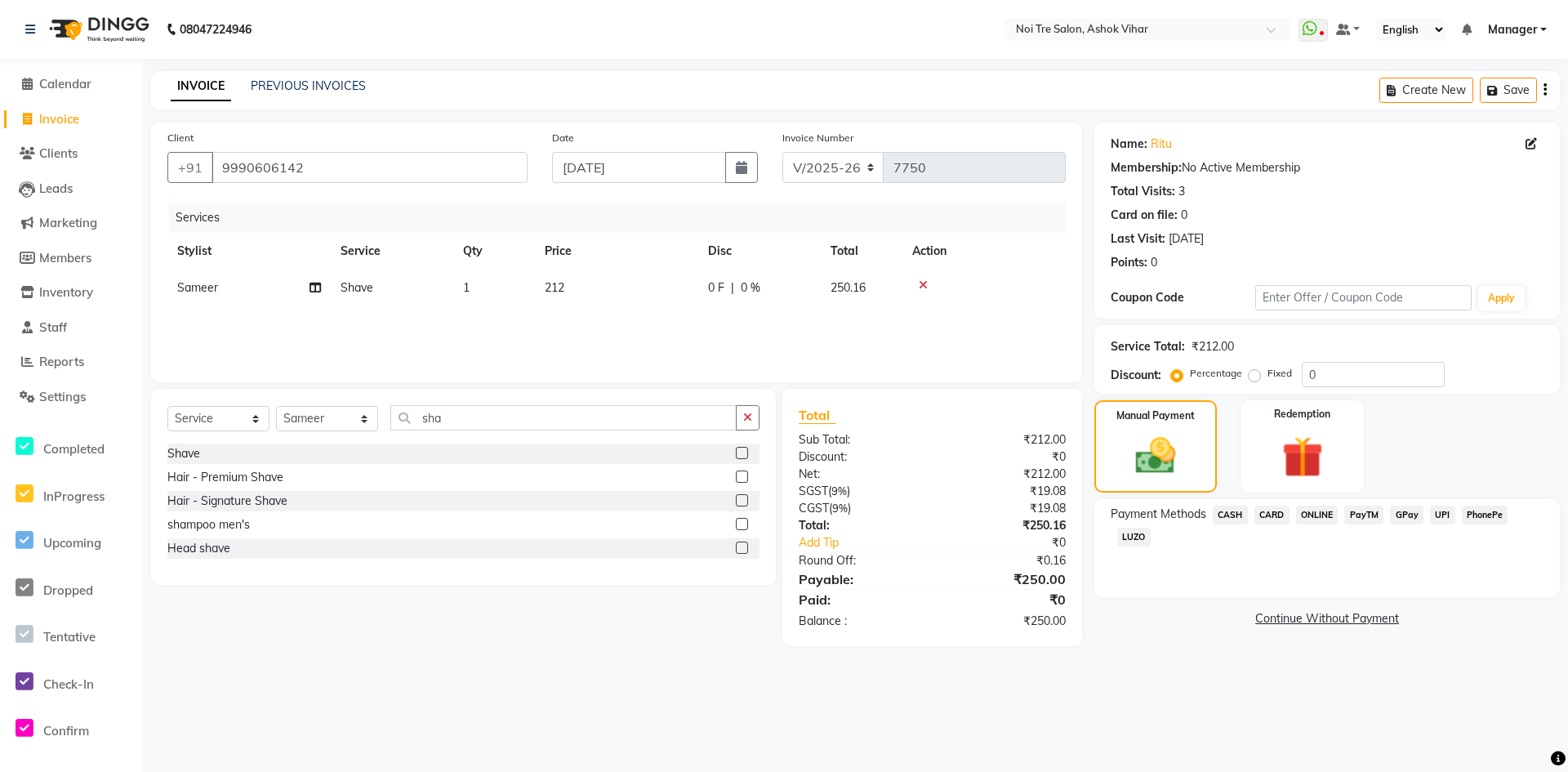
click at [922, 286] on icon at bounding box center [924, 285] width 9 height 11
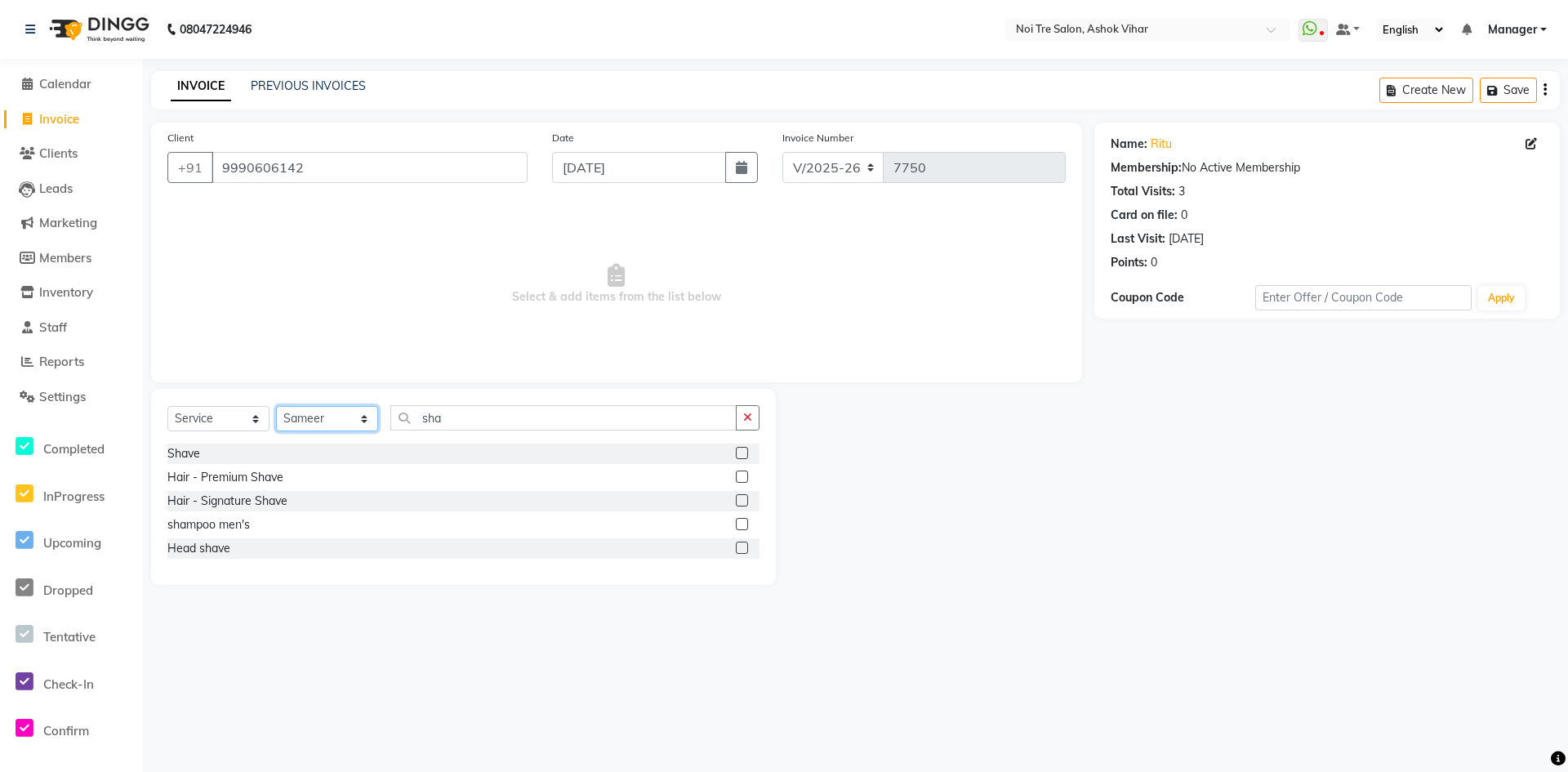
click at [358, 411] on select "Select Stylist Aakash Aalam Aas Admin Ajay Alice Amit Anand Anas Arif ARIF 1 Ar…" at bounding box center [327, 419] width 102 height 25
click at [470, 419] on input "sha" at bounding box center [563, 418] width 346 height 25
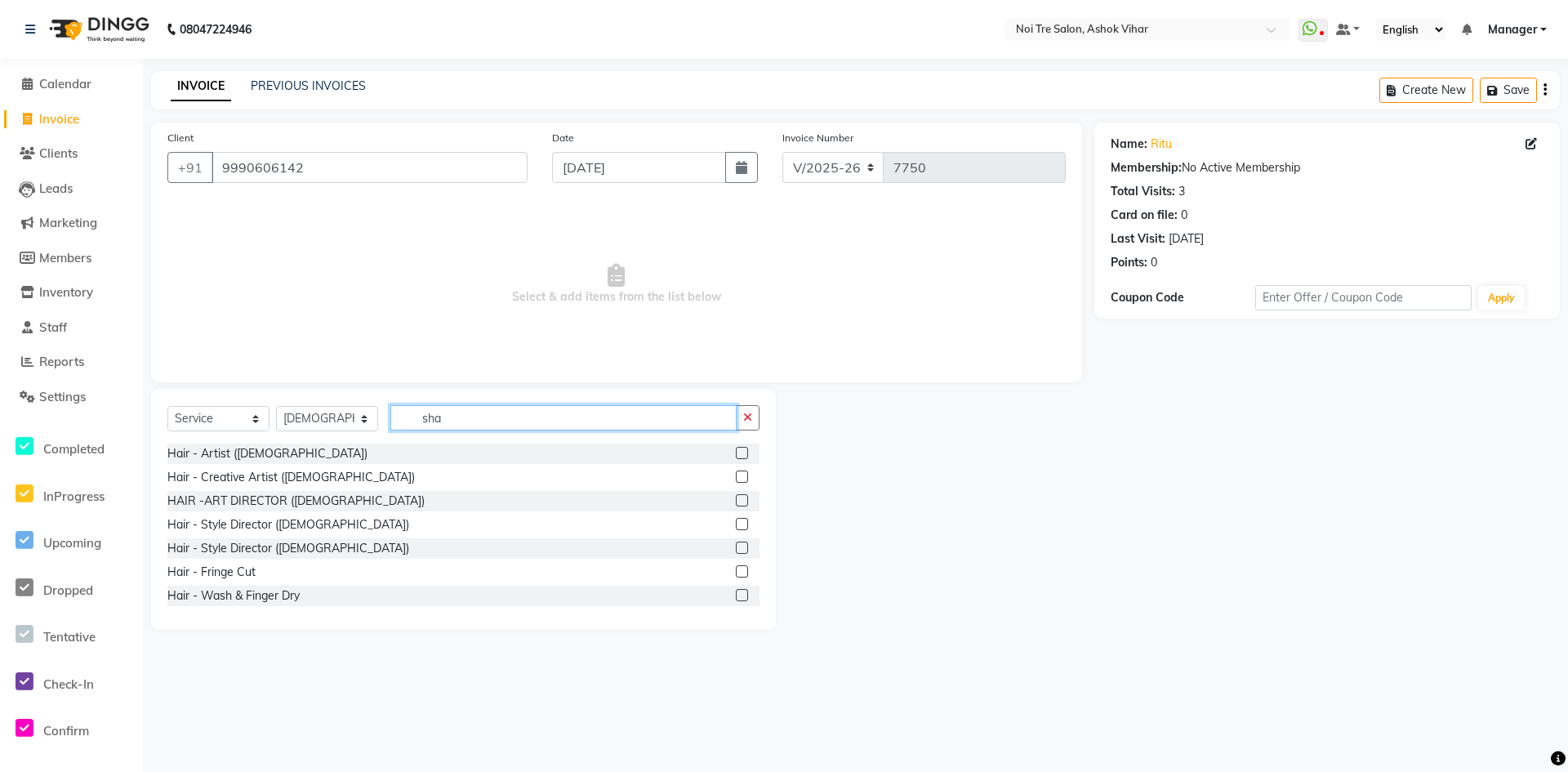
click at [470, 419] on input "sha" at bounding box center [563, 418] width 346 height 25
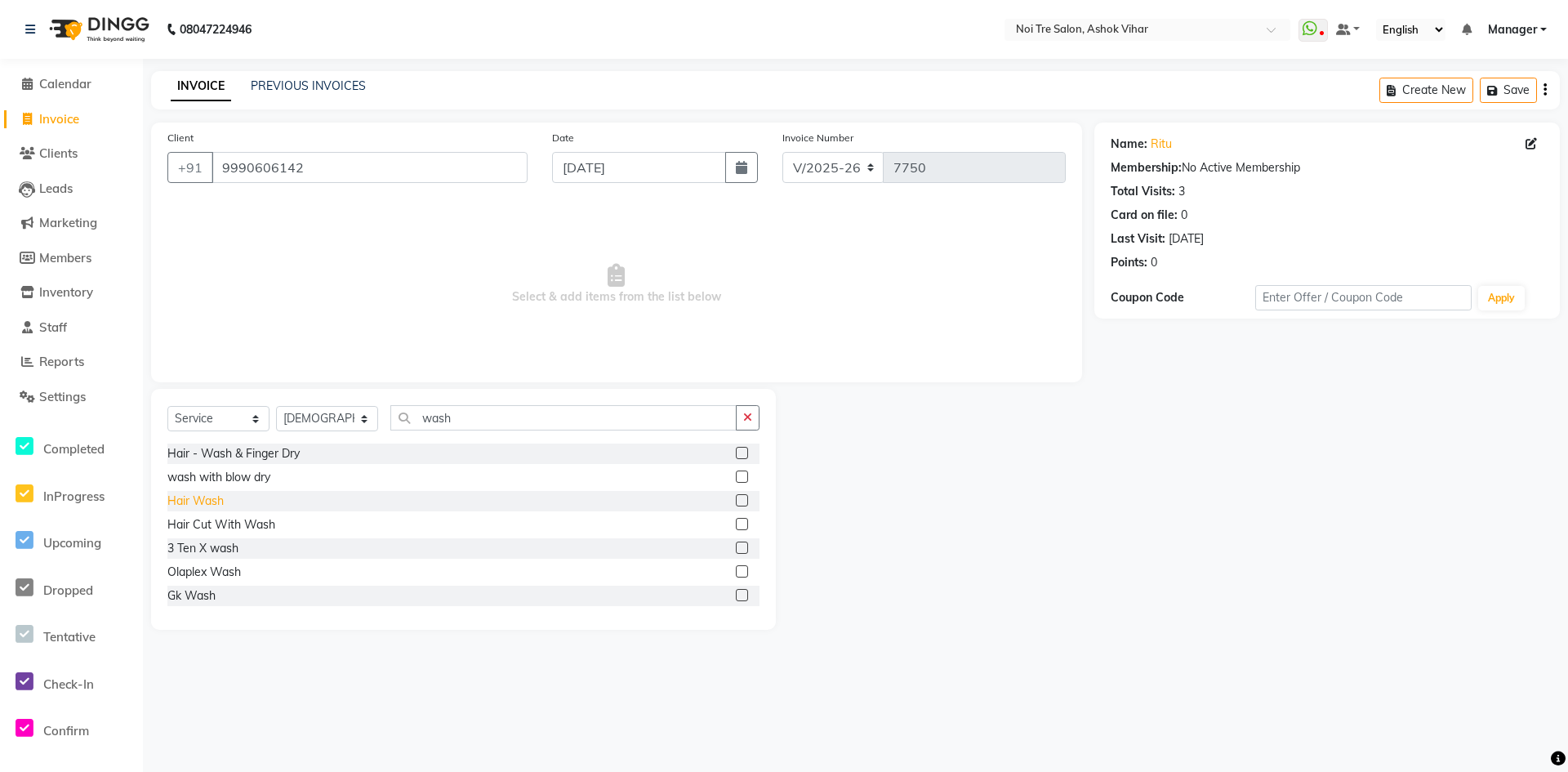
click at [206, 501] on div "Hair Wash" at bounding box center [196, 501] width 57 height 17
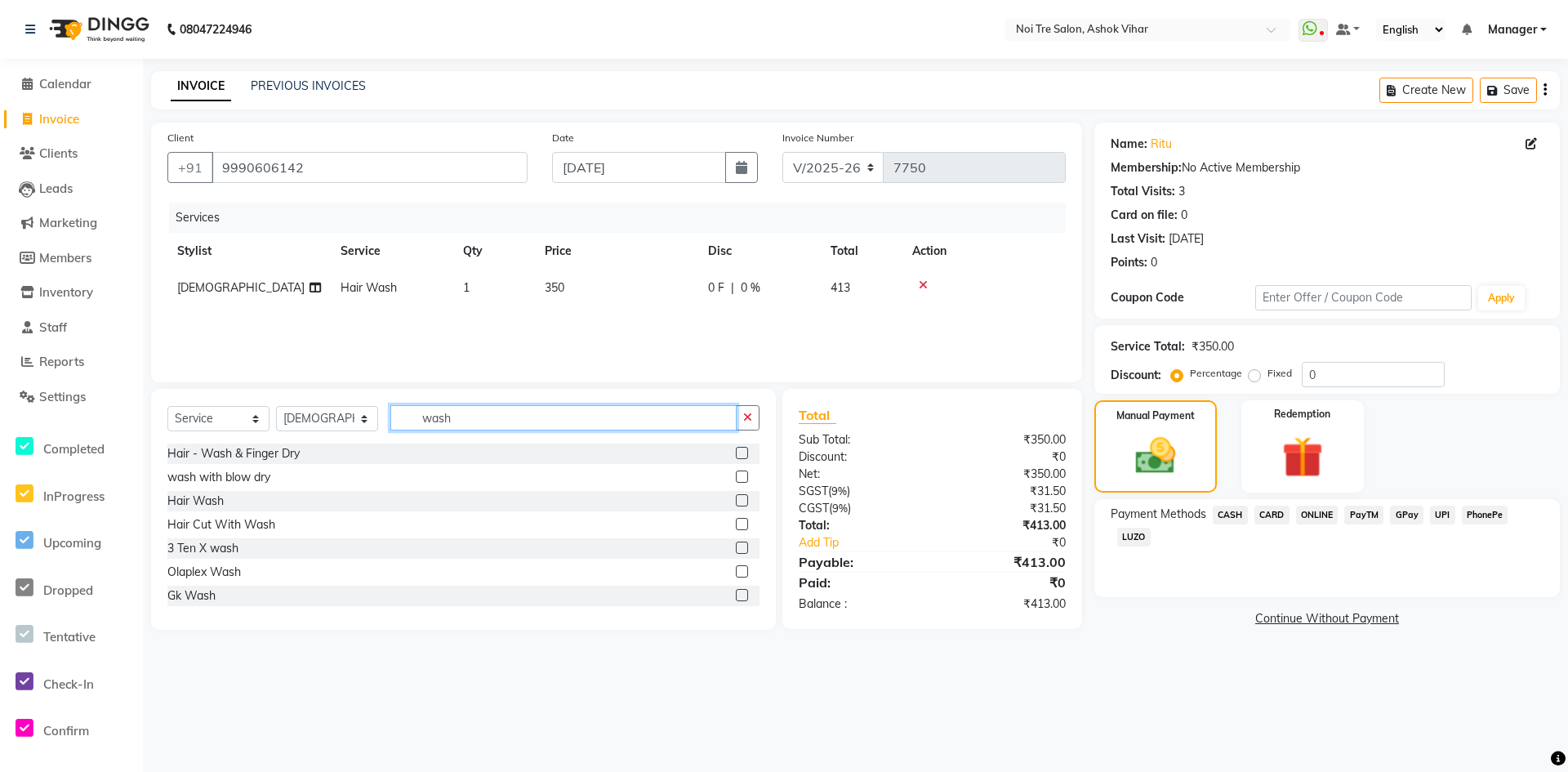
click at [471, 422] on input "wash" at bounding box center [563, 418] width 346 height 25
drag, startPoint x: 288, startPoint y: 427, endPoint x: 299, endPoint y: 424, distance: 11.4
click at [288, 427] on select "Select Stylist Aakash Aalam Aas Admin Ajay Alice Amit Anand Anas Arif ARIF 1 Ar…" at bounding box center [327, 419] width 102 height 25
click at [304, 424] on select "Select Stylist Aakash Aalam Aas Admin Ajay Alice Amit Anand Anas Arif ARIF 1 Ar…" at bounding box center [327, 419] width 102 height 25
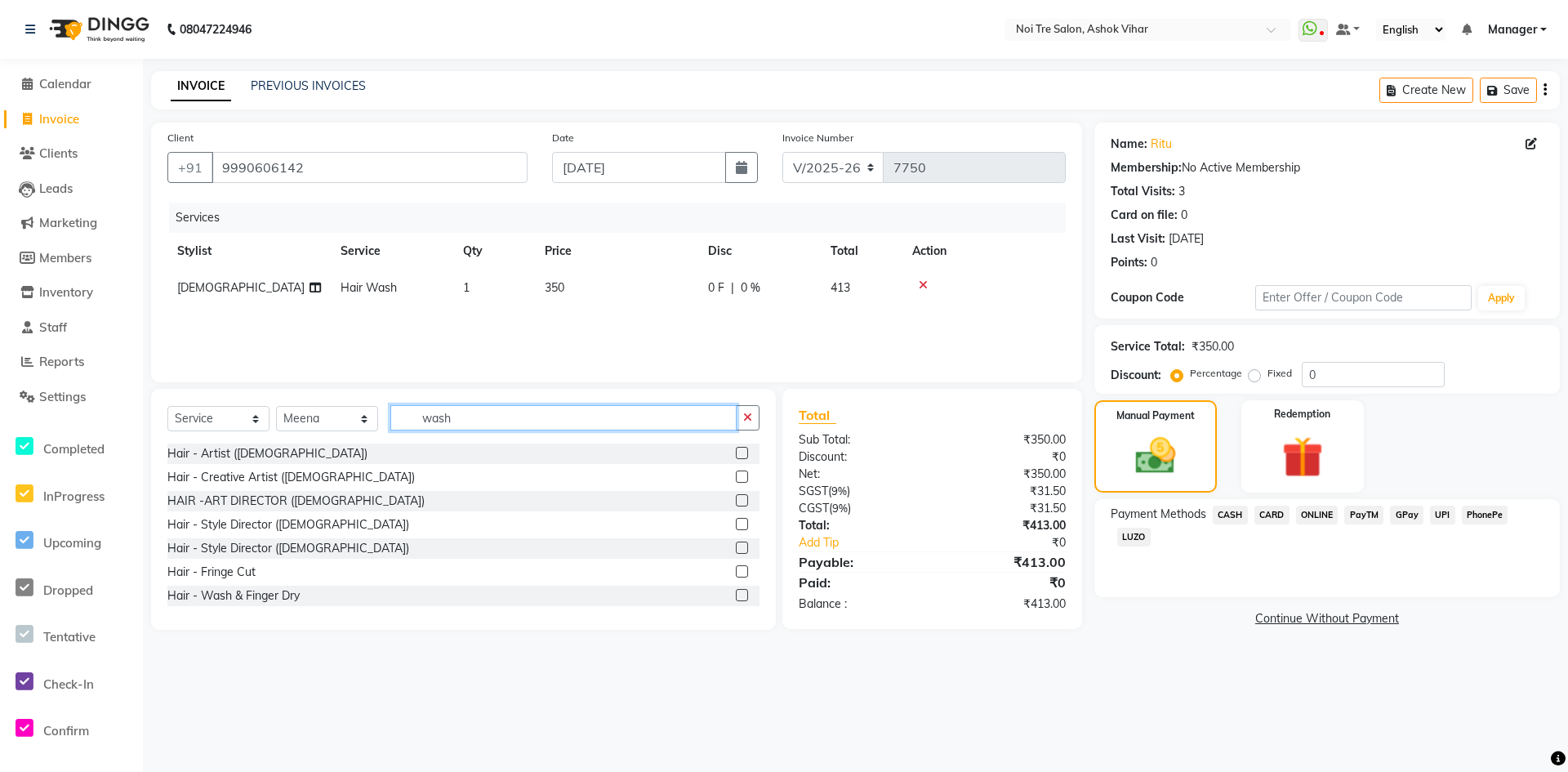
click at [427, 425] on input "wash" at bounding box center [563, 418] width 346 height 25
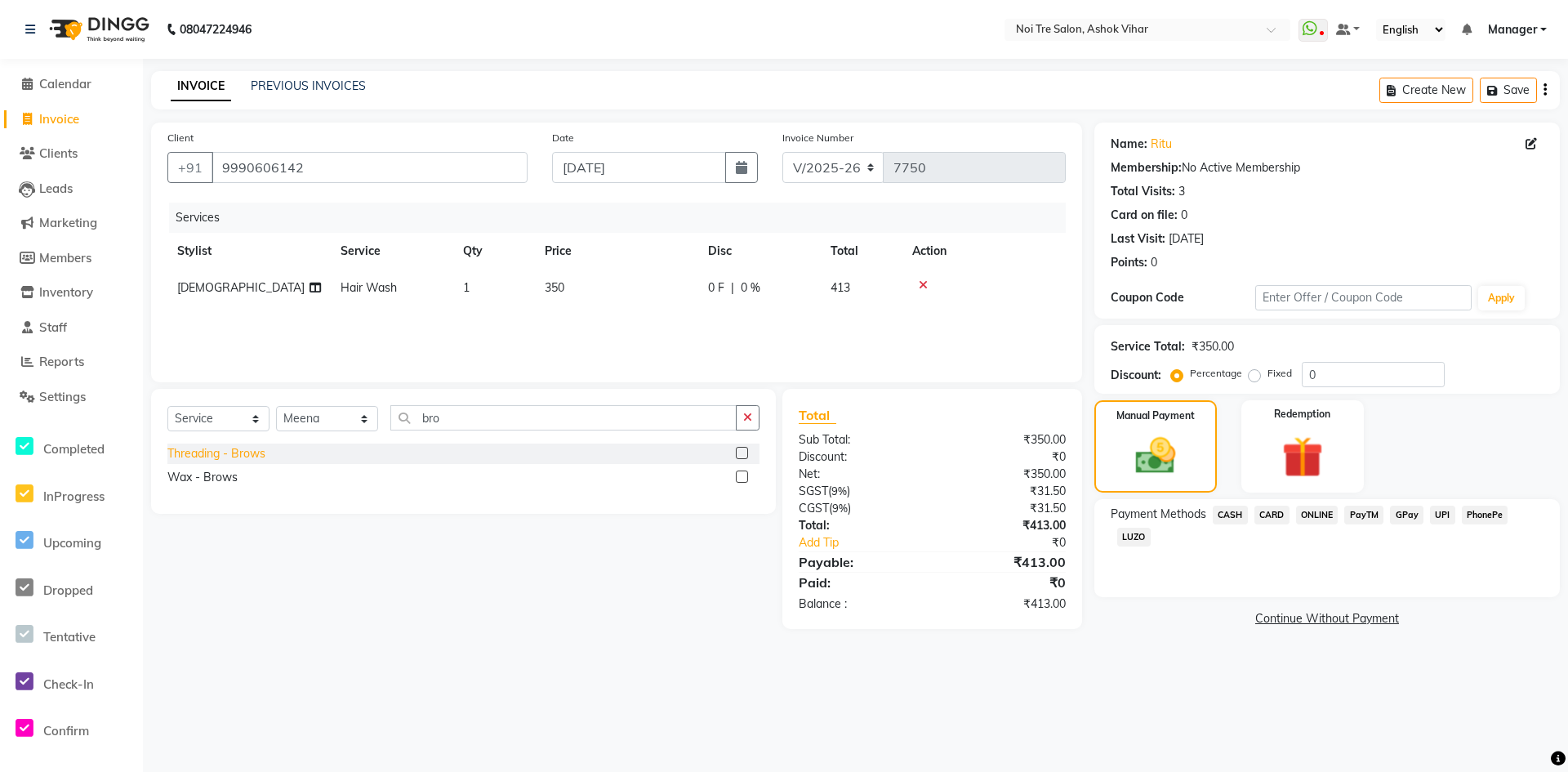
click at [229, 460] on div "Threading - Brows" at bounding box center [217, 453] width 98 height 17
click at [683, 321] on td "60" at bounding box center [616, 324] width 163 height 37
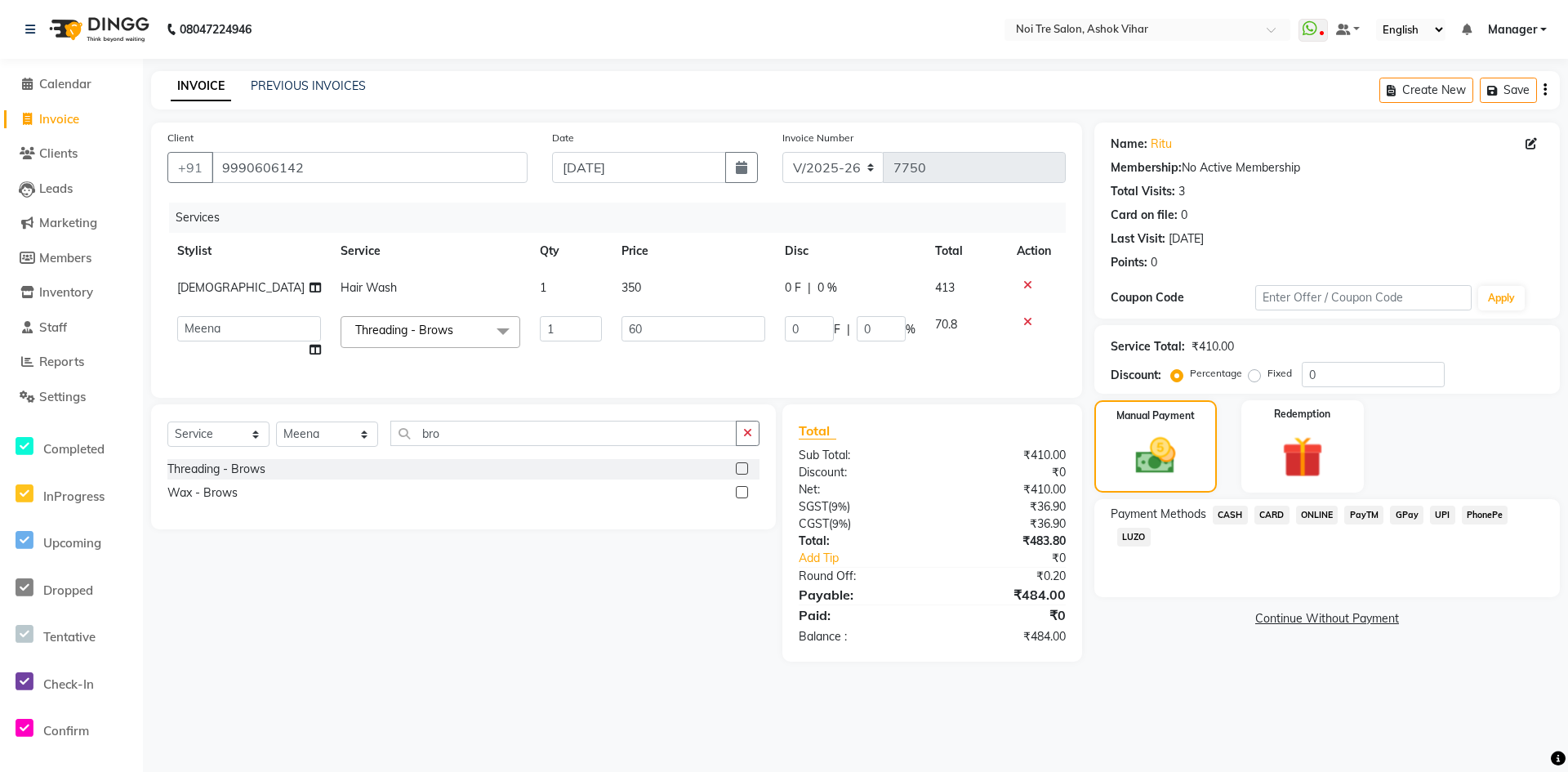
click at [683, 321] on input "60" at bounding box center [693, 328] width 143 height 25
click at [619, 360] on div "Services Stylist Service Qty Price Disc Total Action Ashu Hair Wash 1 350 0 F |…" at bounding box center [617, 292] width 899 height 179
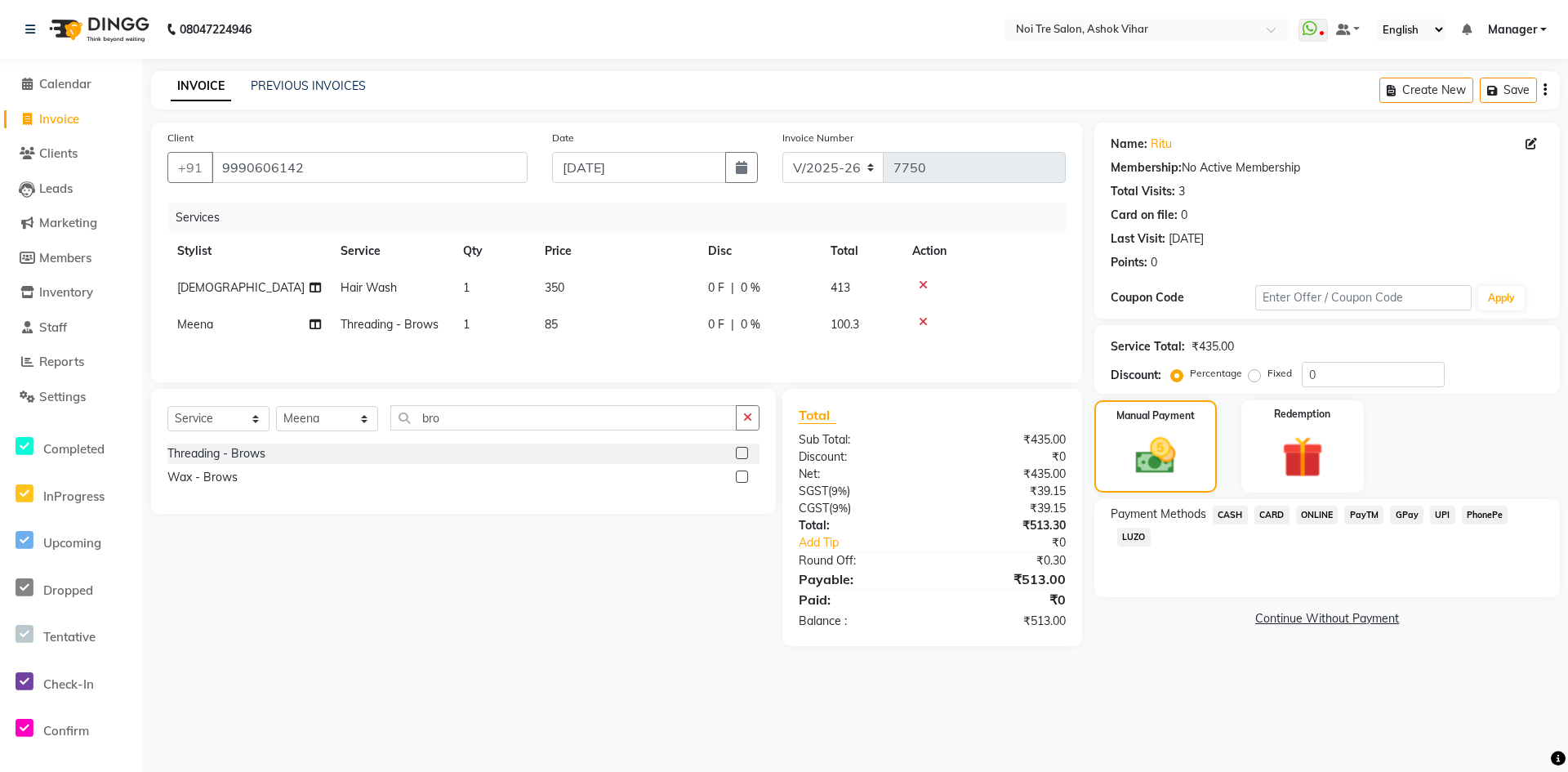
click at [531, 332] on td "1" at bounding box center [494, 324] width 82 height 37
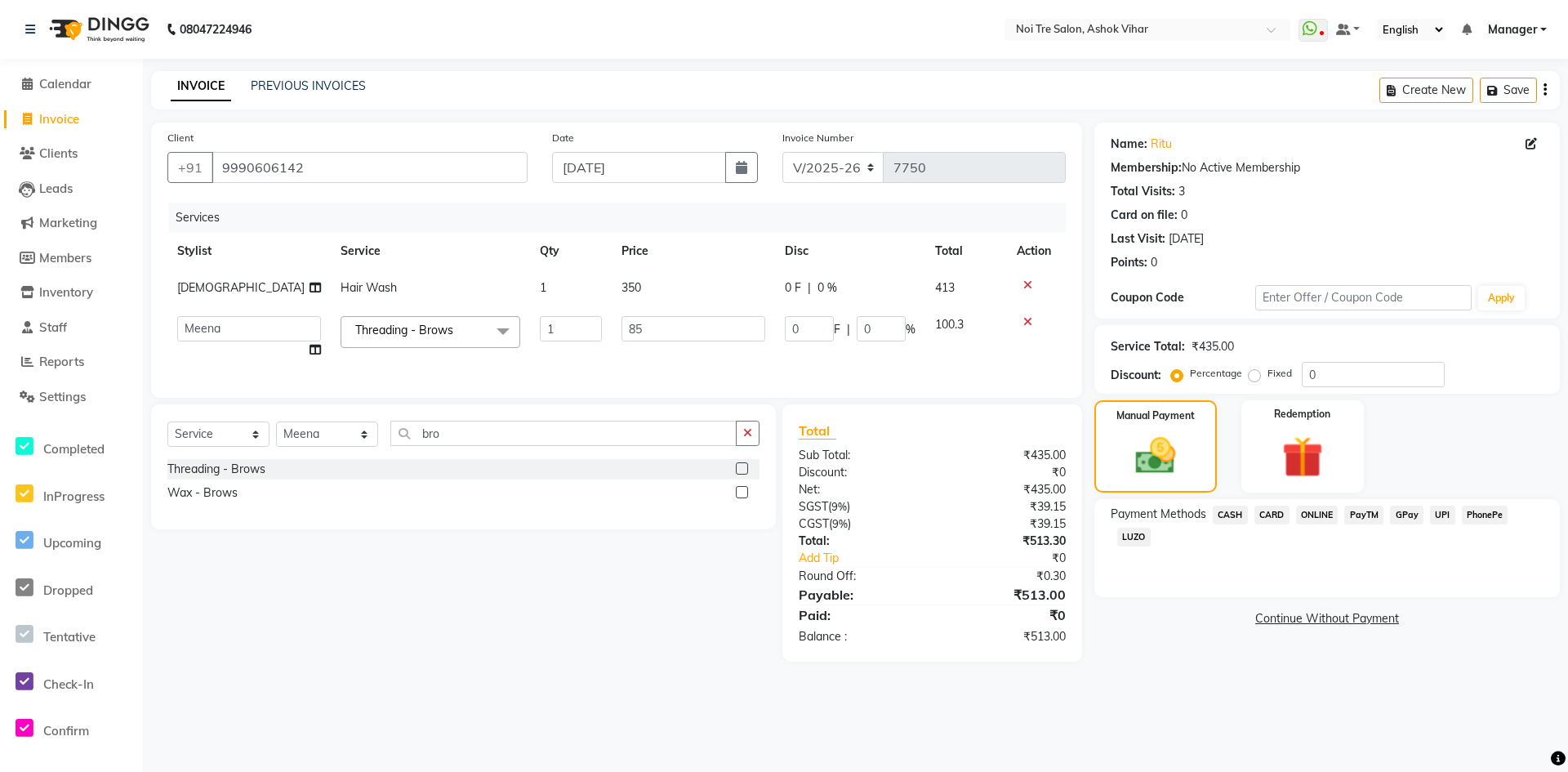
click at [531, 332] on td "1" at bounding box center [570, 337] width 82 height 62
drag, startPoint x: 561, startPoint y: 333, endPoint x: 540, endPoint y: 330, distance: 21.2
click at [542, 330] on input "1" at bounding box center [571, 328] width 62 height 25
click at [573, 368] on div "Services Stylist Service Qty Price Disc Total Action Ashu Hair Wash 1 350 0 F |…" at bounding box center [617, 292] width 899 height 179
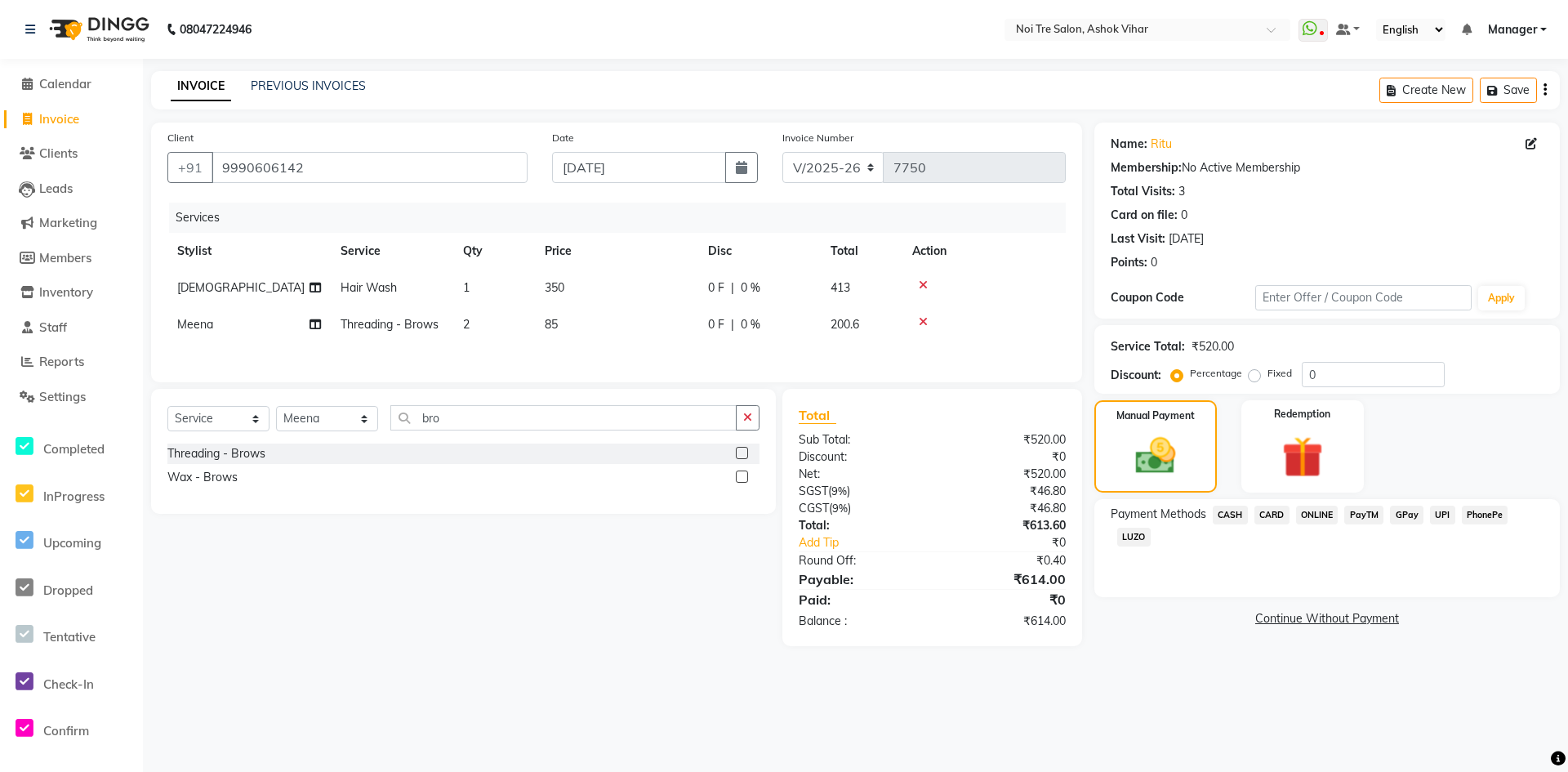
click at [707, 278] on td "0 F | 0 %" at bounding box center [760, 287] width 123 height 37
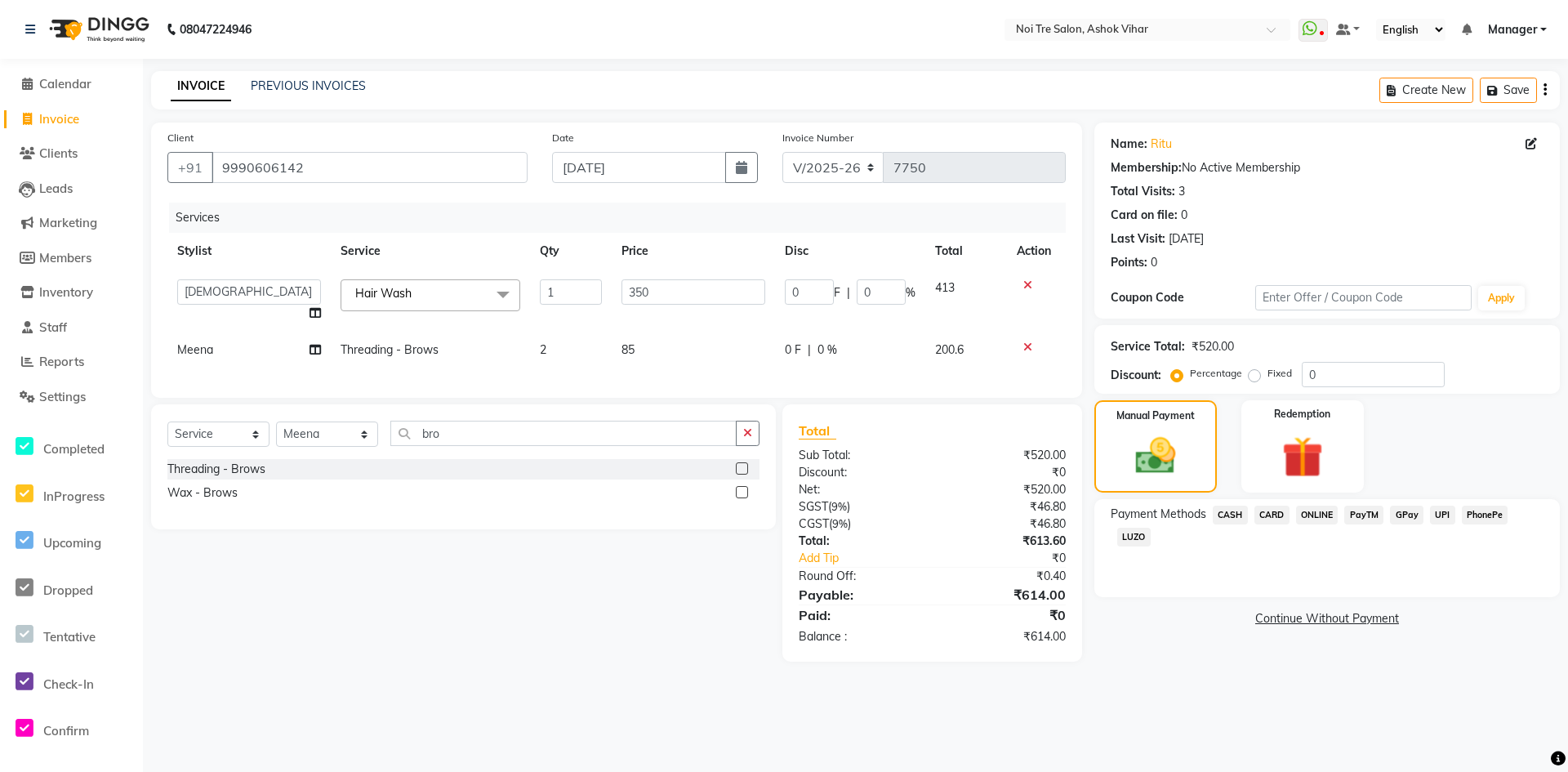
click at [680, 307] on td "350" at bounding box center [693, 301] width 163 height 62
click at [682, 294] on input "350" at bounding box center [693, 291] width 143 height 25
click at [682, 311] on tbody "Aakash Aalam Aas Admin Ajay Alice Amit Anand Anas Arif ARIF 1 Arun Ashu Asif At…" at bounding box center [617, 319] width 899 height 99
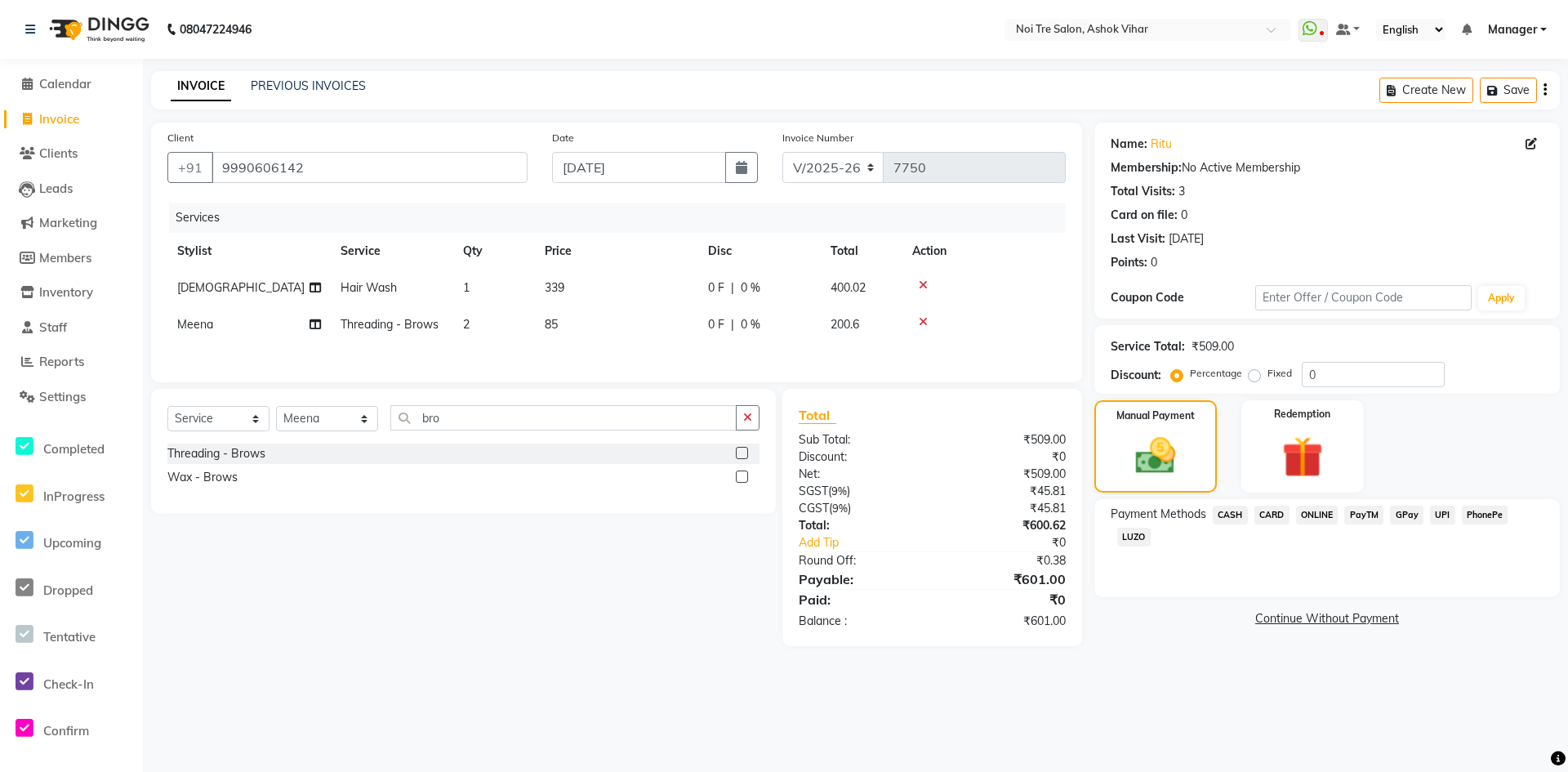
click at [679, 294] on td "339" at bounding box center [616, 287] width 163 height 37
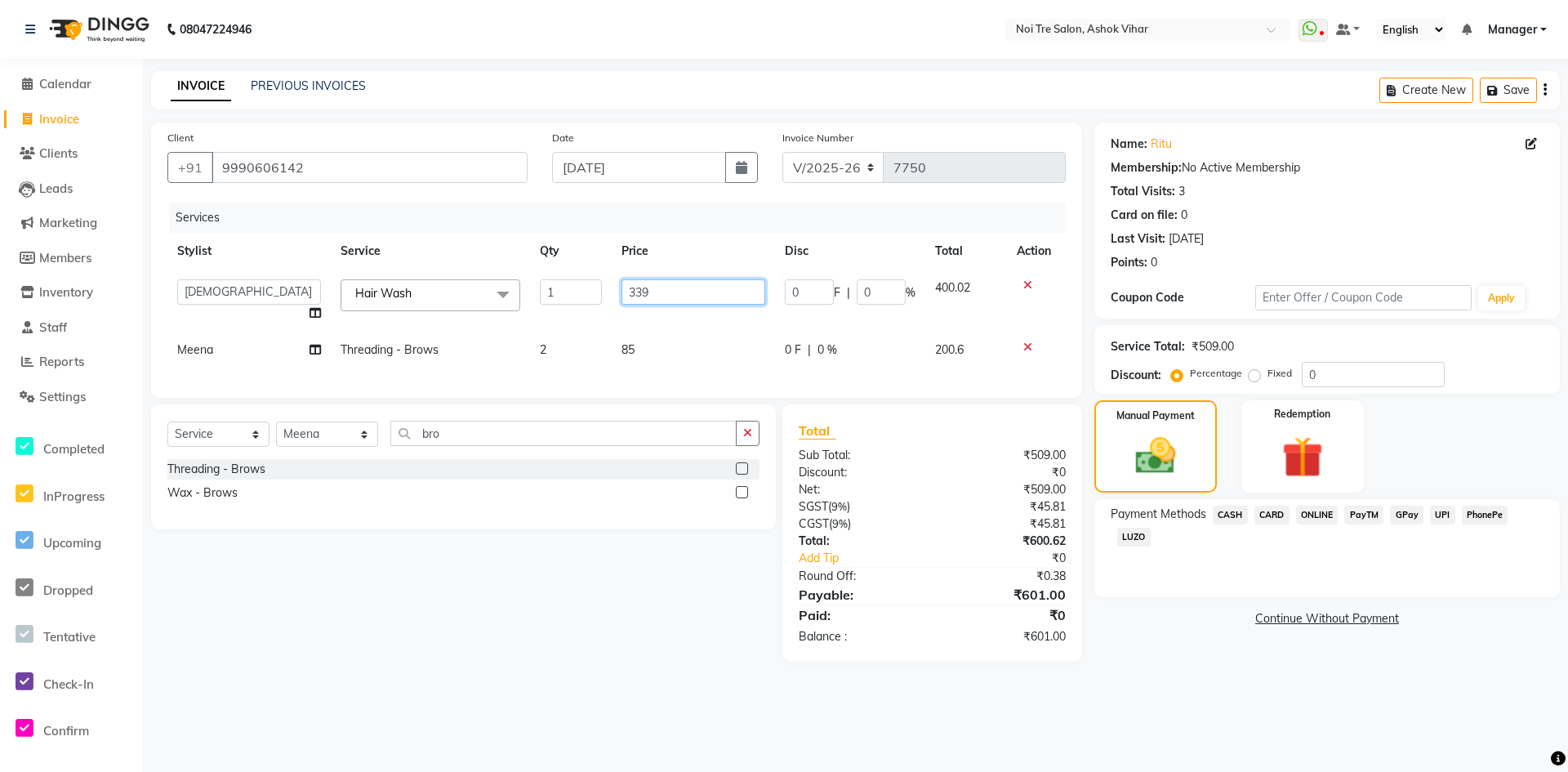
click at [679, 292] on input "339" at bounding box center [693, 291] width 143 height 25
click at [679, 305] on td "338" at bounding box center [693, 301] width 163 height 62
click at [742, 283] on input "338" at bounding box center [693, 291] width 143 height 25
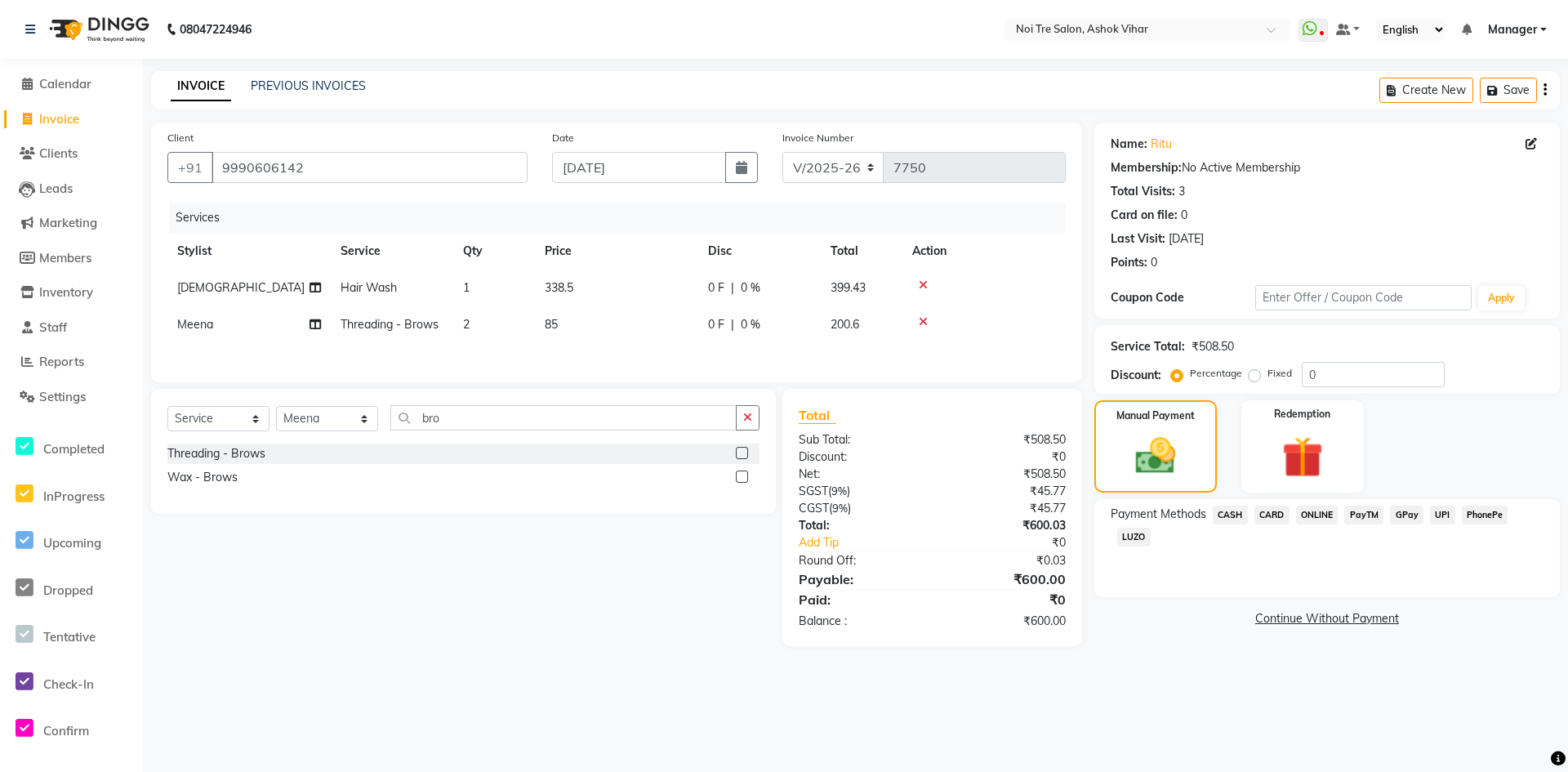
click at [745, 345] on div "Services Stylist Service Qty Price Disc Total Action Ashu Hair Wash 1 338.5 0 F…" at bounding box center [617, 284] width 899 height 163
click at [1310, 516] on span "ONLINE" at bounding box center [1317, 515] width 42 height 19
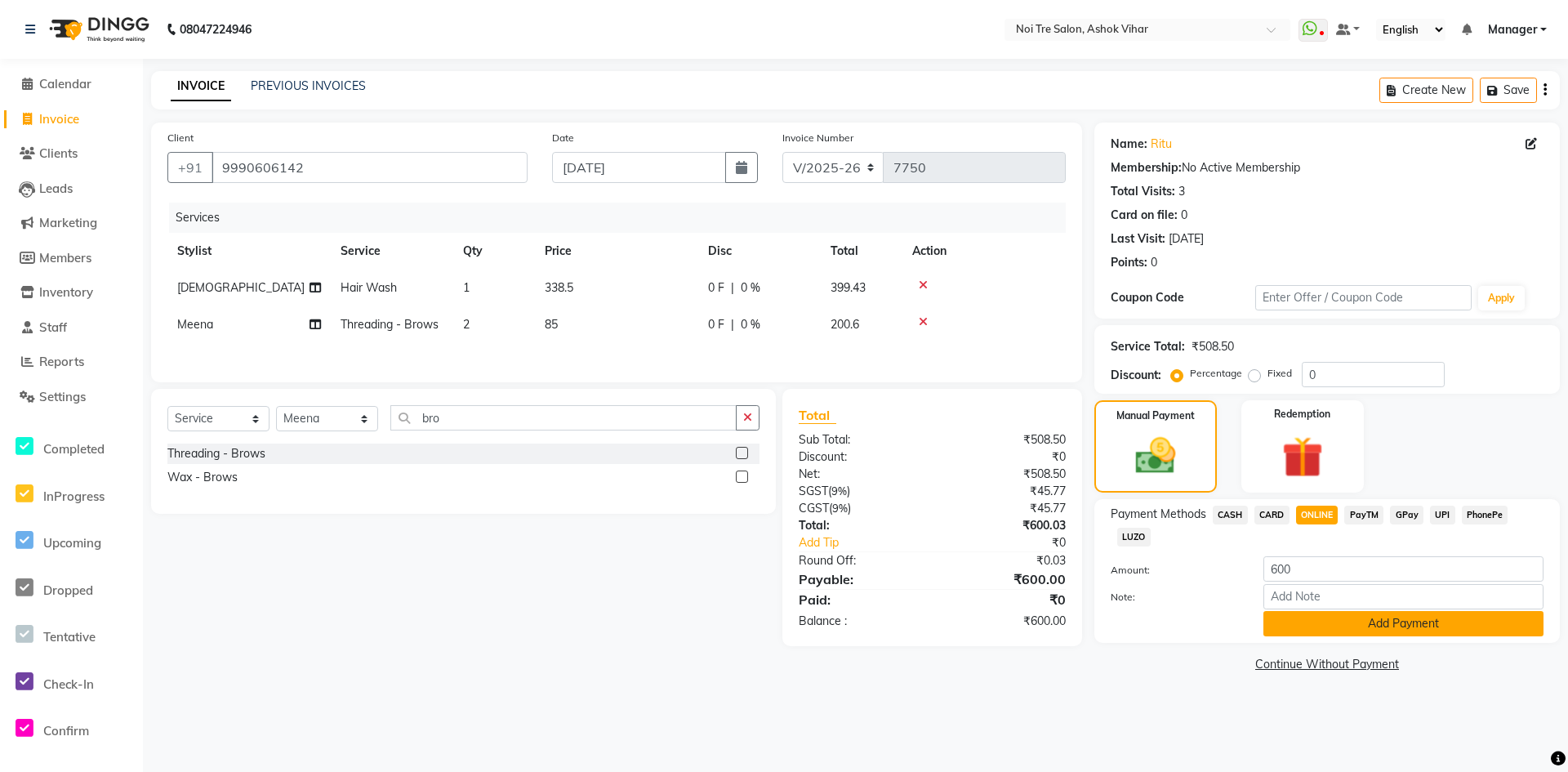
click at [1278, 614] on button "Add Payment" at bounding box center [1403, 623] width 280 height 25
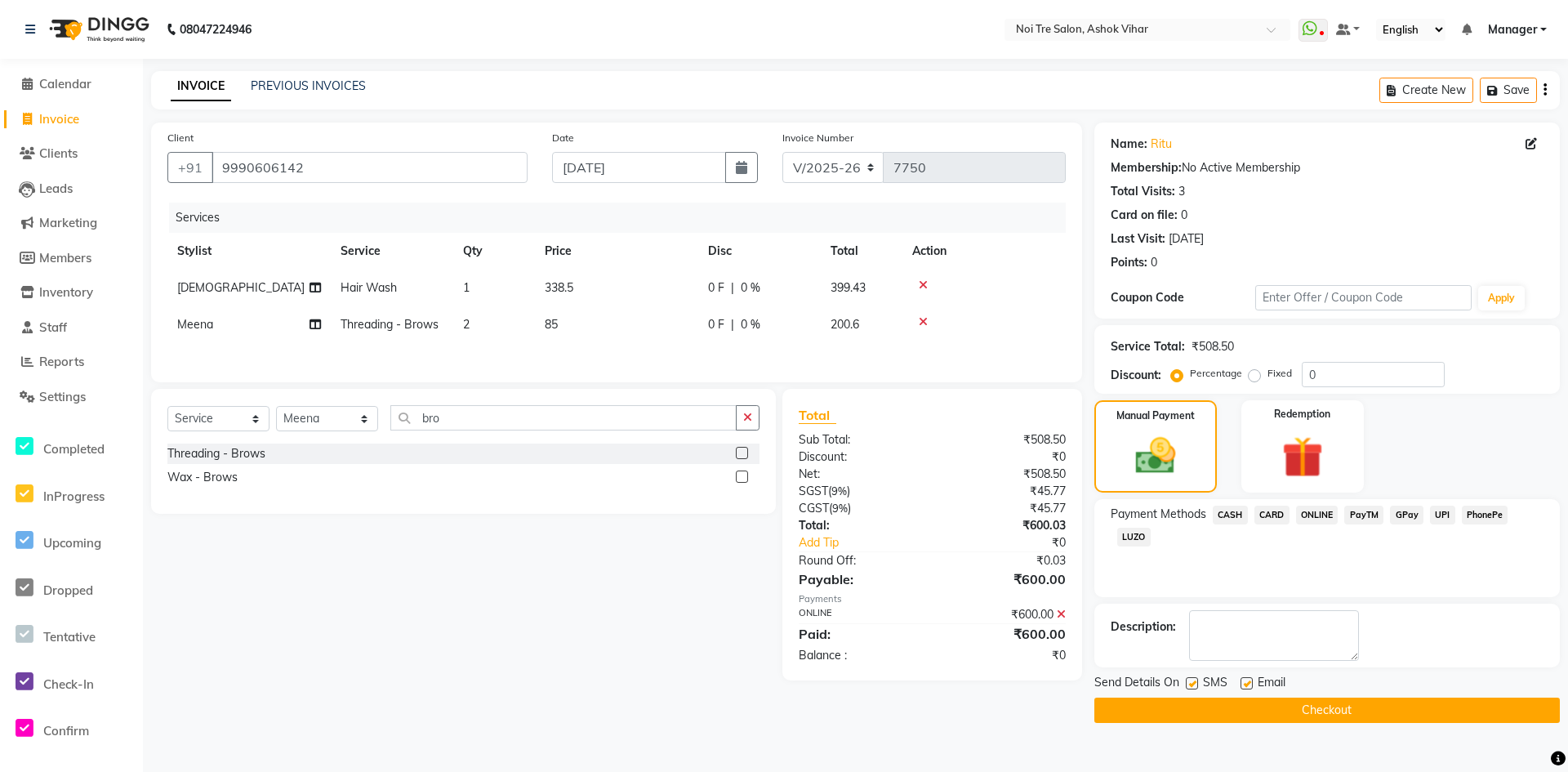
click at [1215, 710] on button "Checkout" at bounding box center [1328, 710] width 466 height 25
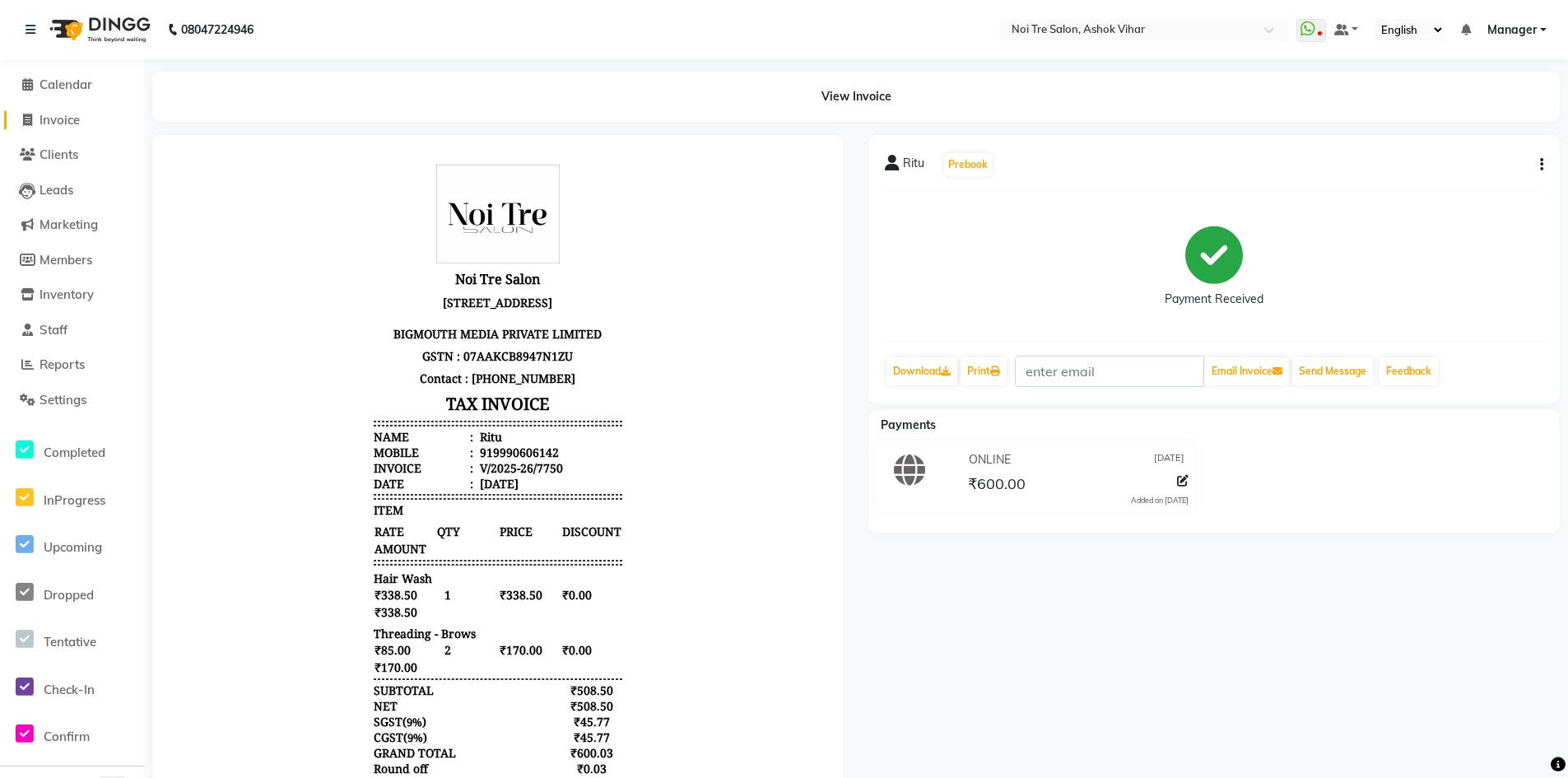
click at [67, 118] on span "Invoice" at bounding box center [60, 120] width 40 height 15
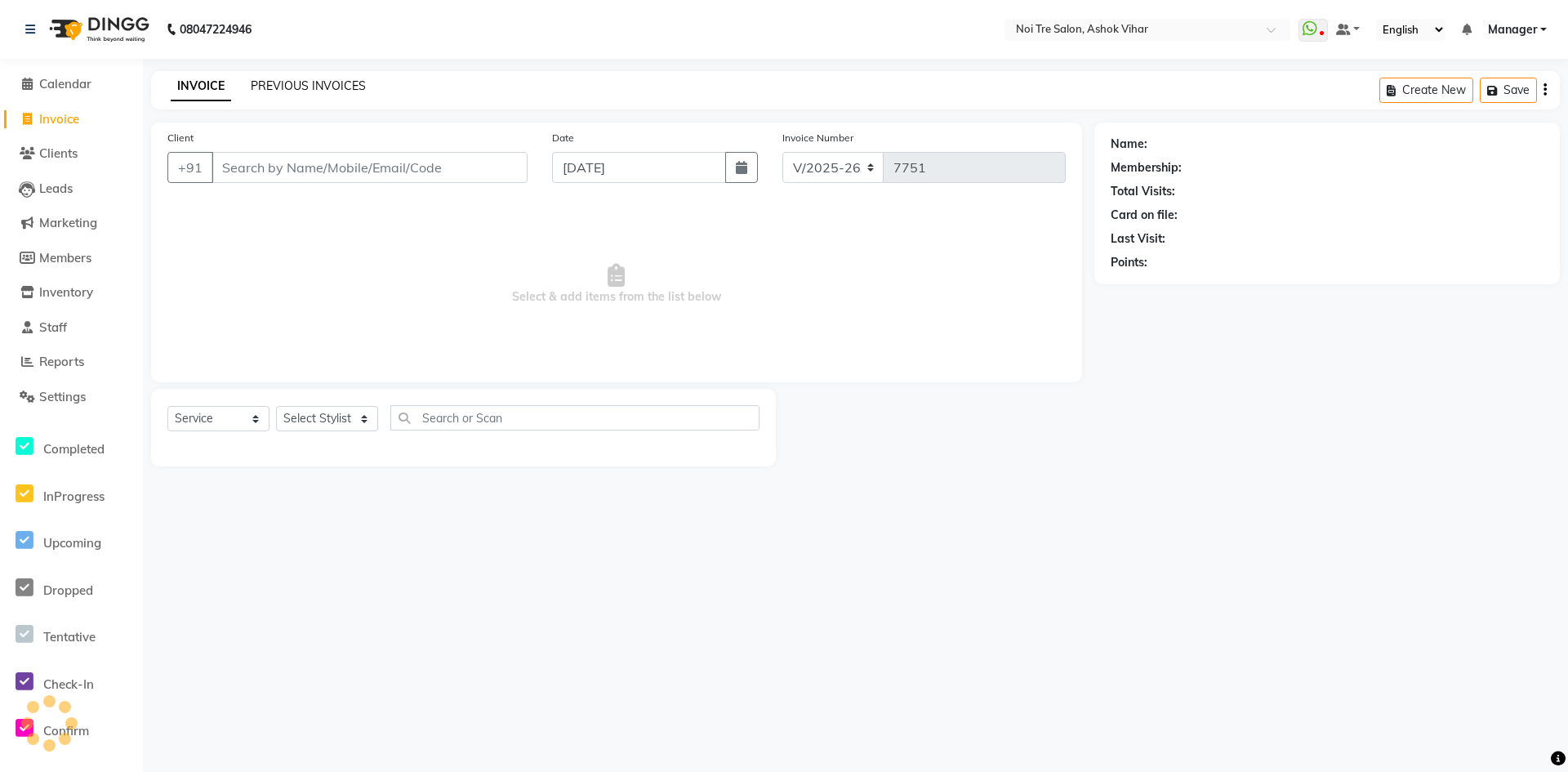
click at [284, 89] on link "PREVIOUS INVOICES" at bounding box center [308, 86] width 115 height 15
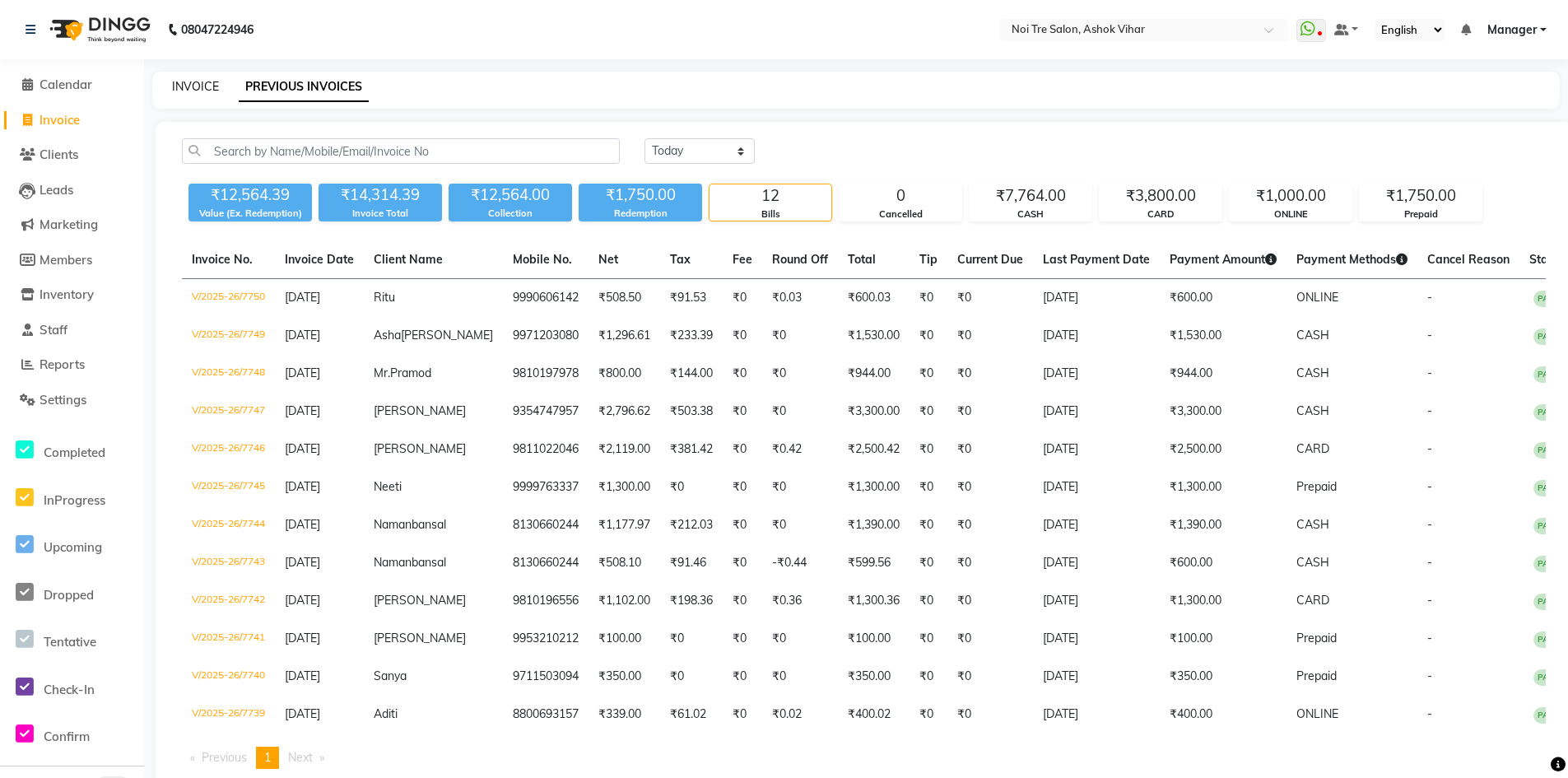
click at [192, 88] on link "INVOICE" at bounding box center [195, 86] width 47 height 15
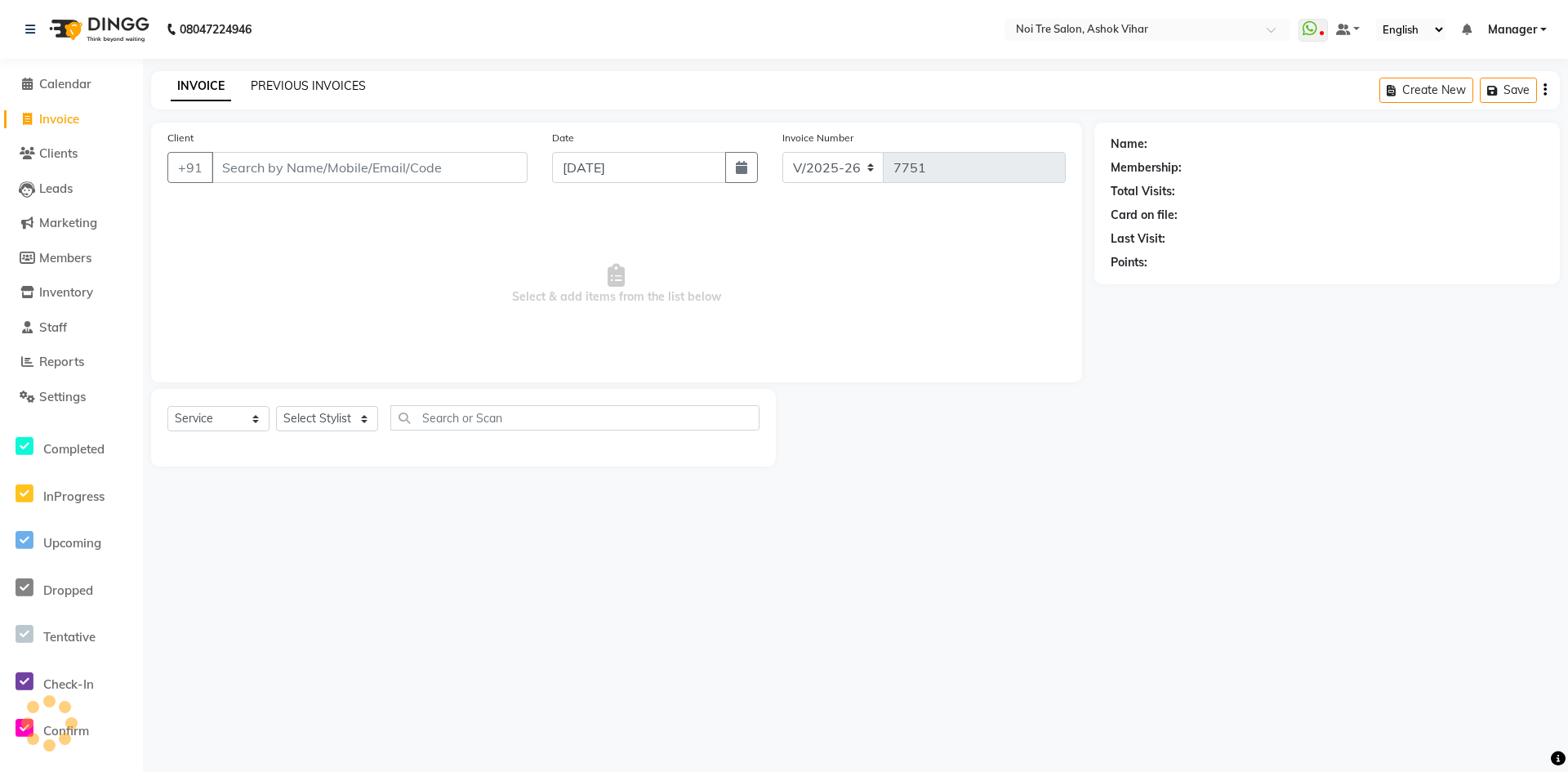
click at [359, 86] on link "PREVIOUS INVOICES" at bounding box center [308, 86] width 115 height 15
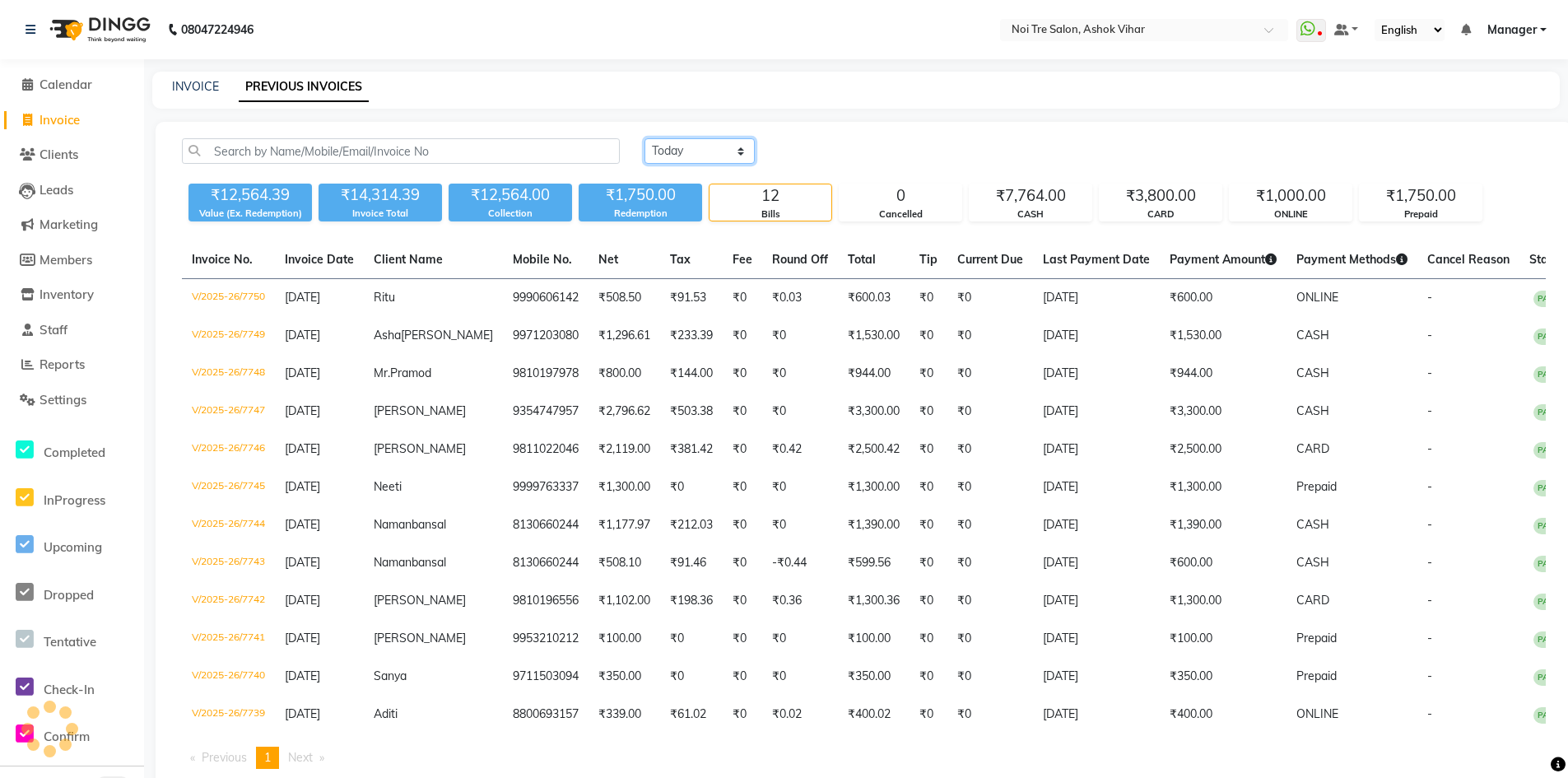
click at [695, 139] on select "Today Yesterday Custom Range" at bounding box center [699, 151] width 110 height 26
click at [644, 139] on select "Today Yesterday Custom Range" at bounding box center [699, 151] width 110 height 26
click at [822, 155] on input "04-09-2025" at bounding box center [833, 151] width 115 height 23
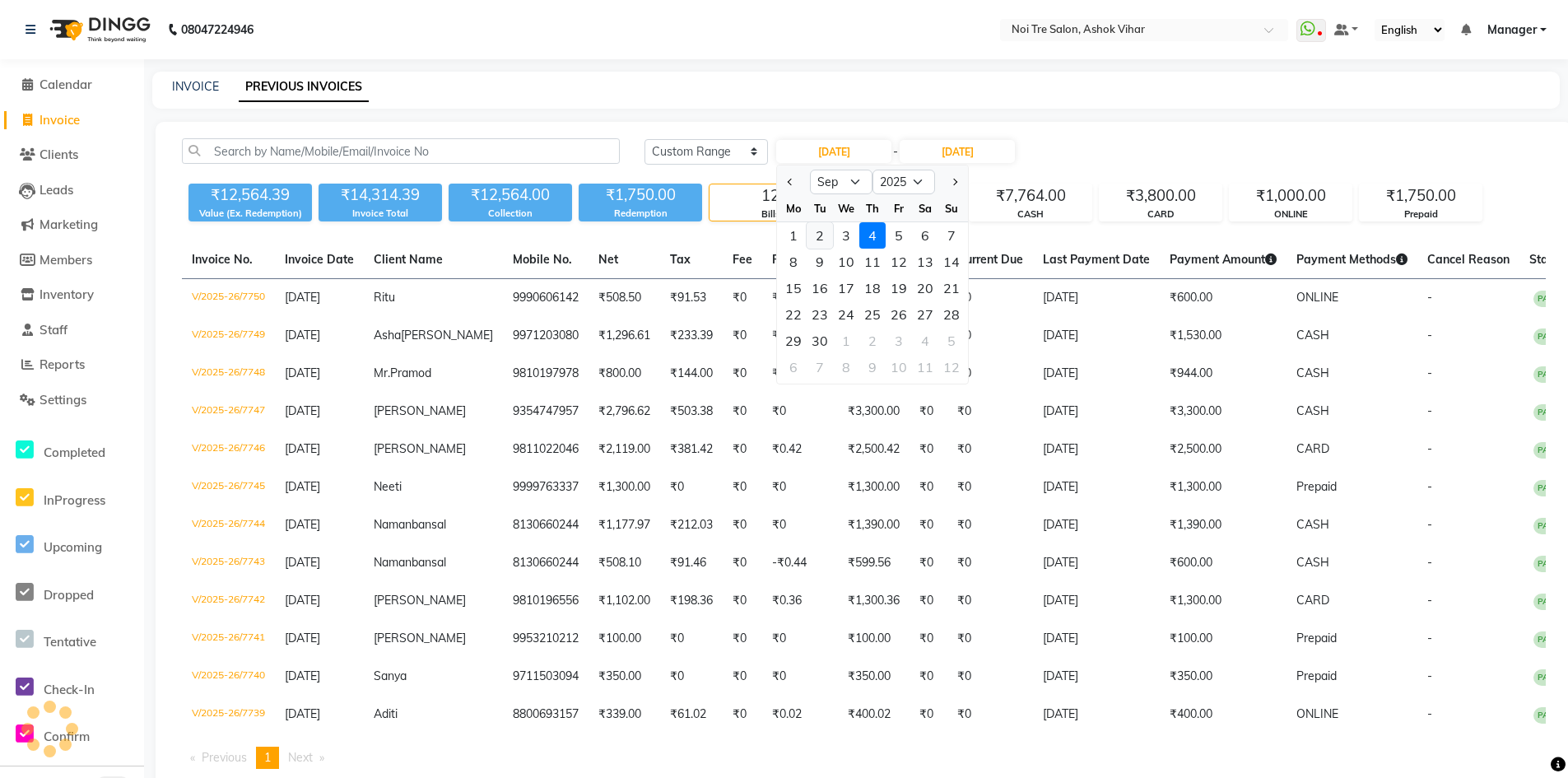
click at [820, 237] on div "2" at bounding box center [820, 236] width 27 height 27
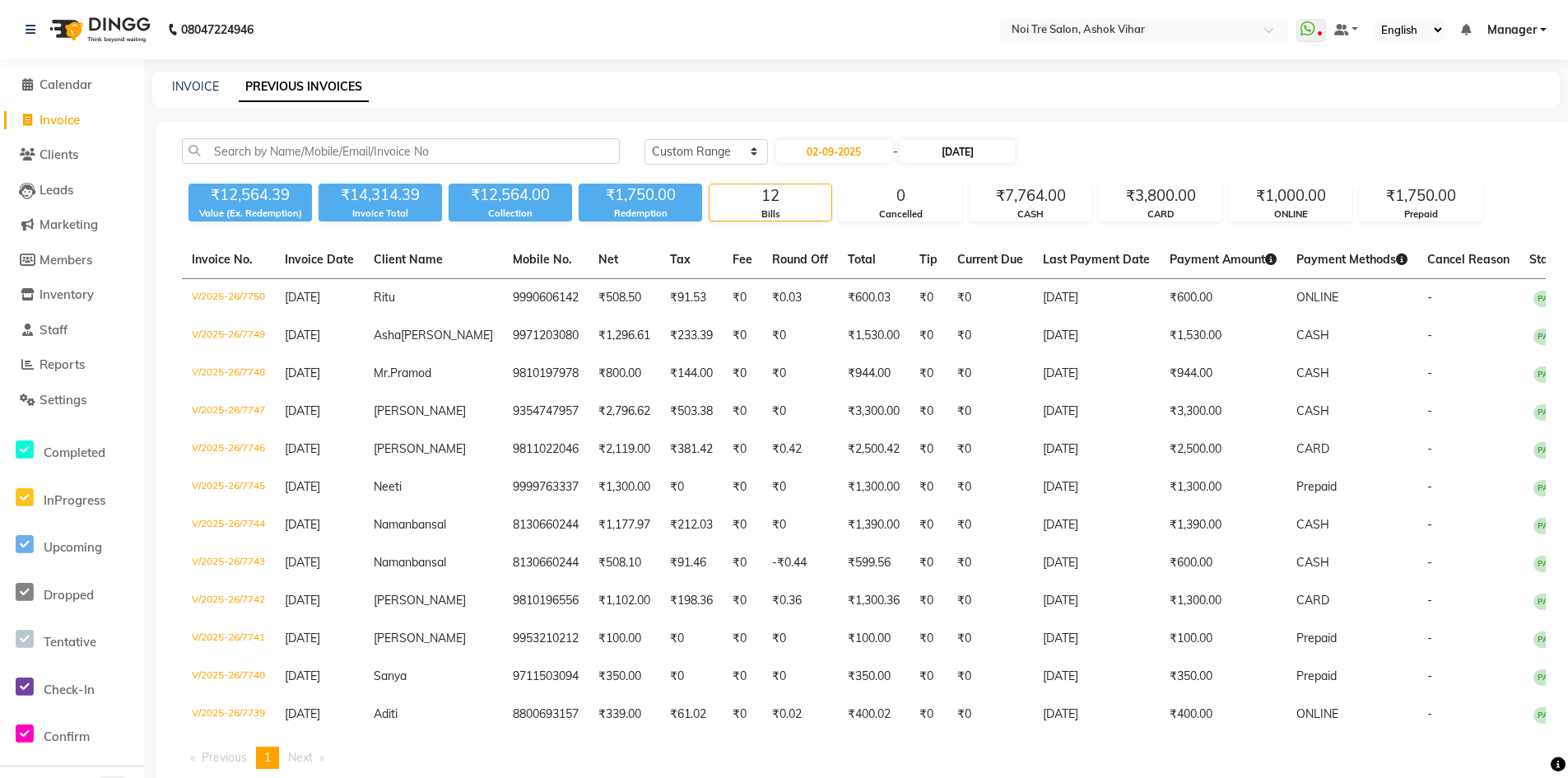
click at [939, 161] on div "Today Yesterday Custom Range 02-09-2025 - 04-09-2025" at bounding box center [1095, 158] width 927 height 39
click at [944, 158] on input "04-09-2025" at bounding box center [957, 151] width 115 height 23
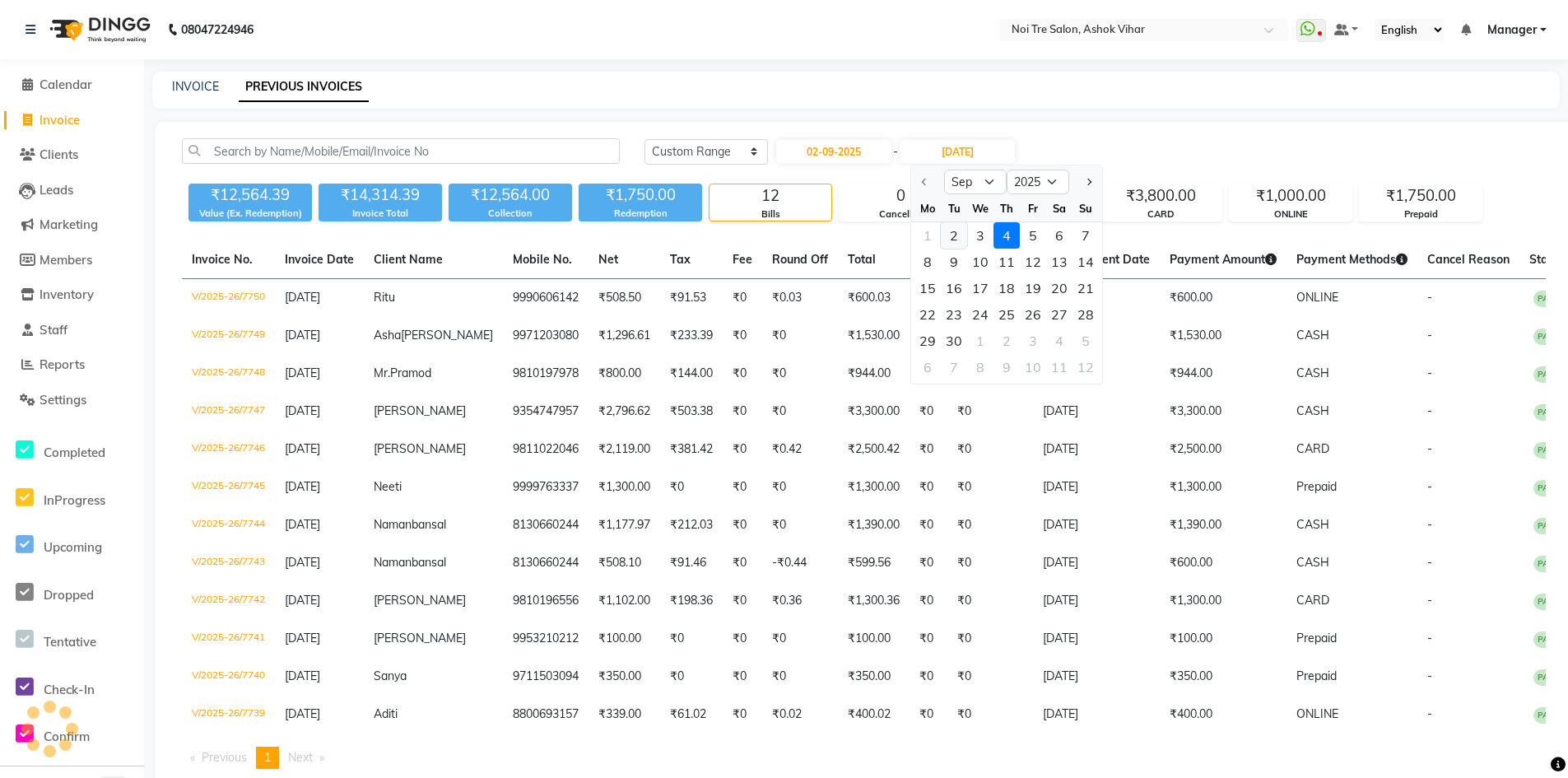
click at [951, 235] on div "2" at bounding box center [954, 236] width 27 height 27
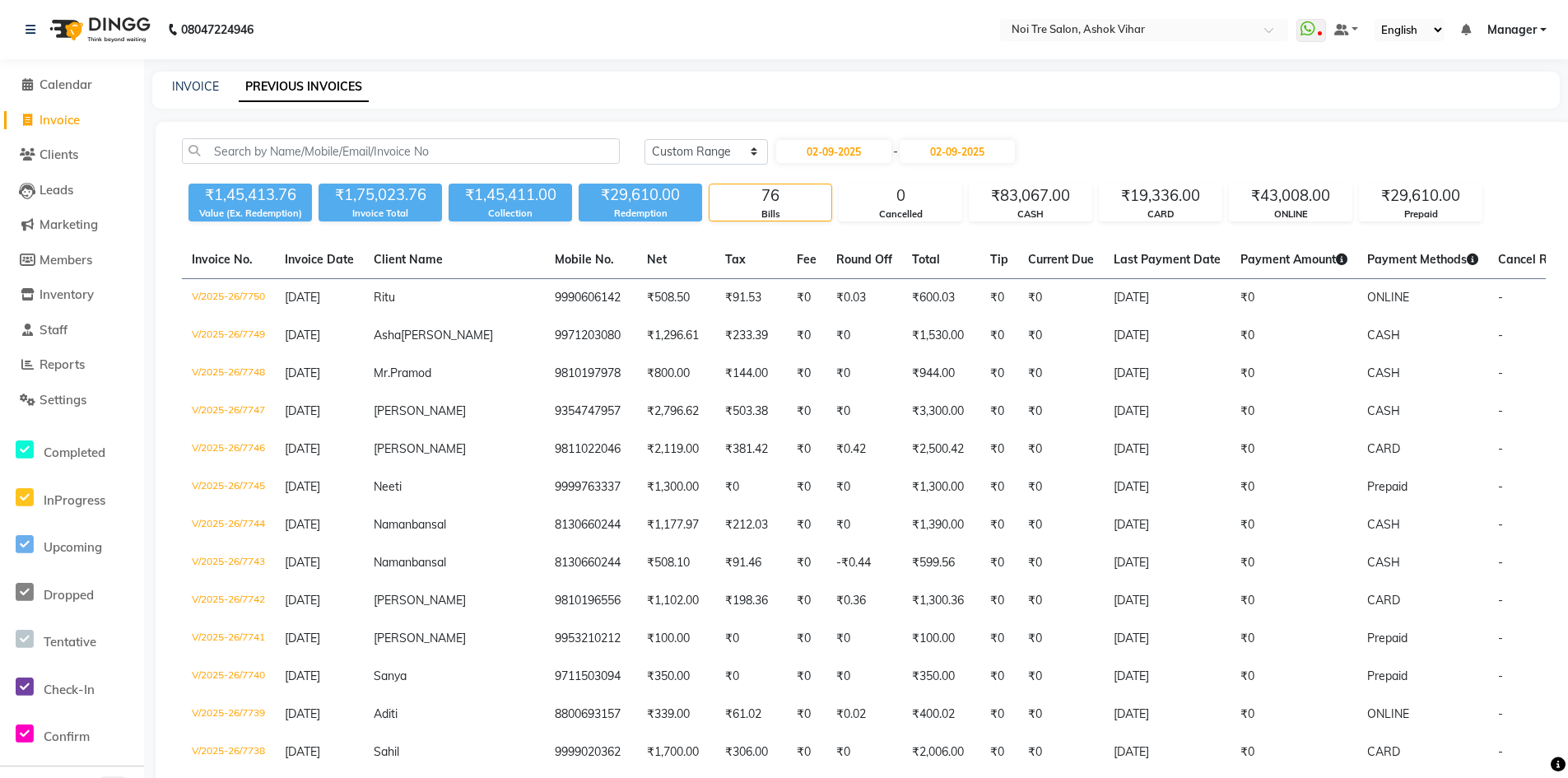
click at [64, 114] on span "Invoice" at bounding box center [60, 120] width 40 height 15
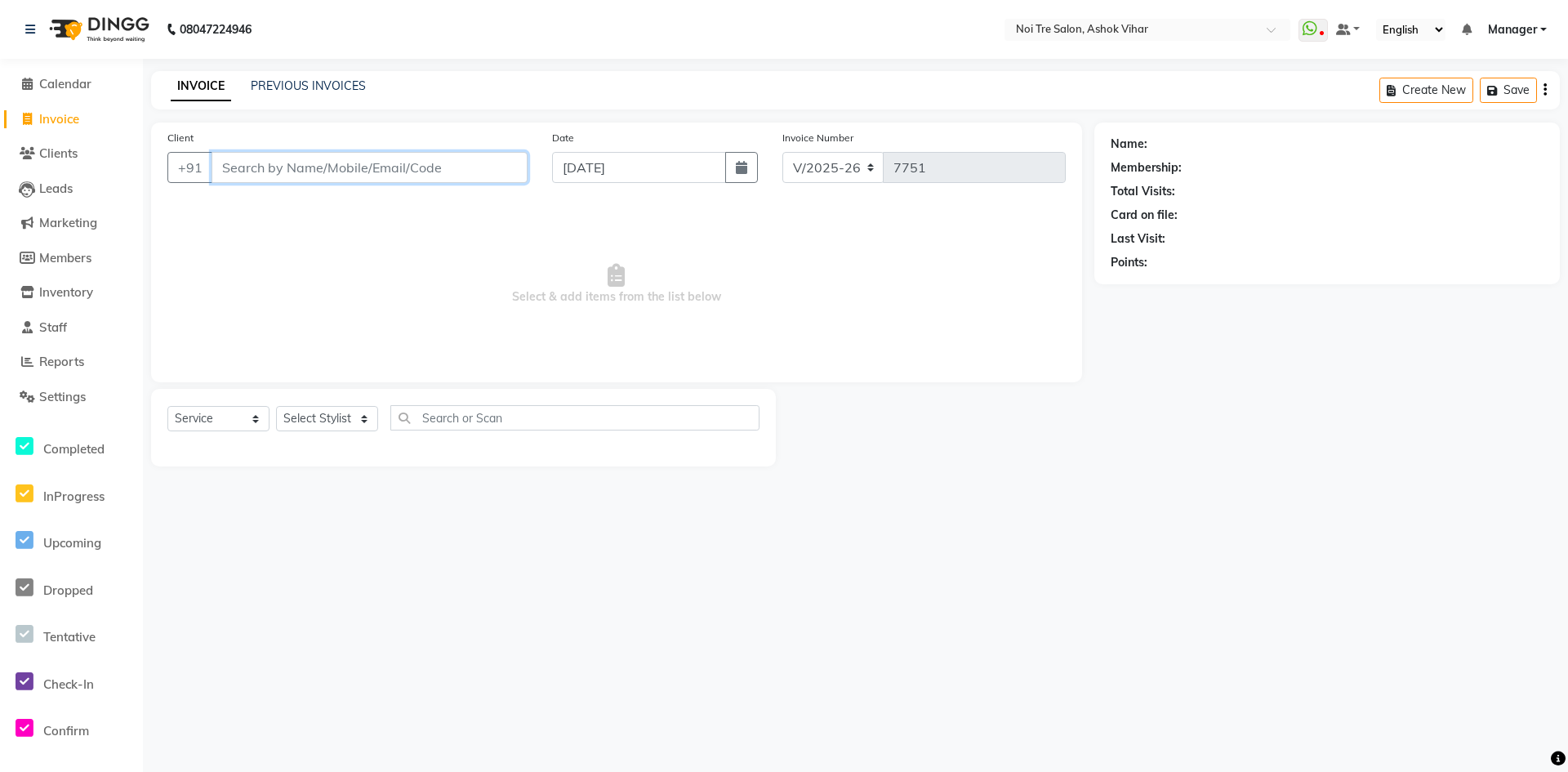
click at [318, 180] on input "Client" at bounding box center [369, 167] width 316 height 31
click at [321, 418] on select "Select Stylist Aakash Aalam Aas Admin Ajay Alice Amit Anand Anas Arif ARIF 1 Ar…" at bounding box center [327, 419] width 102 height 25
click at [434, 431] on div "Select Service Product Membership Package Voucher Prepaid Gift Card Select Styl…" at bounding box center [464, 424] width 592 height 39
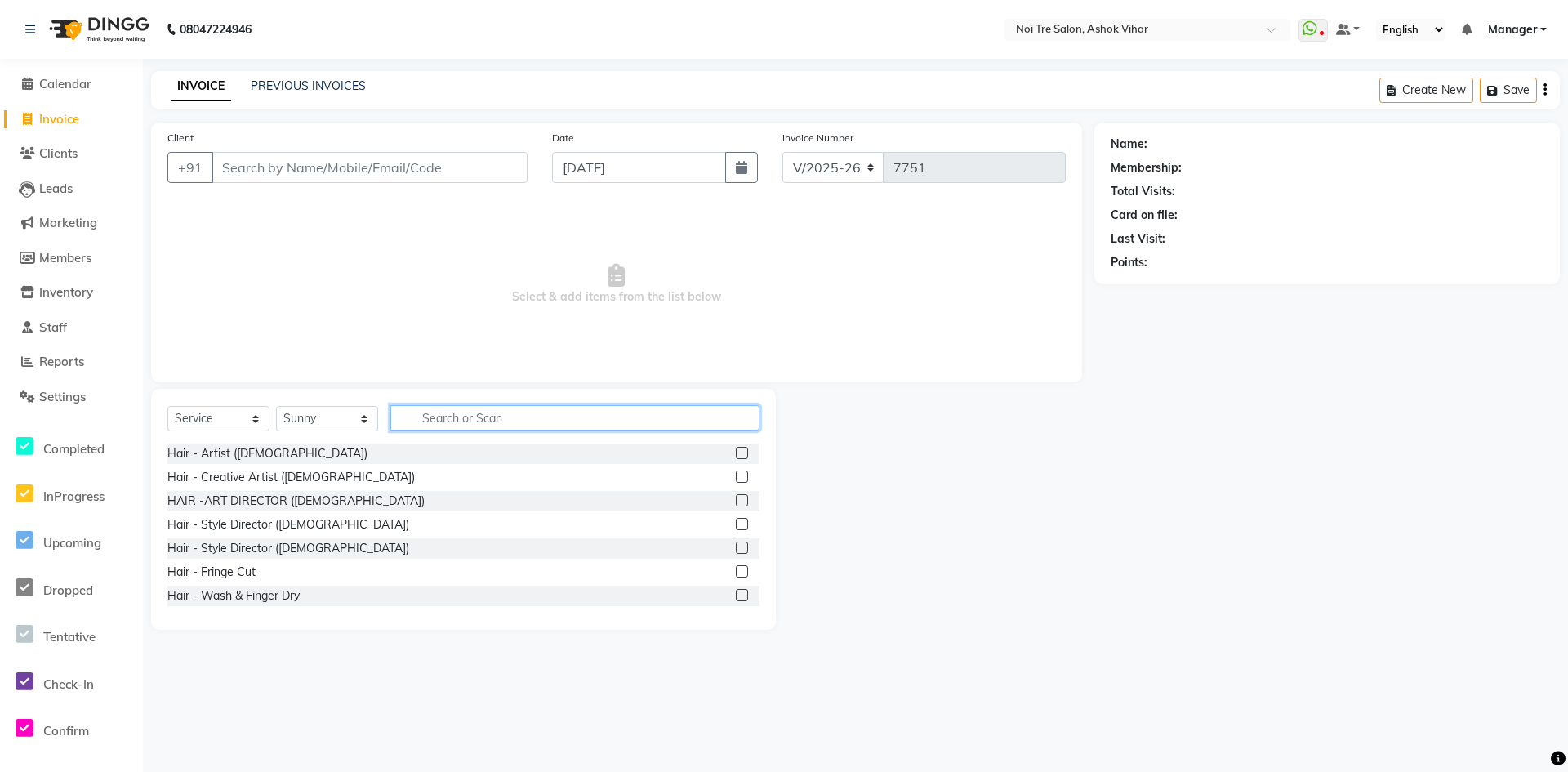
click at [439, 419] on input "text" at bounding box center [575, 418] width 370 height 25
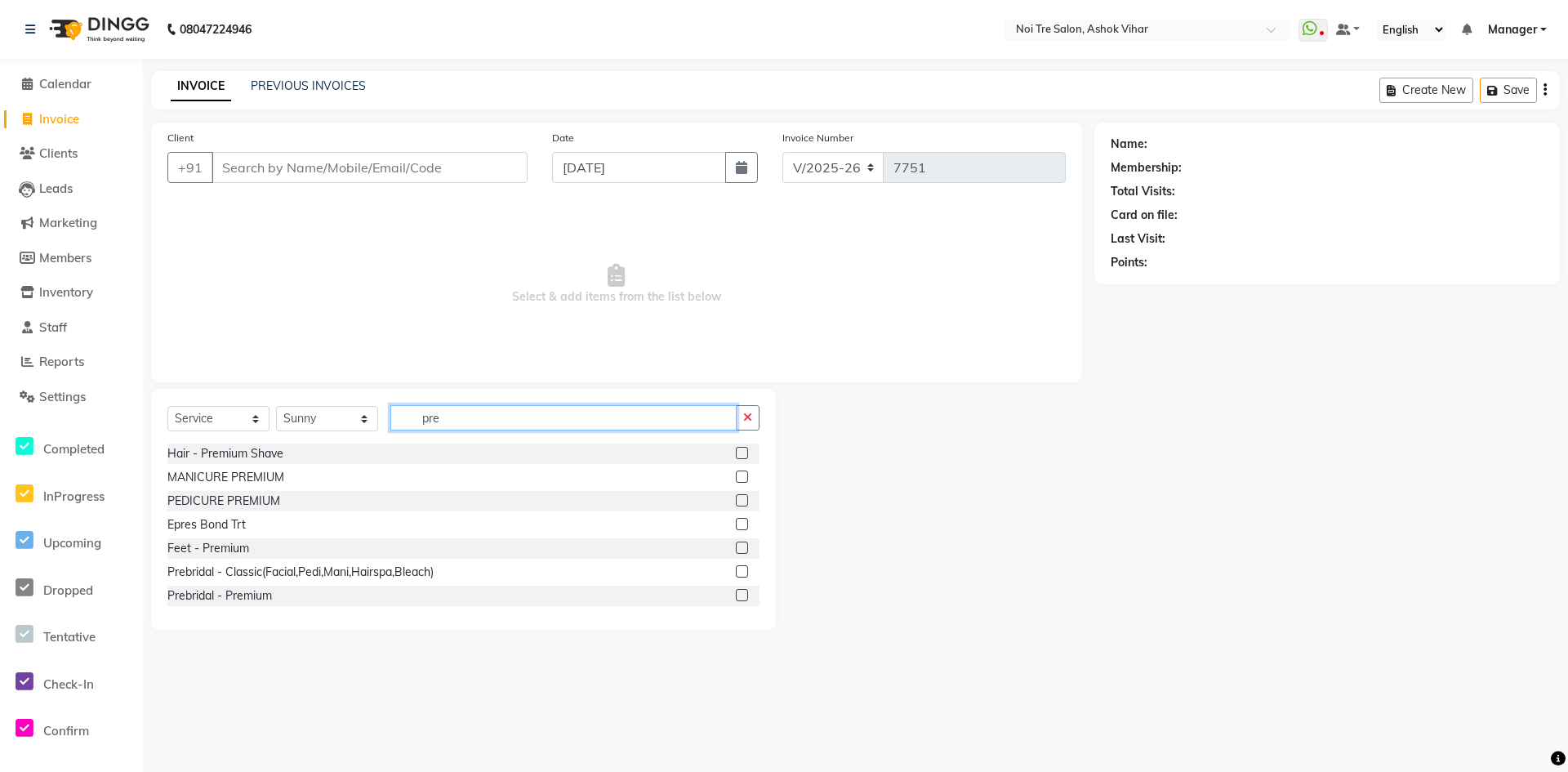
click at [444, 419] on input "pre" at bounding box center [563, 418] width 346 height 25
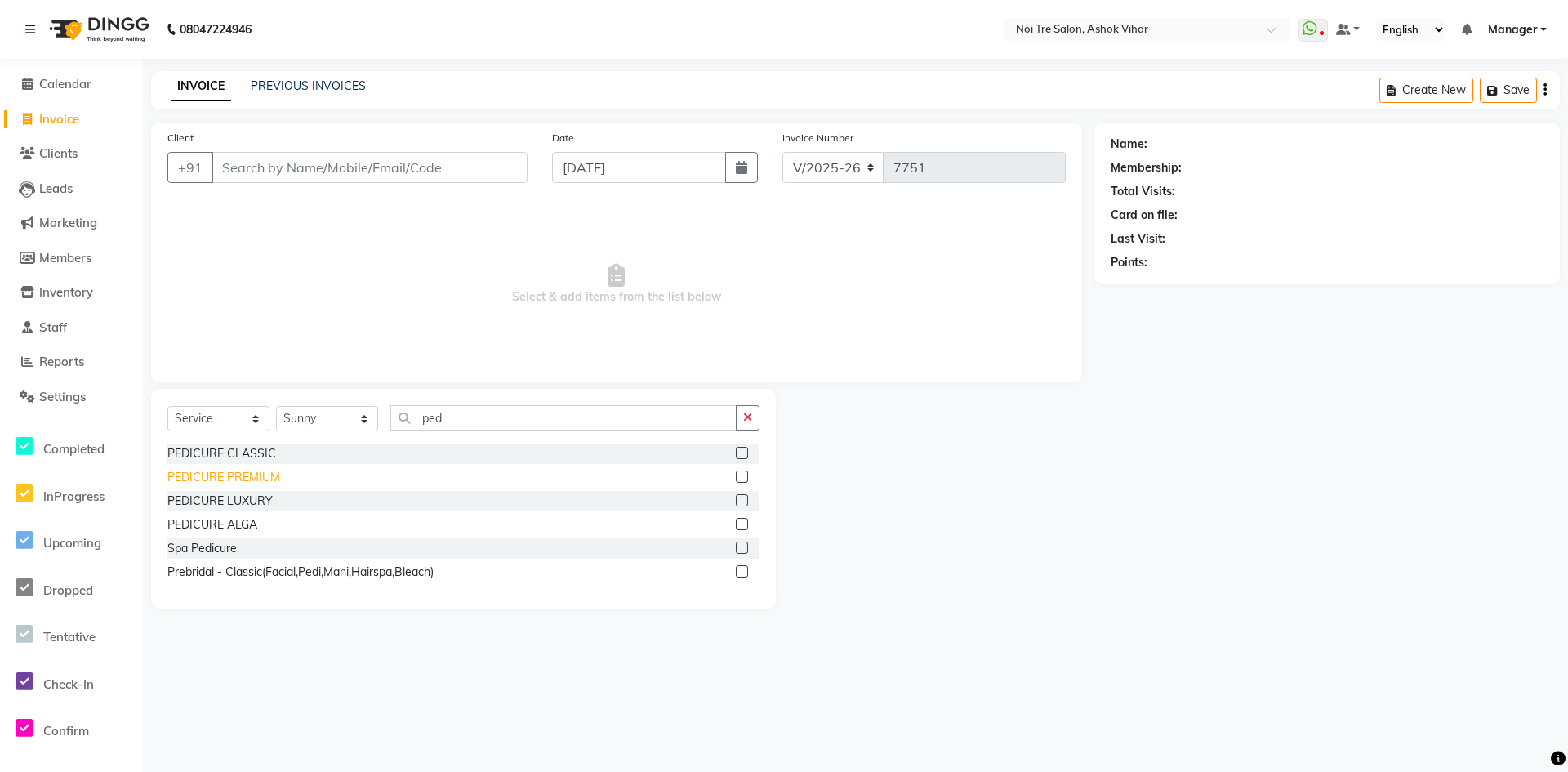
click at [275, 470] on div "PEDICURE PREMIUM" at bounding box center [224, 477] width 113 height 17
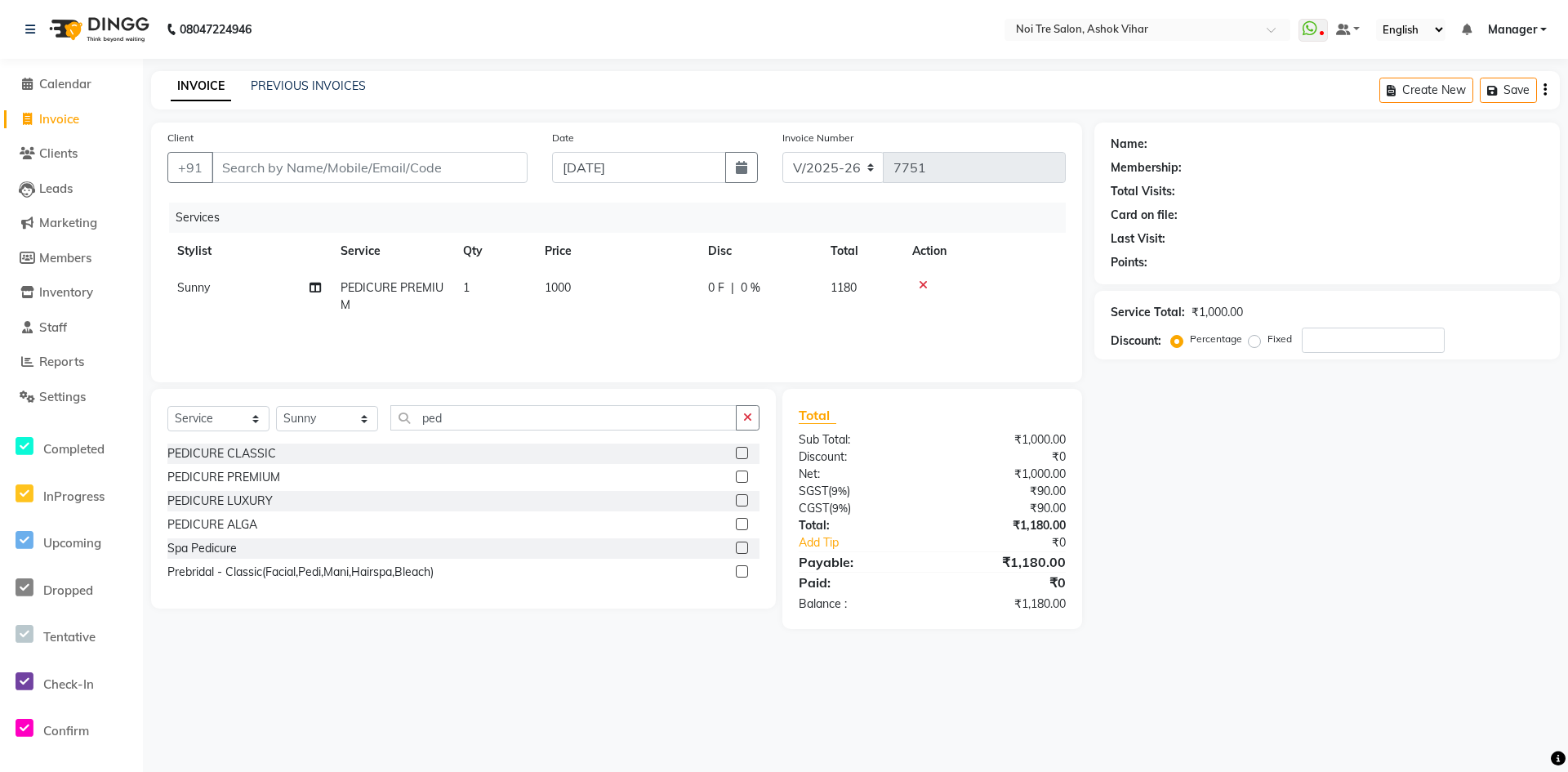
click at [639, 292] on td "1000" at bounding box center [616, 296] width 163 height 54
click at [639, 292] on input "1000" at bounding box center [693, 291] width 143 height 25
click at [624, 324] on div "Services Stylist Service Qty Price Disc Total Action Sunny PEDICURE PREMIUM 1 1…" at bounding box center [617, 284] width 899 height 163
click at [351, 417] on select "Select Stylist Aakash Aalam Aas Admin Ajay Alice Amit Anand Anas Arif ARIF 1 Ar…" at bounding box center [327, 419] width 102 height 25
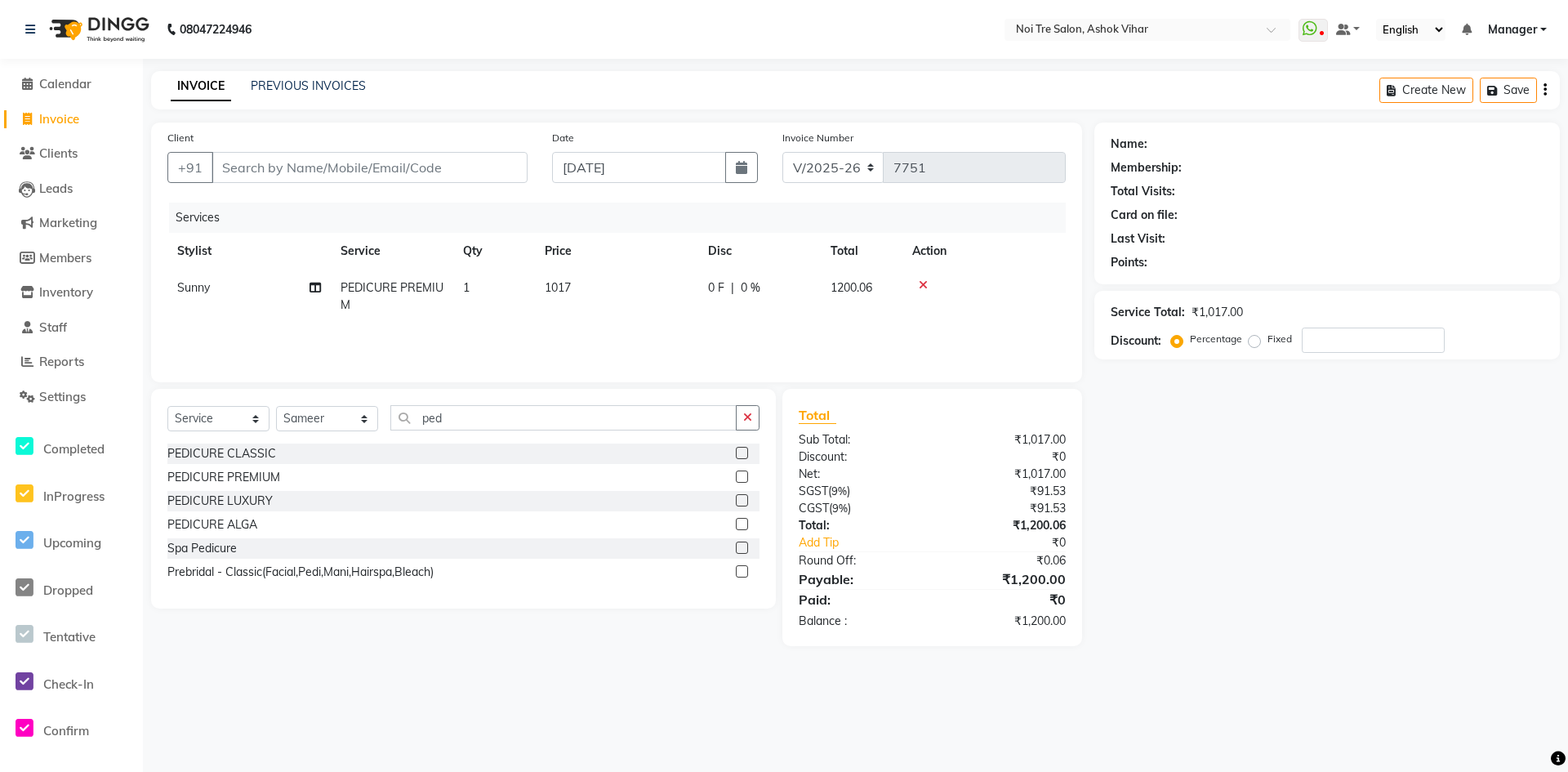
click at [464, 400] on div "Select Service Product Membership Package Voucher Prepaid Gift Card Select Styl…" at bounding box center [463, 498] width 625 height 220
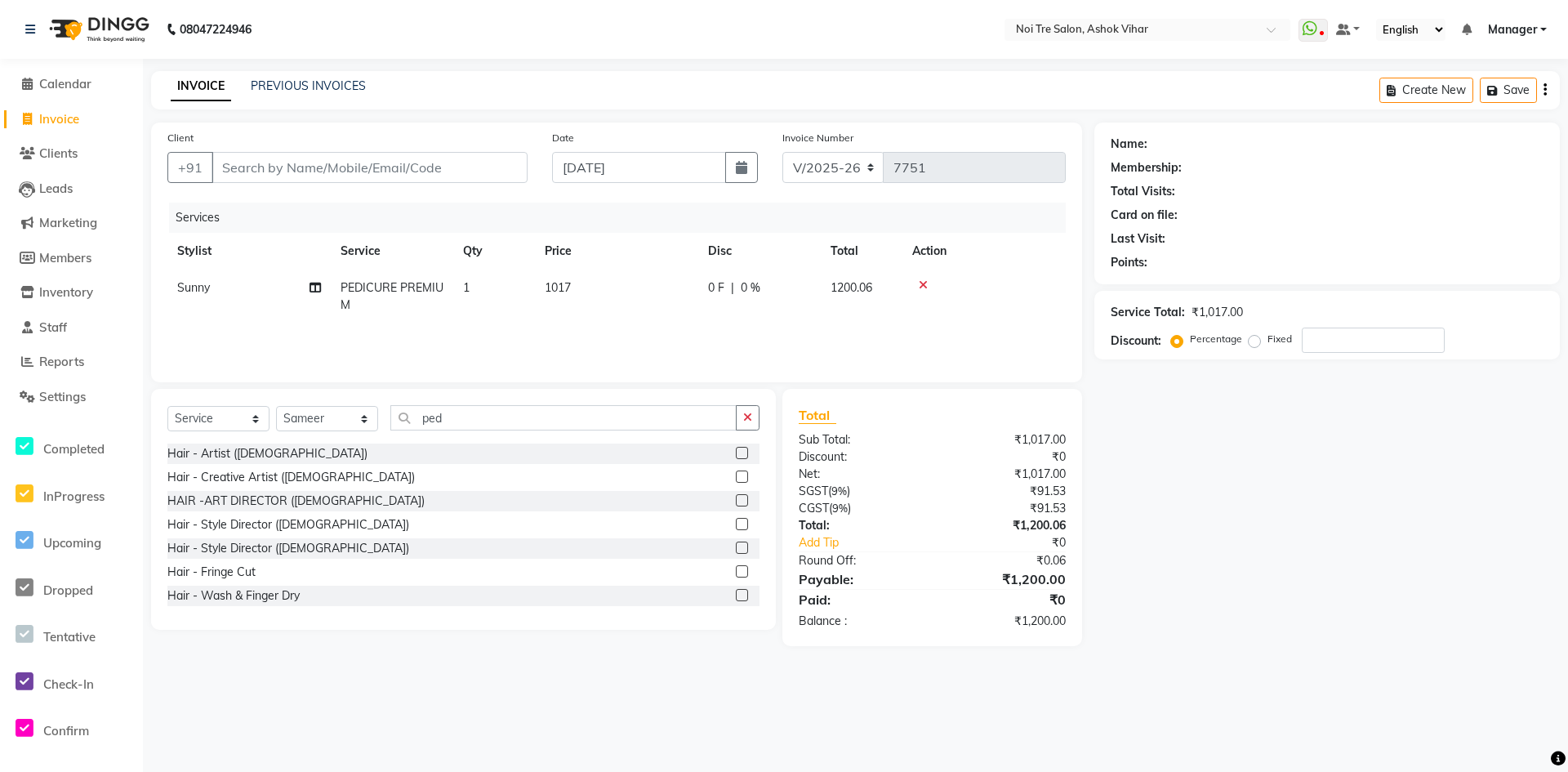
click at [464, 400] on div "Select Service Product Membership Package Voucher Prepaid Gift Card Select Styl…" at bounding box center [463, 509] width 625 height 241
click at [443, 420] on input "ped" at bounding box center [563, 418] width 346 height 25
drag, startPoint x: 242, startPoint y: 540, endPoint x: 233, endPoint y: 546, distance: 10.8
click at [242, 540] on div "Male Hair Cut" at bounding box center [464, 549] width 592 height 21
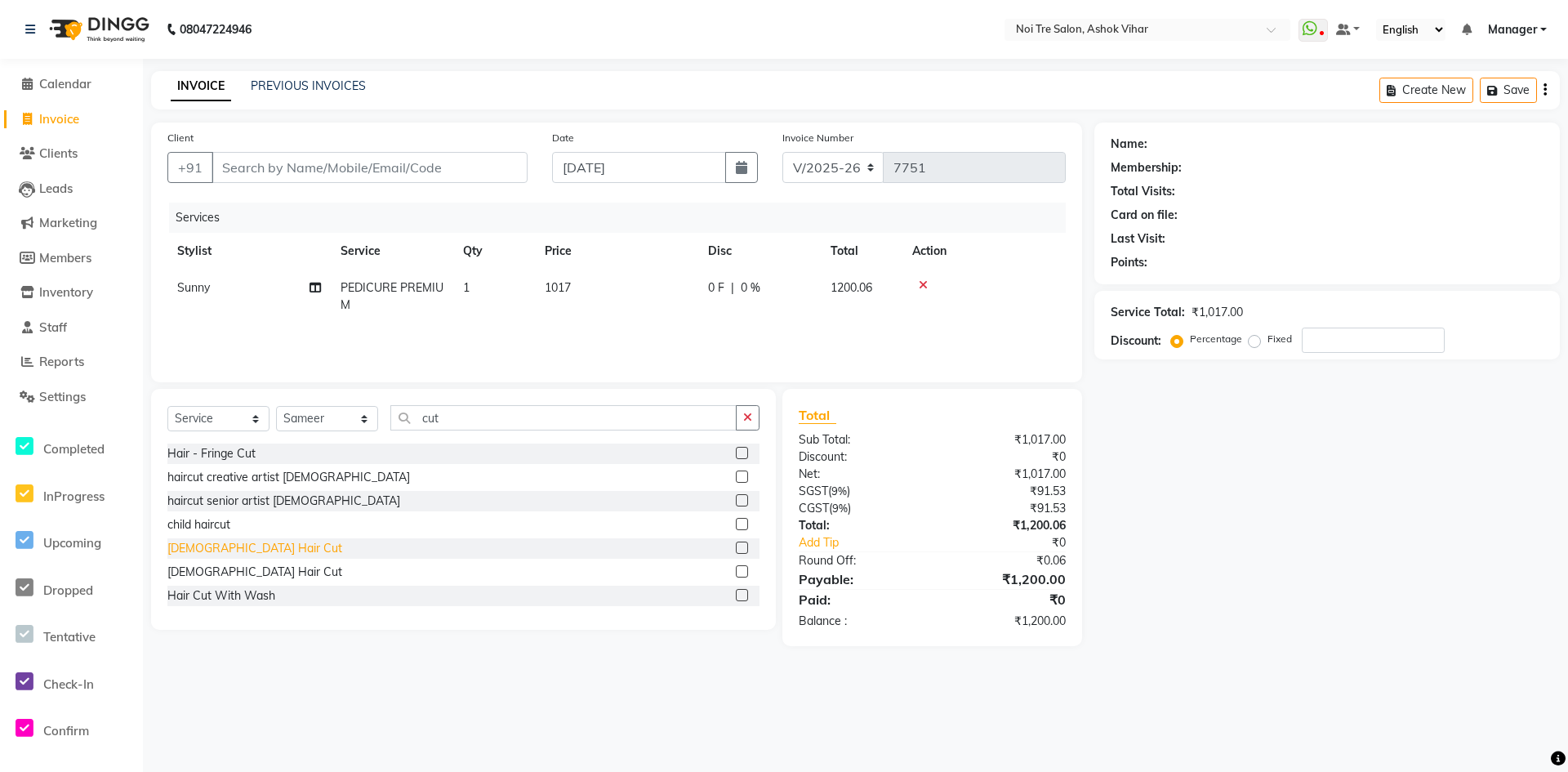
click at [233, 546] on div "Male Hair Cut" at bounding box center [255, 549] width 174 height 17
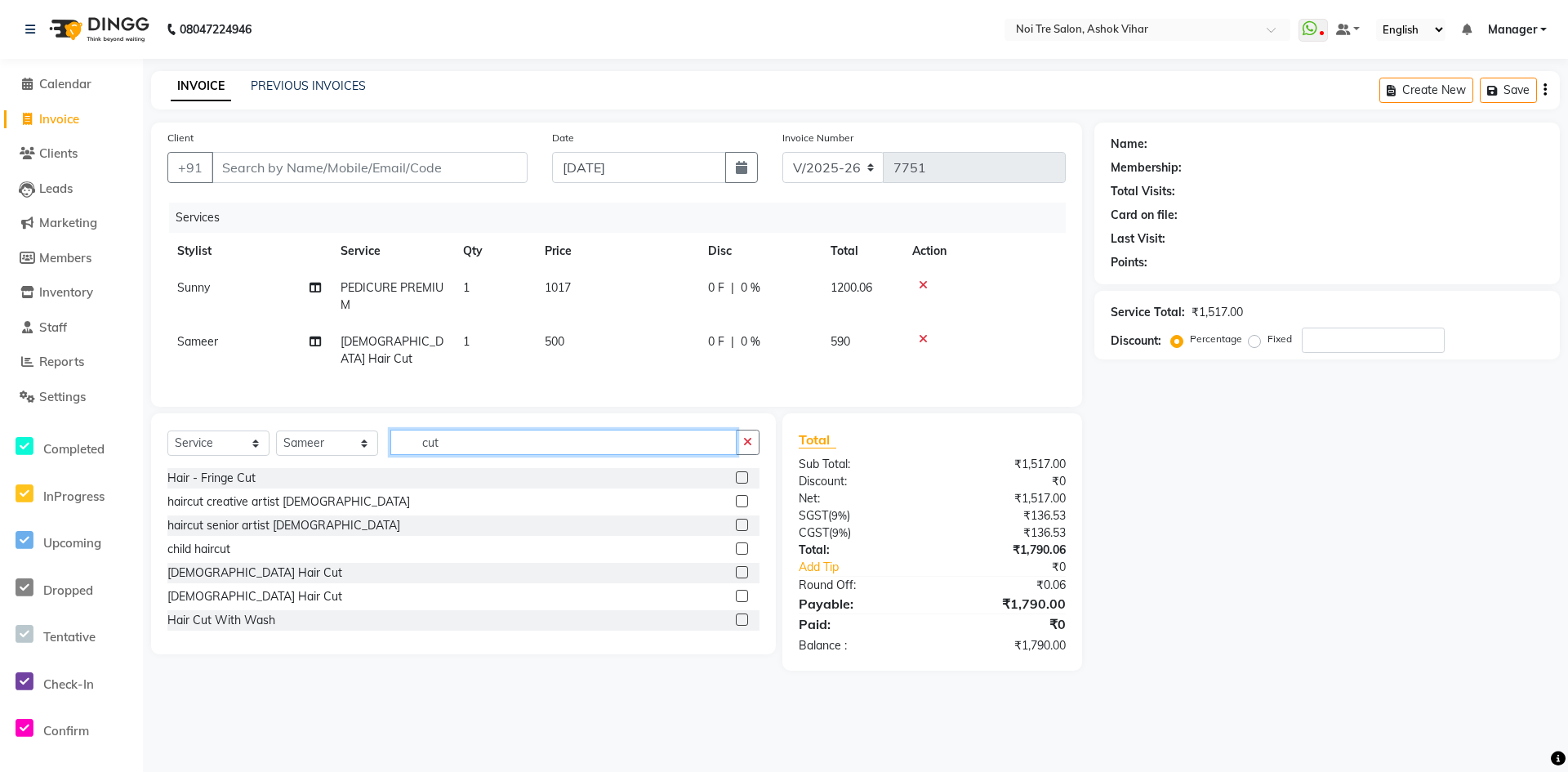
click at [412, 433] on input "cut" at bounding box center [563, 442] width 346 height 25
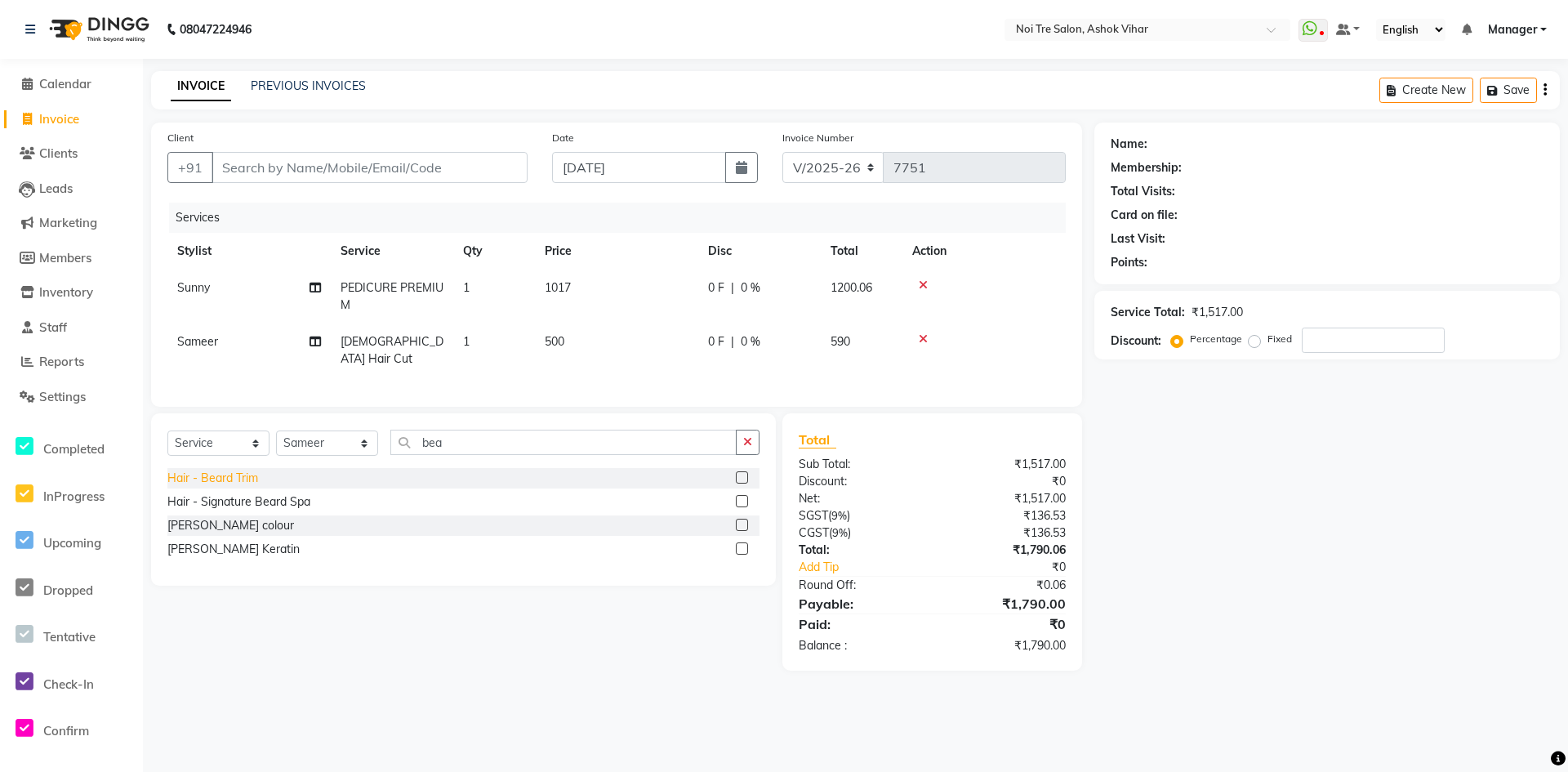
click at [247, 470] on div "Hair - Beard Trim" at bounding box center [213, 478] width 91 height 17
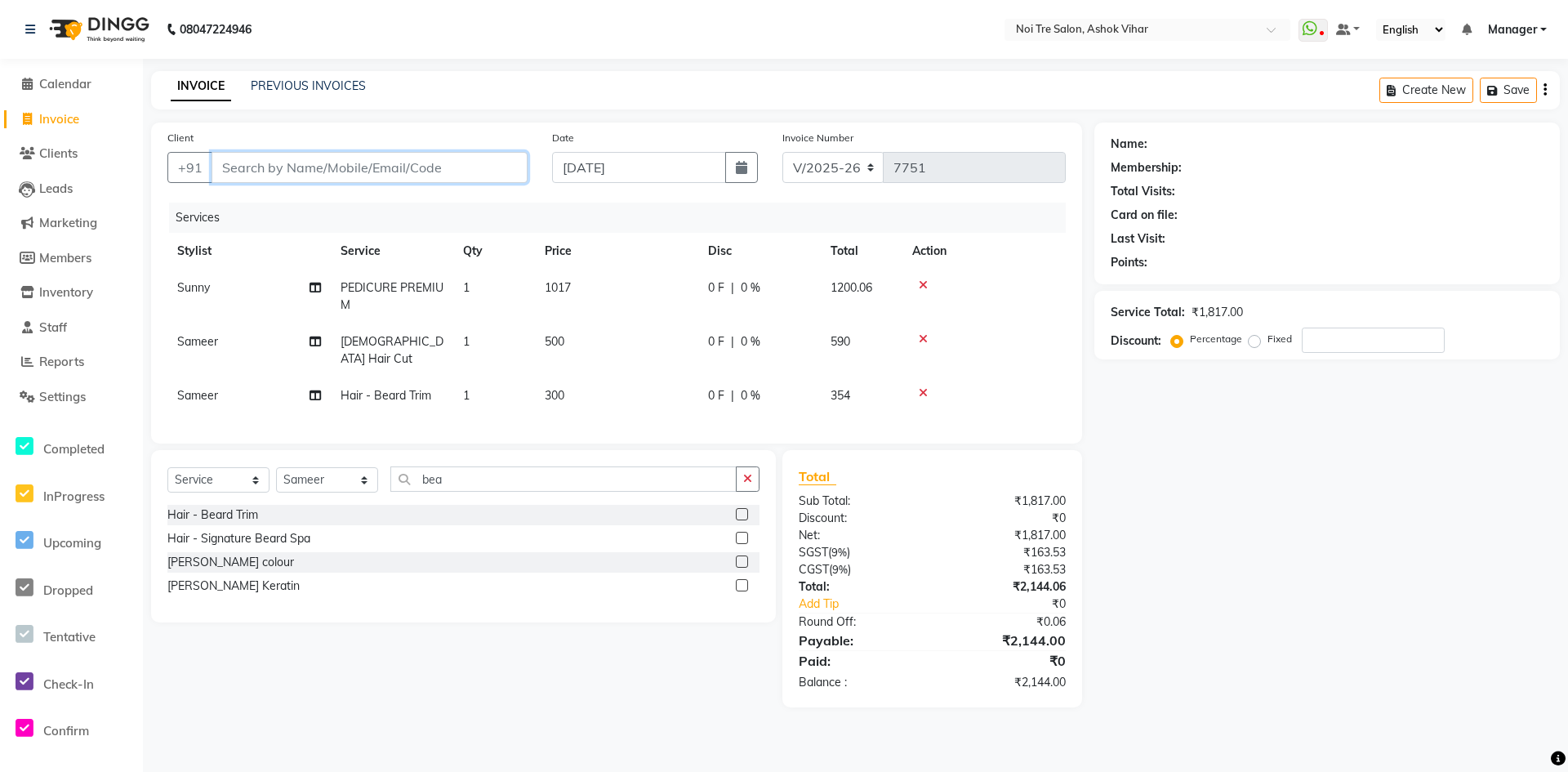
click at [326, 163] on input "Client" at bounding box center [369, 167] width 316 height 31
click at [261, 211] on button "Yash 981111299 2" at bounding box center [289, 205] width 157 height 26
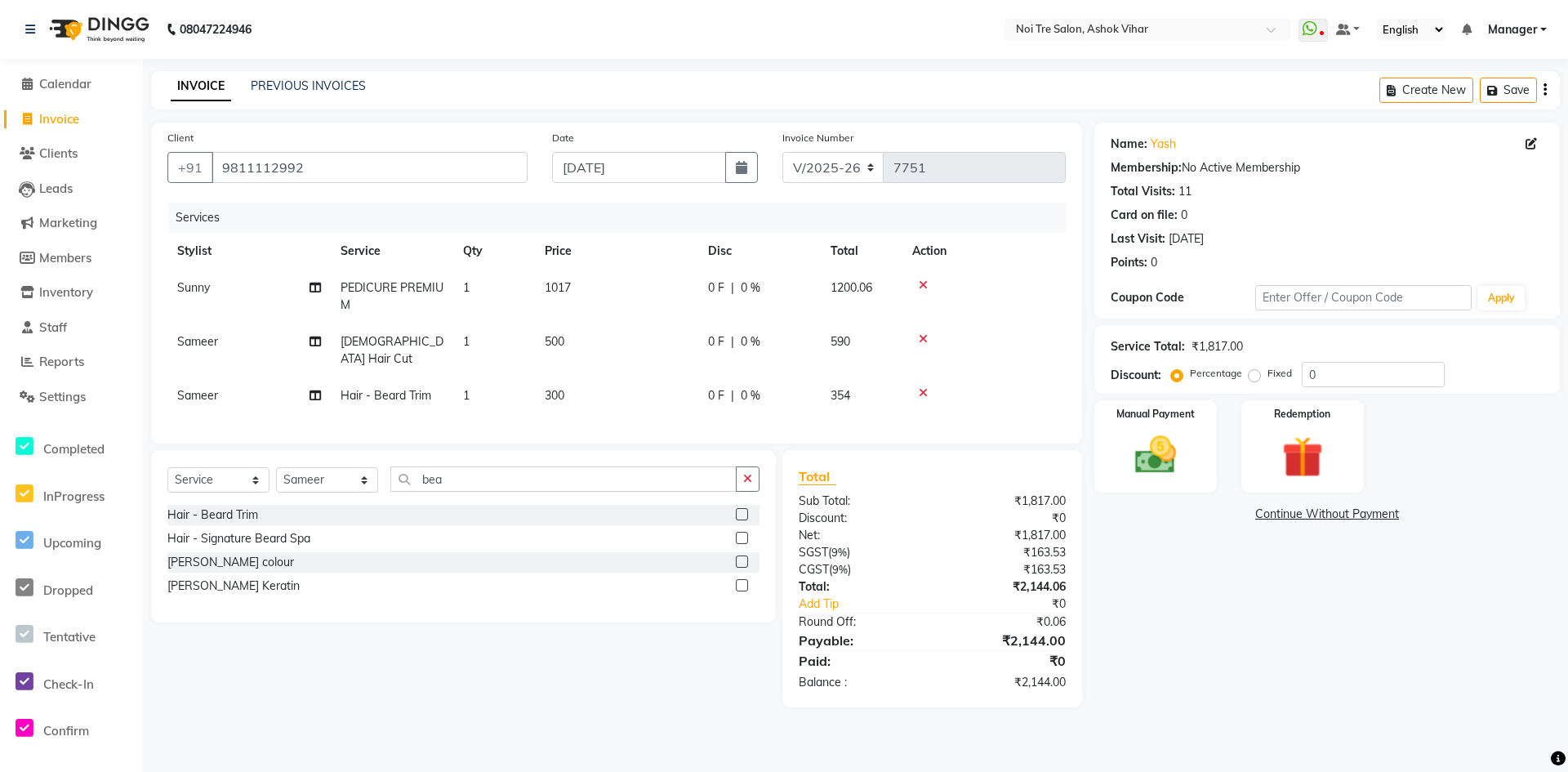
click at [632, 327] on td "500" at bounding box center [616, 350] width 163 height 54
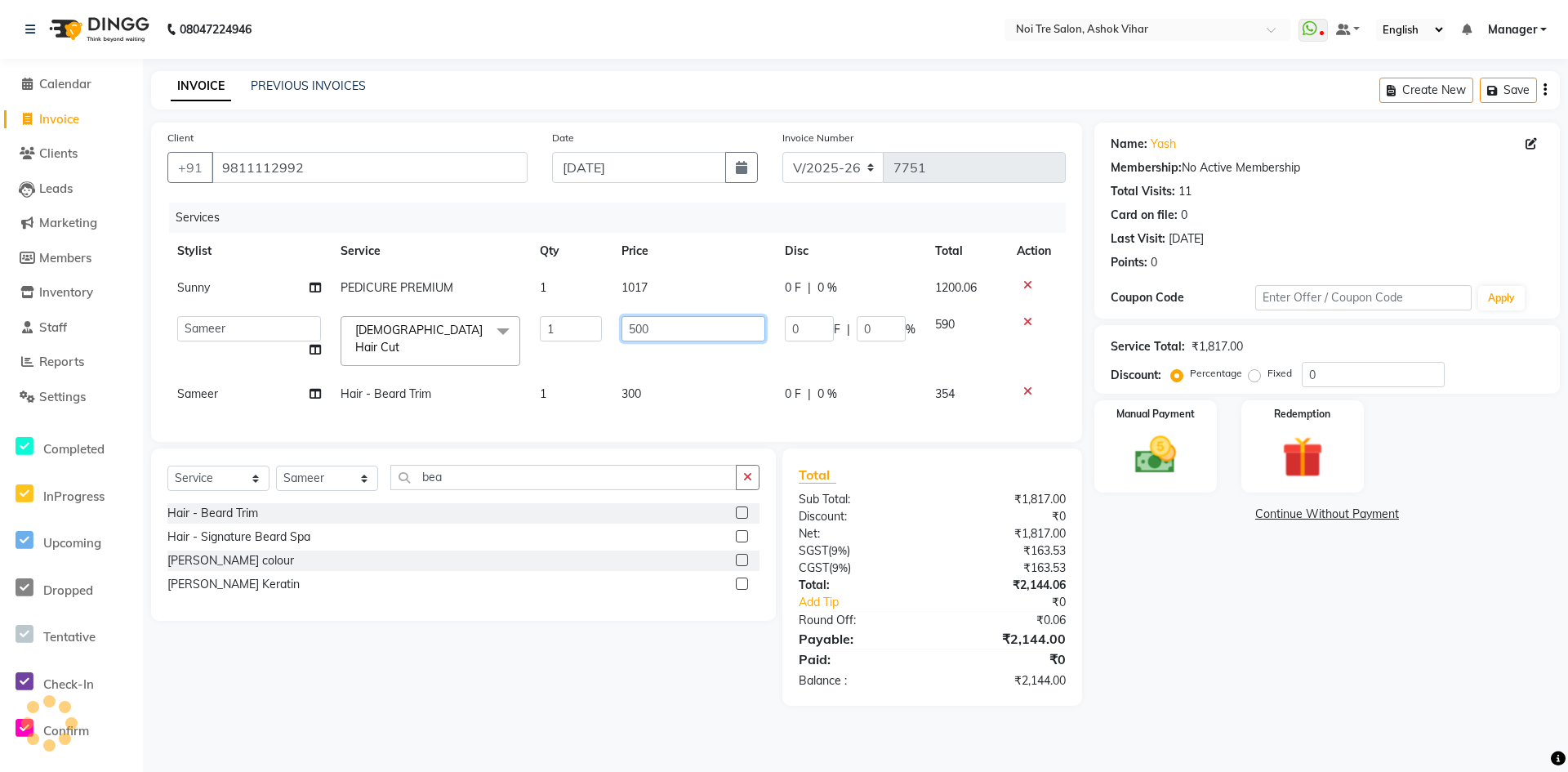
click at [633, 335] on input "500" at bounding box center [693, 328] width 143 height 25
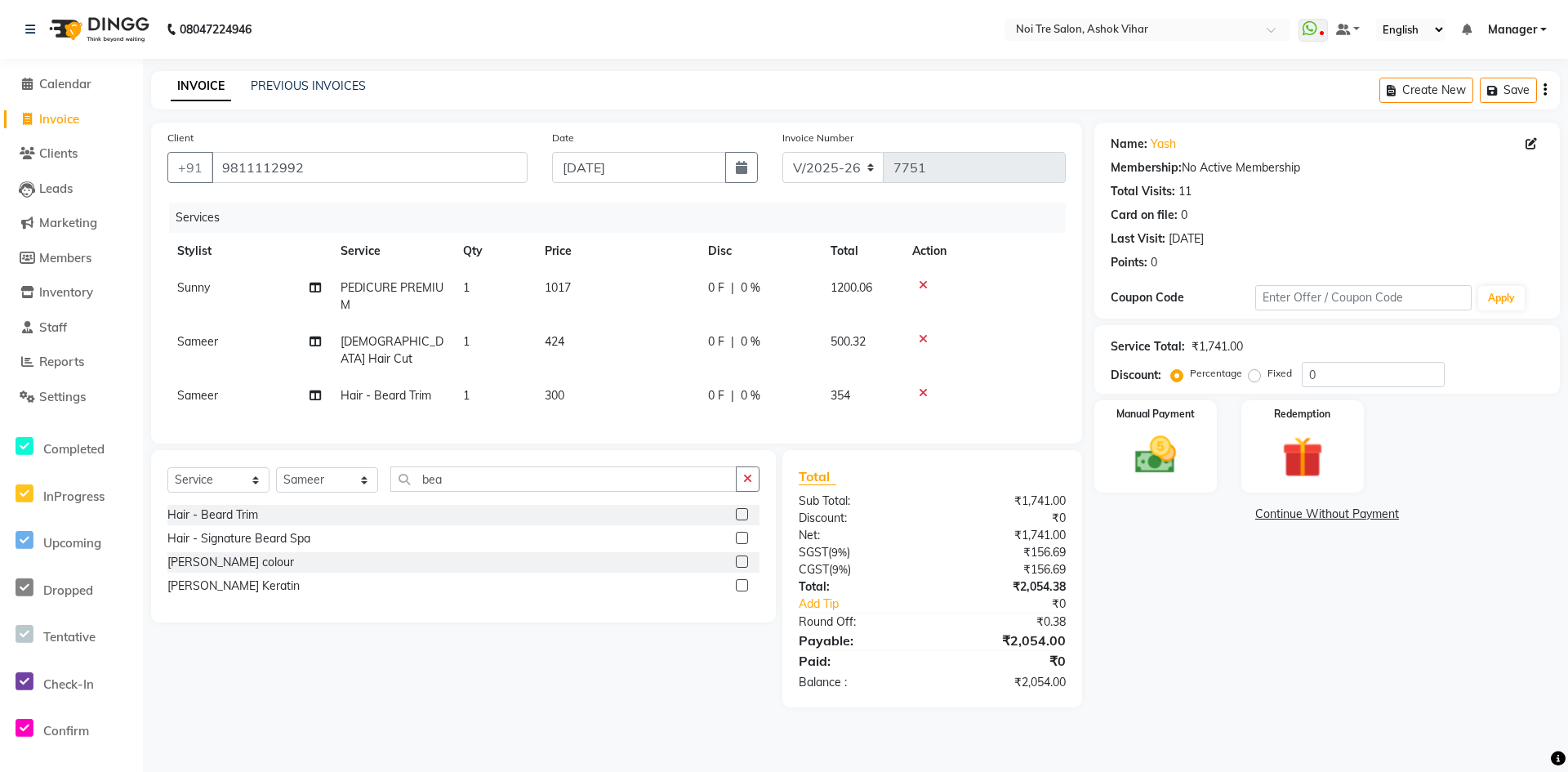
click at [633, 366] on tbody "Sunny PEDICURE PREMIUM 1 1017 0 F | 0 % 1200.06 Sameer Male Hair Cut 1 424 0 F …" at bounding box center [617, 341] width 899 height 144
click at [633, 377] on td "300" at bounding box center [616, 395] width 163 height 37
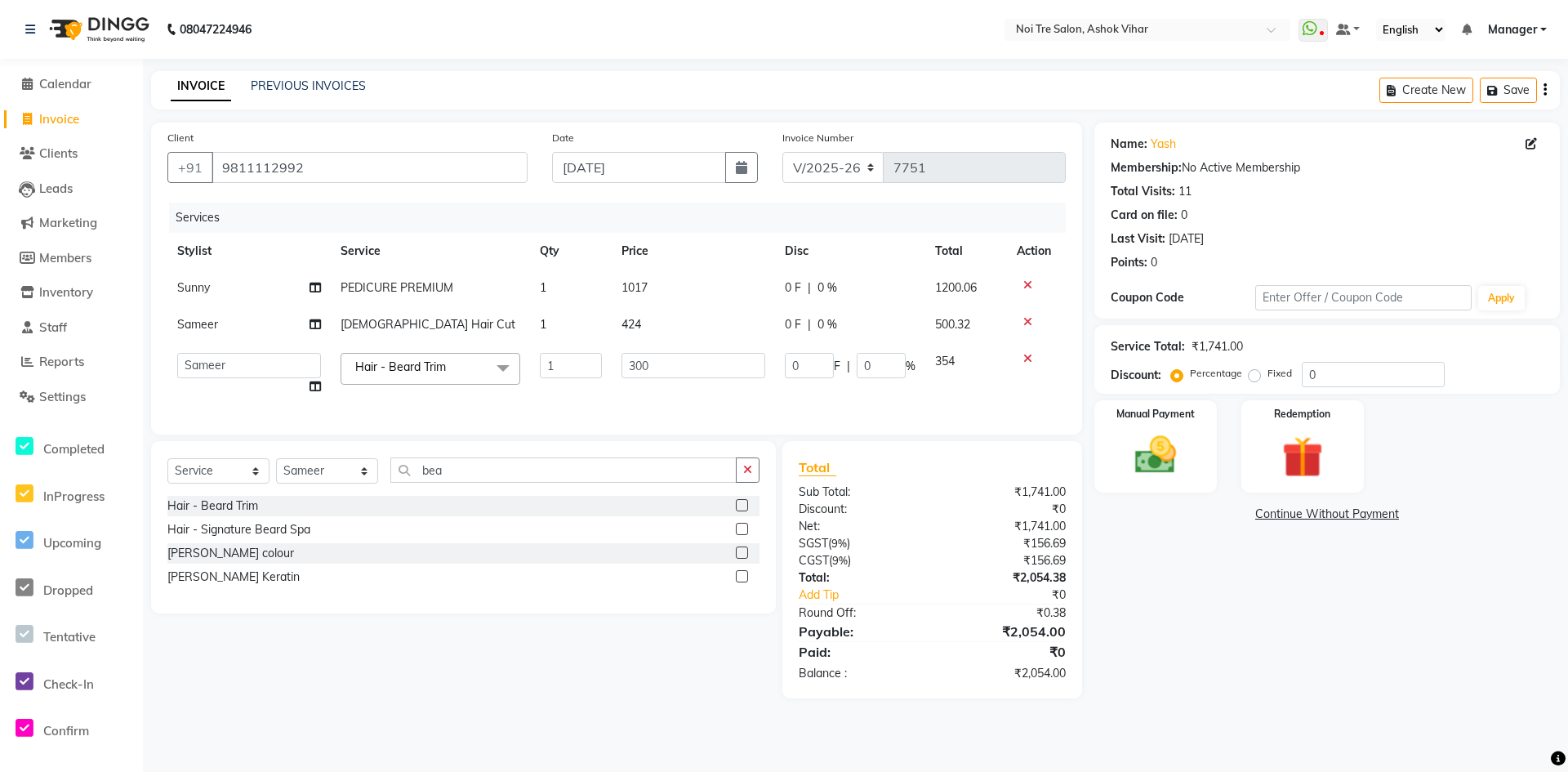
click at [633, 367] on input "300" at bounding box center [693, 365] width 143 height 25
click at [635, 382] on td "254" at bounding box center [693, 374] width 163 height 62
click at [1180, 454] on img at bounding box center [1156, 455] width 71 height 50
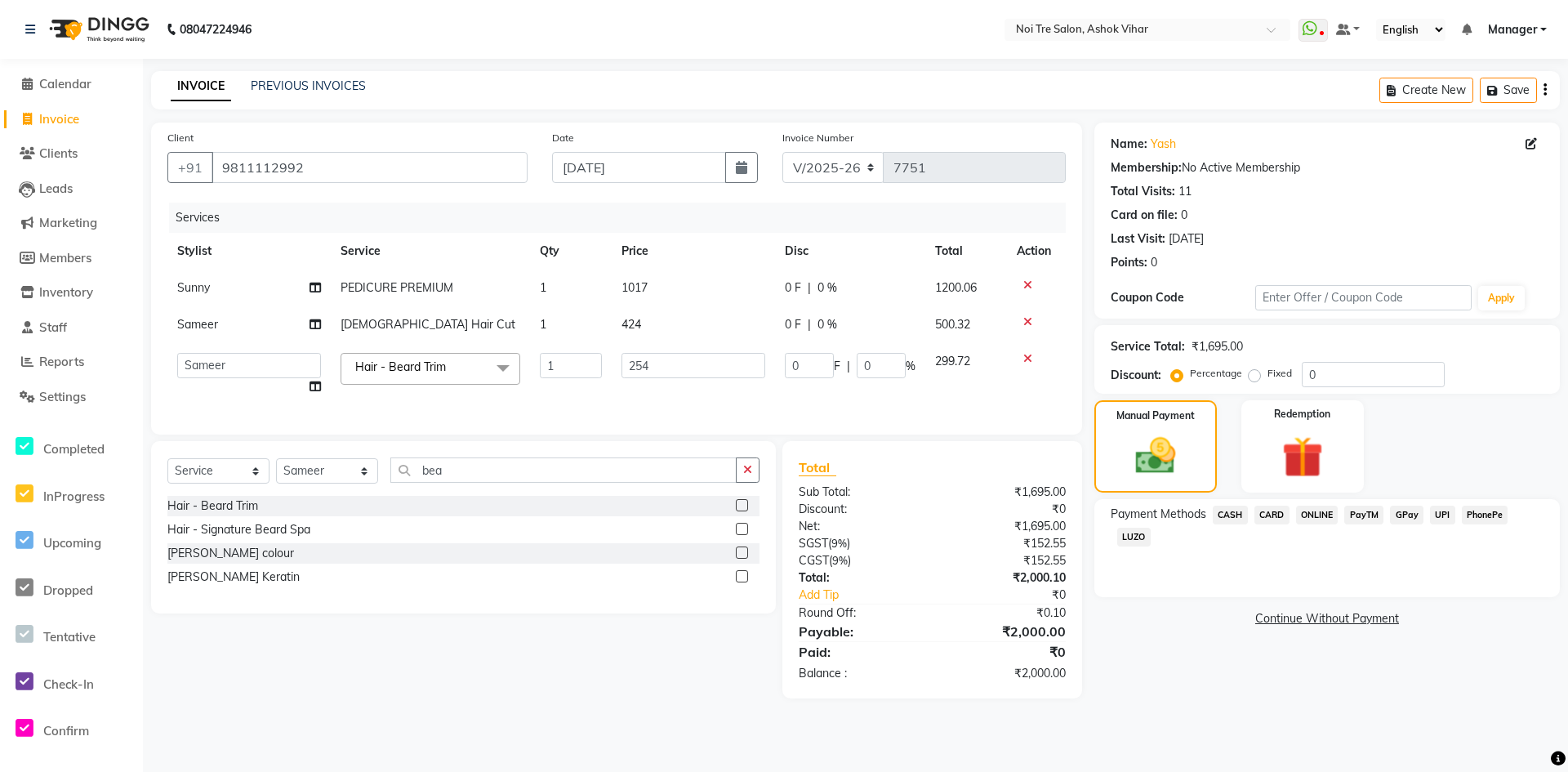
click at [1222, 512] on span "CASH" at bounding box center [1230, 515] width 35 height 19
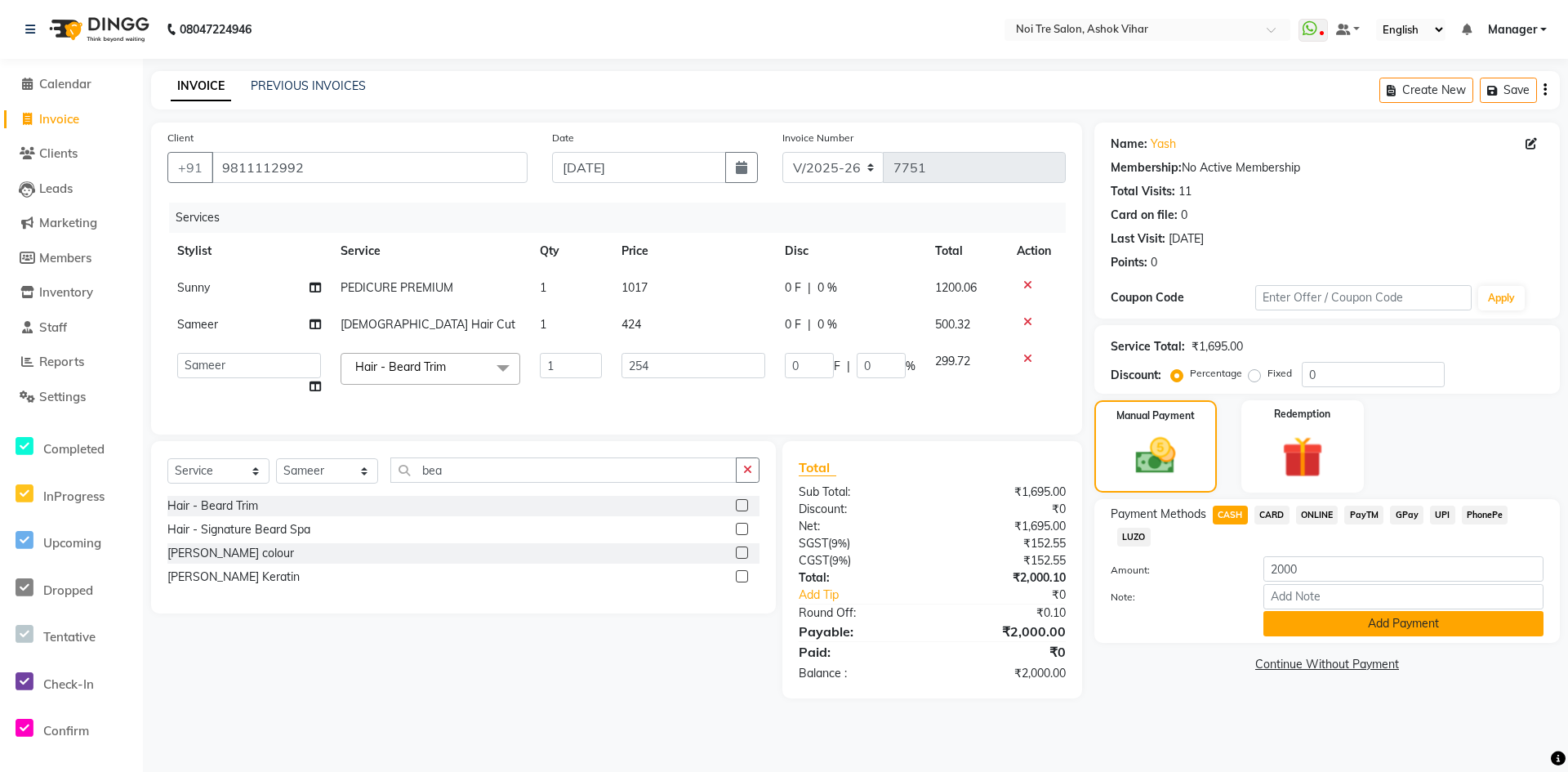
click at [1282, 621] on button "Add Payment" at bounding box center [1403, 623] width 280 height 25
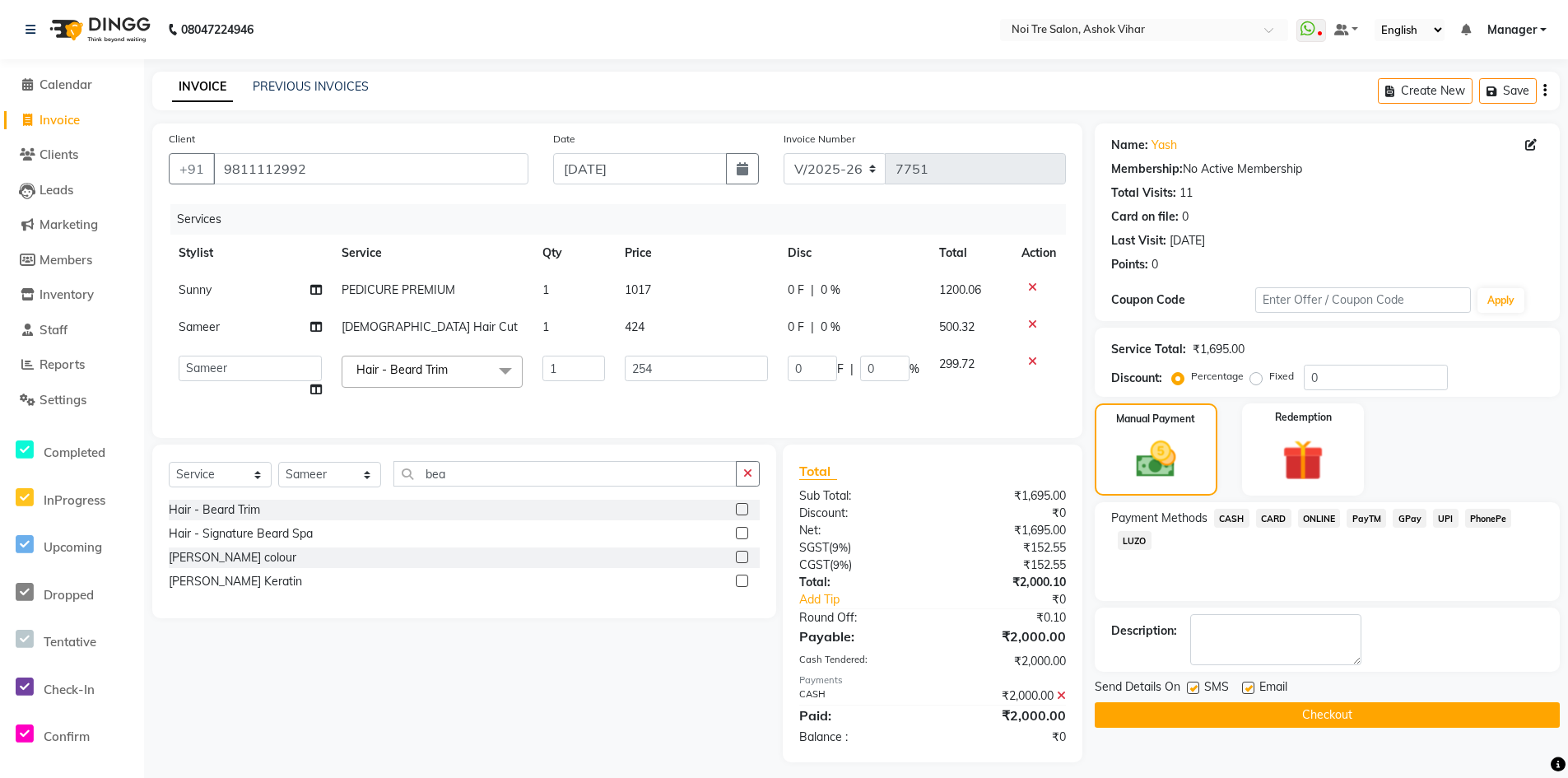
click at [1266, 714] on button "Checkout" at bounding box center [1327, 714] width 465 height 26
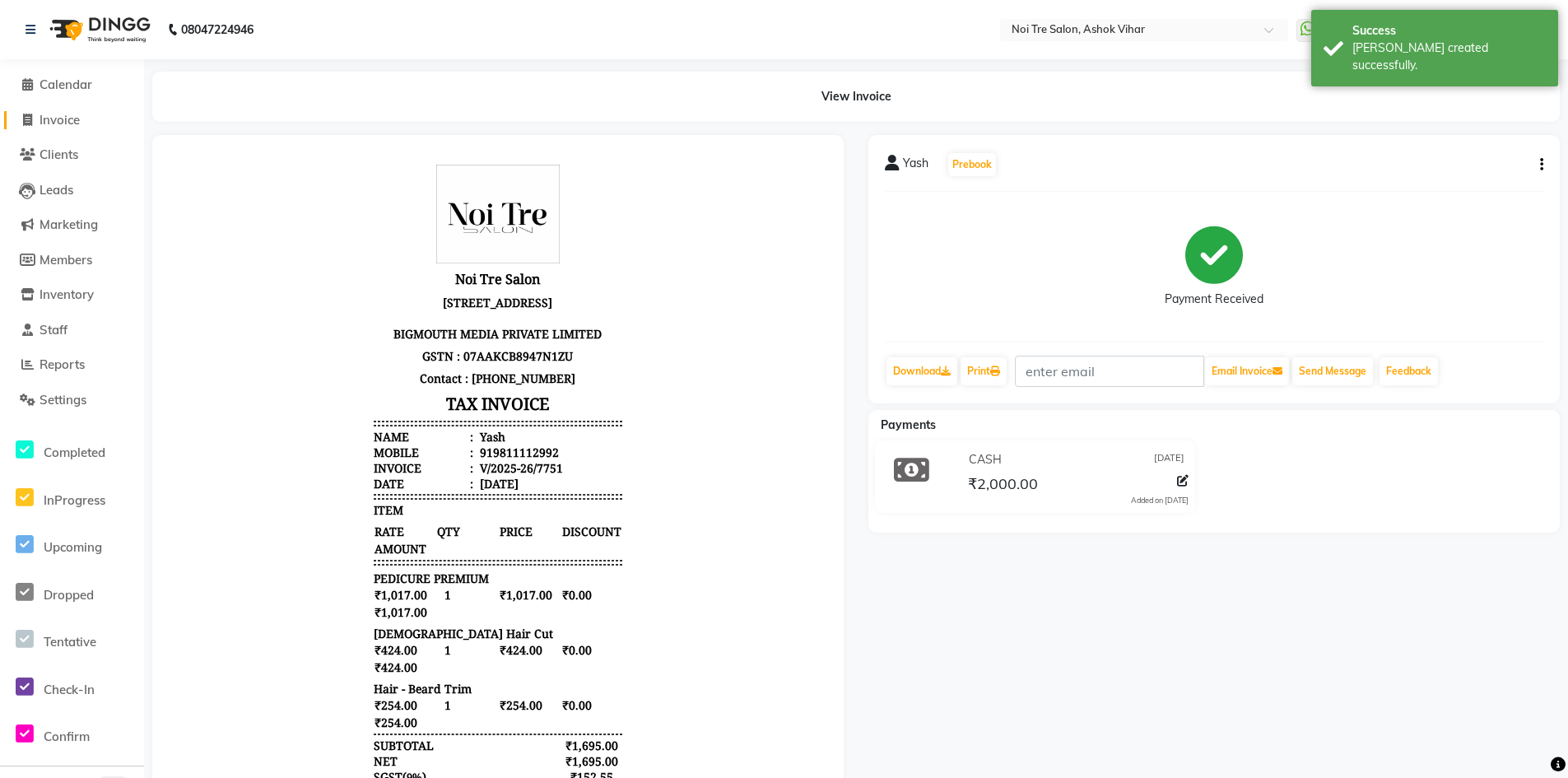
click at [74, 126] on span "Invoice" at bounding box center [60, 120] width 40 height 15
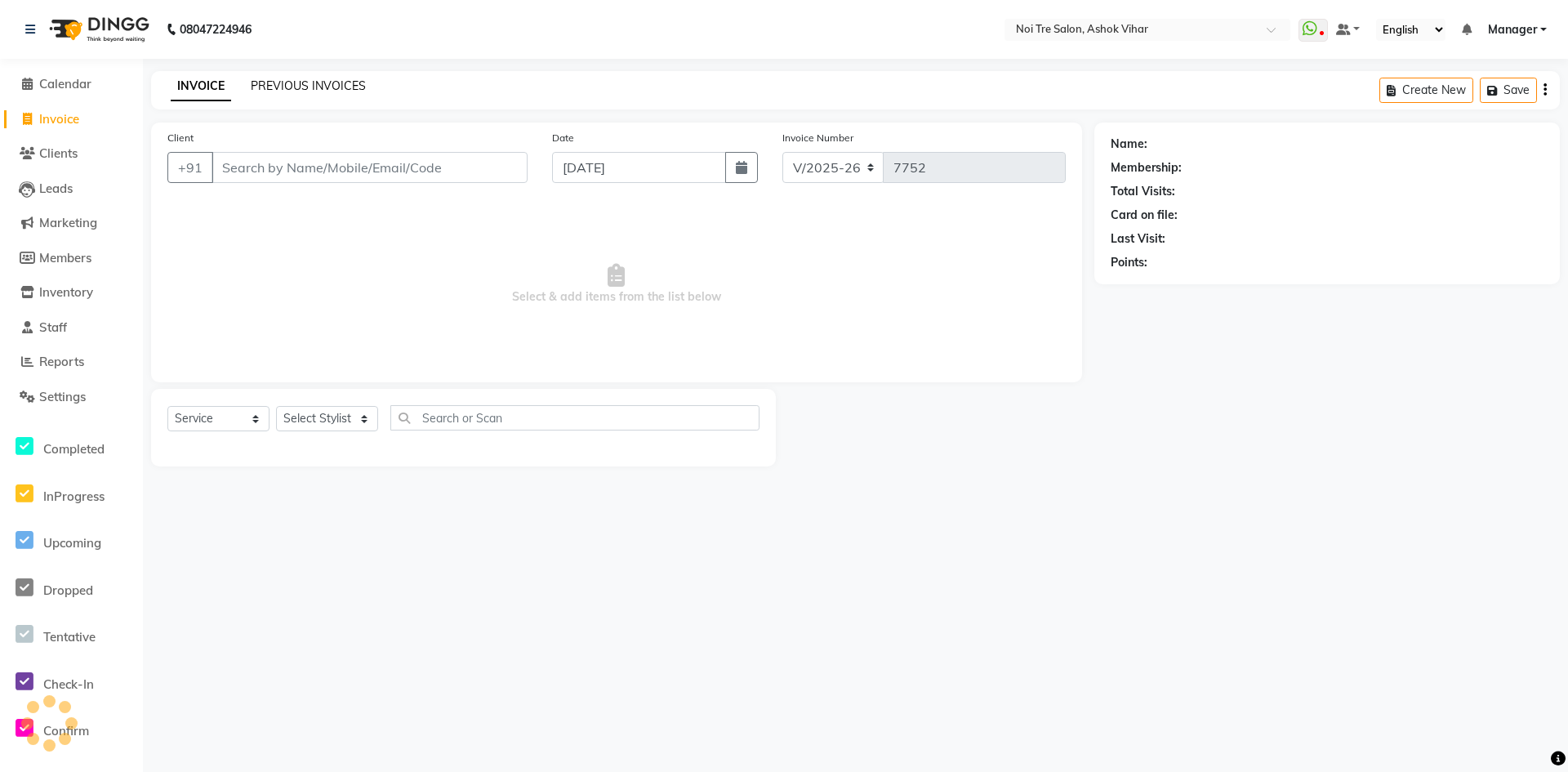
click at [305, 79] on link "PREVIOUS INVOICES" at bounding box center [308, 86] width 115 height 15
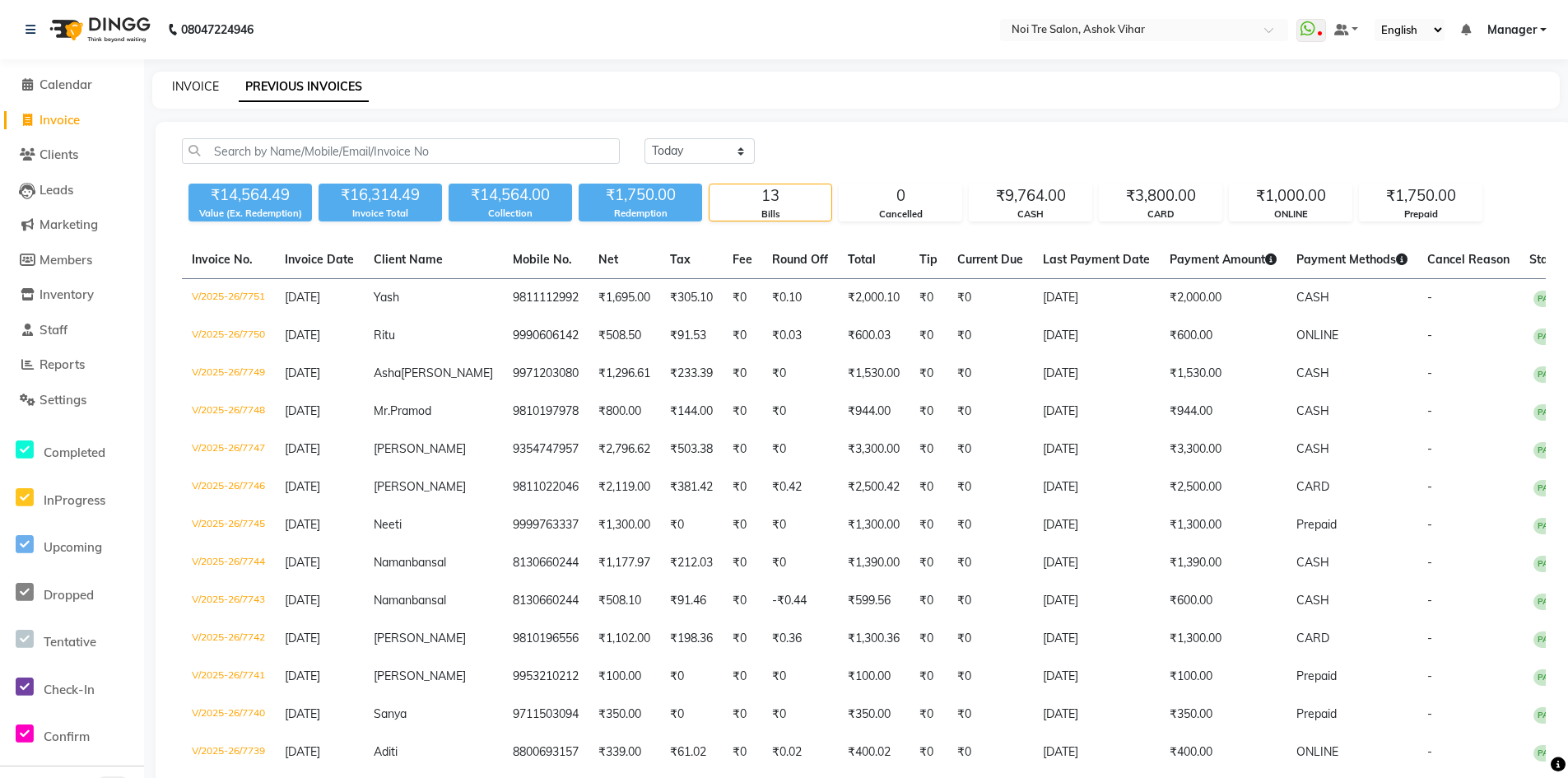
click at [205, 83] on link "INVOICE" at bounding box center [195, 86] width 47 height 15
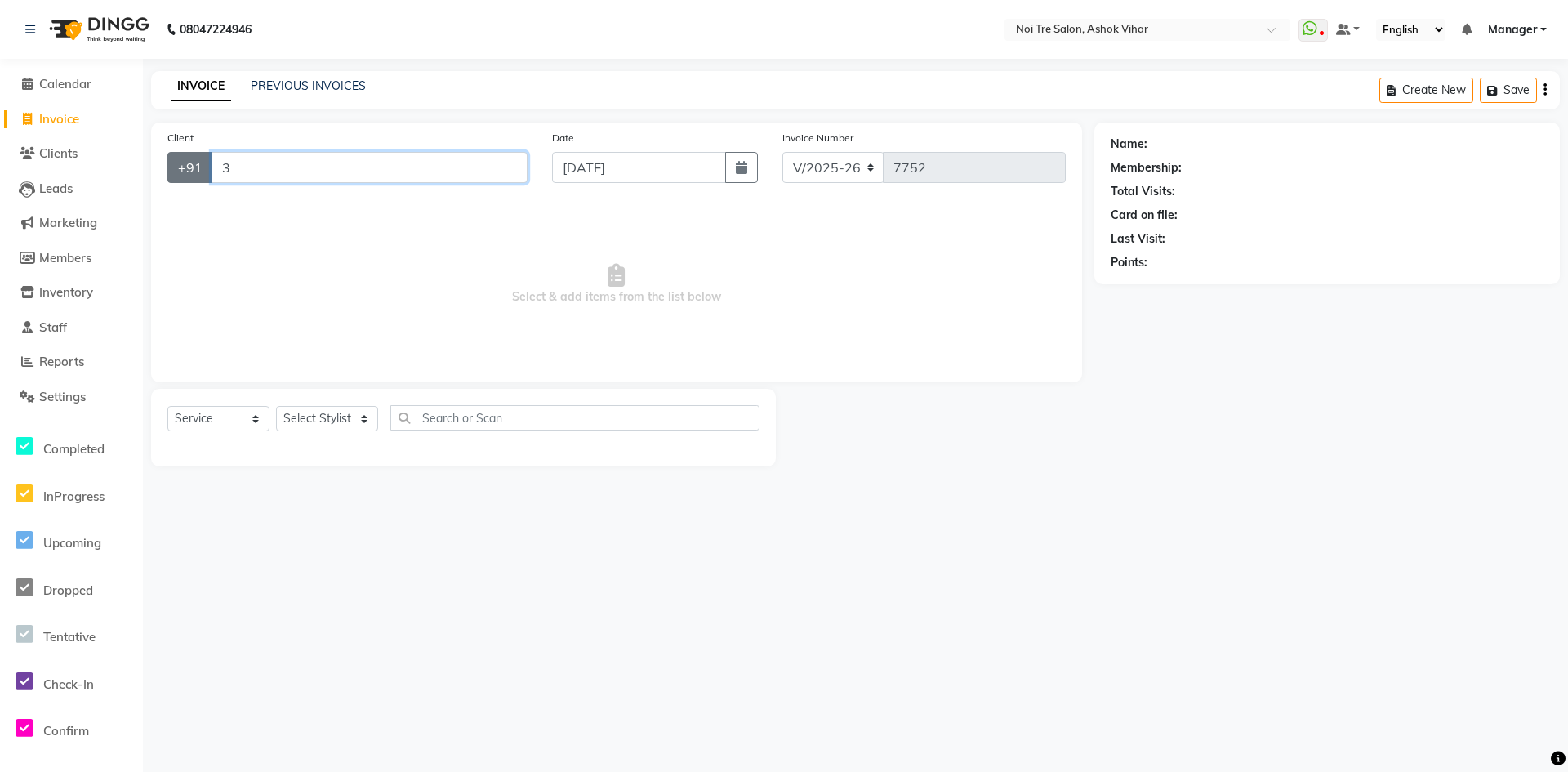
drag, startPoint x: 299, startPoint y: 165, endPoint x: 193, endPoint y: 175, distance: 106.5
click at [193, 175] on div "+91 3" at bounding box center [348, 167] width 360 height 31
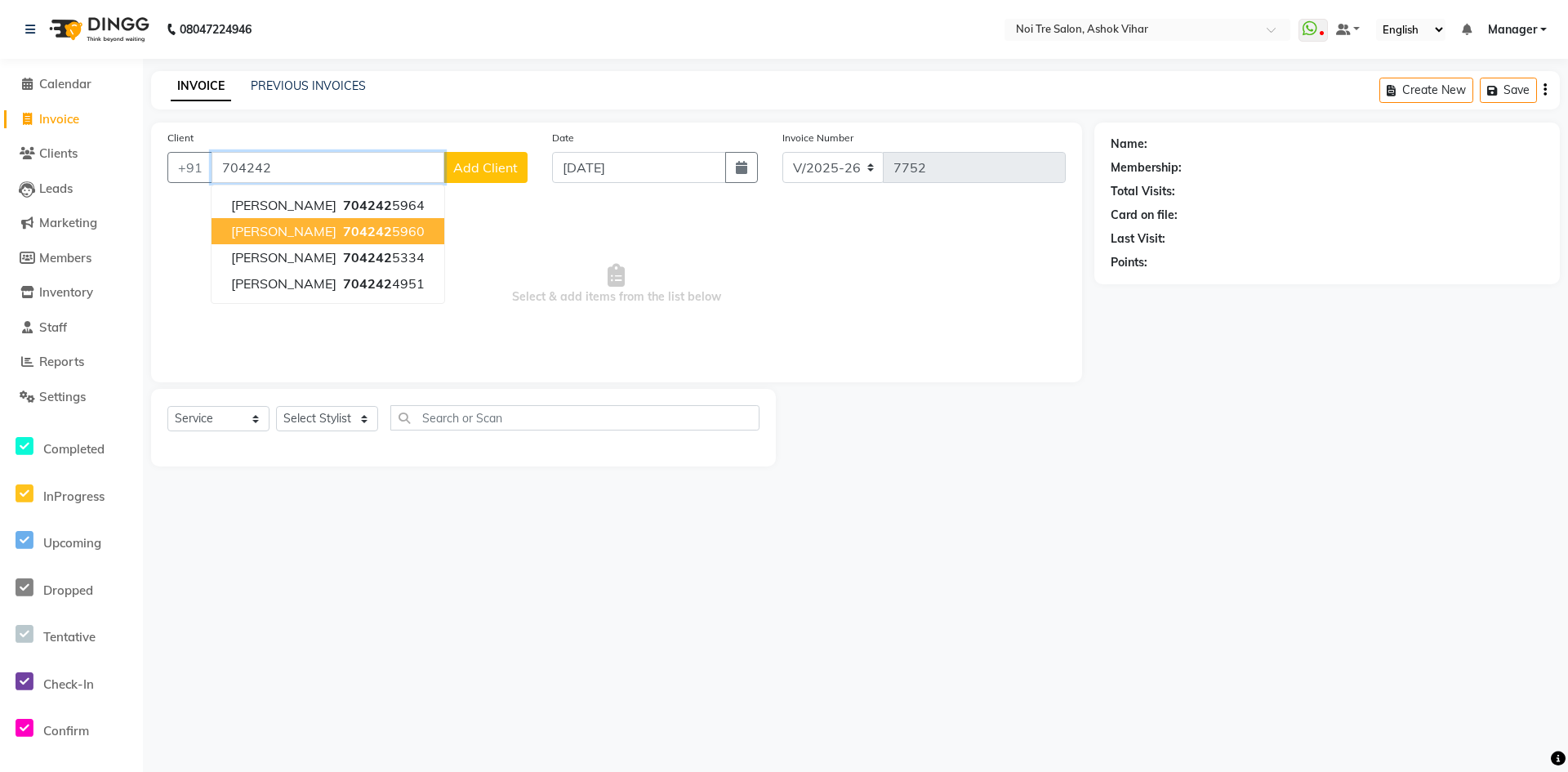
click at [343, 232] on span "704242" at bounding box center [368, 230] width 49 height 16
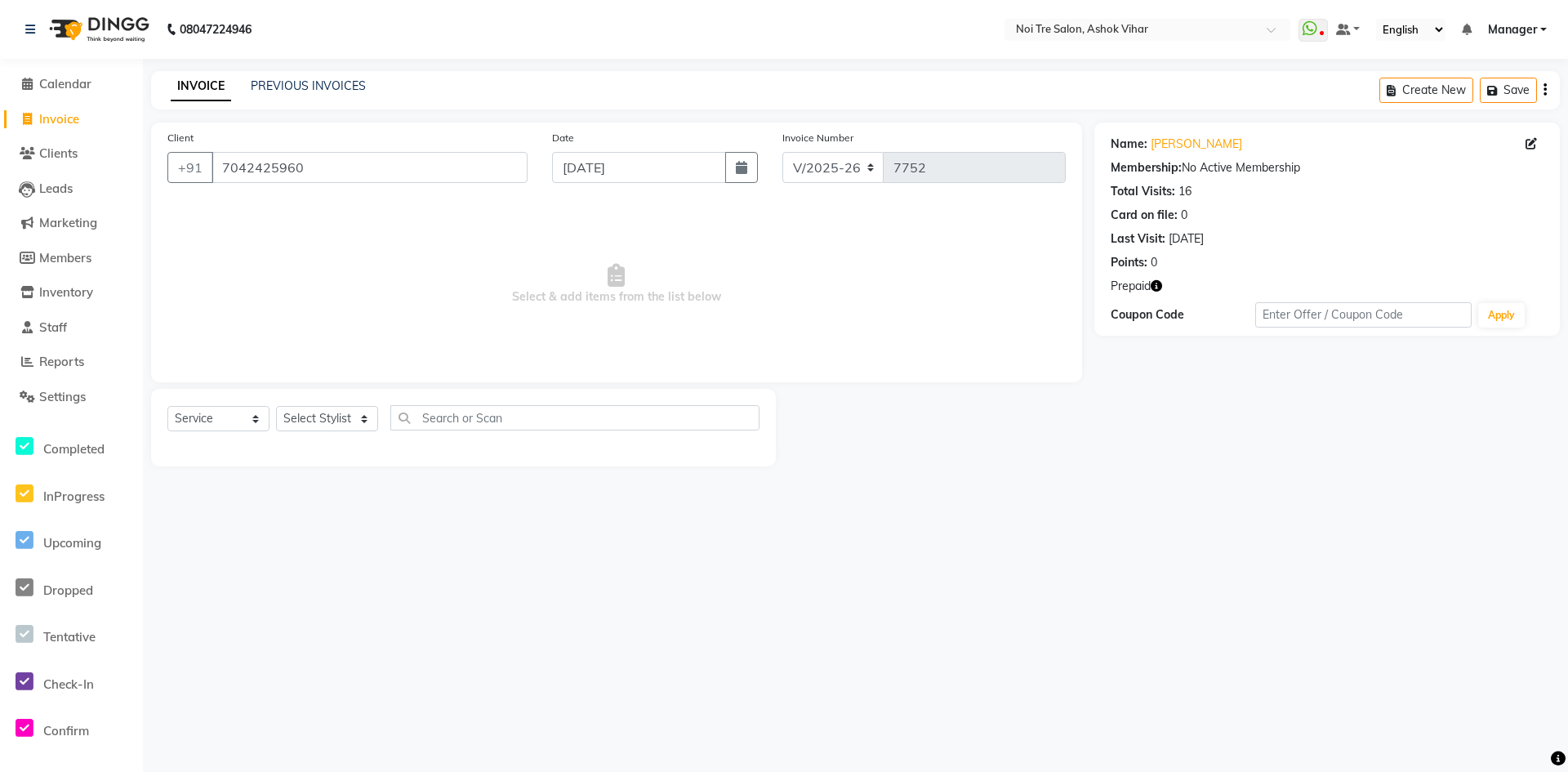
click at [1160, 284] on icon "button" at bounding box center [1157, 286] width 11 height 11
click at [366, 416] on select "Select Stylist Aakash Aalam Aas Admin Ajay Alice Amit Anand Anas Arif ARIF 1 Ar…" at bounding box center [327, 419] width 102 height 25
click at [471, 419] on input "text" at bounding box center [575, 418] width 370 height 25
click at [258, 453] on div "Threading - Brows" at bounding box center [217, 453] width 98 height 17
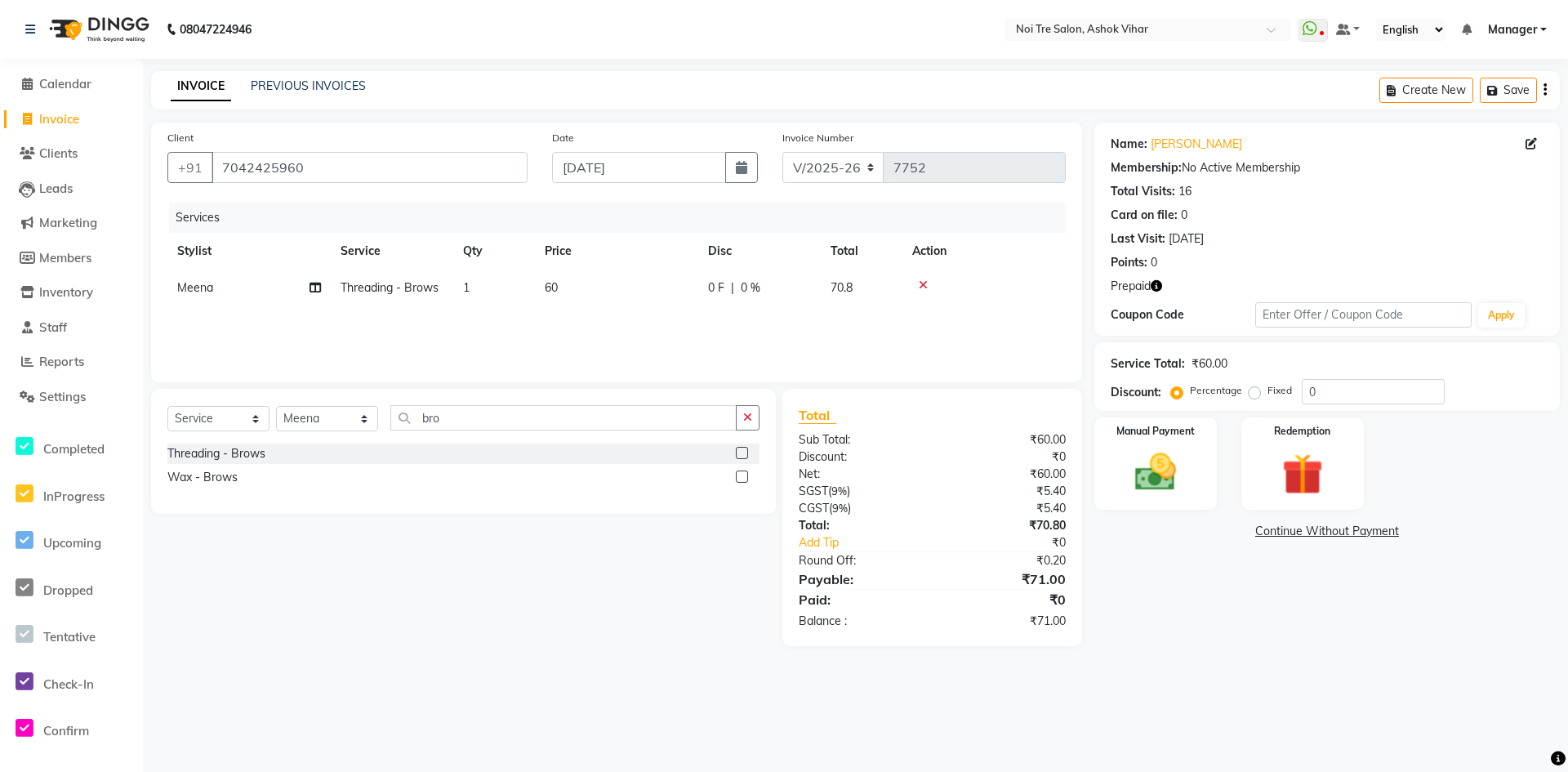
click at [678, 299] on td "60" at bounding box center [616, 287] width 163 height 37
click at [678, 299] on input "60" at bounding box center [693, 291] width 143 height 25
click at [557, 303] on td "100" at bounding box center [616, 287] width 163 height 37
click at [557, 303] on input "1" at bounding box center [571, 291] width 62 height 25
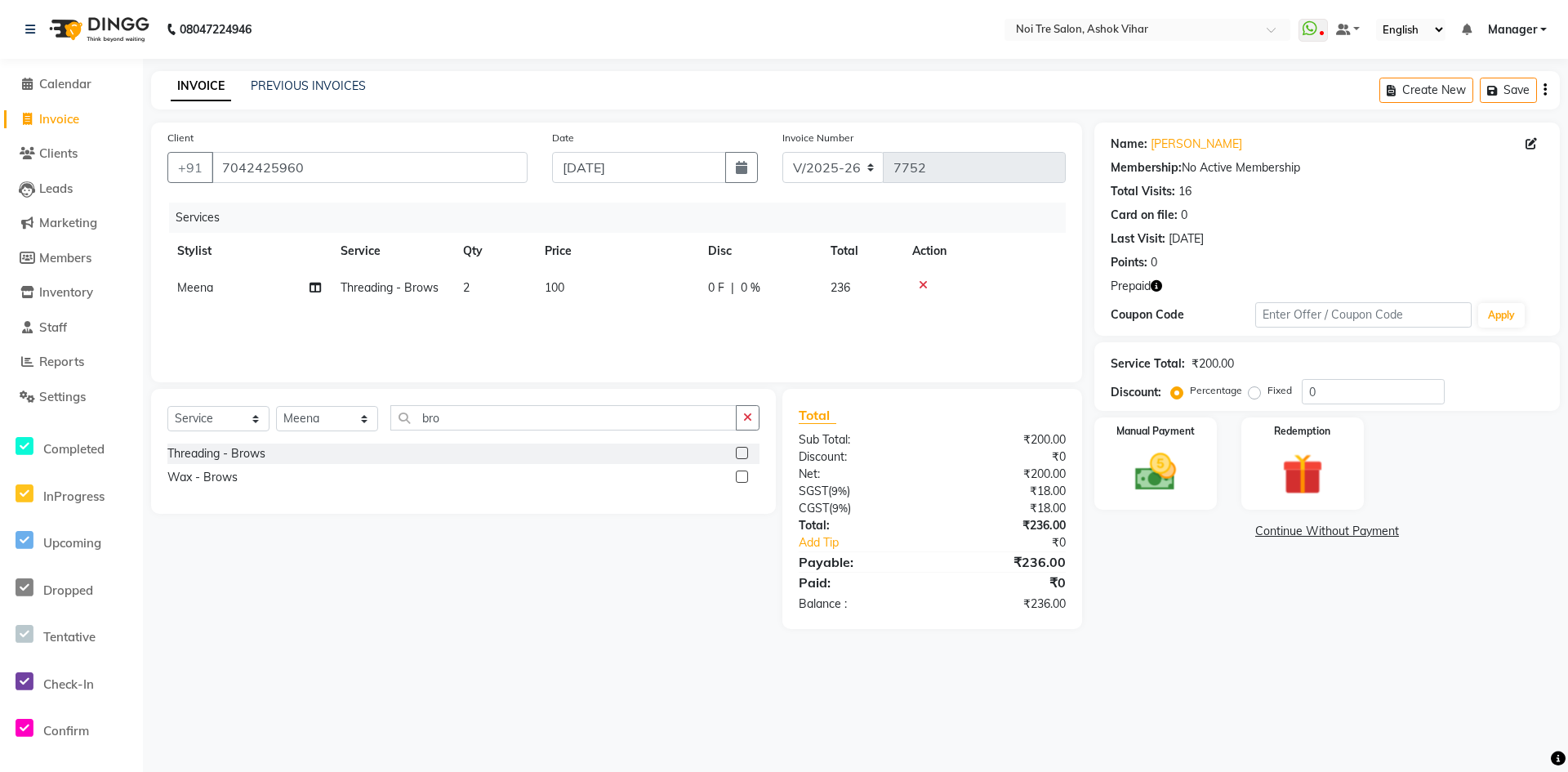
click at [587, 343] on div "Services Stylist Service Qty Price Disc Total Action Meena Threading - Brows 2 …" at bounding box center [617, 284] width 899 height 163
click at [1377, 466] on div "Manual Payment Redemption" at bounding box center [1328, 464] width 490 height 92
click at [1353, 481] on div "Redemption" at bounding box center [1302, 464] width 127 height 96
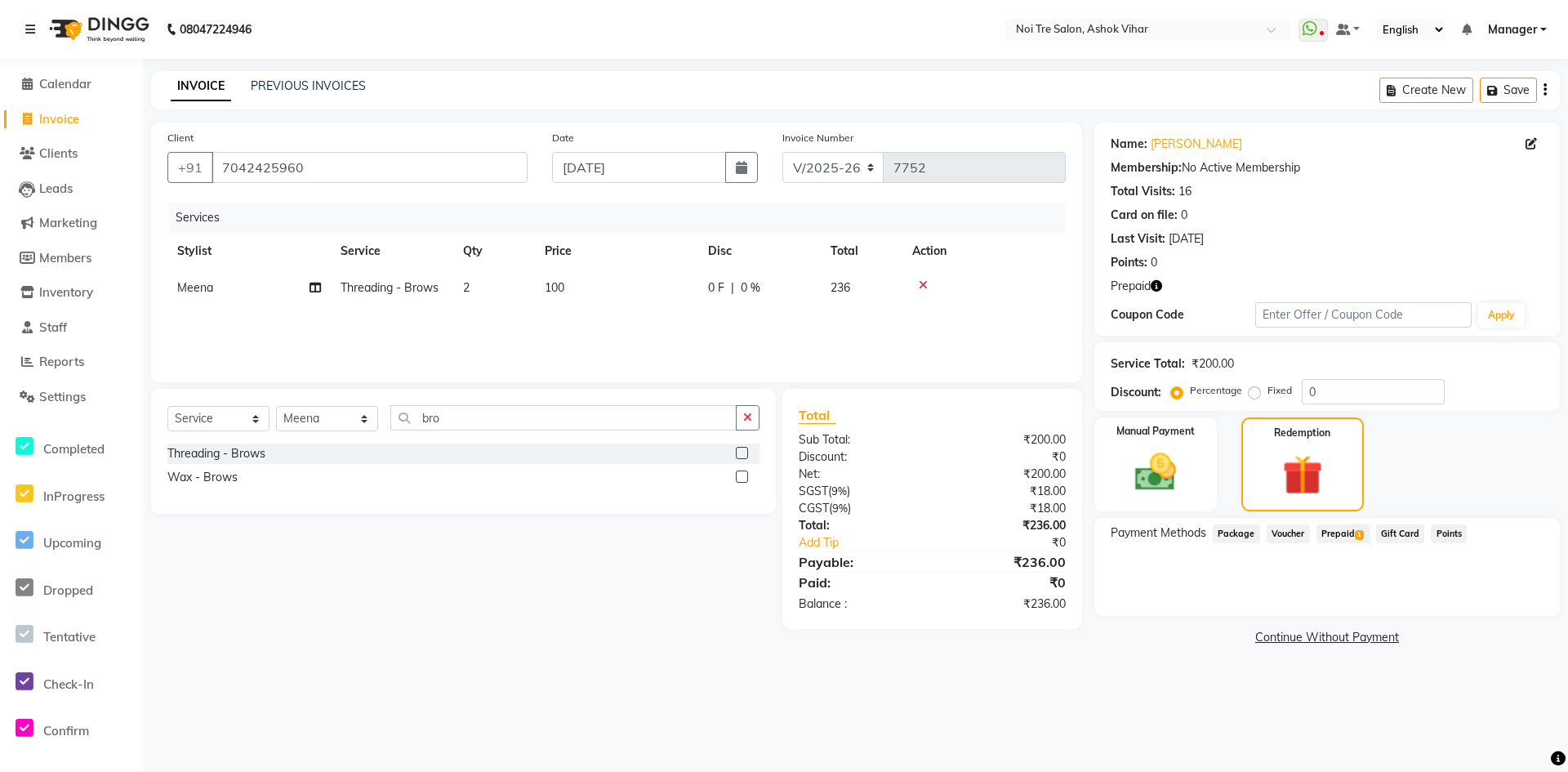
click at [1358, 541] on span "Prepaid 1" at bounding box center [1343, 534] width 53 height 19
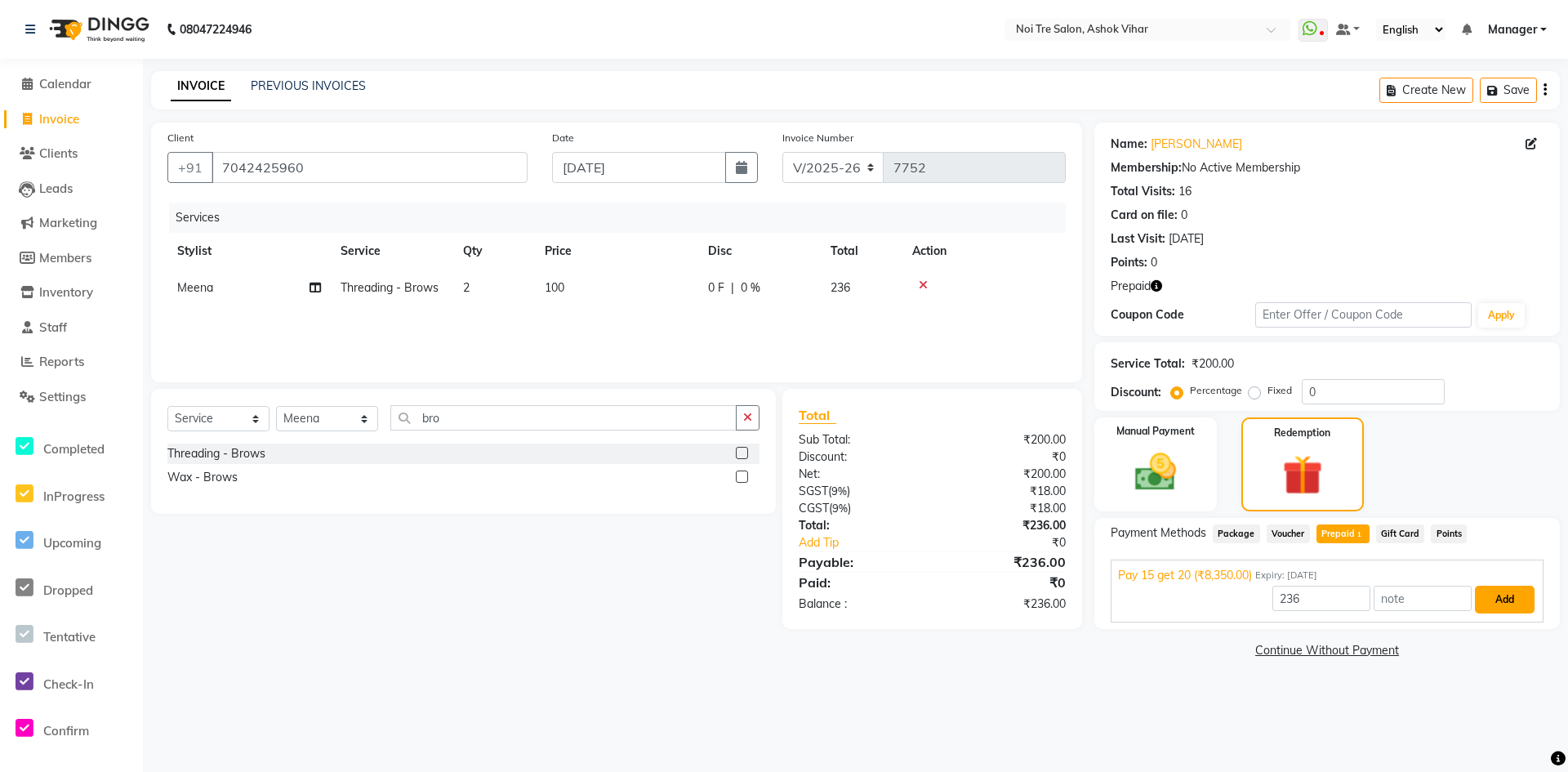
click at [1483, 587] on button "Add" at bounding box center [1505, 599] width 59 height 27
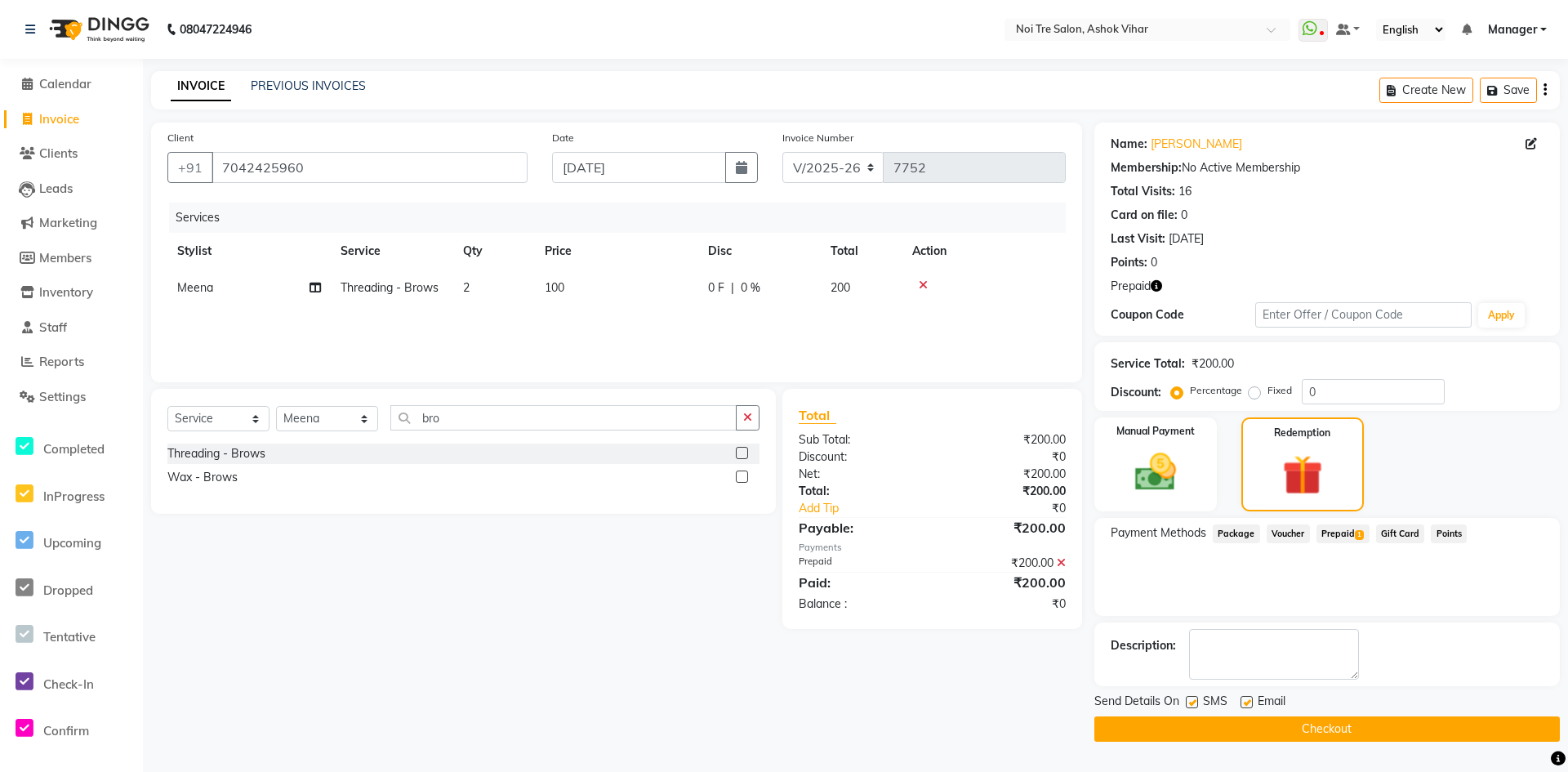
click at [1343, 722] on button "Checkout" at bounding box center [1328, 729] width 466 height 25
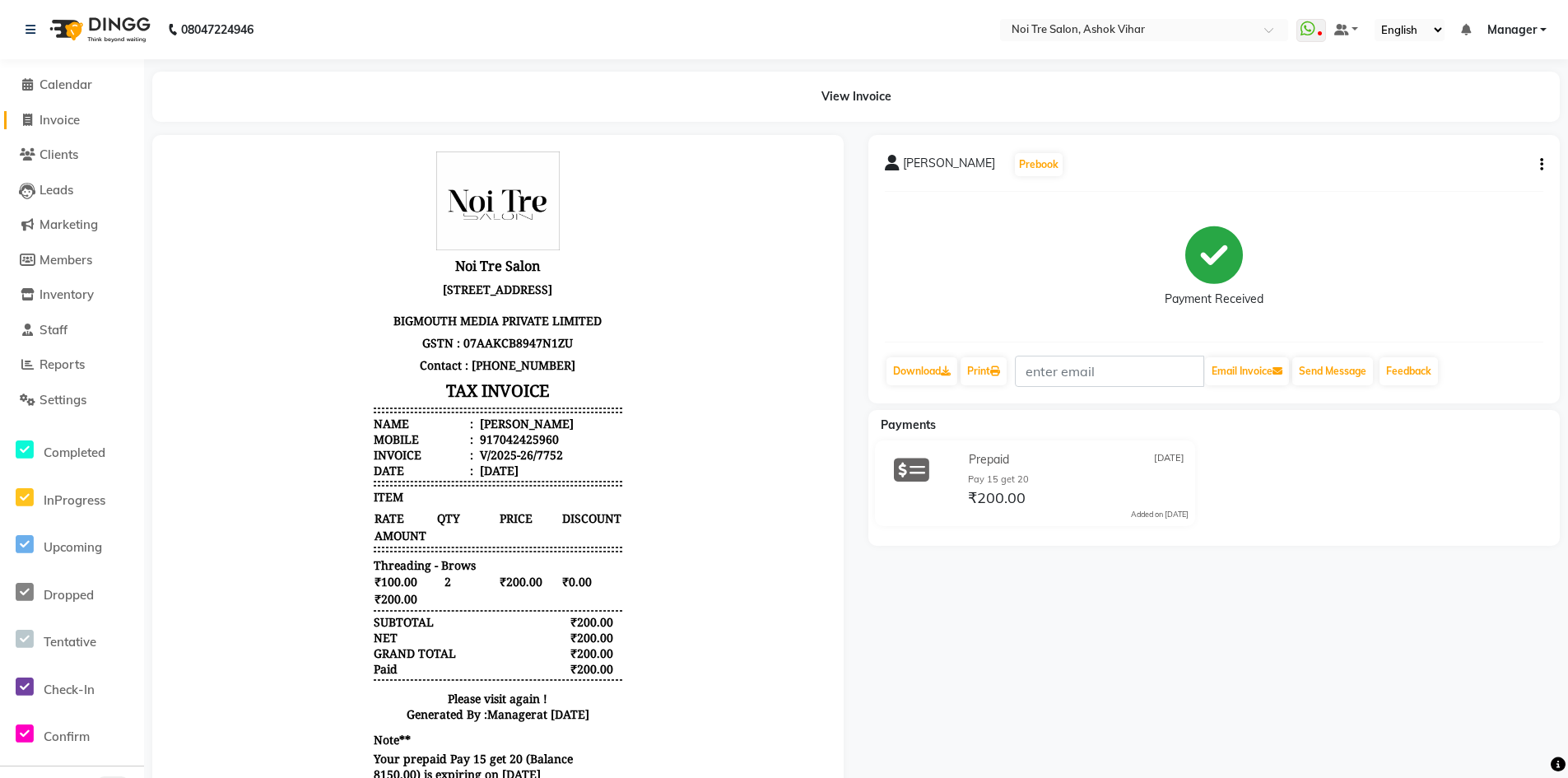
drag, startPoint x: 74, startPoint y: 123, endPoint x: 535, endPoint y: 653, distance: 702.4
click at [74, 123] on span "Invoice" at bounding box center [60, 120] width 40 height 15
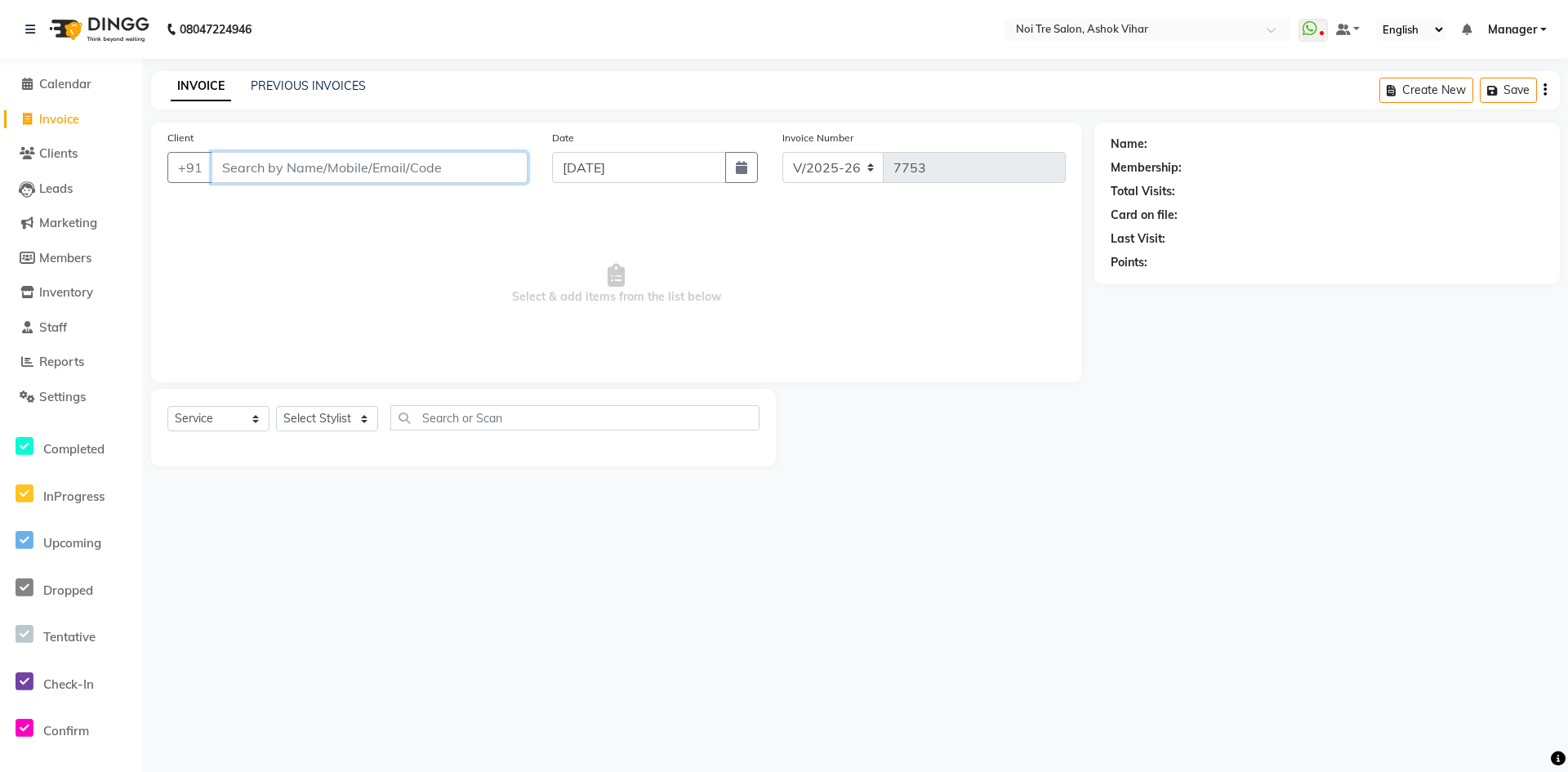
click at [325, 168] on input "Client" at bounding box center [369, 167] width 316 height 31
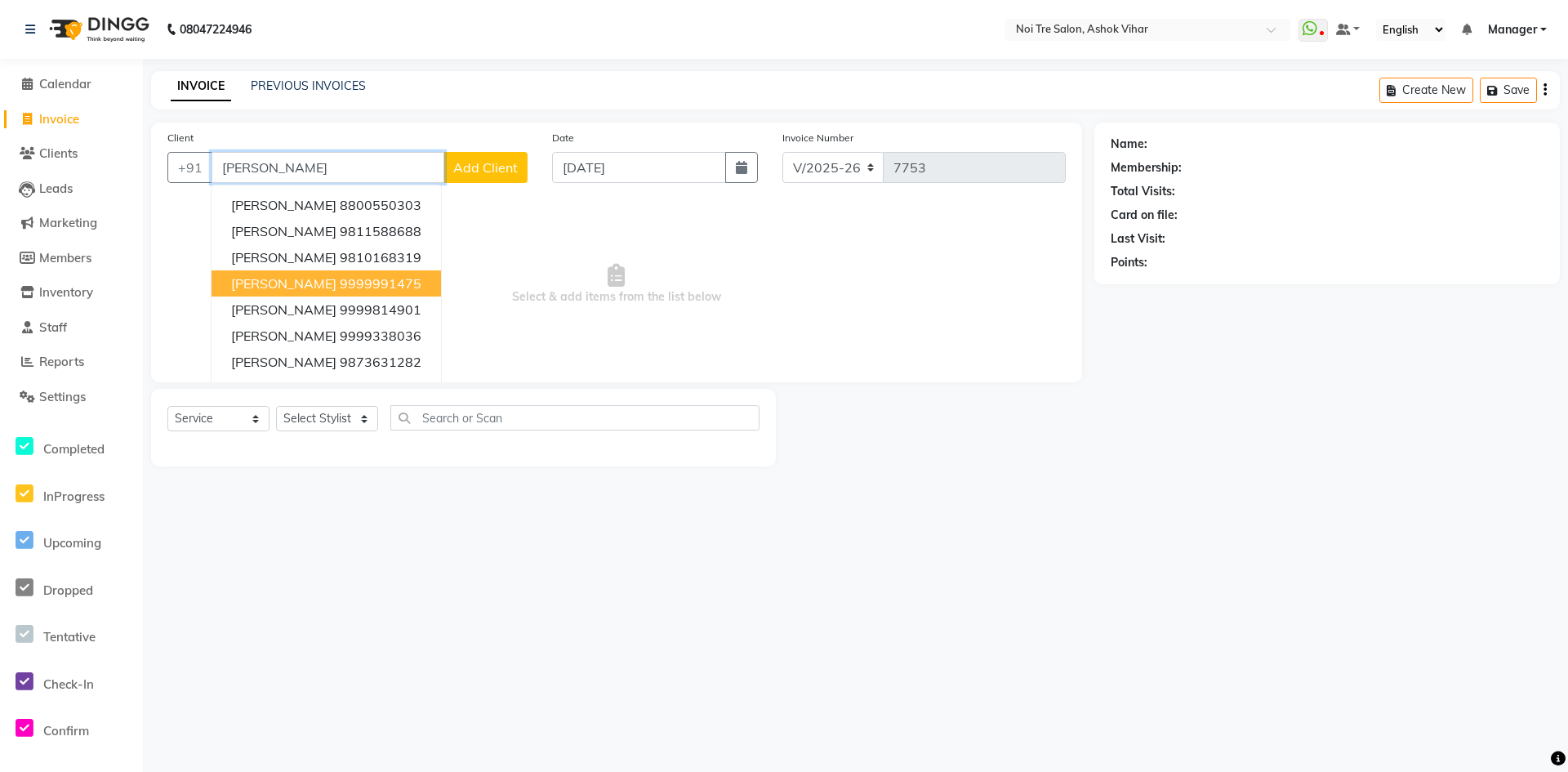
click at [339, 282] on ngb-highlight "9999991475" at bounding box center [380, 283] width 82 height 16
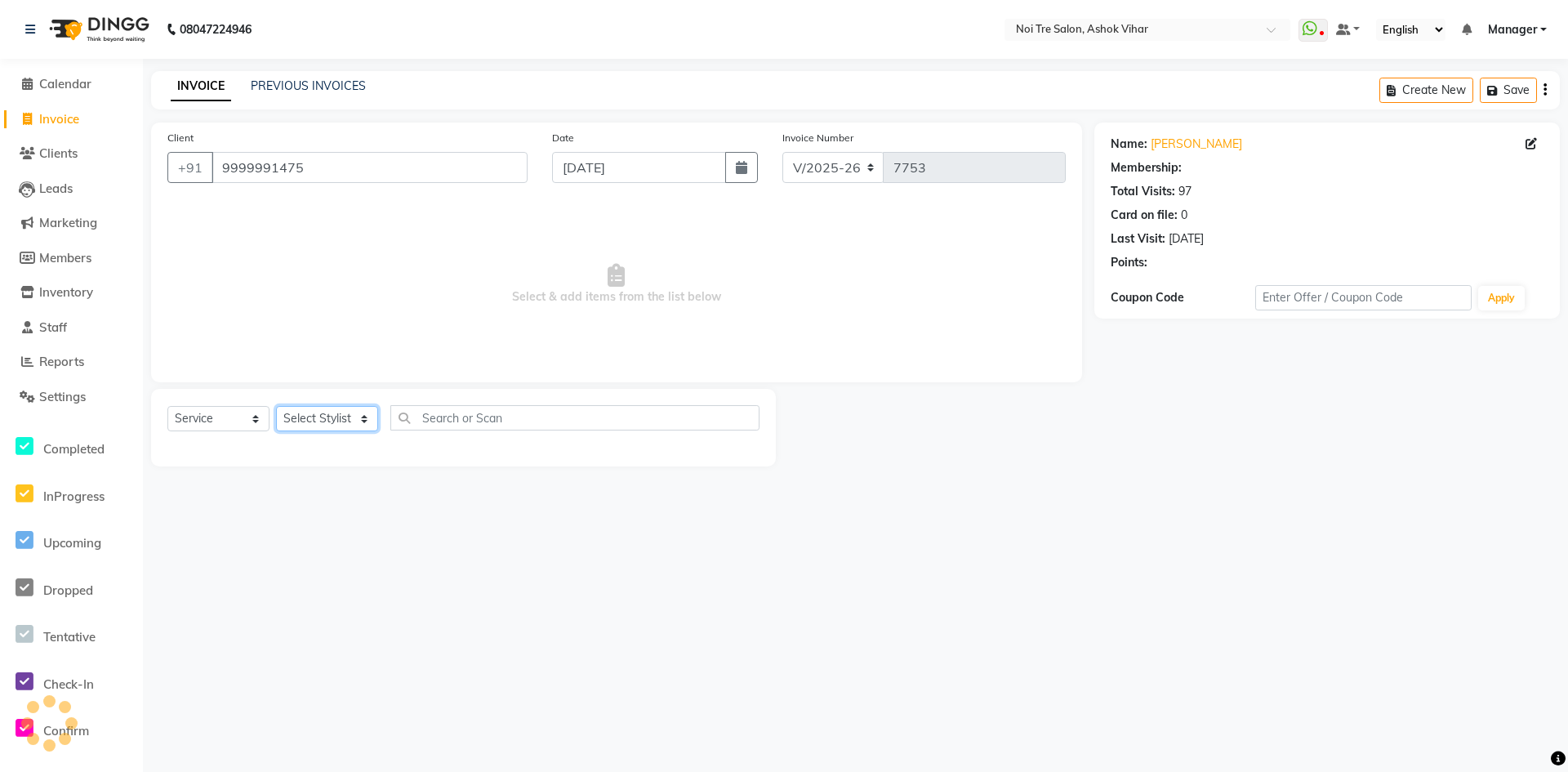
click at [328, 424] on select "Select Stylist Aakash Aalam Aas Admin Ajay Alice Amit Anand Anas Arif ARIF 1 Ar…" at bounding box center [327, 419] width 102 height 25
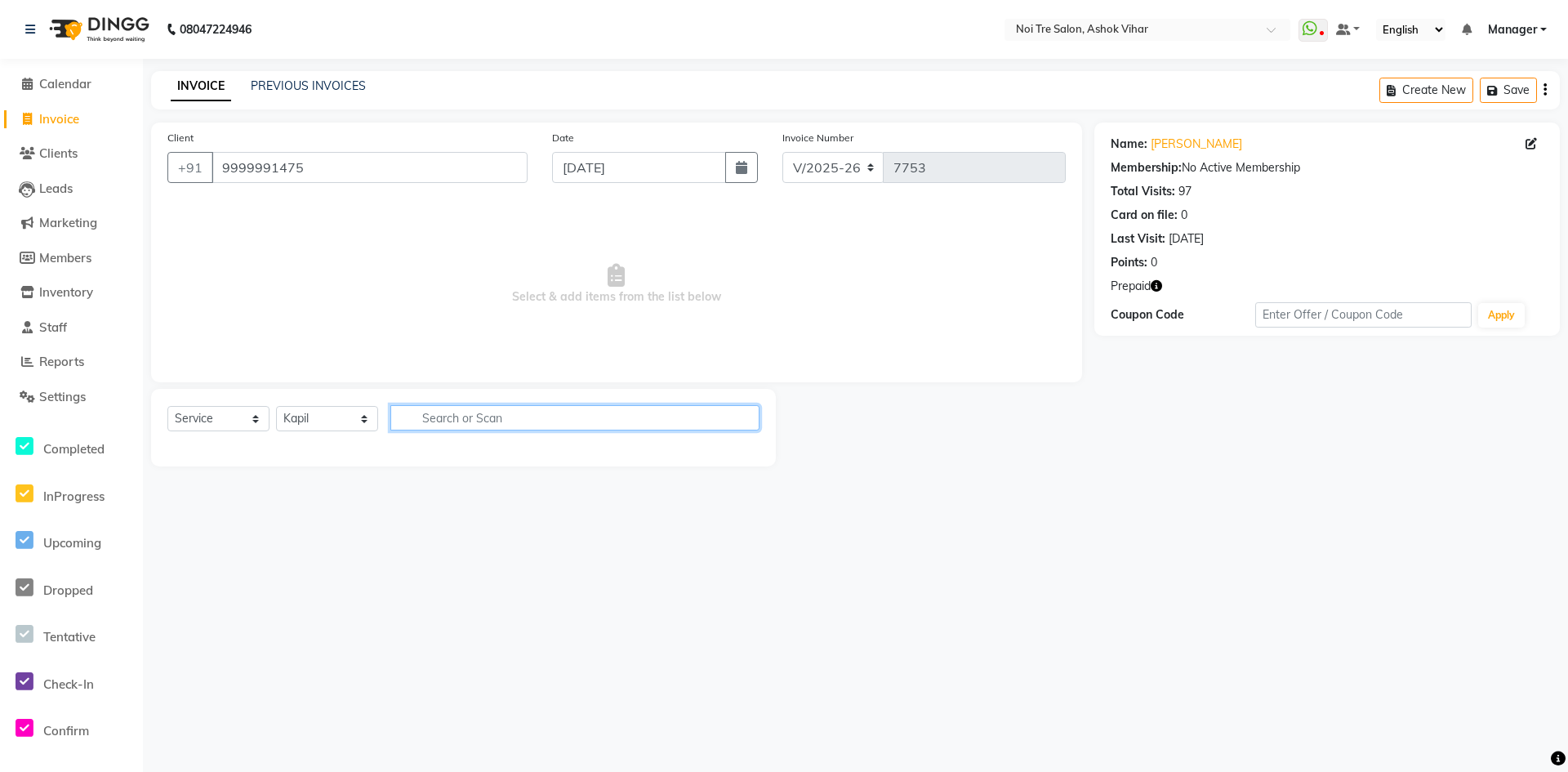
click at [486, 424] on input "text" at bounding box center [575, 418] width 370 height 25
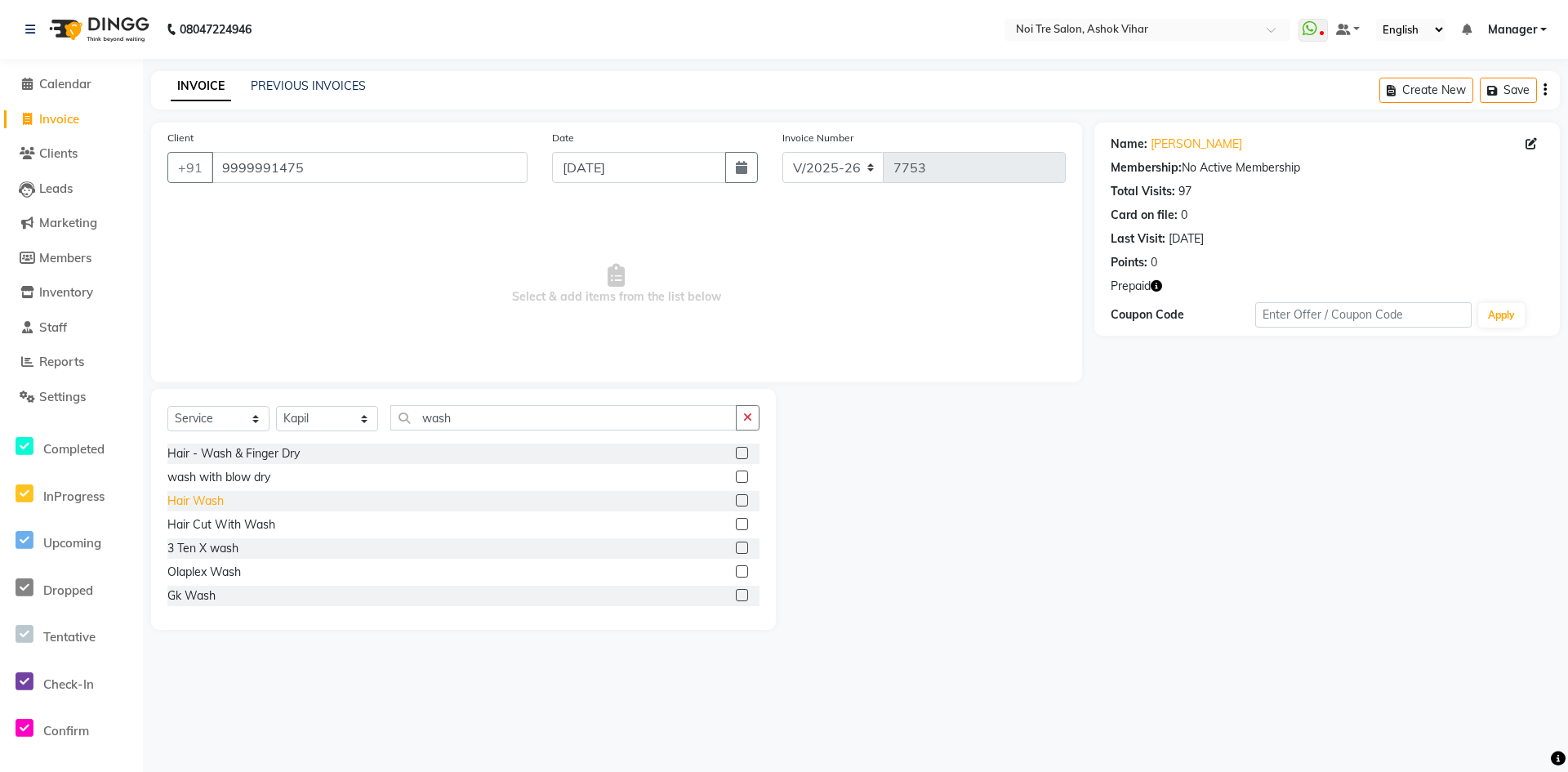
click at [192, 505] on div "Hair Wash" at bounding box center [196, 501] width 57 height 17
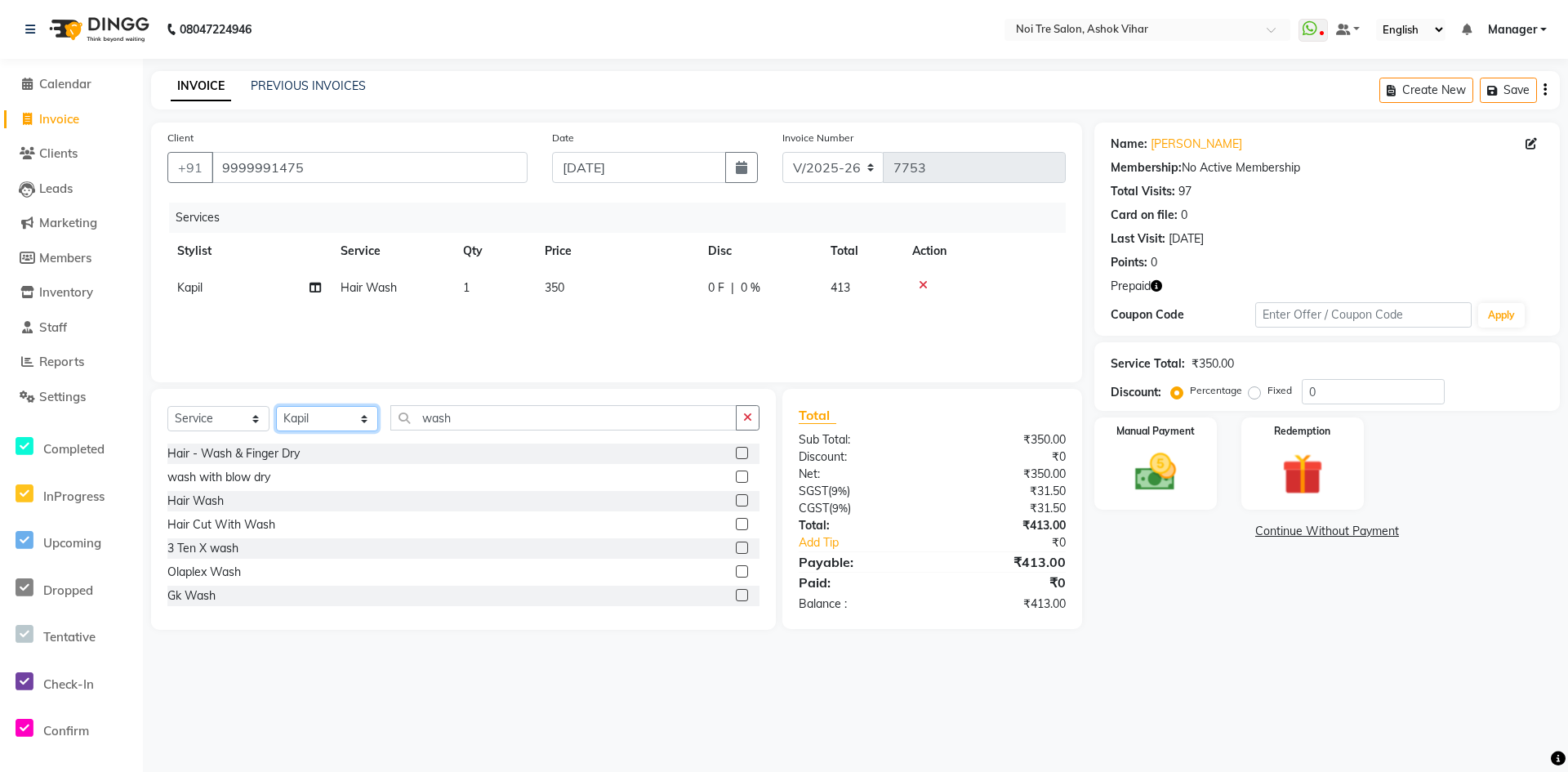
click at [325, 422] on select "Select Stylist Aakash Aalam Aas Admin Ajay Alice Amit Anand Anas Arif ARIF 1 Ar…" at bounding box center [327, 419] width 102 height 25
click at [444, 406] on input "wash" at bounding box center [563, 418] width 346 height 25
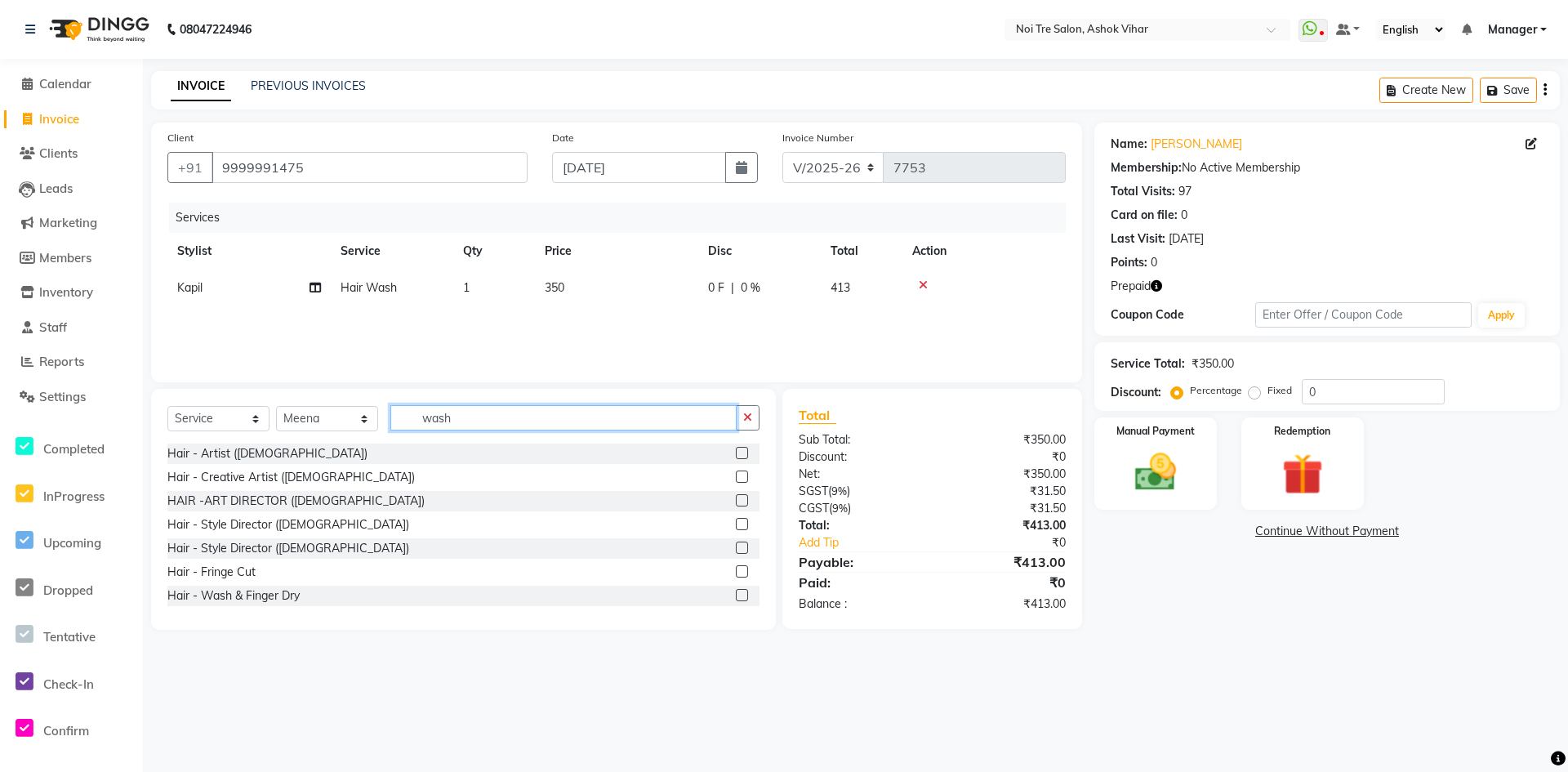
click at [444, 406] on input "wash" at bounding box center [563, 418] width 346 height 25
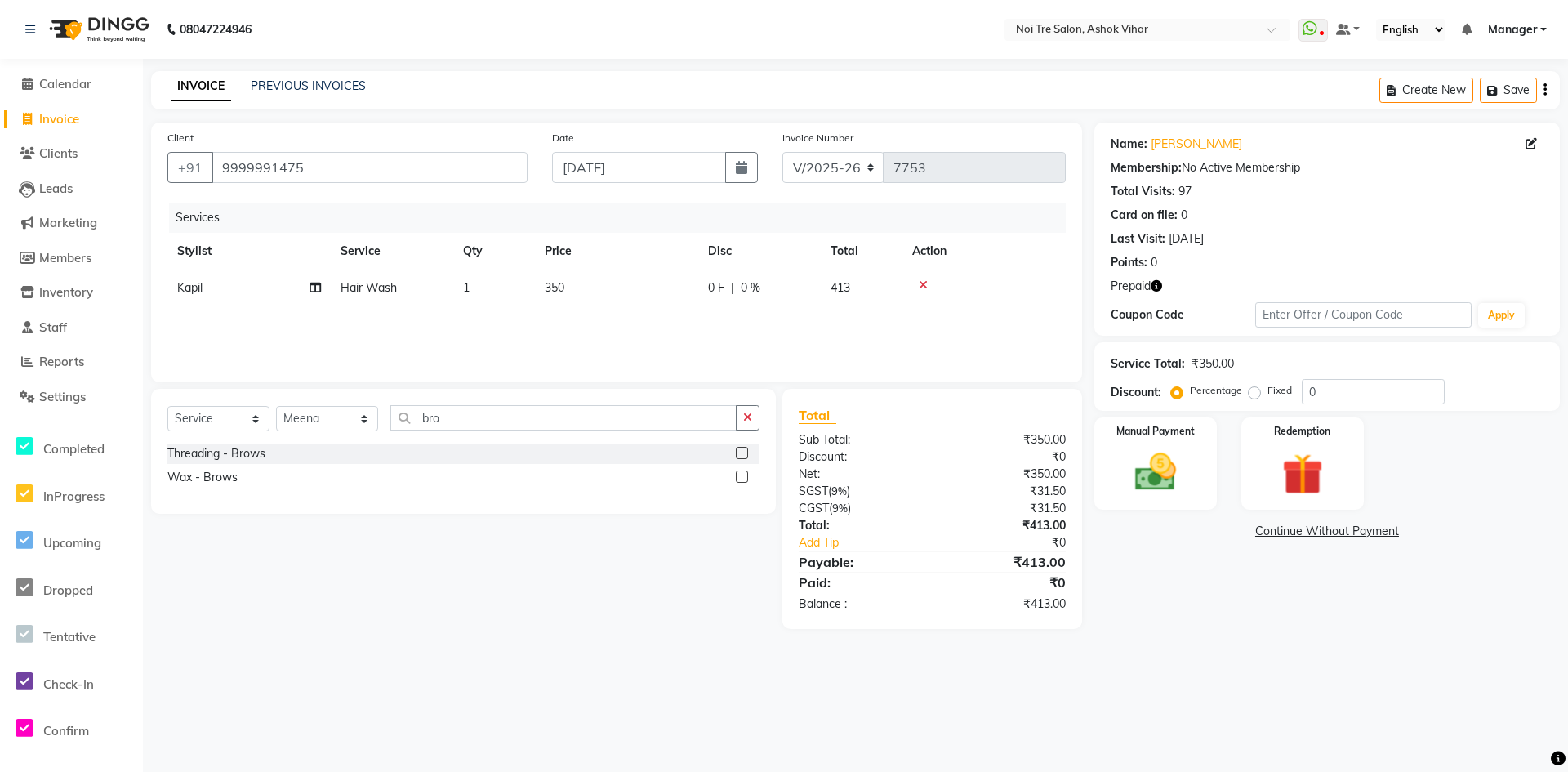
click at [255, 442] on div "Select Service Product Membership Package Voucher Prepaid Gift Card Select Styl…" at bounding box center [464, 424] width 592 height 39
click at [241, 455] on div "Threading - Brows" at bounding box center [217, 453] width 98 height 17
click at [561, 319] on td "60" at bounding box center [616, 324] width 163 height 37
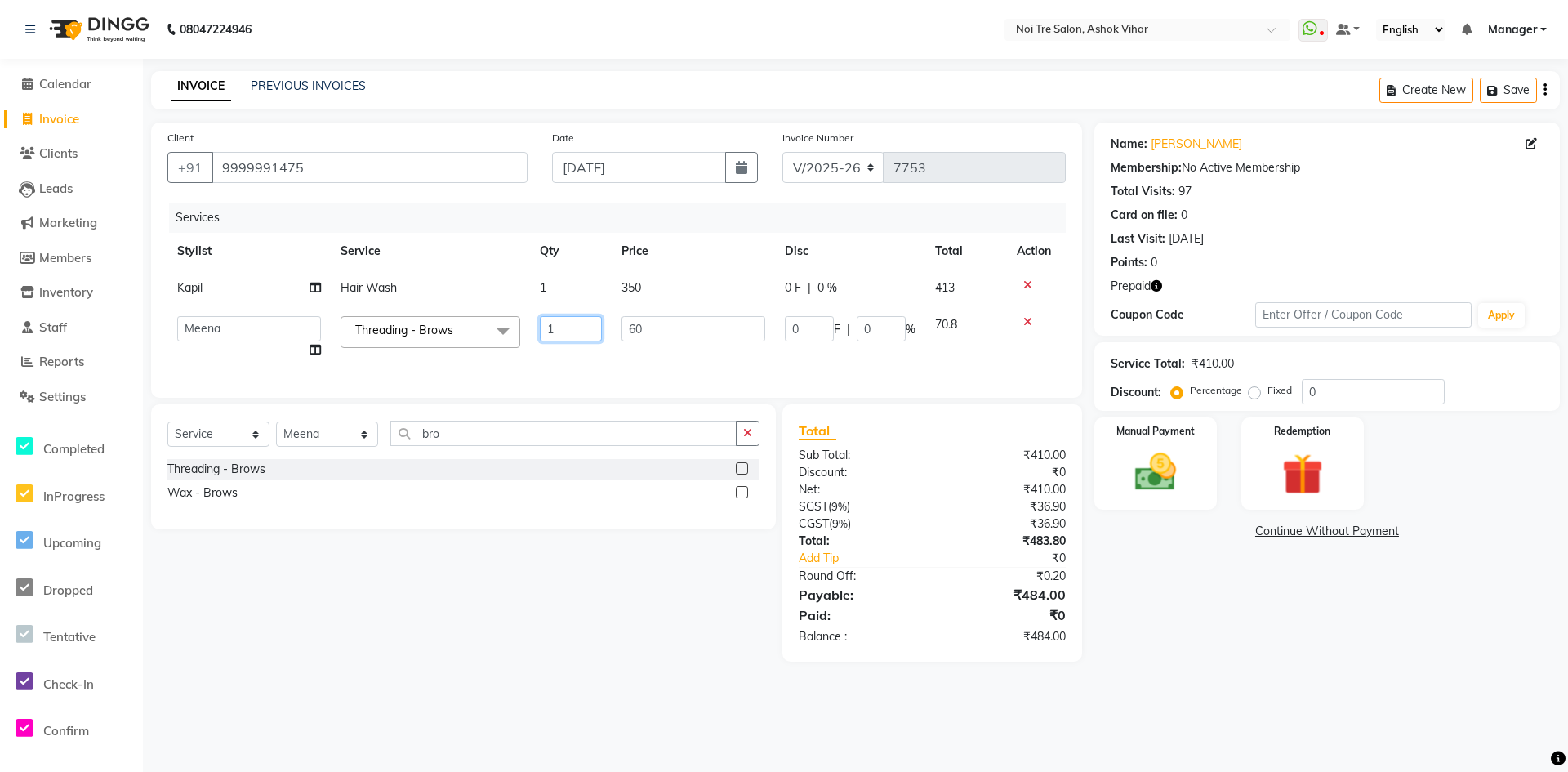
click at [561, 319] on input "1" at bounding box center [571, 328] width 62 height 25
click at [619, 375] on div "Client +91 9999991475 Date 04-09-2025 Invoice Number V/2025 V/2025-26 7753 Serv…" at bounding box center [617, 260] width 932 height 275
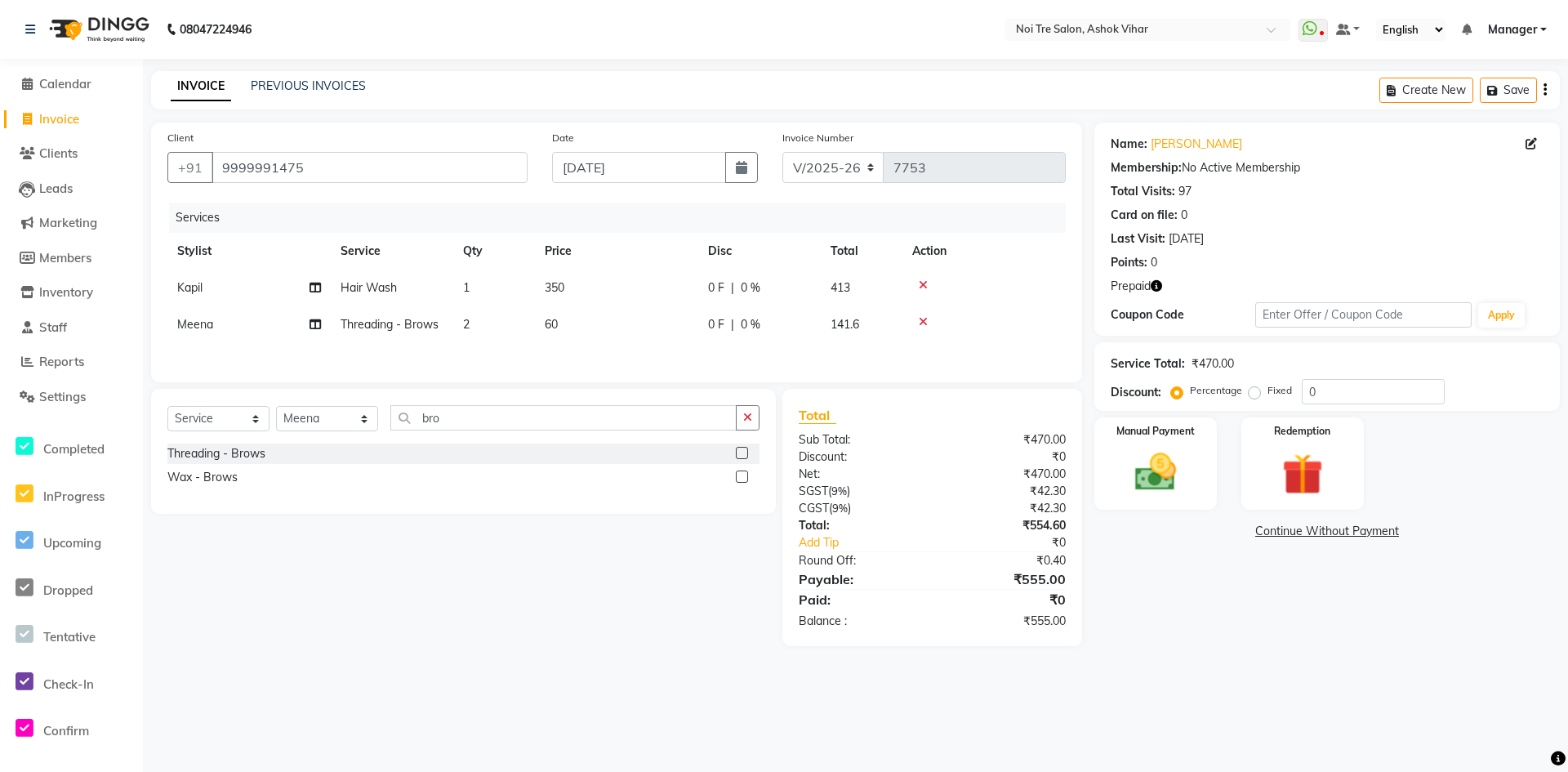
click at [656, 333] on td "60" at bounding box center [616, 324] width 163 height 37
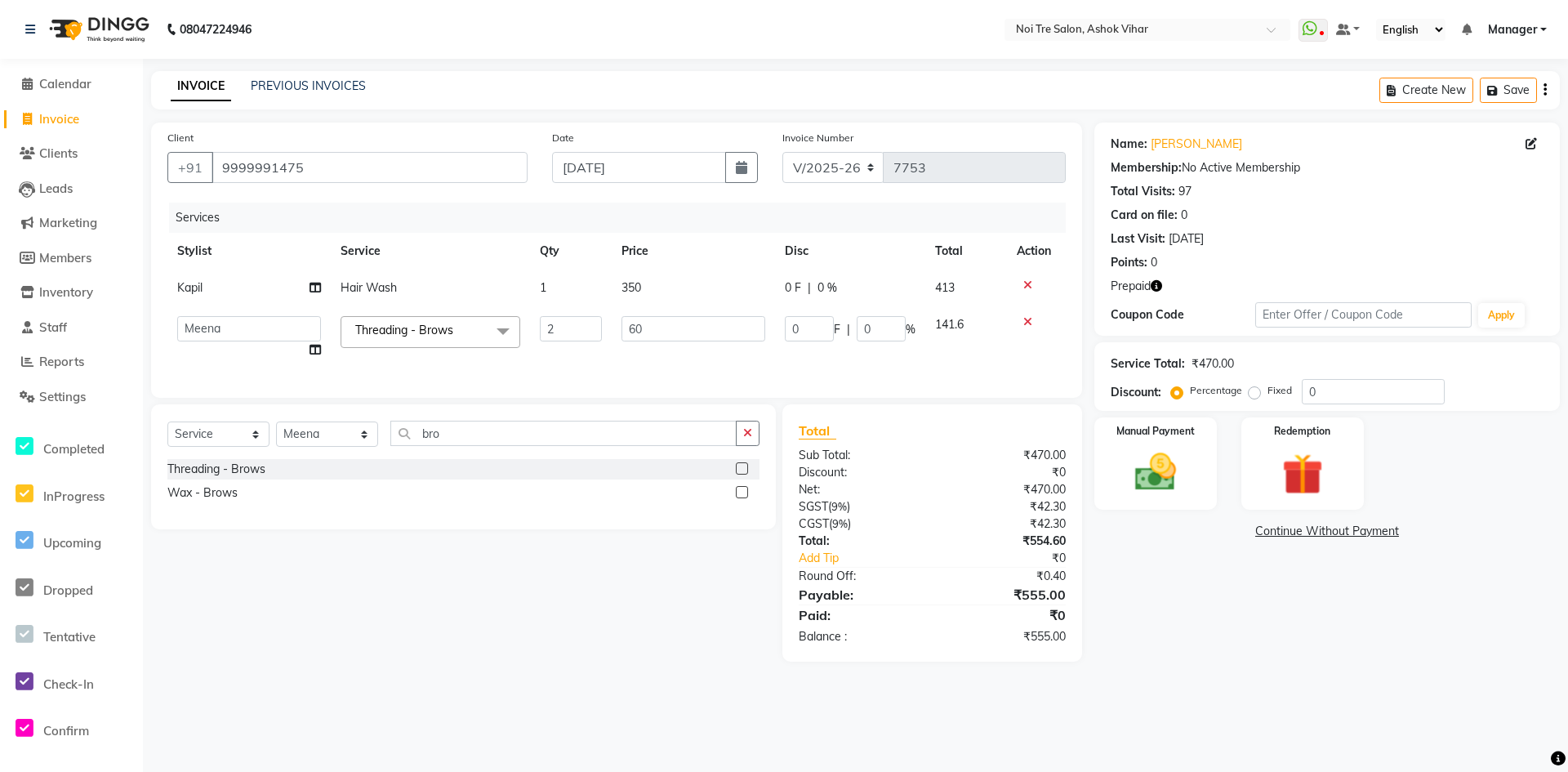
click at [656, 332] on input "60" at bounding box center [693, 328] width 143 height 25
click at [675, 353] on div "Services Stylist Service Qty Price Disc Total Action Kapil Hair Wash 1 350 0 F …" at bounding box center [617, 292] width 899 height 179
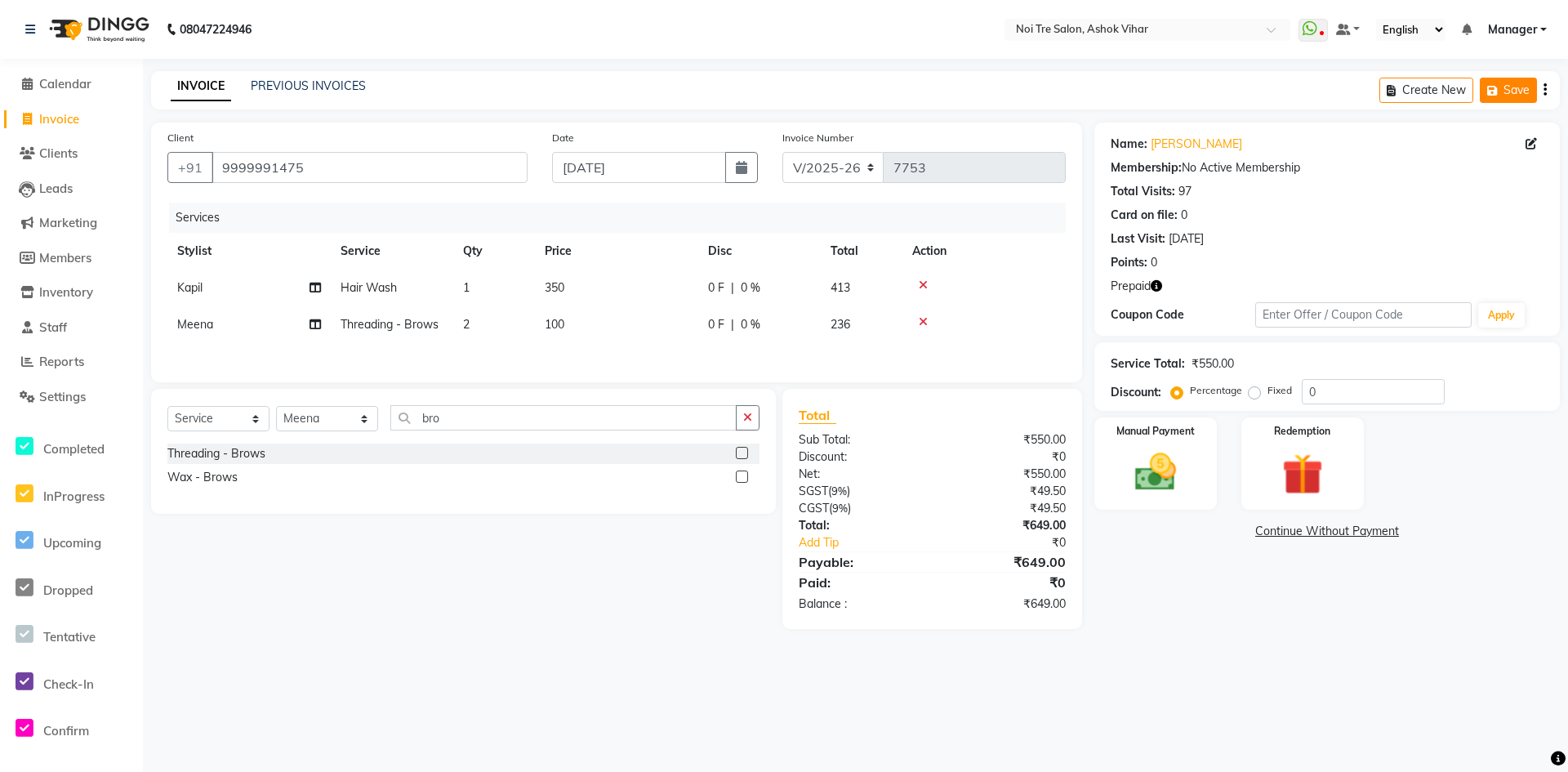
click at [1517, 91] on button "Save" at bounding box center [1509, 90] width 58 height 25
click at [633, 327] on td "100" at bounding box center [616, 324] width 163 height 37
click at [559, 332] on td "100" at bounding box center [616, 324] width 163 height 37
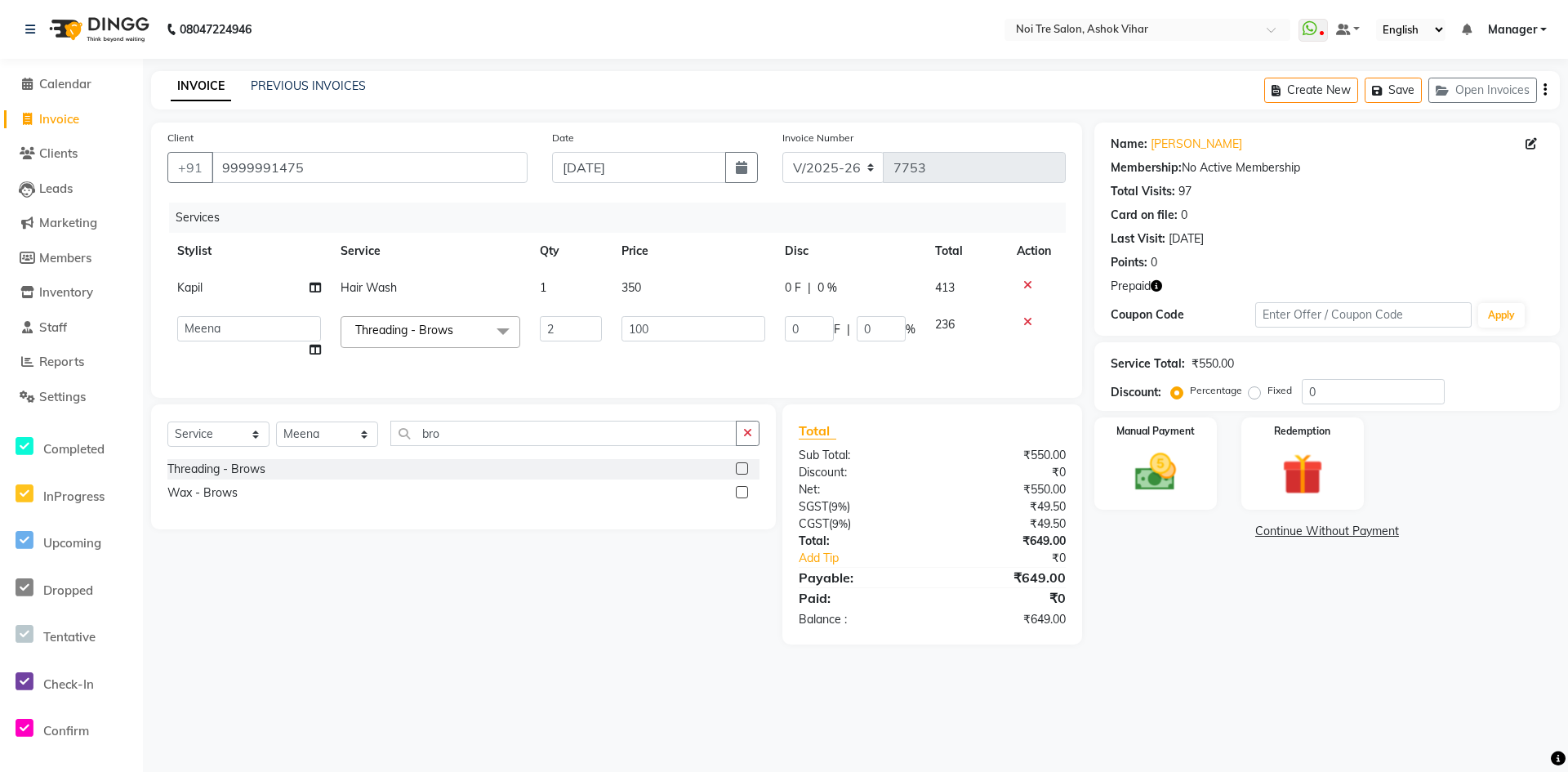
click at [559, 332] on input "2" at bounding box center [571, 328] width 62 height 25
click at [577, 327] on input "number" at bounding box center [571, 328] width 62 height 25
click at [647, 374] on div "Client +91 9999991475 Date 04-09-2025 Invoice Number V/2025 V/2025-26 7753 Serv…" at bounding box center [617, 260] width 932 height 275
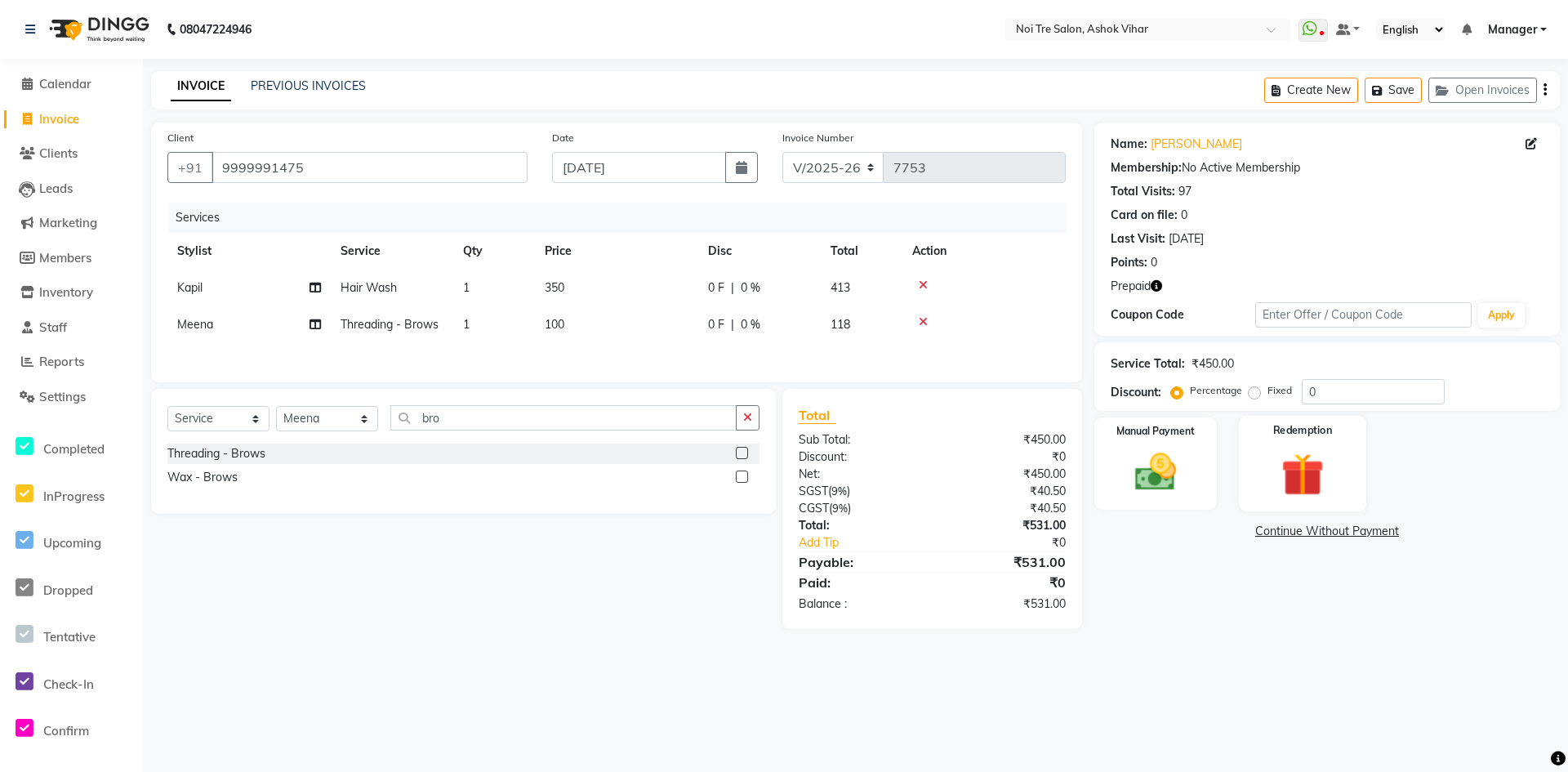
click at [1272, 468] on img at bounding box center [1302, 474] width 71 height 54
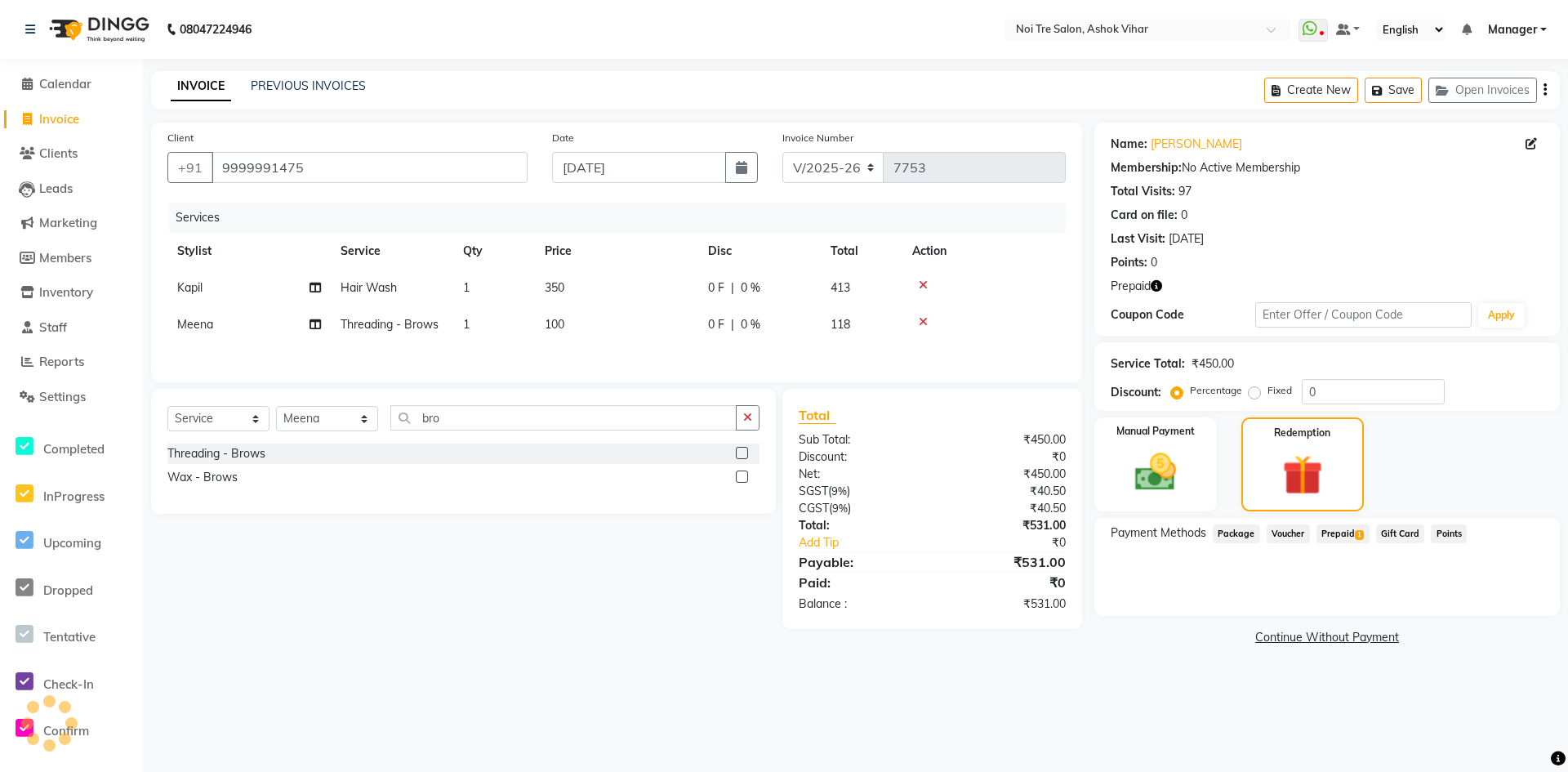
click at [1331, 533] on span "Prepaid 1" at bounding box center [1343, 534] width 53 height 19
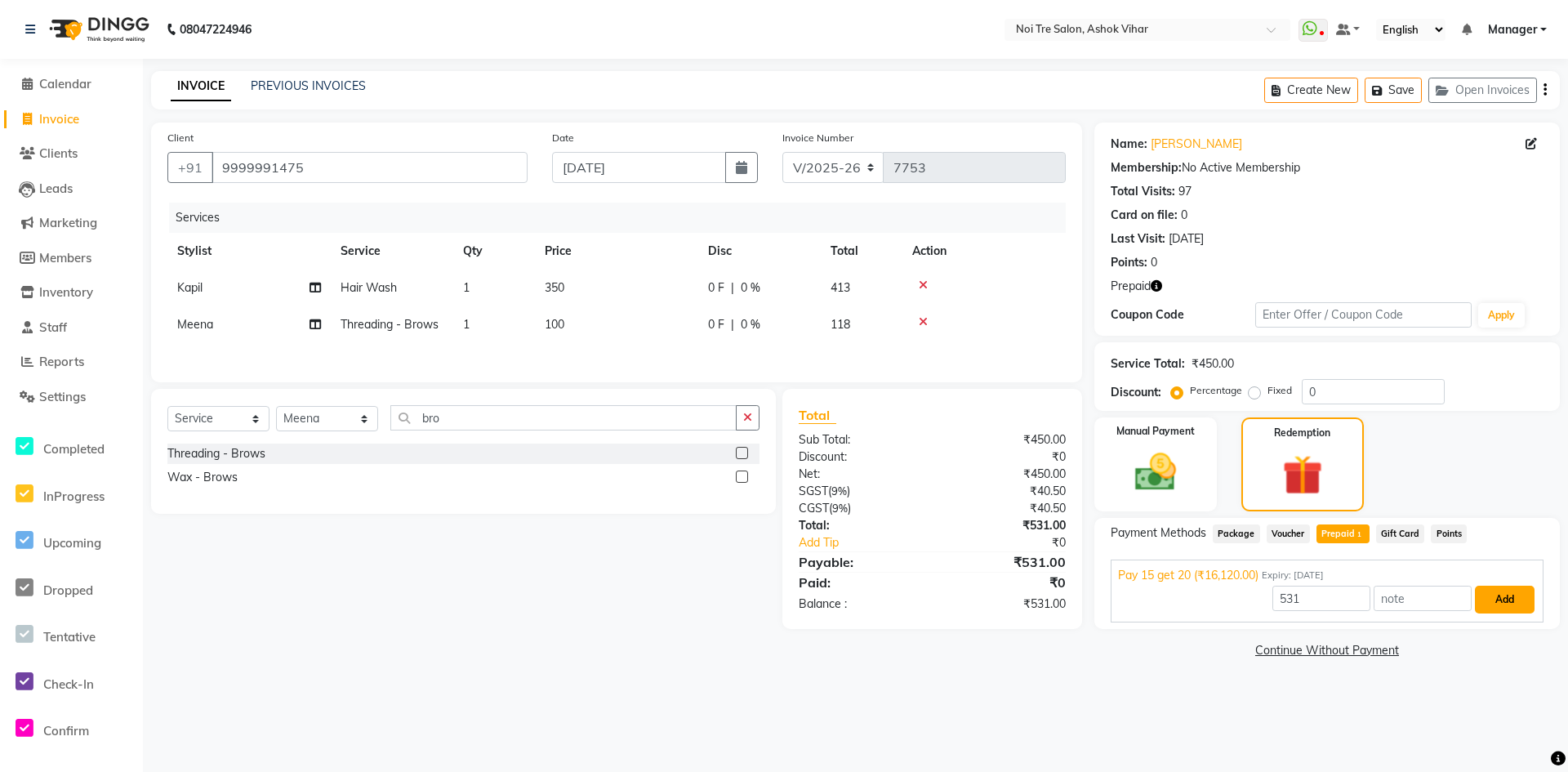
click at [1494, 595] on button "Add" at bounding box center [1505, 599] width 59 height 27
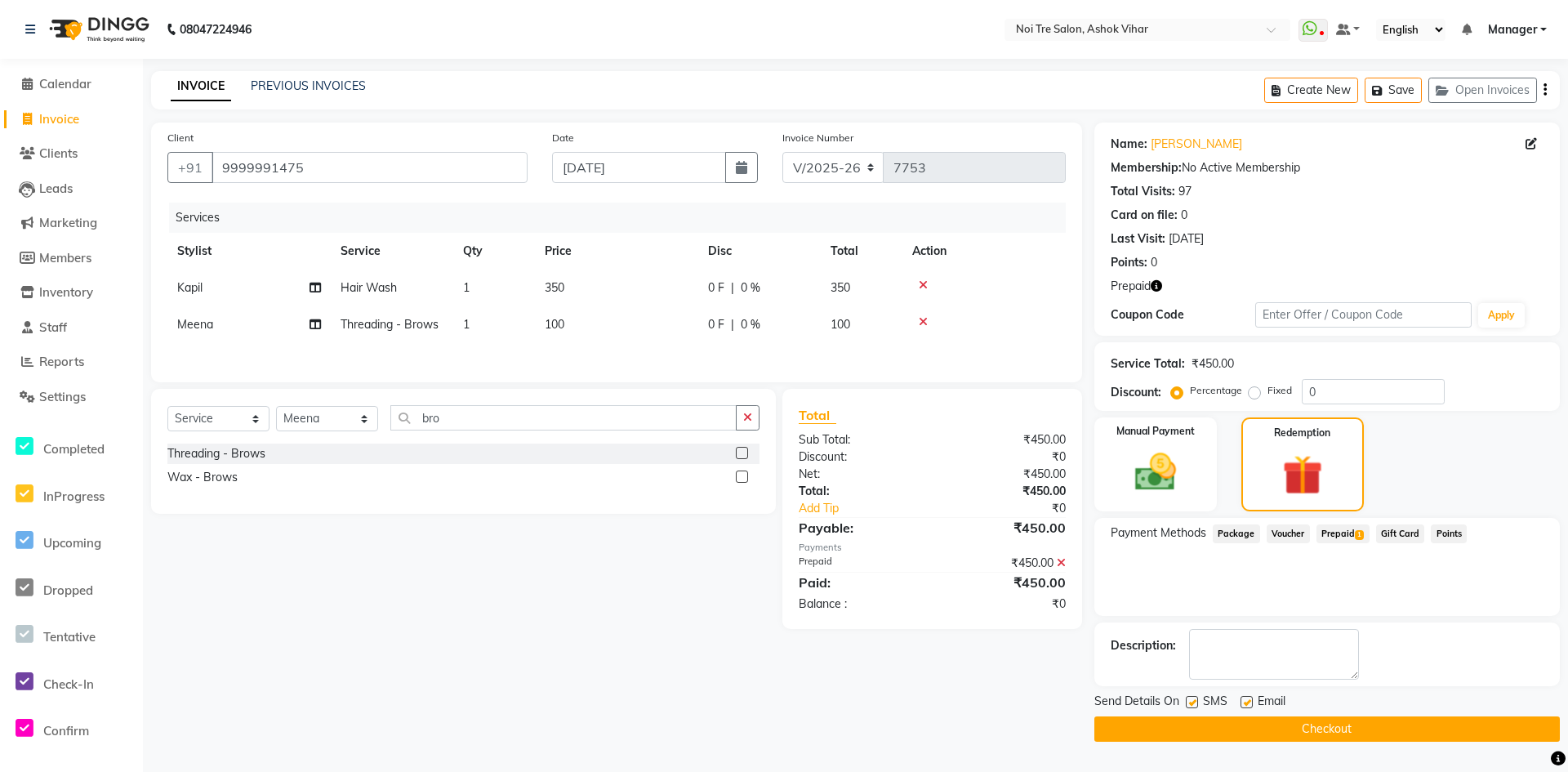
click at [1246, 731] on button "Checkout" at bounding box center [1328, 729] width 466 height 25
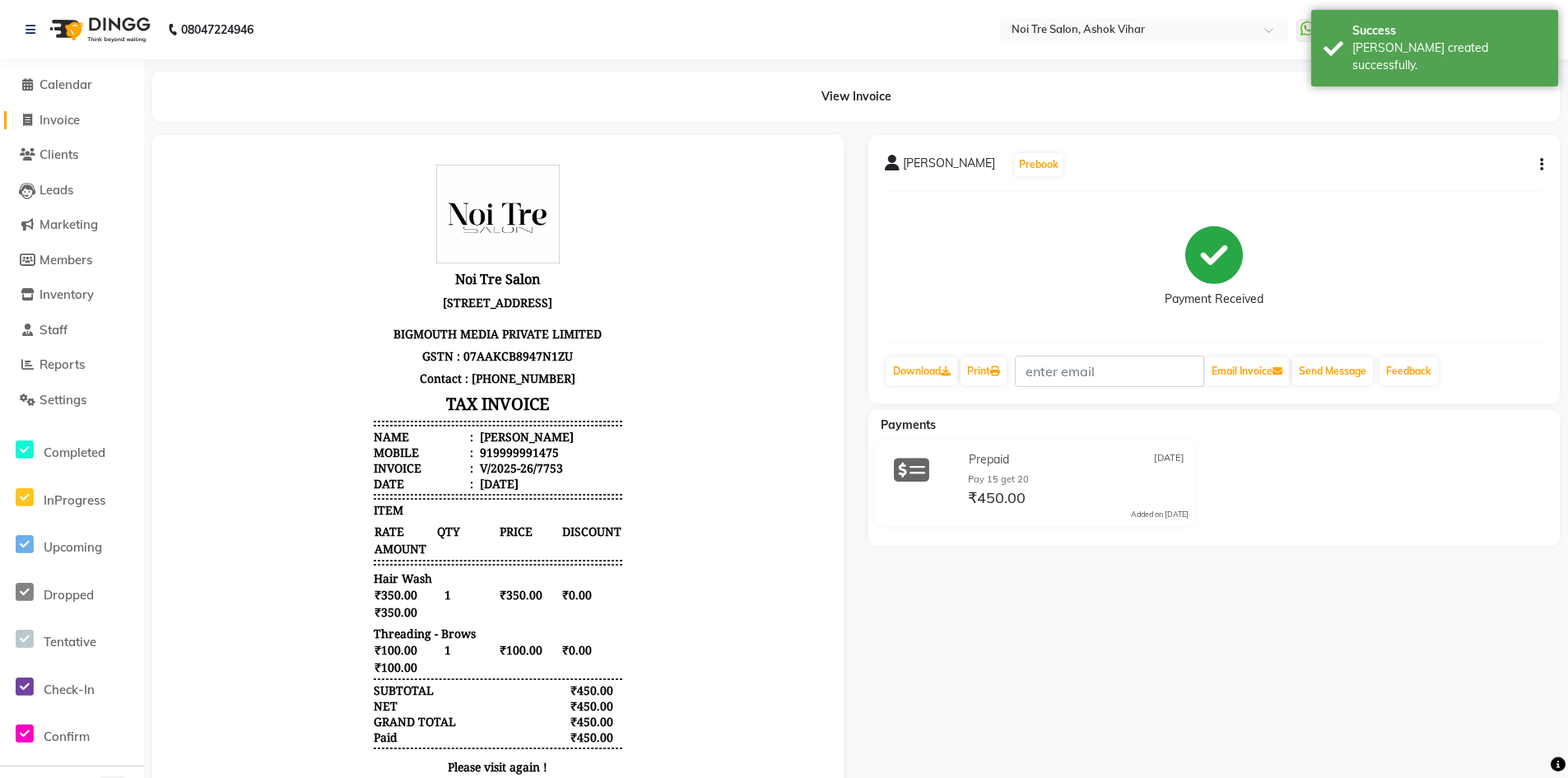
drag, startPoint x: 74, startPoint y: 120, endPoint x: 928, endPoint y: 672, distance: 1016.9
click at [74, 120] on span "Invoice" at bounding box center [60, 120] width 40 height 15
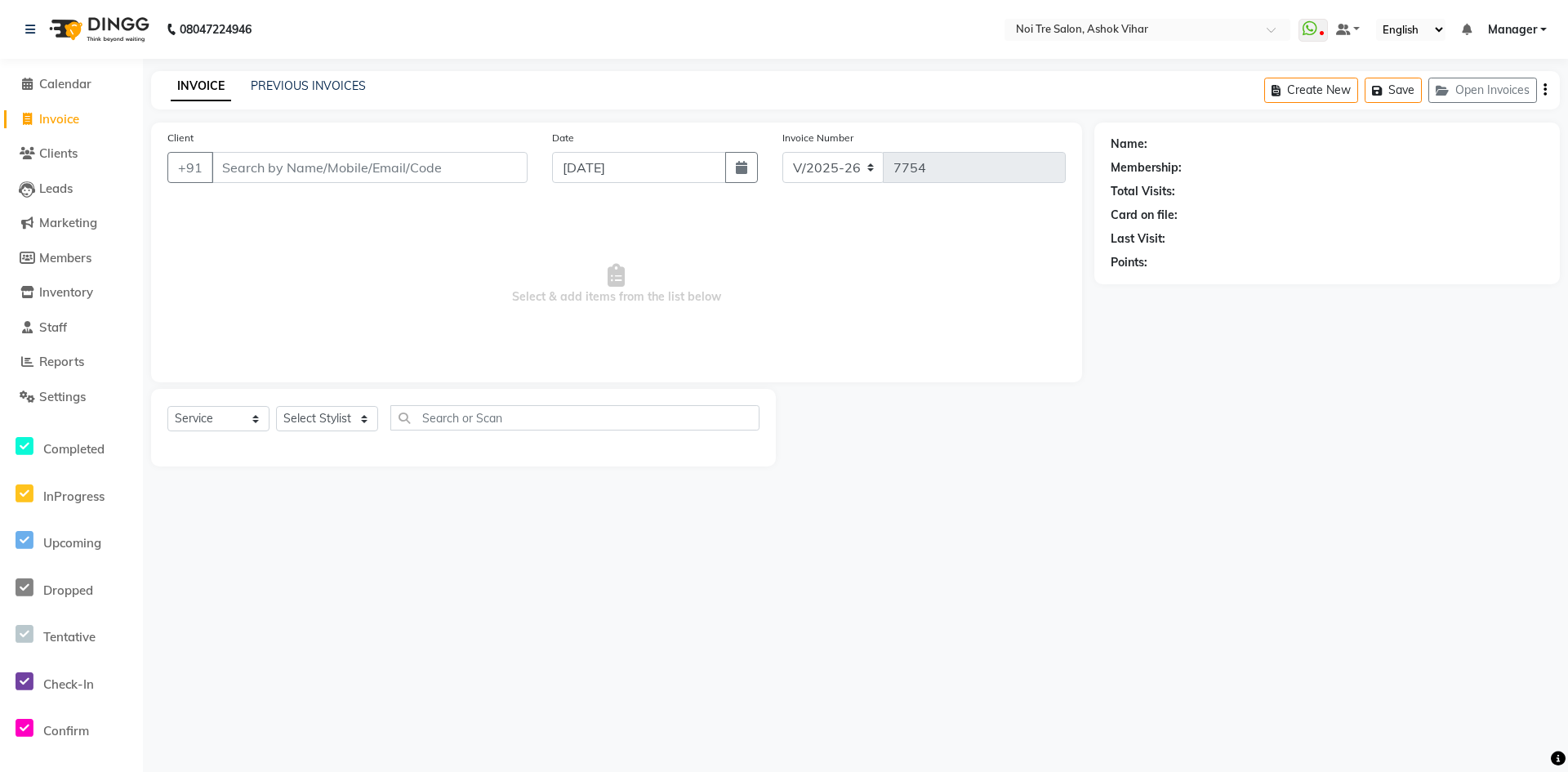
click at [449, 148] on div "Client +91" at bounding box center [348, 162] width 385 height 67
click at [449, 159] on input "Client" at bounding box center [369, 167] width 316 height 31
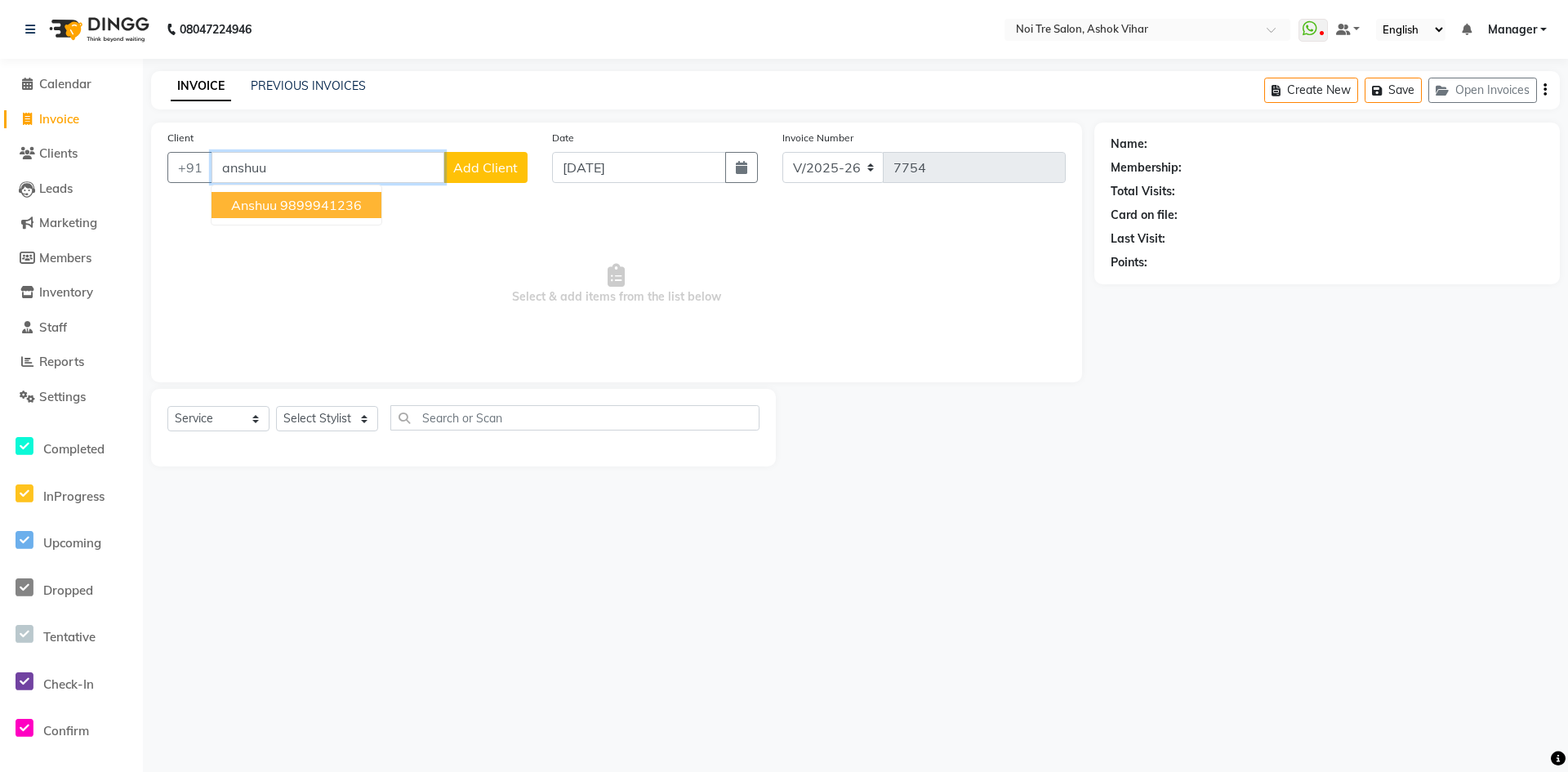
click at [337, 206] on ngb-highlight "9899941236" at bounding box center [321, 205] width 82 height 16
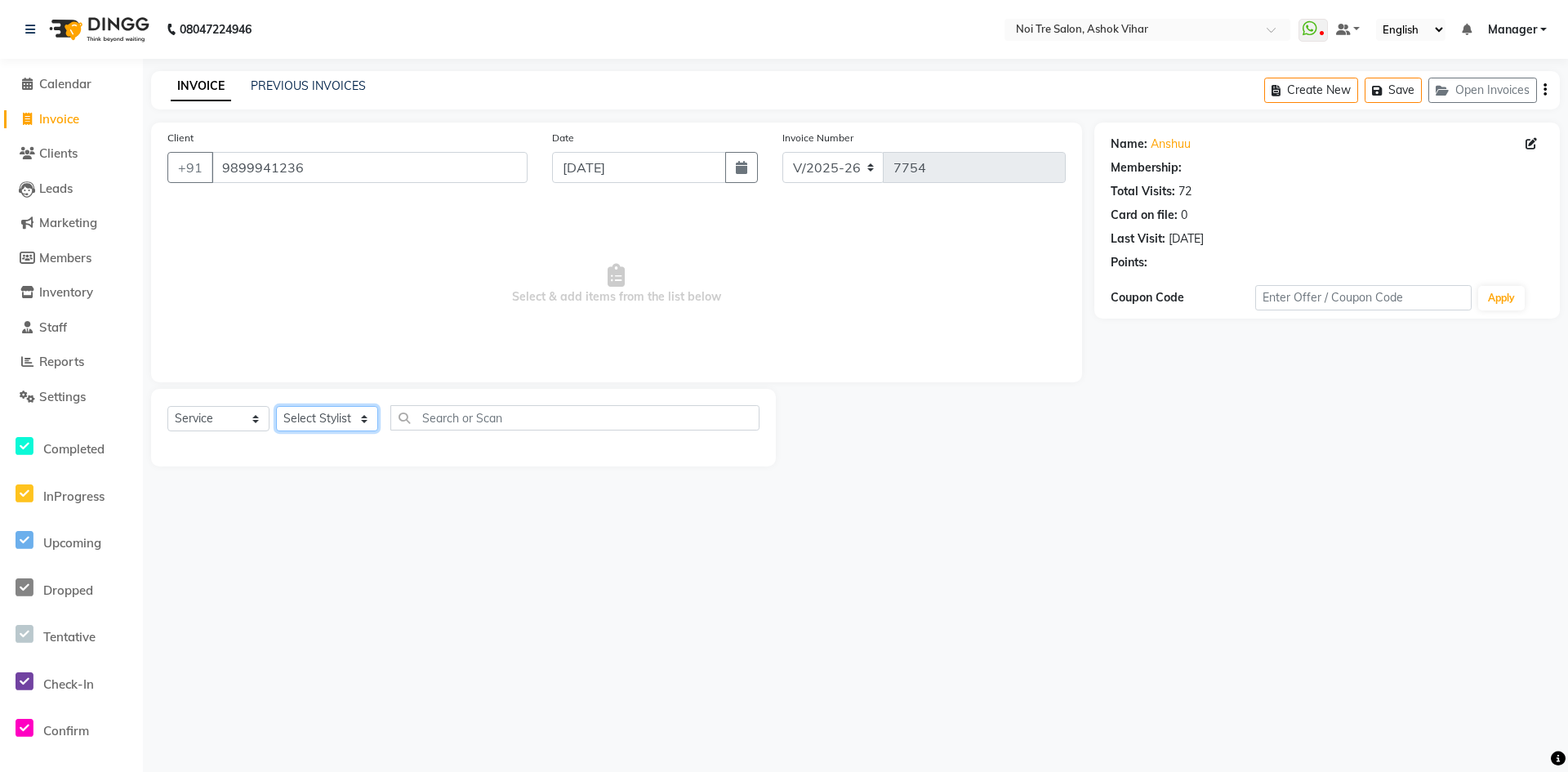
click at [340, 426] on select "Select Stylist Aakash Aalam Aas Admin Ajay Alice Amit Anand Anas Arif ARIF 1 Ar…" at bounding box center [327, 419] width 102 height 25
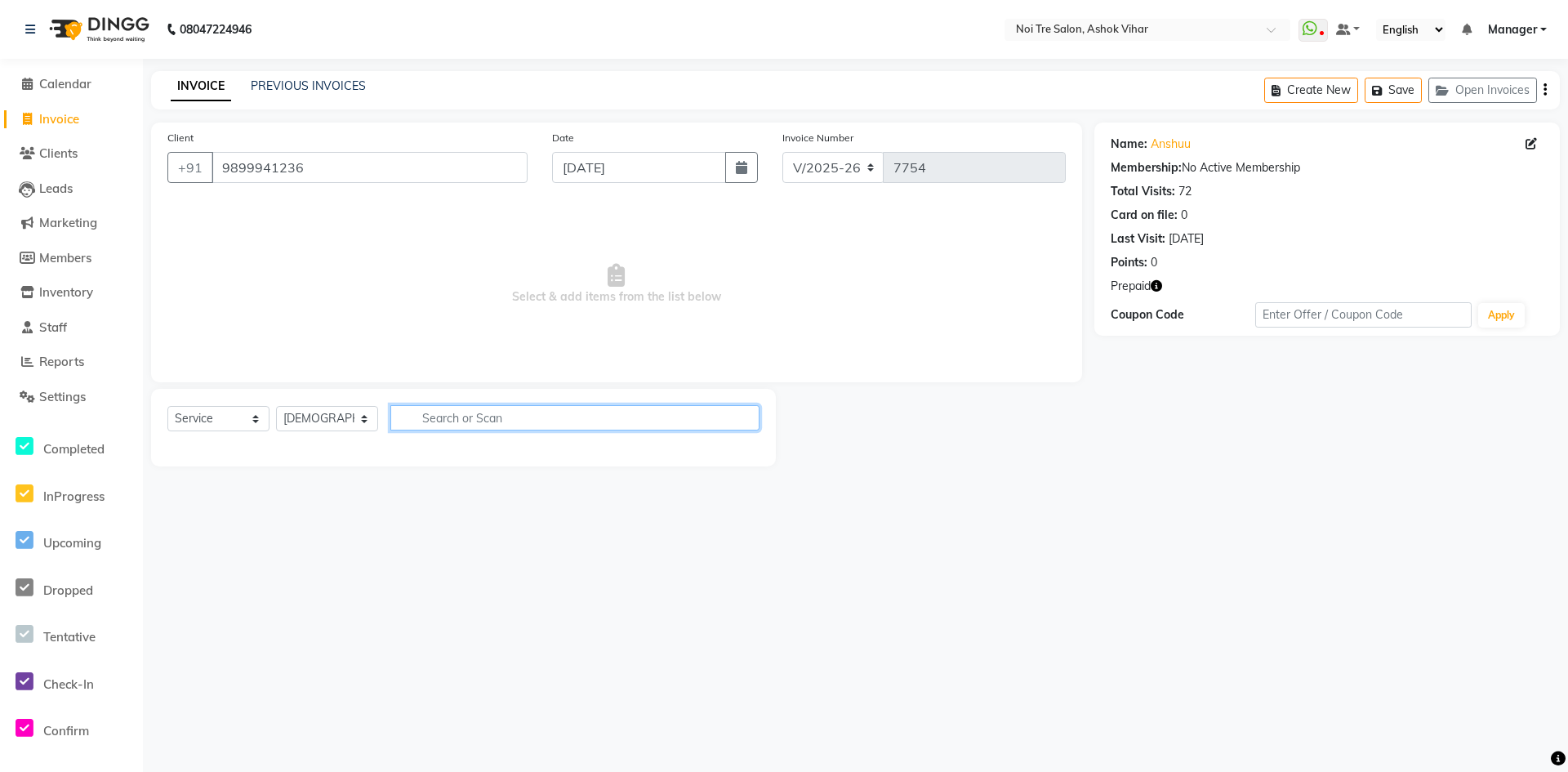
click at [480, 424] on input "text" at bounding box center [575, 418] width 370 height 25
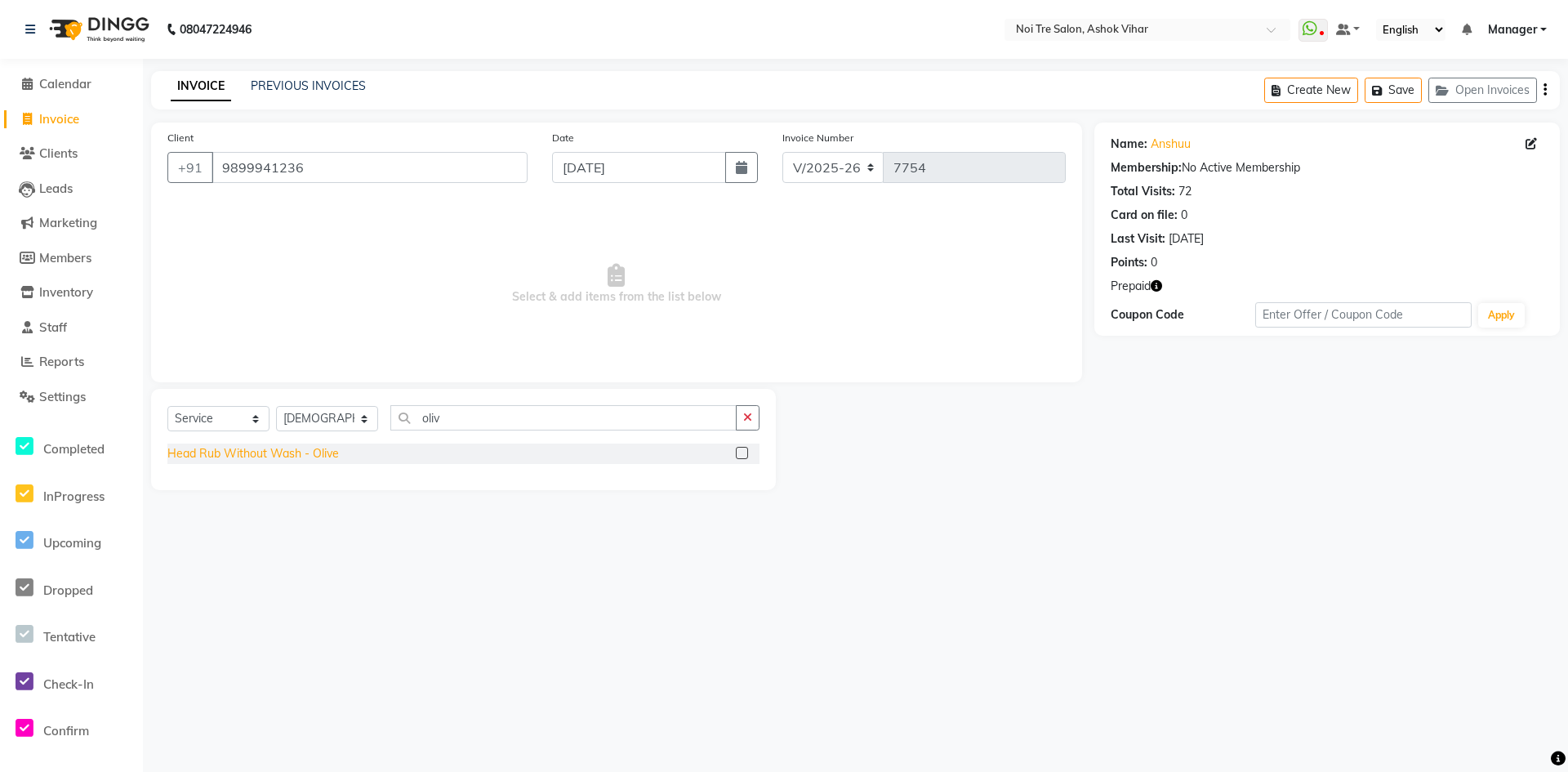
click at [273, 452] on div "Head Rub Without Wash - Olive" at bounding box center [254, 453] width 172 height 17
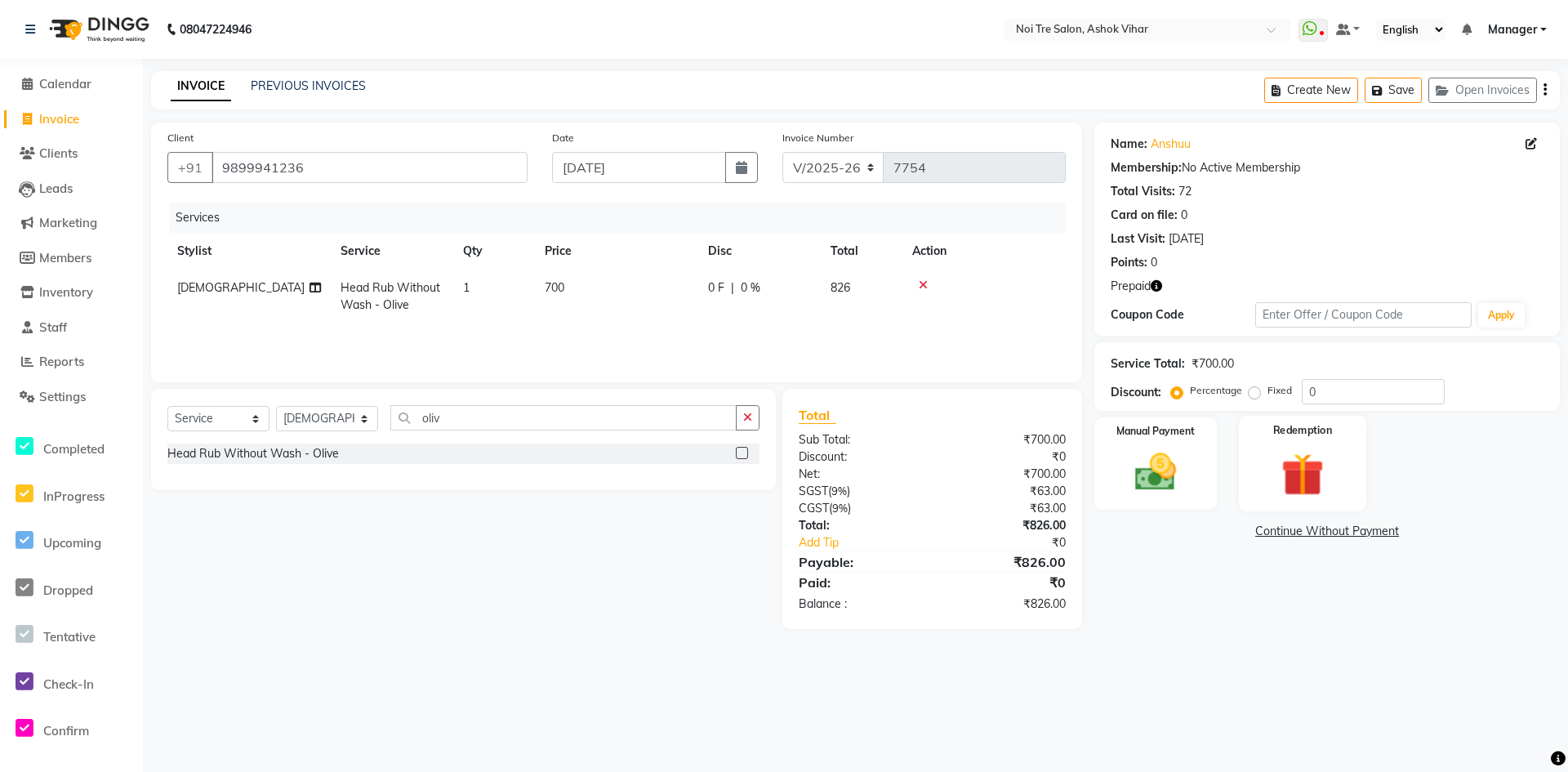
drag, startPoint x: 1372, startPoint y: 445, endPoint x: 1346, endPoint y: 463, distance: 31.6
click at [1371, 445] on div "Manual Payment Redemption" at bounding box center [1328, 464] width 490 height 92
click at [1346, 463] on div "Redemption" at bounding box center [1302, 464] width 127 height 96
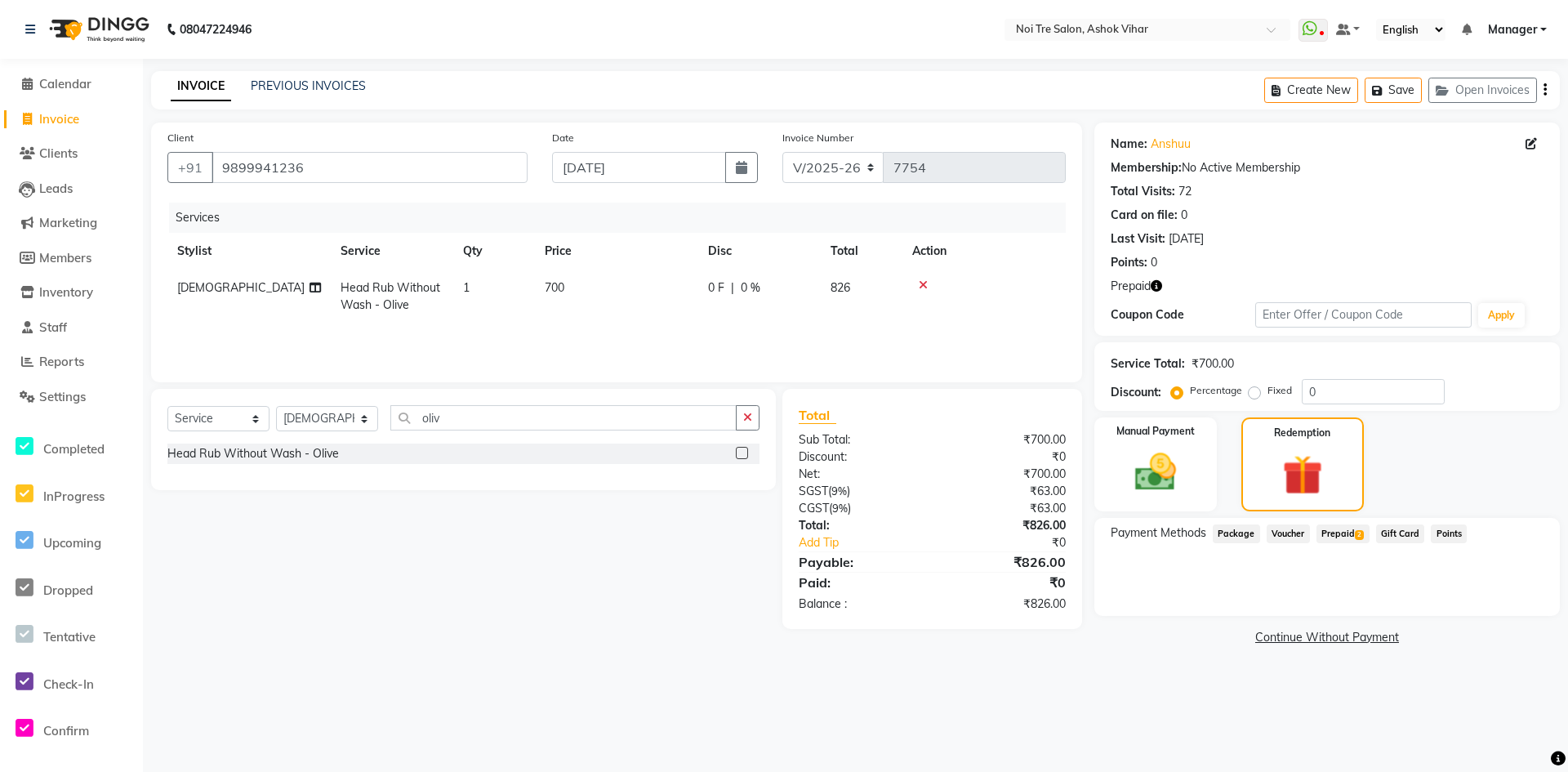
click at [1355, 540] on span "Prepaid 2" at bounding box center [1343, 534] width 53 height 19
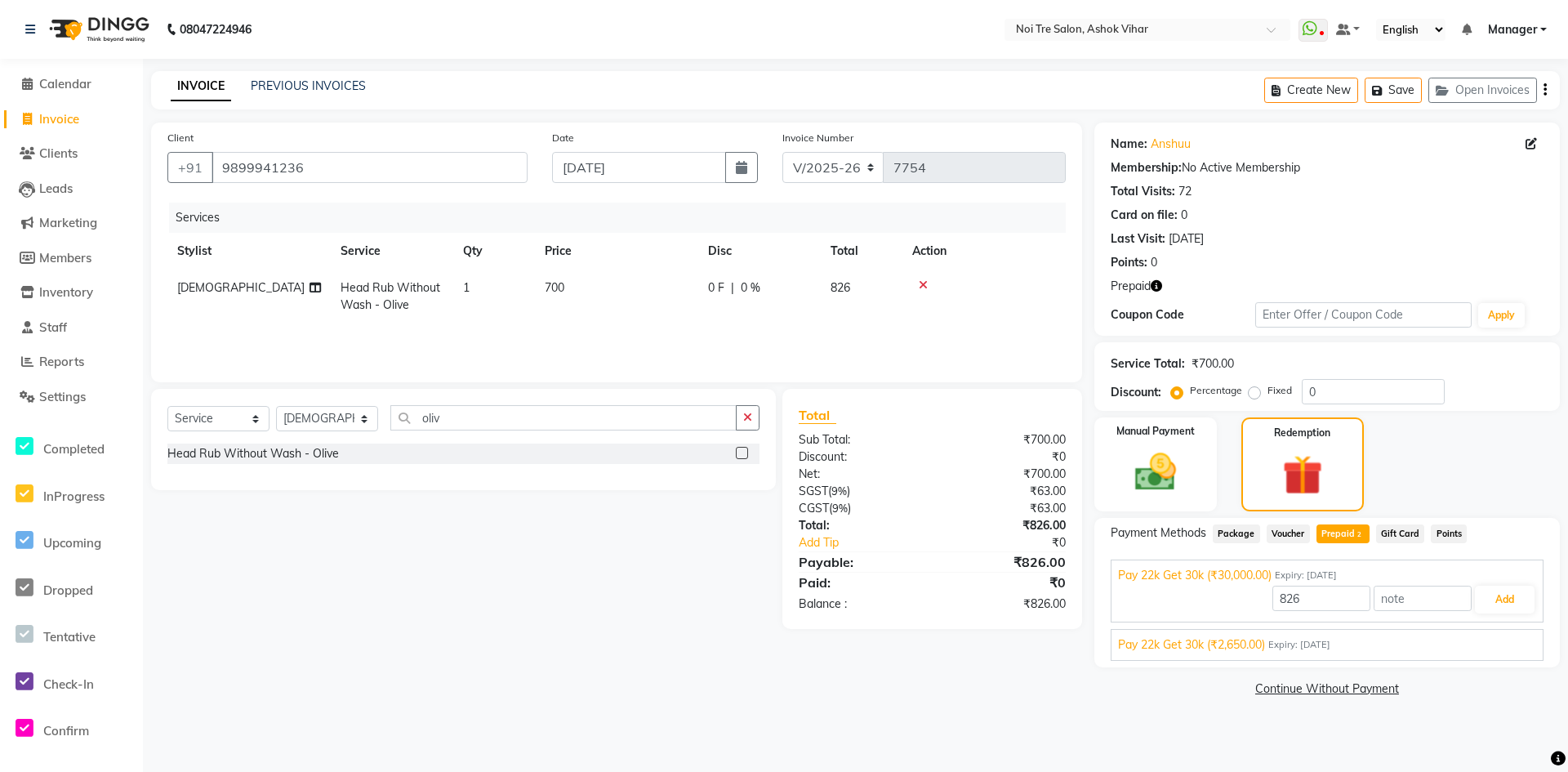
click at [1345, 633] on div "Pay 22k Get 30k (₹2,650.00) Expiry: 06-06-2026 826 Add" at bounding box center [1327, 645] width 433 height 32
click at [1469, 657] on div "Pay 22k Get 30k (₹2,650.00) Expiry: 06-06-2026 826 Add" at bounding box center [1327, 645] width 433 height 32
click at [1467, 656] on div "Pay 22k Get 30k (₹2,650.00) Expiry: 06-06-2026 826 Add" at bounding box center [1327, 645] width 433 height 32
click at [1441, 657] on div "Pay 22k Get 30k (₹2,650.00) Expiry: 06-06-2026 826 Add" at bounding box center [1327, 645] width 433 height 32
click at [1414, 650] on div "Pay 22k Get 30k (₹2,650.00) Expiry: 06-06-2026" at bounding box center [1328, 645] width 419 height 17
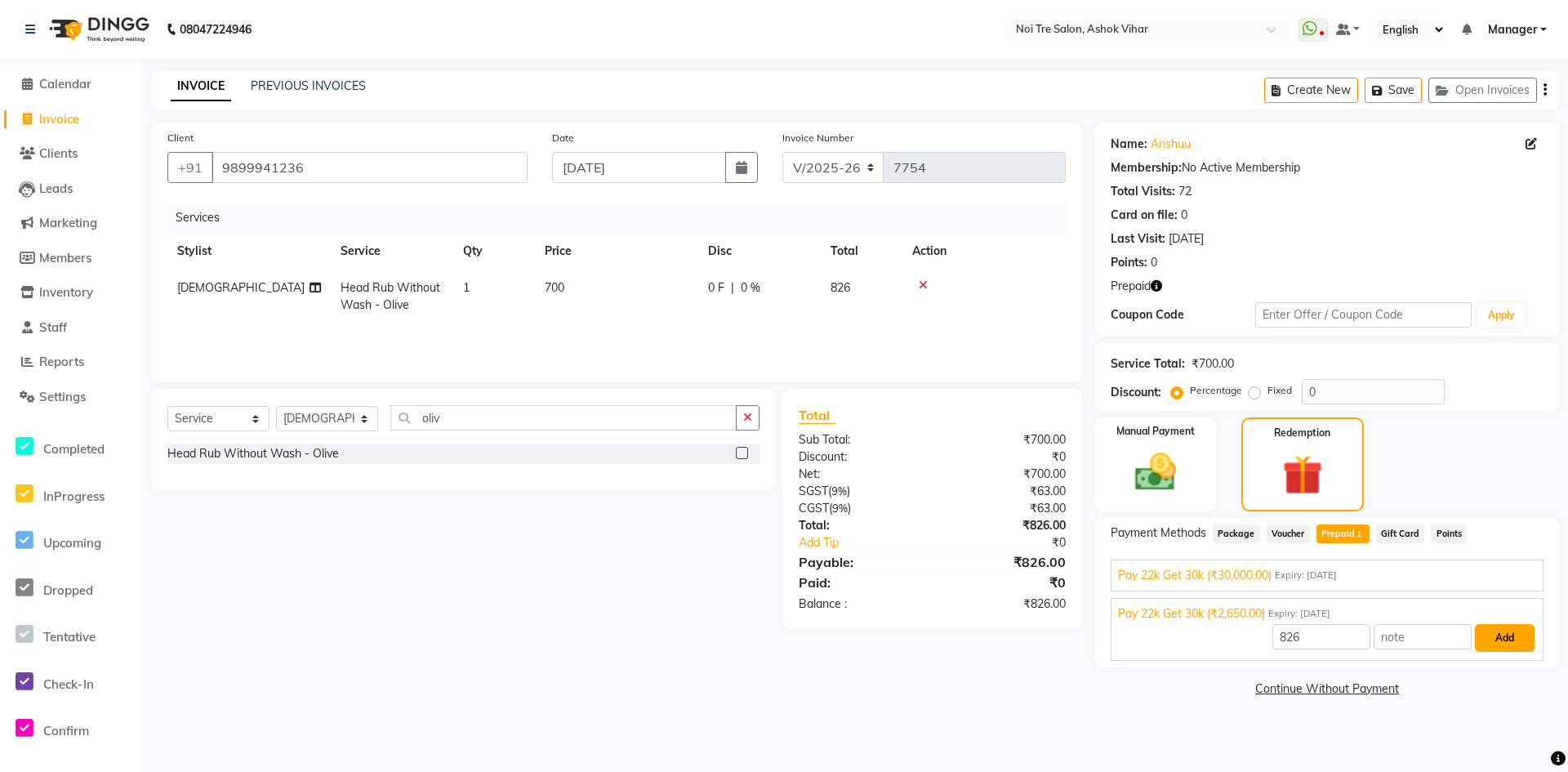
click at [1512, 638] on button "Add" at bounding box center [1505, 637] width 59 height 27
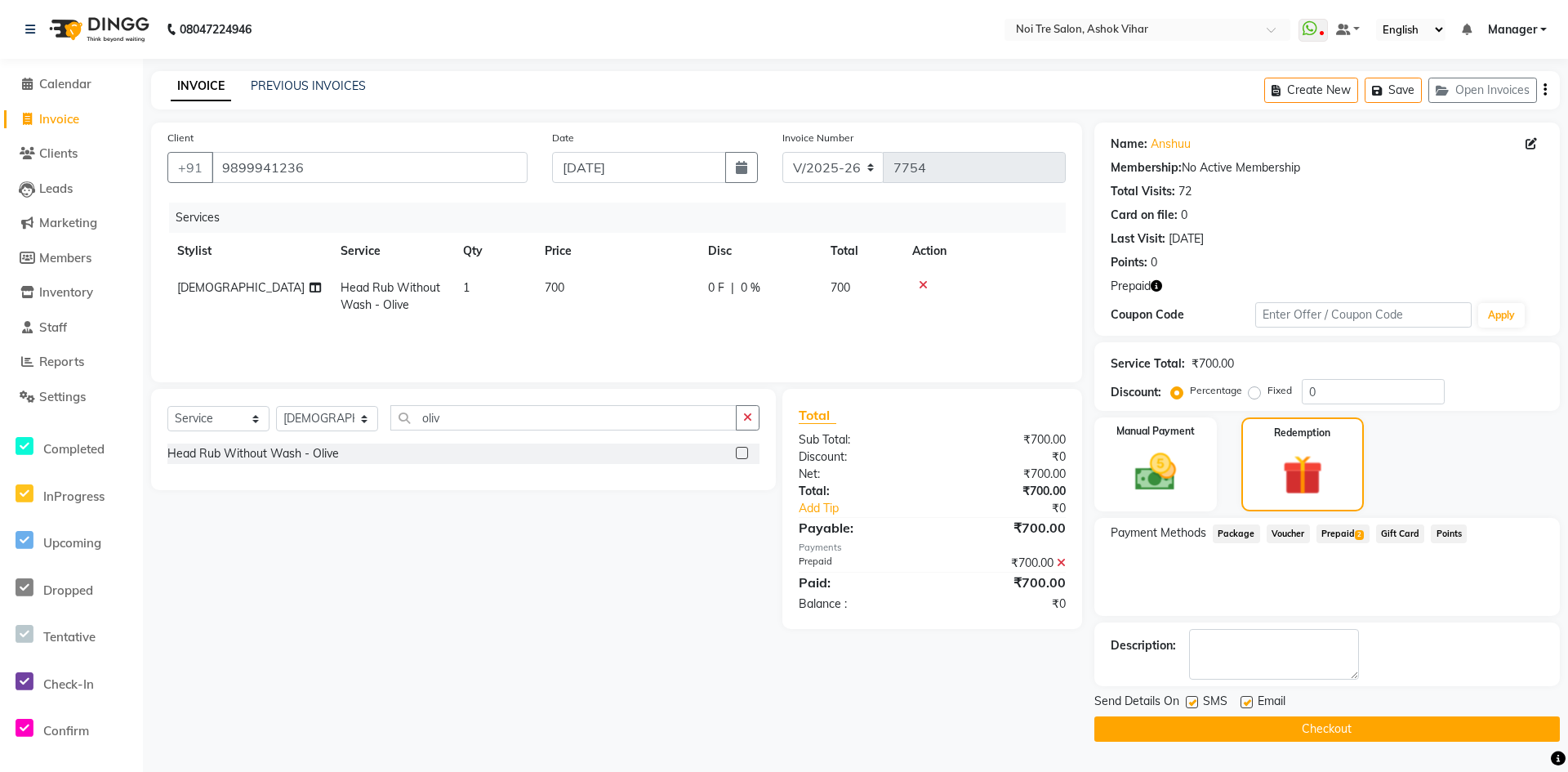
click at [1346, 730] on button "Checkout" at bounding box center [1328, 729] width 466 height 25
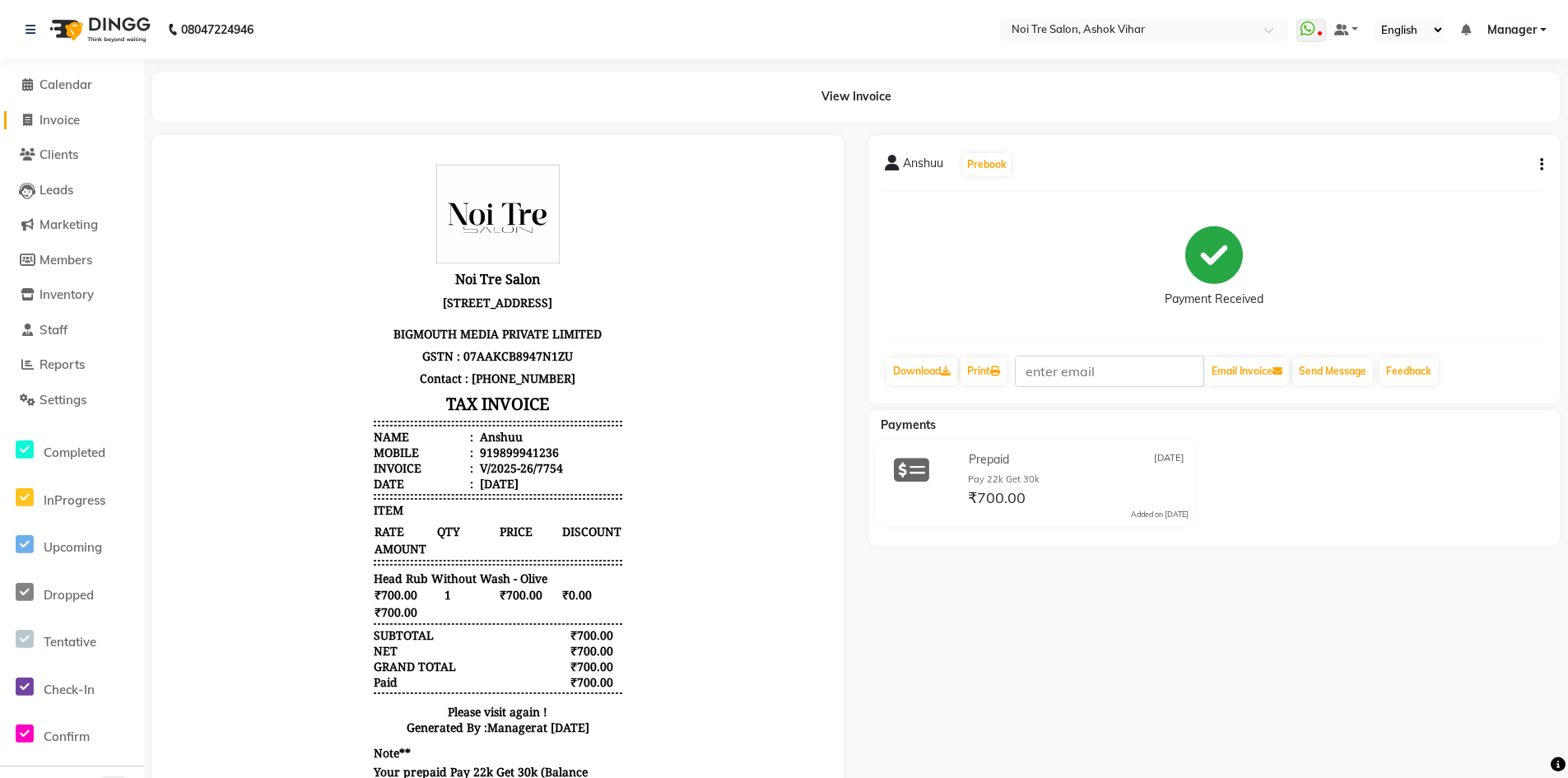
click at [76, 114] on span "Invoice" at bounding box center [60, 120] width 40 height 15
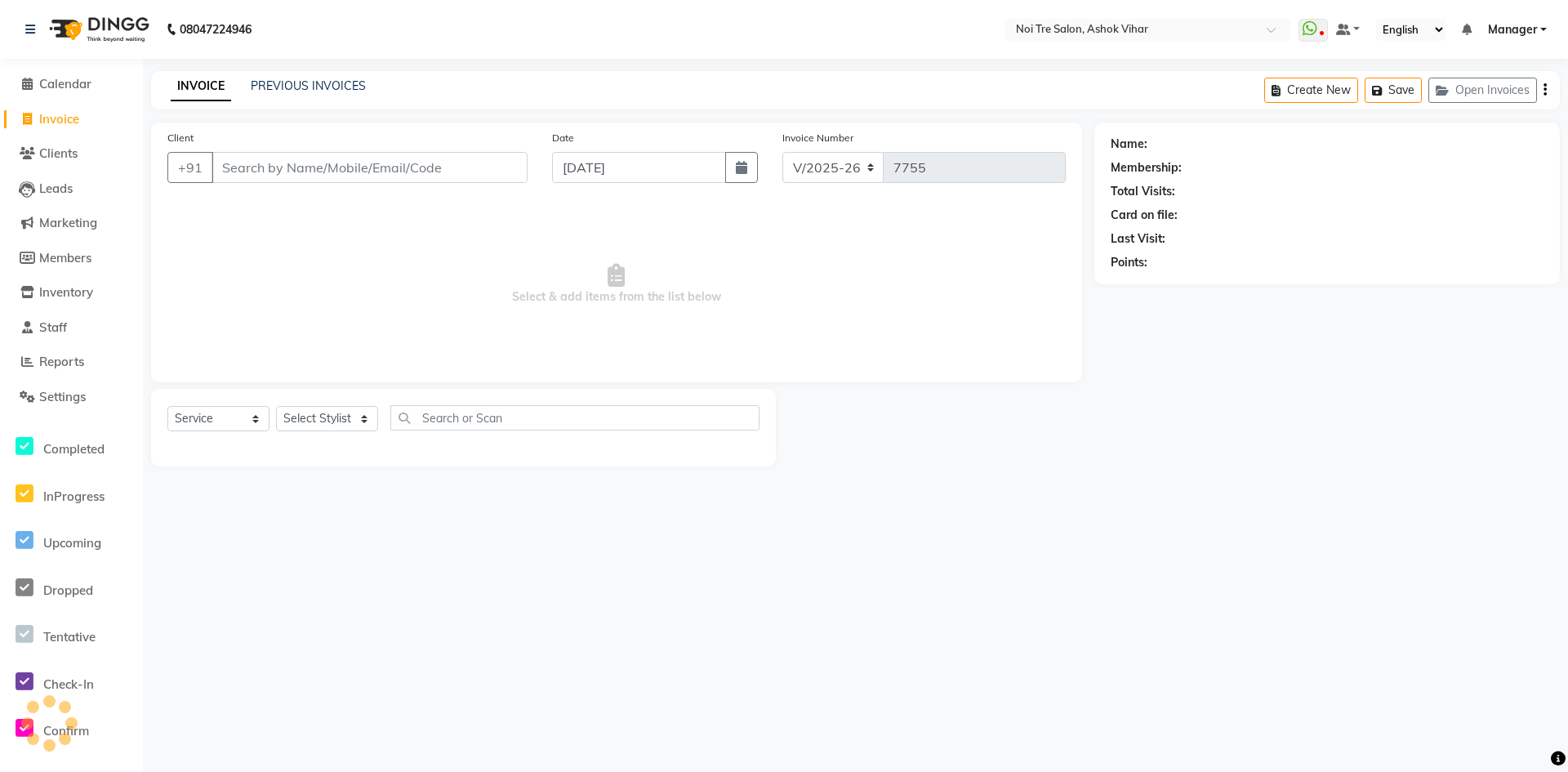
click at [298, 169] on input "Client" at bounding box center [369, 167] width 316 height 31
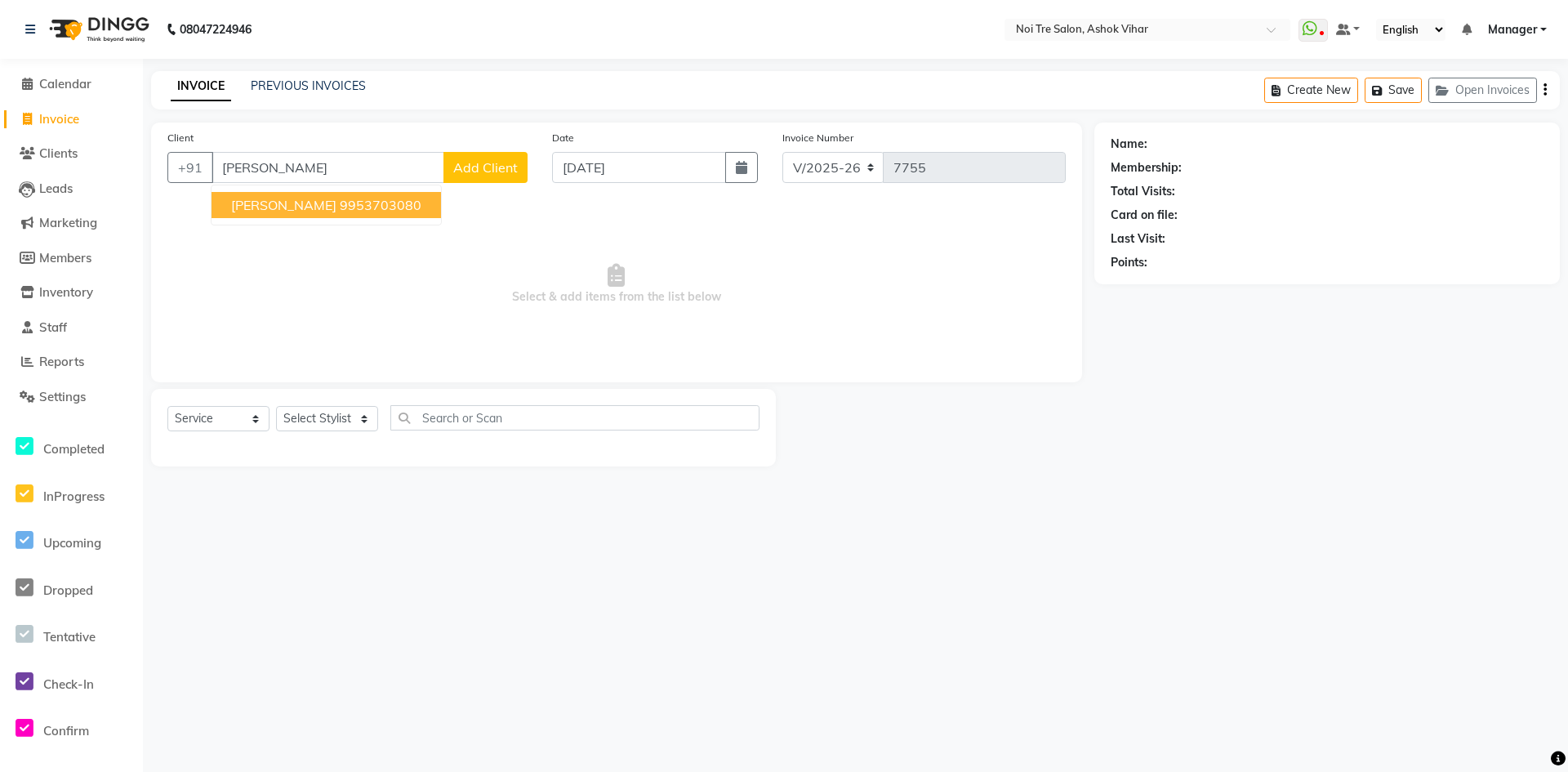
click at [339, 205] on ngb-highlight "9953703080" at bounding box center [380, 205] width 82 height 16
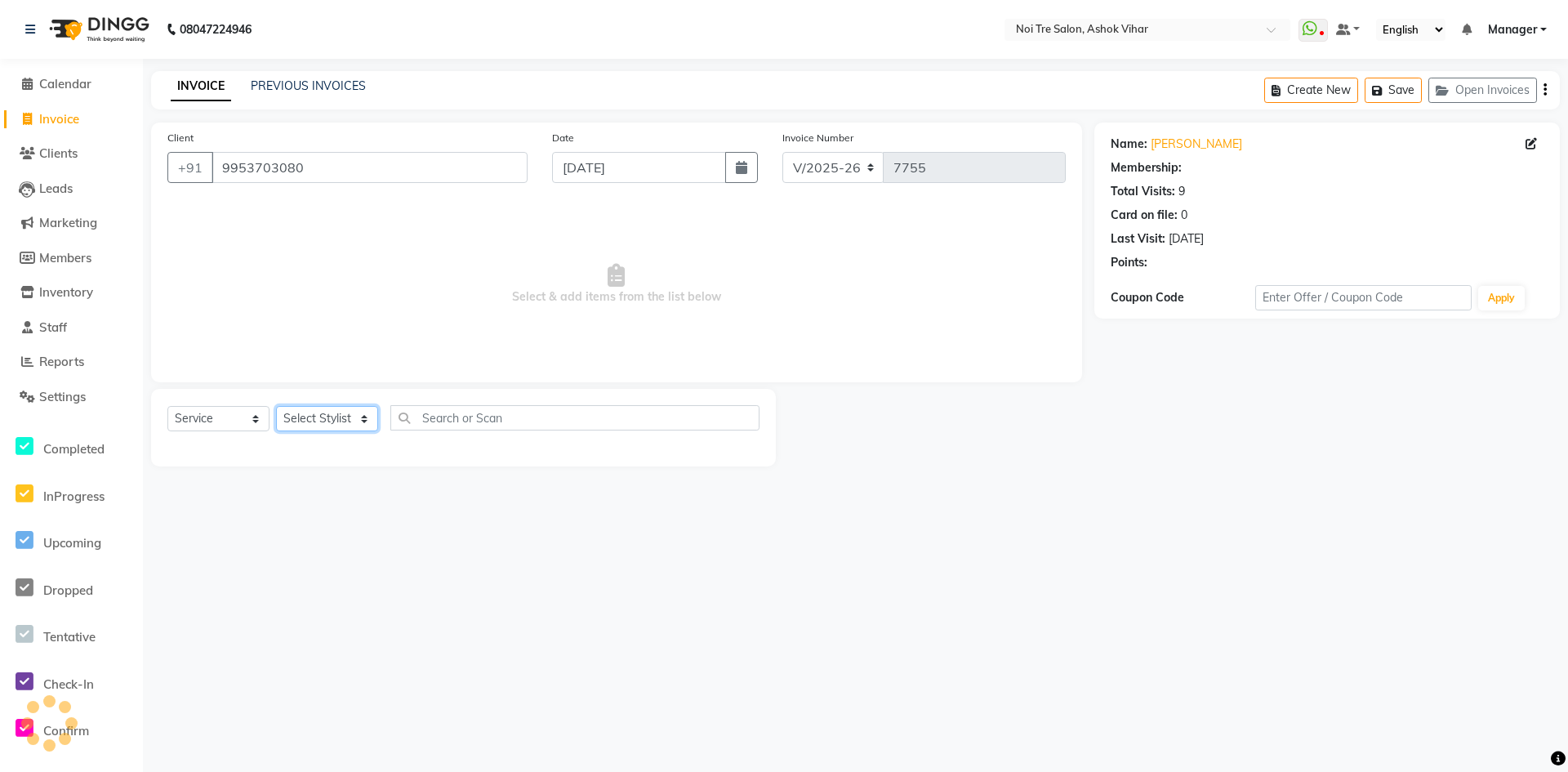
click at [311, 418] on select "Select Stylist Aakash Aalam Aas Admin Ajay Alice Amit Anand Anas Arif ARIF 1 Ar…" at bounding box center [327, 419] width 102 height 25
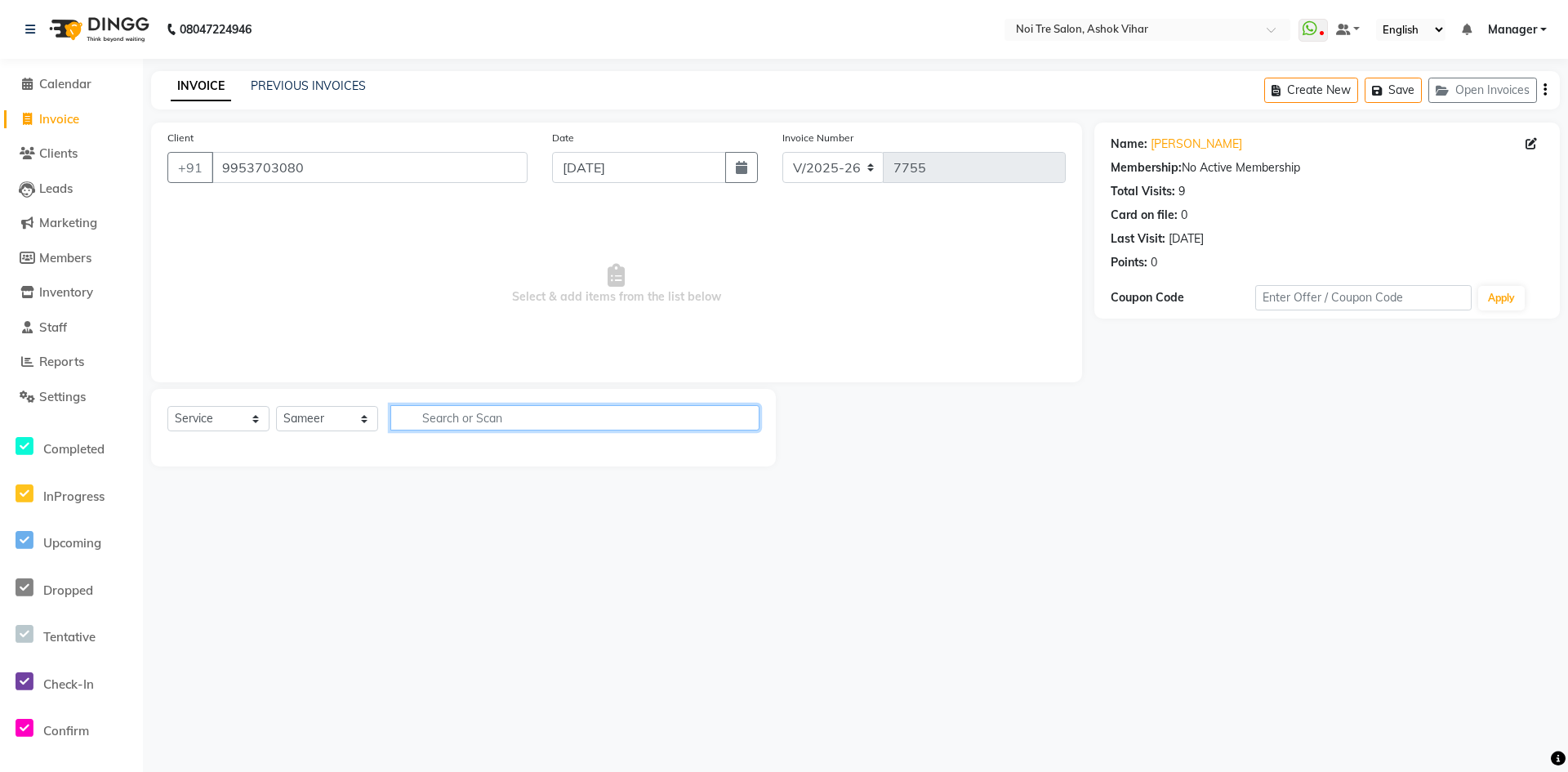
click at [397, 418] on input "text" at bounding box center [575, 418] width 370 height 25
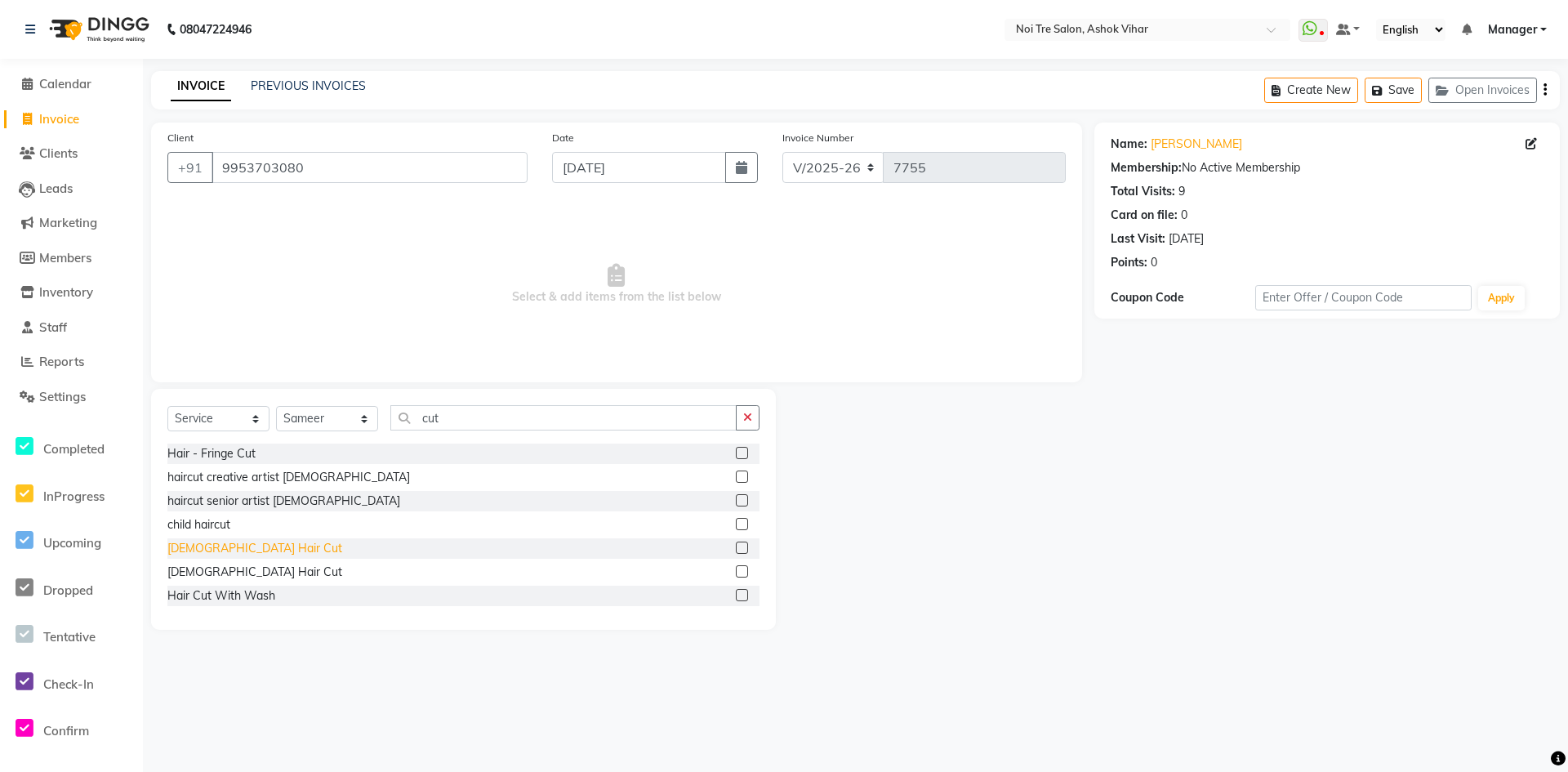
click at [223, 549] on div "Male Hair Cut" at bounding box center [255, 549] width 174 height 17
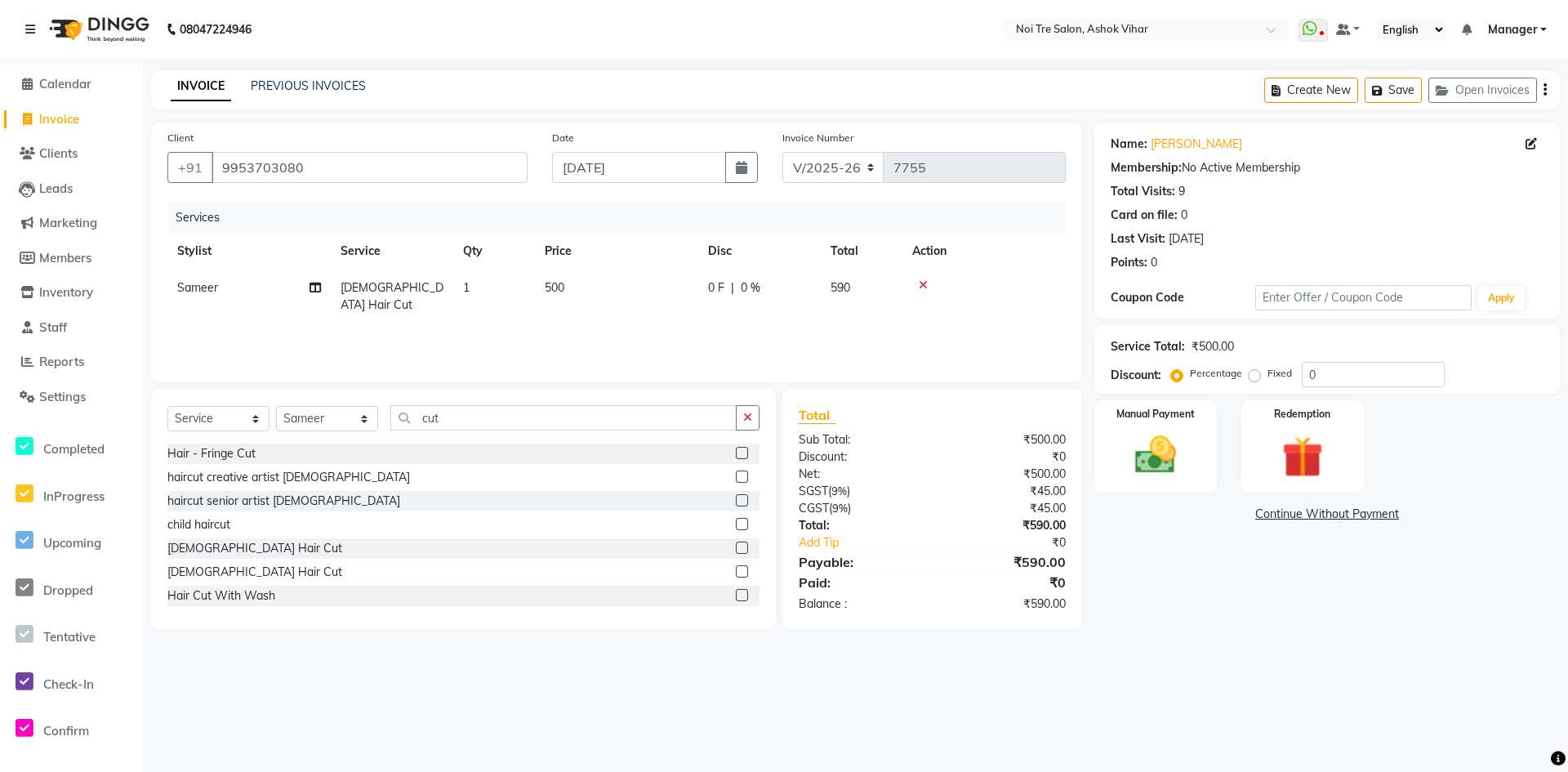
click at [458, 398] on div "Select Service Product Membership Package Voucher Prepaid Gift Card Select Styl…" at bounding box center [463, 509] width 625 height 241
click at [441, 421] on input "cut" at bounding box center [563, 418] width 346 height 25
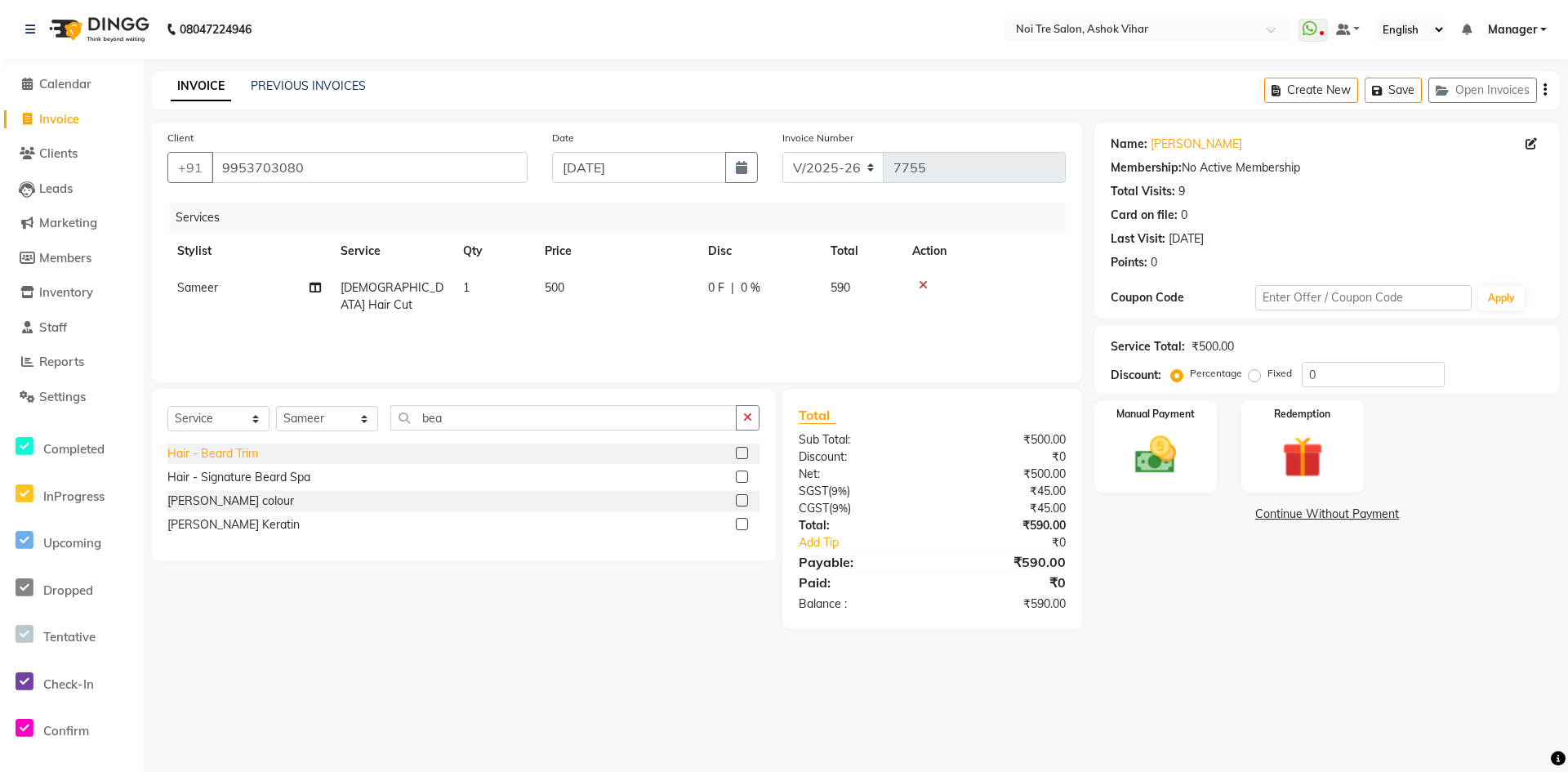
click at [248, 452] on div "Hair - Beard Trim" at bounding box center [213, 453] width 91 height 17
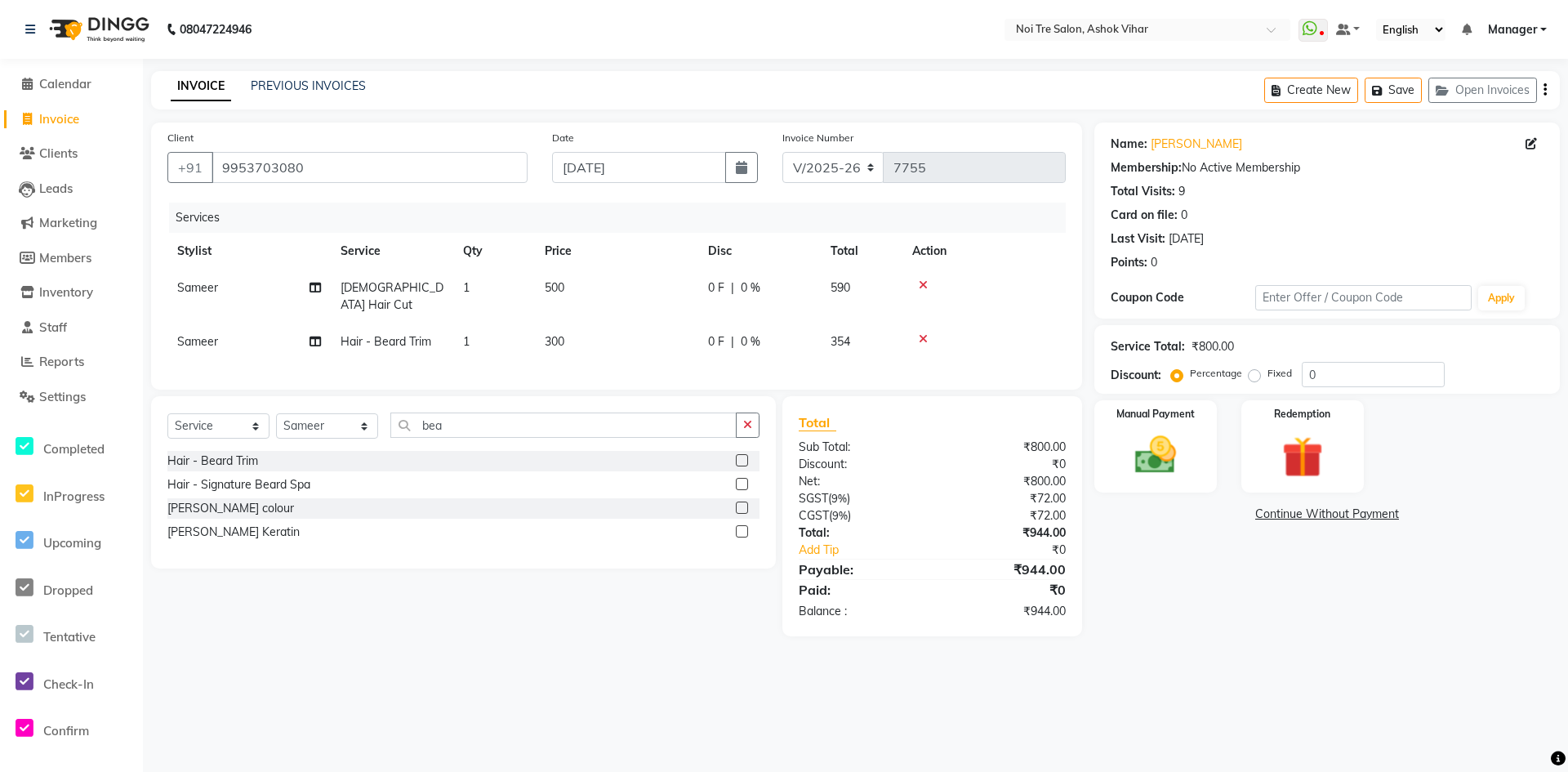
click at [663, 290] on td "500" at bounding box center [616, 296] width 163 height 54
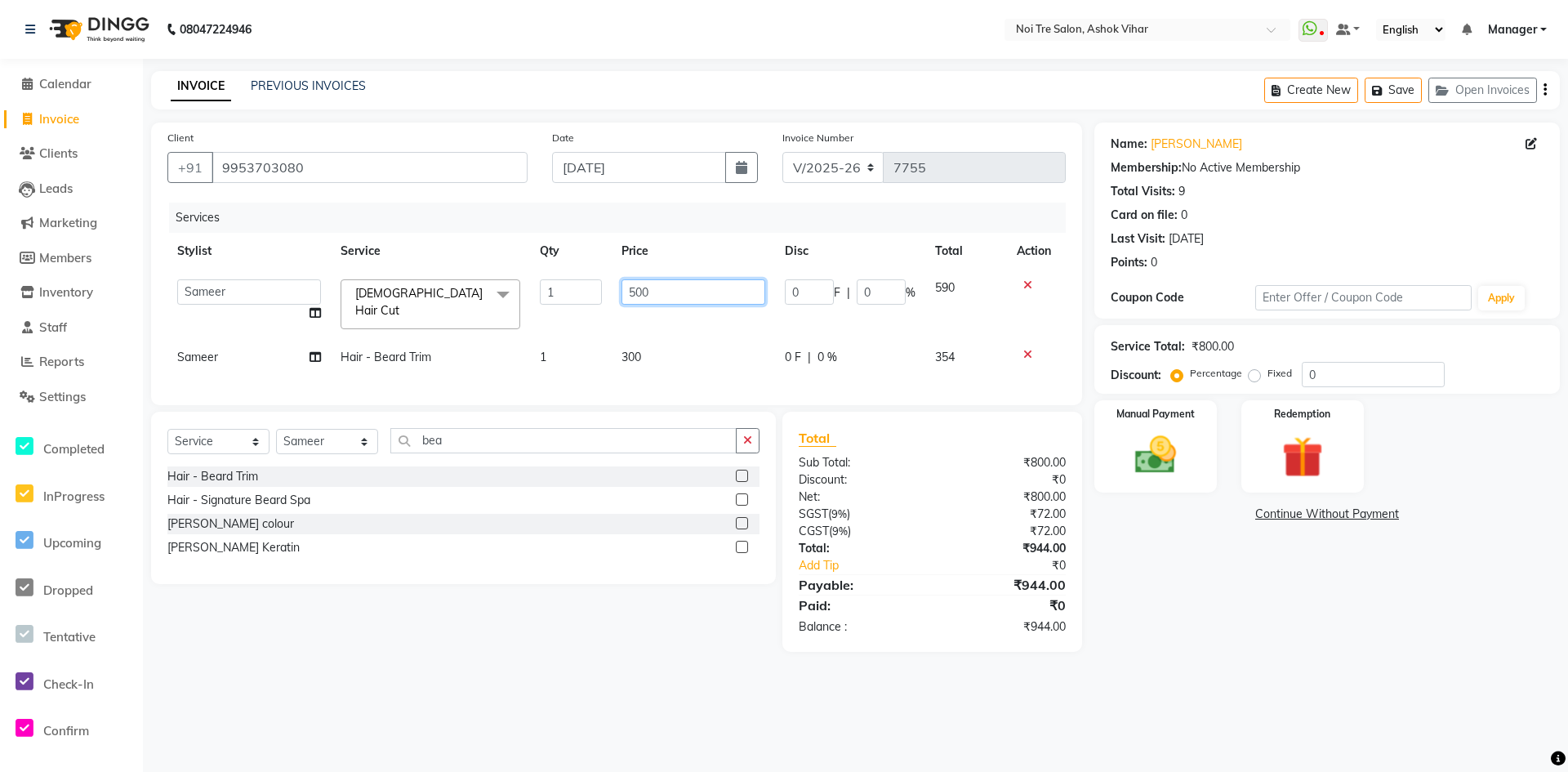
click at [663, 290] on input "500" at bounding box center [693, 291] width 143 height 25
drag, startPoint x: 663, startPoint y: 312, endPoint x: 665, endPoint y: 320, distance: 8.2
click at [663, 312] on tbody "Aakash Aalam Aas Admin Ajay Alice Amit Anand Anas Arif ARIF 1 Arun Ashu Asif At…" at bounding box center [617, 322] width 899 height 107
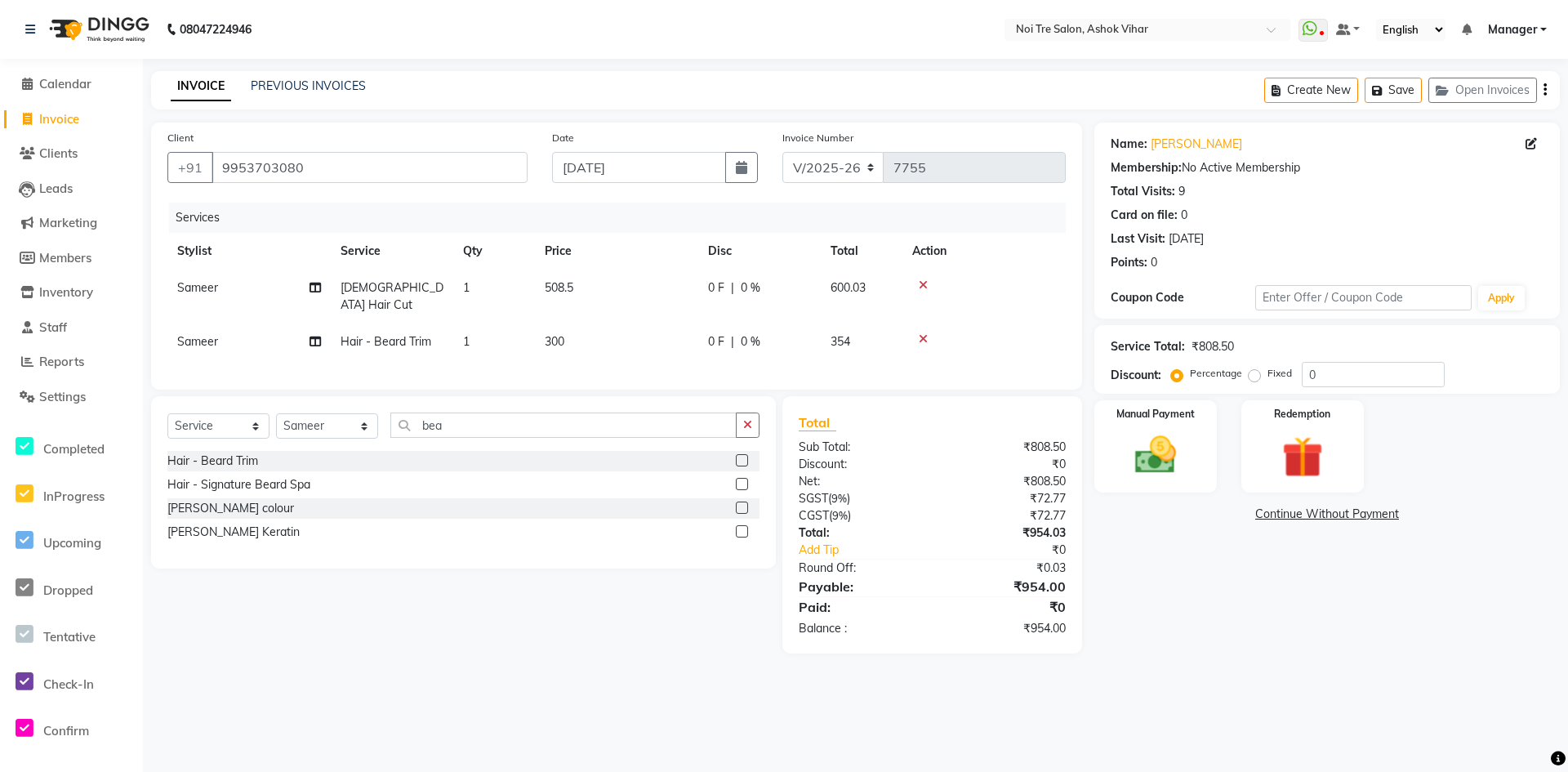
click at [665, 323] on td "300" at bounding box center [616, 341] width 163 height 37
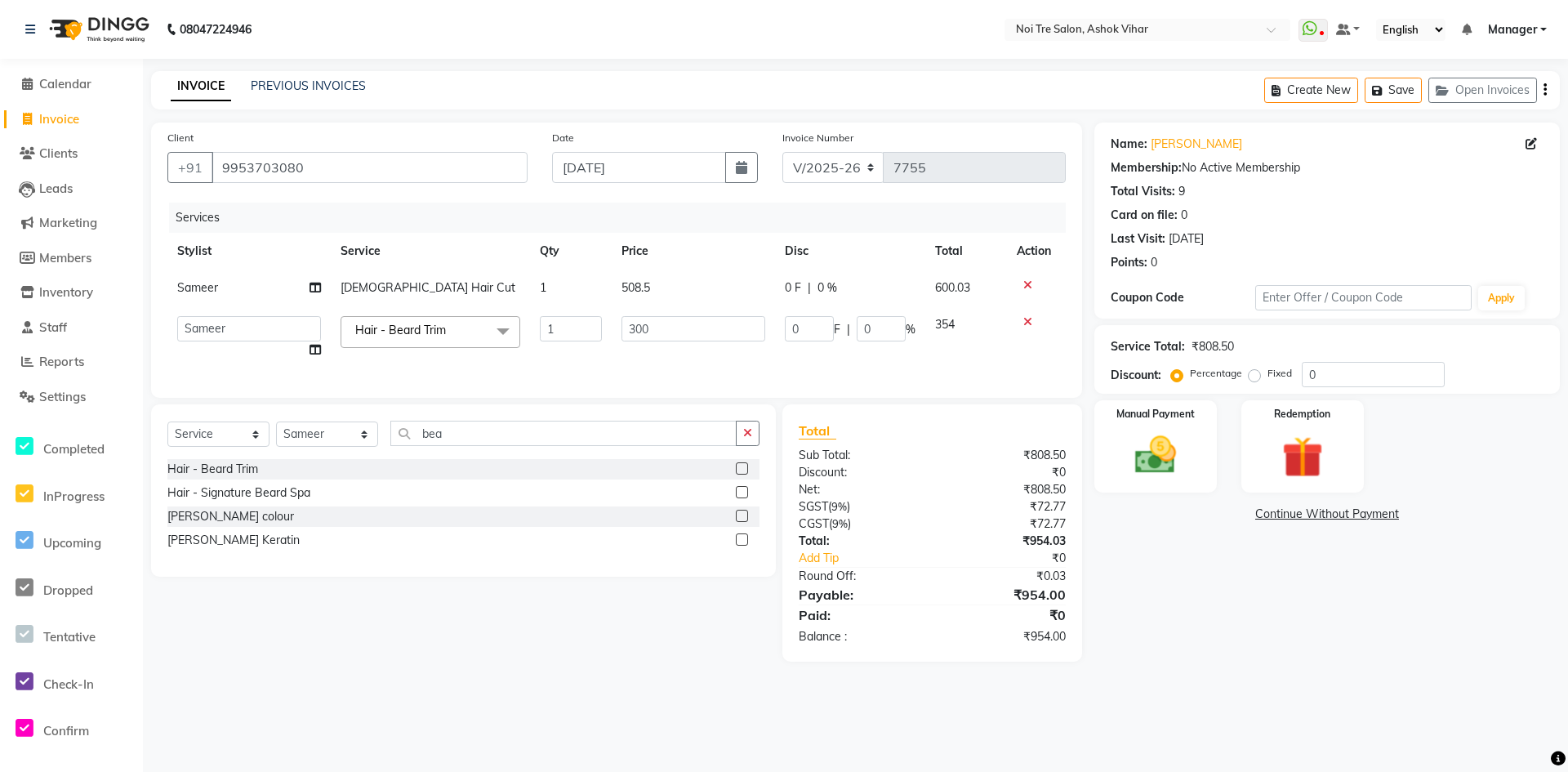
click at [665, 320] on input "300" at bounding box center [693, 328] width 143 height 25
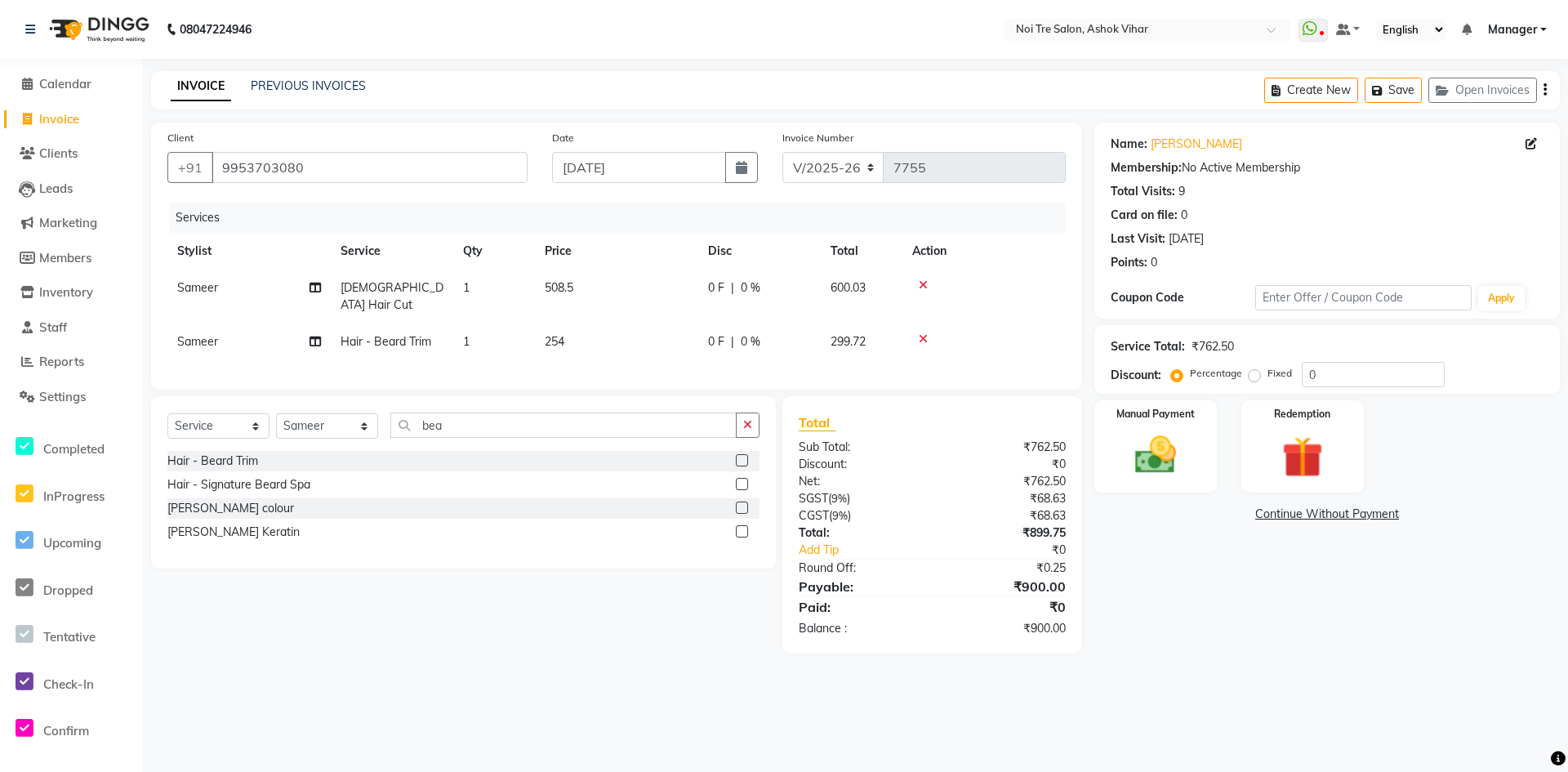
click at [672, 345] on div "Services Stylist Service Qty Price Disc Total Action Sameer Male Hair Cut 1 508…" at bounding box center [617, 287] width 899 height 171
click at [1199, 463] on div "Manual Payment" at bounding box center [1155, 447] width 127 height 96
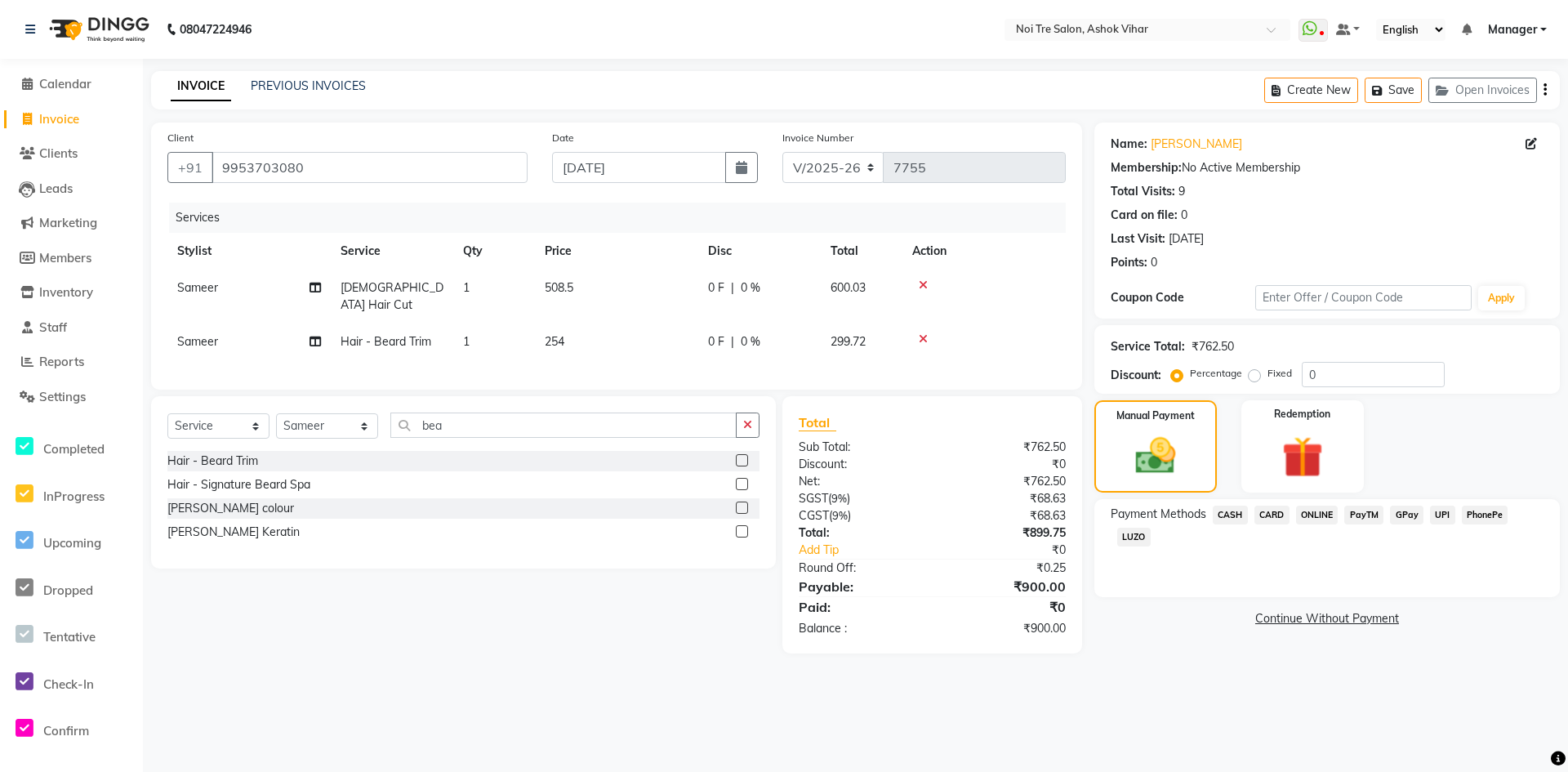
click at [1237, 509] on span "CASH" at bounding box center [1230, 515] width 35 height 19
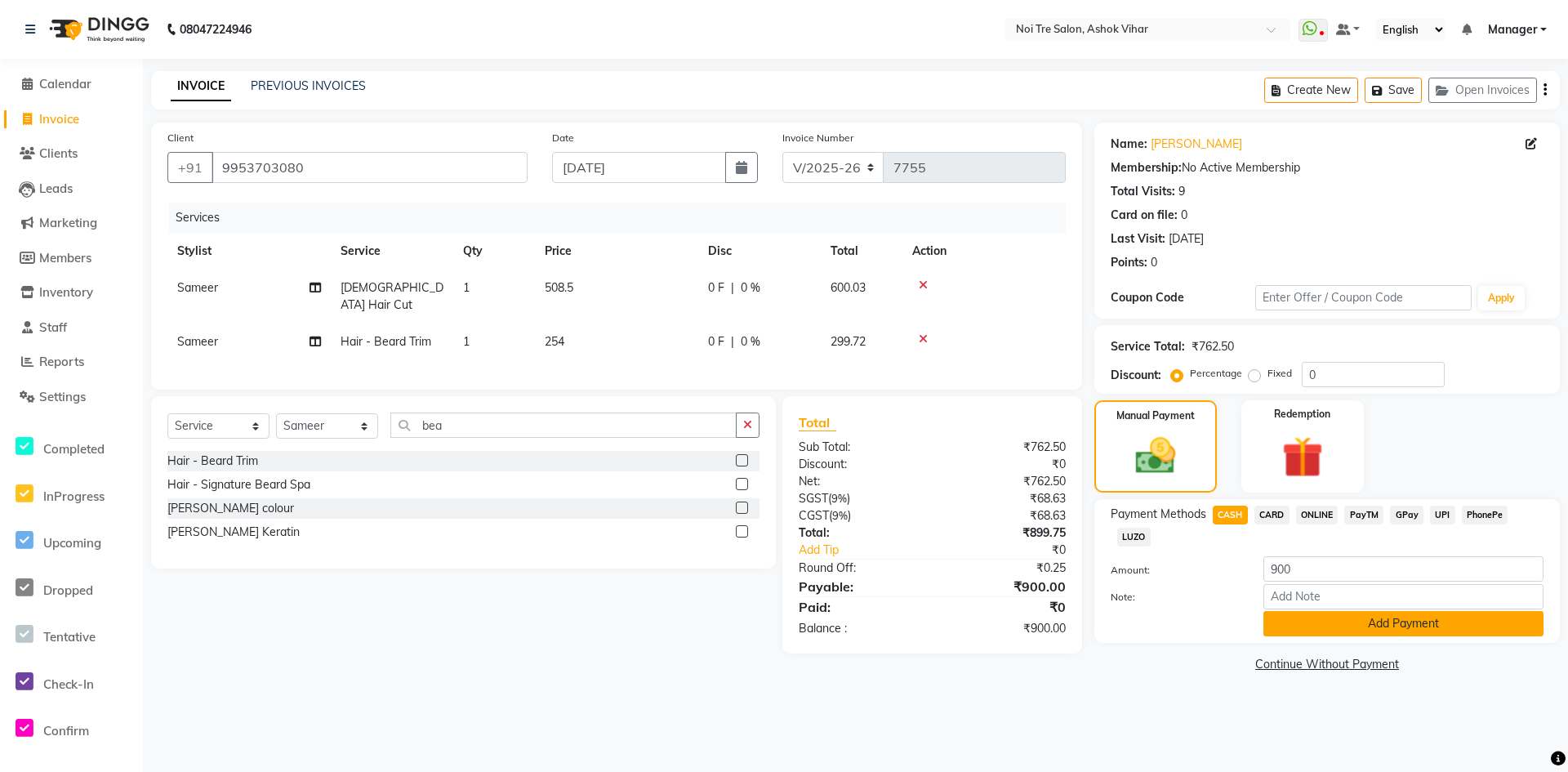
click at [1290, 613] on button "Add Payment" at bounding box center [1403, 623] width 280 height 25
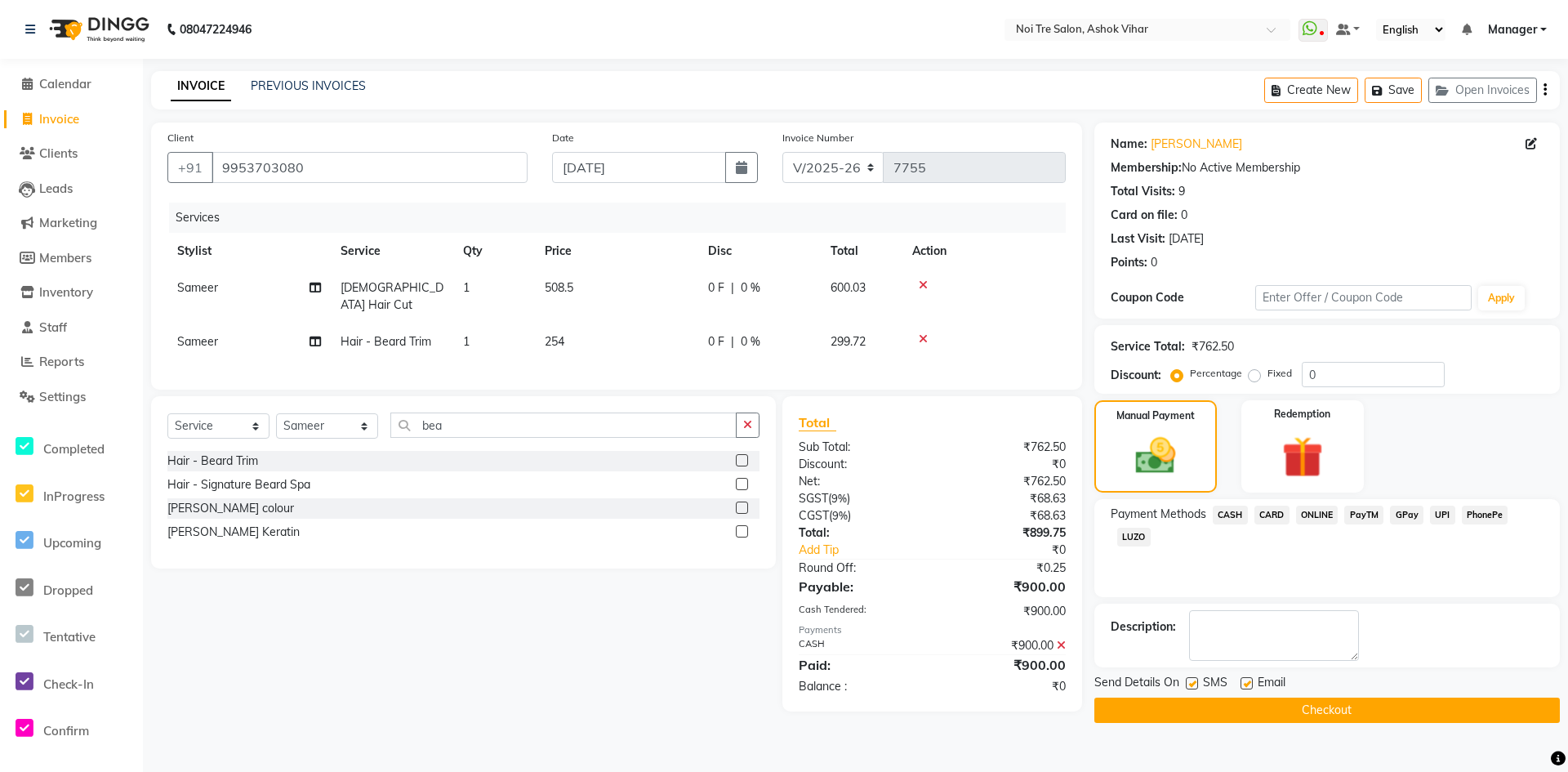
click at [1262, 710] on button "Checkout" at bounding box center [1328, 710] width 466 height 25
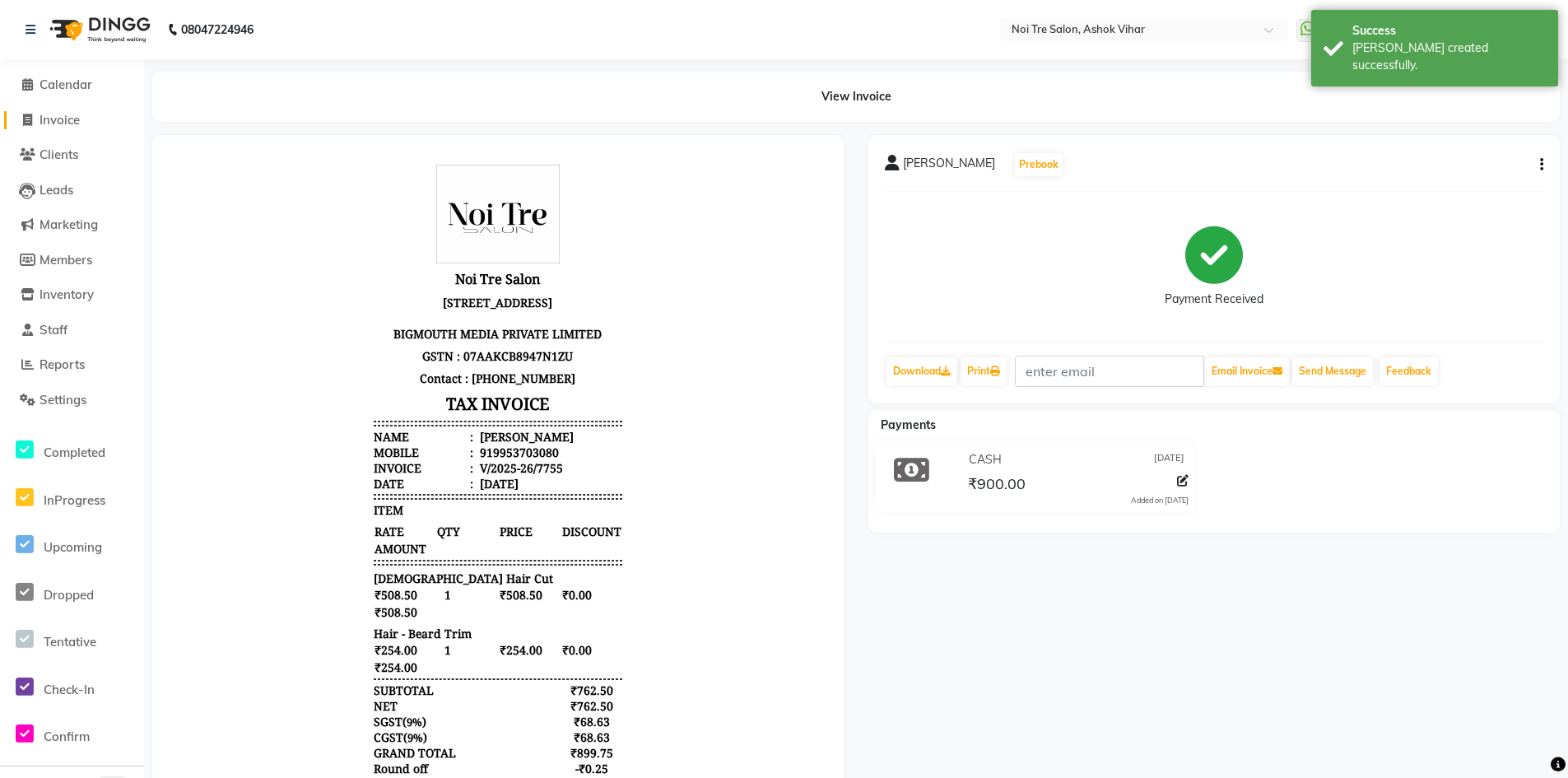
click at [67, 117] on span "Invoice" at bounding box center [60, 120] width 40 height 15
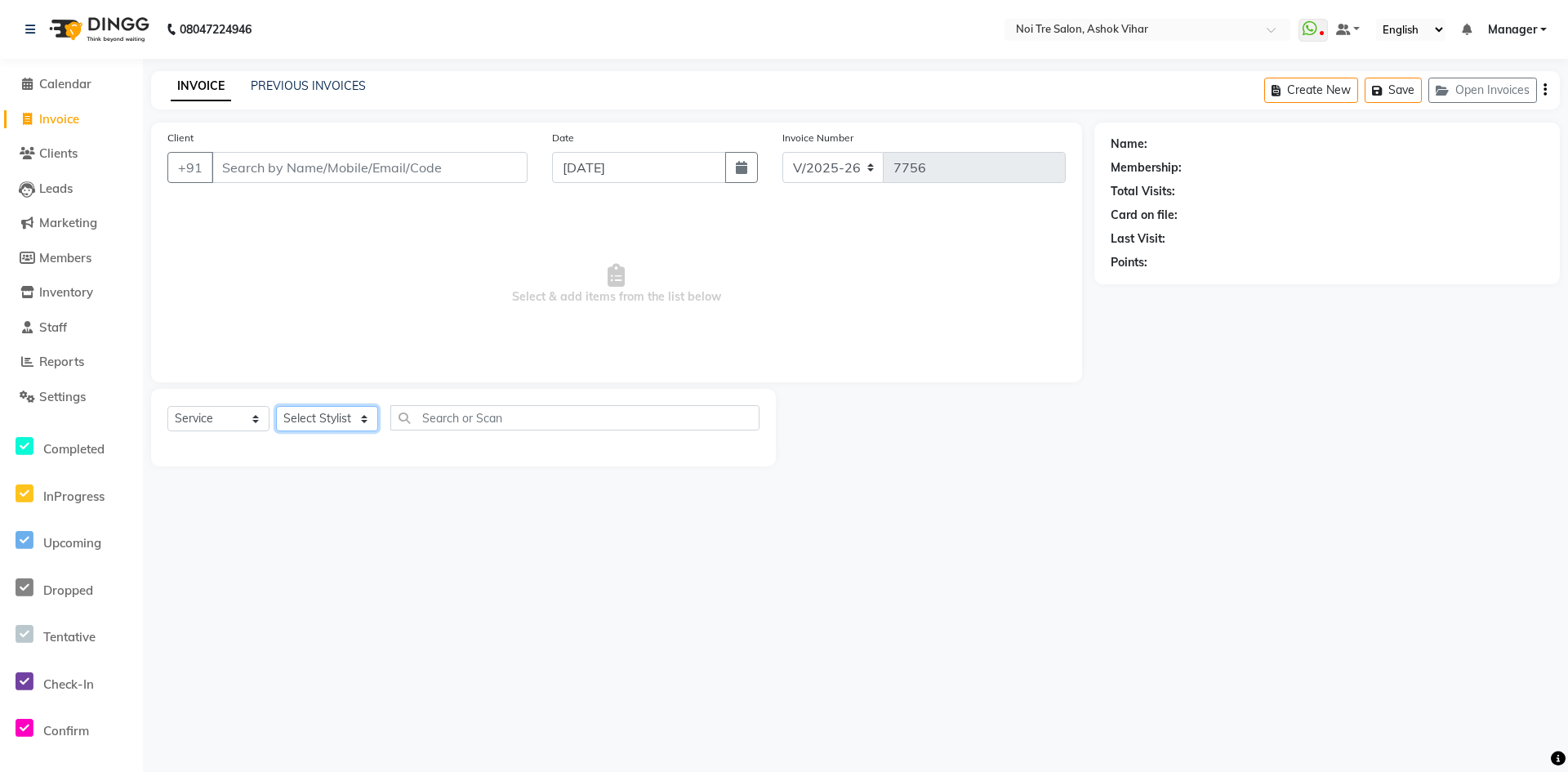
click at [359, 419] on select "Select Stylist Aakash Aalam Aas Admin Ajay Alice Amit Anand Anas Arif ARIF 1 Ar…" at bounding box center [327, 419] width 102 height 25
drag, startPoint x: 612, startPoint y: 430, endPoint x: 522, endPoint y: 419, distance: 90.7
click at [612, 430] on input "text" at bounding box center [575, 418] width 370 height 25
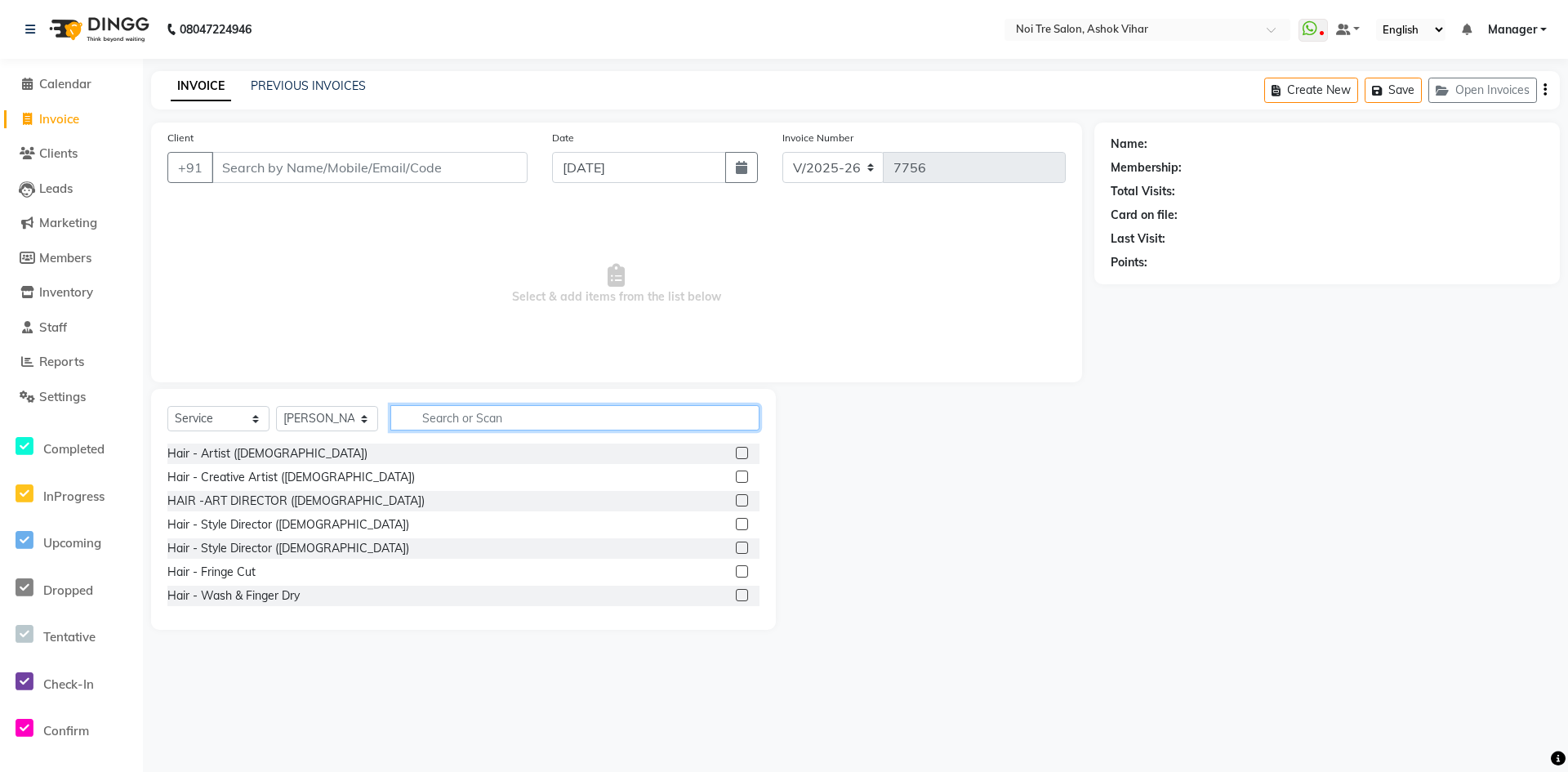
click at [522, 419] on input "text" at bounding box center [575, 418] width 370 height 25
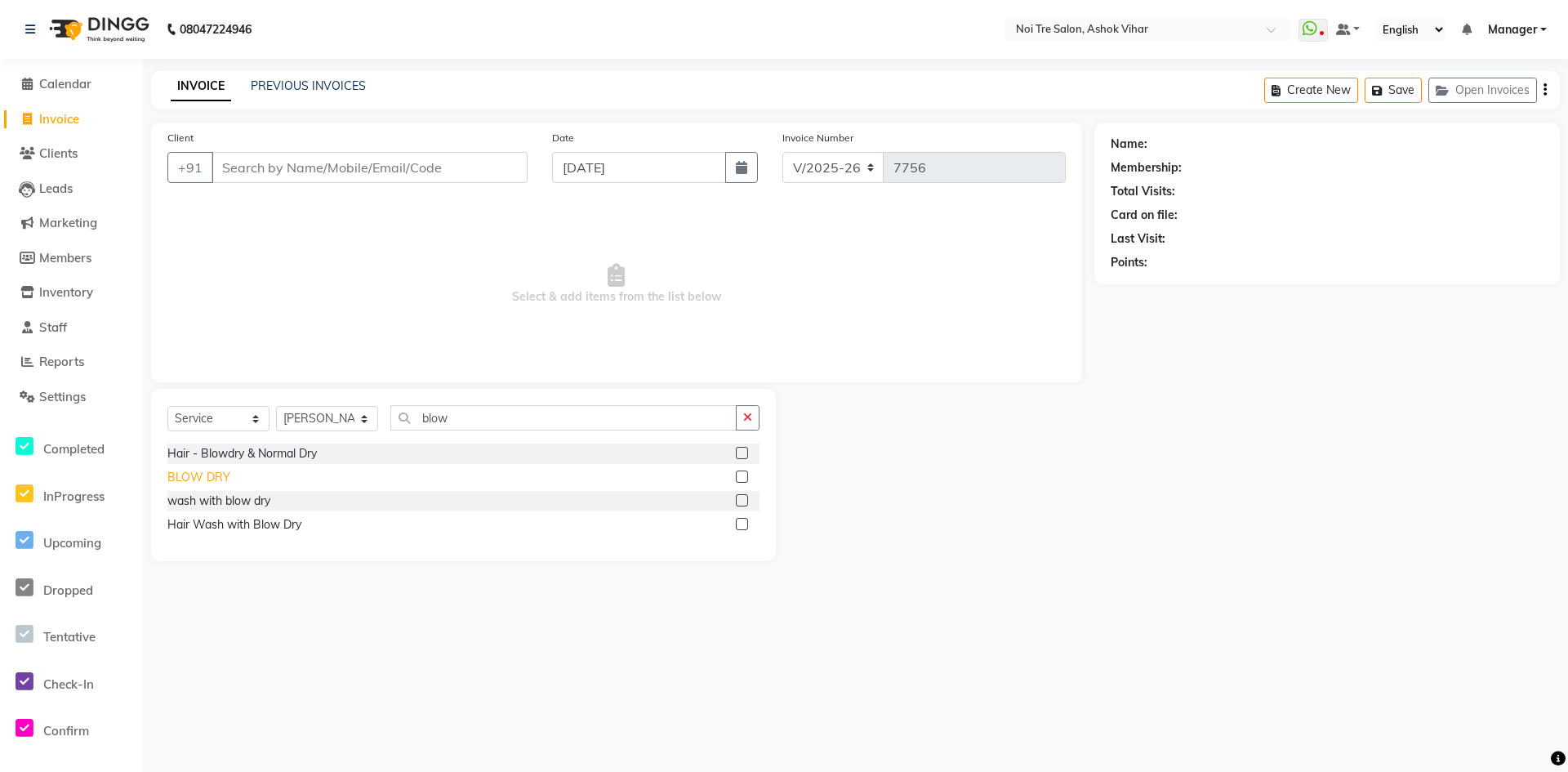
click at [205, 468] on div "BLOW DRY" at bounding box center [199, 477] width 63 height 17
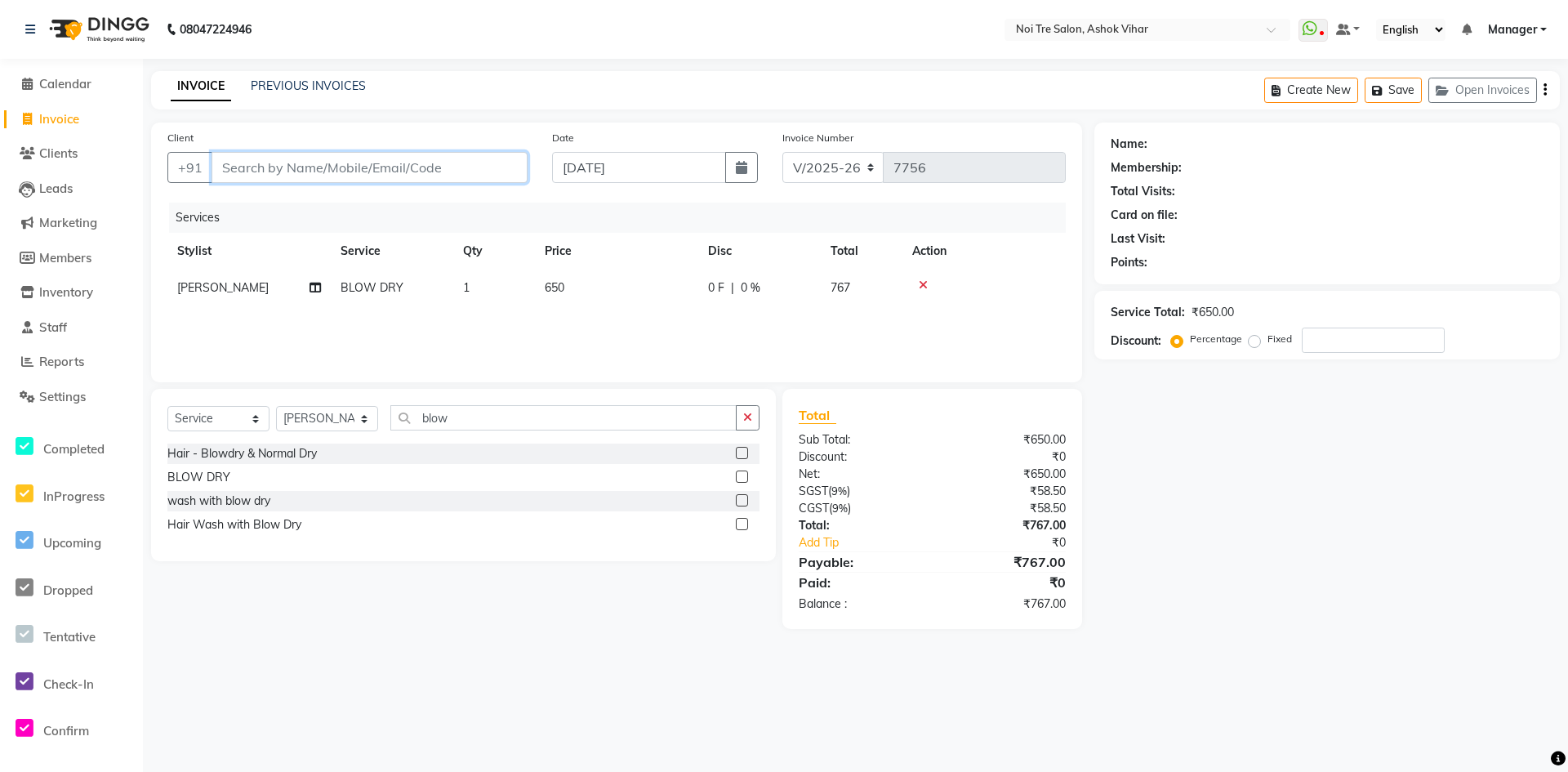
click at [399, 162] on input "Client" at bounding box center [369, 167] width 316 height 31
click at [473, 169] on input "Client" at bounding box center [369, 167] width 316 height 31
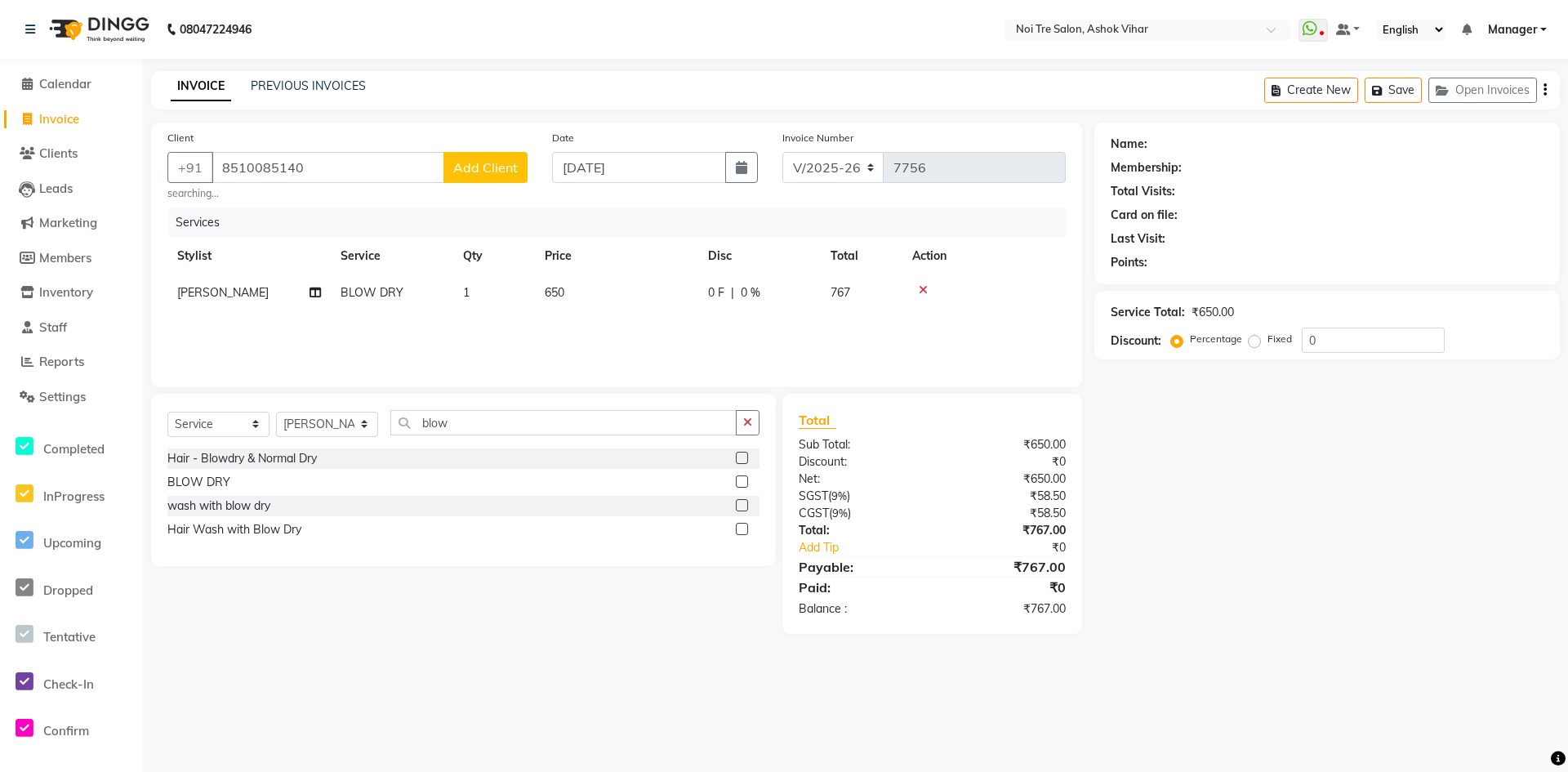
click at [472, 171] on span "Add Client" at bounding box center [486, 167] width 64 height 16
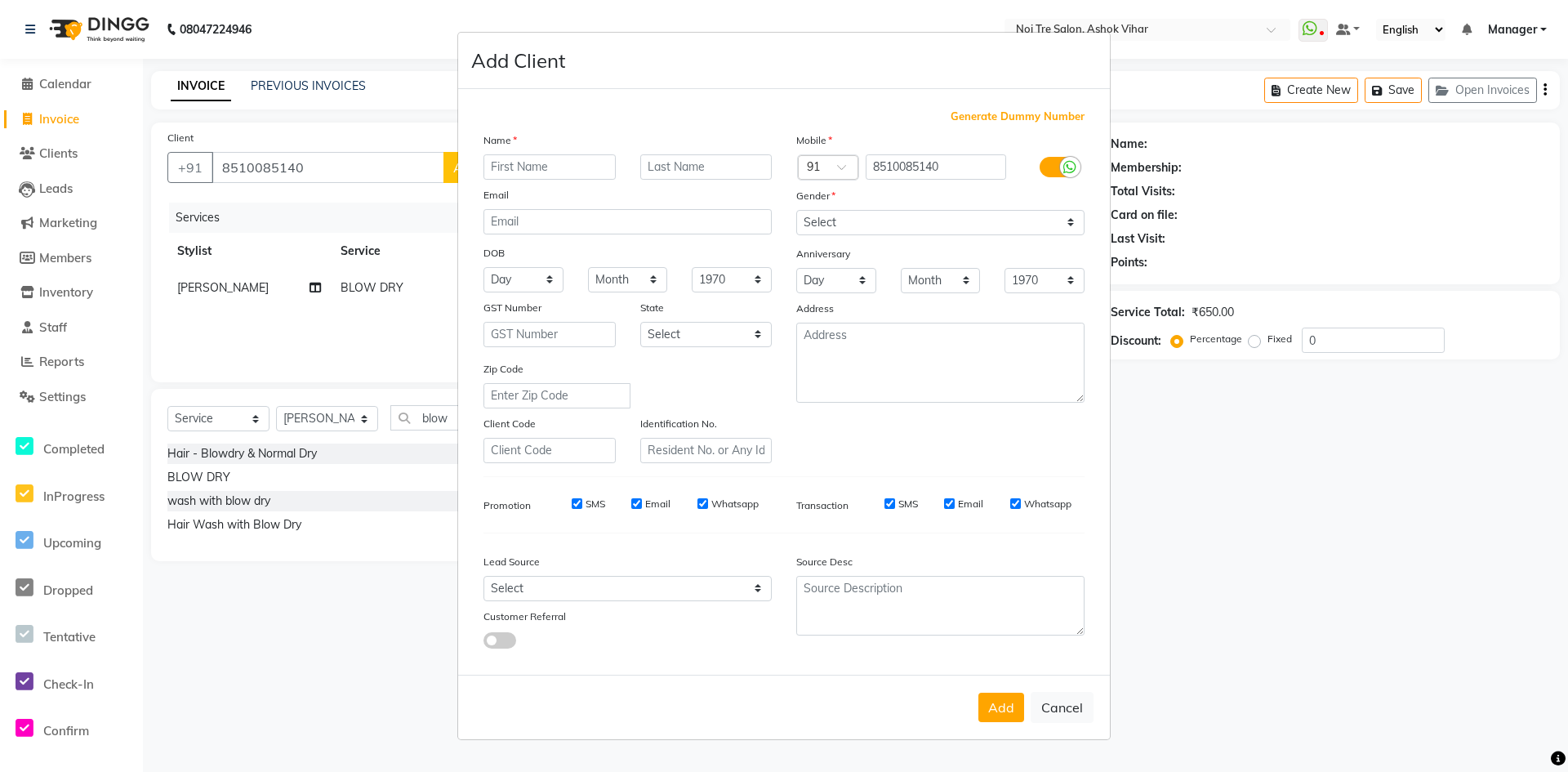
click at [541, 168] on input "text" at bounding box center [550, 167] width 132 height 25
click at [547, 584] on select "Select Walk-in Referral Internet Friend Word of Mouth Advertisement Facebook Ju…" at bounding box center [628, 588] width 289 height 25
click at [484, 576] on select "Select Walk-in Referral Internet Friend Word of Mouth Advertisement Facebook Ju…" at bounding box center [628, 588] width 289 height 25
click at [860, 225] on select "Select Male Female Other Prefer Not To Say" at bounding box center [941, 222] width 289 height 25
click at [797, 210] on select "Select Male Female Other Prefer Not To Say" at bounding box center [941, 222] width 289 height 25
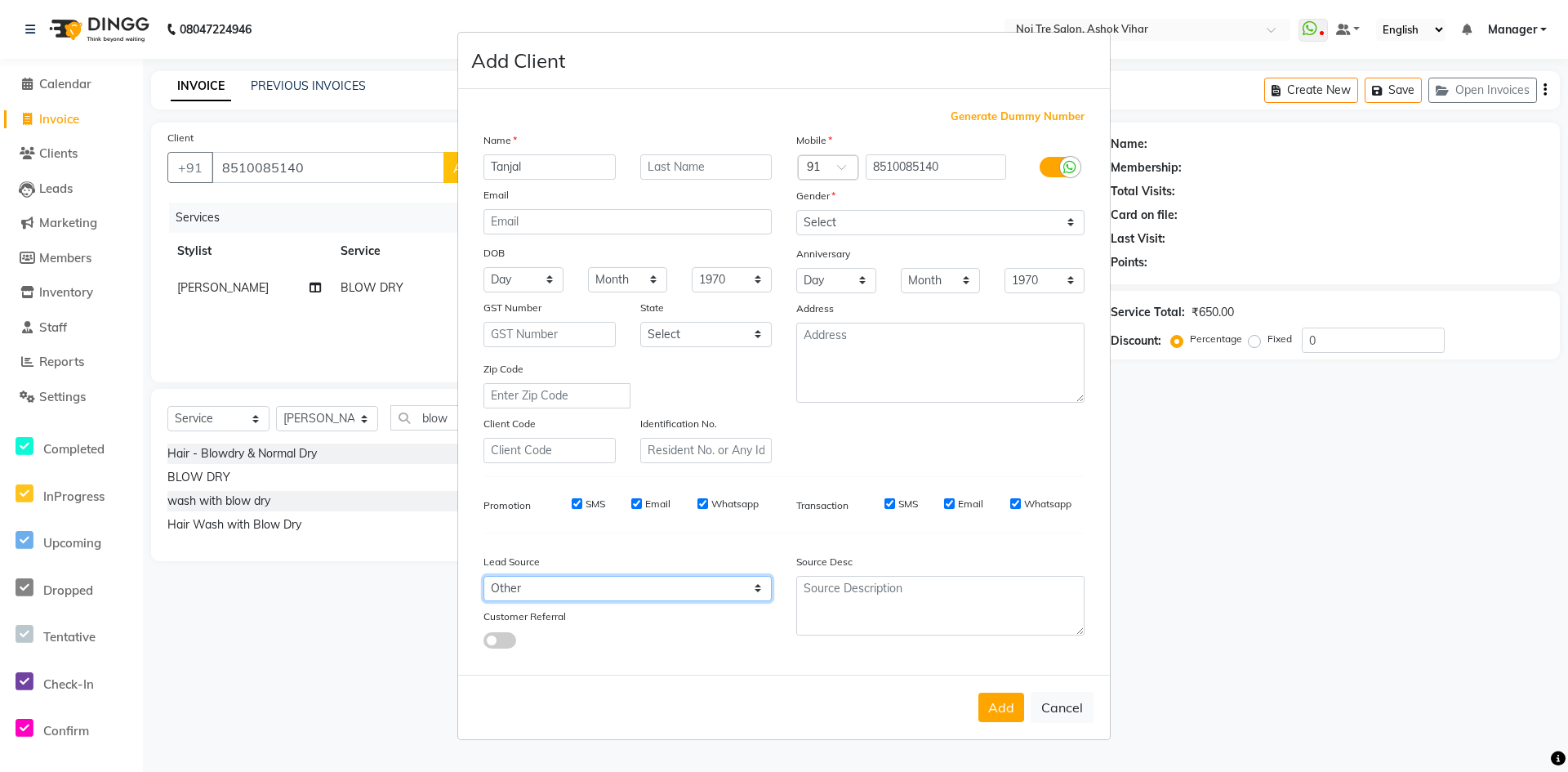
drag, startPoint x: 721, startPoint y: 595, endPoint x: 721, endPoint y: 580, distance: 15.0
click at [721, 595] on select "Select Walk-in Referral Internet Friend Word of Mouth Advertisement Facebook Ju…" at bounding box center [628, 588] width 289 height 25
click at [484, 576] on select "Select Walk-in Referral Internet Friend Word of Mouth Advertisement Facebook Ju…" at bounding box center [628, 588] width 289 height 25
click at [1000, 716] on button "Add" at bounding box center [1001, 707] width 46 height 29
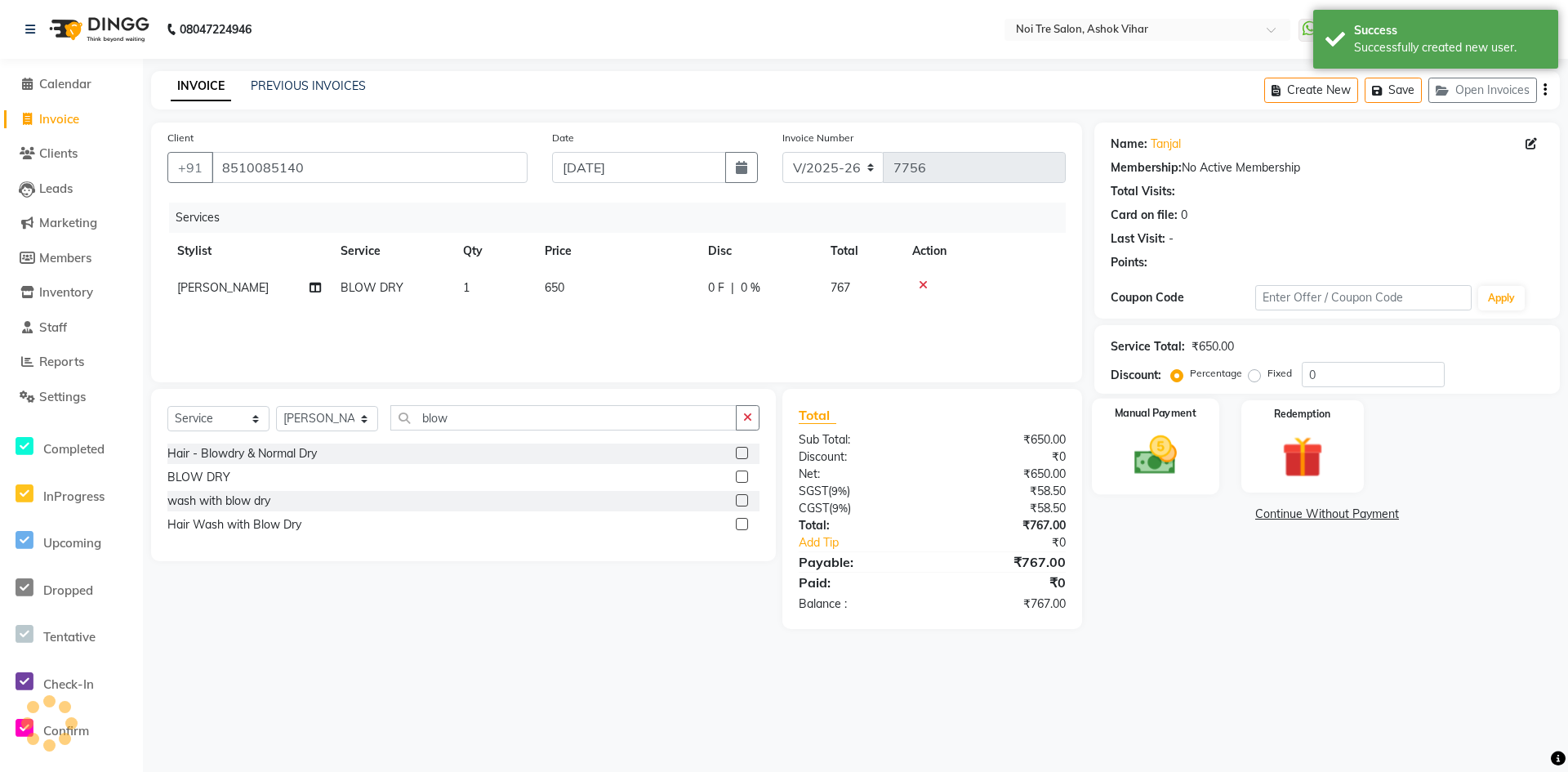
click at [1145, 460] on img at bounding box center [1156, 455] width 71 height 50
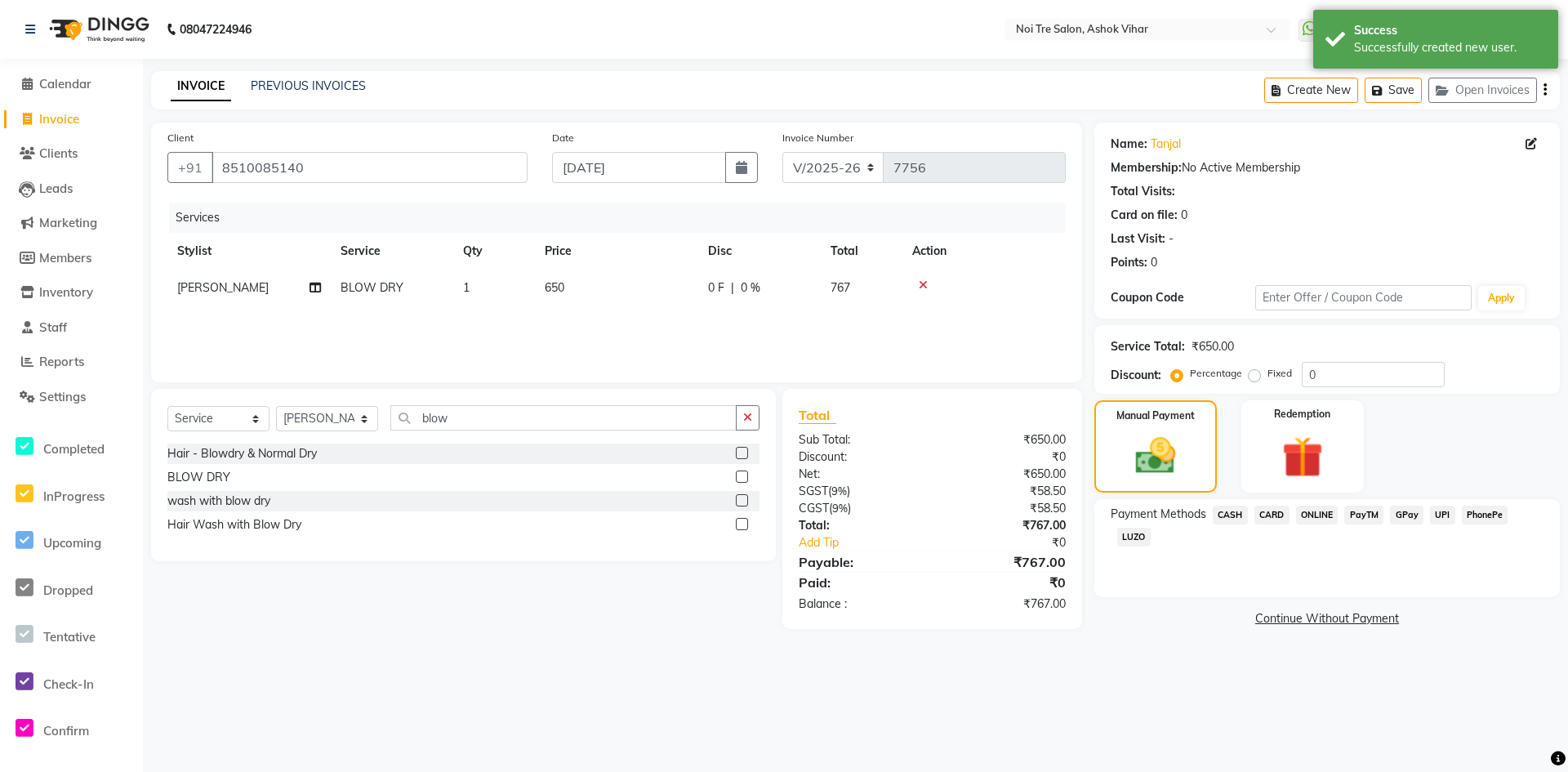
click at [1219, 519] on span "CASH" at bounding box center [1230, 515] width 35 height 19
click at [1269, 629] on button "Add Payment" at bounding box center [1403, 623] width 280 height 25
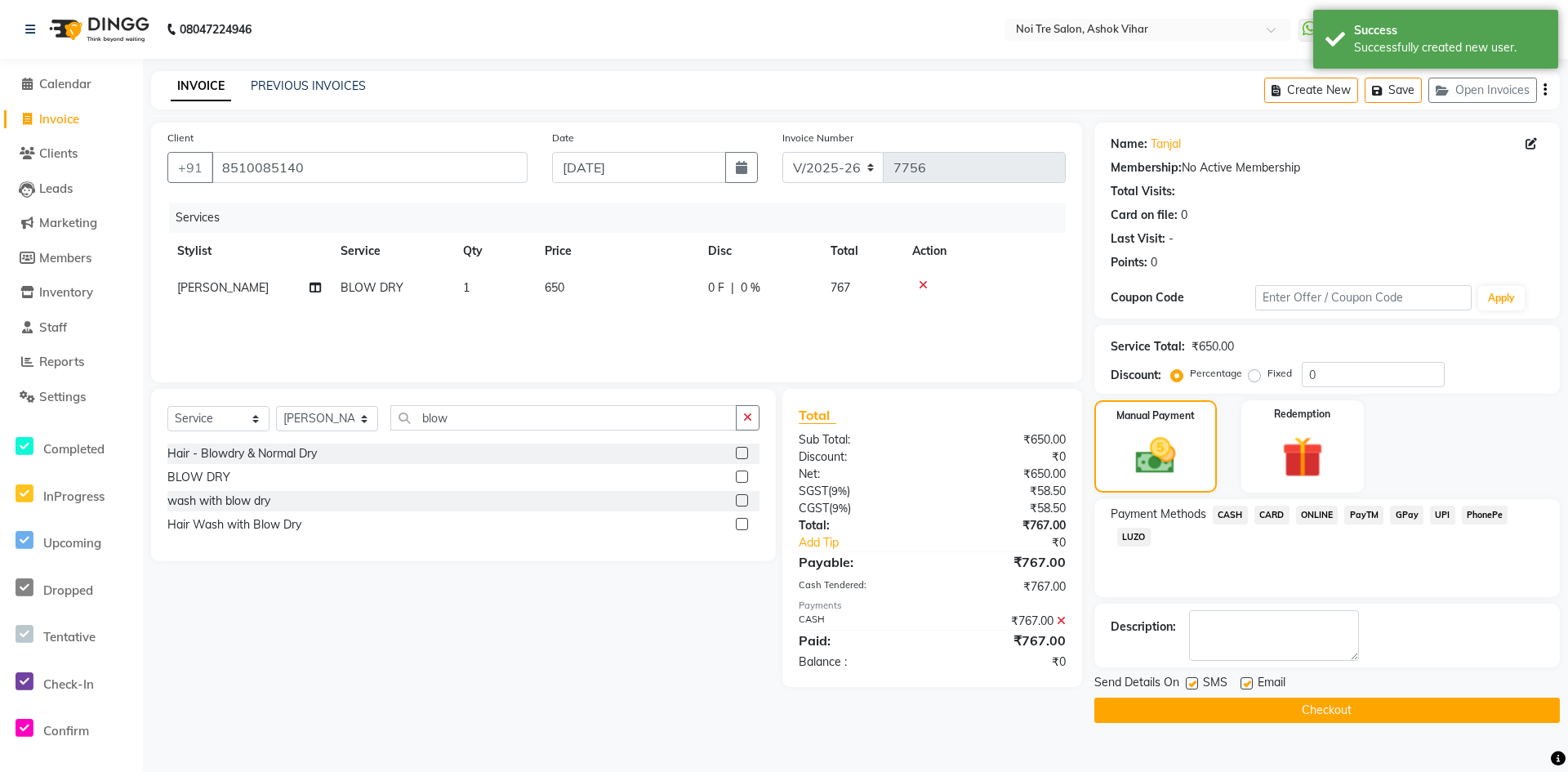
click at [1252, 730] on main "INVOICE PREVIOUS INVOICES Create New Save Open Invoices Client +91 8510085140 D…" at bounding box center [856, 408] width 1426 height 676
click at [1250, 713] on button "Checkout" at bounding box center [1328, 710] width 466 height 25
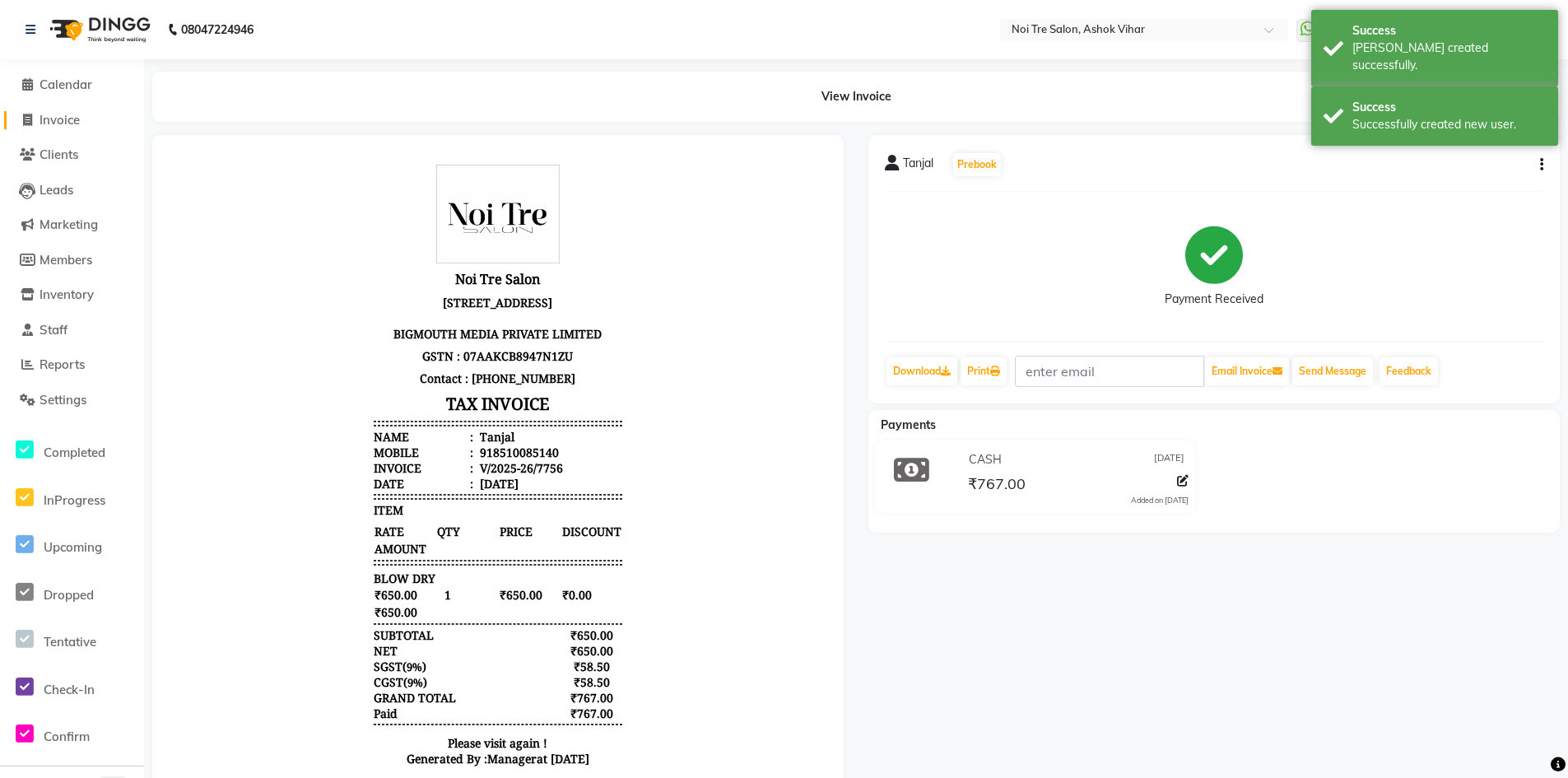
click at [75, 122] on span "Invoice" at bounding box center [60, 120] width 40 height 15
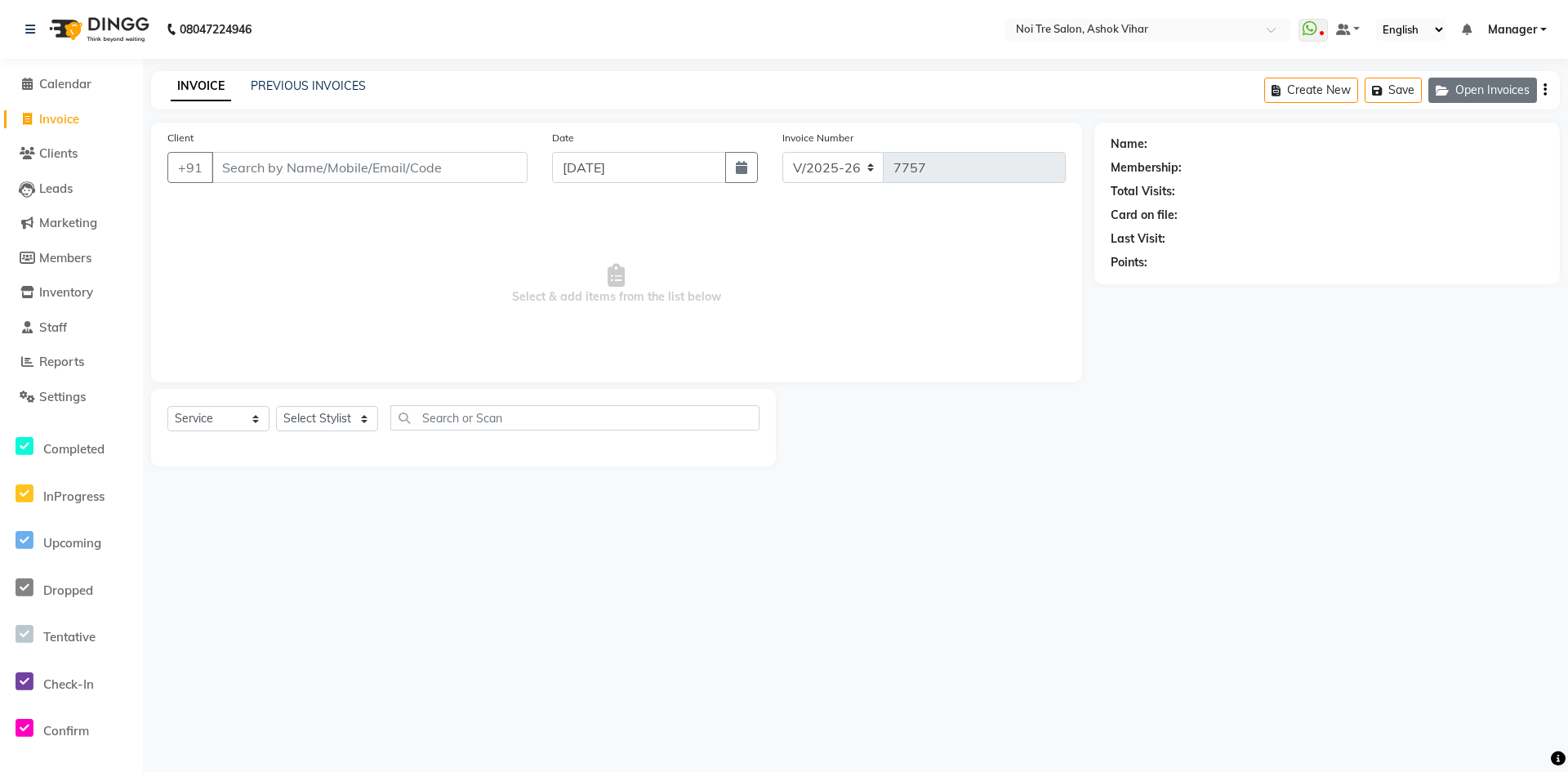
click at [1505, 93] on button "Open Invoices" at bounding box center [1482, 90] width 108 height 25
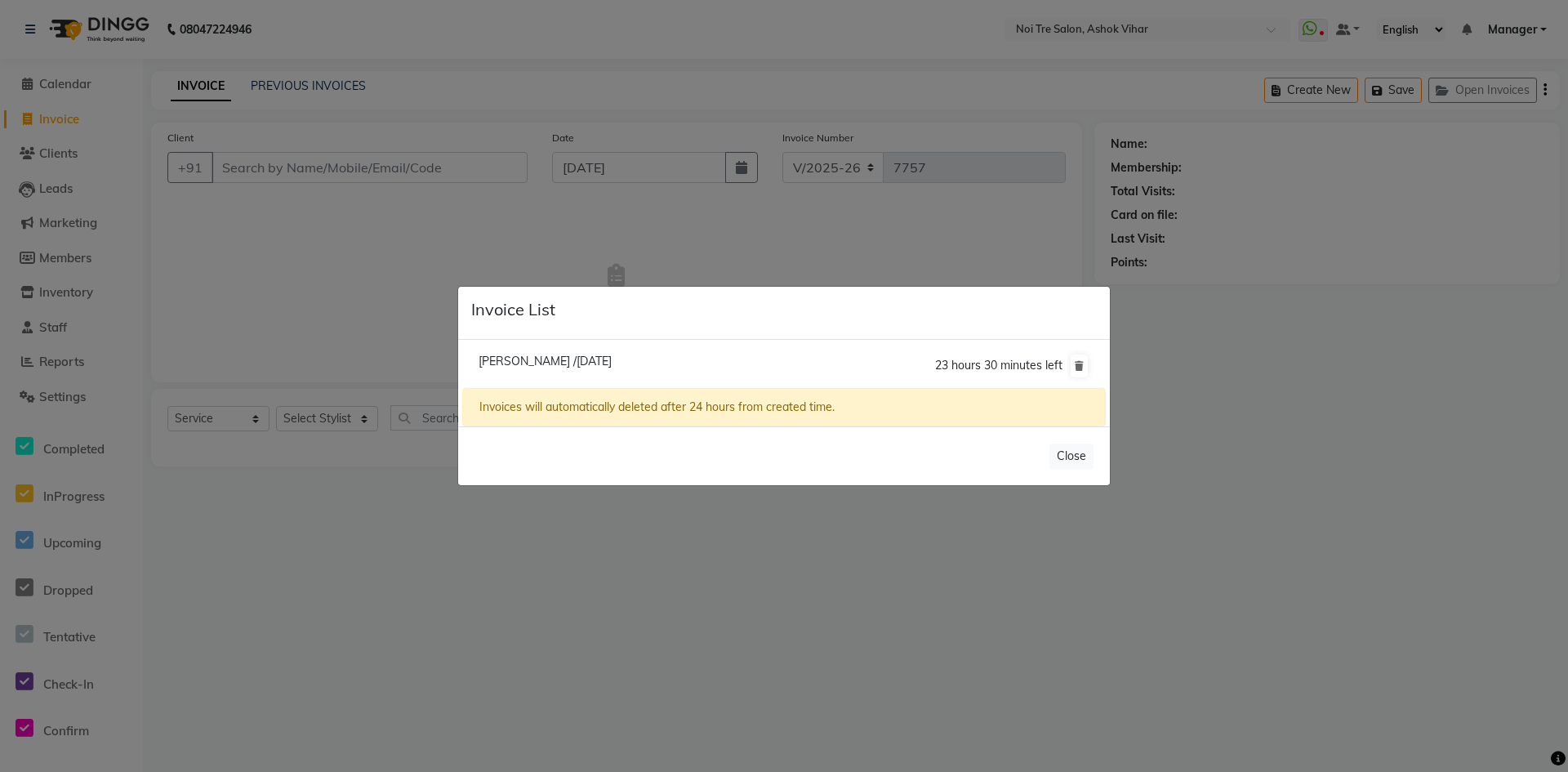
click at [282, 271] on ngb-modal-window "Invoice List Aastha /04 September 2025 23 hours 30 minutes left Invoices will a…" at bounding box center [784, 386] width 1568 height 772
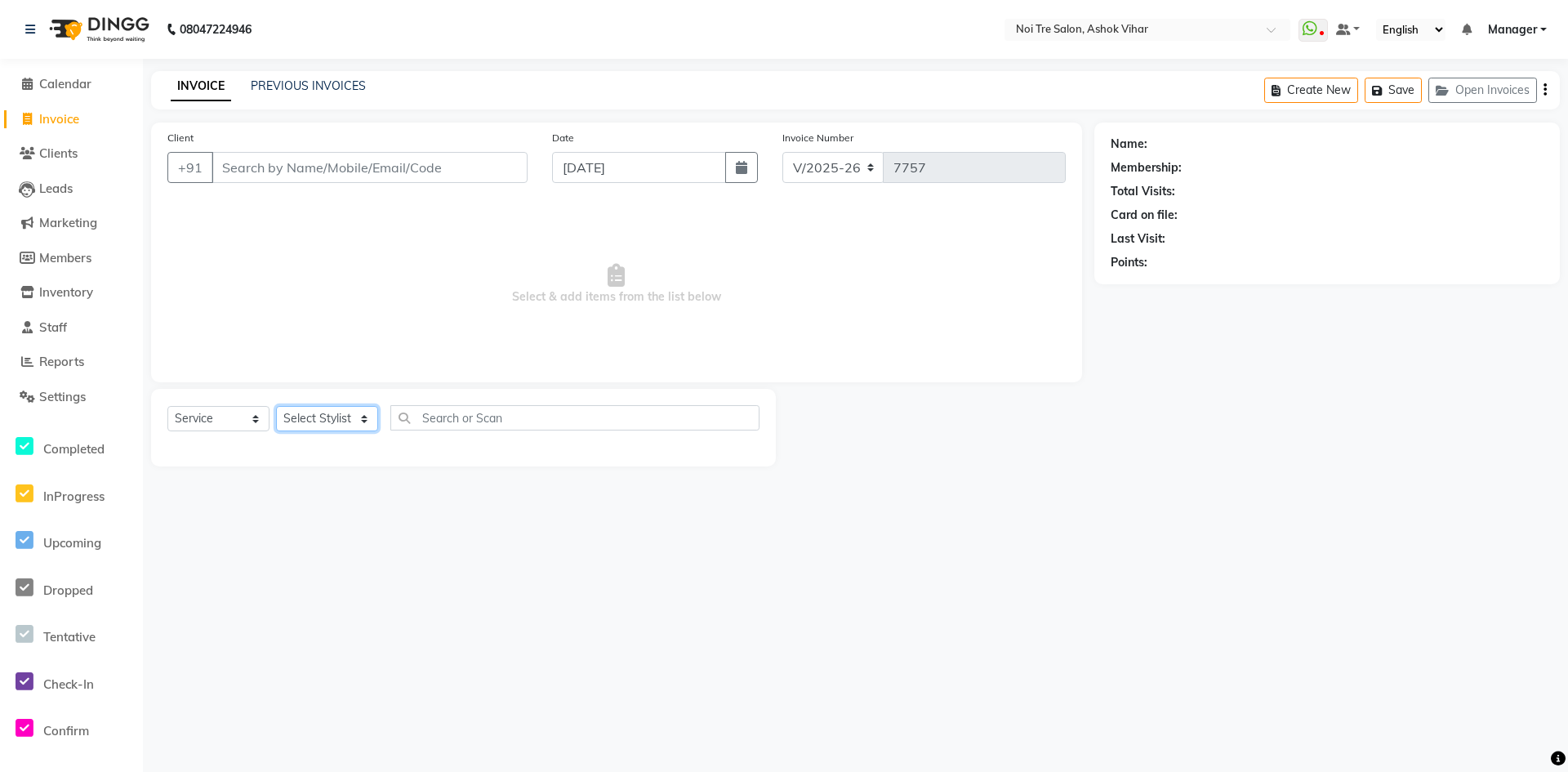
click at [314, 419] on select "Select Stylist Aakash Aalam Aas Admin Ajay Alice Amit Anand Anas Arif ARIF 1 Ar…" at bounding box center [327, 419] width 102 height 25
drag, startPoint x: 392, startPoint y: 404, endPoint x: 462, endPoint y: 433, distance: 75.8
click at [394, 404] on div "Select Service Product Membership Package Voucher Prepaid Gift Card Select Styl…" at bounding box center [463, 427] width 625 height 77
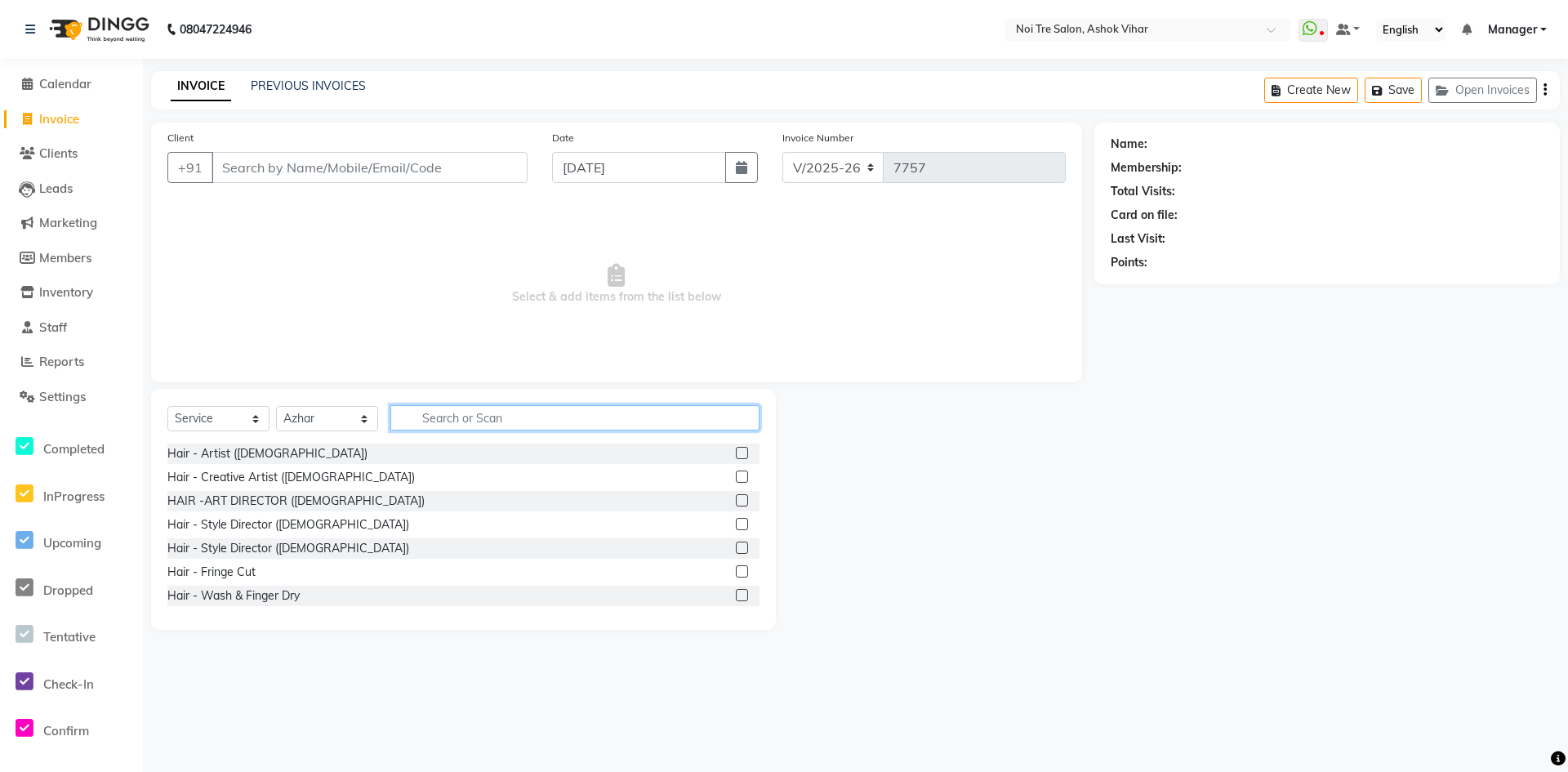
click at [461, 422] on input "text" at bounding box center [575, 418] width 370 height 25
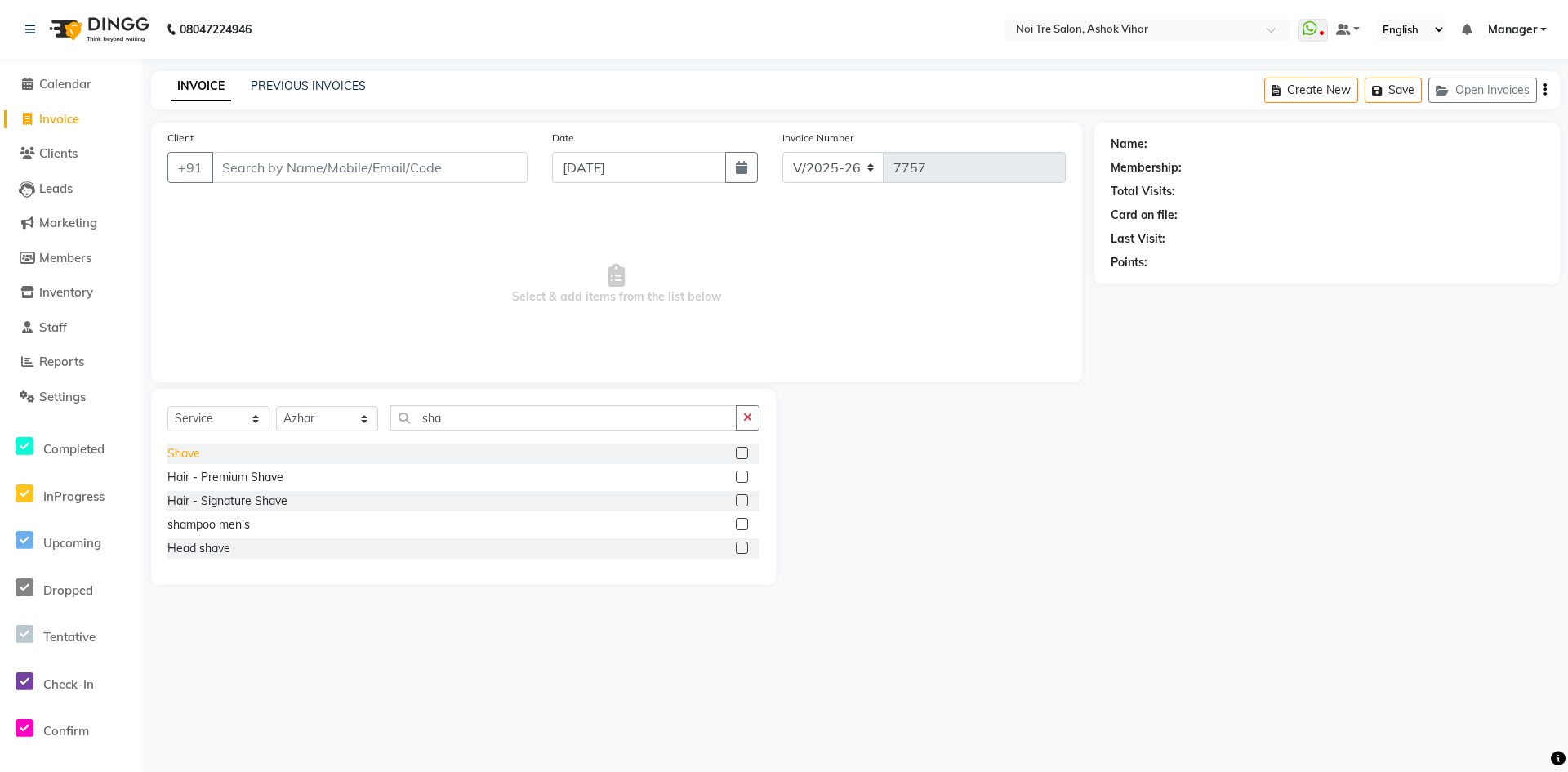
click at [196, 456] on div "Shave" at bounding box center [184, 453] width 33 height 17
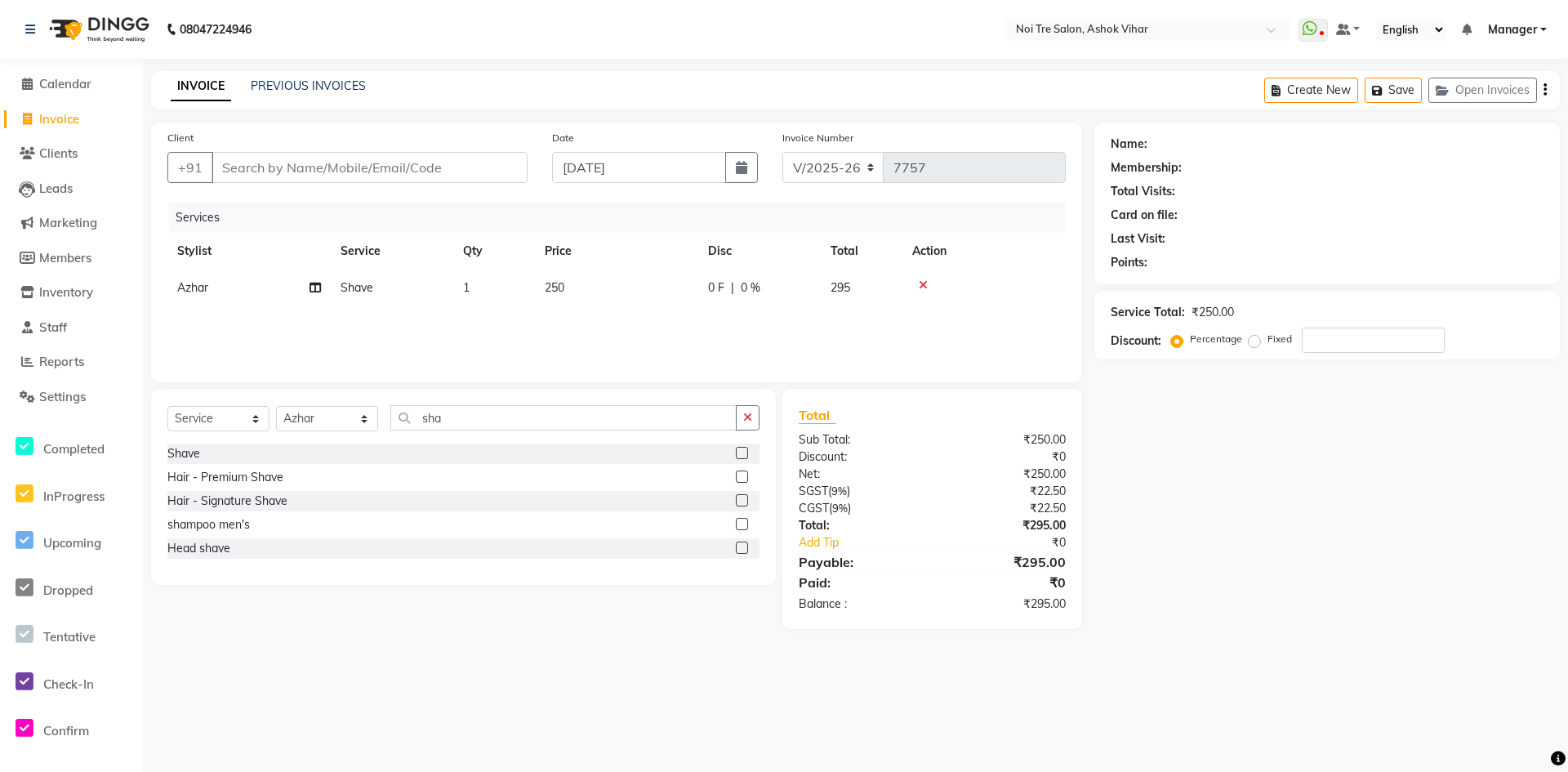
click at [648, 288] on td "250" at bounding box center [616, 287] width 163 height 37
click at [648, 288] on input "250" at bounding box center [693, 291] width 143 height 25
click at [657, 324] on div "Services Stylist Service Qty Price Disc Total Action Aakash Aalam Aas Admin Aja…" at bounding box center [617, 284] width 899 height 163
click at [455, 416] on input "sha" at bounding box center [563, 418] width 346 height 25
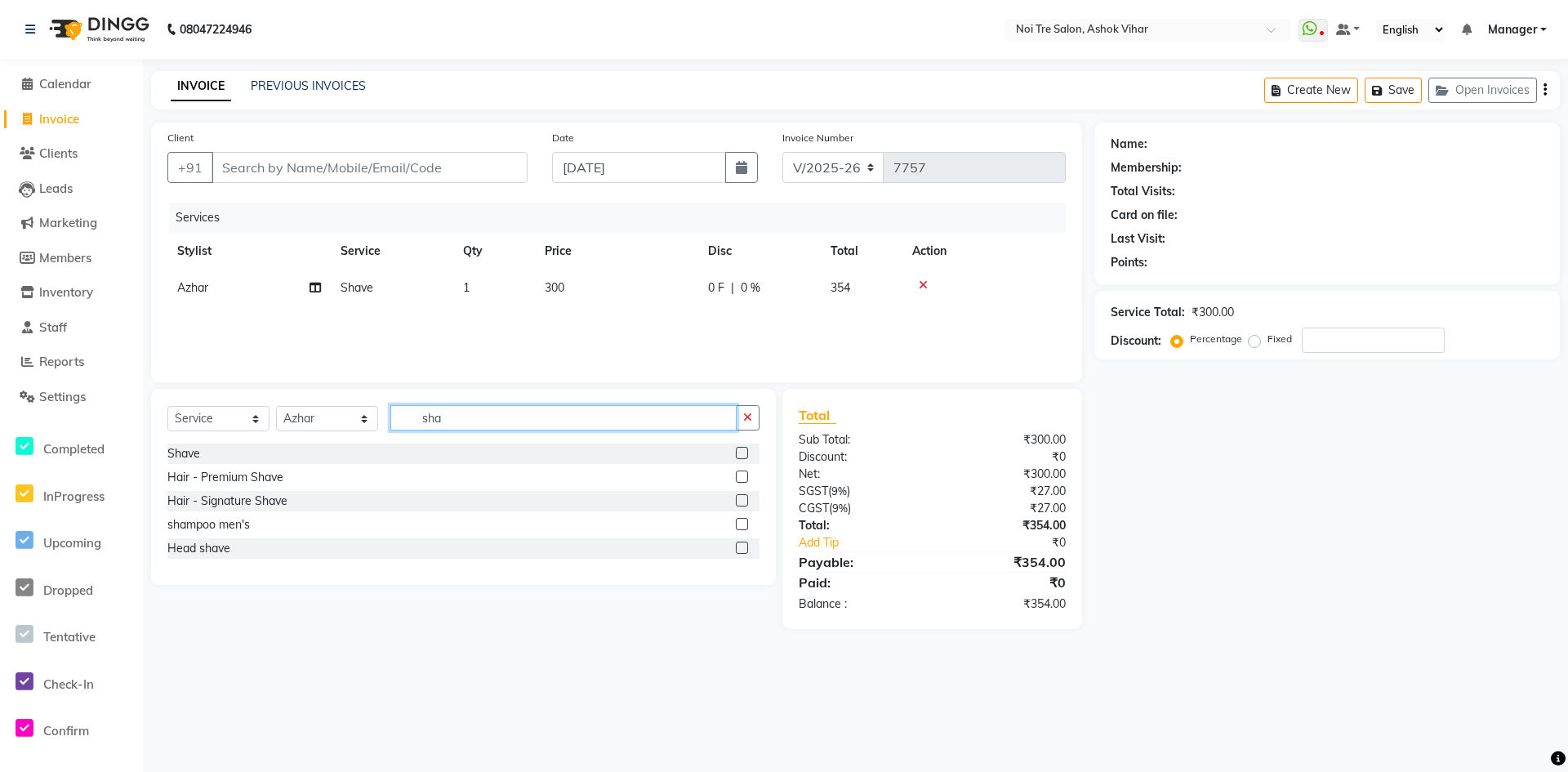
click at [455, 416] on input "sha" at bounding box center [563, 418] width 346 height 25
click at [228, 517] on div "shampoo men's" at bounding box center [208, 525] width 82 height 17
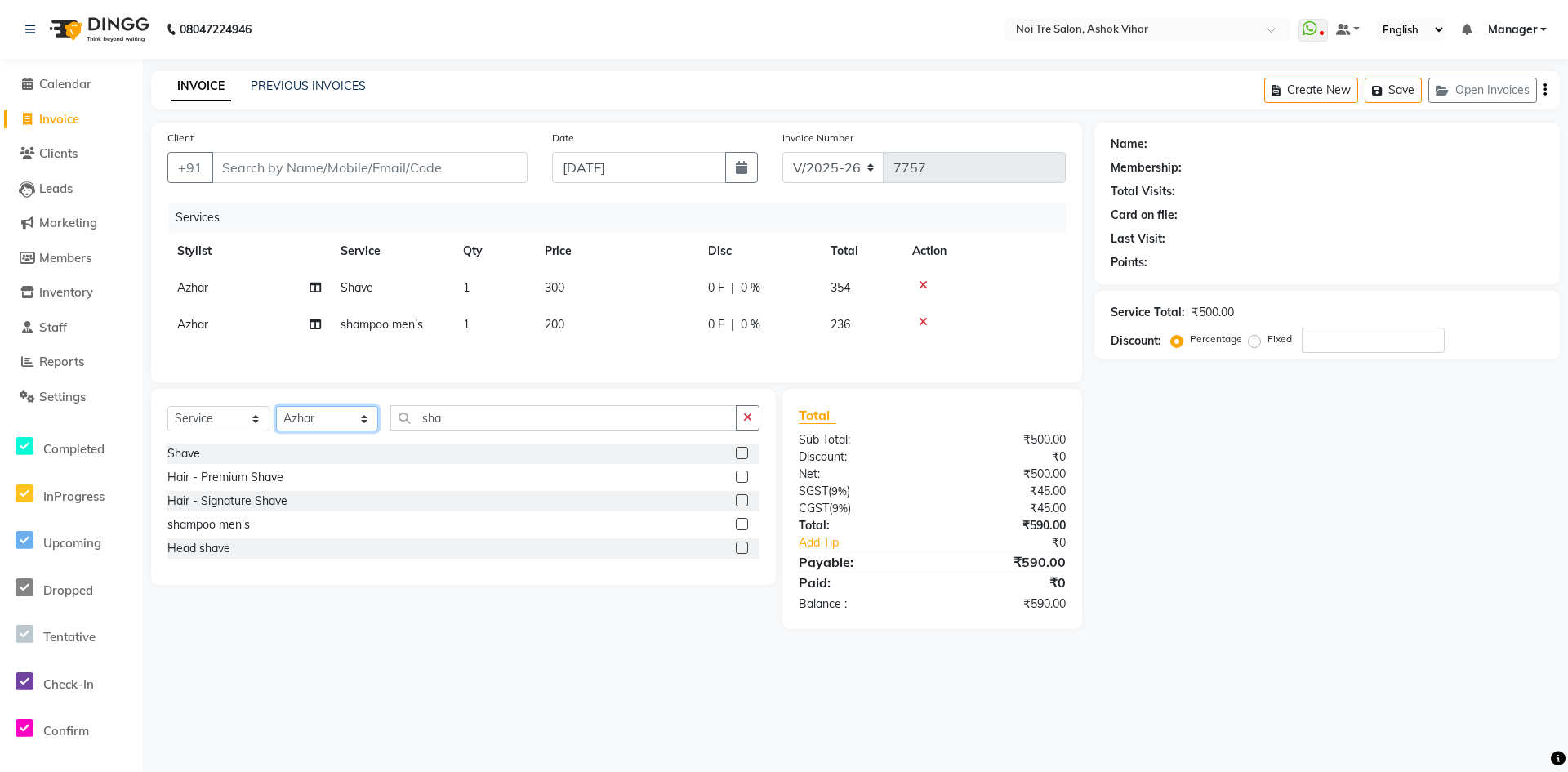
click at [332, 423] on select "Select Stylist Aakash Aalam Aas Admin Ajay Alice Amit Anand Anas Arif ARIF 1 Ar…" at bounding box center [327, 419] width 102 height 25
click at [508, 424] on input "sha" at bounding box center [563, 418] width 346 height 25
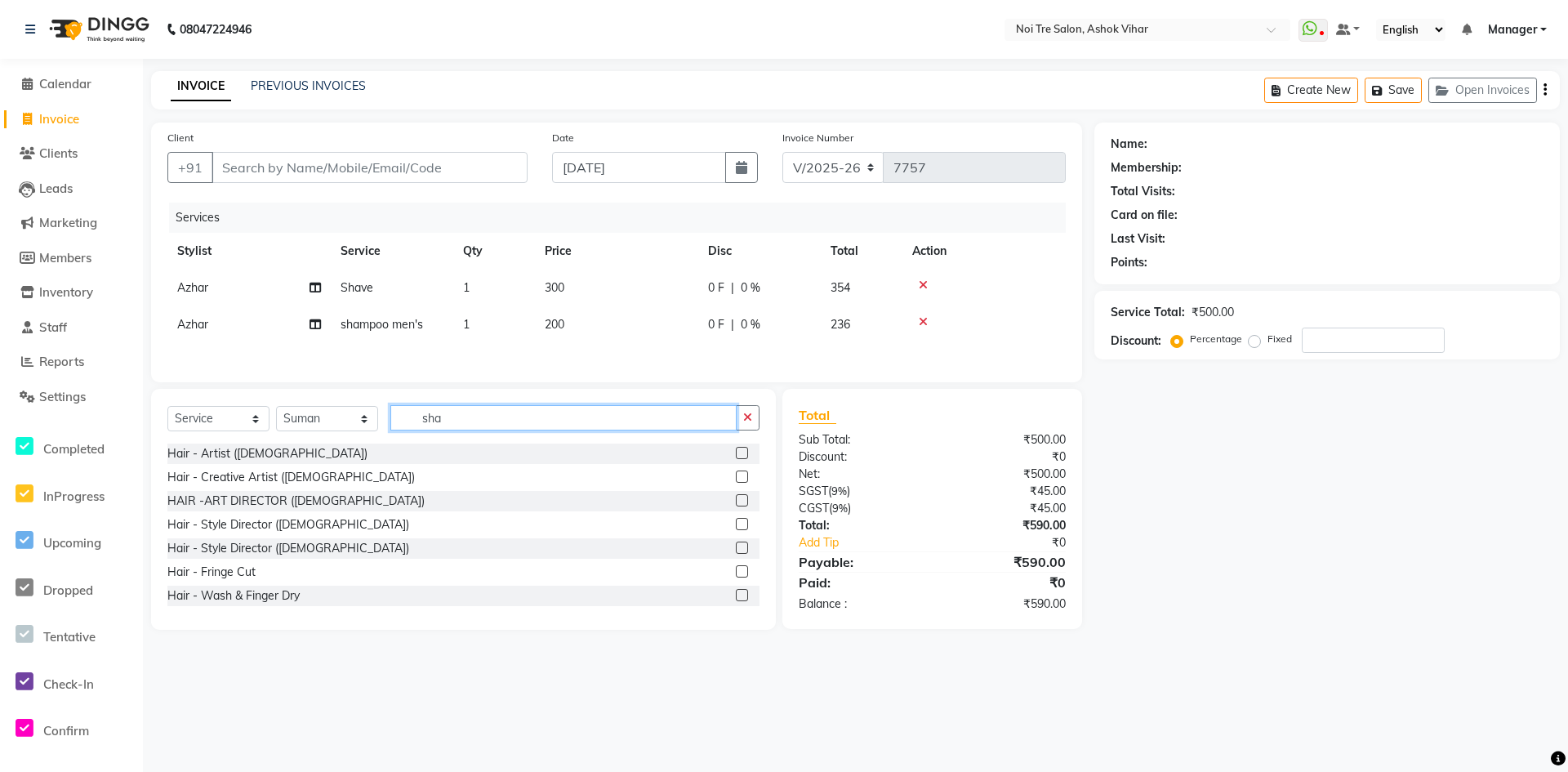
click at [508, 424] on input "sha" at bounding box center [563, 418] width 346 height 25
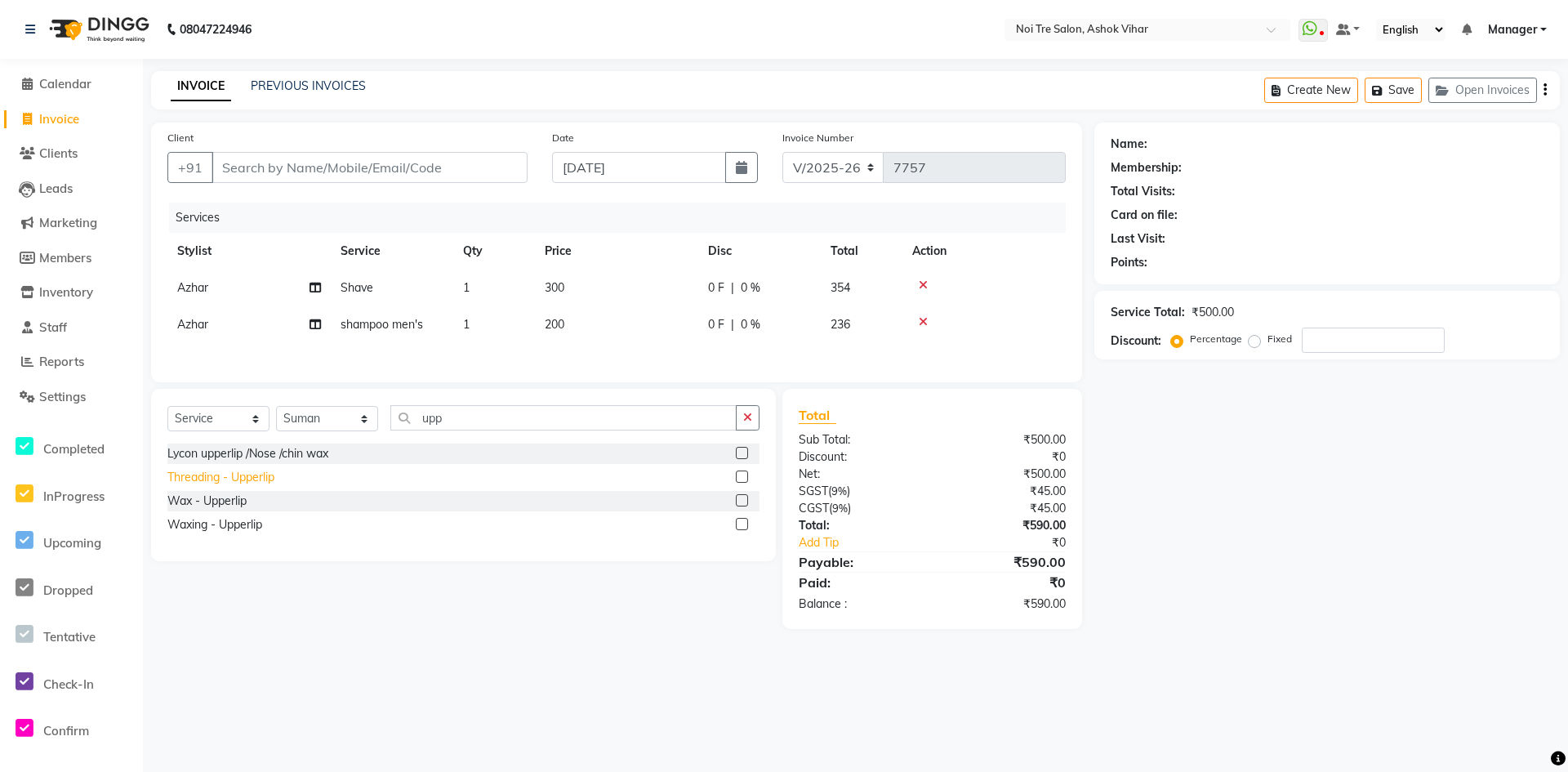
click at [246, 482] on div "Threading - Upperlip" at bounding box center [221, 477] width 107 height 17
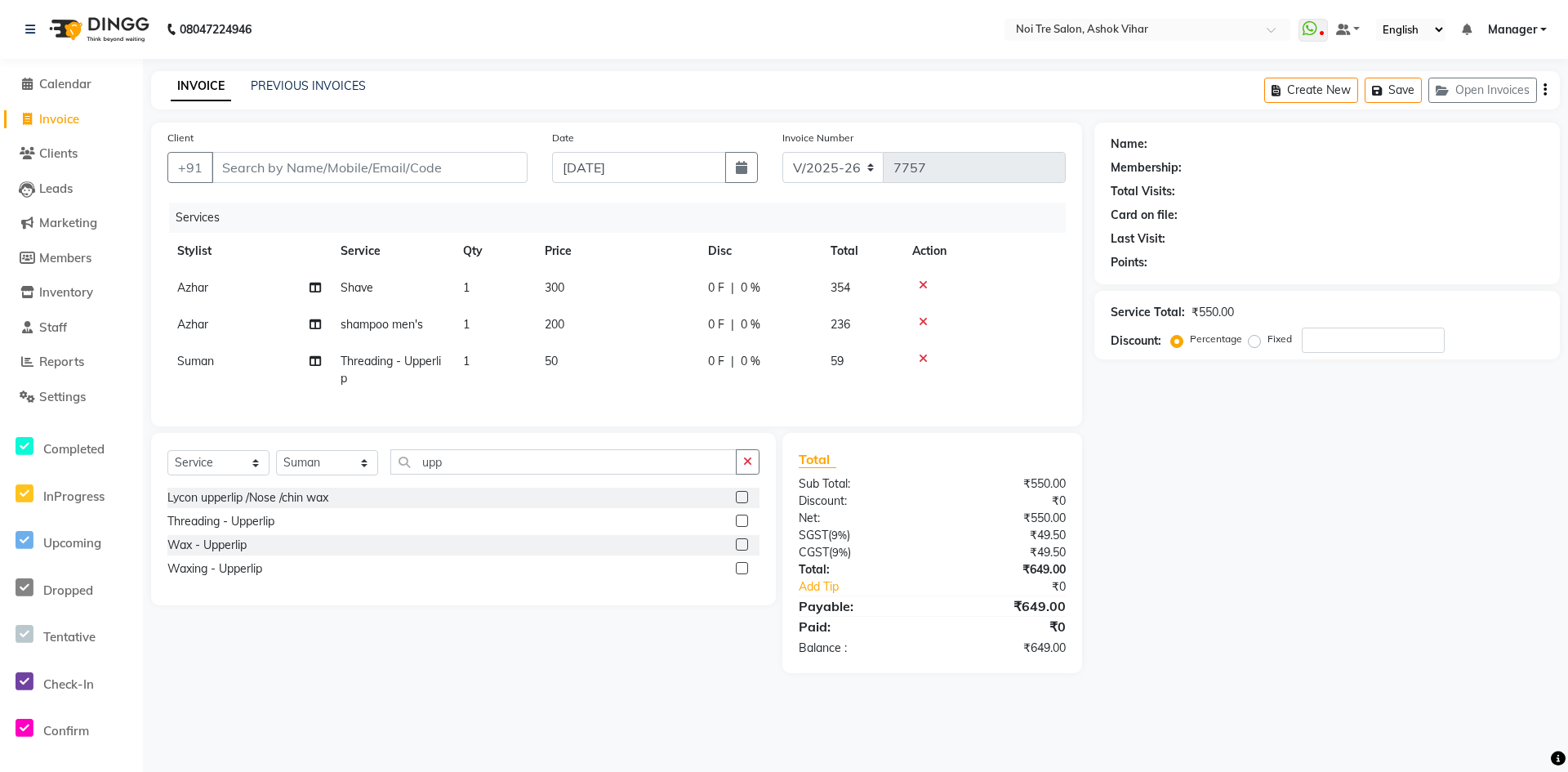
click at [647, 370] on td "50" at bounding box center [616, 370] width 163 height 54
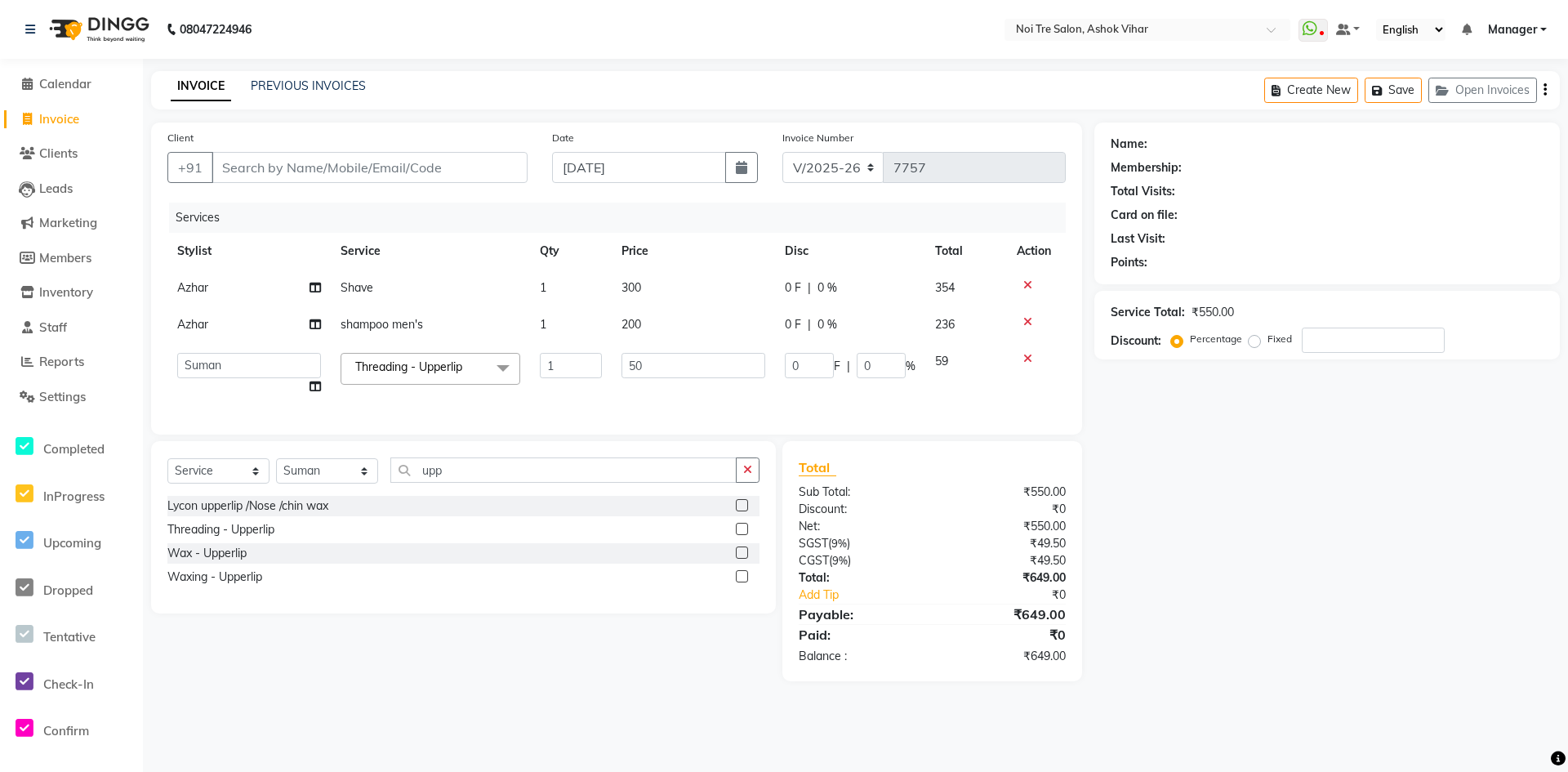
click at [647, 370] on input "50" at bounding box center [693, 365] width 143 height 25
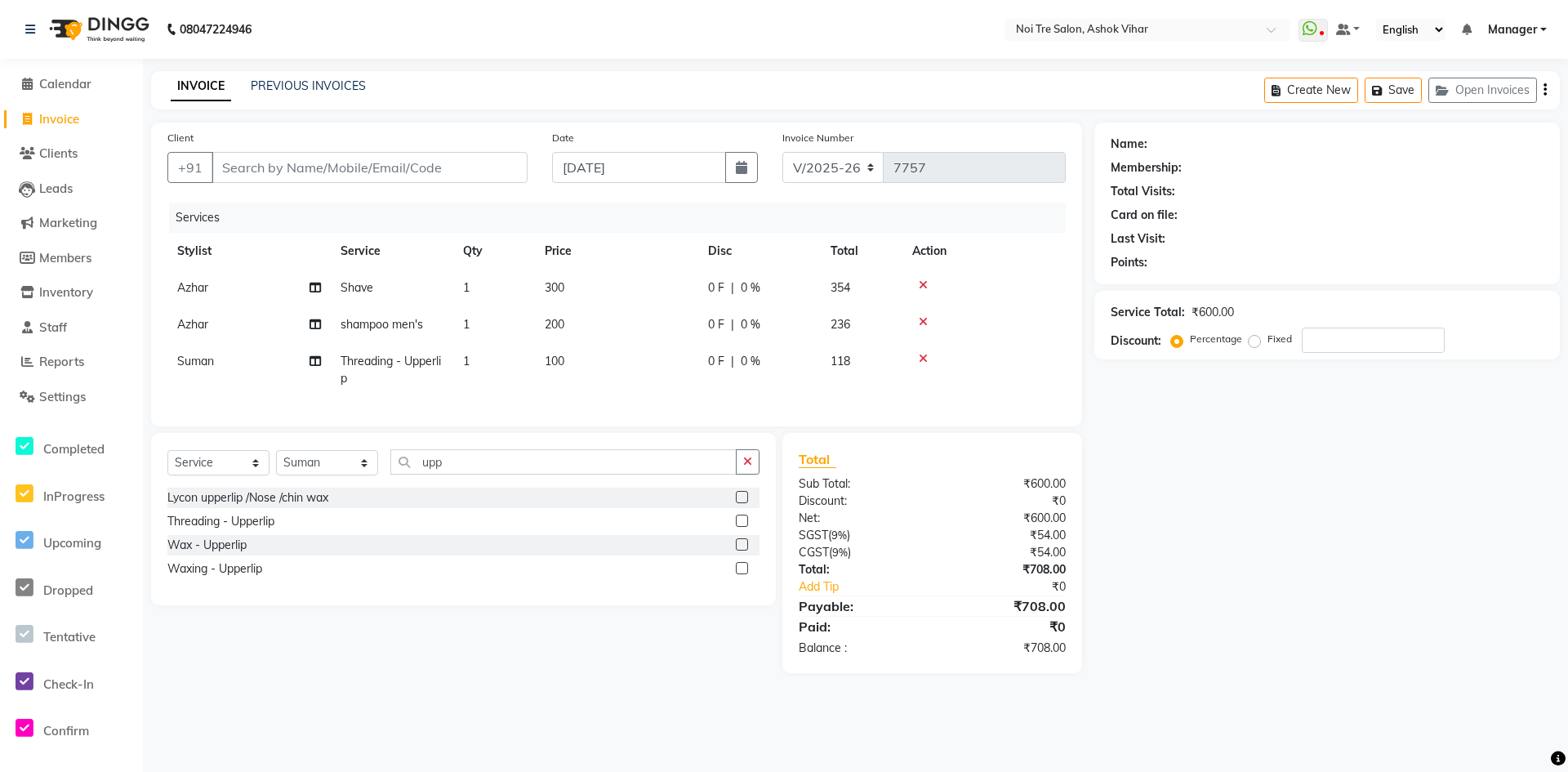
click at [653, 400] on div "Services Stylist Service Qty Price Disc Total Action Azhar Shave 1 300 0 F | 0 …" at bounding box center [617, 306] width 899 height 207
click at [433, 471] on input "upp" at bounding box center [563, 461] width 346 height 25
click at [345, 475] on select "Select Stylist Aakash Aalam Aas Admin Ajay Alice Amit Anand Anas Arif ARIF 1 Ar…" at bounding box center [327, 462] width 102 height 25
click at [638, 296] on td "300" at bounding box center [616, 287] width 163 height 37
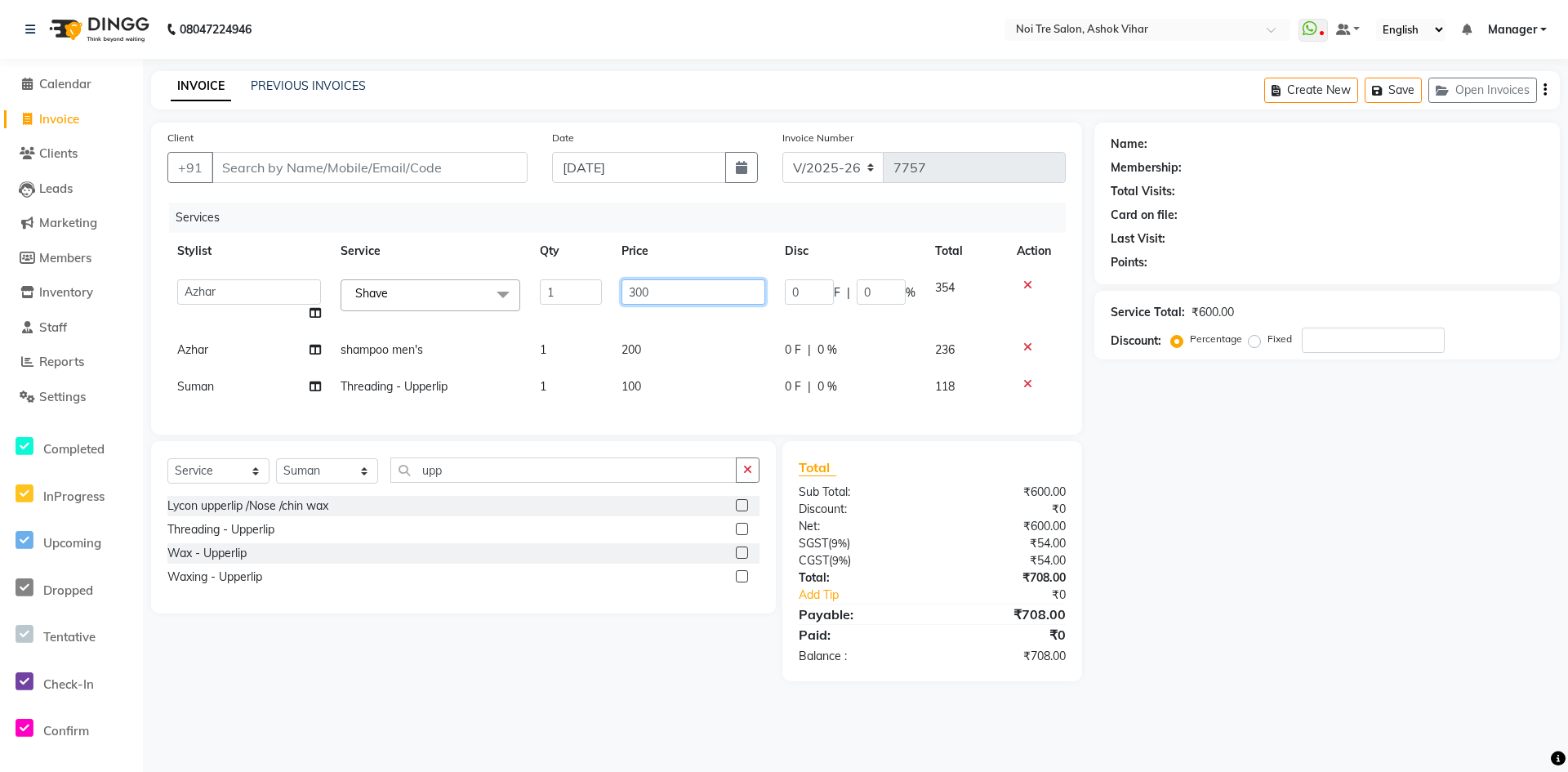
click at [683, 290] on input "300" at bounding box center [693, 291] width 143 height 25
drag, startPoint x: 669, startPoint y: 287, endPoint x: 615, endPoint y: 287, distance: 54.0
click at [615, 287] on td "500" at bounding box center [693, 301] width 163 height 62
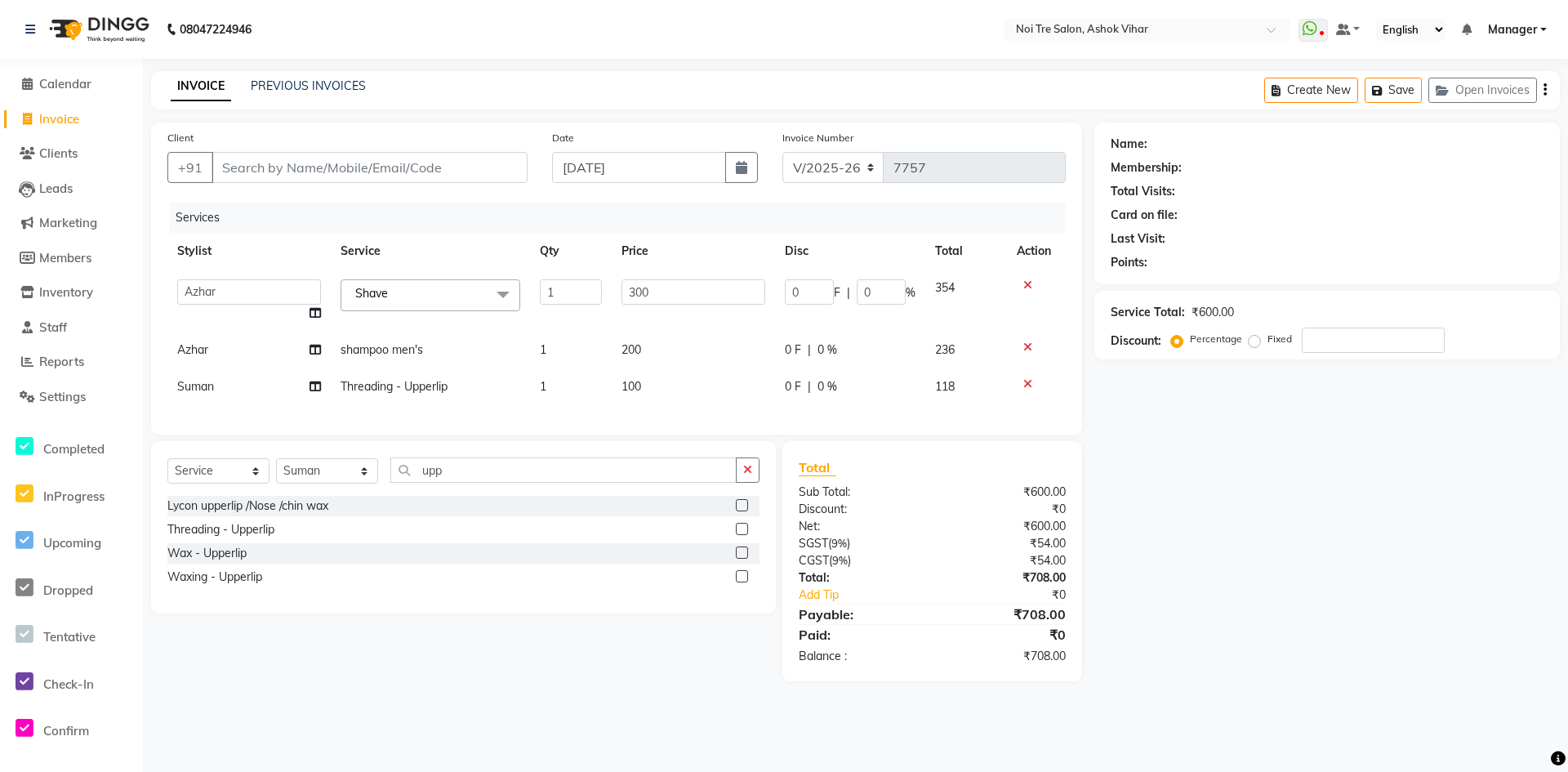
click at [701, 333] on tr "Azhar shampoo men's 1 200 0 F | 0 % 236" at bounding box center [617, 350] width 899 height 37
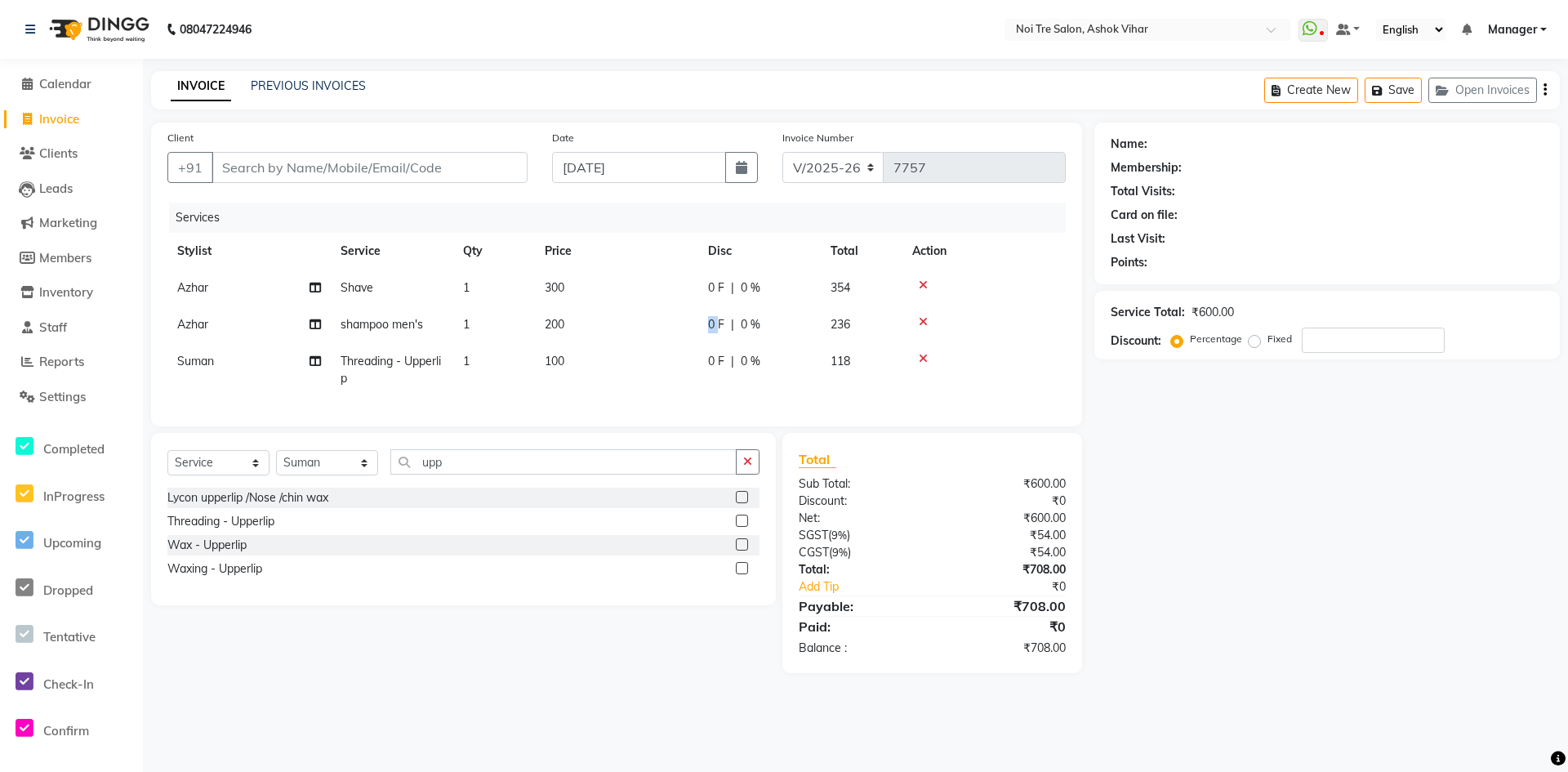
click at [701, 333] on td "0 F | 0 %" at bounding box center [760, 324] width 123 height 37
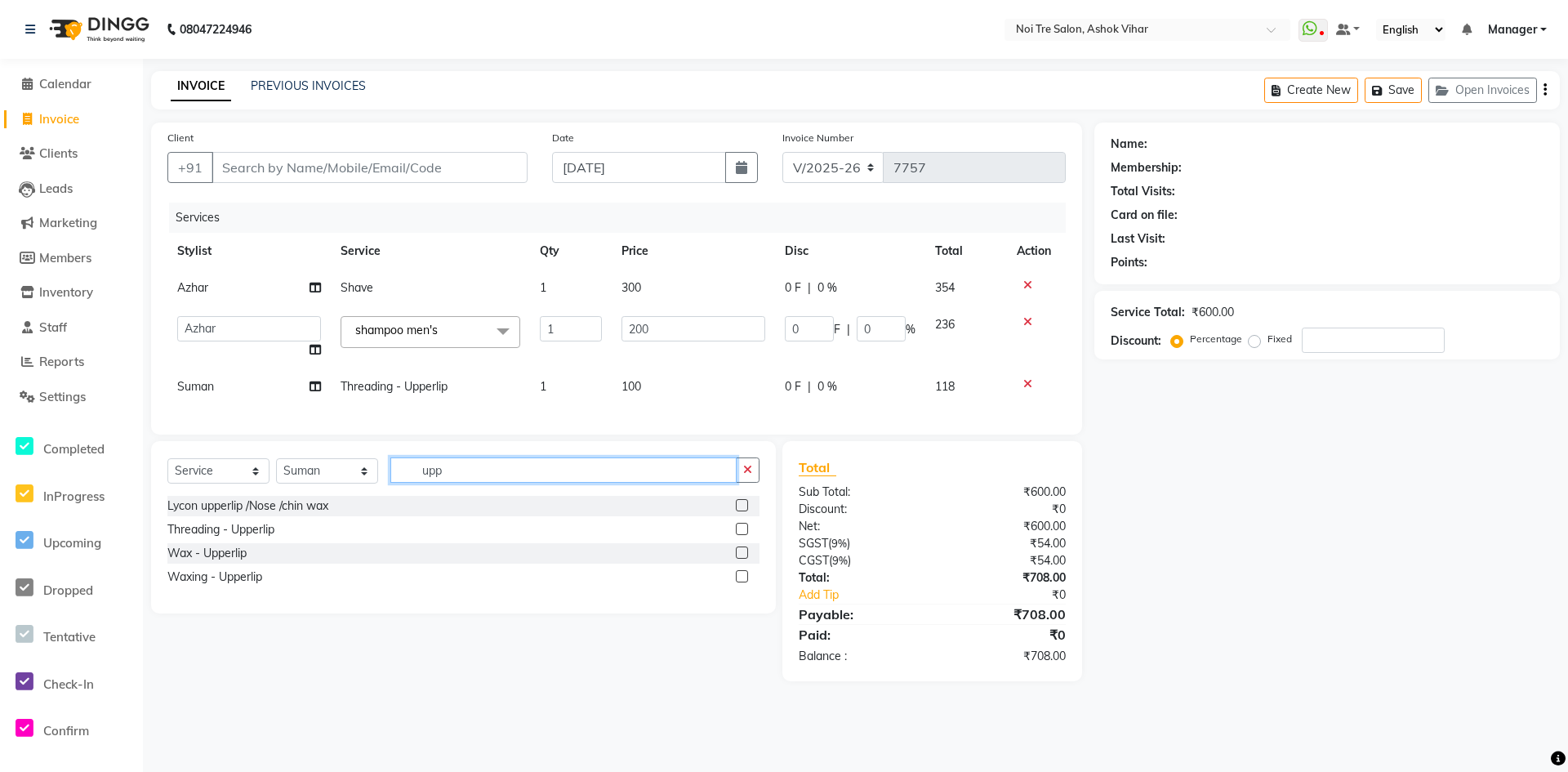
click at [460, 479] on input "upp" at bounding box center [563, 469] width 346 height 25
click at [339, 484] on select "Select Stylist Aakash Aalam Aas Admin Ajay Alice Amit Anand Anas Arif ARIF 1 Ar…" at bounding box center [327, 470] width 102 height 25
click at [423, 483] on input "upp" at bounding box center [563, 469] width 346 height 25
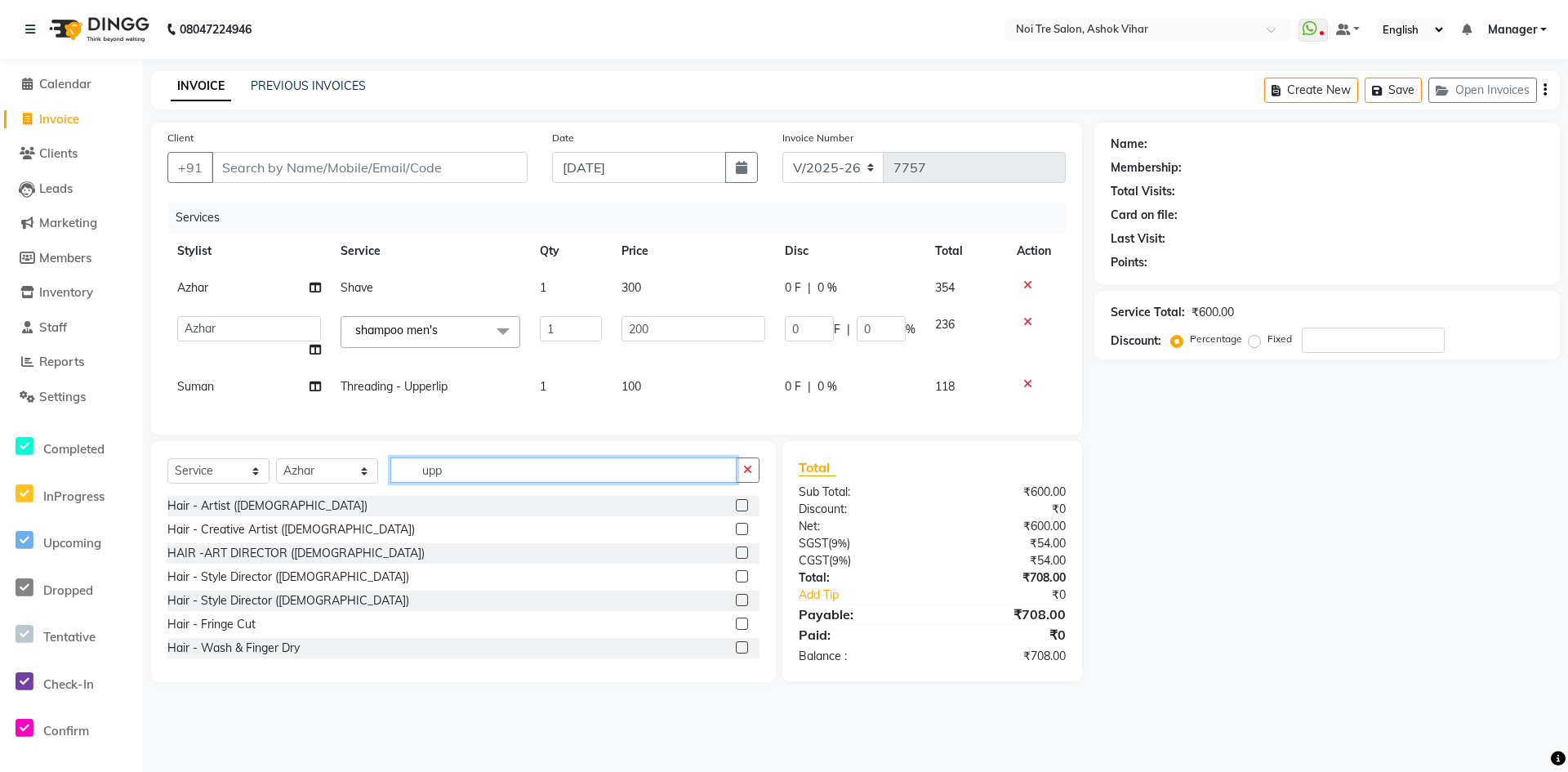
click at [423, 483] on input "upp" at bounding box center [563, 469] width 346 height 25
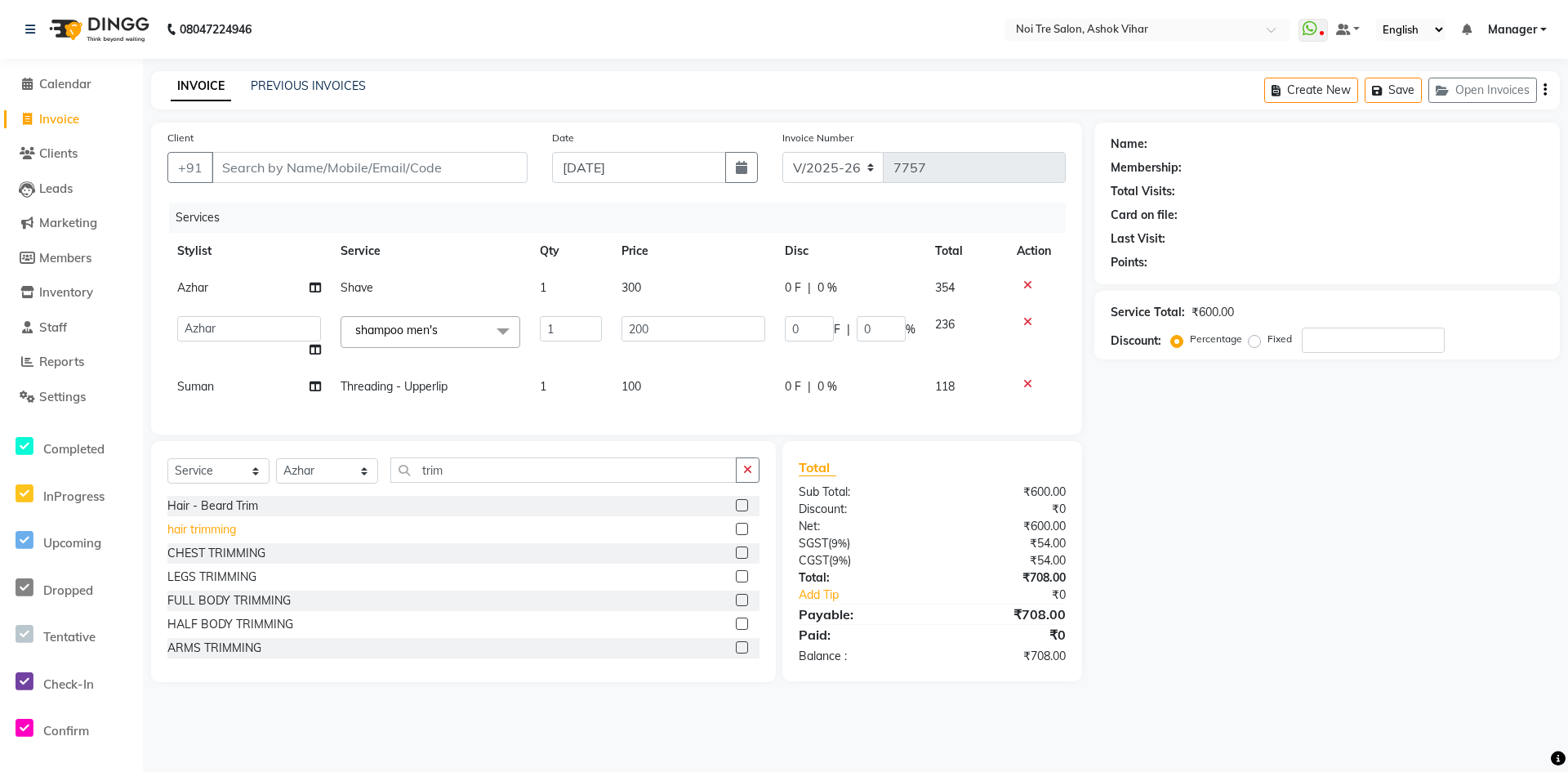
click at [205, 538] on div "hair trimming" at bounding box center [202, 530] width 69 height 17
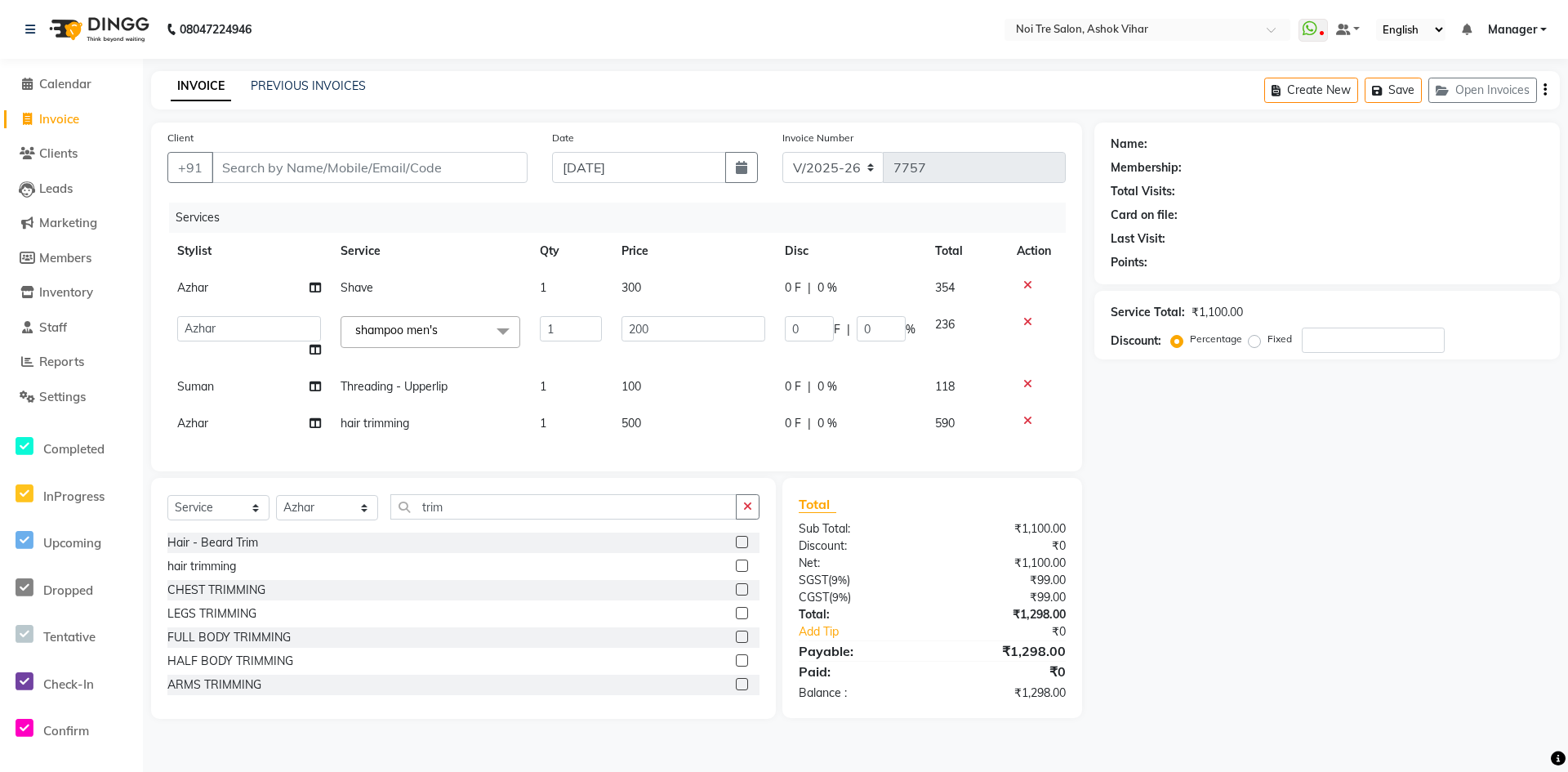
click at [732, 424] on td "500" at bounding box center [693, 423] width 163 height 37
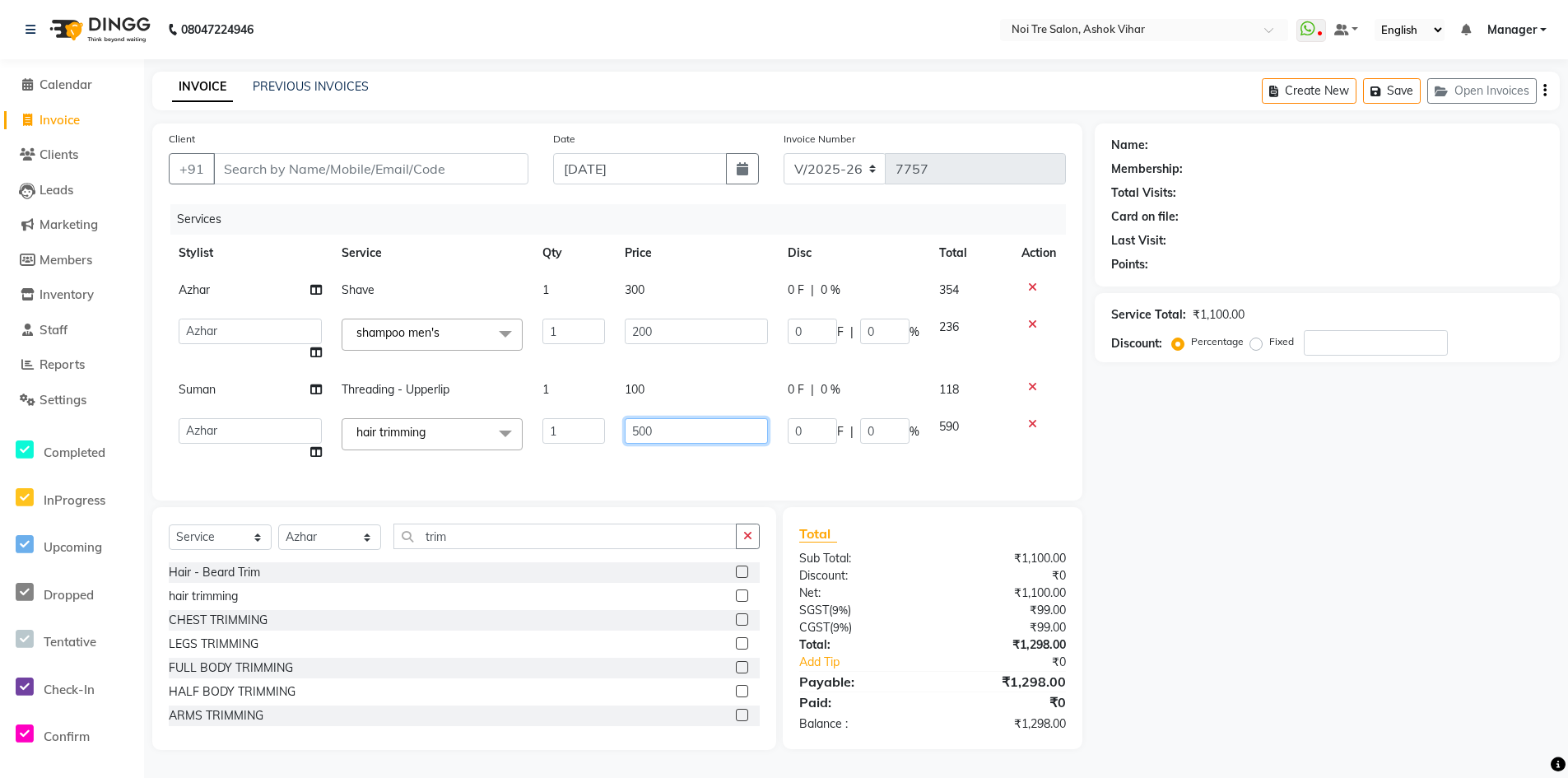
click at [737, 427] on input "500" at bounding box center [698, 430] width 144 height 26
click at [491, 182] on input "Client" at bounding box center [371, 168] width 316 height 31
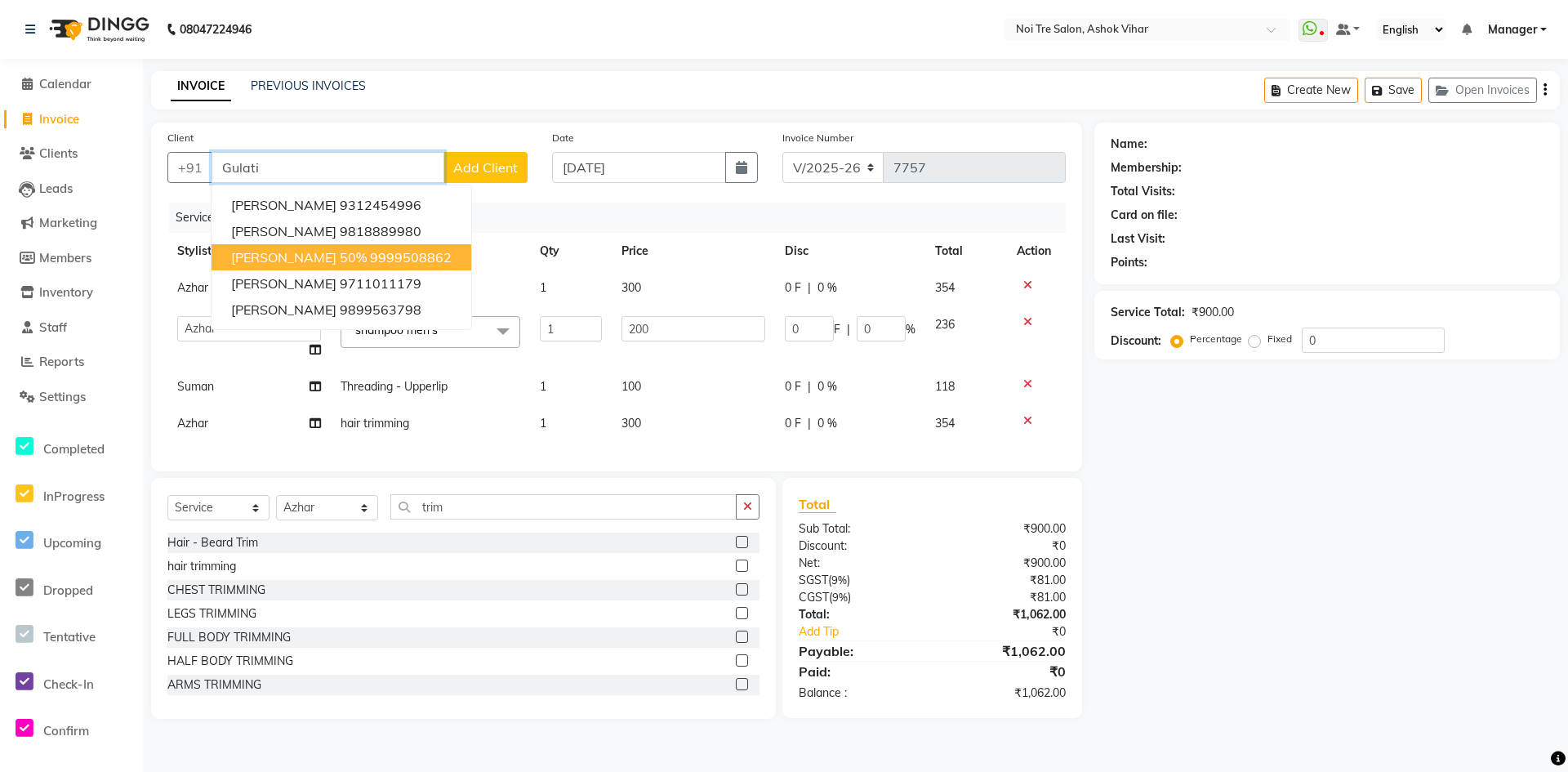
click at [289, 260] on span "Aaryamann Gulati 50%" at bounding box center [299, 256] width 136 height 16
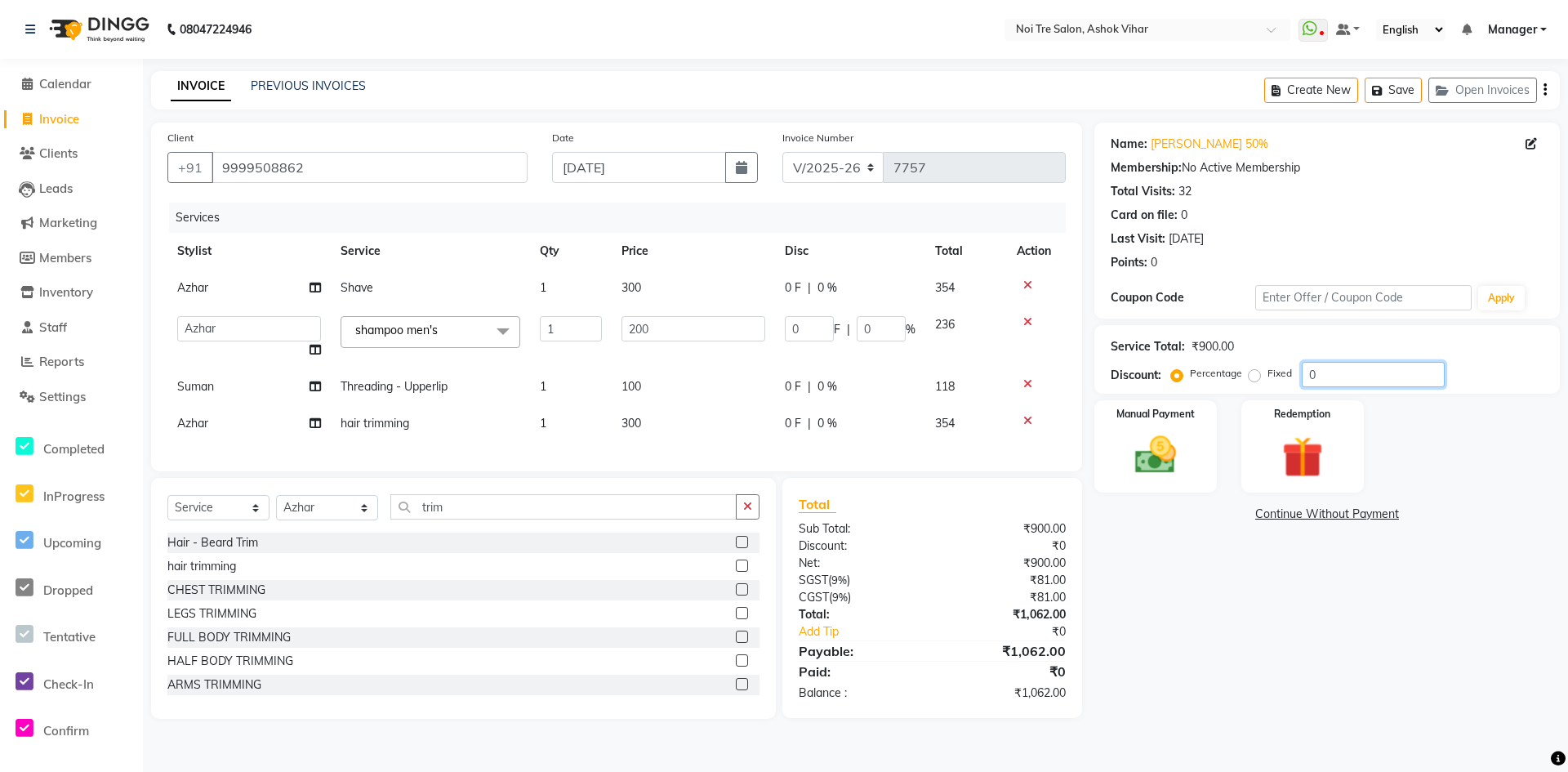
drag, startPoint x: 1324, startPoint y: 382, endPoint x: 1259, endPoint y: 376, distance: 65.3
click at [1259, 376] on div "Percentage Fixed 0" at bounding box center [1310, 374] width 271 height 25
click at [1158, 468] on img at bounding box center [1156, 455] width 71 height 50
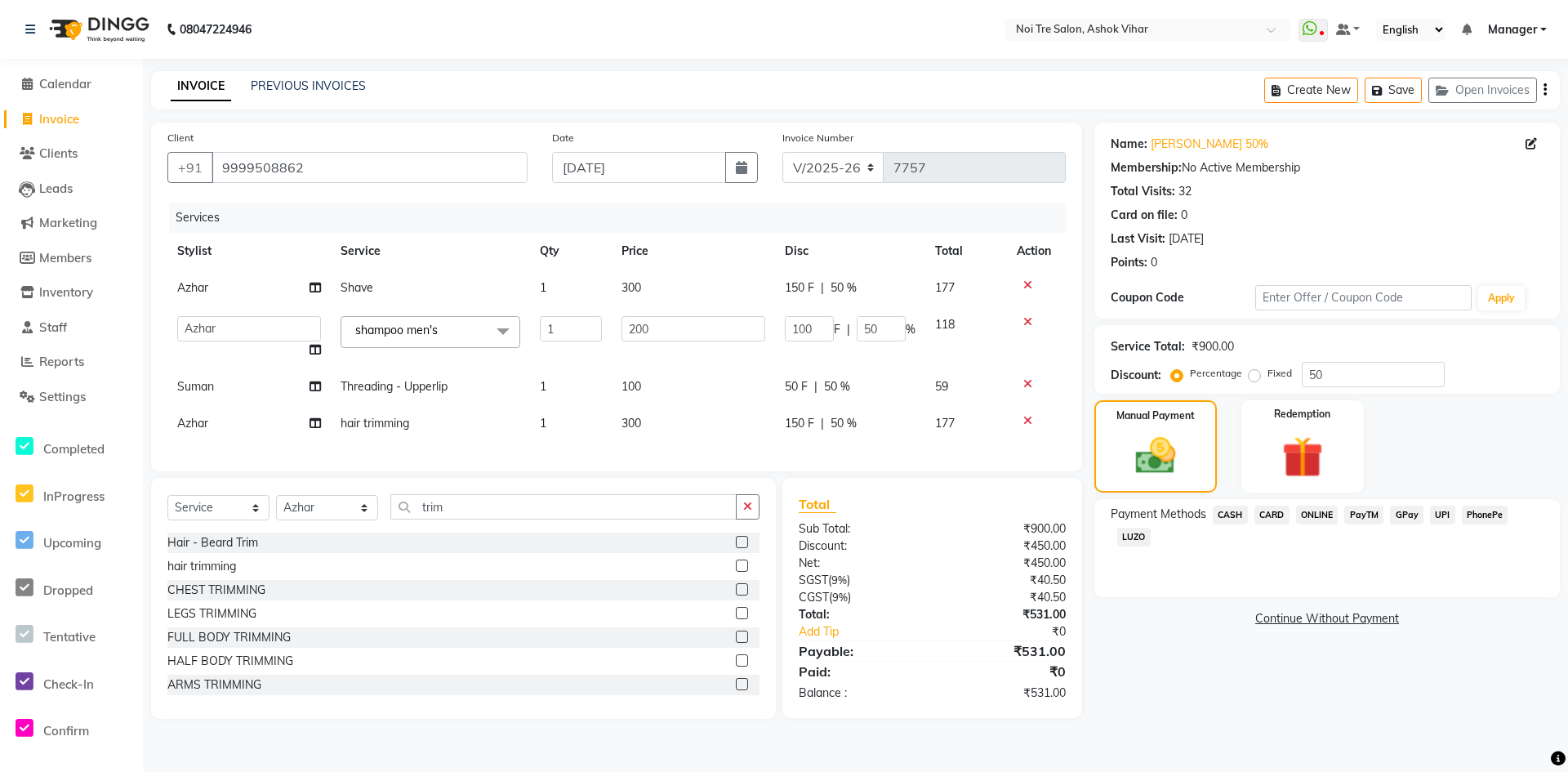
click at [1308, 514] on span "ONLINE" at bounding box center [1317, 515] width 42 height 19
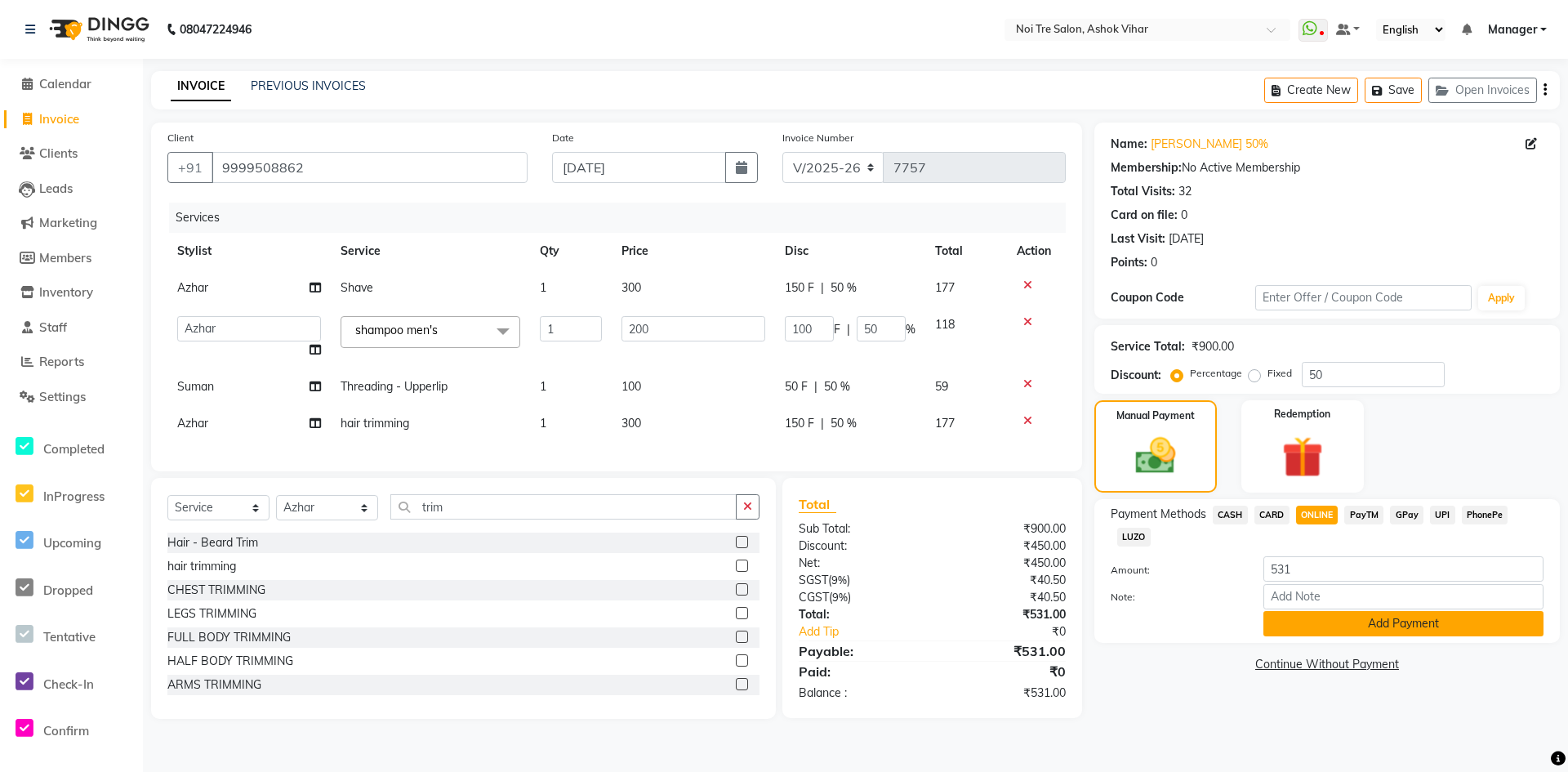
click at [1293, 618] on button "Add Payment" at bounding box center [1403, 623] width 280 height 25
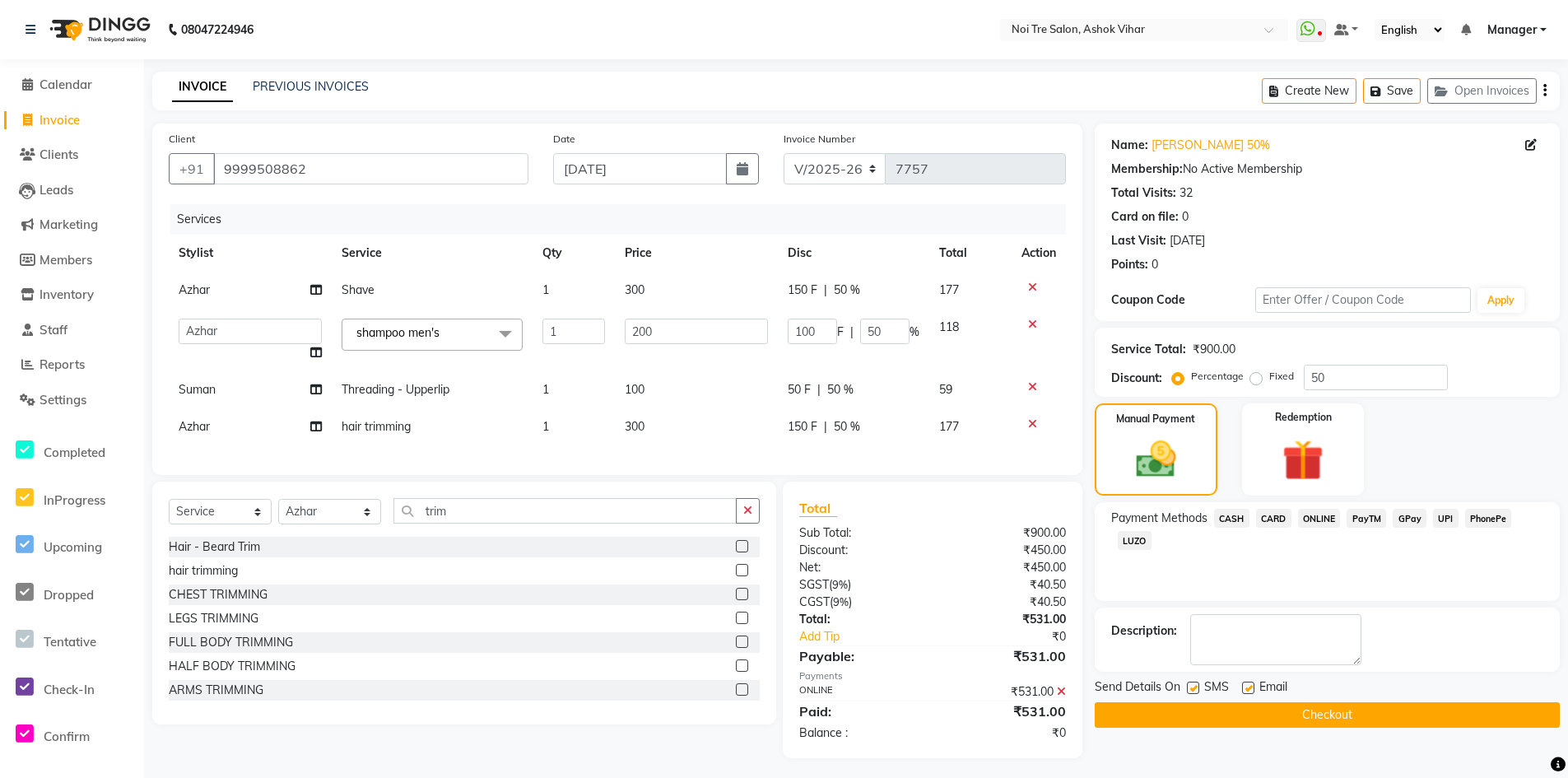
click at [1212, 722] on button "Checkout" at bounding box center [1327, 714] width 465 height 26
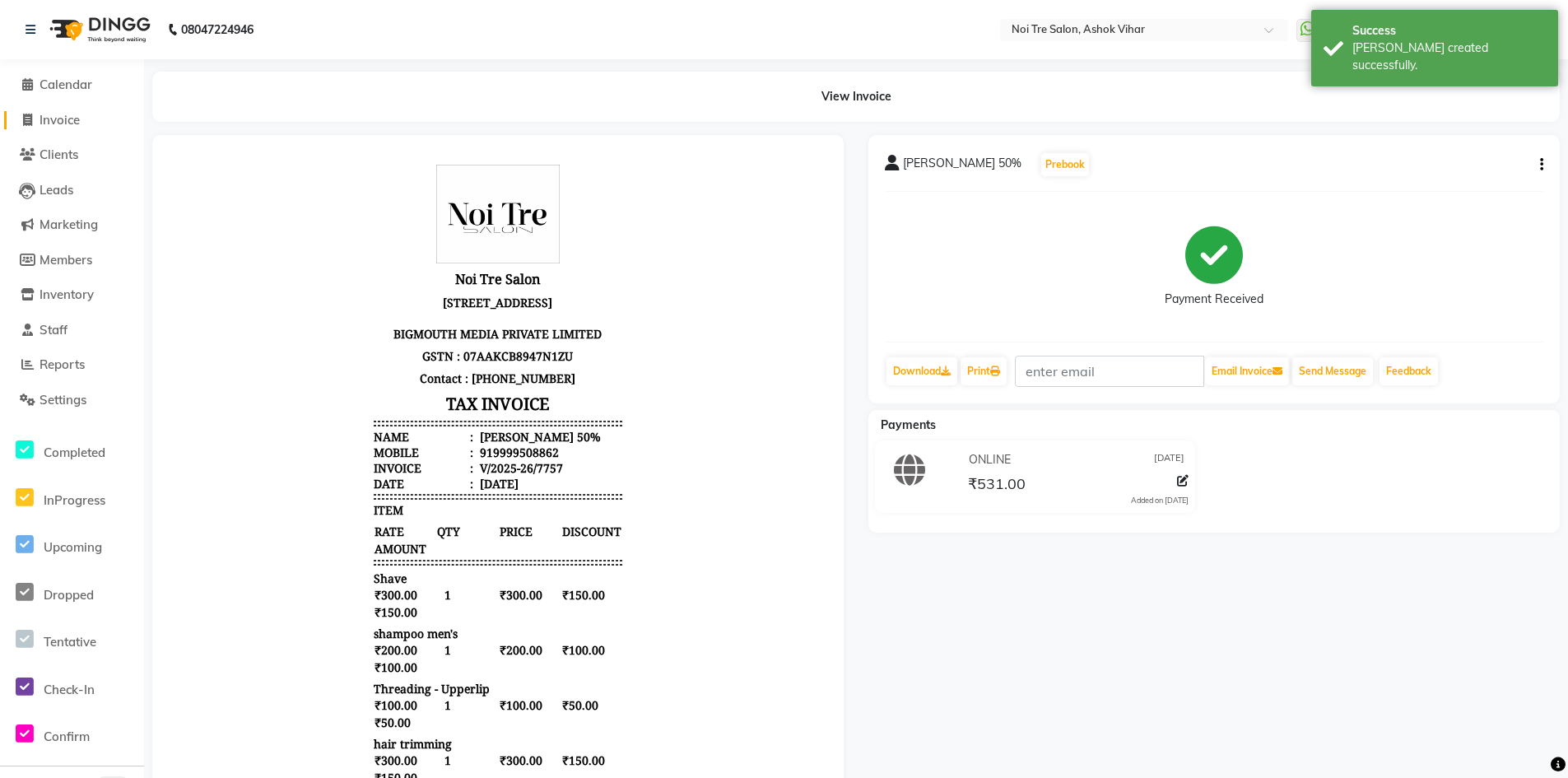
click at [75, 126] on span "Invoice" at bounding box center [60, 120] width 40 height 15
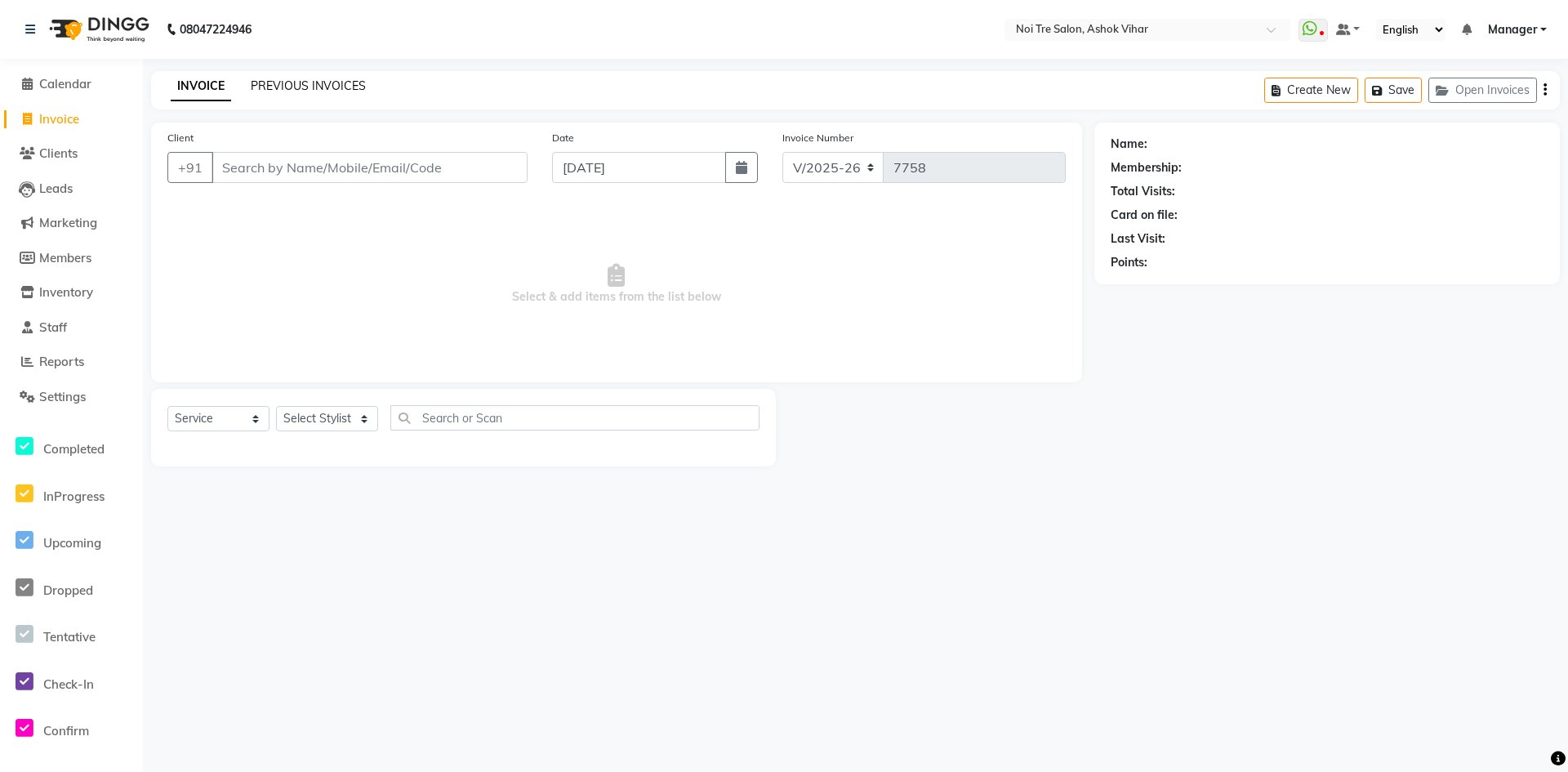
click at [323, 90] on link "PREVIOUS INVOICES" at bounding box center [308, 86] width 115 height 15
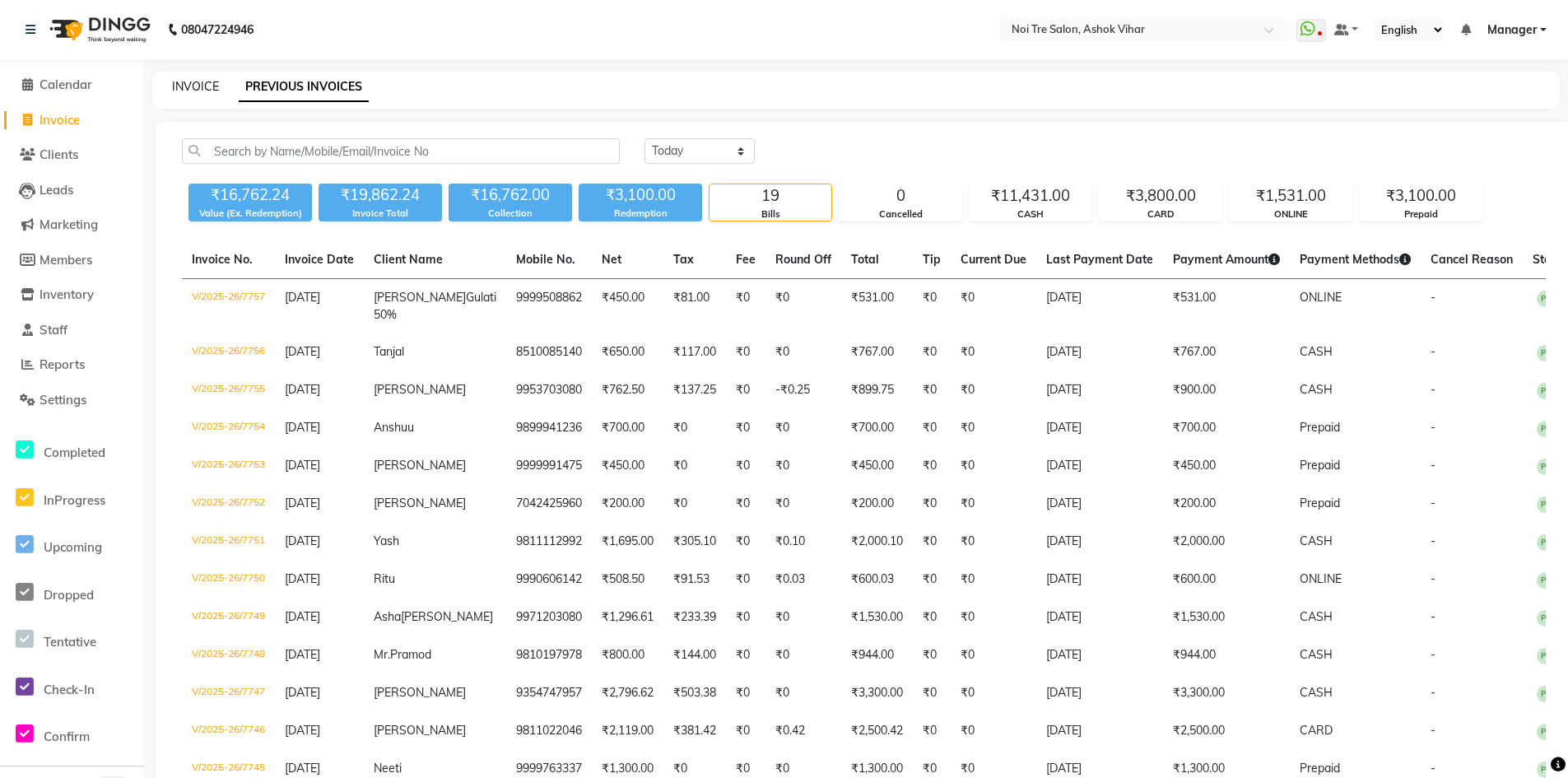
click at [201, 87] on link "INVOICE" at bounding box center [195, 86] width 47 height 15
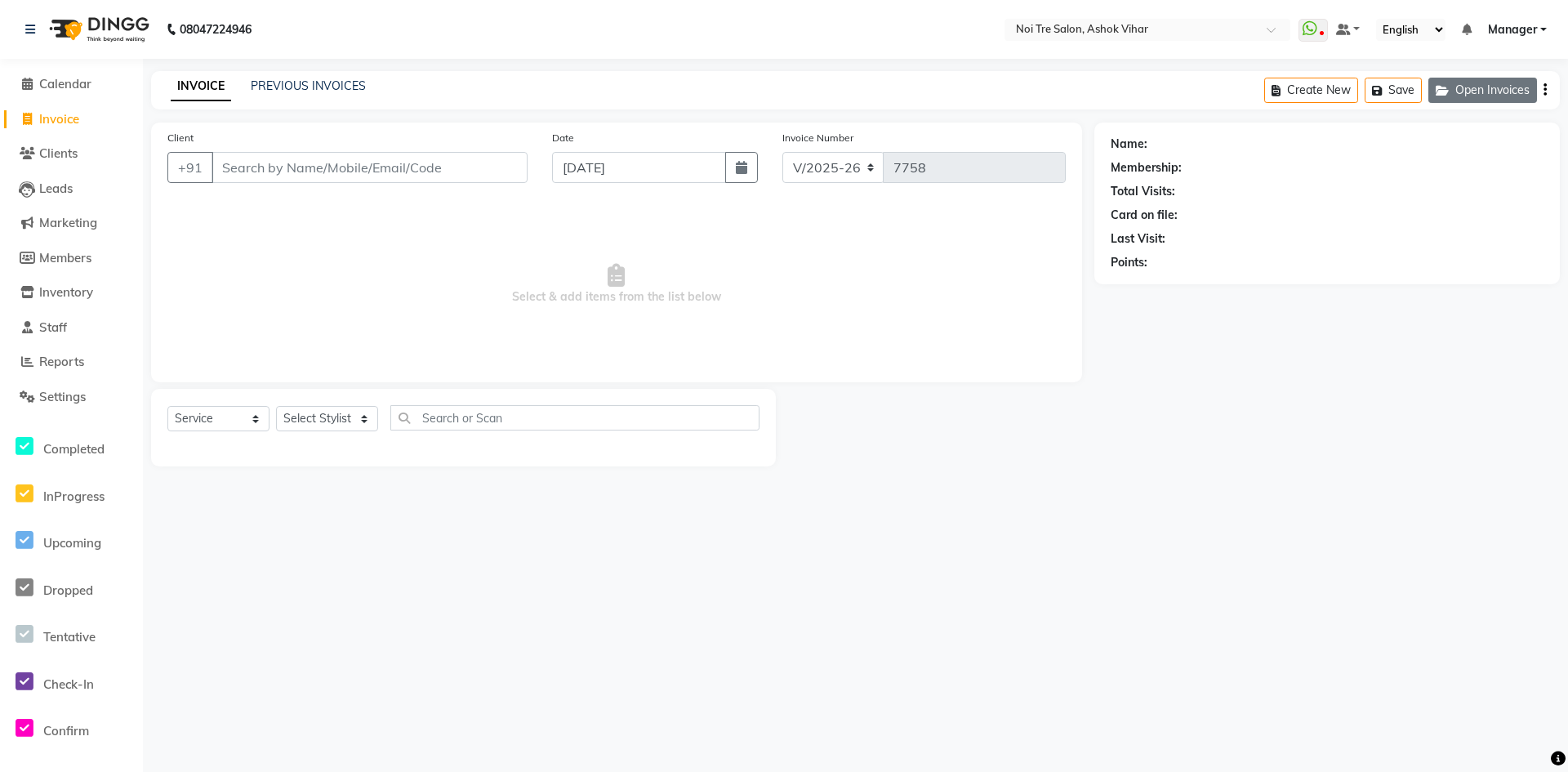
click at [1485, 94] on button "Open Invoices" at bounding box center [1482, 90] width 108 height 25
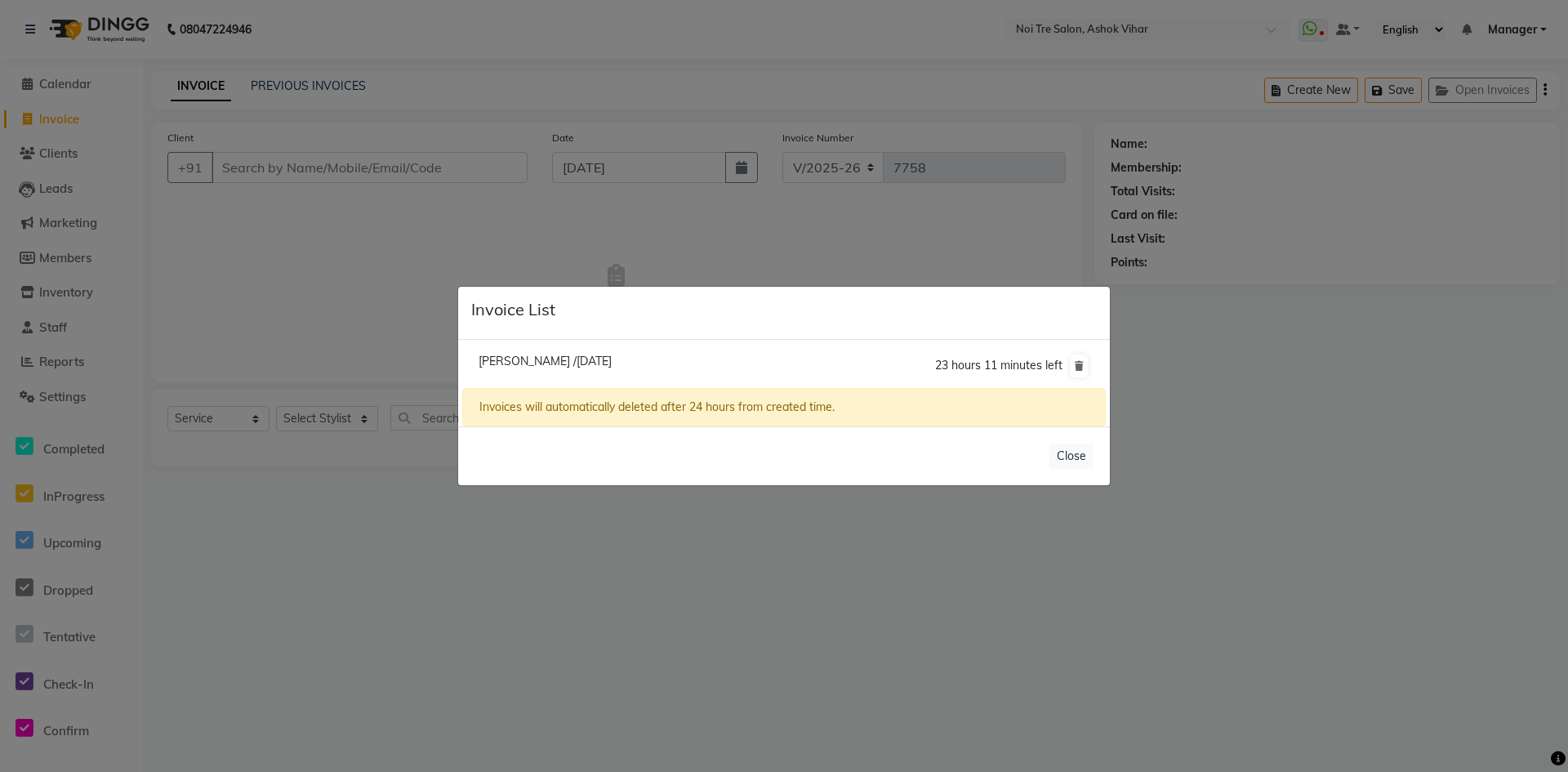
click at [509, 354] on span "Aastha /04 September 2025" at bounding box center [545, 361] width 133 height 15
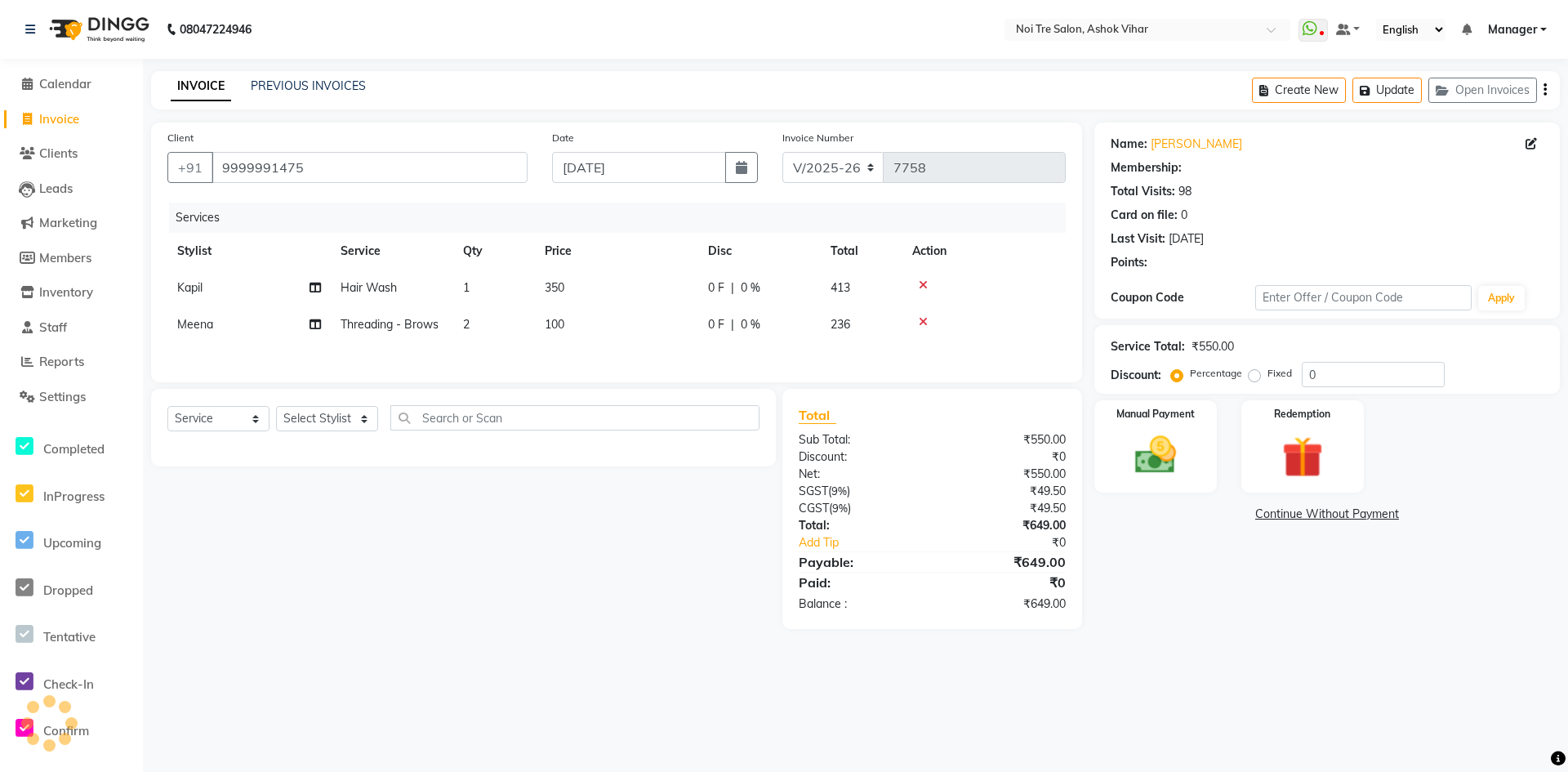
click at [76, 125] on span "Invoice" at bounding box center [59, 119] width 40 height 15
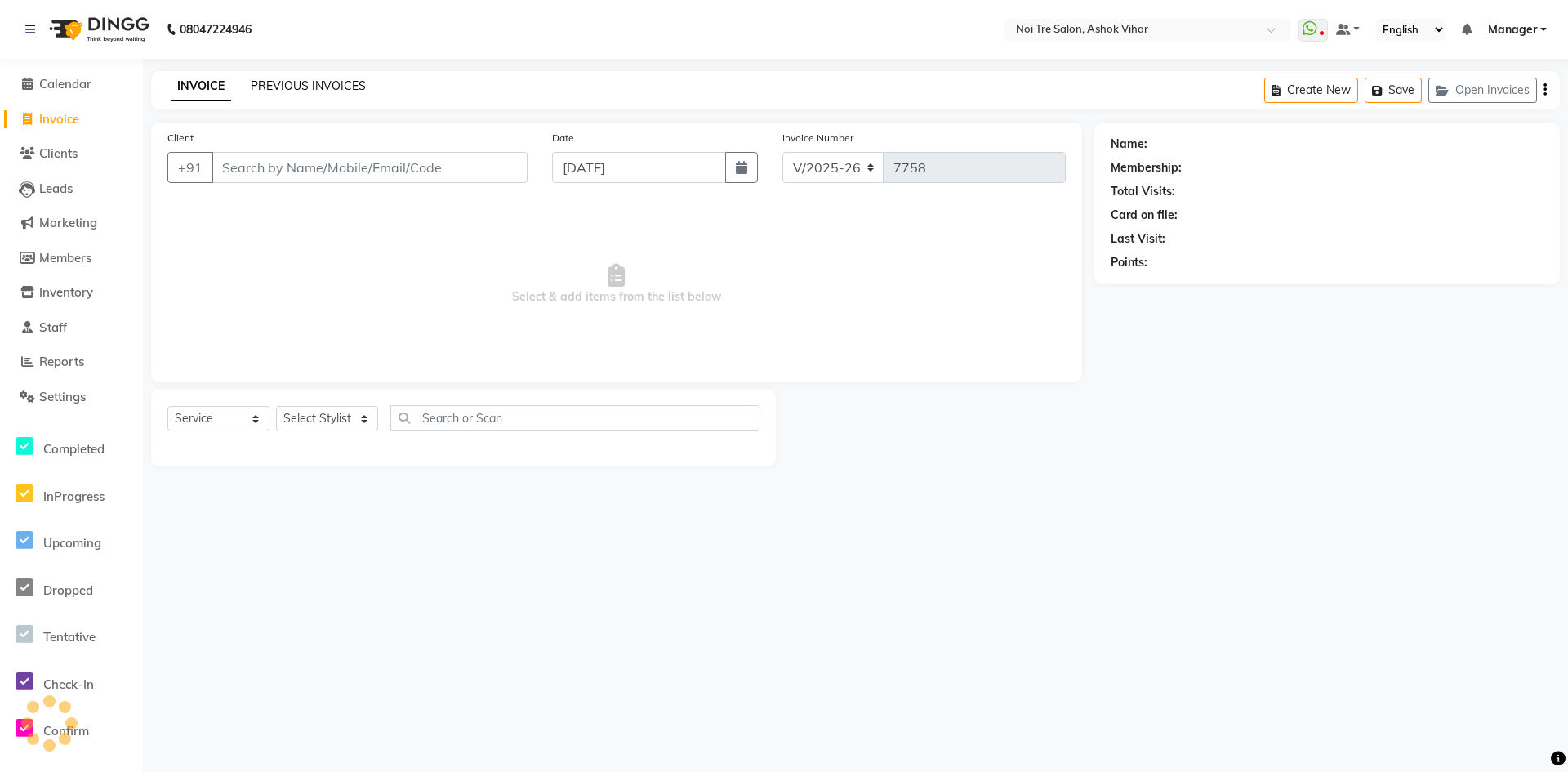
click at [308, 84] on link "PREVIOUS INVOICES" at bounding box center [308, 86] width 115 height 15
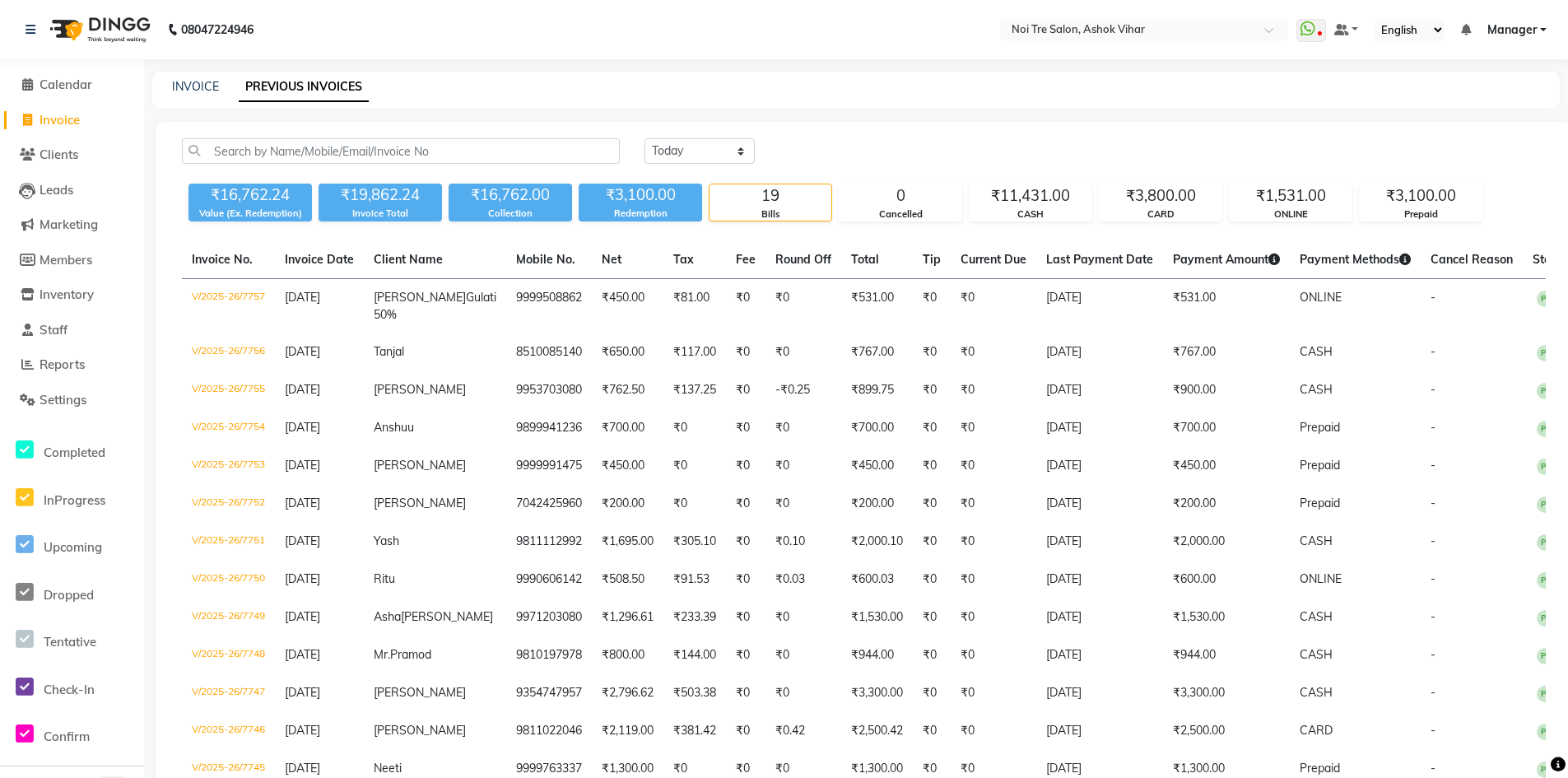
click at [72, 112] on span "Invoice" at bounding box center [60, 120] width 40 height 15
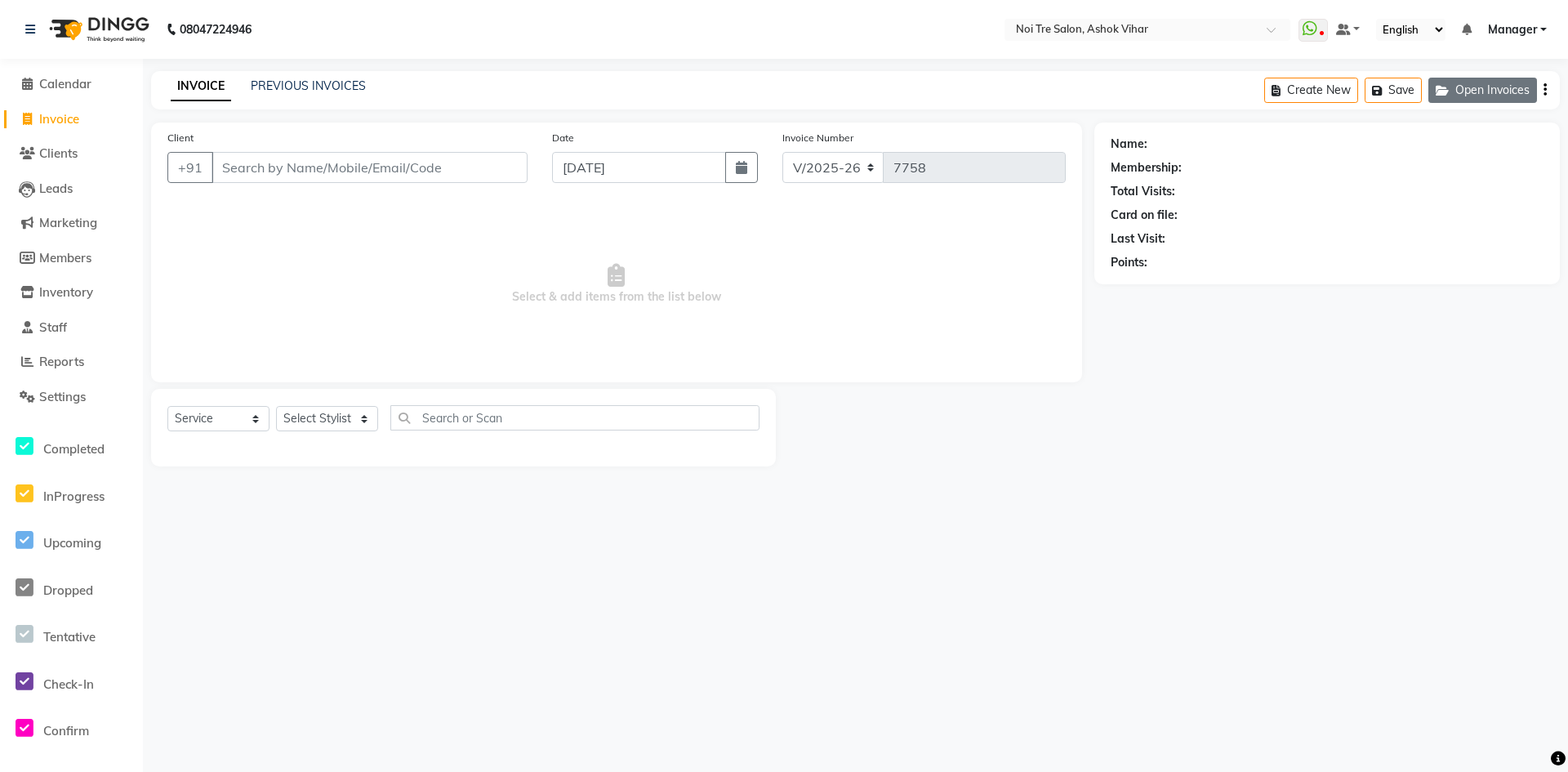
click at [1497, 81] on button "Open Invoices" at bounding box center [1482, 90] width 108 height 25
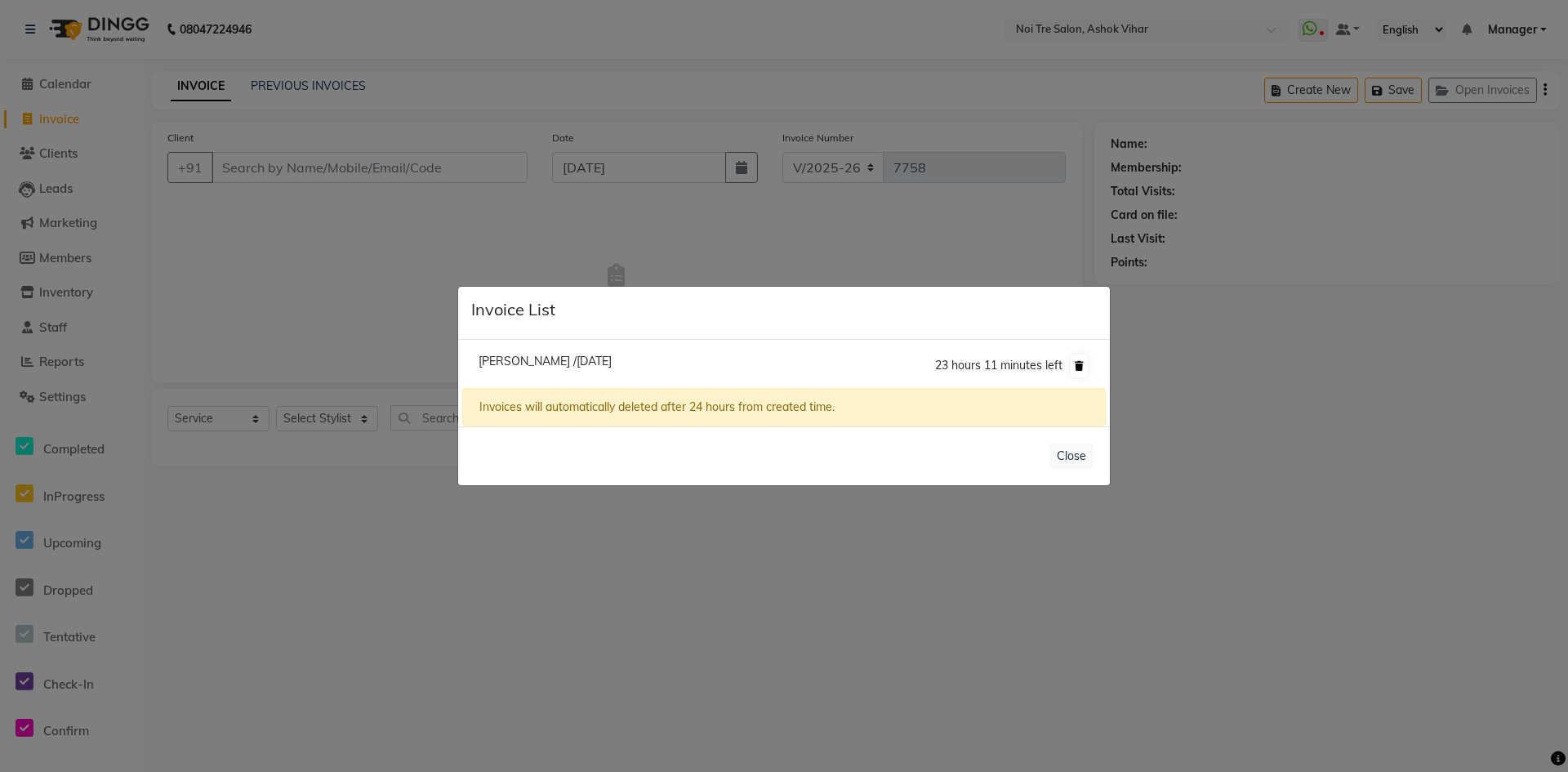
click at [1078, 367] on icon at bounding box center [1080, 366] width 9 height 9
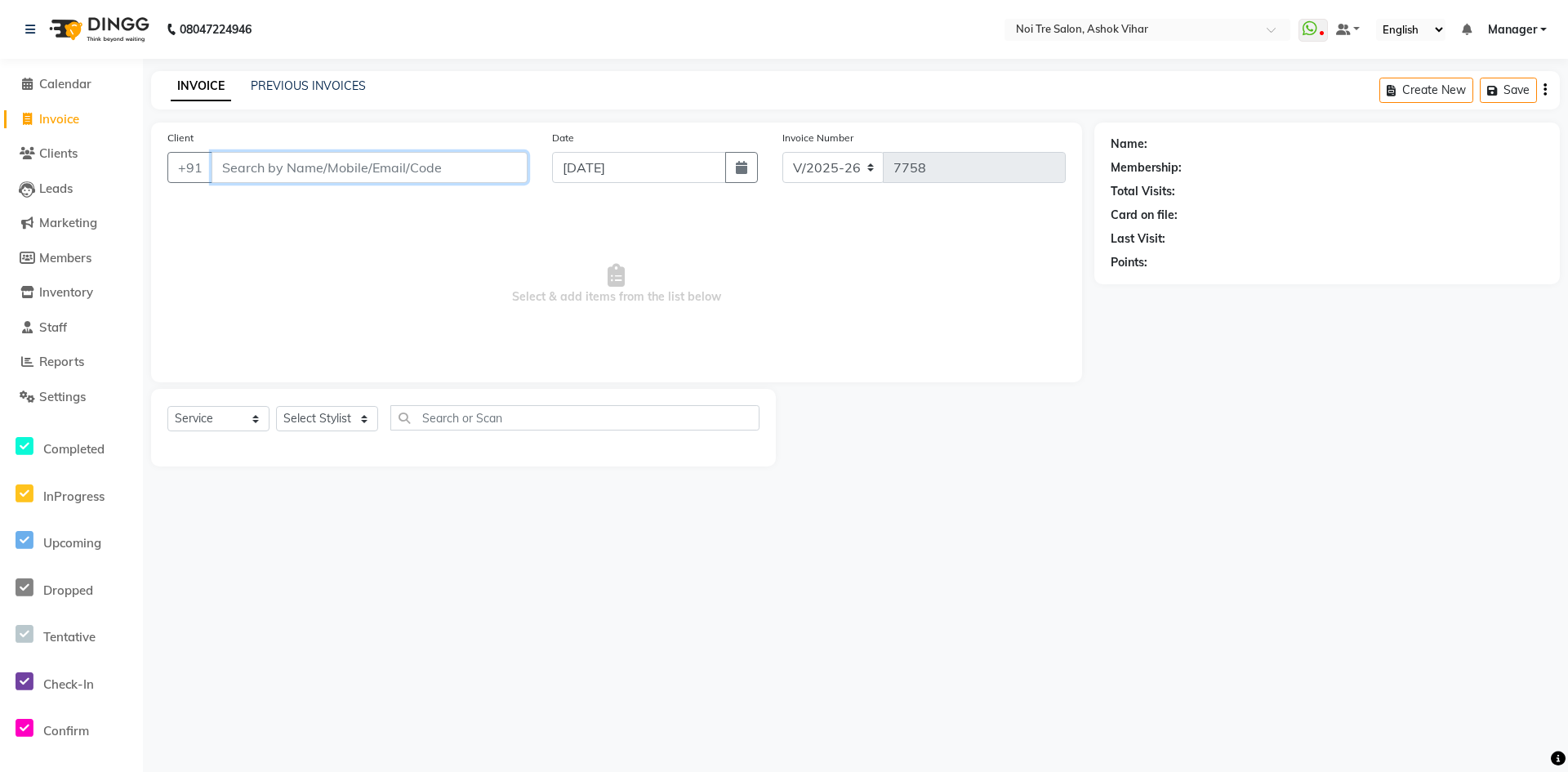
click at [465, 156] on input "Client" at bounding box center [369, 167] width 316 height 31
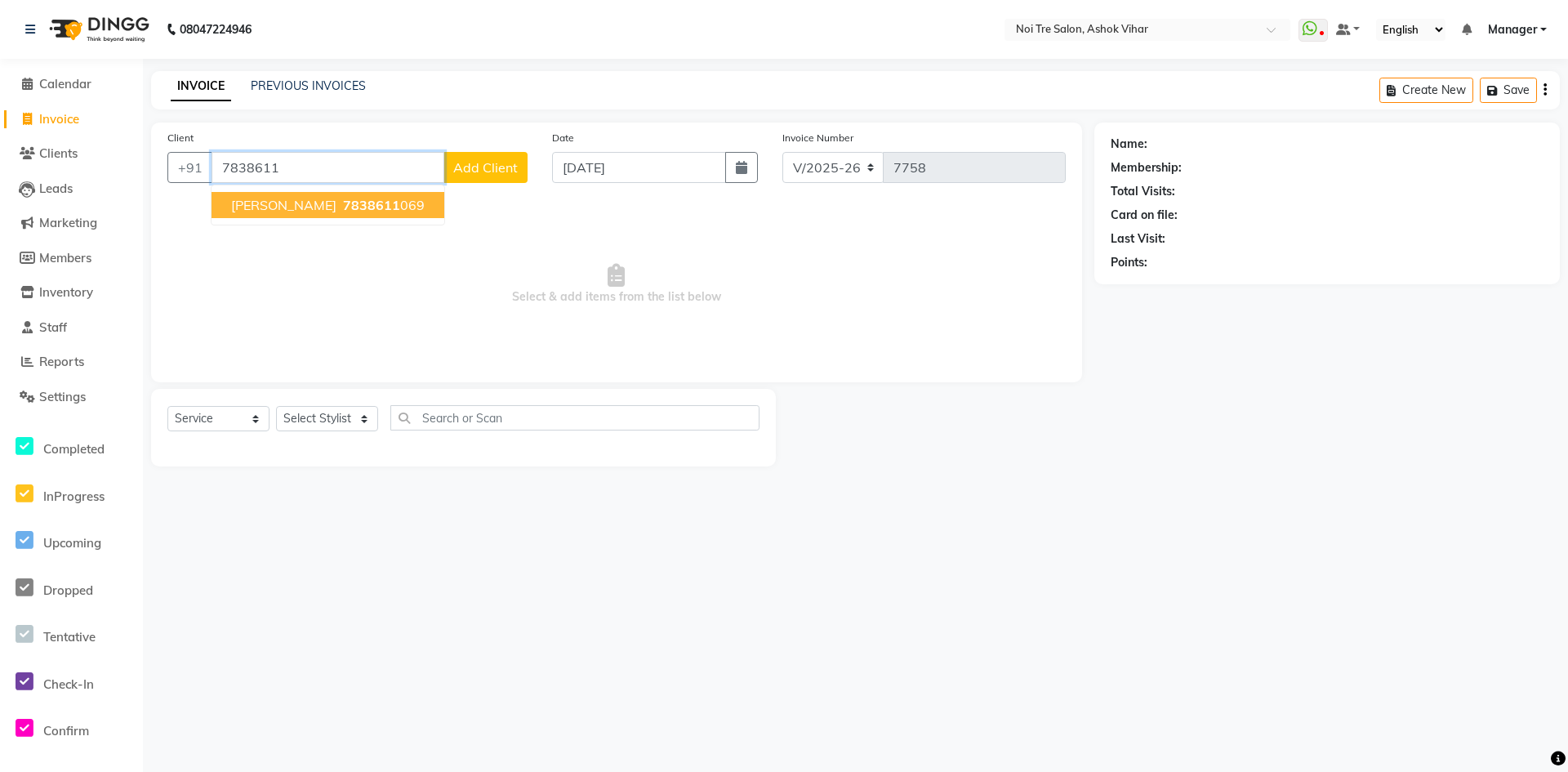
click at [341, 206] on ngb-highlight "7838611 069" at bounding box center [382, 205] width 85 height 16
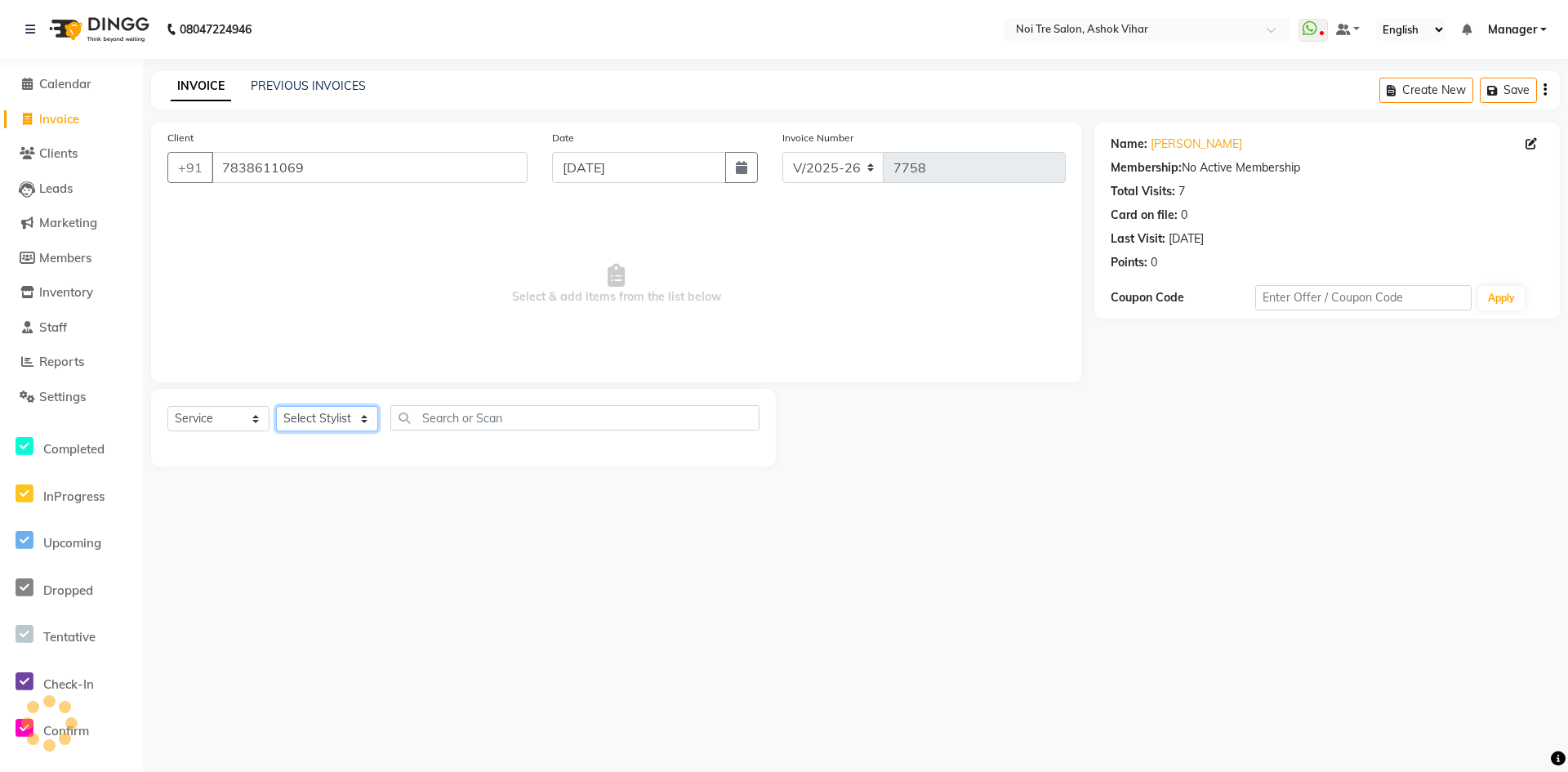
click at [333, 424] on select "Select Stylist Aakash Aalam Aas Admin Ajay Alice Amit Anand Anas Arif ARIF 1 Ar…" at bounding box center [327, 419] width 102 height 25
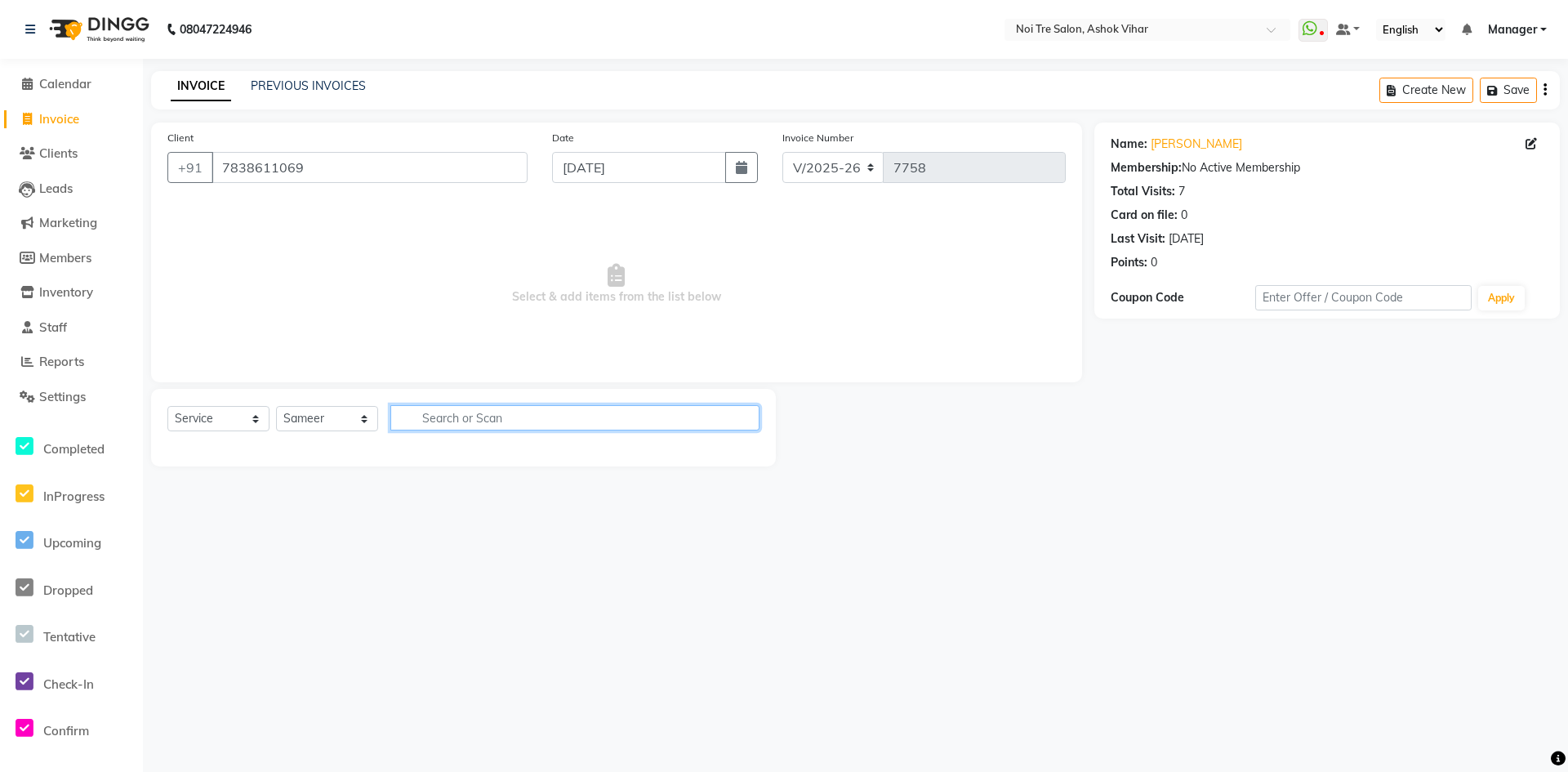
click at [428, 424] on input "text" at bounding box center [575, 418] width 370 height 25
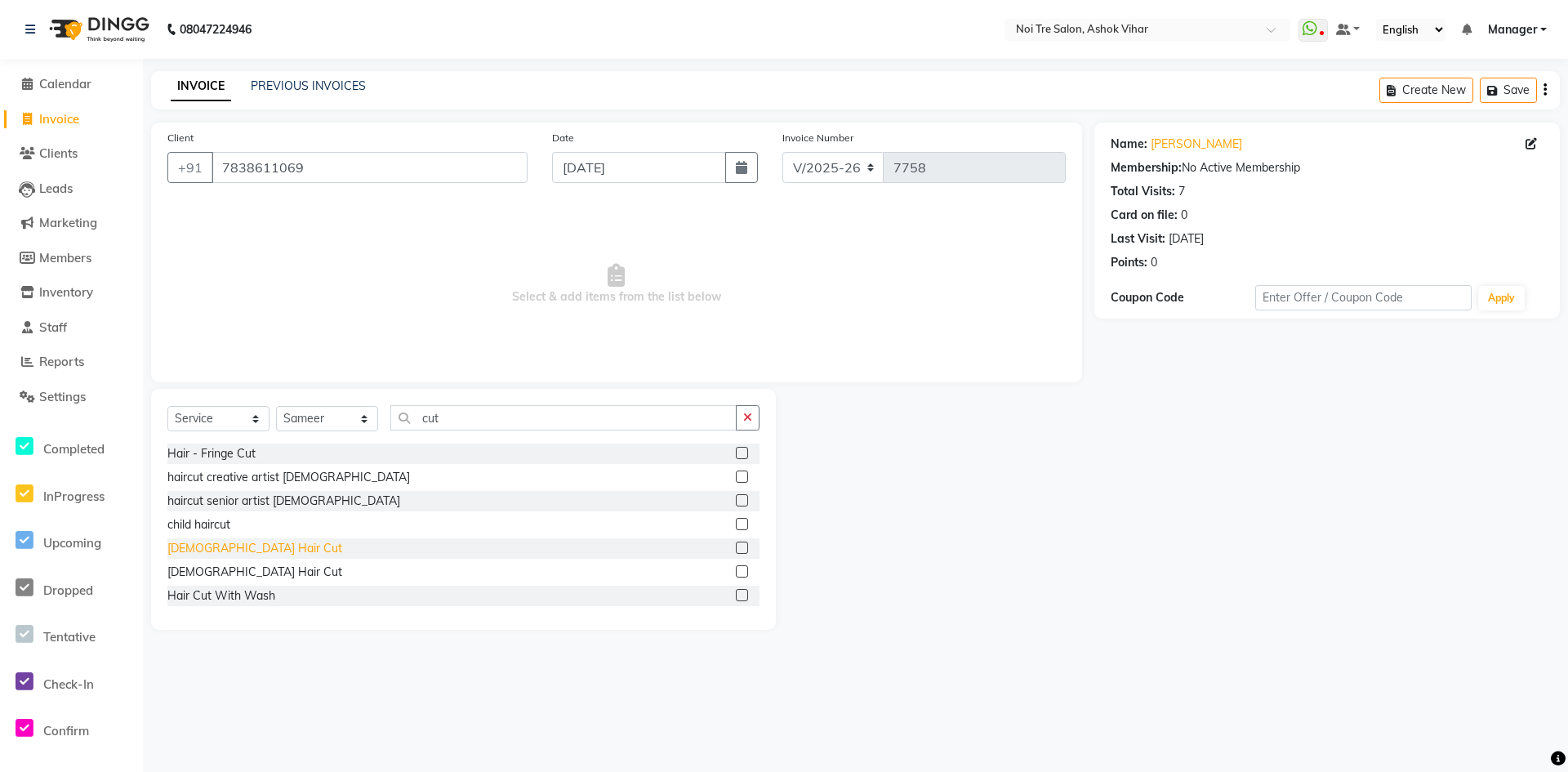
click at [229, 549] on div "Male Hair Cut" at bounding box center [255, 549] width 174 height 17
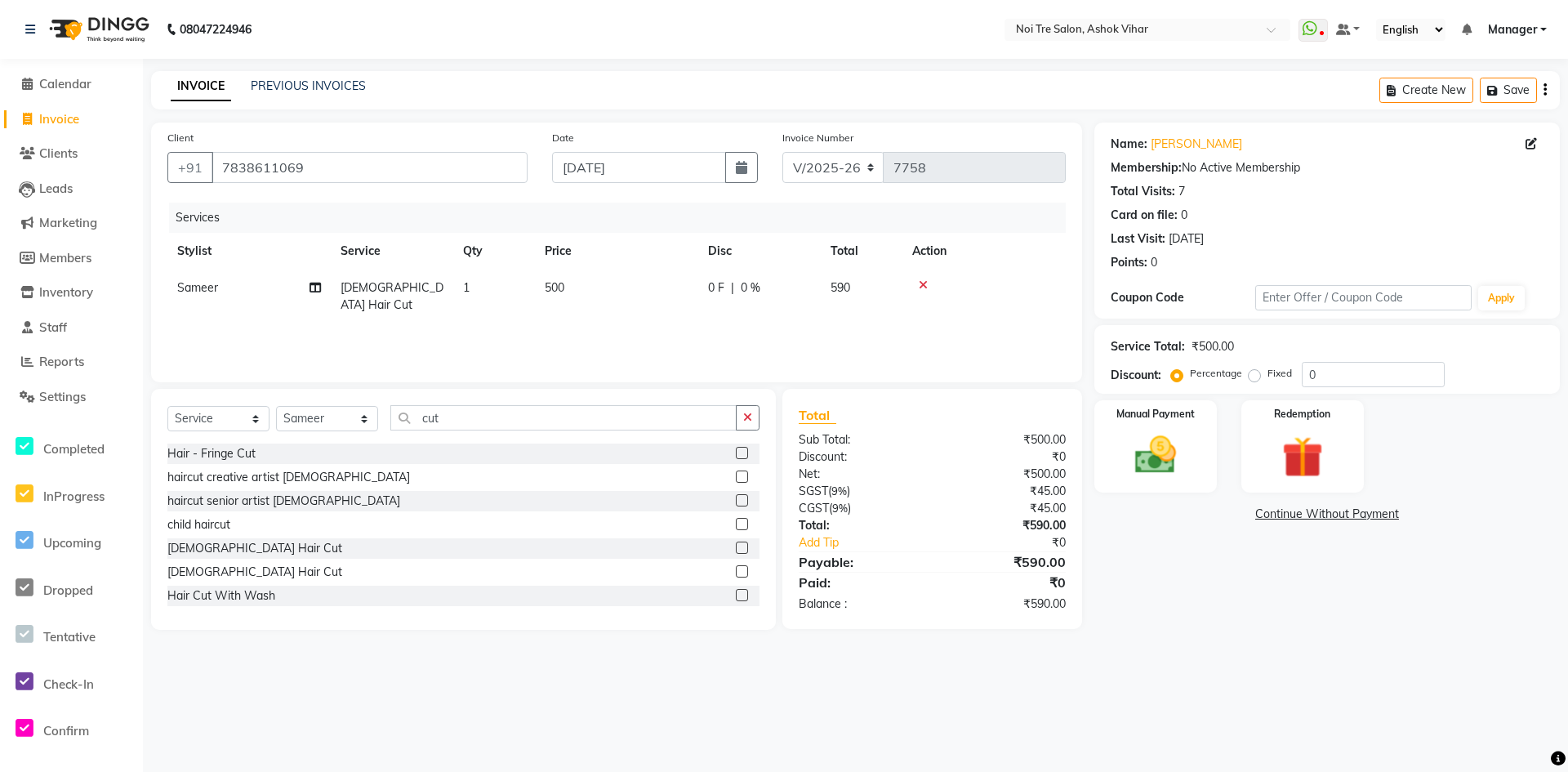
click at [676, 304] on td "500" at bounding box center [616, 296] width 163 height 54
click at [676, 304] on input "500" at bounding box center [693, 291] width 143 height 25
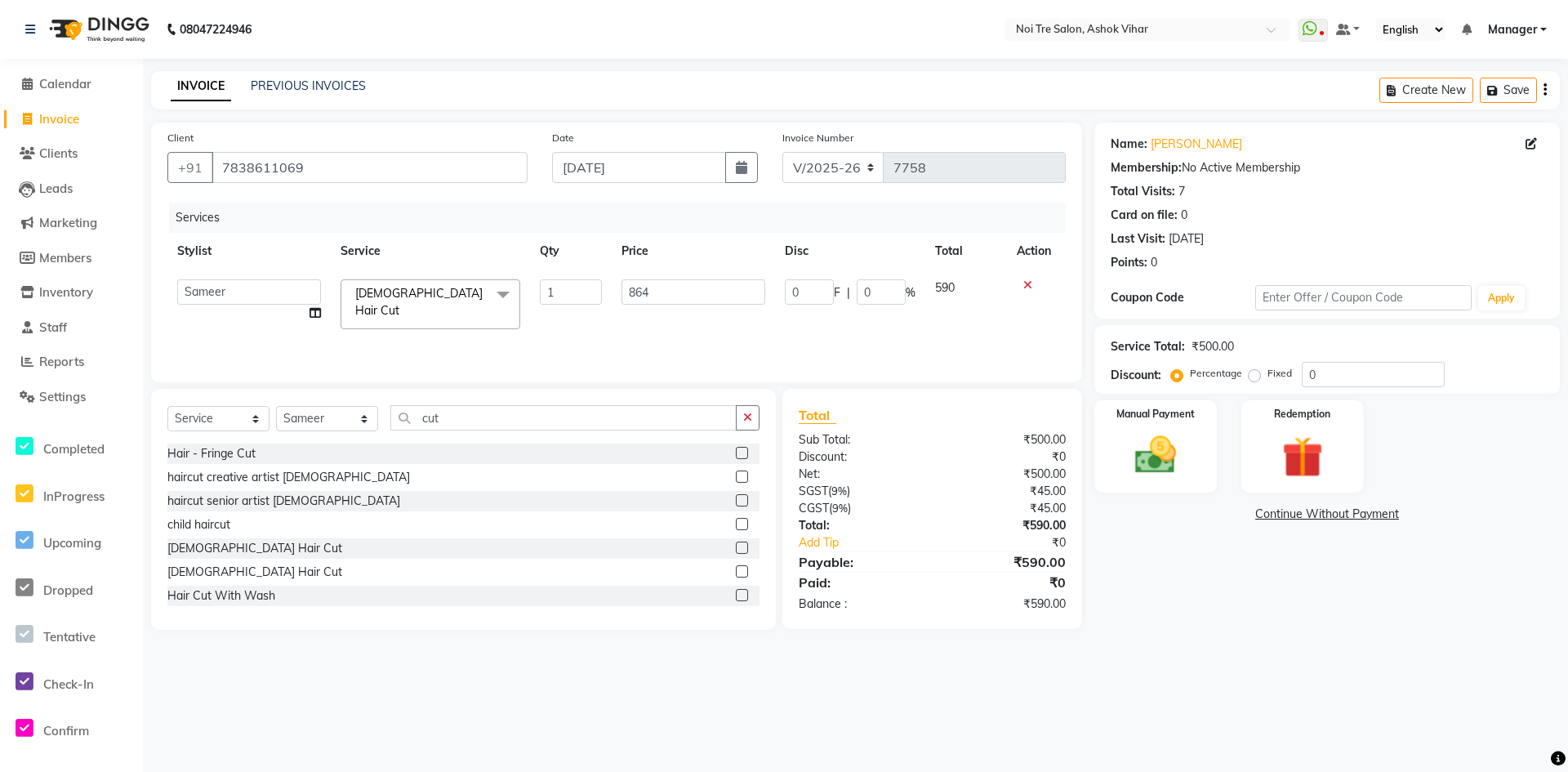
click at [636, 292] on input "864" at bounding box center [693, 291] width 143 height 25
drag, startPoint x: 661, startPoint y: 295, endPoint x: 605, endPoint y: 288, distance: 56.4
click at [605, 288] on tr "Aakash Aalam Aas Admin Ajay Alice Amit Anand Anas Arif ARIF 1 Arun Ashu Asif At…" at bounding box center [617, 304] width 899 height 70
click at [622, 305] on td "593" at bounding box center [693, 304] width 163 height 70
click at [1111, 449] on div "Manual Payment" at bounding box center [1155, 447] width 127 height 96
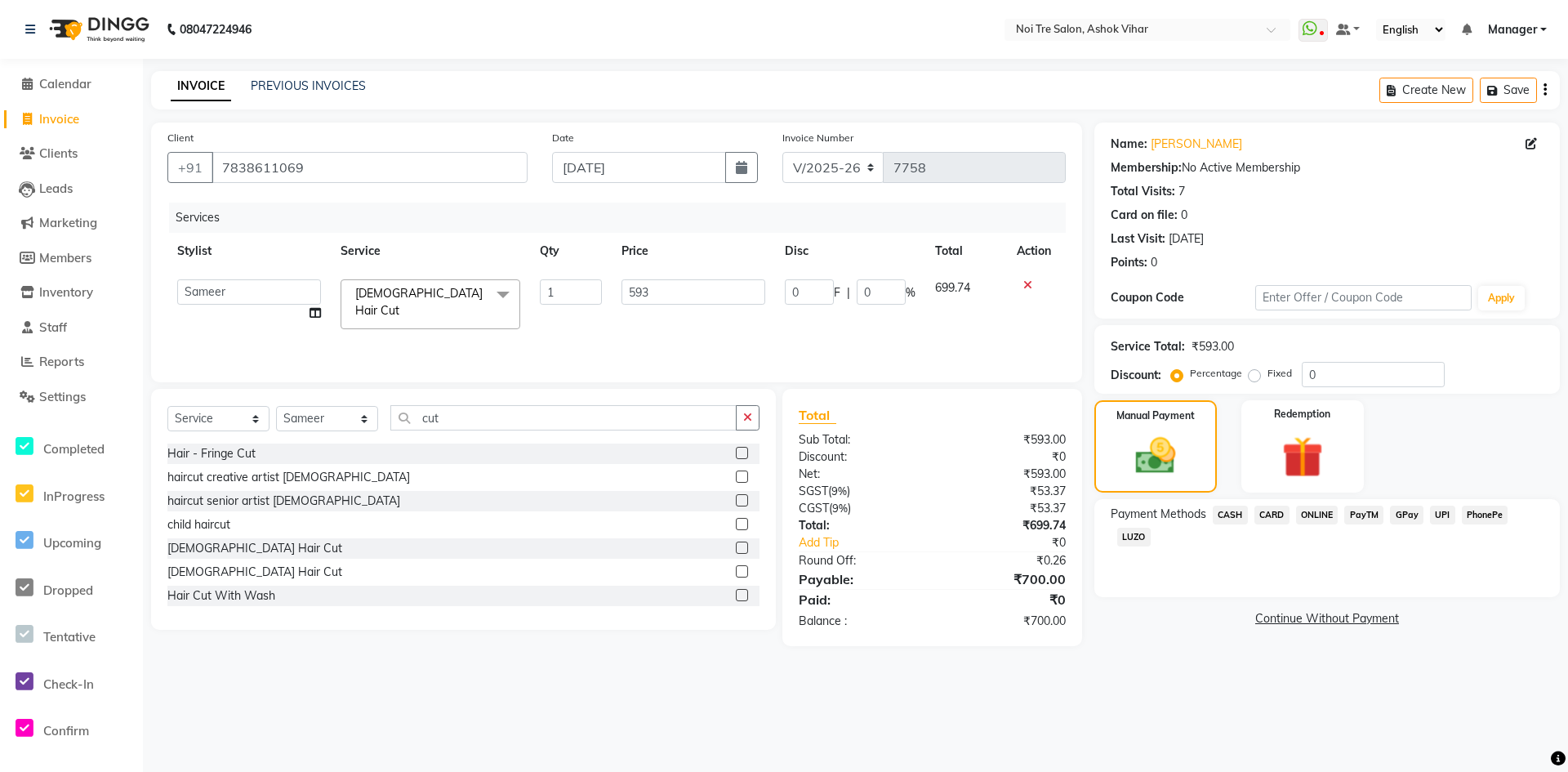
click at [1282, 511] on span "CARD" at bounding box center [1272, 515] width 35 height 19
click at [1284, 619] on button "Add Payment" at bounding box center [1403, 623] width 280 height 25
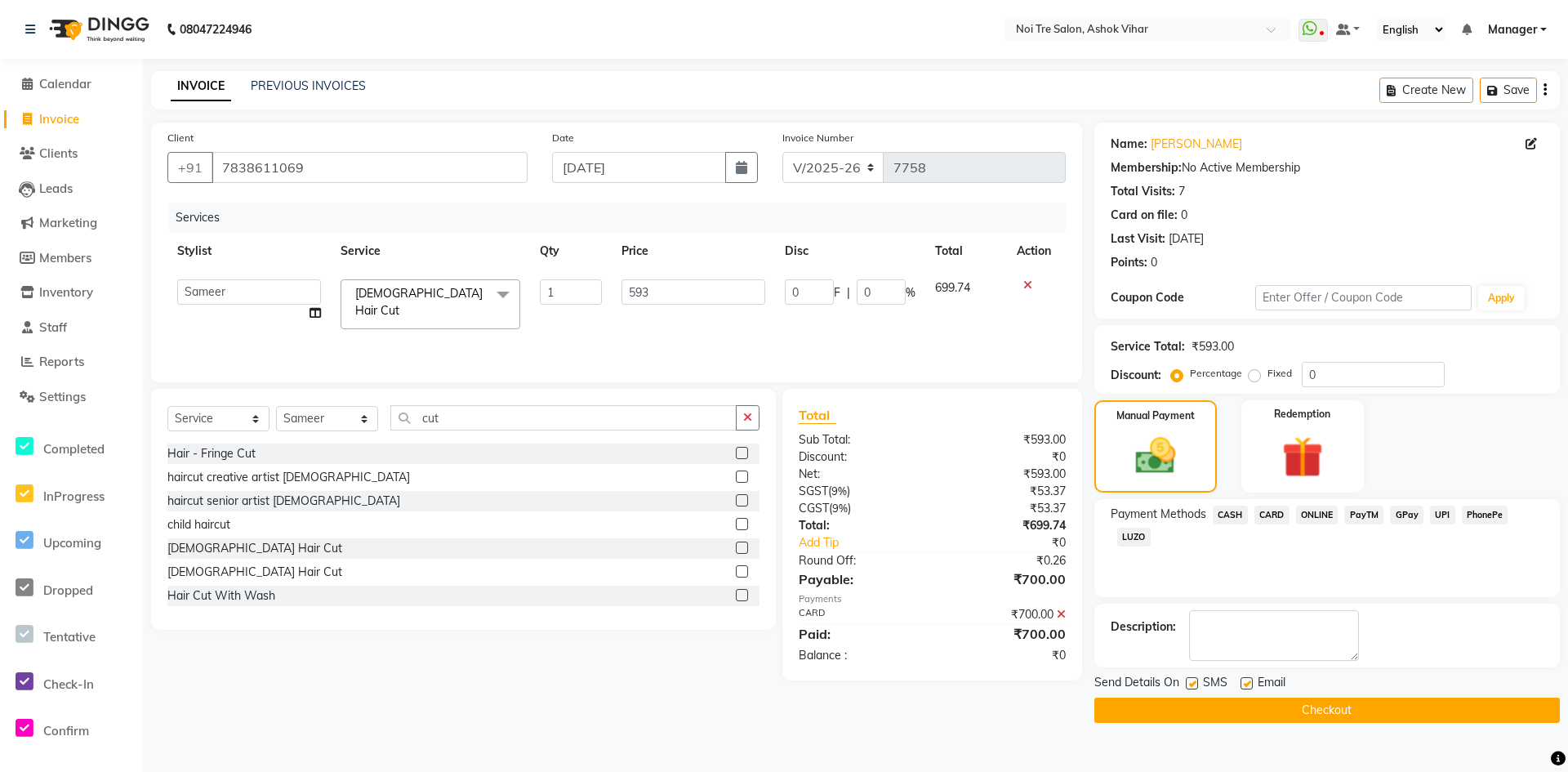
click at [1259, 708] on button "Checkout" at bounding box center [1328, 710] width 466 height 25
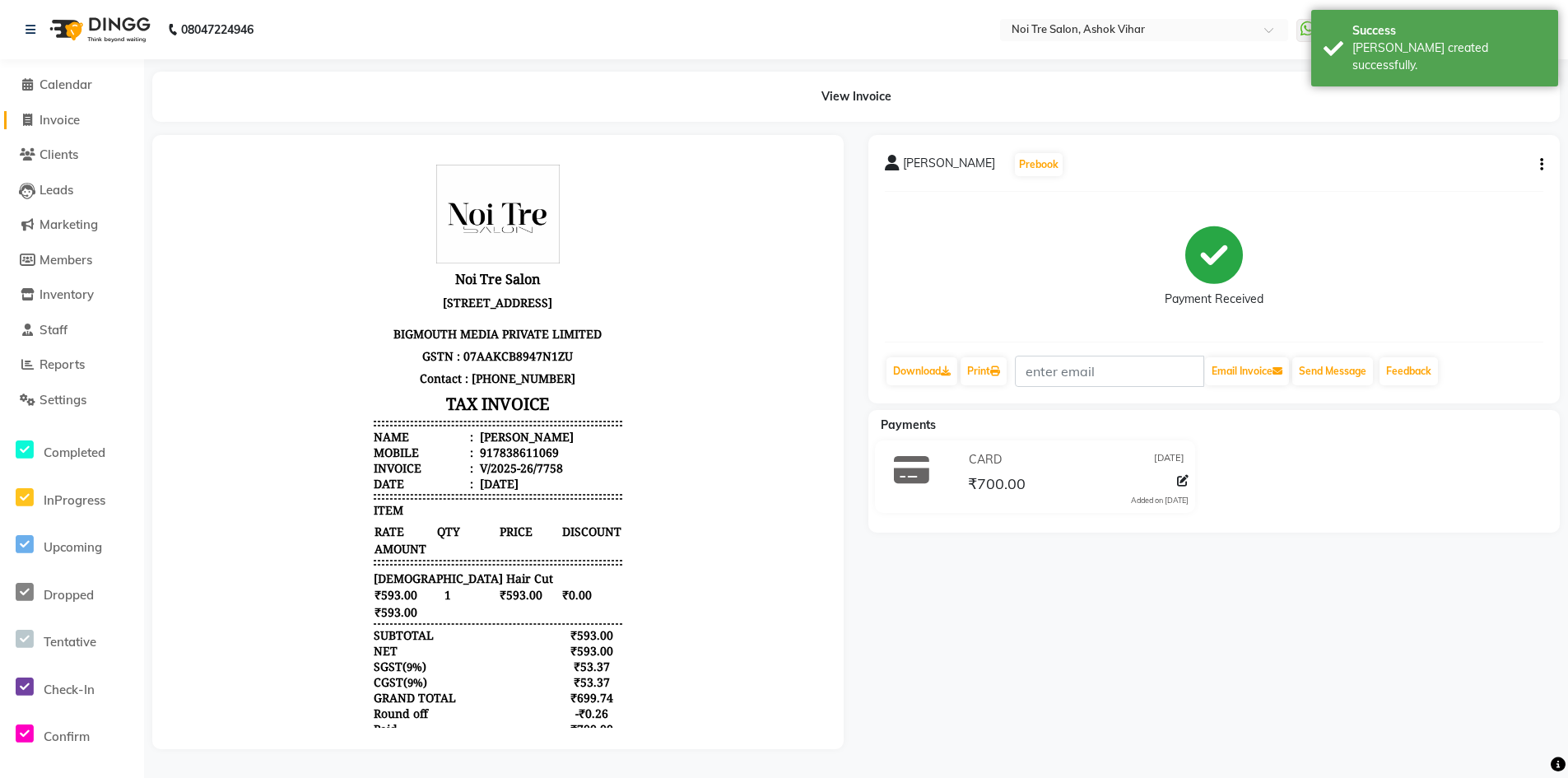
click at [75, 114] on span "Invoice" at bounding box center [60, 120] width 40 height 15
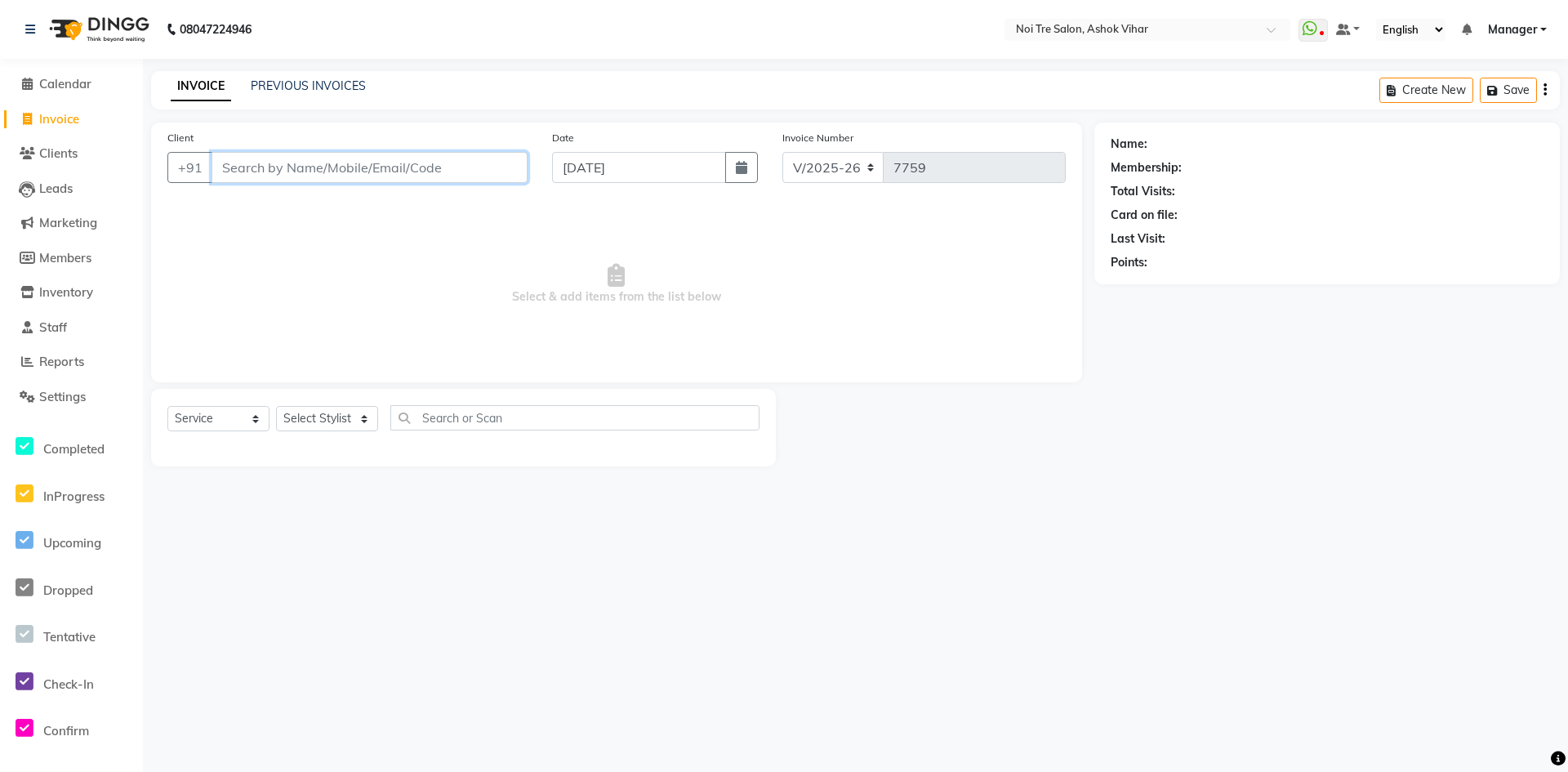
click at [460, 166] on input "Client" at bounding box center [369, 167] width 316 height 31
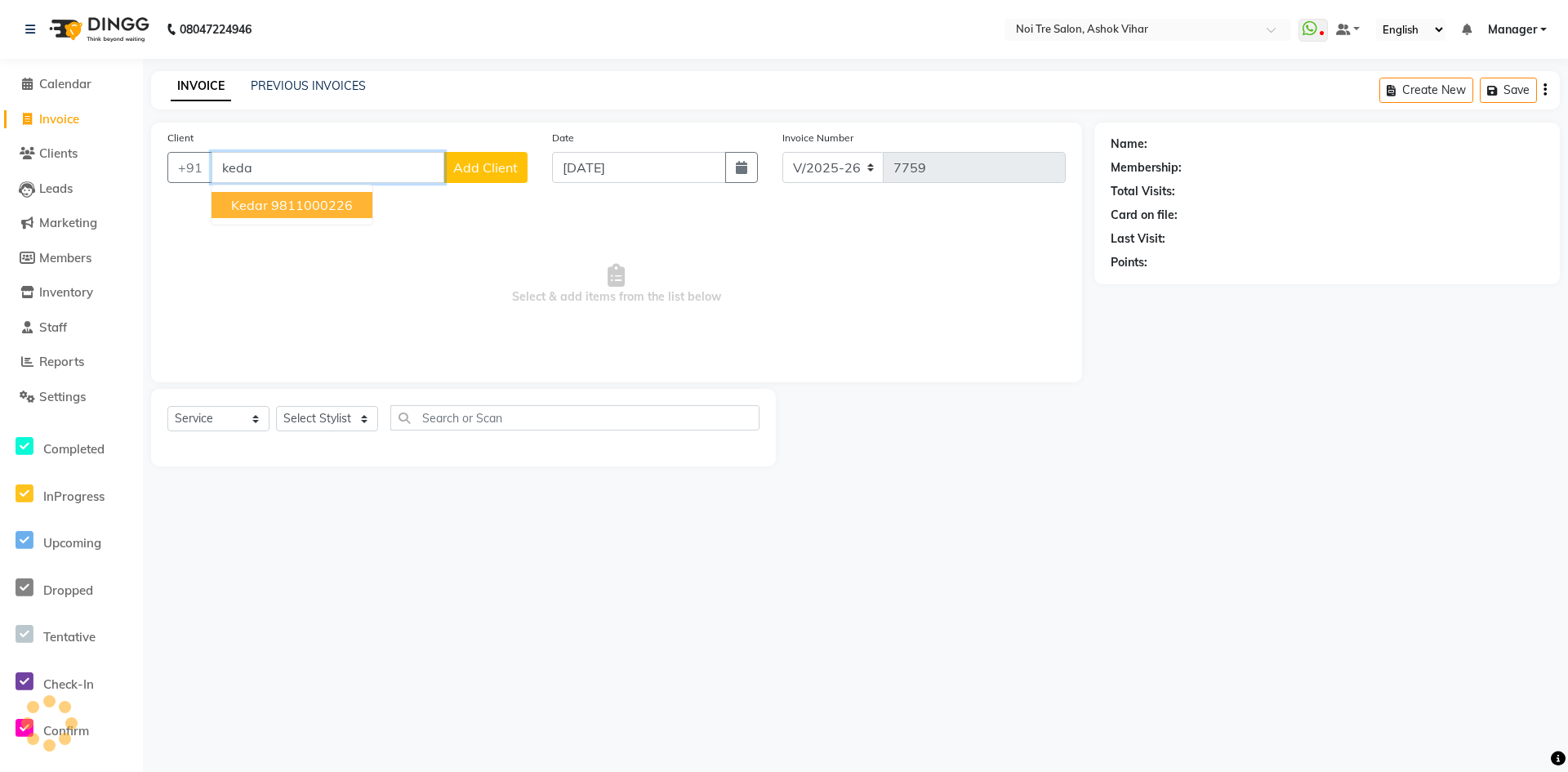
click at [272, 209] on ngb-highlight "9811000226" at bounding box center [312, 205] width 82 height 16
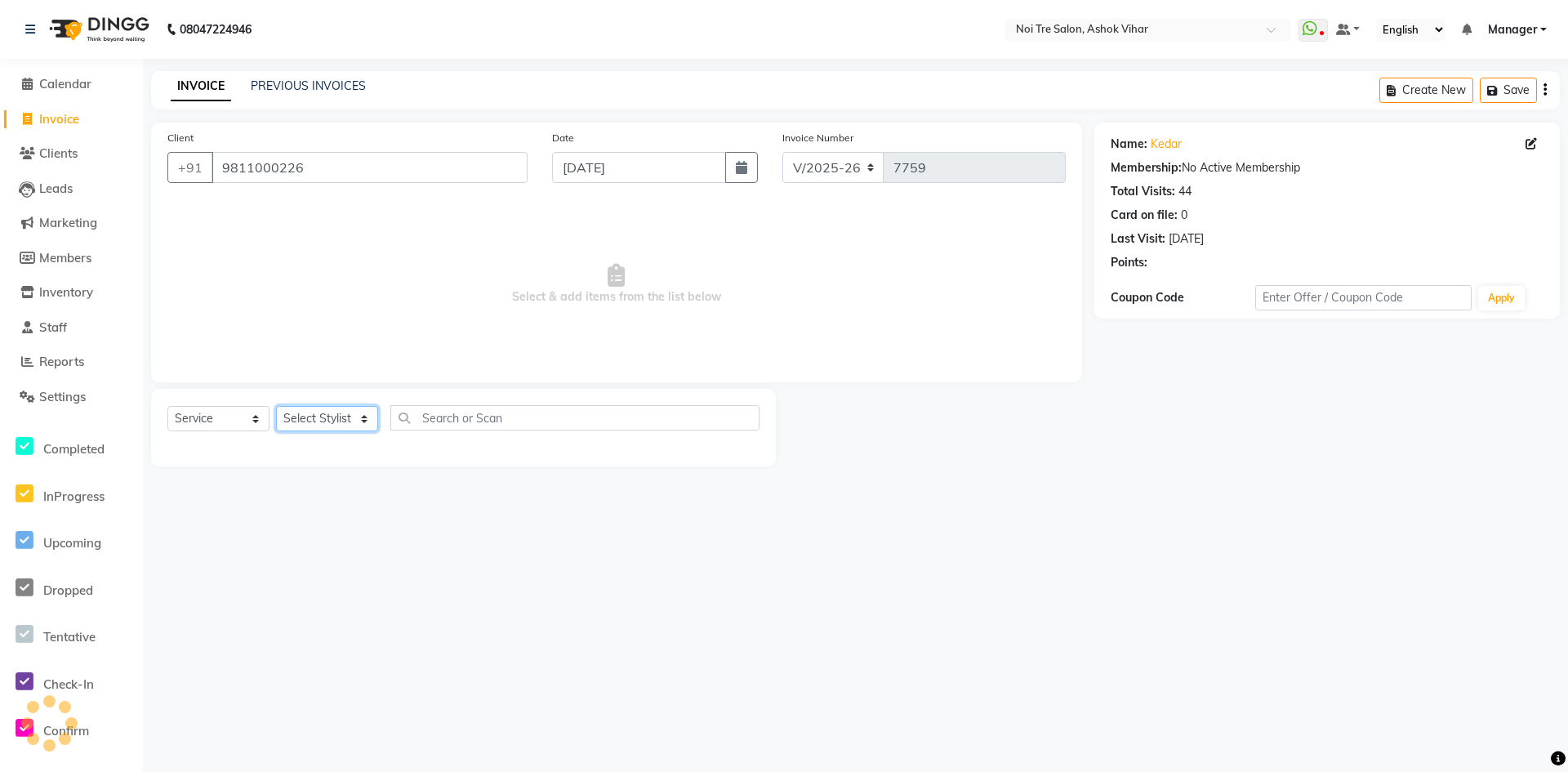
click at [316, 414] on select "Select Stylist Aakash Aalam Aas Admin Ajay Alice Amit Anand Anas Arif ARIF 1 Ar…" at bounding box center [327, 419] width 102 height 25
click at [413, 400] on div "Select Service Product Membership Package Voucher Prepaid Gift Card Select Styl…" at bounding box center [463, 427] width 625 height 77
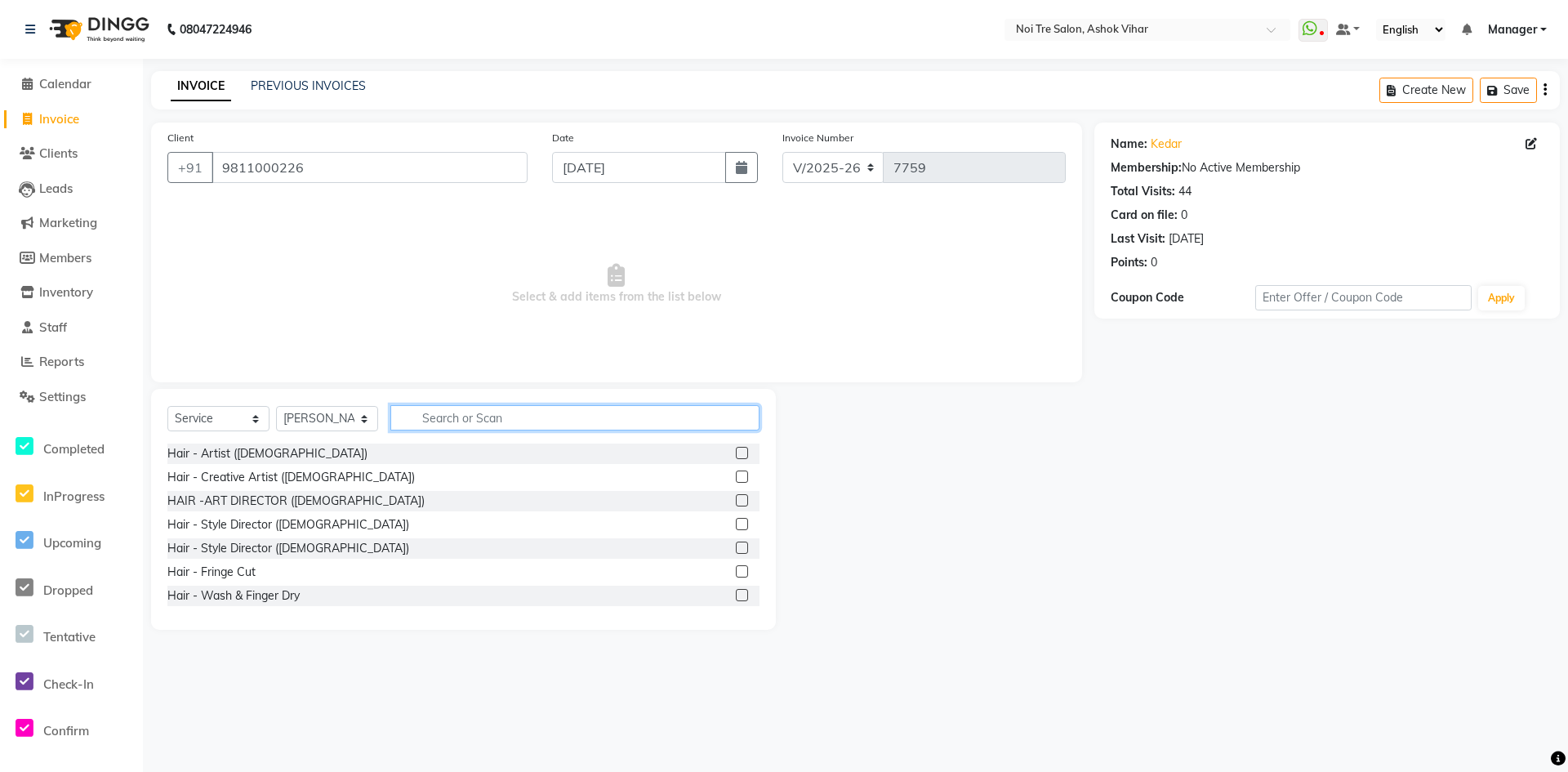
click at [419, 421] on input "text" at bounding box center [575, 418] width 370 height 25
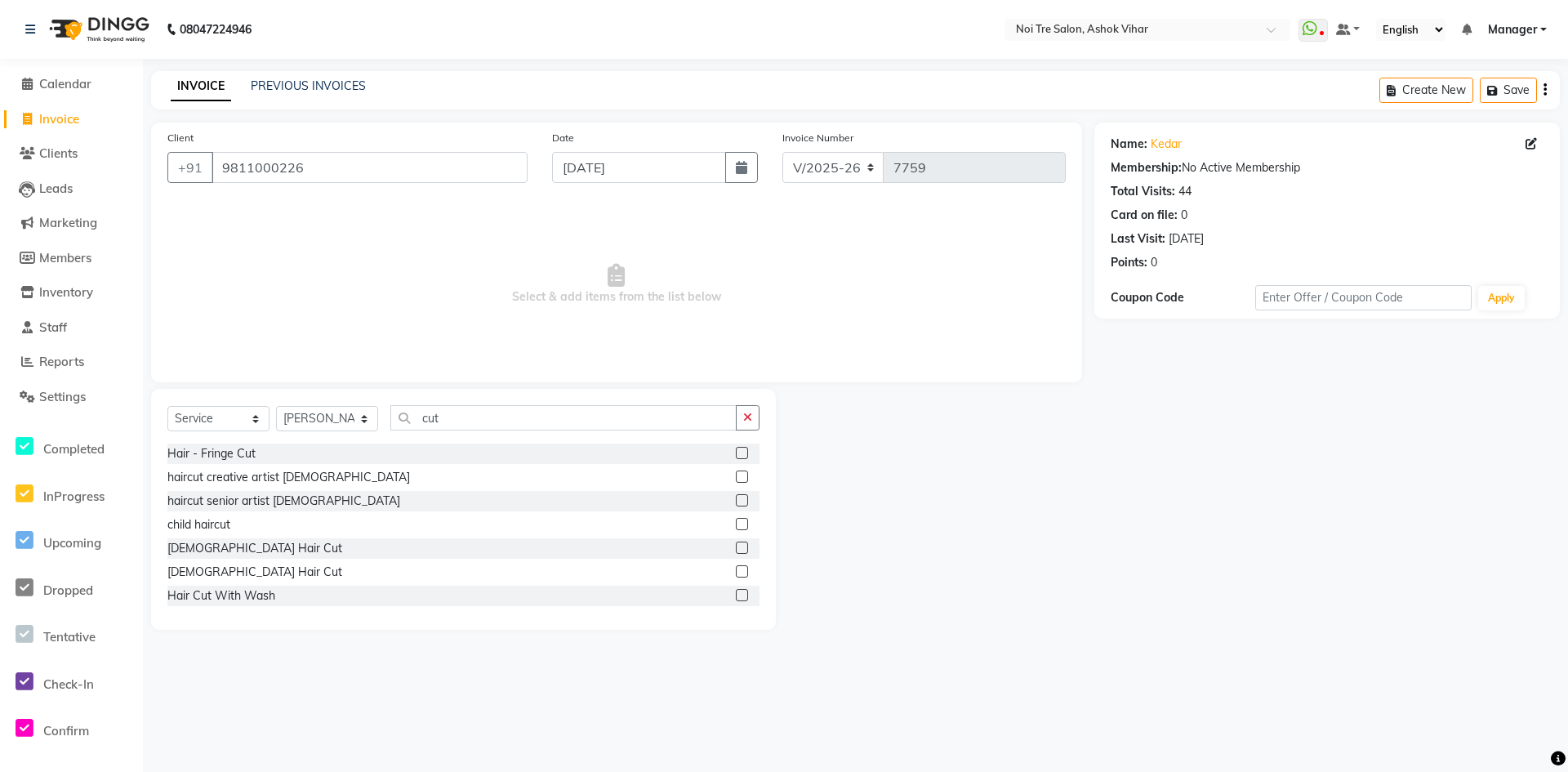
click at [226, 538] on div "Male Hair Cut" at bounding box center [464, 549] width 592 height 21
click at [228, 552] on div "Male Hair Cut" at bounding box center [255, 549] width 174 height 17
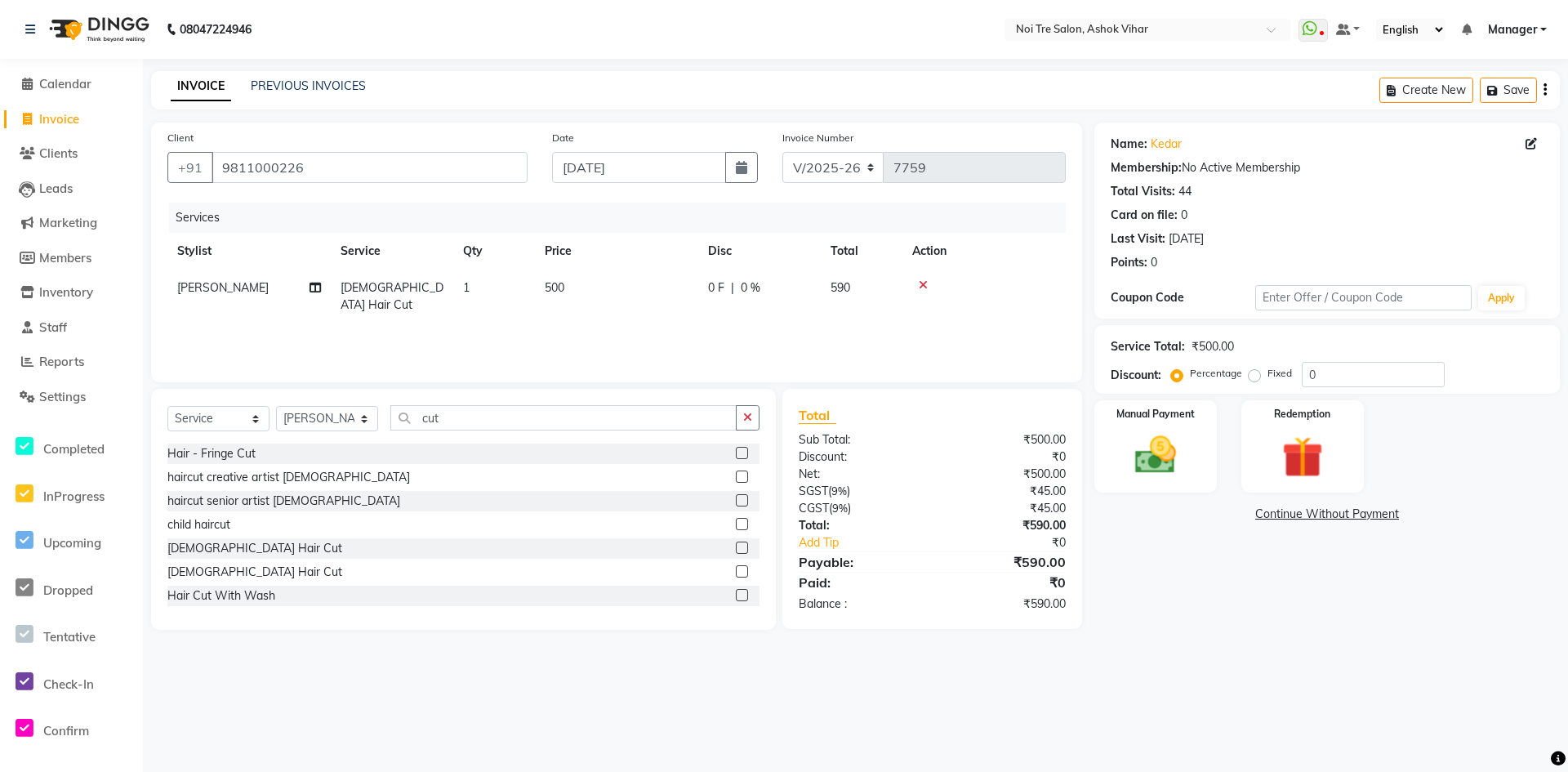
click at [694, 292] on td "500" at bounding box center [616, 296] width 163 height 54
click at [689, 295] on input "500" at bounding box center [693, 291] width 143 height 25
click at [693, 294] on input "500" at bounding box center [693, 291] width 143 height 25
click at [695, 293] on input "500" at bounding box center [693, 291] width 143 height 25
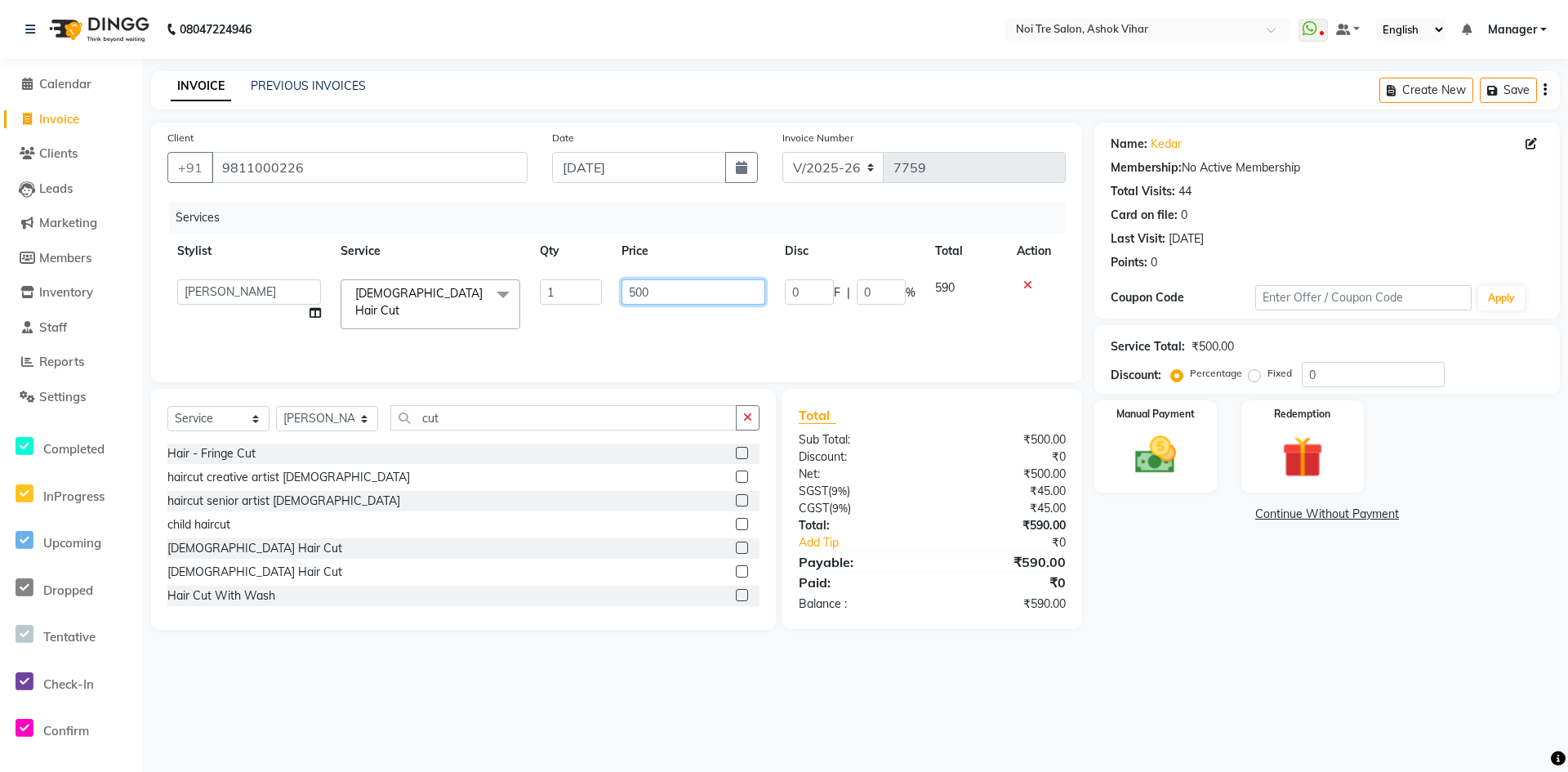
click at [695, 293] on input "500" at bounding box center [693, 291] width 143 height 25
click at [695, 293] on input "5006" at bounding box center [693, 291] width 143 height 25
click at [669, 343] on div "Services Stylist Service Qty Price Disc Total Action Sonu Male Hair Cut 1 600 0…" at bounding box center [617, 284] width 899 height 163
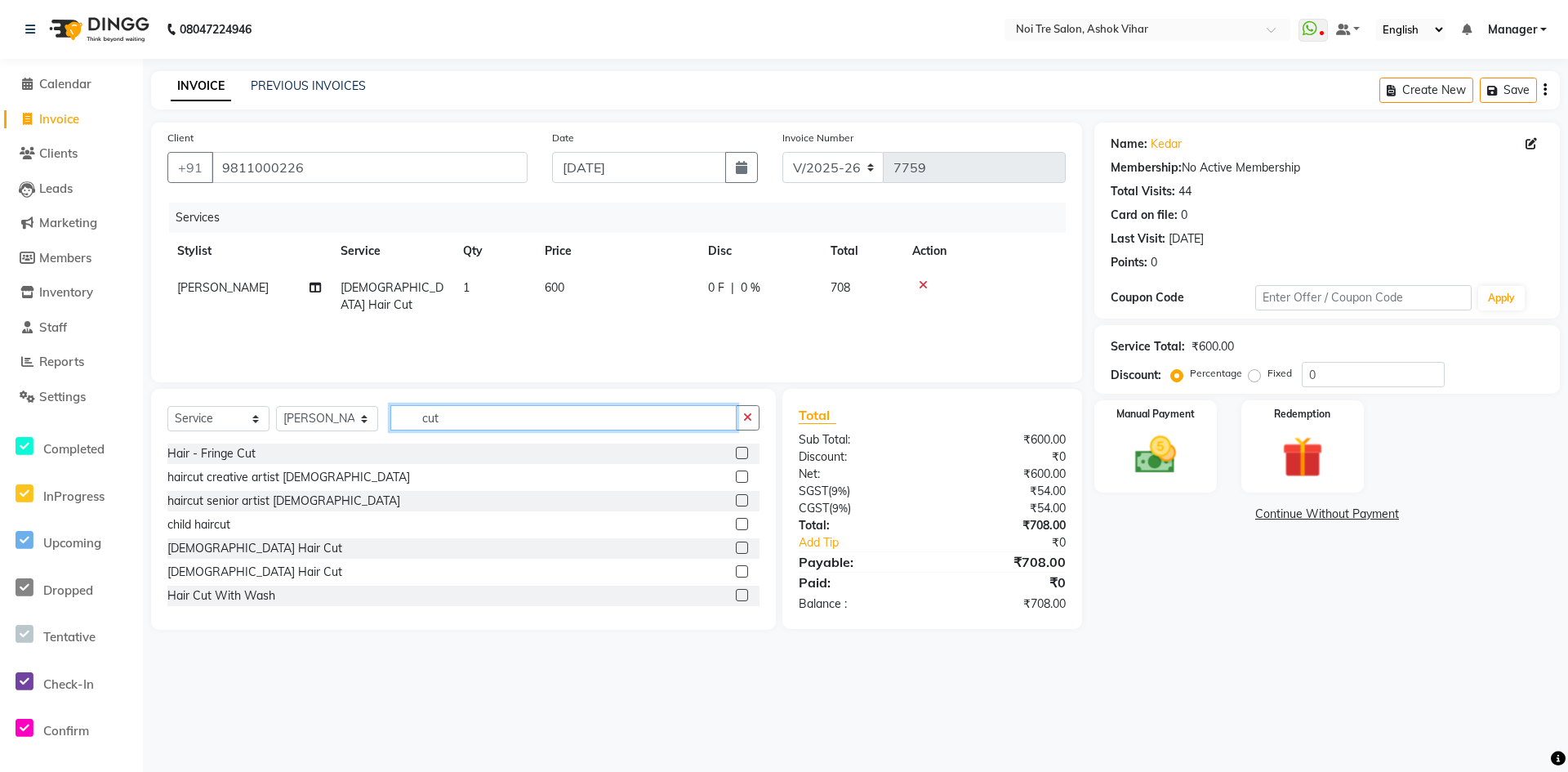
click at [455, 420] on input "cut" at bounding box center [563, 418] width 346 height 25
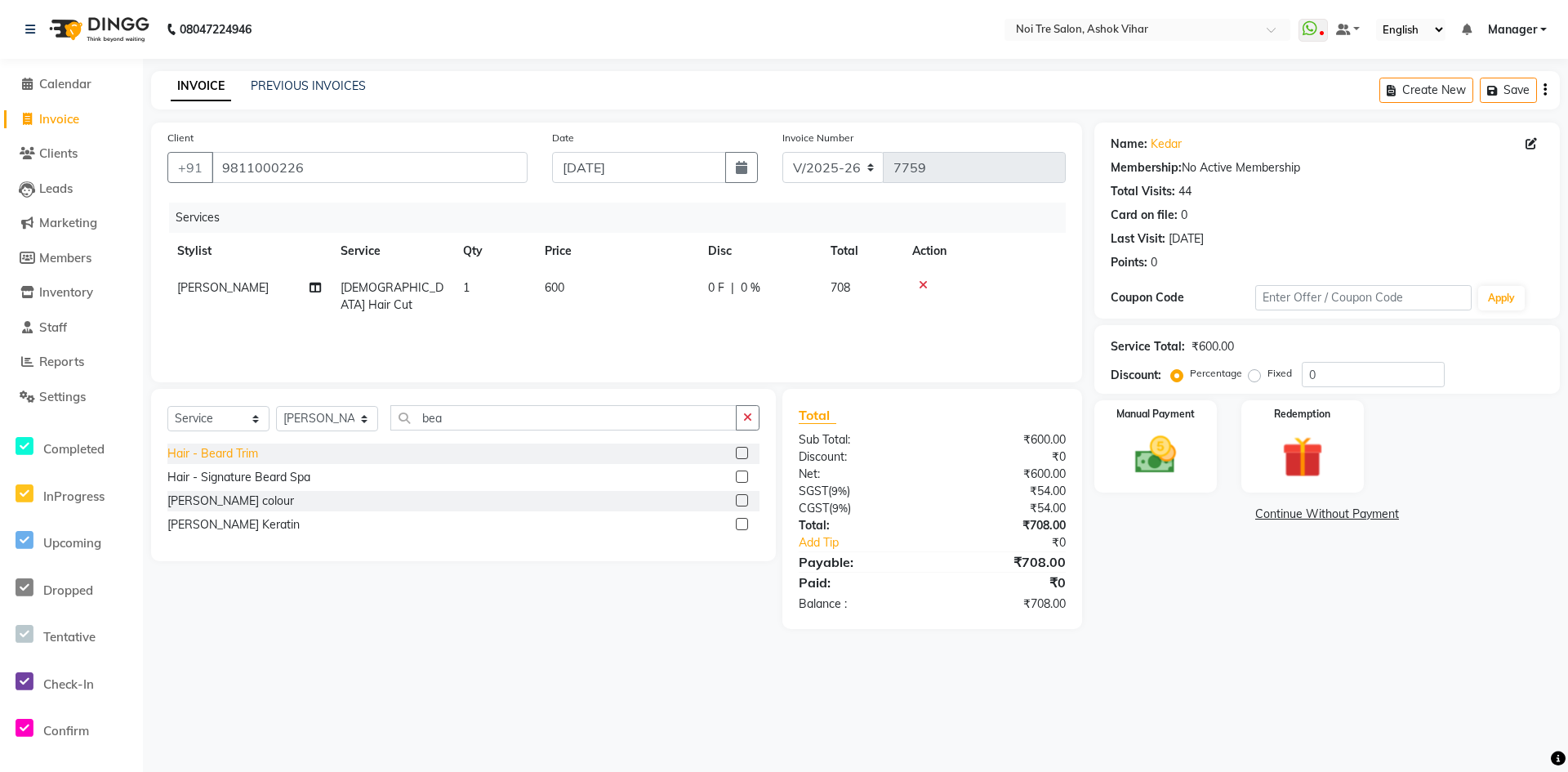
click at [241, 451] on div "Hair - Beard Trim" at bounding box center [213, 453] width 91 height 17
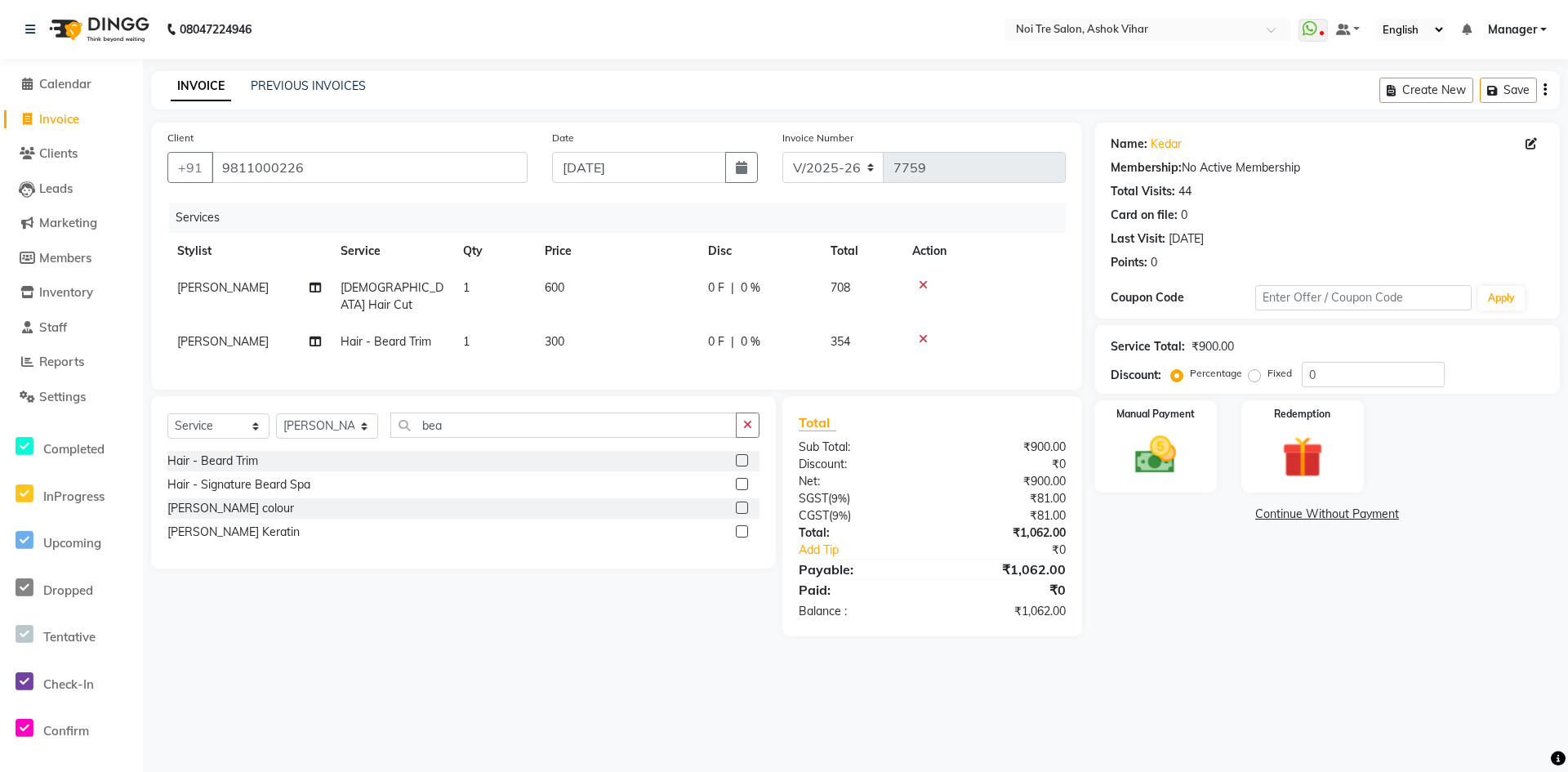
click at [921, 278] on td at bounding box center [983, 296] width 163 height 54
click at [926, 283] on icon at bounding box center [924, 285] width 9 height 11
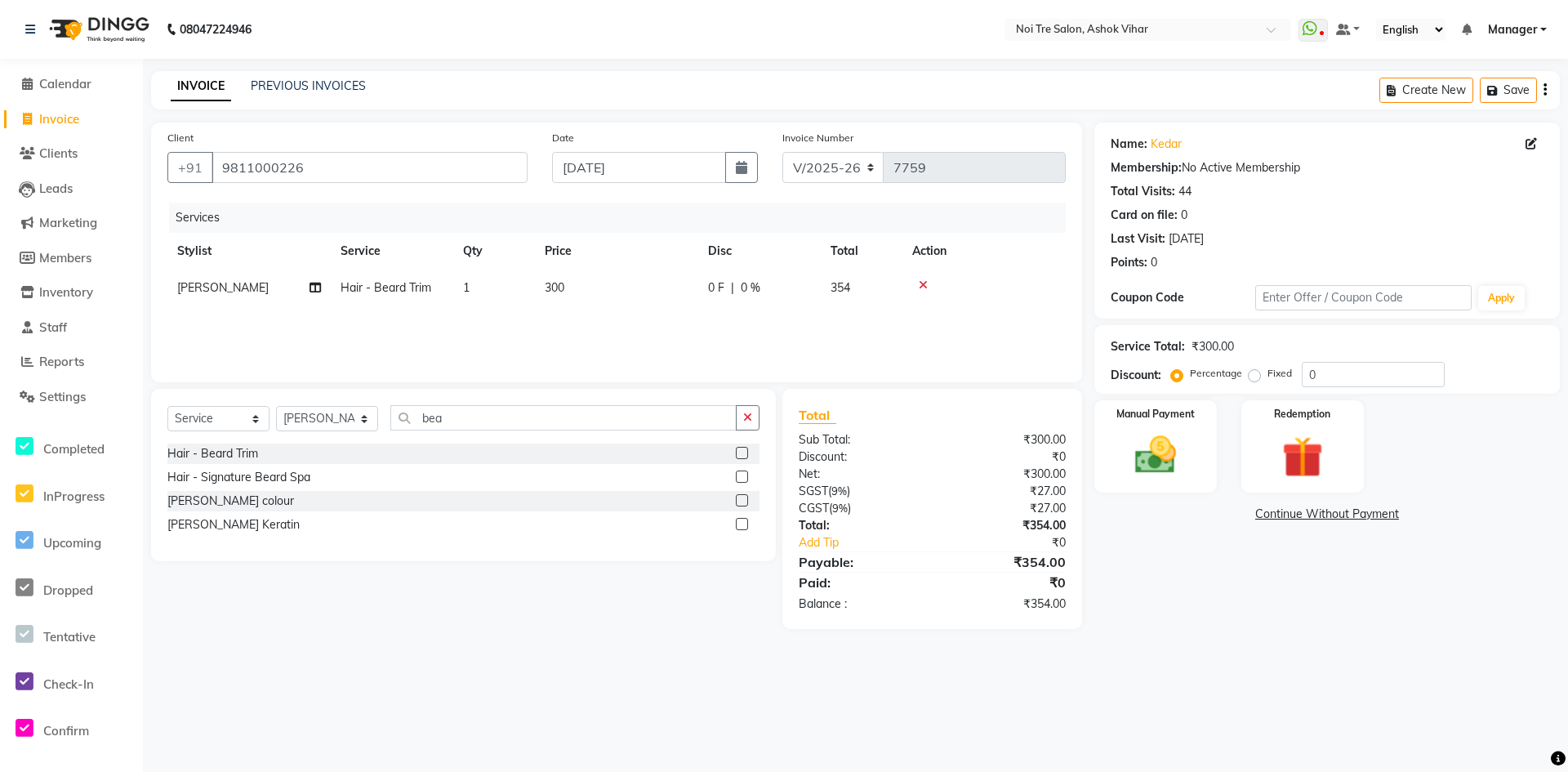
click at [1227, 466] on div "Manual Payment Redemption" at bounding box center [1328, 446] width 490 height 92
drag, startPoint x: 1251, startPoint y: 370, endPoint x: 1286, endPoint y: 382, distance: 37.0
click at [1267, 371] on label "Fixed" at bounding box center [1279, 373] width 25 height 15
click at [1252, 371] on input "Fixed" at bounding box center [1258, 373] width 11 height 11
drag, startPoint x: 1315, startPoint y: 372, endPoint x: 1298, endPoint y: 373, distance: 17.0
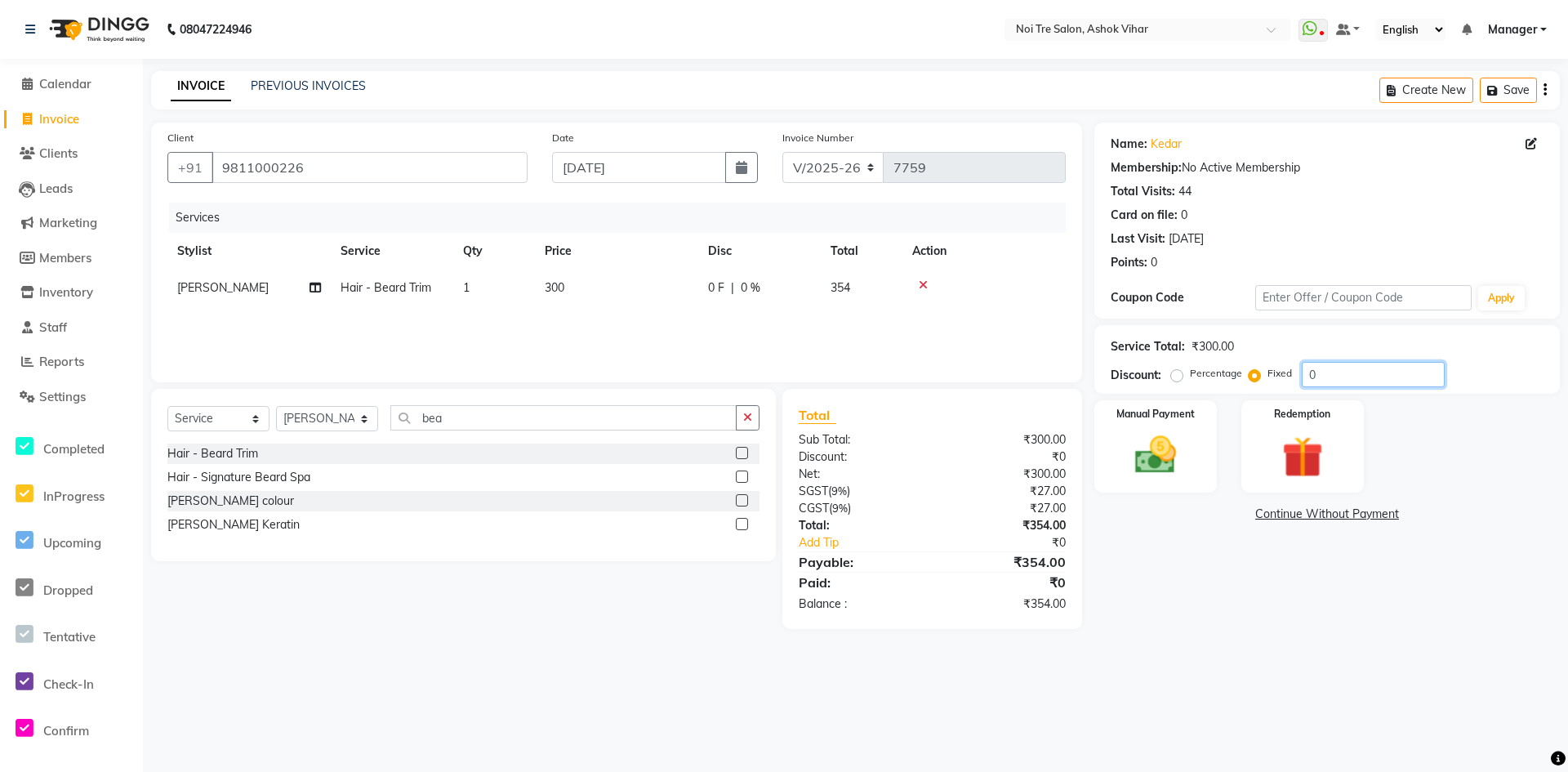
click at [1299, 373] on div "Percentage Fixed 0" at bounding box center [1310, 374] width 271 height 25
click at [1165, 451] on img at bounding box center [1156, 455] width 71 height 50
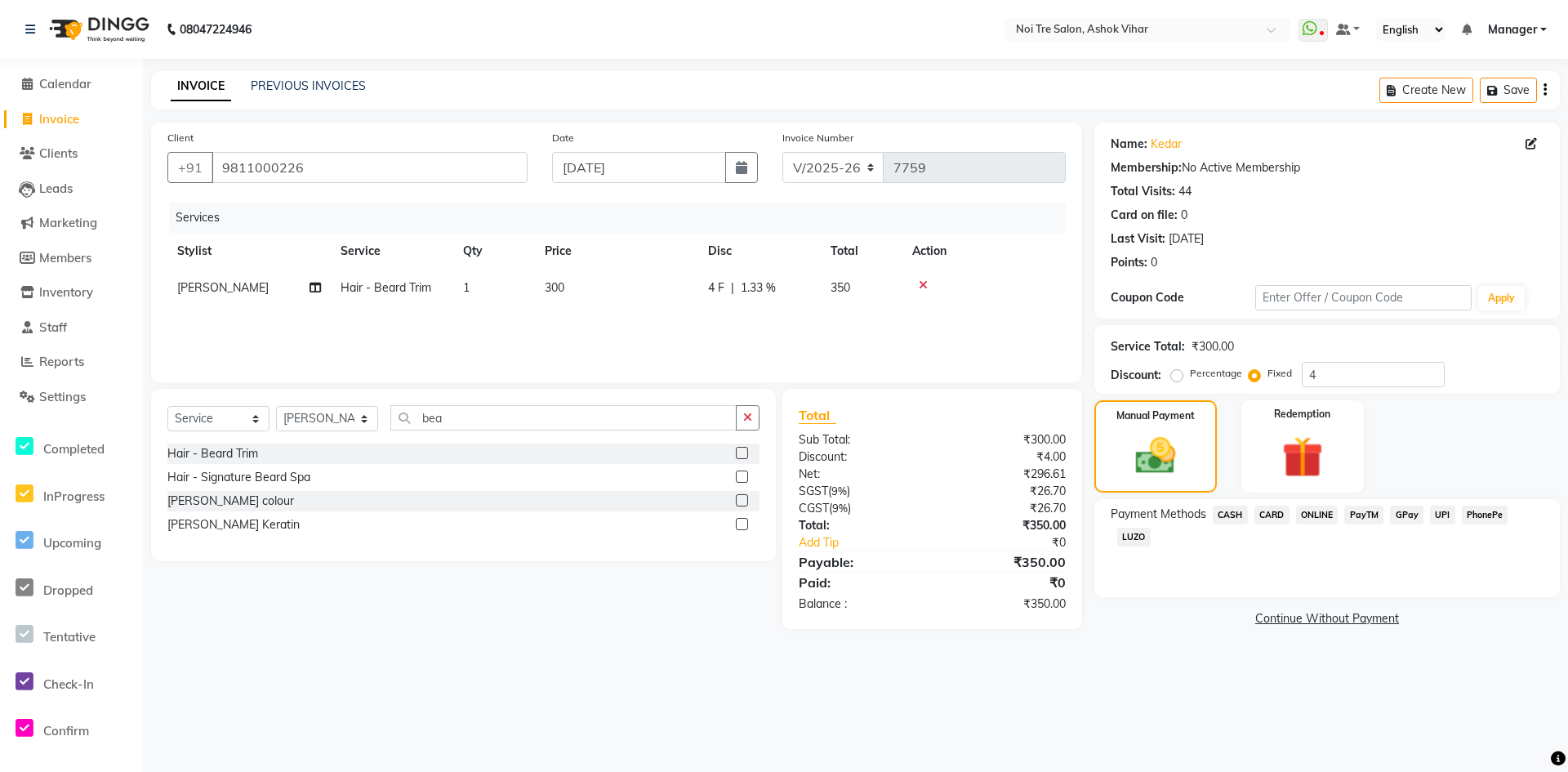
click at [1231, 510] on span "CASH" at bounding box center [1230, 515] width 35 height 19
click at [1272, 638] on div "Payment Methods CASH CARD ONLINE PayTM GPay UPI PhonePe LUZO Amount: 350 Note: …" at bounding box center [1328, 570] width 466 height 143
click at [1273, 632] on button "Add Payment" at bounding box center [1403, 623] width 280 height 25
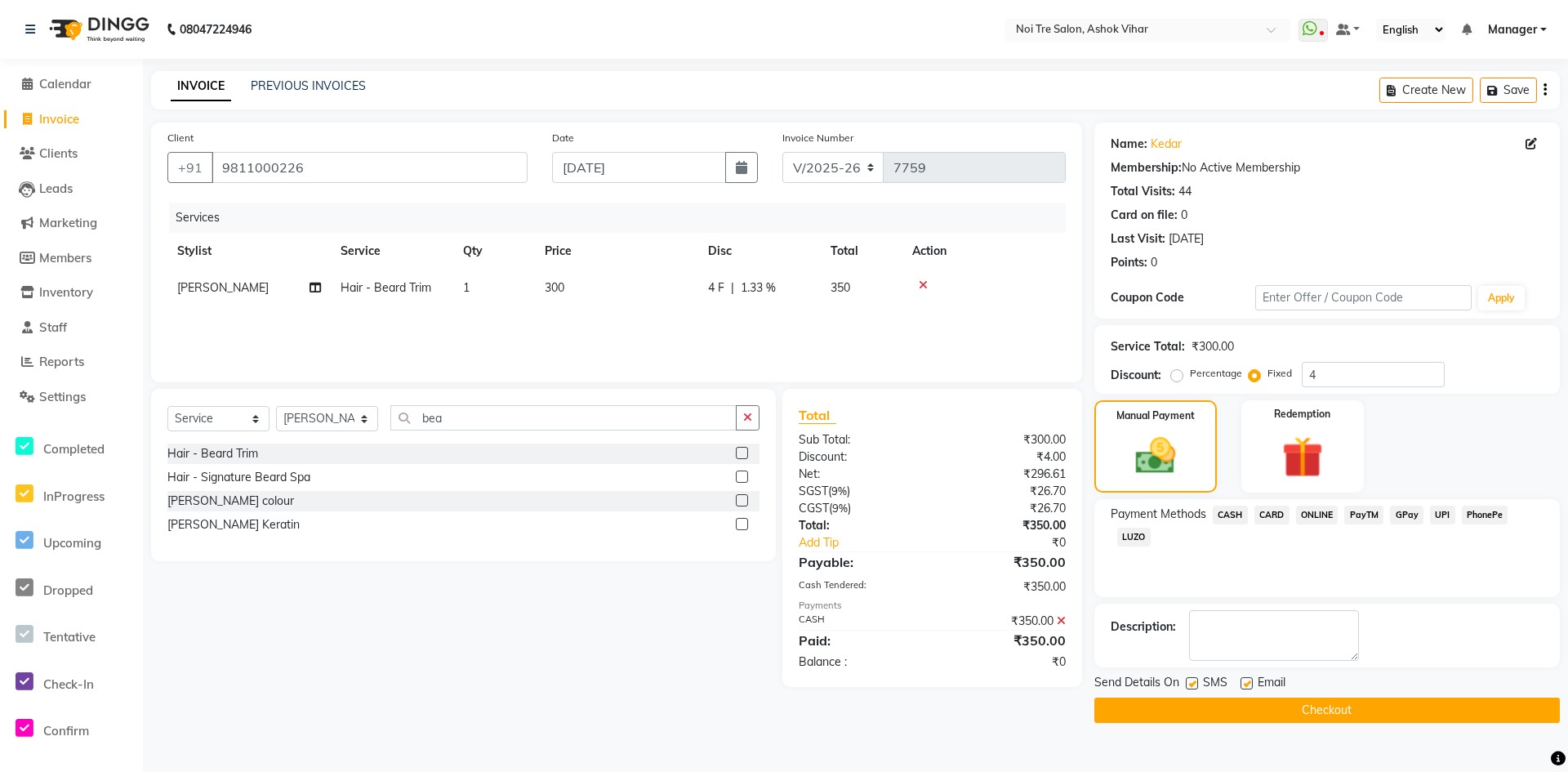
click at [1261, 702] on button "Checkout" at bounding box center [1328, 710] width 466 height 25
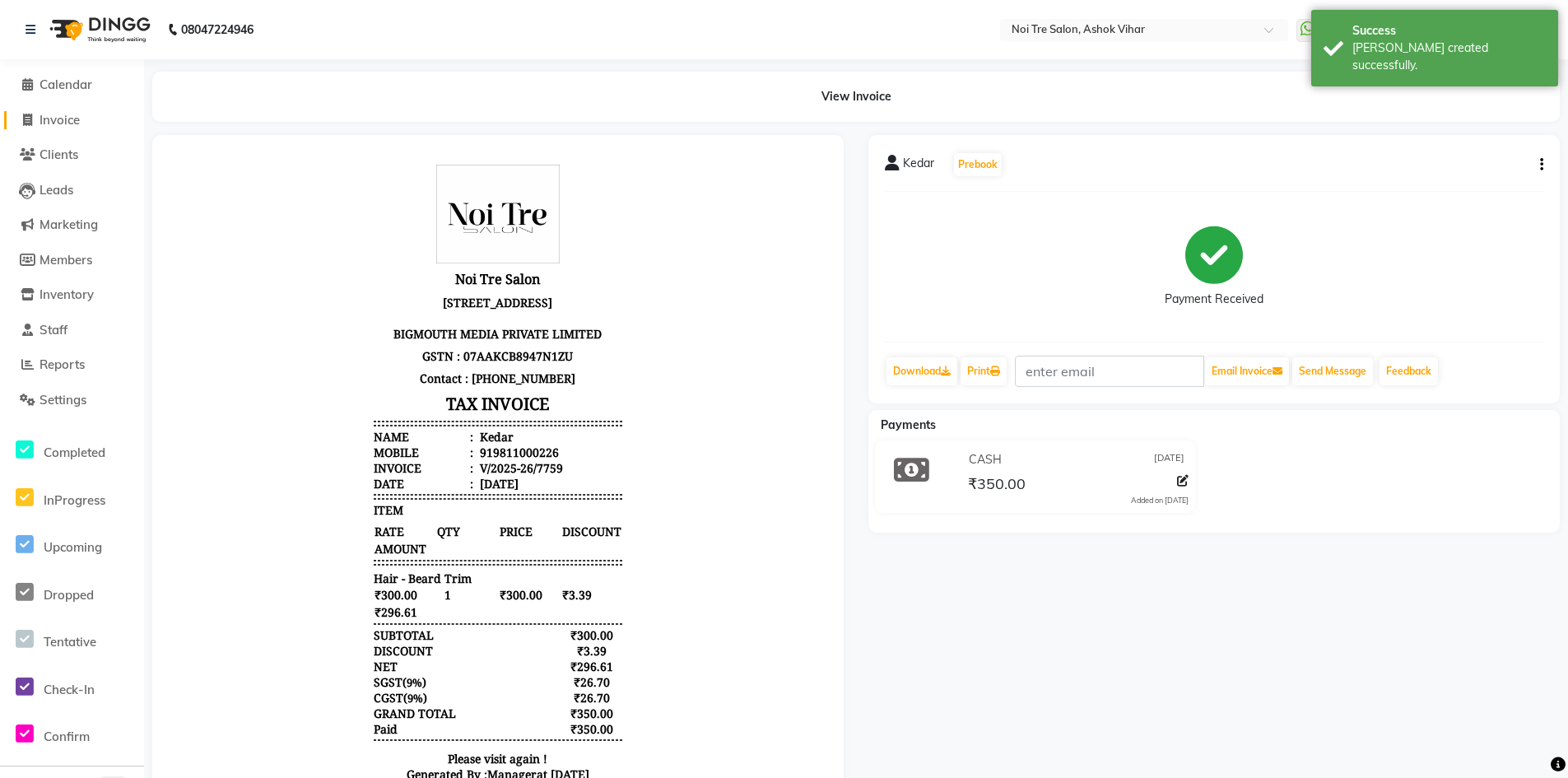
click at [74, 120] on span "Invoice" at bounding box center [60, 120] width 40 height 15
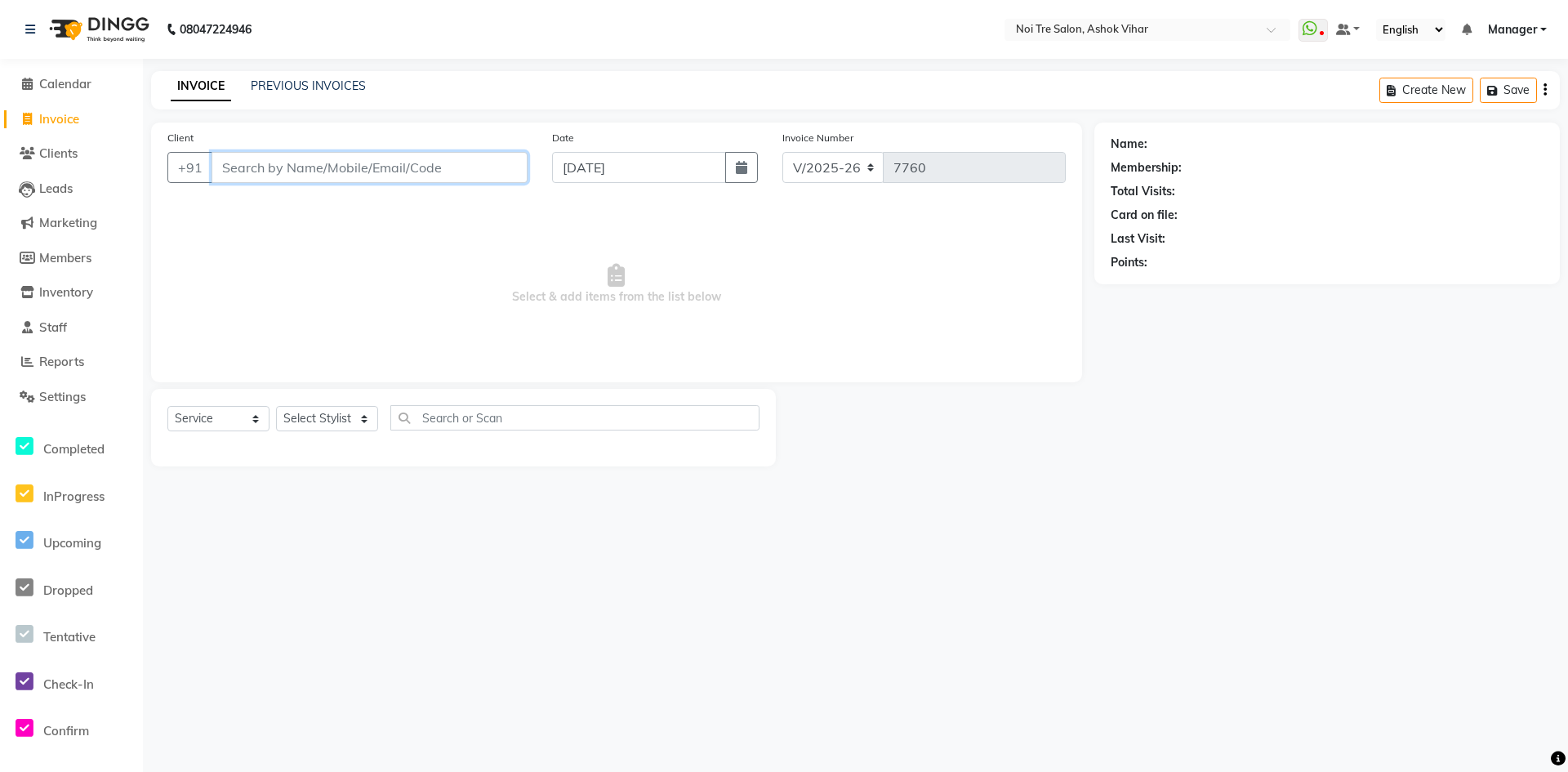
click at [305, 172] on input "Client" at bounding box center [369, 167] width 316 height 31
click at [311, 409] on select "Select Stylist Aakash Aalam Aas Admin Ajay Alice Amit Anand Anas Arif ARIF 1 Ar…" at bounding box center [327, 419] width 102 height 25
click at [430, 412] on input "text" at bounding box center [575, 418] width 370 height 25
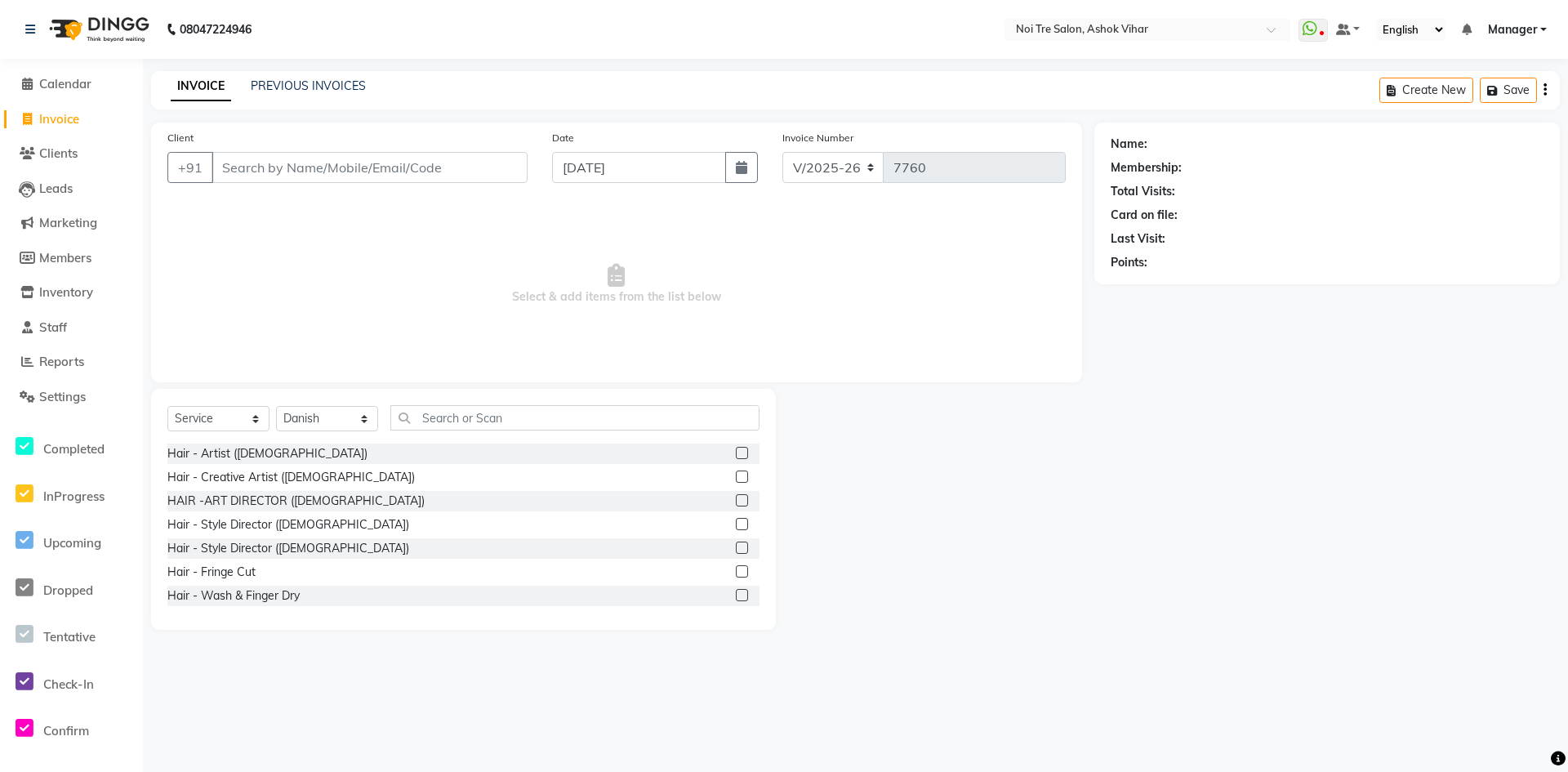
click at [69, 125] on span "Invoice" at bounding box center [59, 119] width 40 height 15
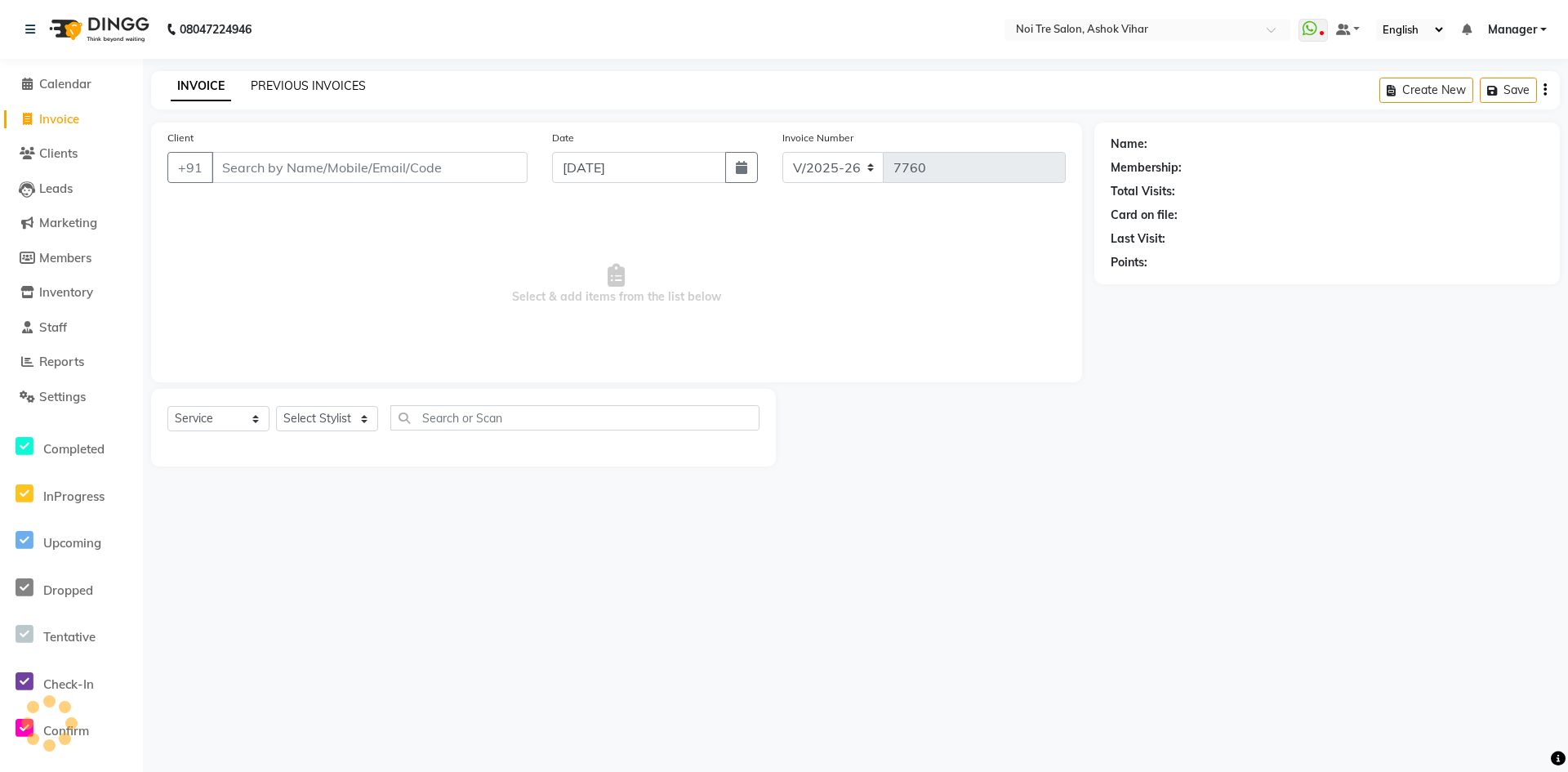
click at [336, 82] on link "PREVIOUS INVOICES" at bounding box center [308, 86] width 115 height 15
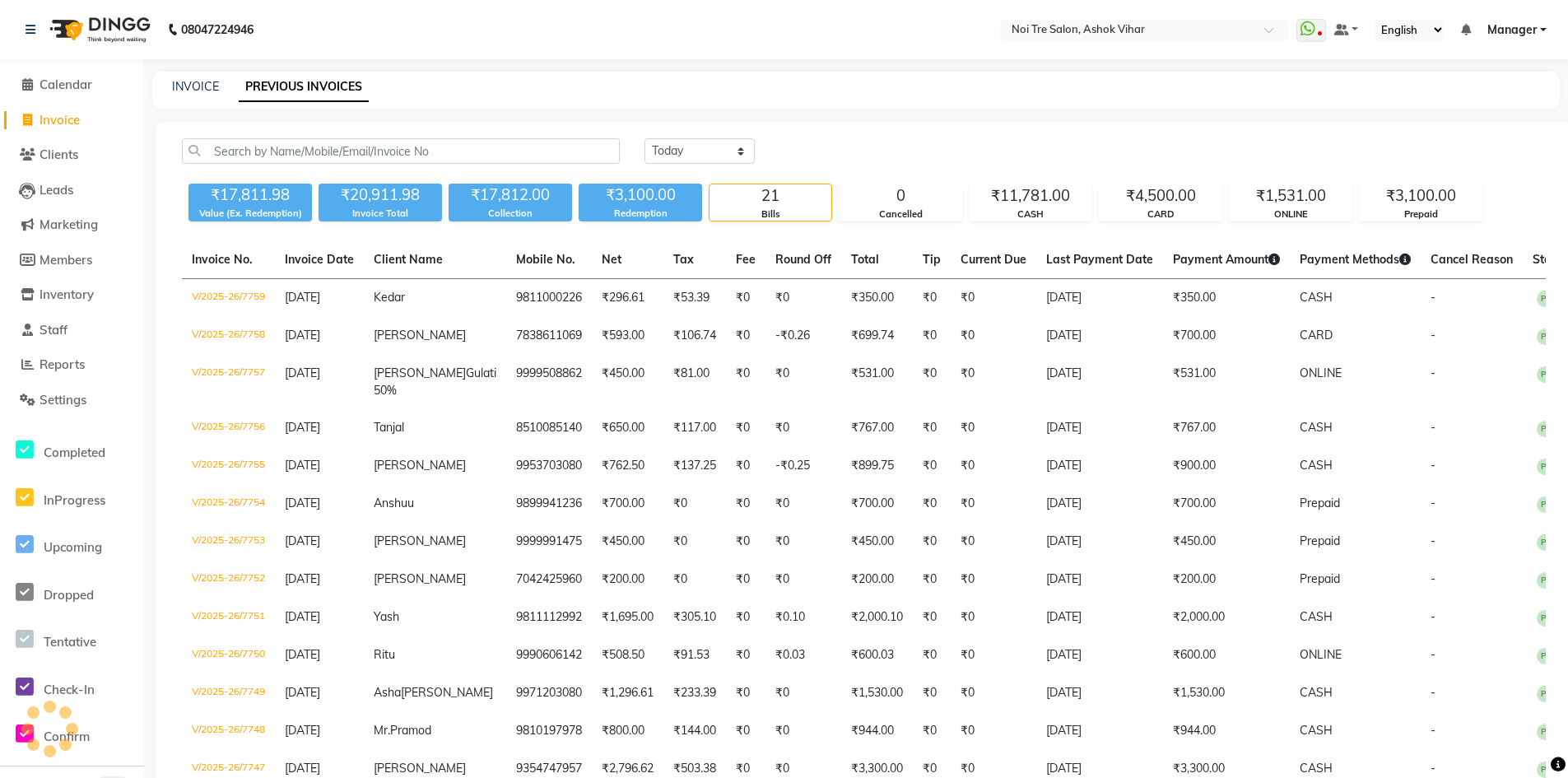
click at [61, 115] on span "Invoice" at bounding box center [60, 120] width 40 height 15
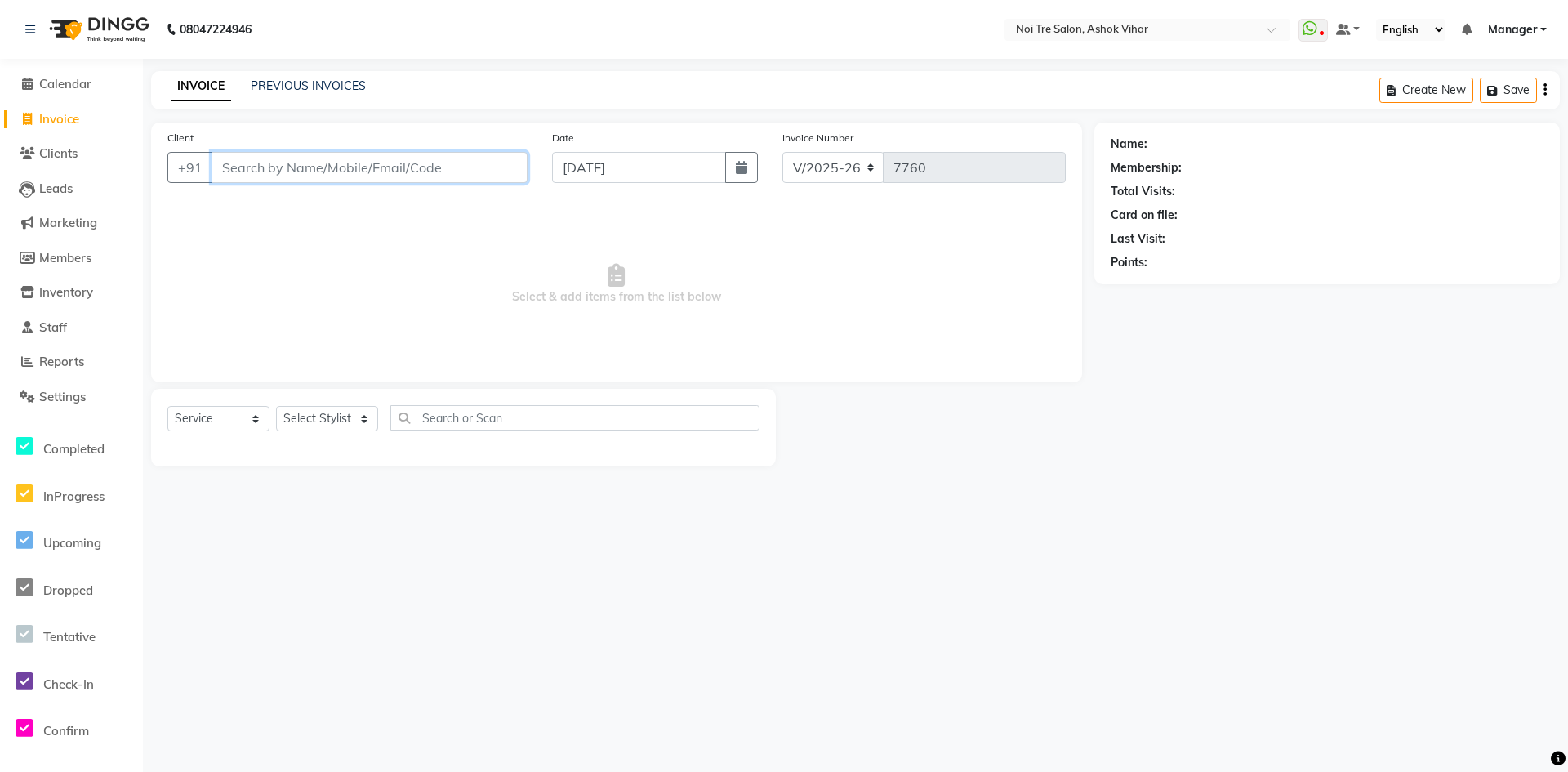
click at [426, 165] on input "Client" at bounding box center [369, 167] width 316 height 31
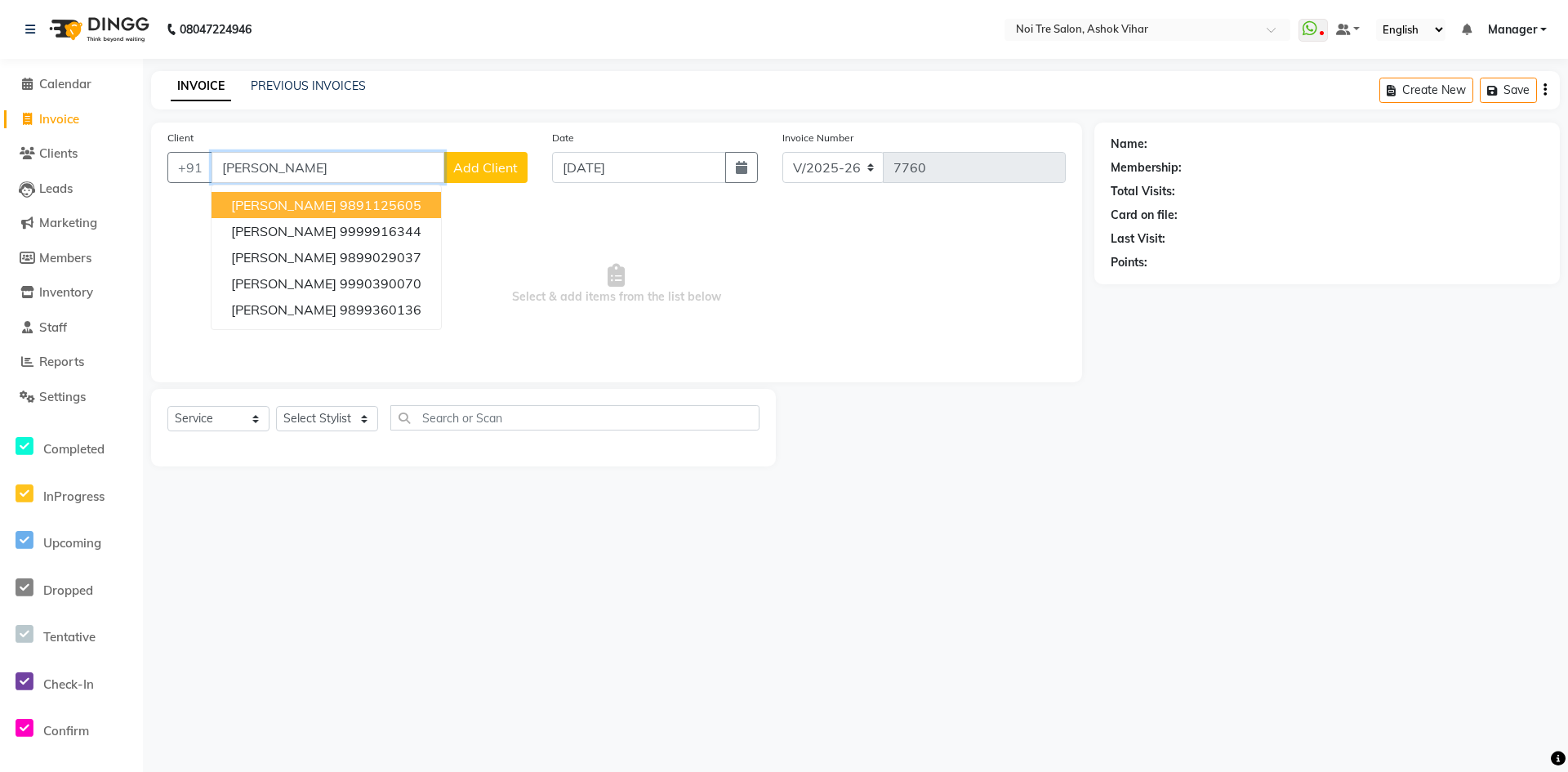
click at [339, 212] on ngb-highlight "9891125605" at bounding box center [380, 205] width 82 height 16
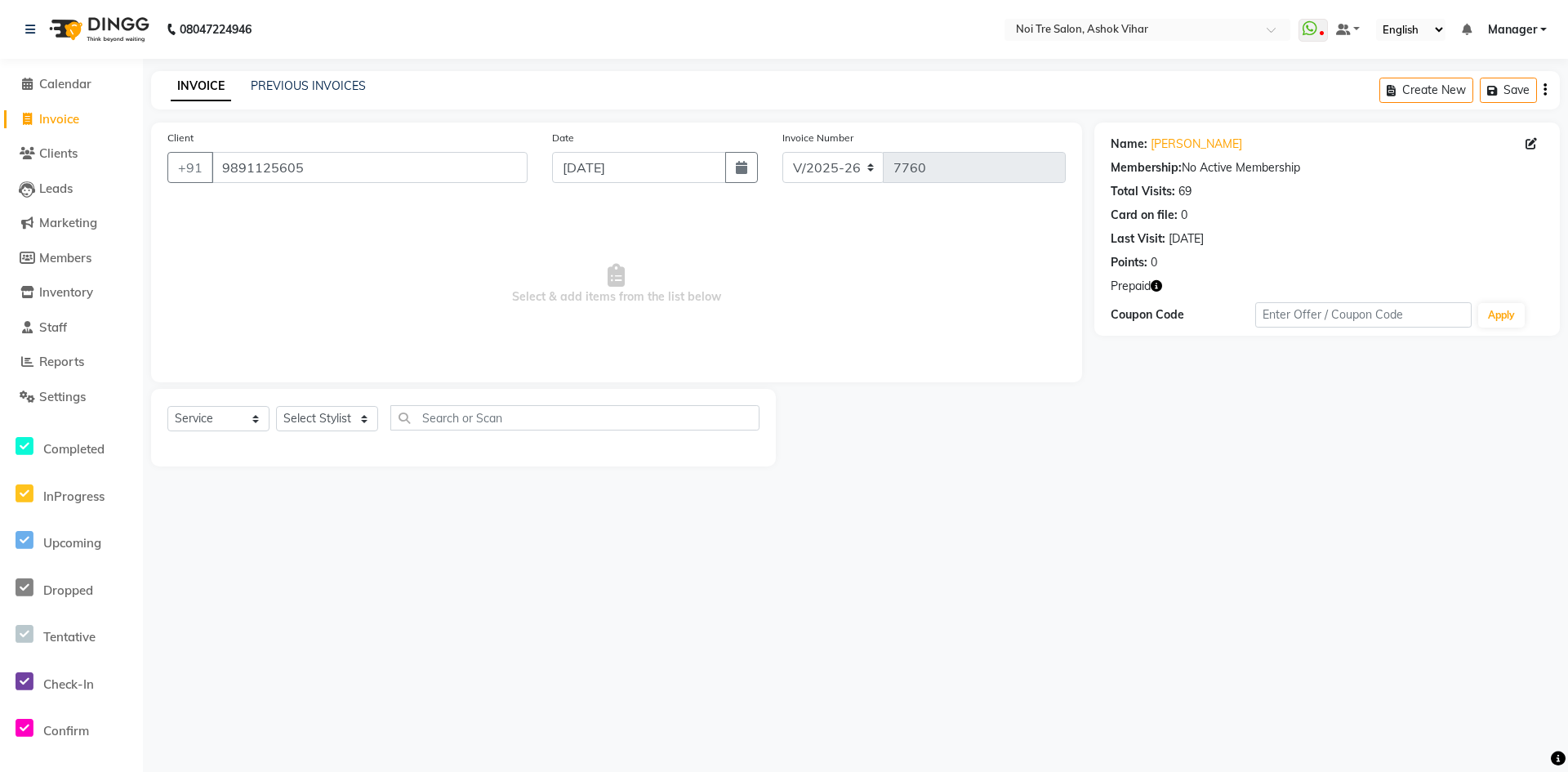
click at [1158, 286] on icon "button" at bounding box center [1157, 286] width 11 height 11
click at [1183, 143] on link "Deepakshi" at bounding box center [1197, 144] width 91 height 17
click at [316, 420] on select "Select Stylist Aakash Aalam Aas Admin Ajay Alice Amit Anand Anas Arif ARIF 1 Ar…" at bounding box center [327, 419] width 102 height 25
click at [447, 419] on input "text" at bounding box center [575, 418] width 370 height 25
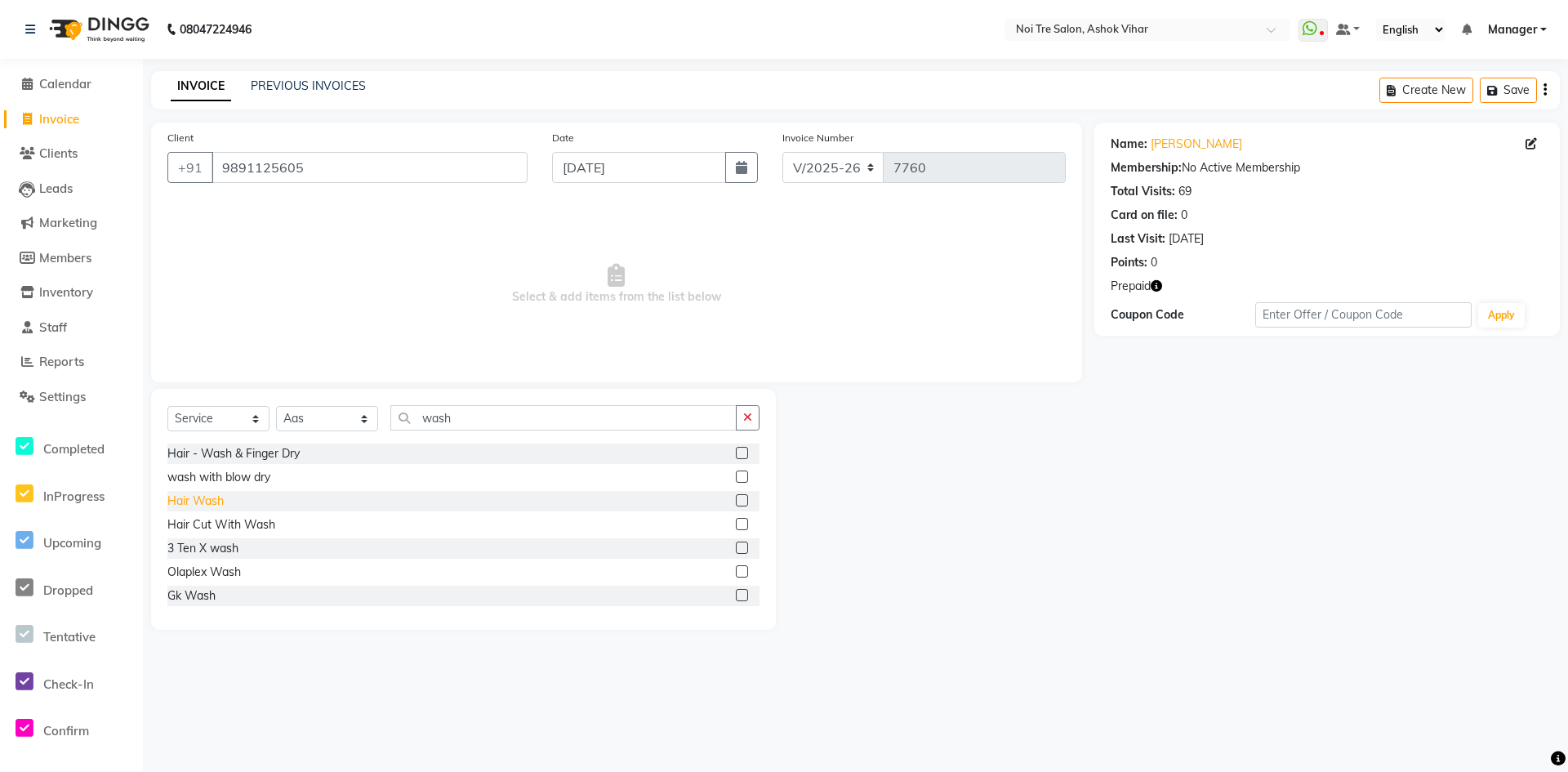
click at [213, 496] on div "Hair Wash" at bounding box center [196, 501] width 57 height 17
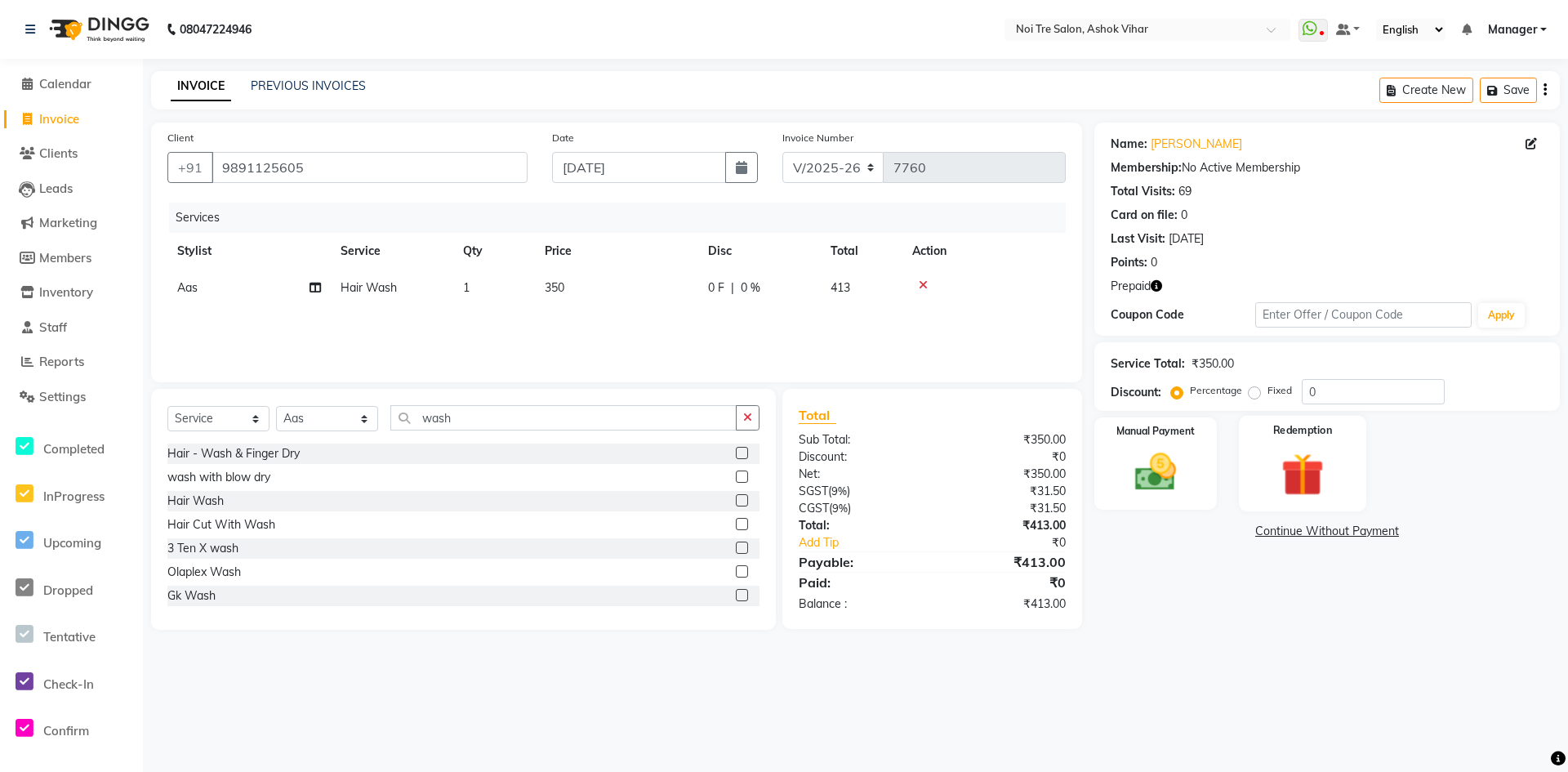
click at [1345, 469] on div "Redemption" at bounding box center [1302, 464] width 127 height 96
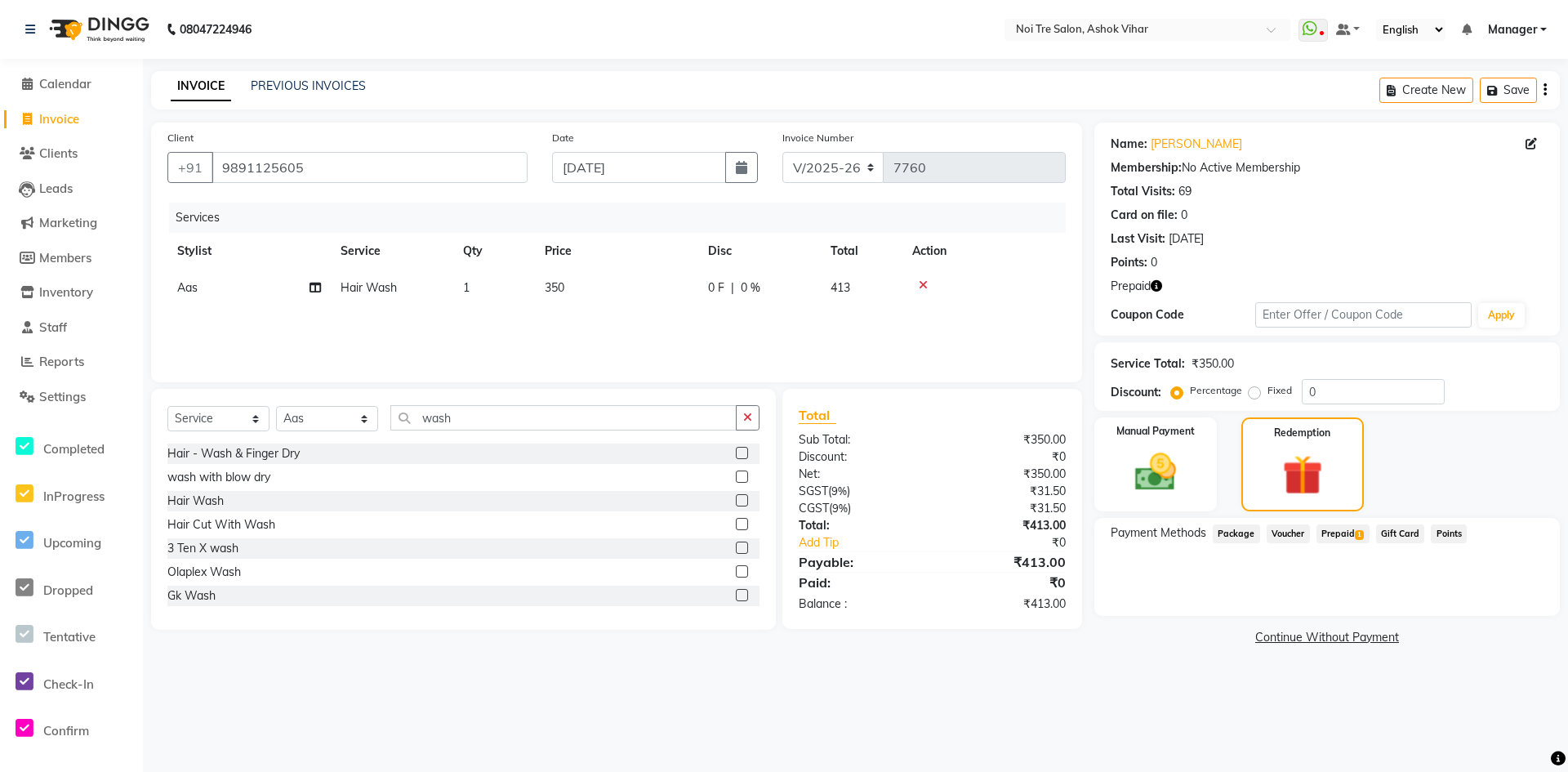
click at [1336, 534] on span "Prepaid 1" at bounding box center [1343, 534] width 53 height 19
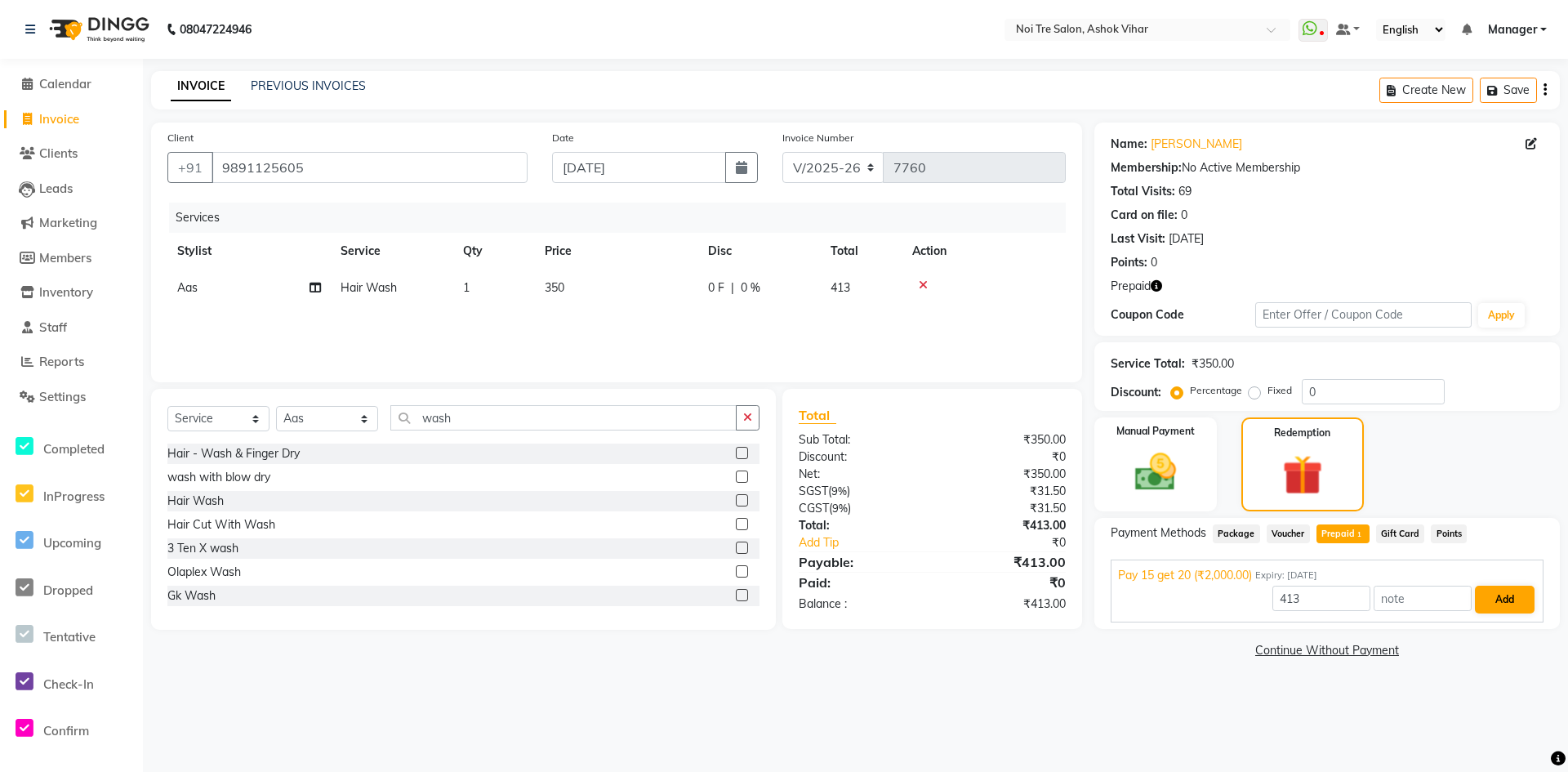
drag, startPoint x: 1509, startPoint y: 579, endPoint x: 1507, endPoint y: 587, distance: 8.2
click at [1509, 581] on div "Pay 15 get 20 (₹2,000.00) Expiry: 20-04-2026" at bounding box center [1328, 575] width 419 height 17
click at [1507, 587] on div "Pay 15 get 20 (₹2,000.00) Expiry: 20-04-2026 413 Add" at bounding box center [1327, 575] width 433 height 32
click at [1498, 586] on div "Pay 15 get 20 (₹2,000.00) Expiry: 20-04-2026 413 Add" at bounding box center [1327, 575] width 433 height 32
click at [1422, 578] on div "Pay 15 get 20 (₹2,000.00) Expiry: 20-04-2026" at bounding box center [1328, 575] width 419 height 17
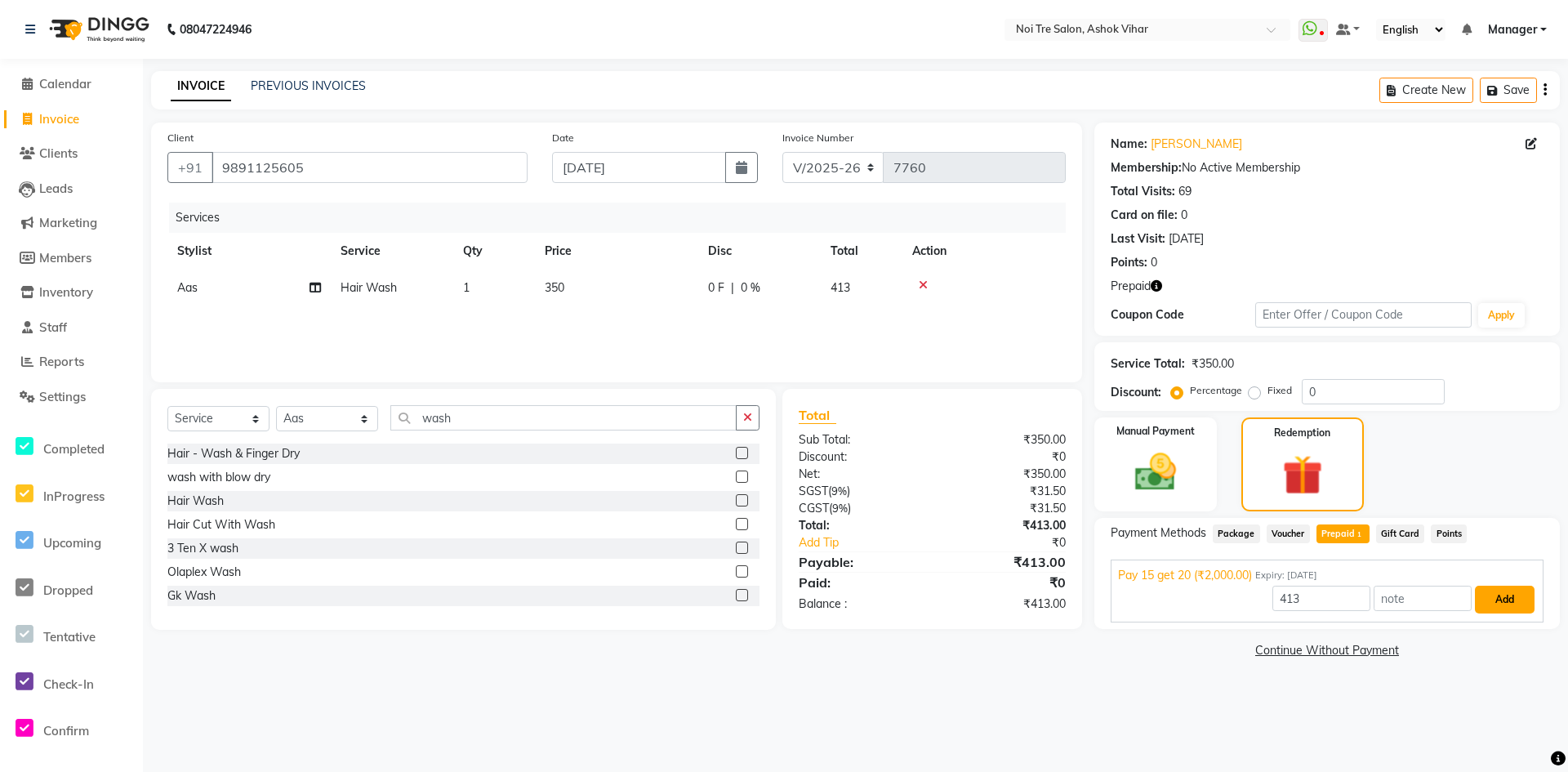
click at [1502, 611] on button "Add" at bounding box center [1505, 599] width 59 height 27
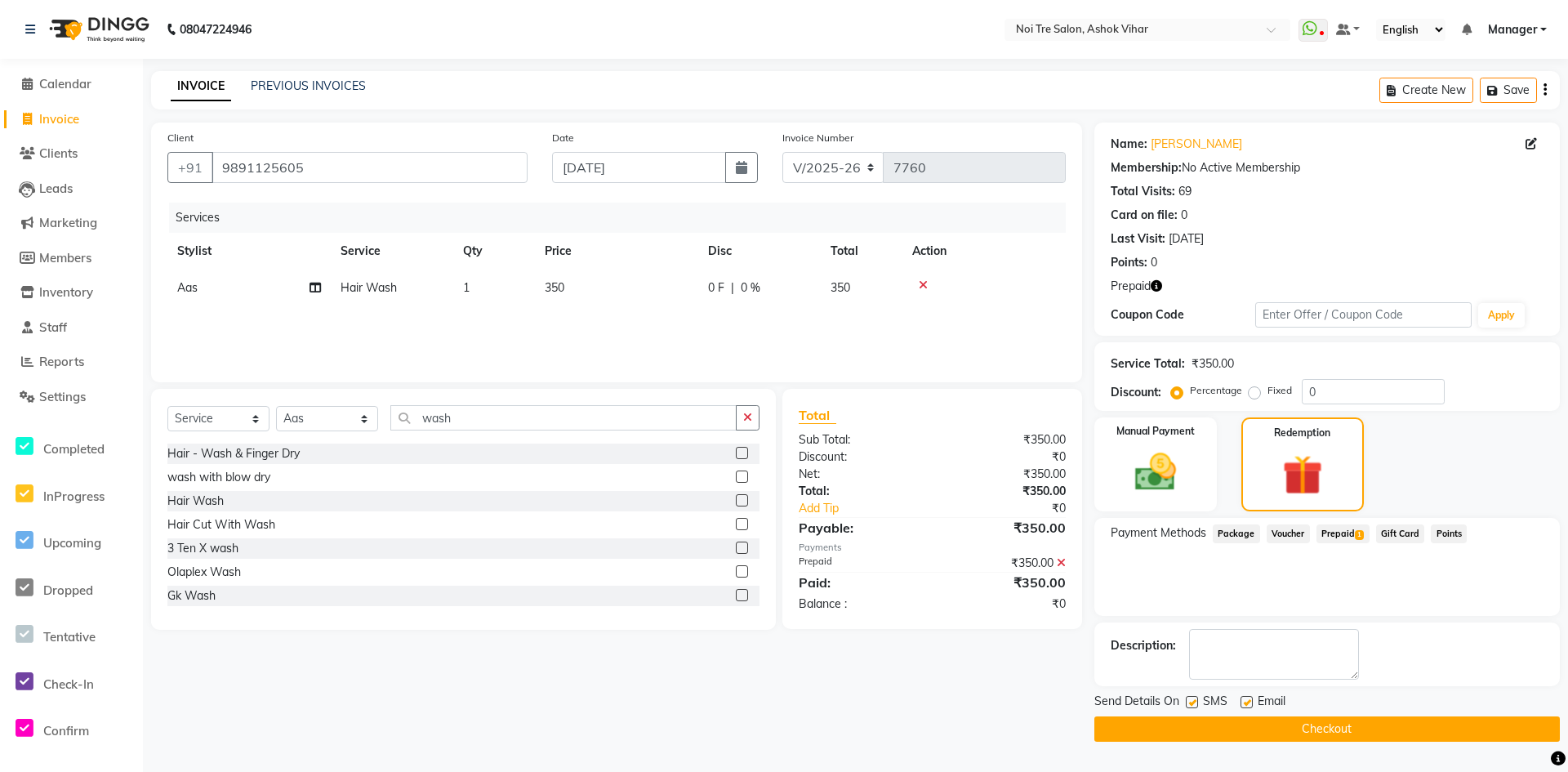
click at [1177, 712] on span "Send Details On" at bounding box center [1137, 703] width 85 height 21
click at [1170, 730] on button "Checkout" at bounding box center [1328, 729] width 466 height 25
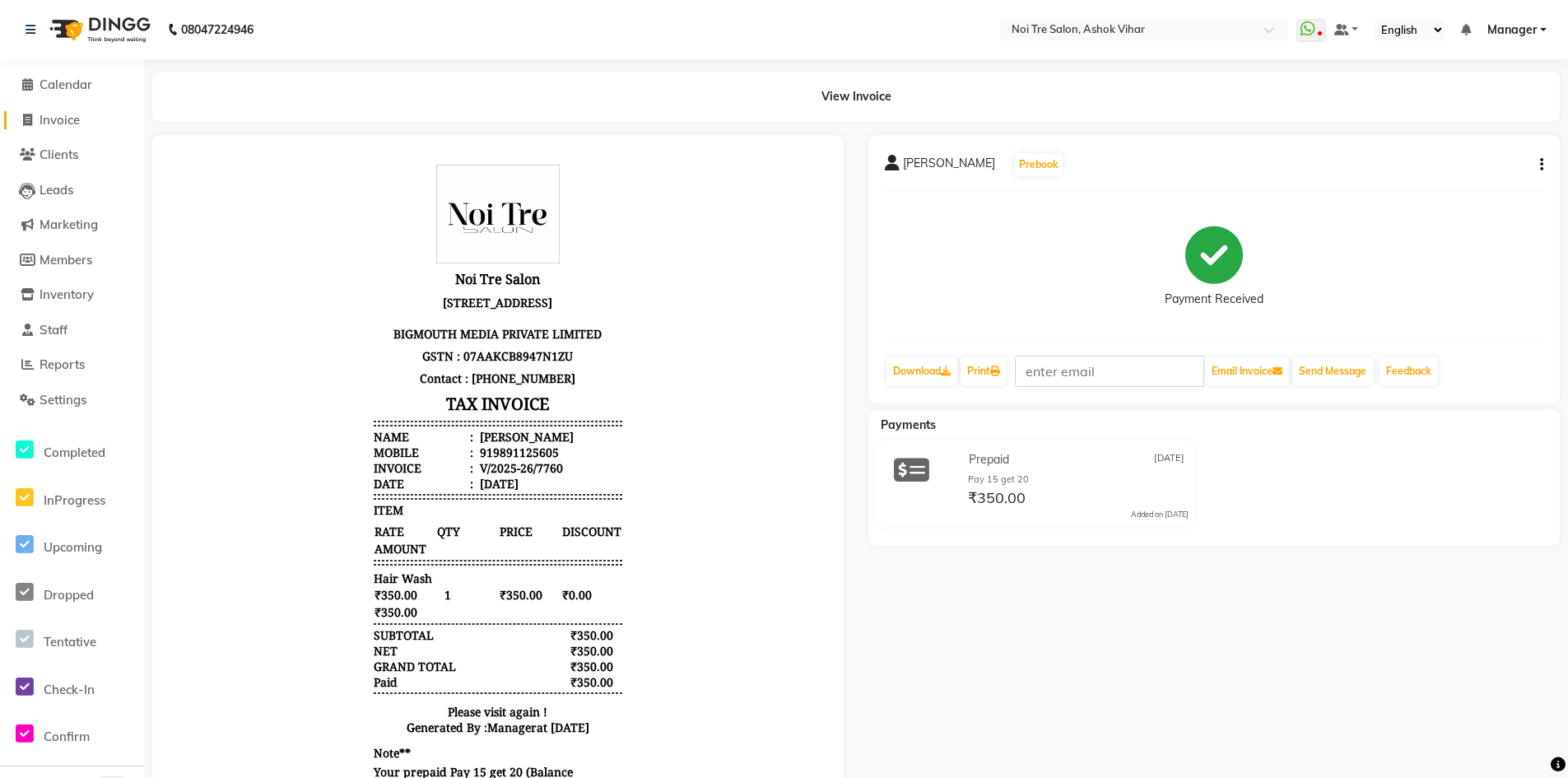
drag, startPoint x: 54, startPoint y: 126, endPoint x: 230, endPoint y: 0, distance: 216.5
click at [54, 126] on span "Invoice" at bounding box center [60, 120] width 40 height 15
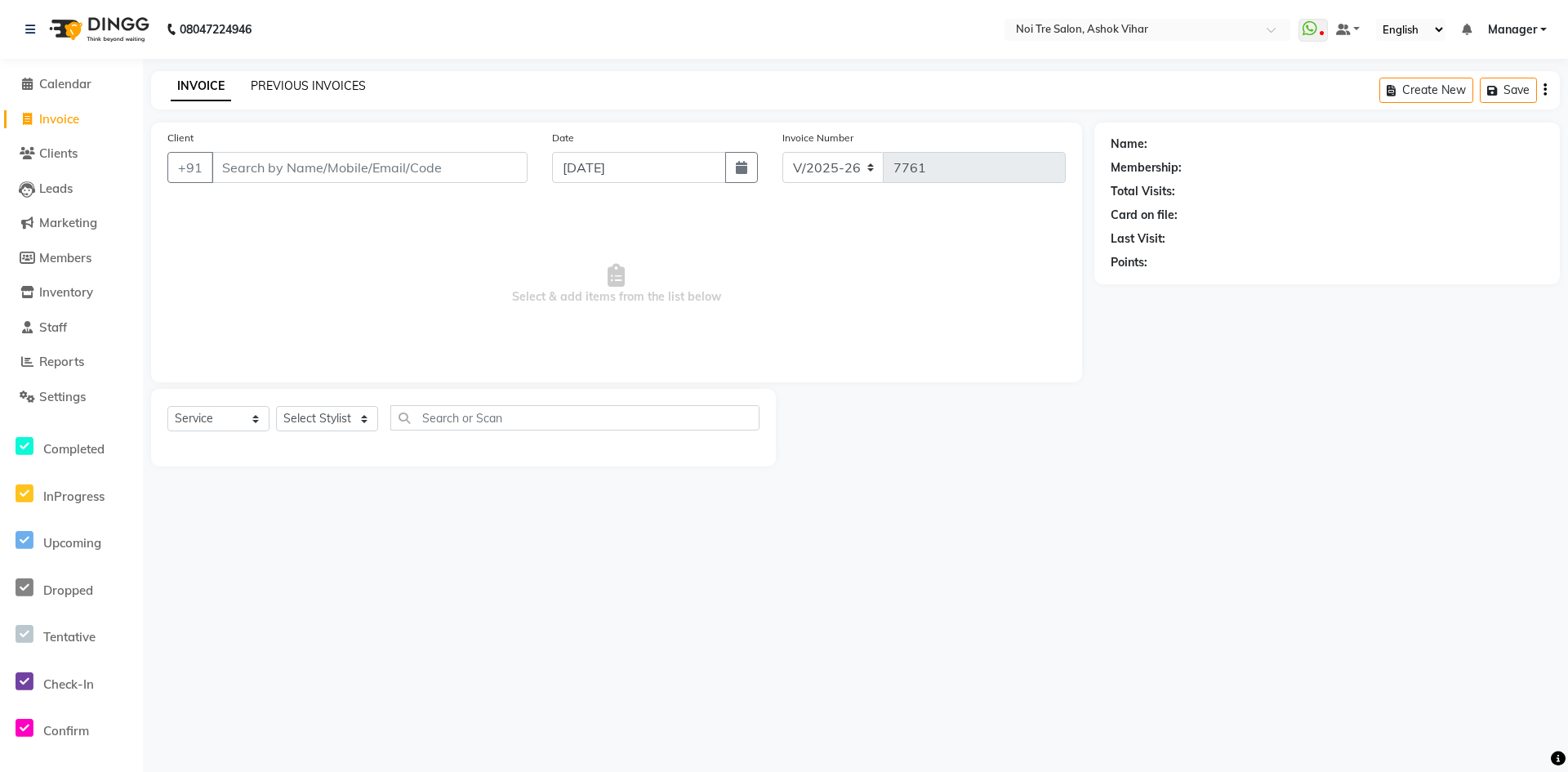
click at [277, 89] on link "PREVIOUS INVOICES" at bounding box center [308, 86] width 115 height 15
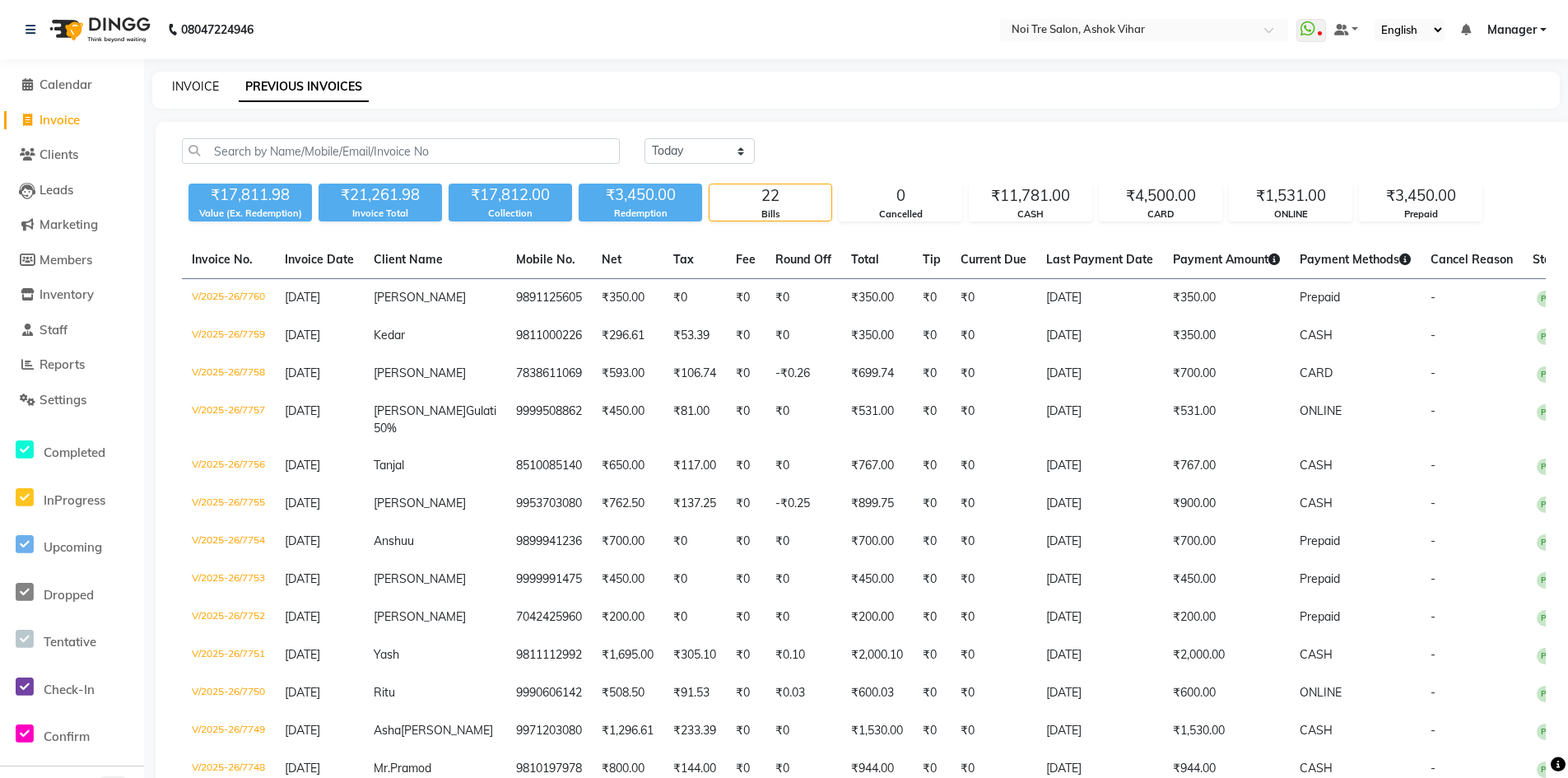
click at [208, 90] on link "INVOICE" at bounding box center [195, 86] width 47 height 15
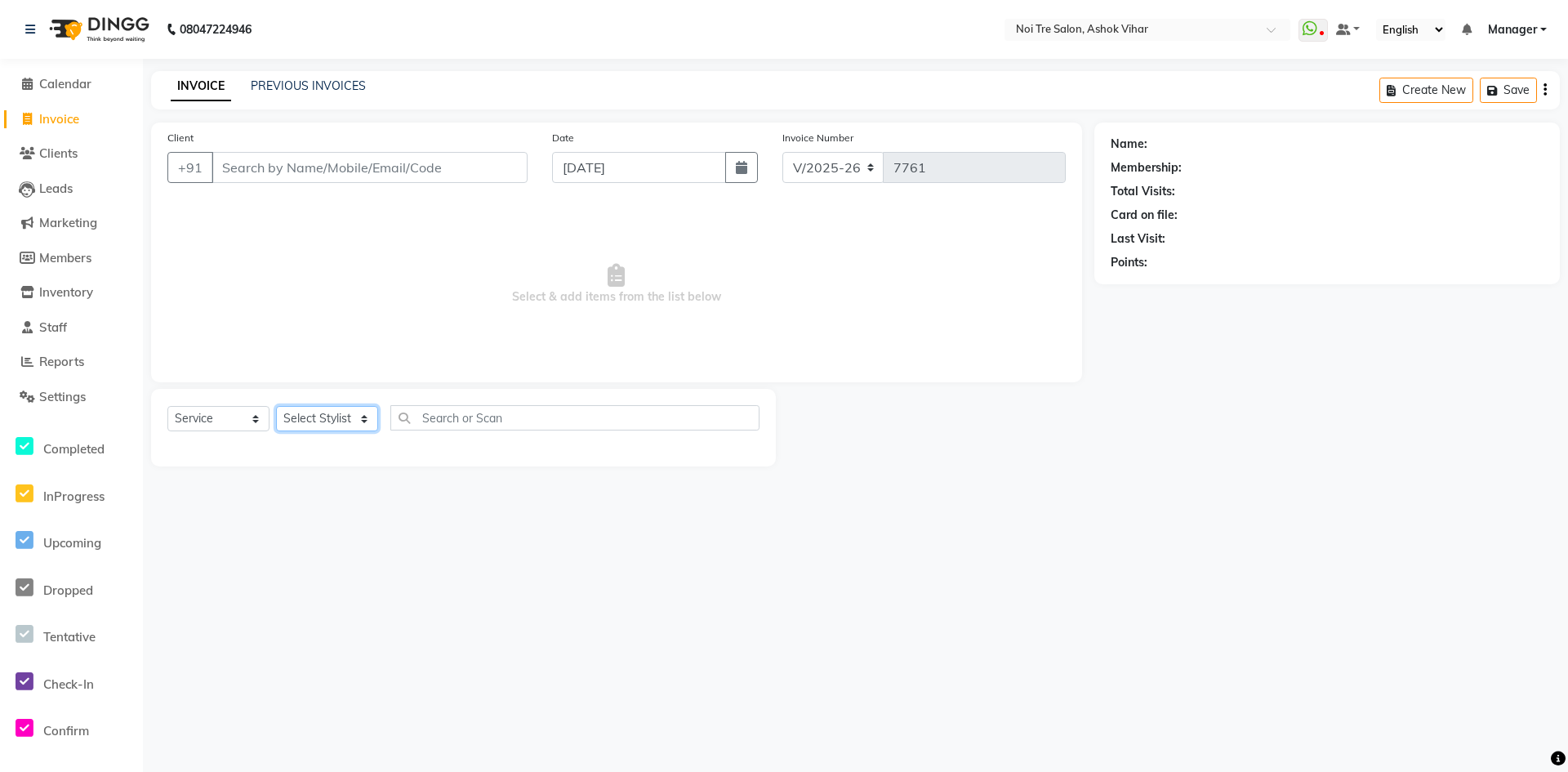
click at [331, 419] on select "Select Stylist Aakash Aalam Aas Admin Ajay Alice Amit Anand Anas Arif ARIF 1 Ar…" at bounding box center [327, 419] width 102 height 25
click at [422, 430] on input "text" at bounding box center [575, 418] width 370 height 25
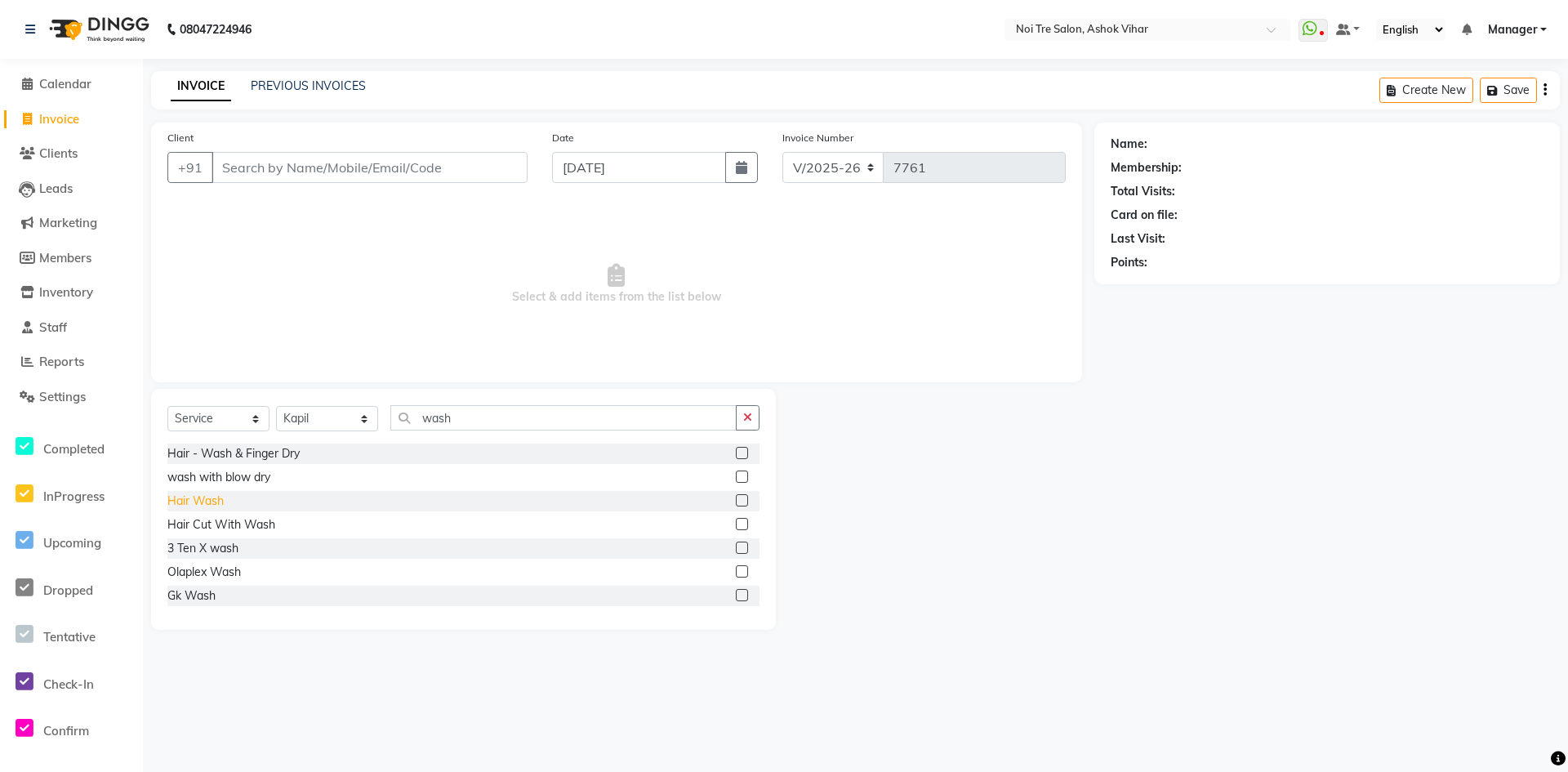
click at [213, 500] on div "Hair Wash" at bounding box center [196, 501] width 57 height 17
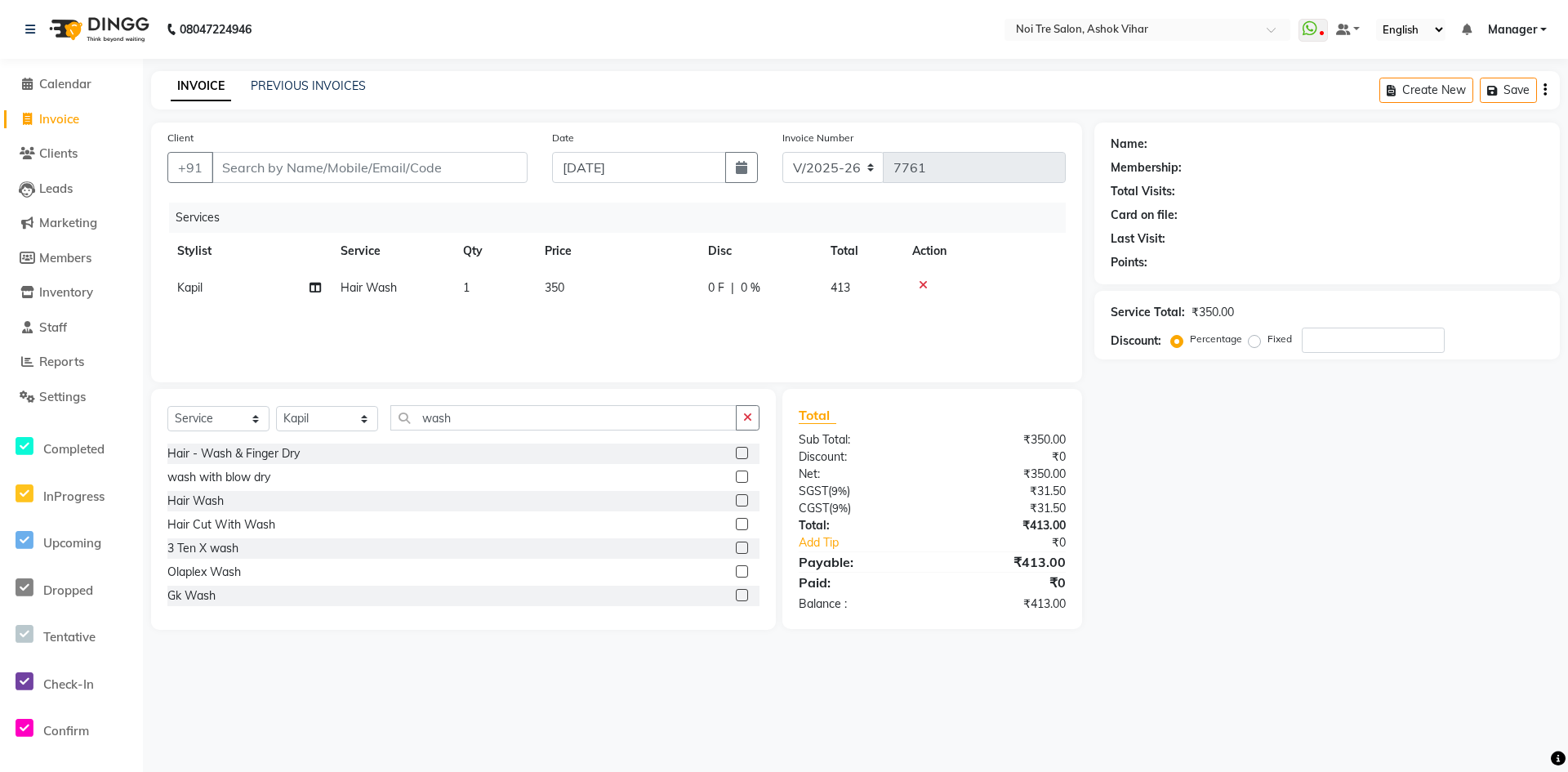
click at [330, 405] on div "Select Service Product Membership Package Voucher Prepaid Gift Card Select Styl…" at bounding box center [464, 424] width 592 height 39
click at [315, 419] on select "Select Stylist Aakash Aalam Aas Admin Ajay Alice Amit Anand Anas Arif ARIF 1 Ar…" at bounding box center [327, 419] width 102 height 25
click at [459, 420] on input "wash" at bounding box center [563, 418] width 346 height 25
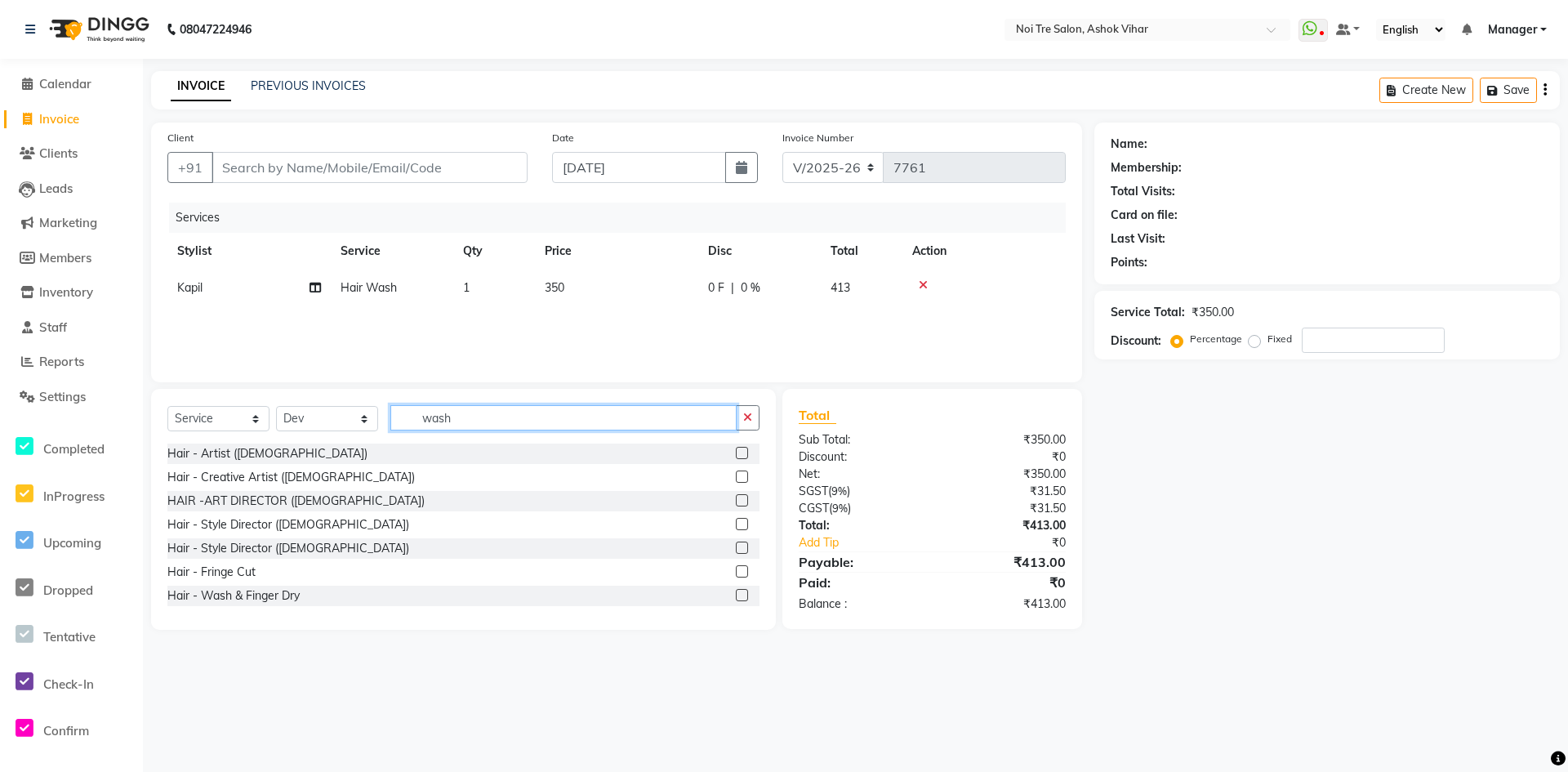
click at [459, 420] on input "wash" at bounding box center [563, 418] width 346 height 25
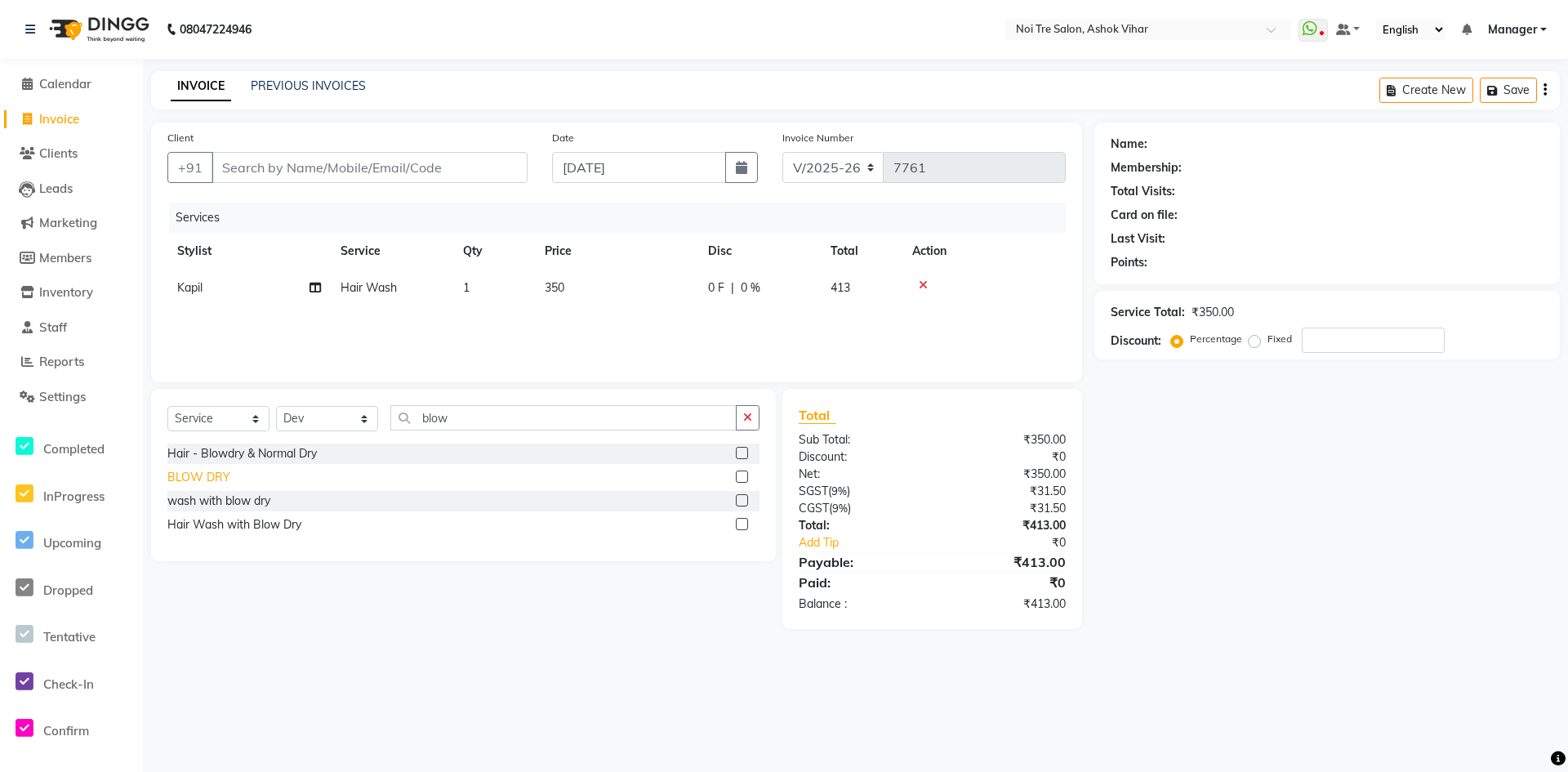
click at [220, 479] on div "BLOW DRY" at bounding box center [199, 477] width 63 height 17
click at [346, 168] on input "Client" at bounding box center [369, 167] width 316 height 31
click at [472, 166] on span "Add Client" at bounding box center [486, 167] width 64 height 16
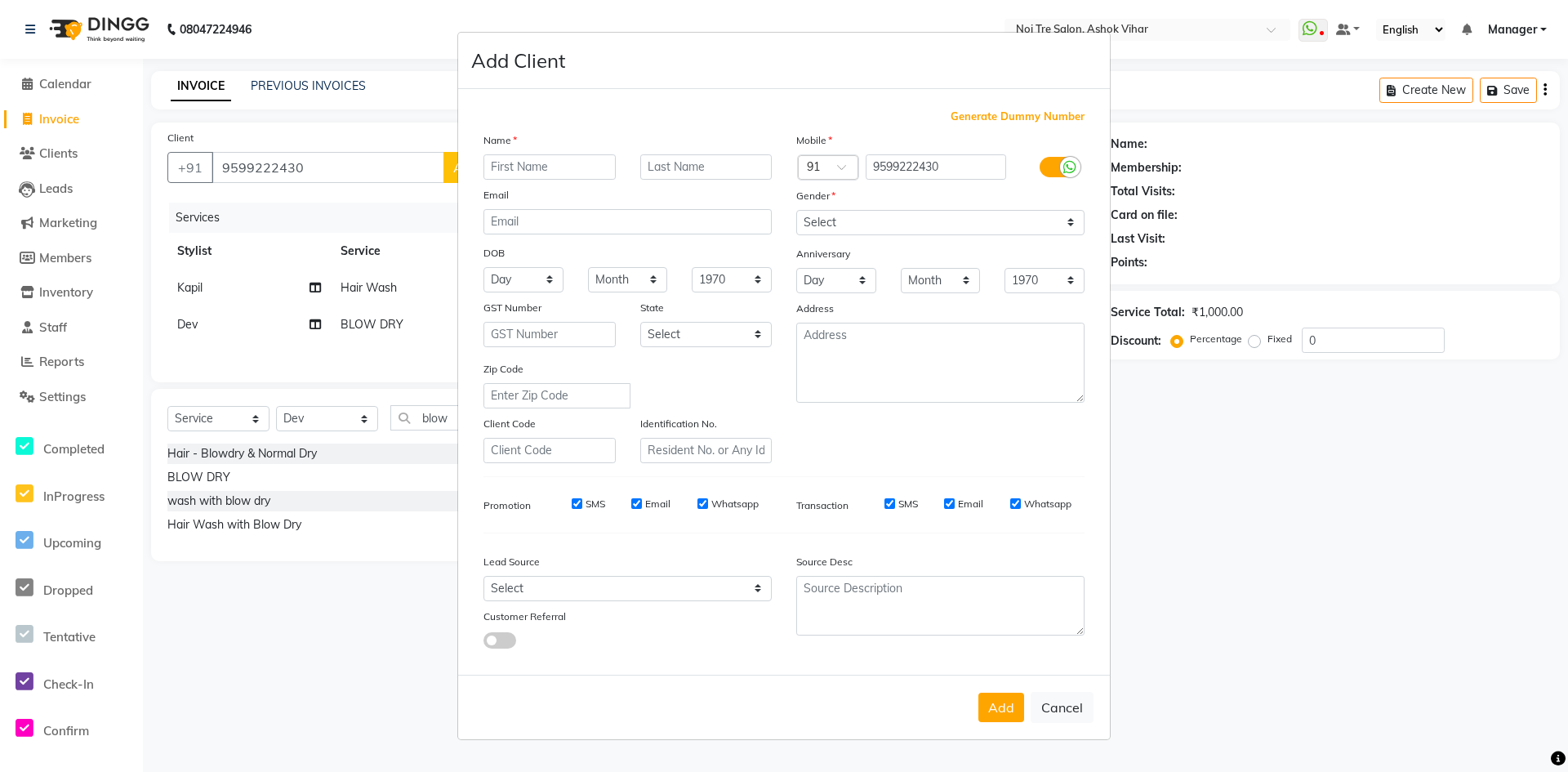
click at [528, 173] on input "text" at bounding box center [550, 167] width 132 height 25
click at [877, 225] on select "Select Male Female Other Prefer Not To Say" at bounding box center [941, 222] width 289 height 25
click at [797, 210] on select "Select Male Female Other Prefer Not To Say" at bounding box center [941, 222] width 289 height 25
click at [601, 583] on select "Select Walk-in Referral Internet Friend Word of Mouth Advertisement Facebook Ju…" at bounding box center [628, 588] width 289 height 25
click at [484, 576] on select "Select Walk-in Referral Internet Friend Word of Mouth Advertisement Facebook Ju…" at bounding box center [628, 588] width 289 height 25
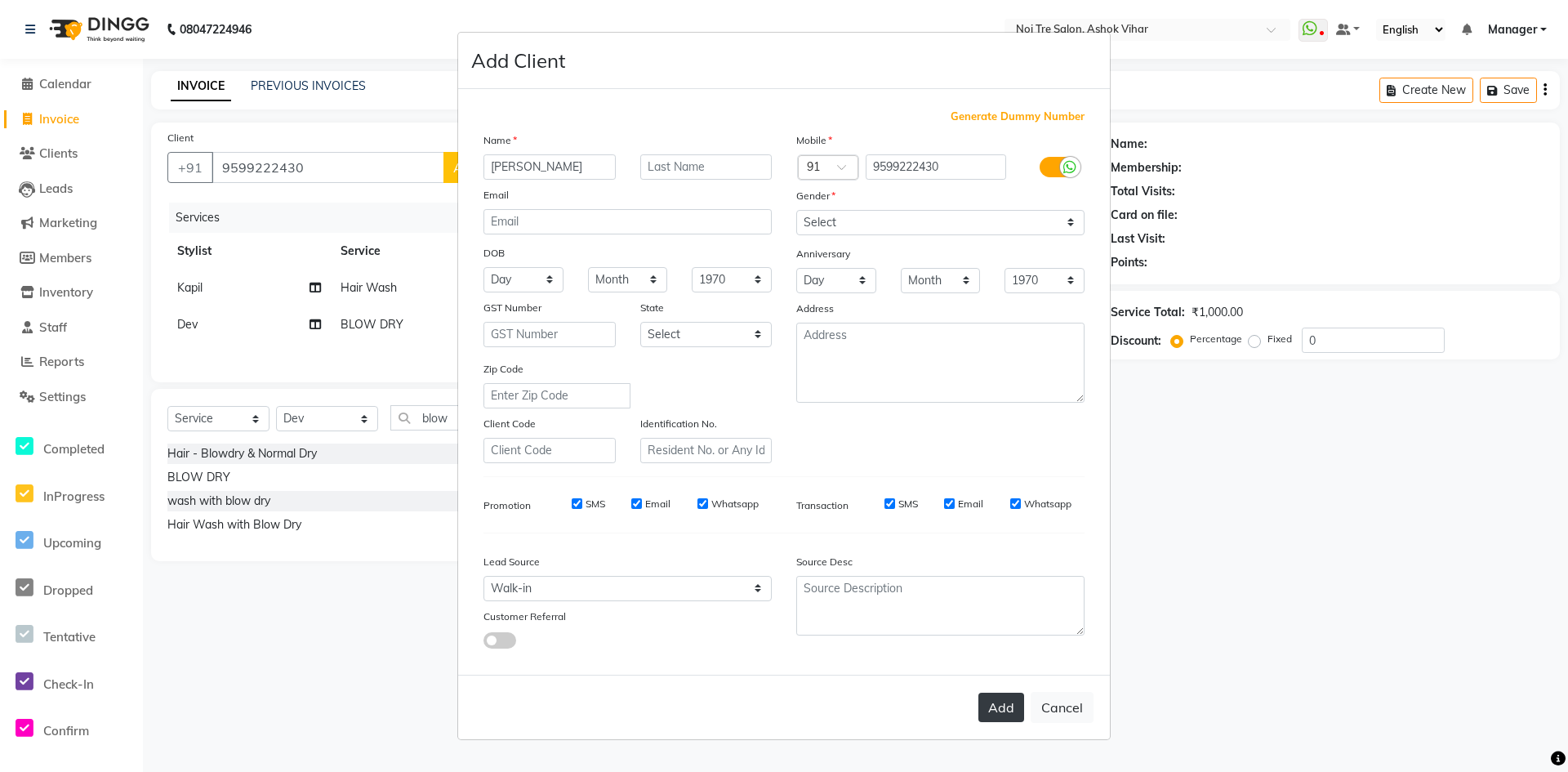
click at [984, 711] on button "Add" at bounding box center [1001, 707] width 46 height 29
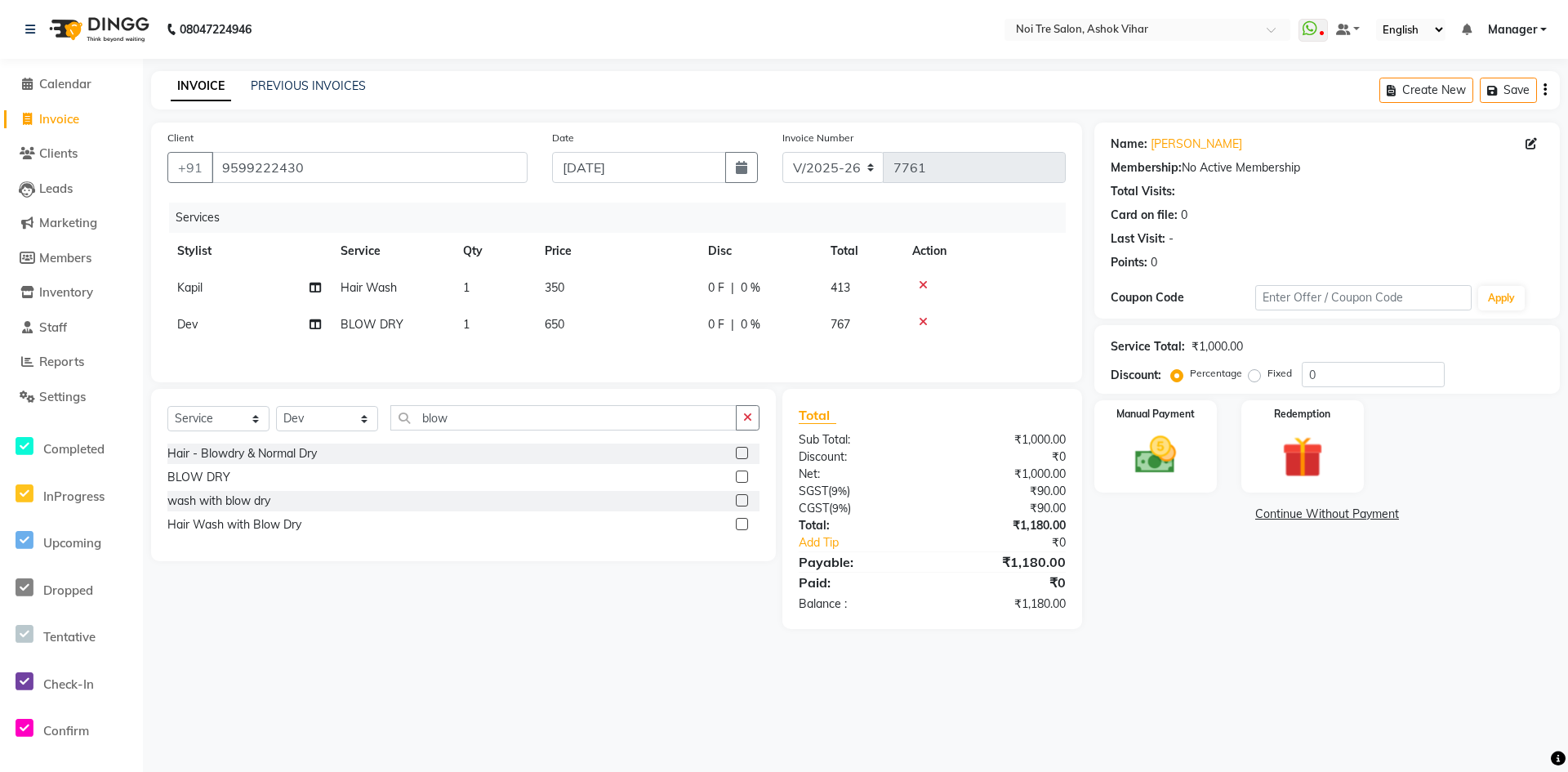
click at [923, 320] on icon at bounding box center [924, 321] width 9 height 11
click at [651, 289] on td "350" at bounding box center [616, 287] width 163 height 37
click at [651, 289] on input "350" at bounding box center [693, 291] width 143 height 25
click at [693, 311] on div "Services Stylist Service Qty Price Disc Total Action Kapil Hair Wash 1 339 0 F …" at bounding box center [617, 284] width 899 height 163
click at [1181, 483] on div "Manual Payment" at bounding box center [1155, 447] width 127 height 96
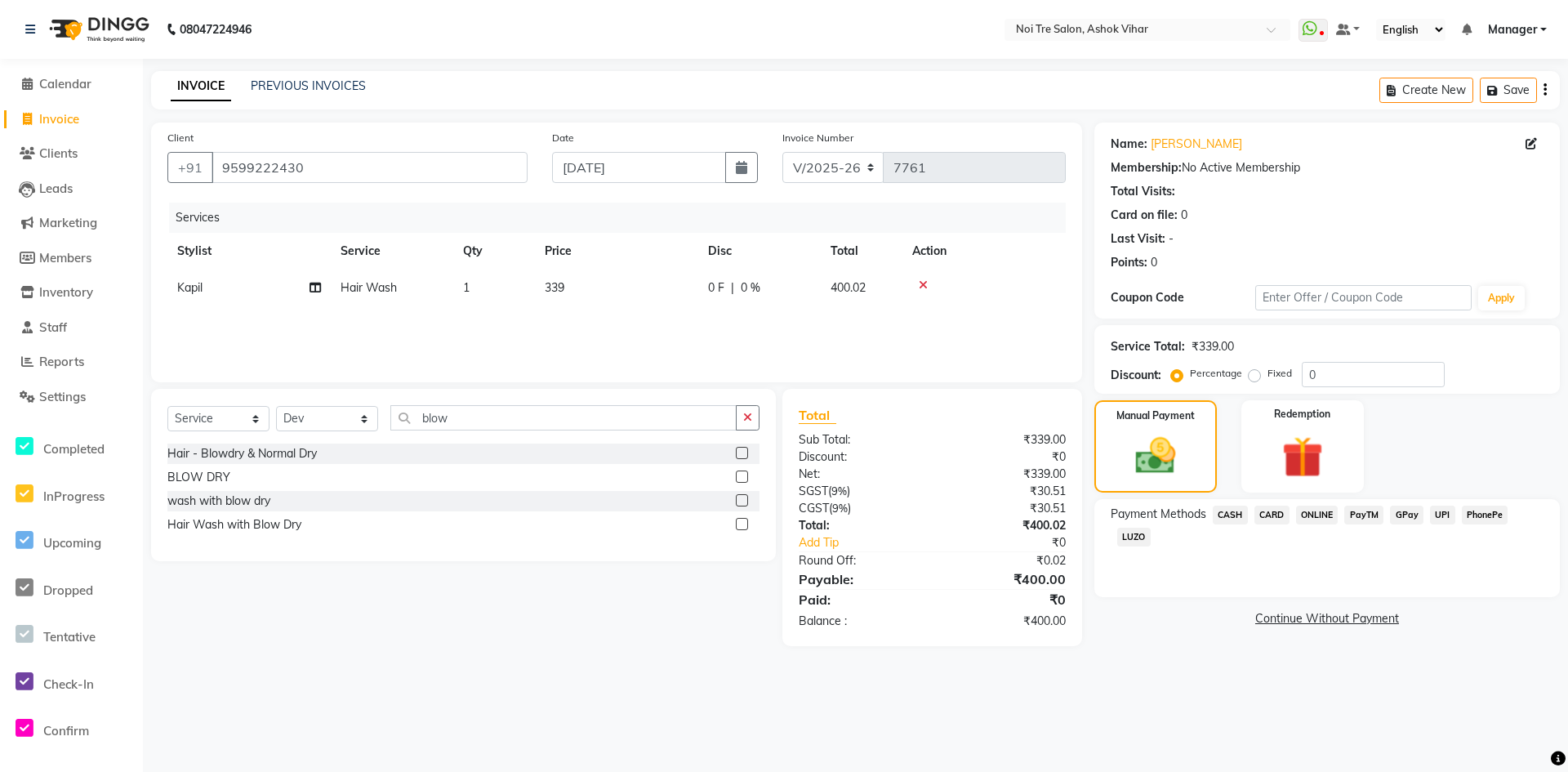
click at [1327, 516] on span "ONLINE" at bounding box center [1317, 515] width 42 height 19
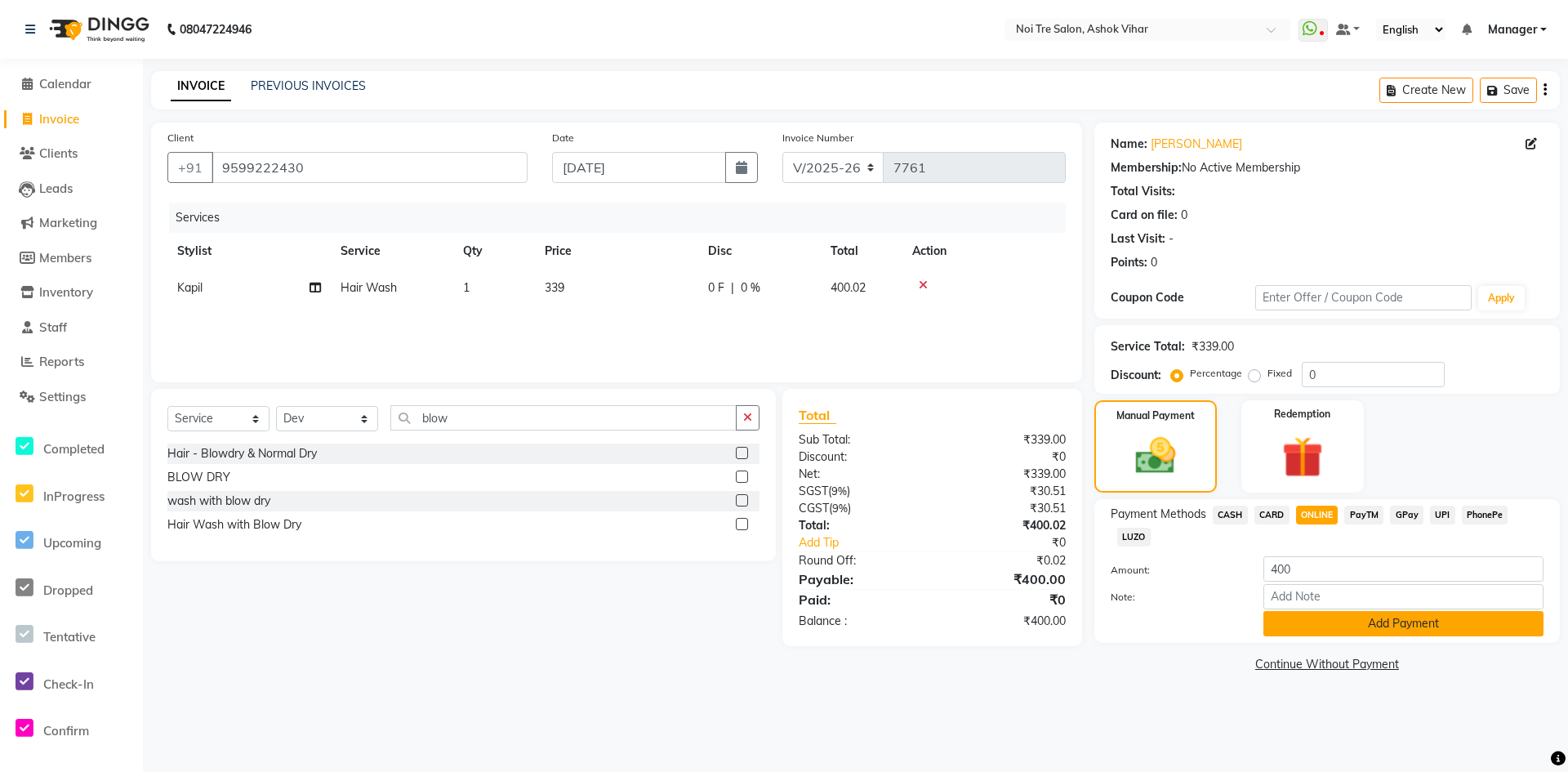
click at [1277, 617] on button "Add Payment" at bounding box center [1403, 623] width 280 height 25
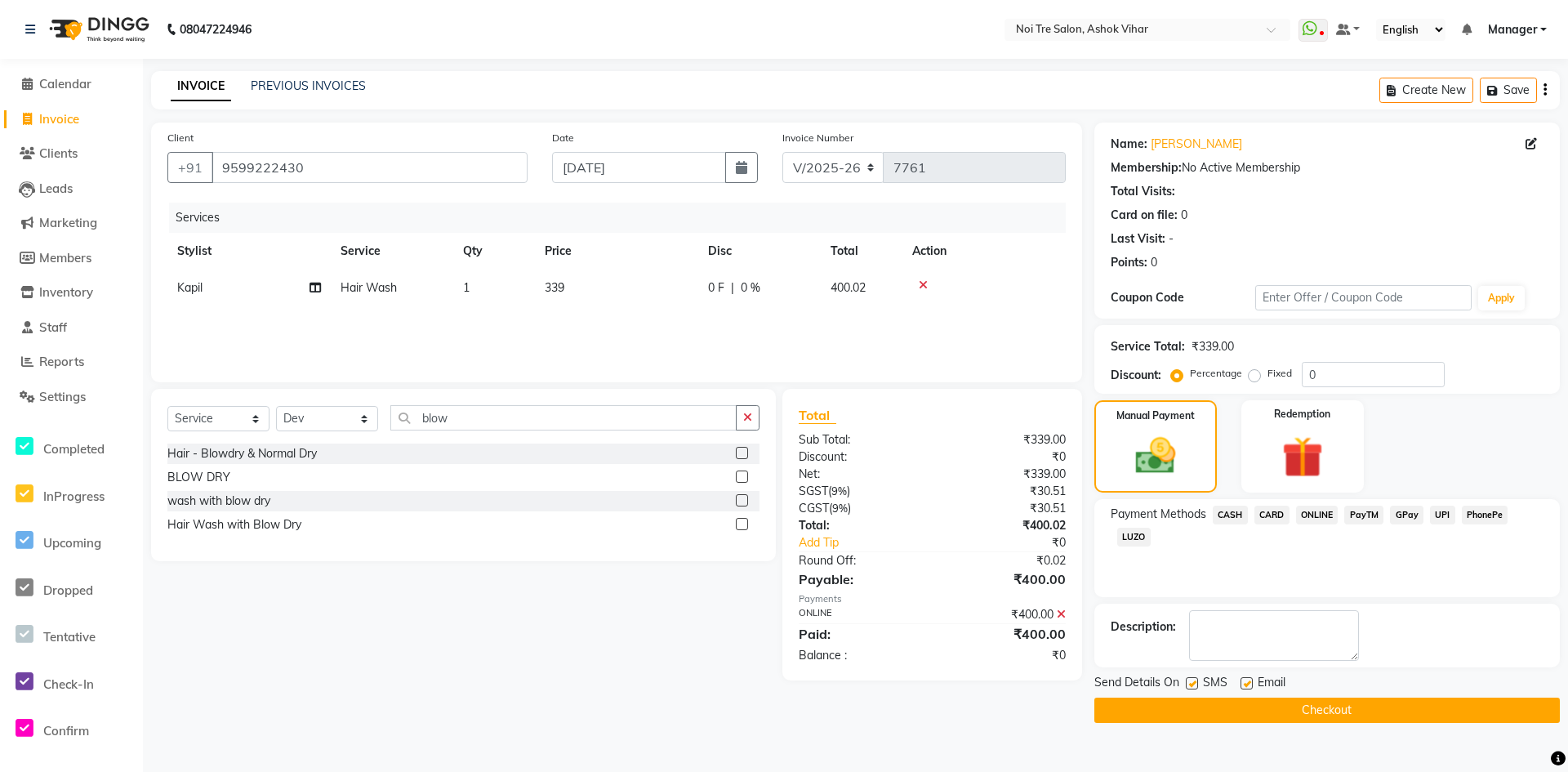
click at [1223, 713] on button "Checkout" at bounding box center [1328, 710] width 466 height 25
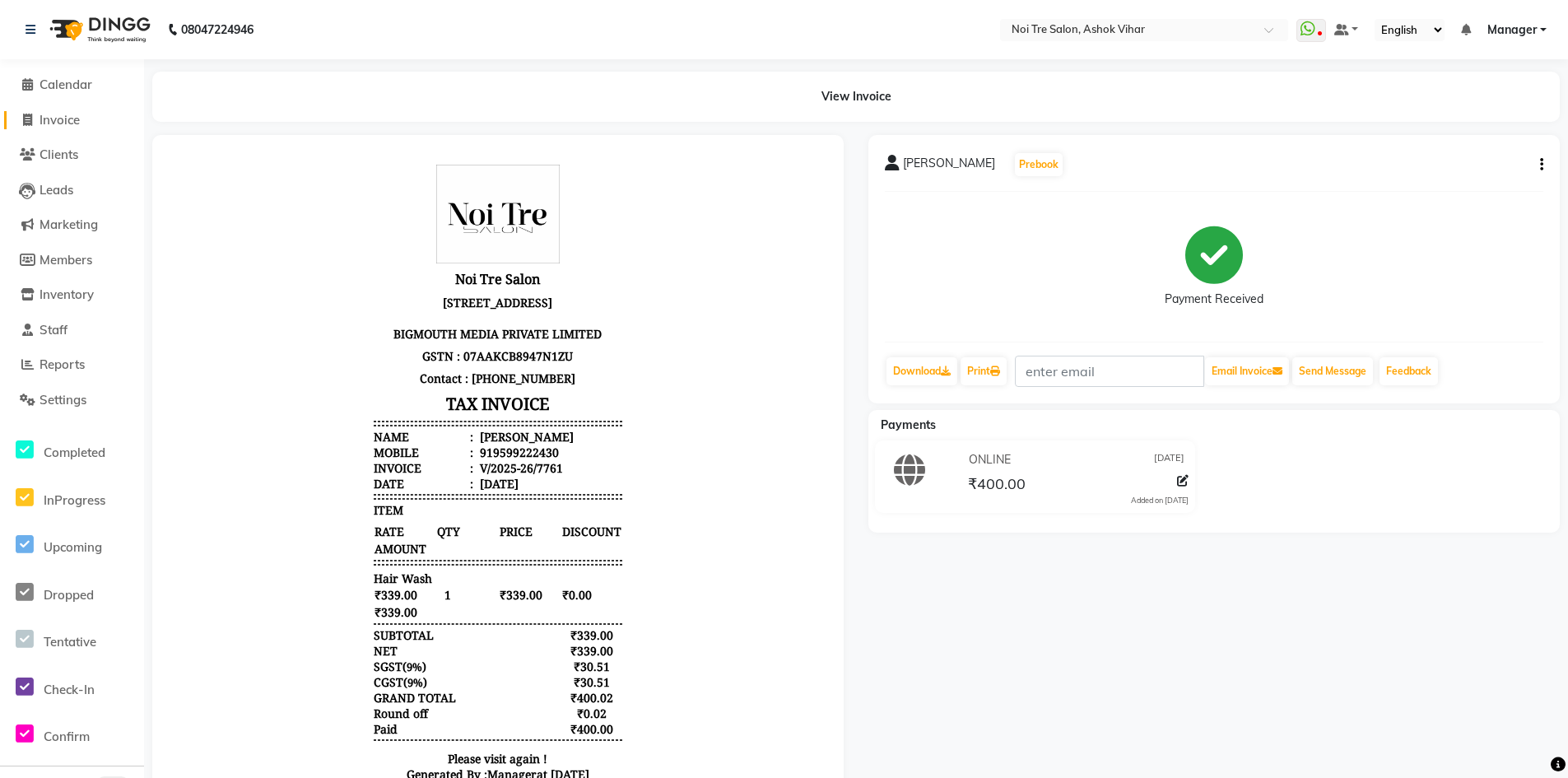
drag, startPoint x: 71, startPoint y: 112, endPoint x: 822, endPoint y: 736, distance: 976.4
click at [71, 112] on span "Invoice" at bounding box center [60, 120] width 40 height 15
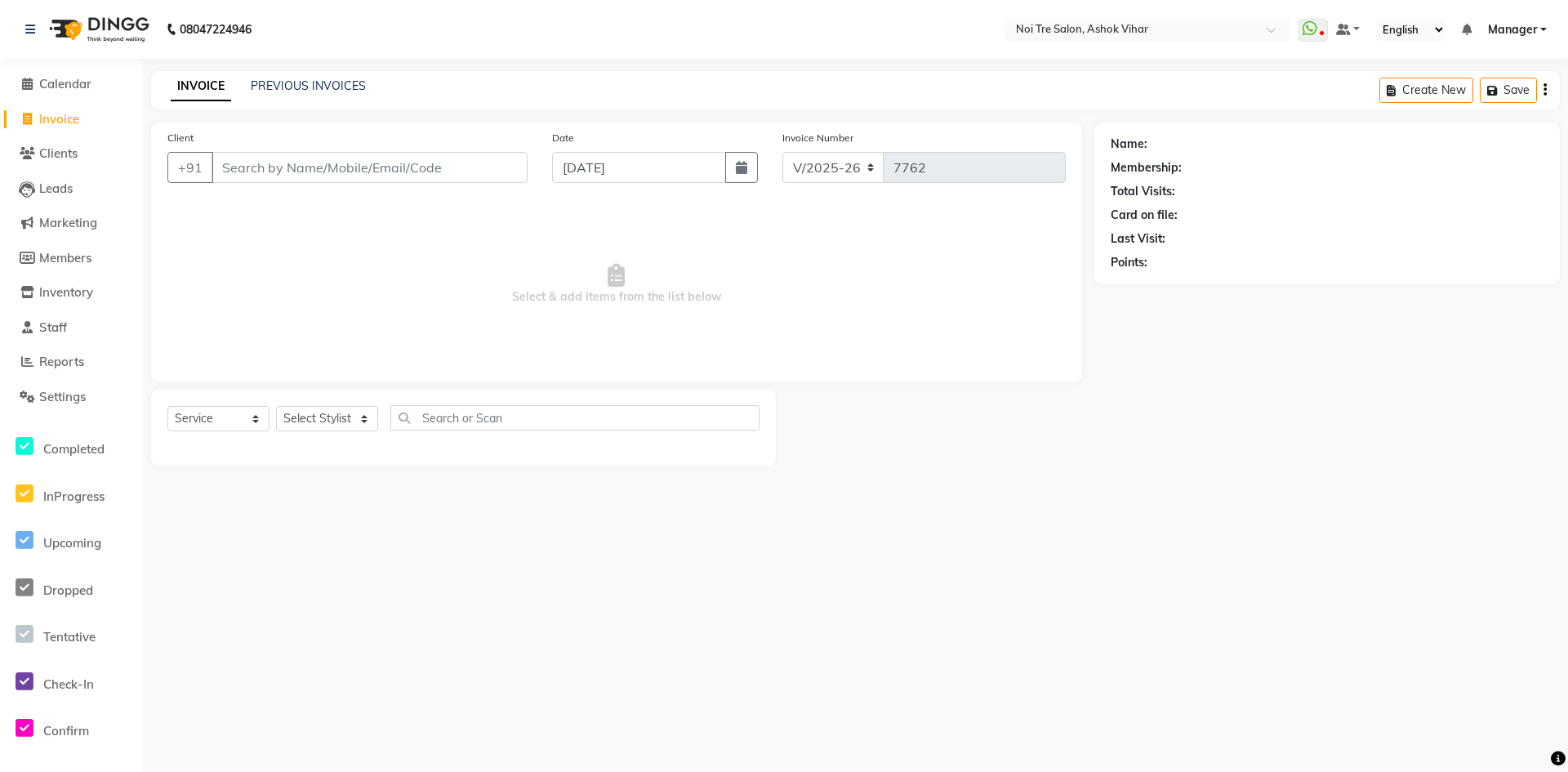
drag, startPoint x: 328, startPoint y: 185, endPoint x: 331, endPoint y: 175, distance: 10.4
click at [331, 177] on div "Client +91" at bounding box center [348, 162] width 385 height 67
click at [332, 170] on input "Client" at bounding box center [369, 167] width 316 height 31
click at [341, 174] on input "Client" at bounding box center [369, 167] width 316 height 31
click at [338, 419] on select "Select Stylist Aakash Aalam Aas Admin Ajay Alice Amit Anand Anas Arif ARIF 1 Ar…" at bounding box center [327, 419] width 102 height 25
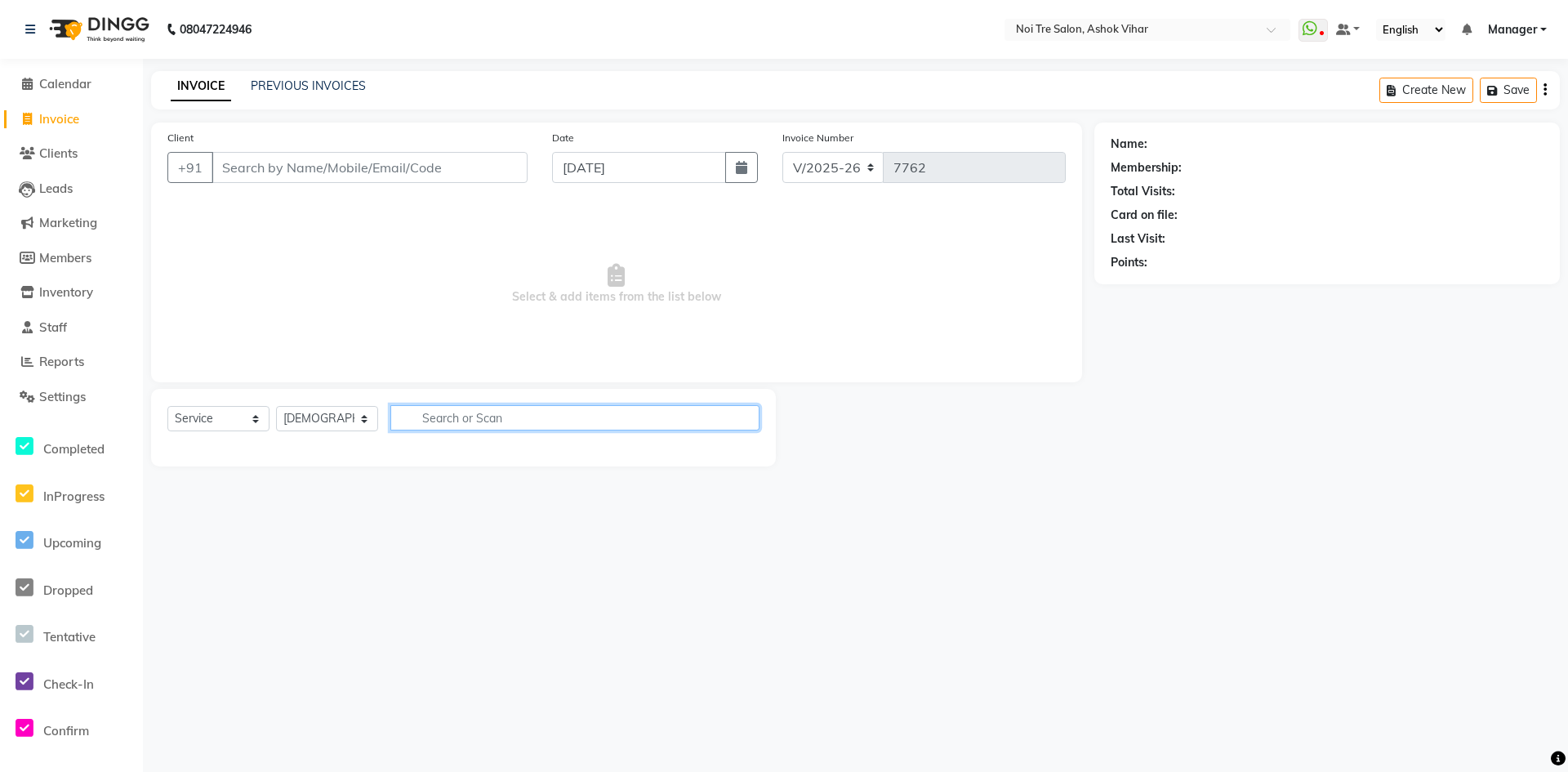
click at [437, 412] on input "text" at bounding box center [575, 418] width 370 height 25
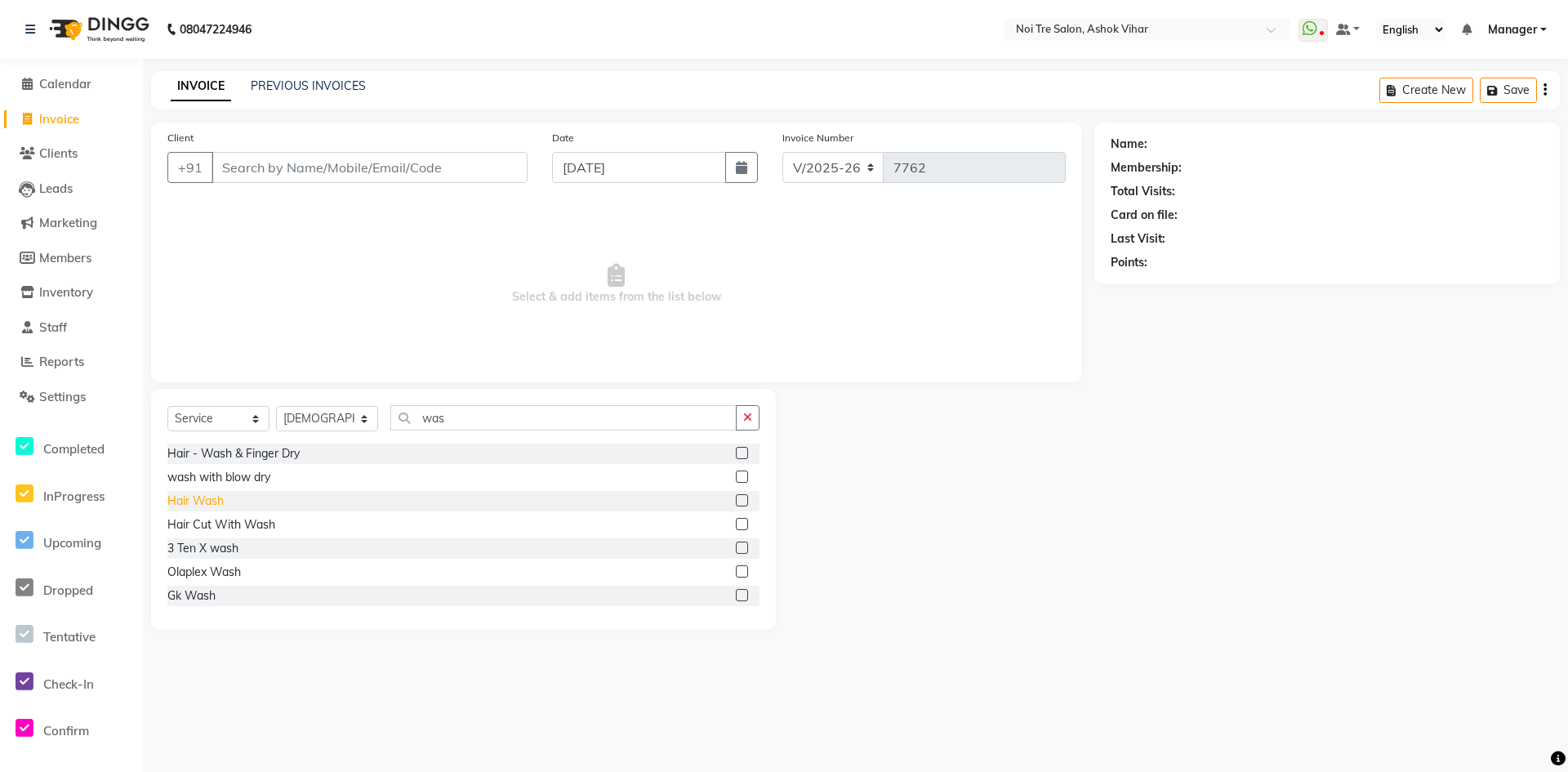
click at [189, 505] on div "Hair Wash" at bounding box center [196, 501] width 57 height 17
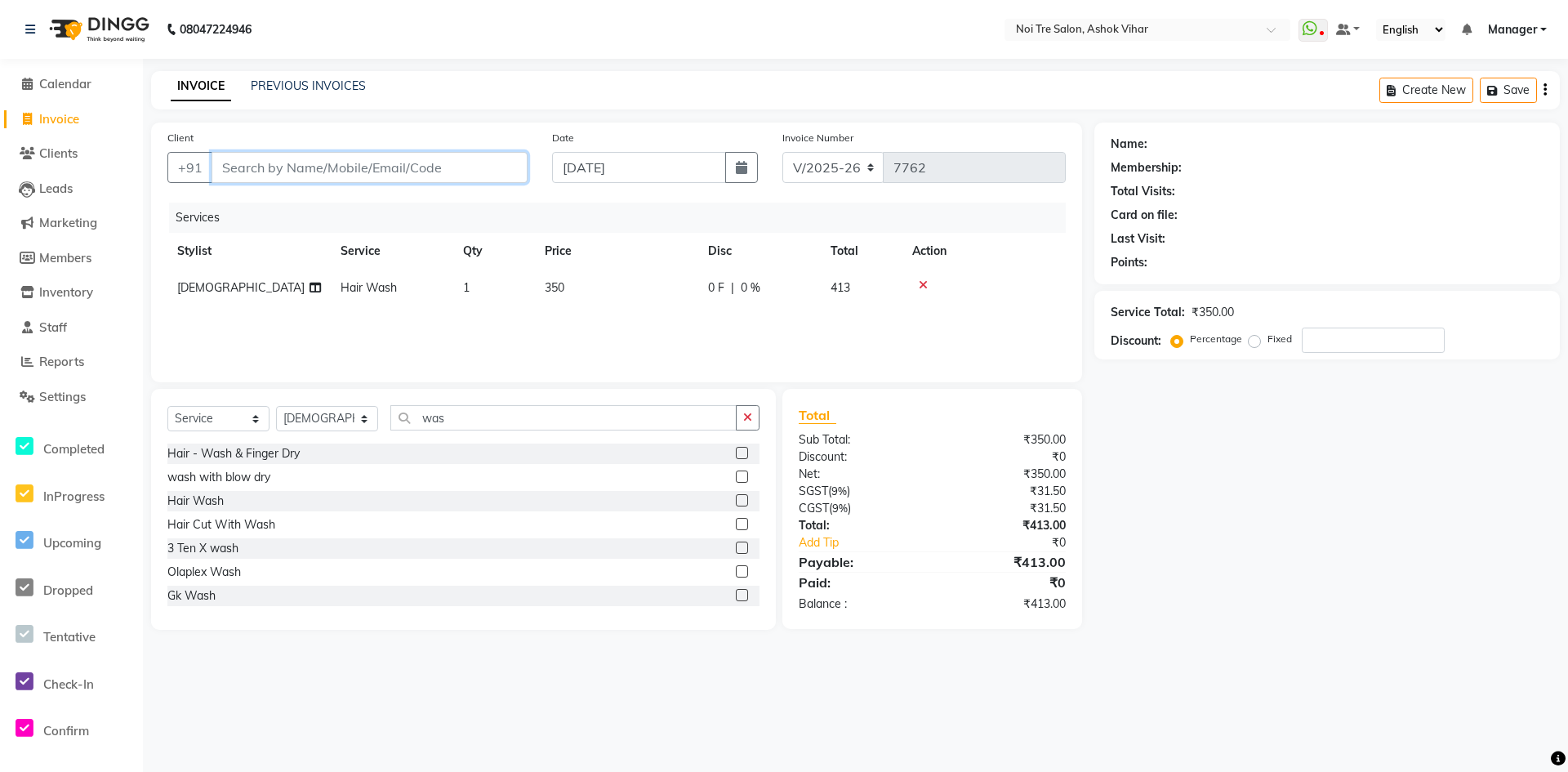
click at [339, 156] on input "Client" at bounding box center [369, 167] width 316 height 31
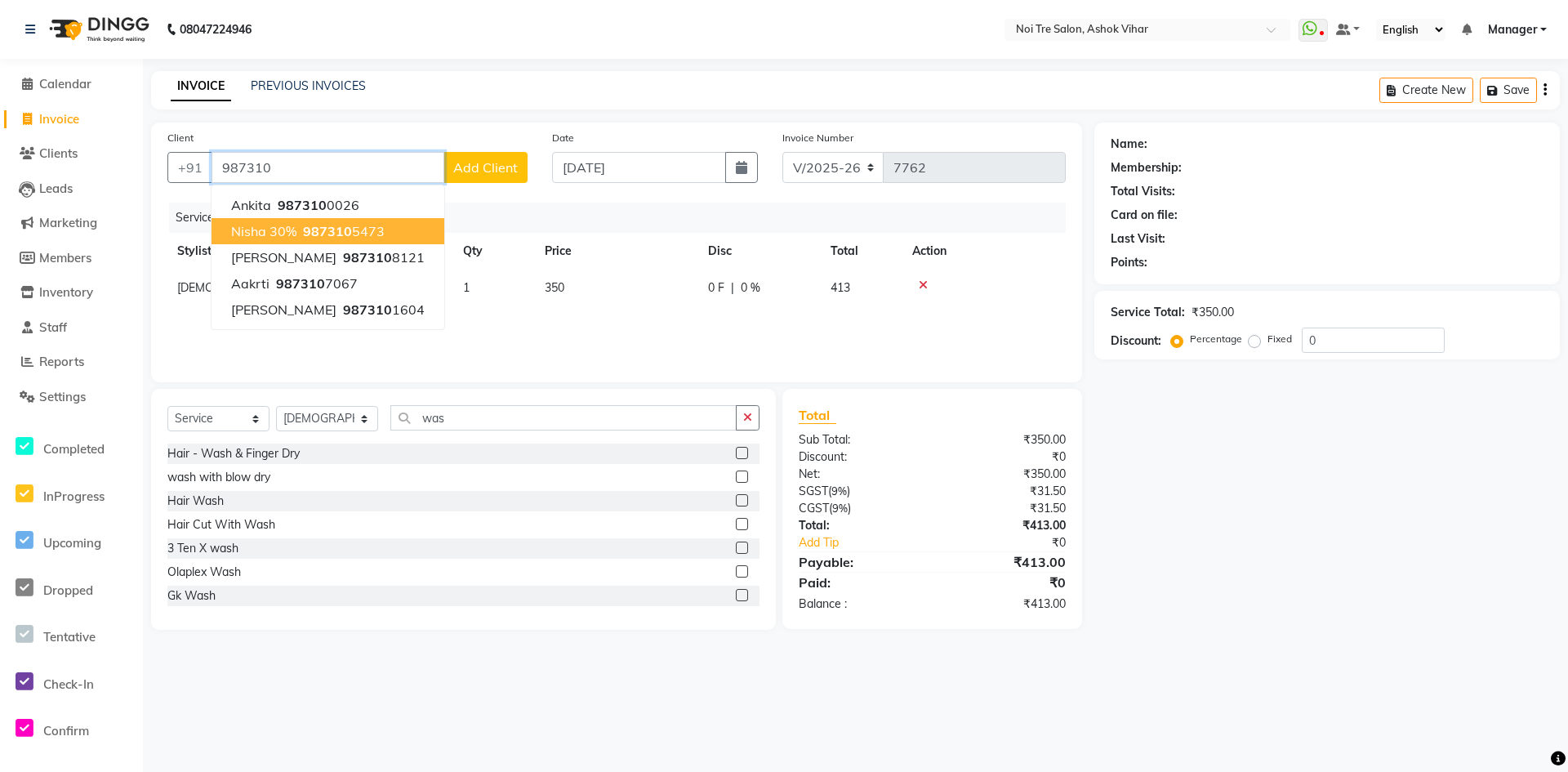
click at [272, 231] on span "Nisha 30%" at bounding box center [263, 230] width 65 height 16
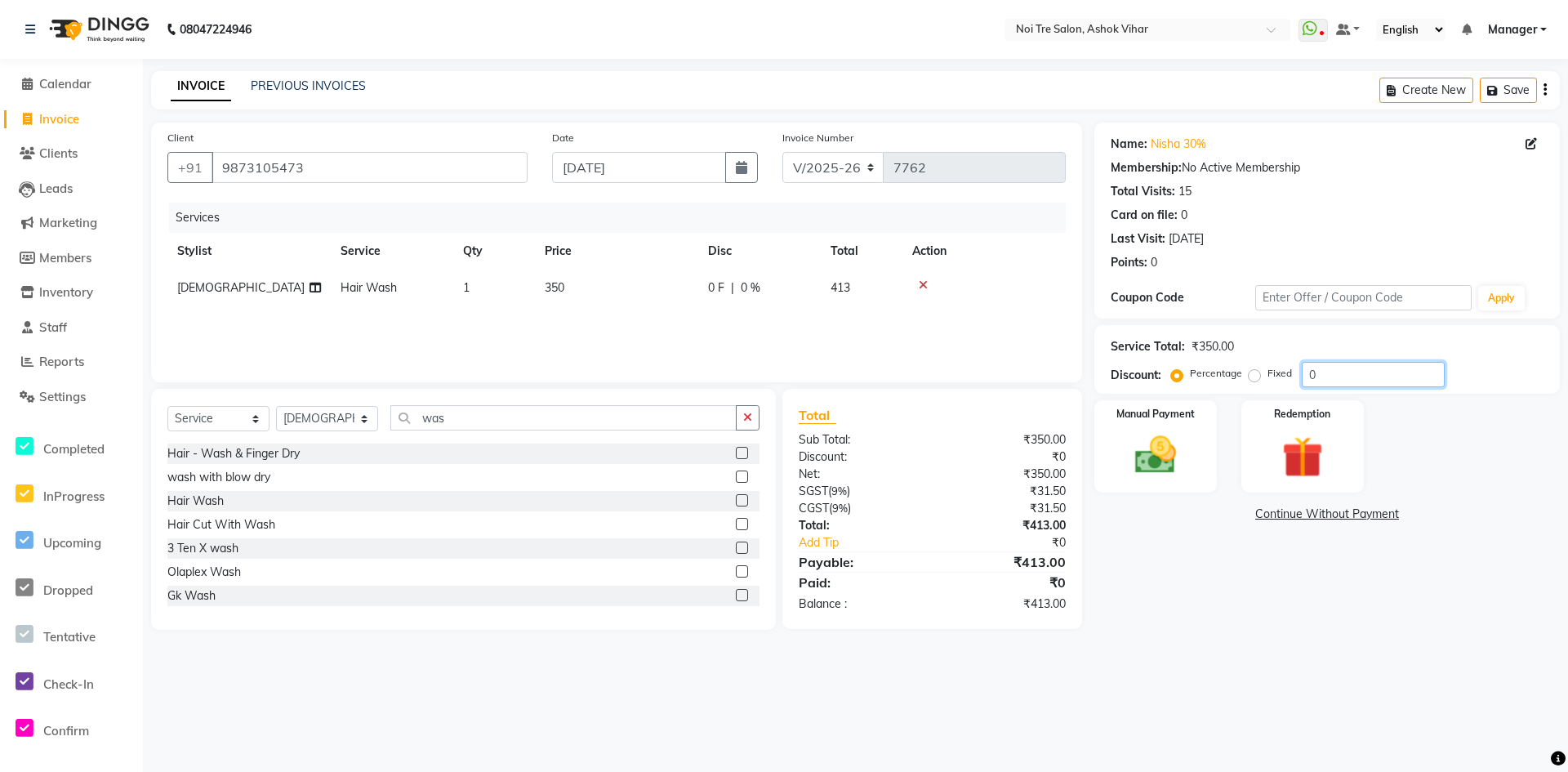
drag, startPoint x: 1323, startPoint y: 373, endPoint x: 1225, endPoint y: 366, distance: 98.2
click at [1234, 370] on div "Percentage Fixed 0" at bounding box center [1310, 374] width 271 height 25
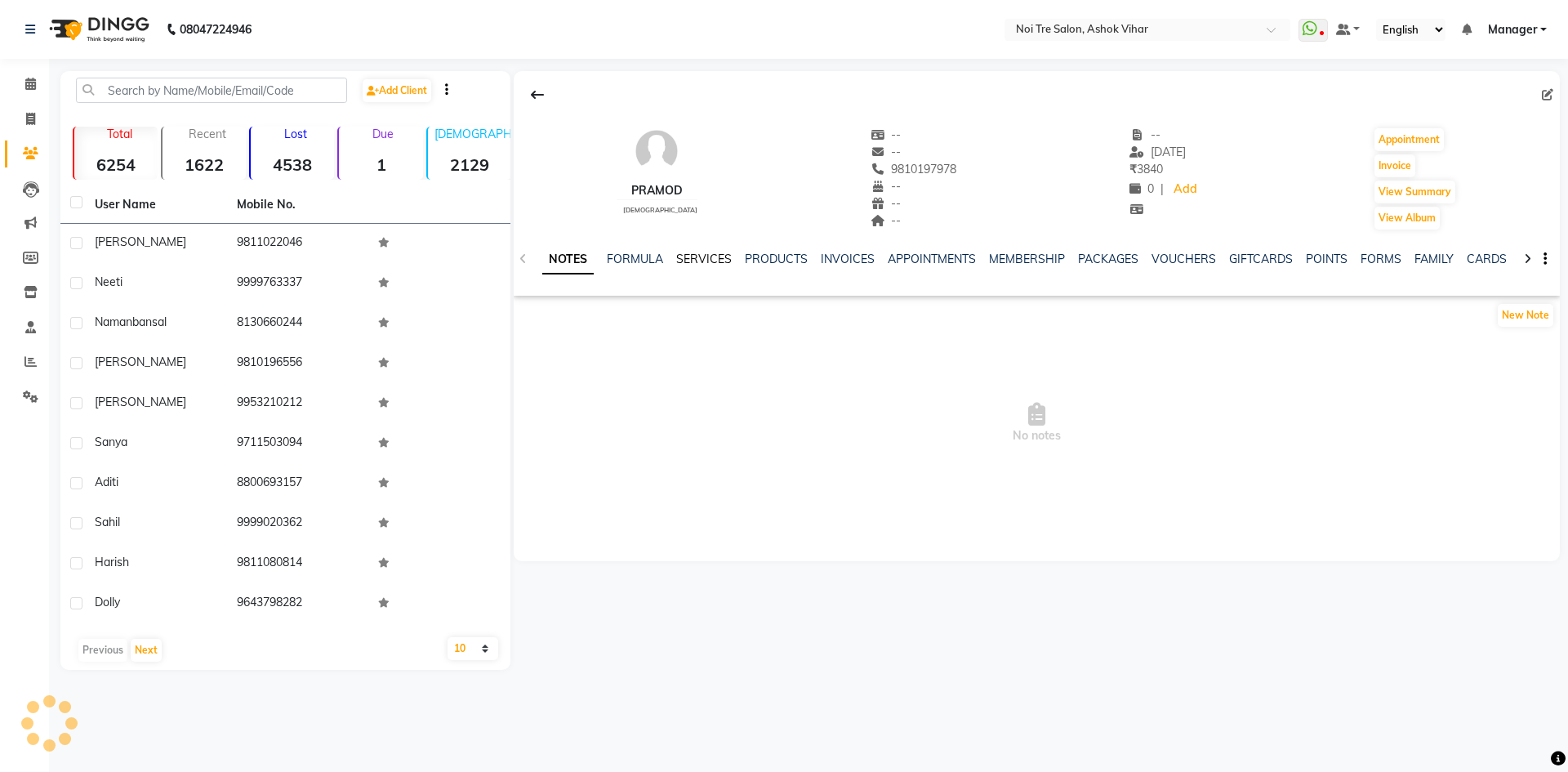
click at [676, 259] on link "SERVICES" at bounding box center [703, 259] width 56 height 15
click at [704, 259] on link "SERVICES" at bounding box center [703, 259] width 56 height 15
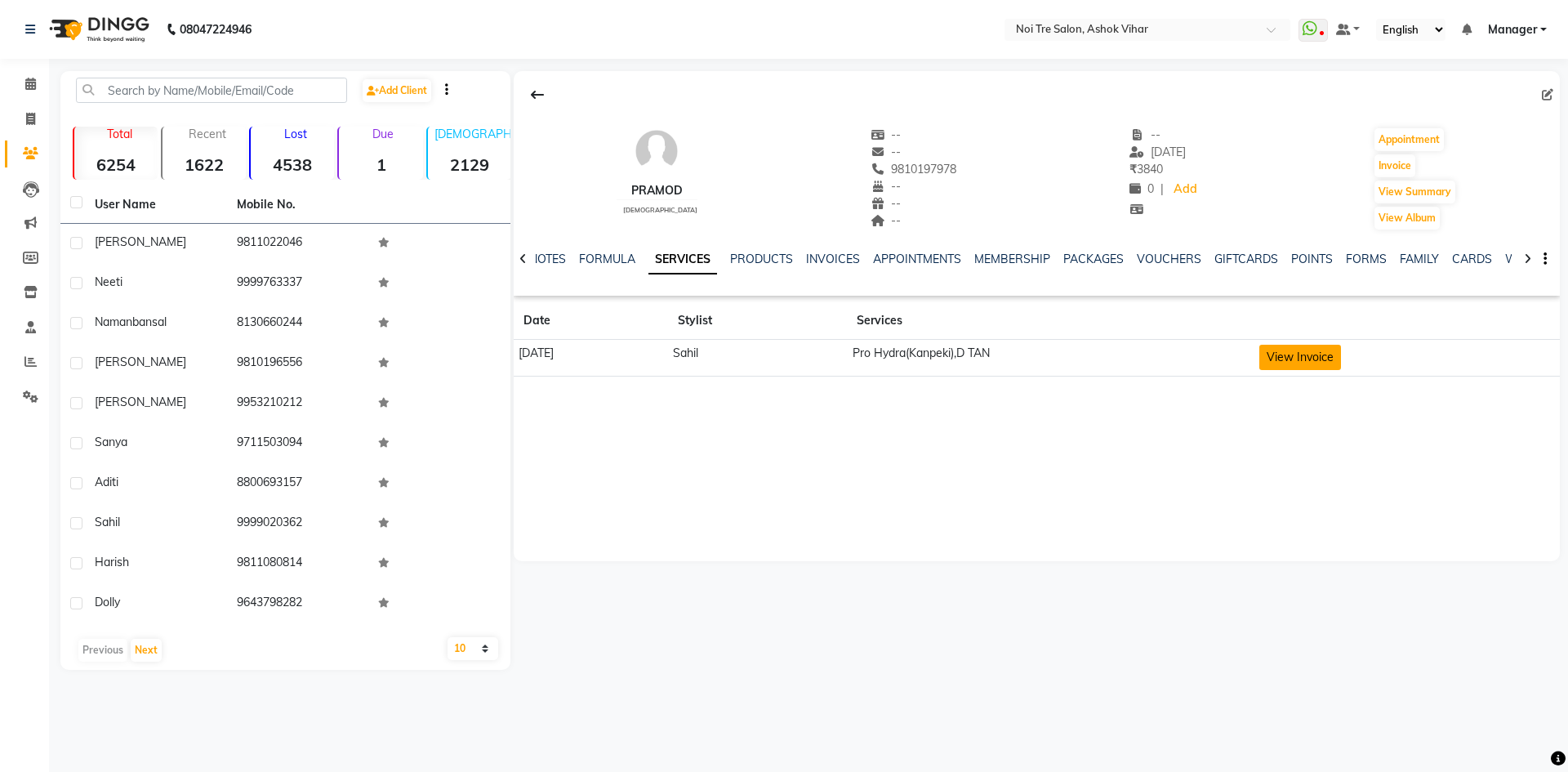
click at [1341, 352] on button "View Invoice" at bounding box center [1300, 357] width 82 height 25
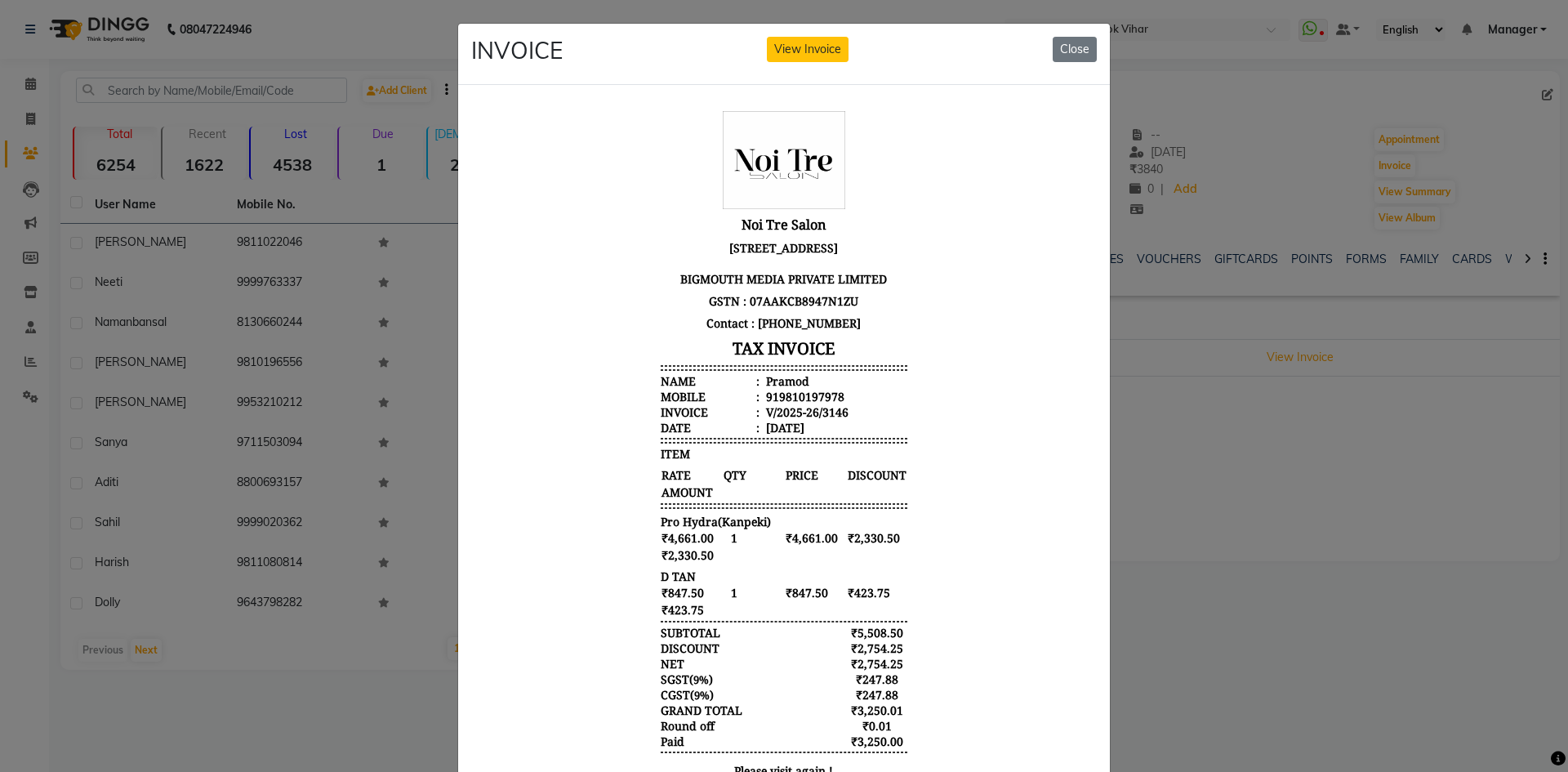
click at [1280, 581] on ngb-modal-window "INVOICE View Invoice Close" at bounding box center [784, 386] width 1568 height 772
